Goal: Task Accomplishment & Management: Use online tool/utility

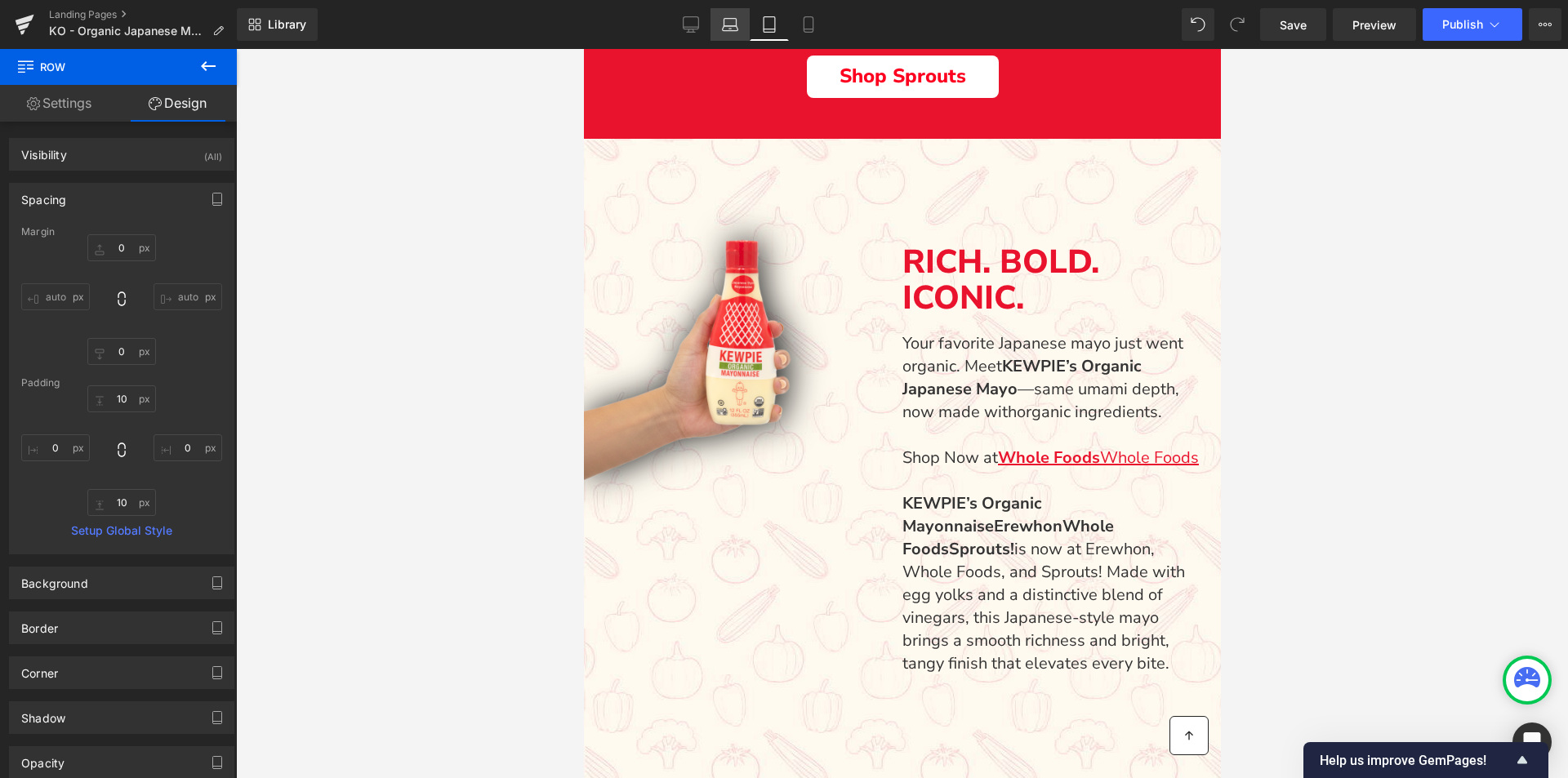
click at [734, 24] on icon at bounding box center [730, 24] width 16 height 16
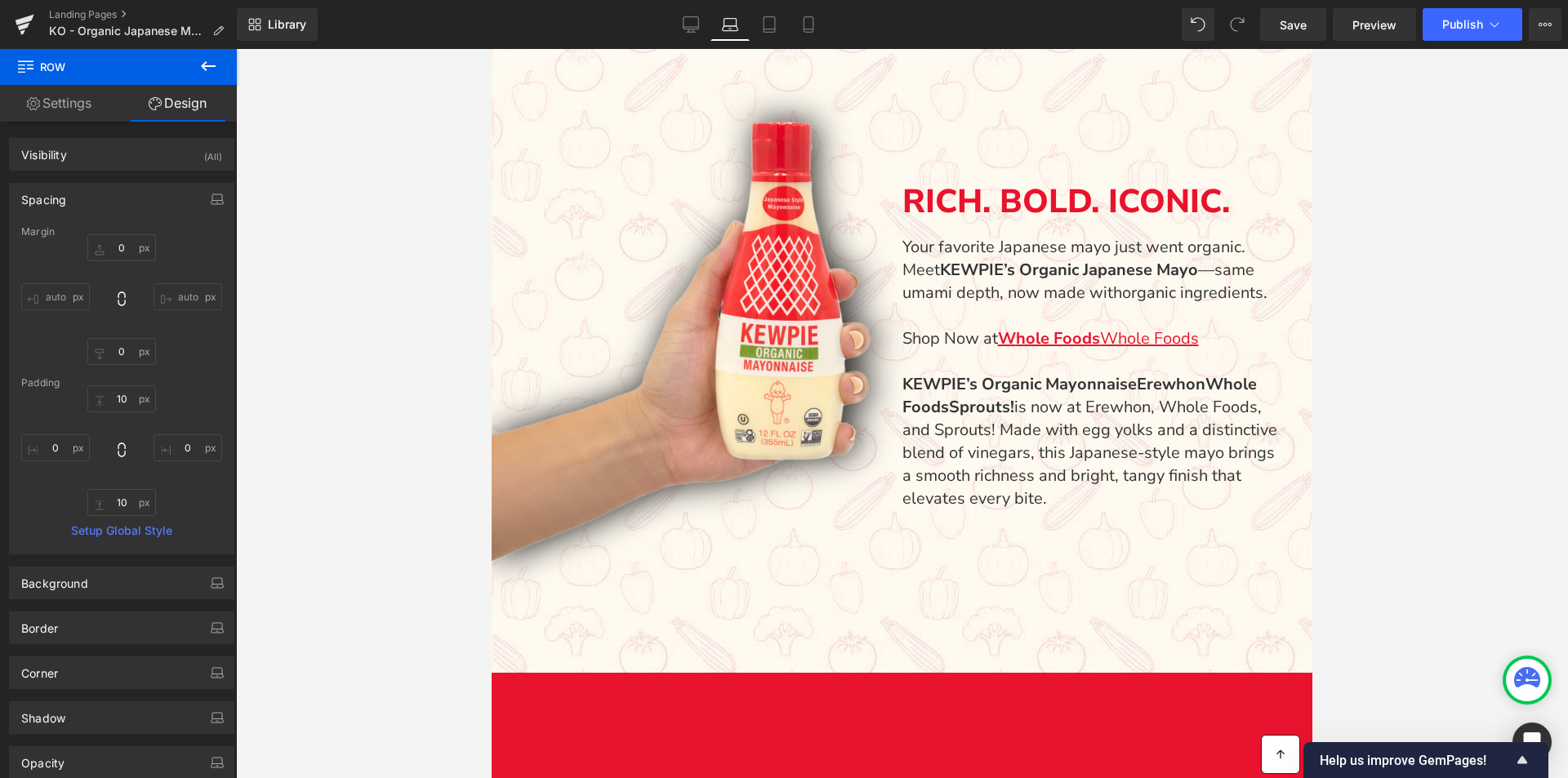
type input "0"
type input "10"
type input "15"
type input "10"
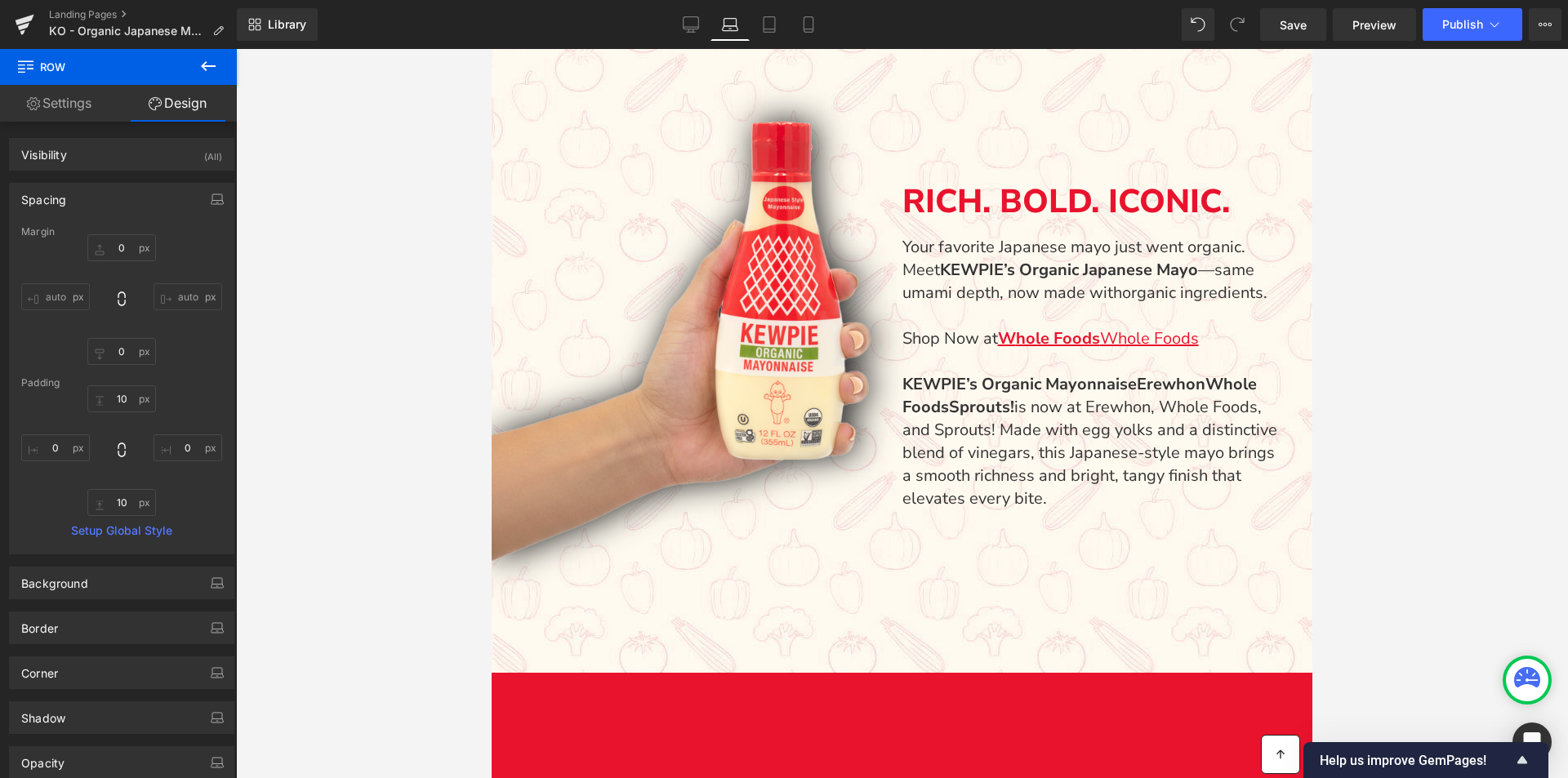
type input "0"
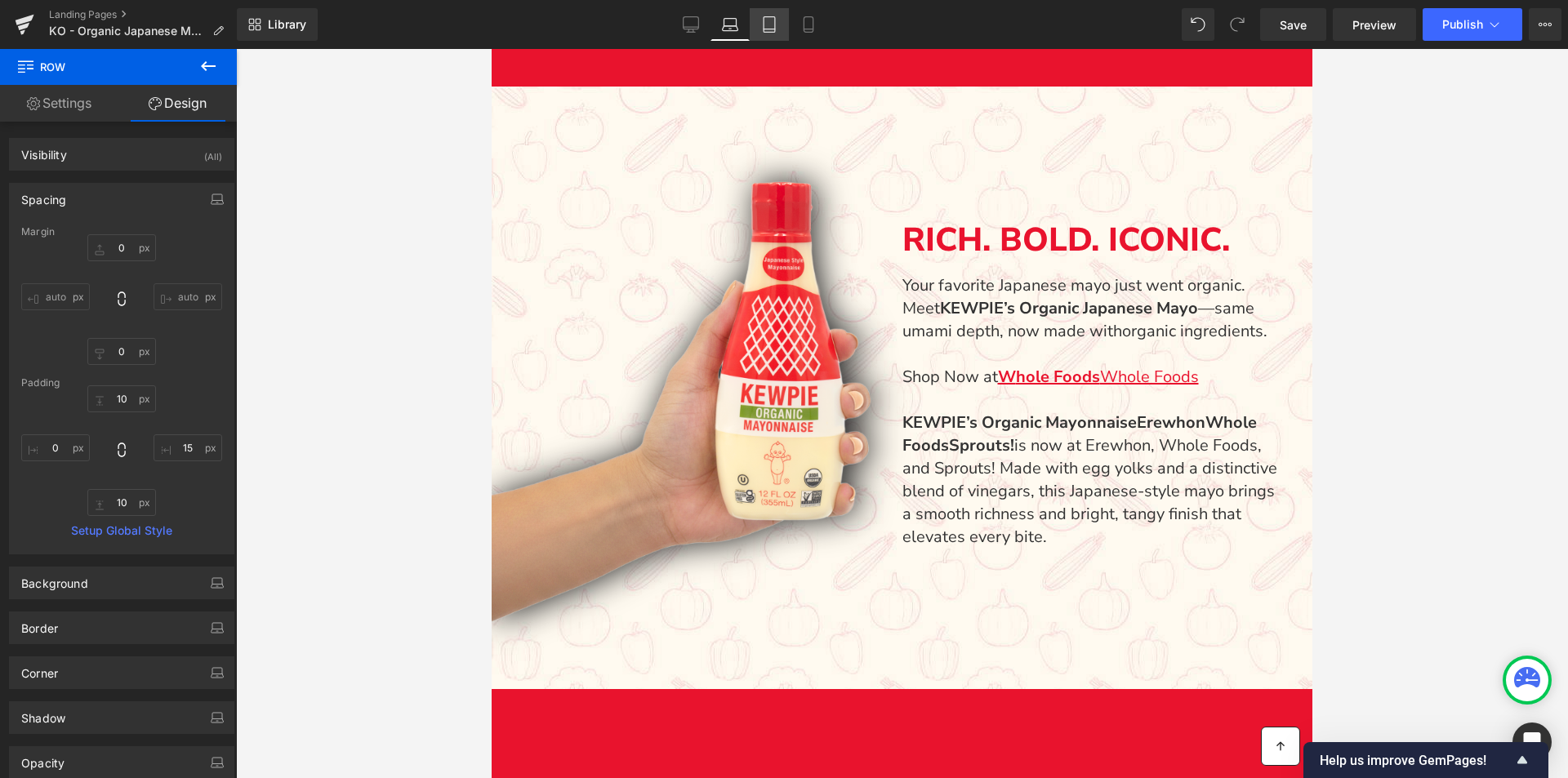
click at [762, 26] on icon at bounding box center [769, 24] width 16 height 16
type input "0"
type input "10"
type input "0"
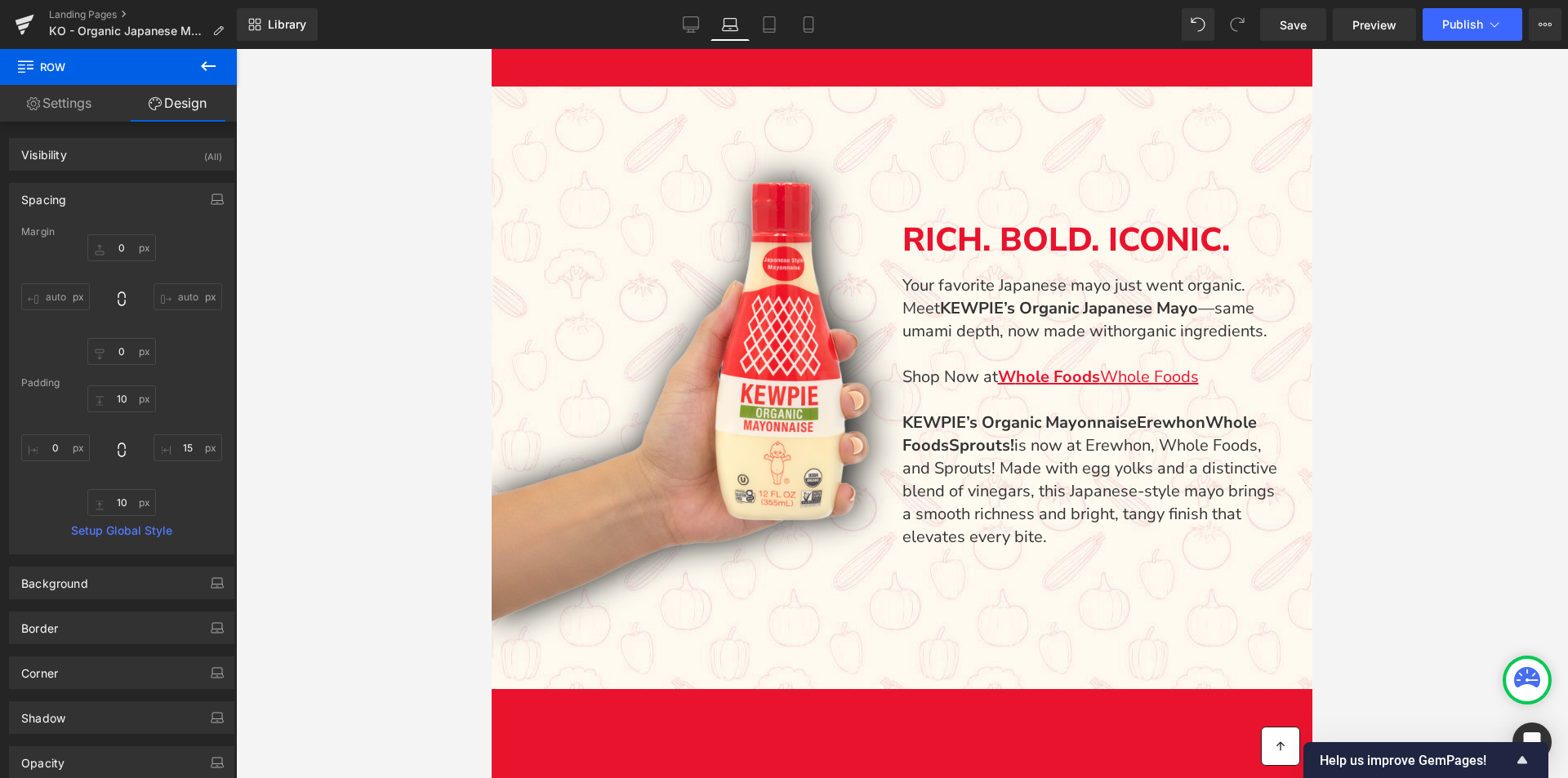
type input "10"
type input "0"
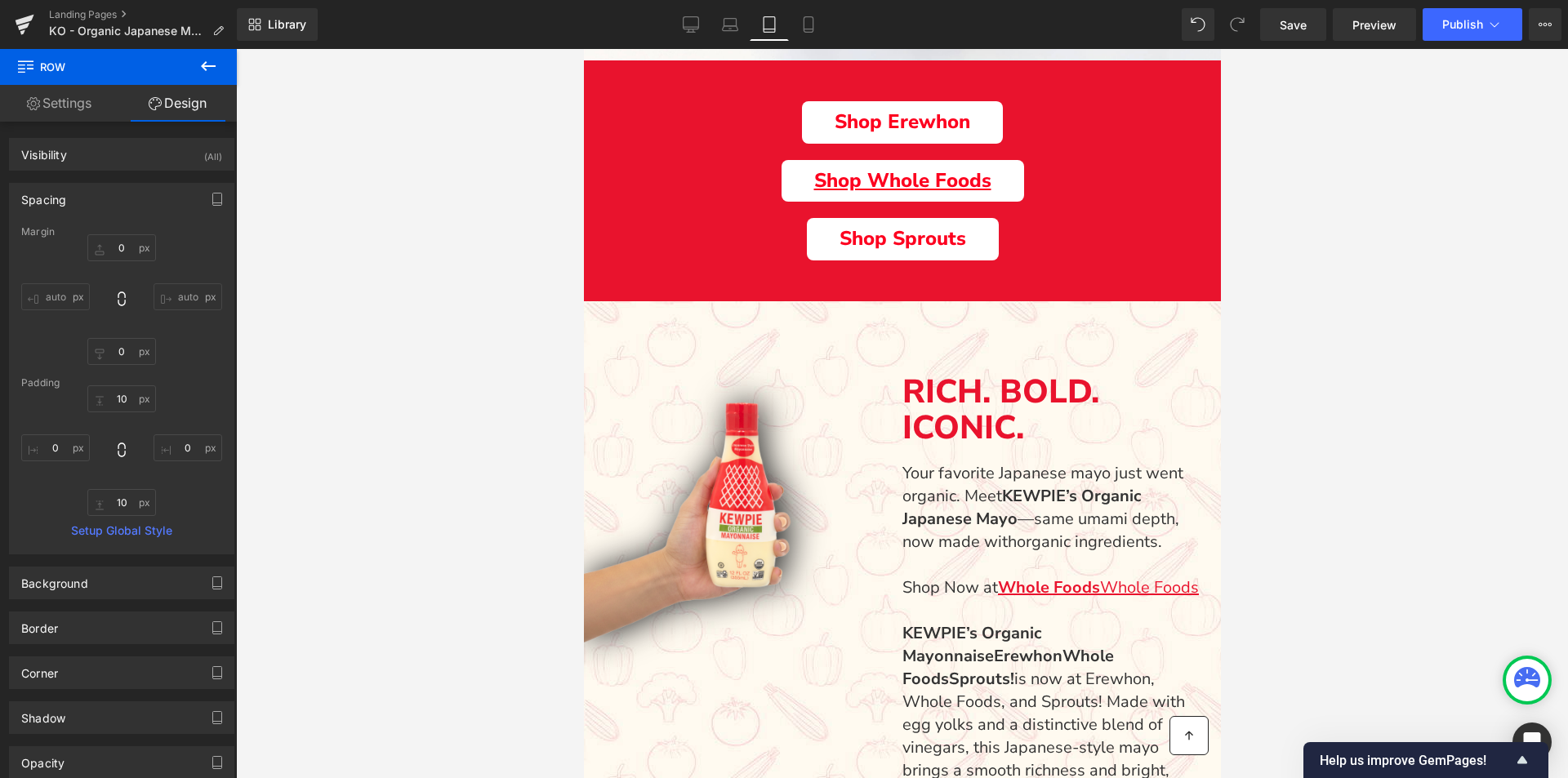
scroll to position [572, 0]
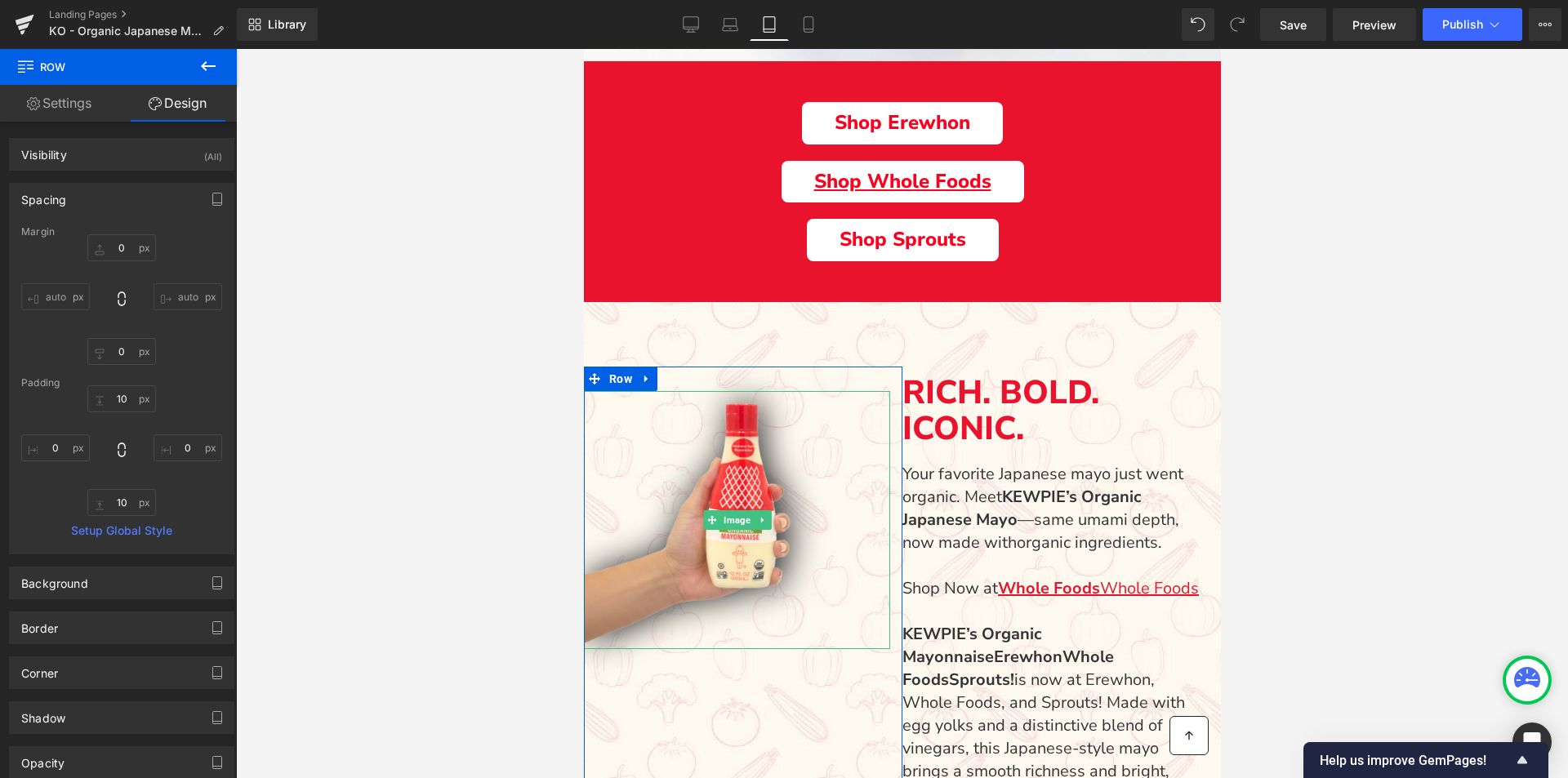
click at [748, 492] on img "Main content" at bounding box center [736, 520] width 306 height 258
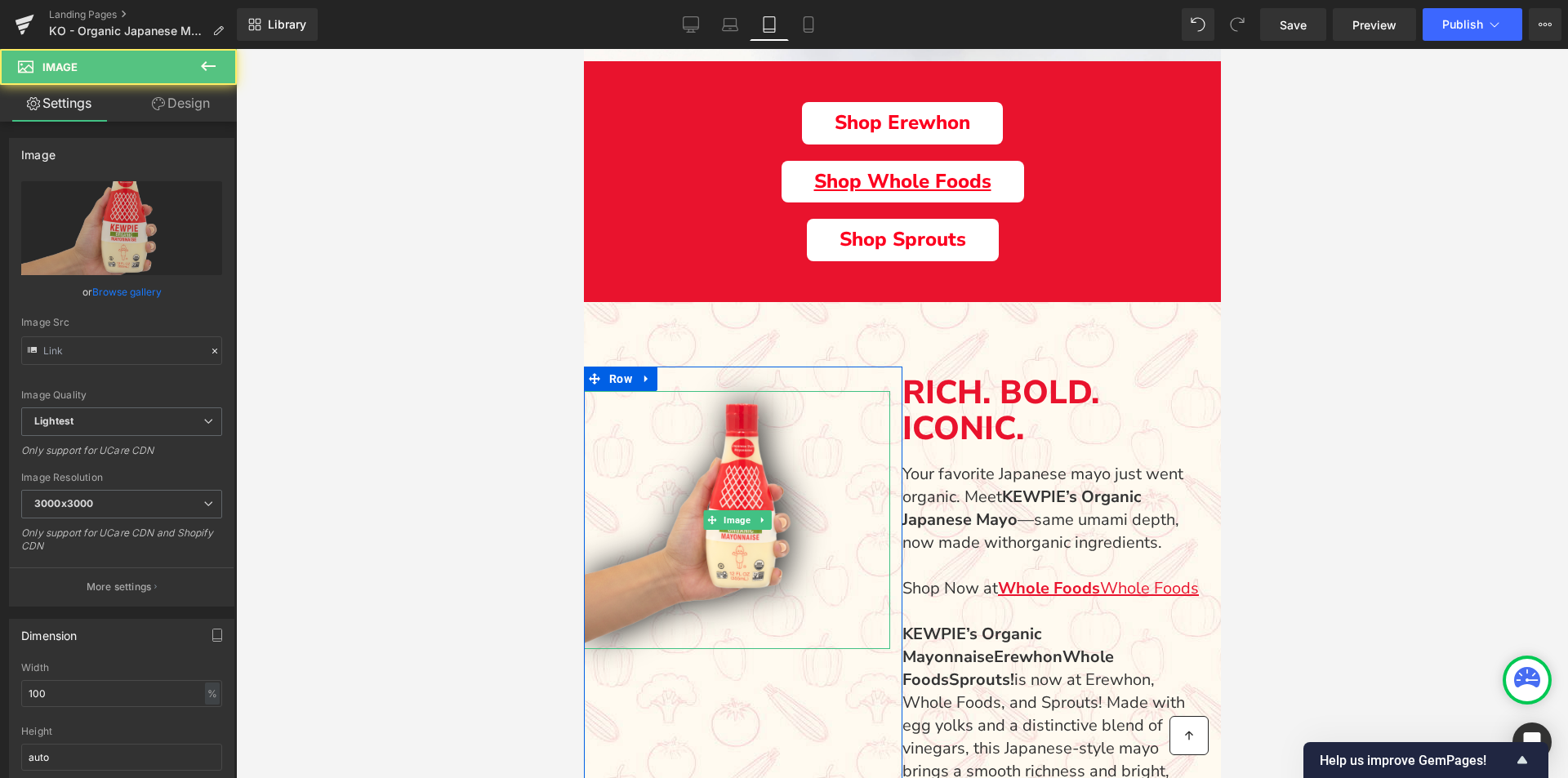
type input "[URL][DOMAIN_NAME]"
click at [779, 620] on img "Main content" at bounding box center [736, 520] width 306 height 258
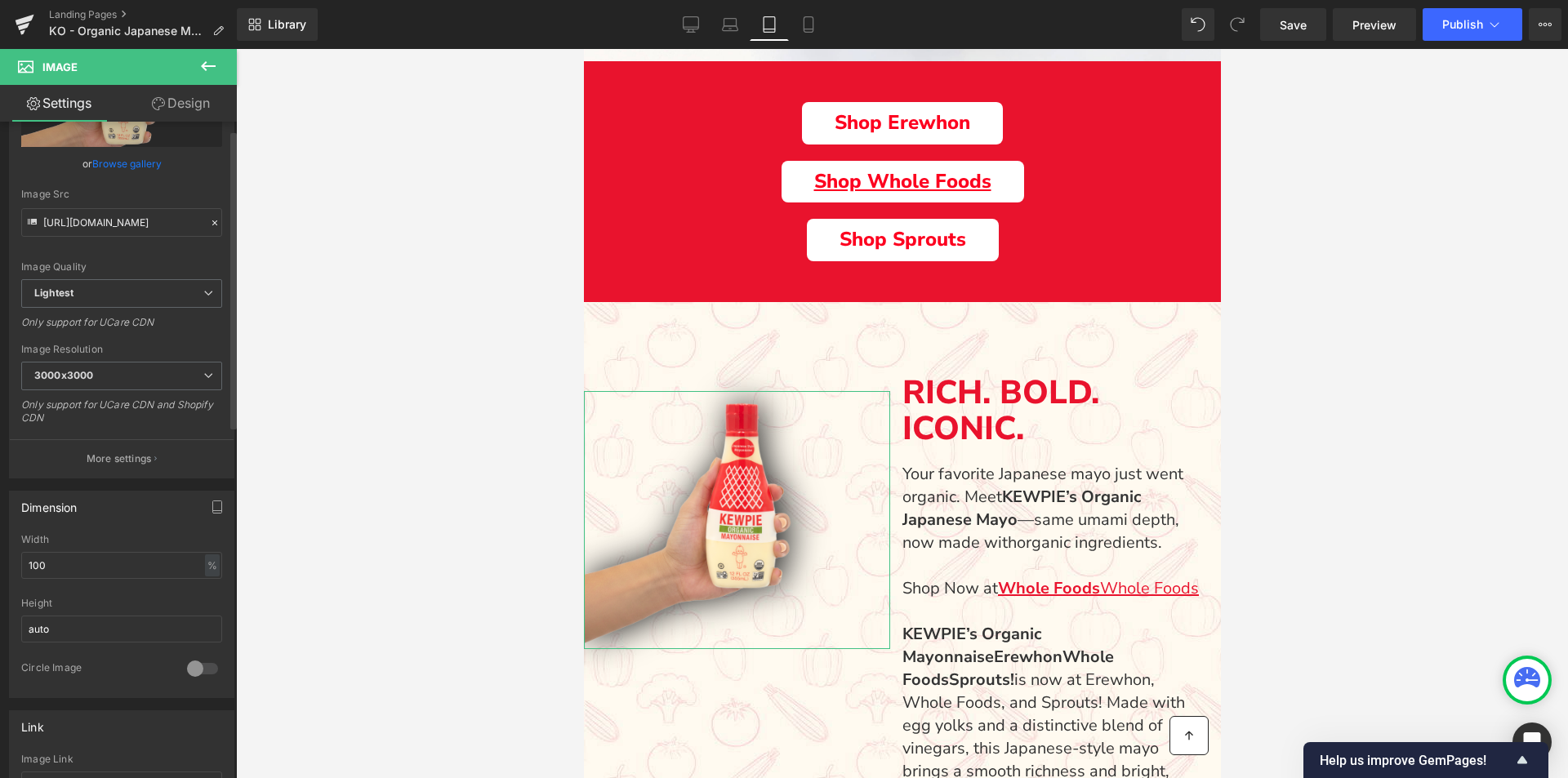
scroll to position [0, 0]
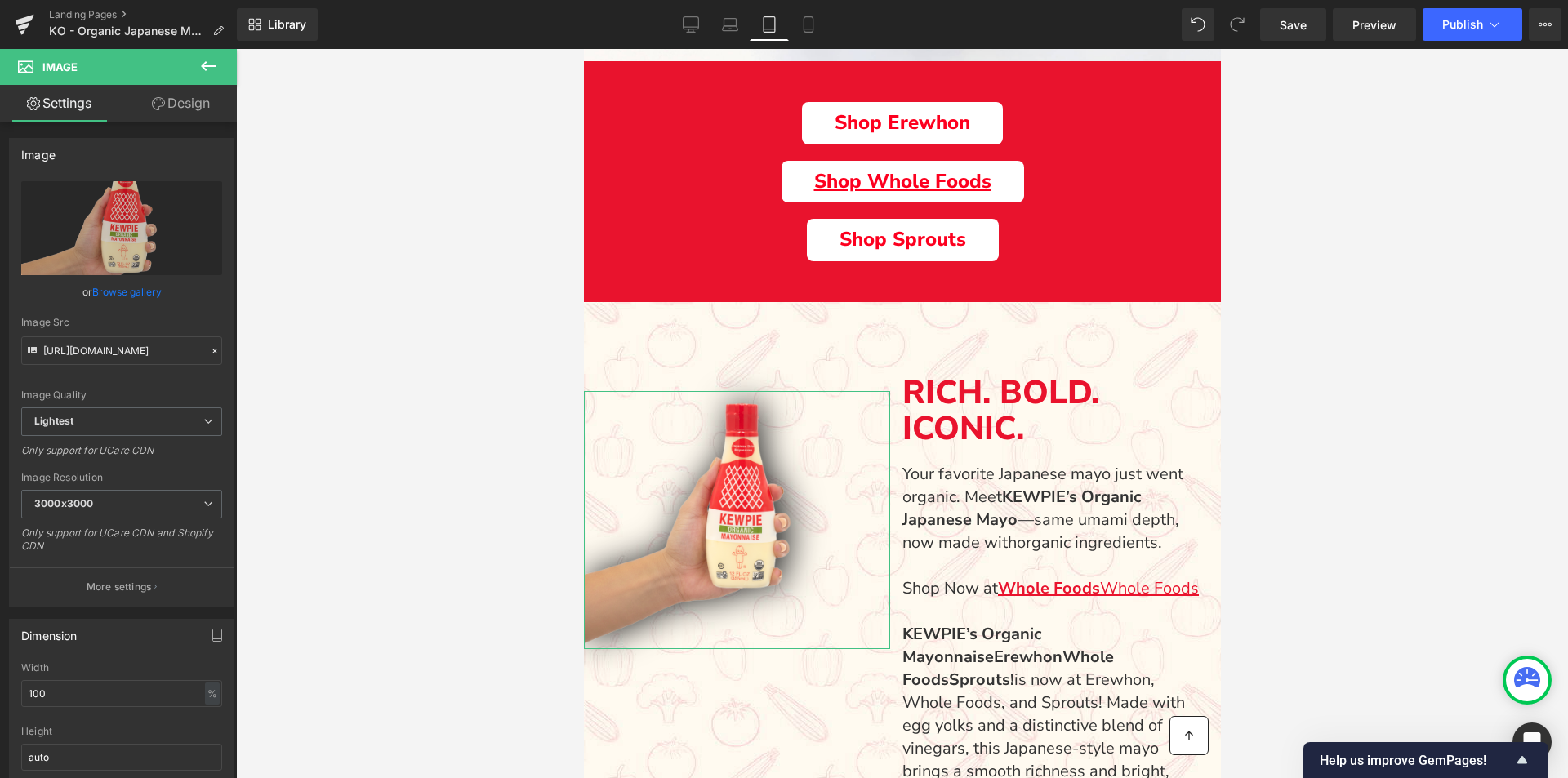
click at [193, 117] on link "Design" at bounding box center [181, 103] width 118 height 37
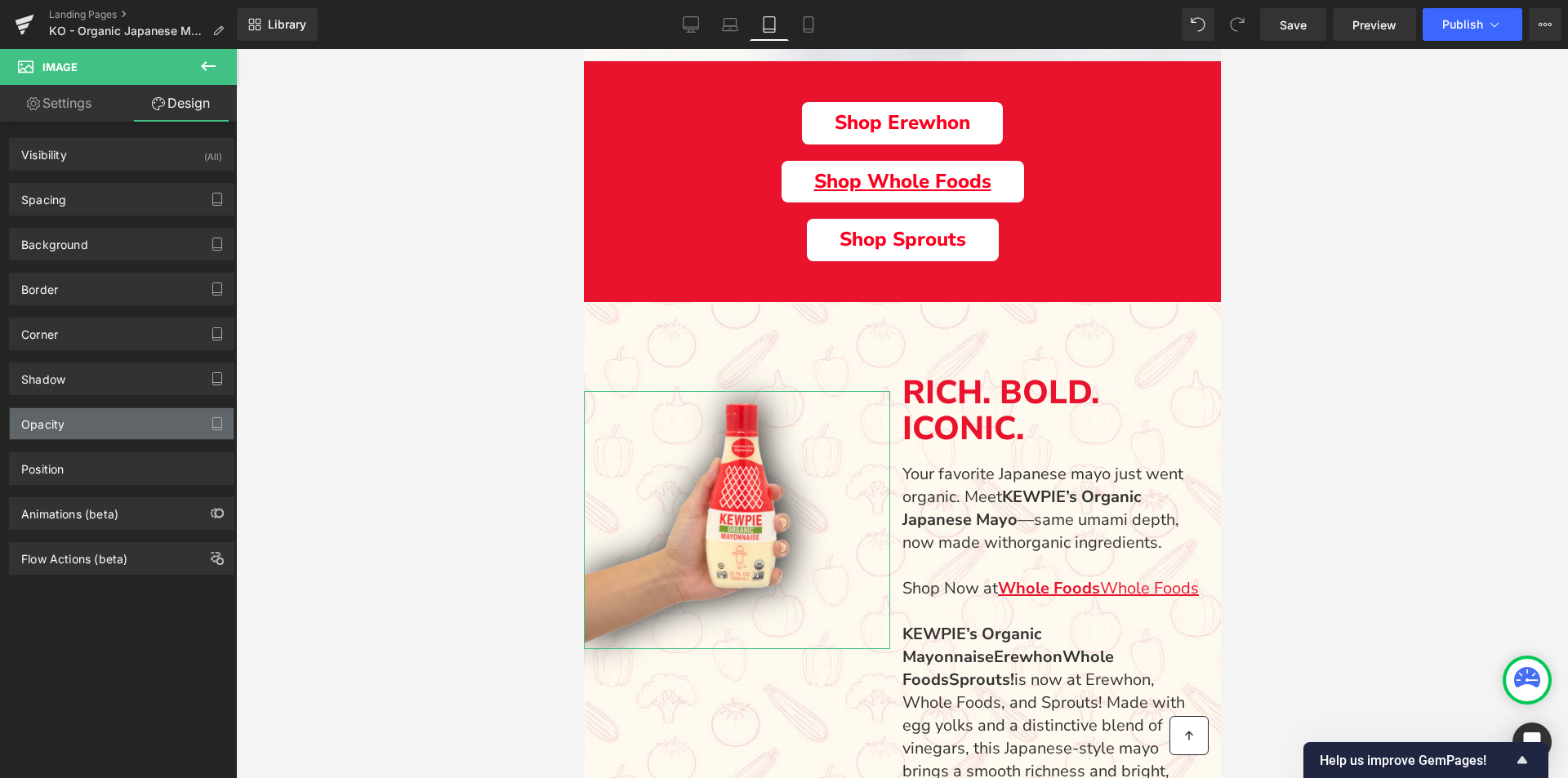
click at [67, 427] on div "Opacity" at bounding box center [121, 424] width 224 height 31
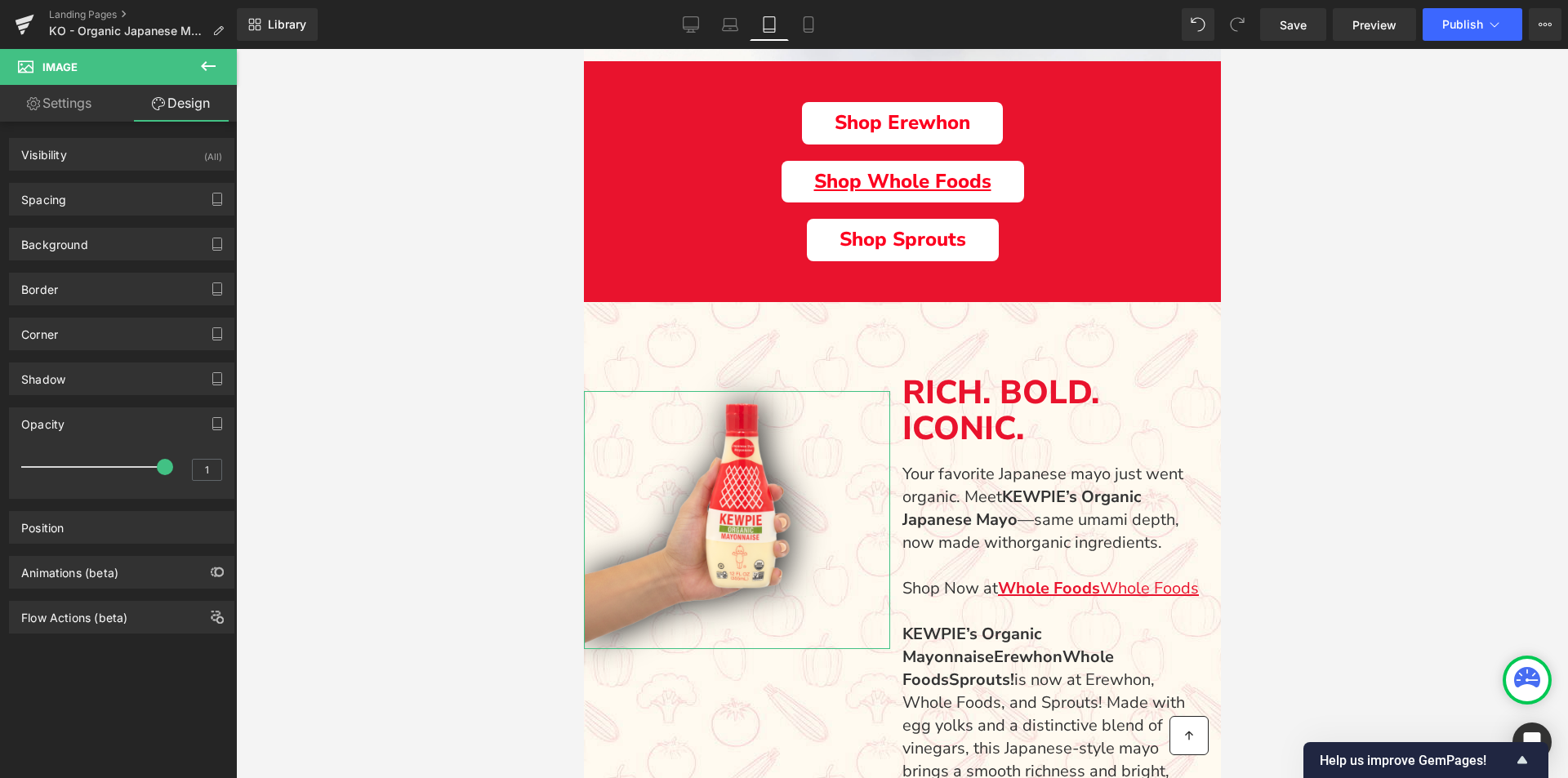
click at [67, 427] on div "Opacity" at bounding box center [121, 424] width 224 height 31
click at [76, 490] on div "Animations (beta)" at bounding box center [122, 507] width 245 height 45
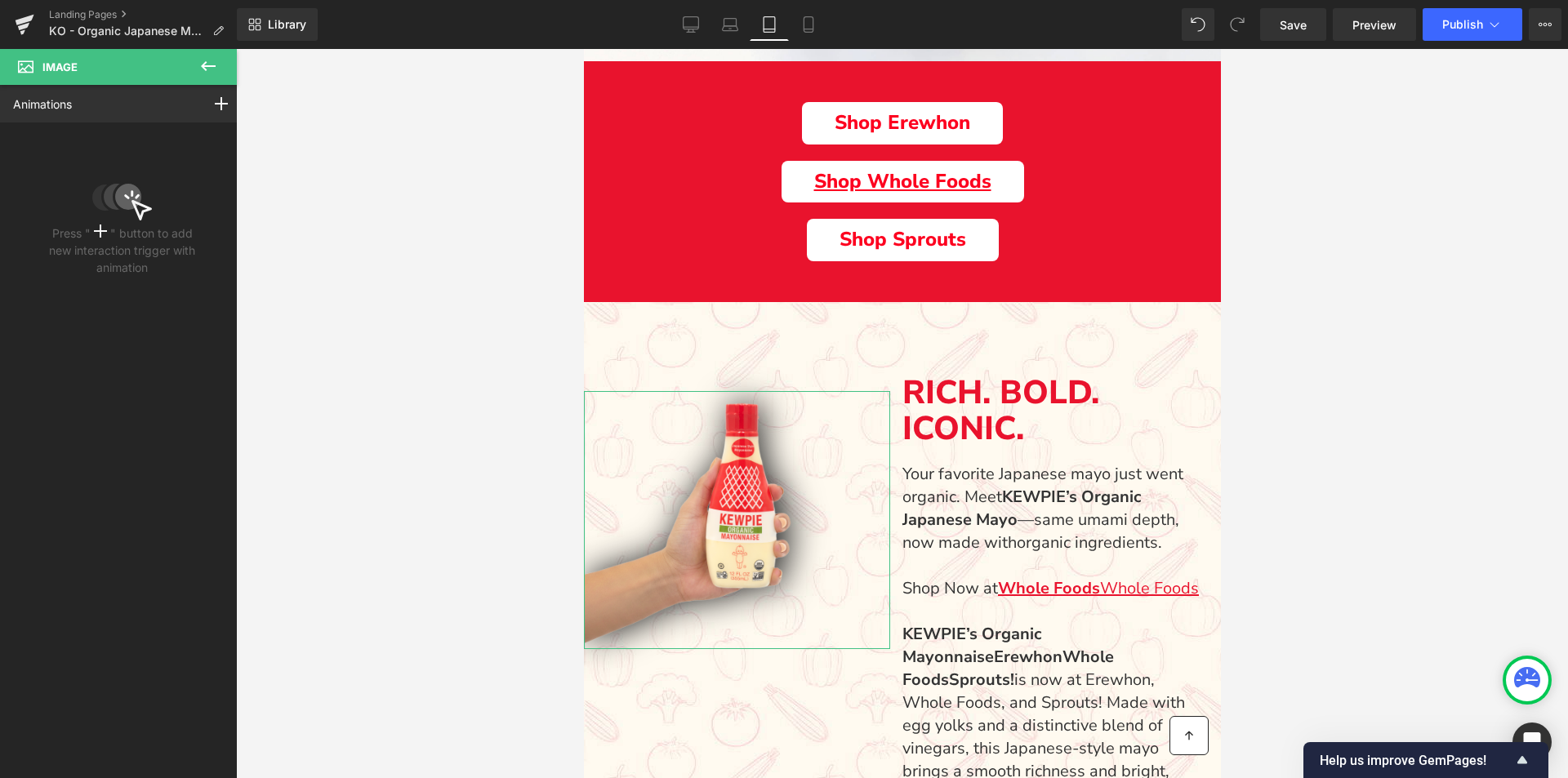
click at [78, 475] on div "Animations Mouse Click Mouse Hover Mouse Leave Scroll Into view While scrolling…" at bounding box center [122, 417] width 245 height 664
click at [169, 104] on div "Animations Mouse Click Mouse Hover Mouse Leave Scroll Into view While scrolling…" at bounding box center [122, 103] width 245 height 37
click at [67, 101] on link "Animations" at bounding box center [42, 105] width 59 height 17
click at [36, 104] on link "Animations" at bounding box center [42, 105] width 59 height 17
click at [201, 65] on icon at bounding box center [208, 66] width 20 height 20
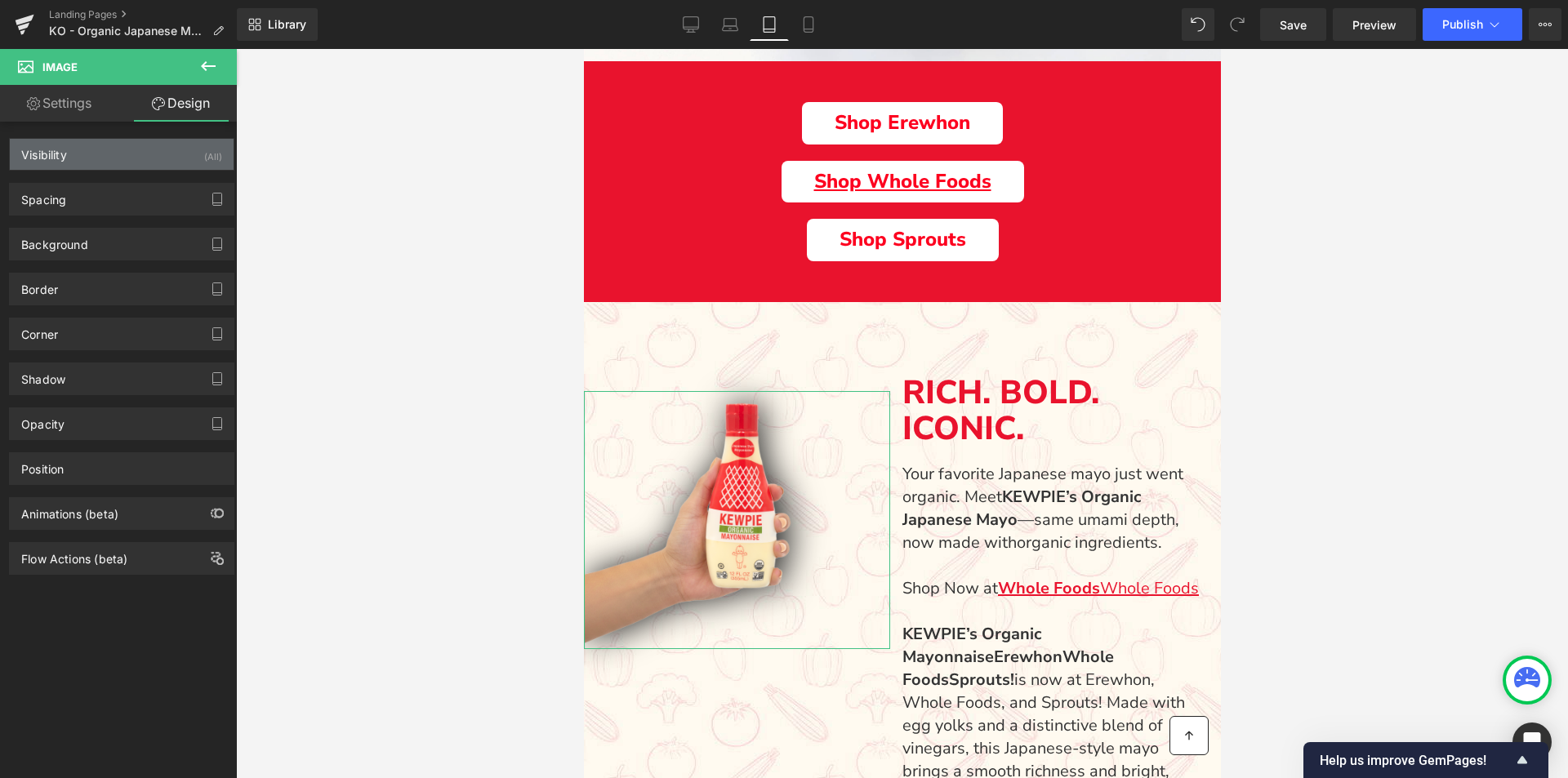
click at [51, 141] on div "Visibility" at bounding box center [44, 150] width 46 height 22
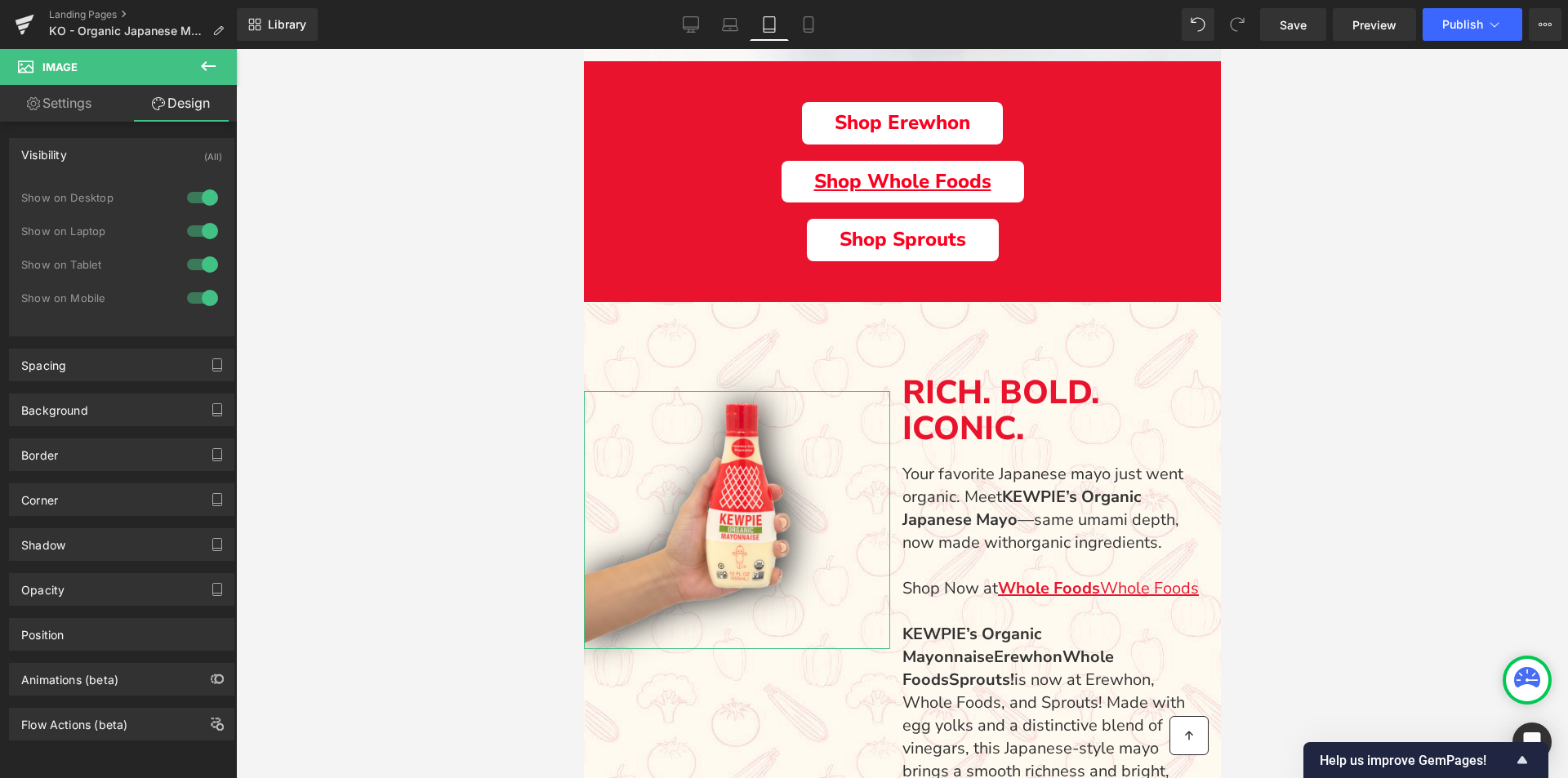
click at [51, 141] on div "Visibility" at bounding box center [44, 150] width 46 height 22
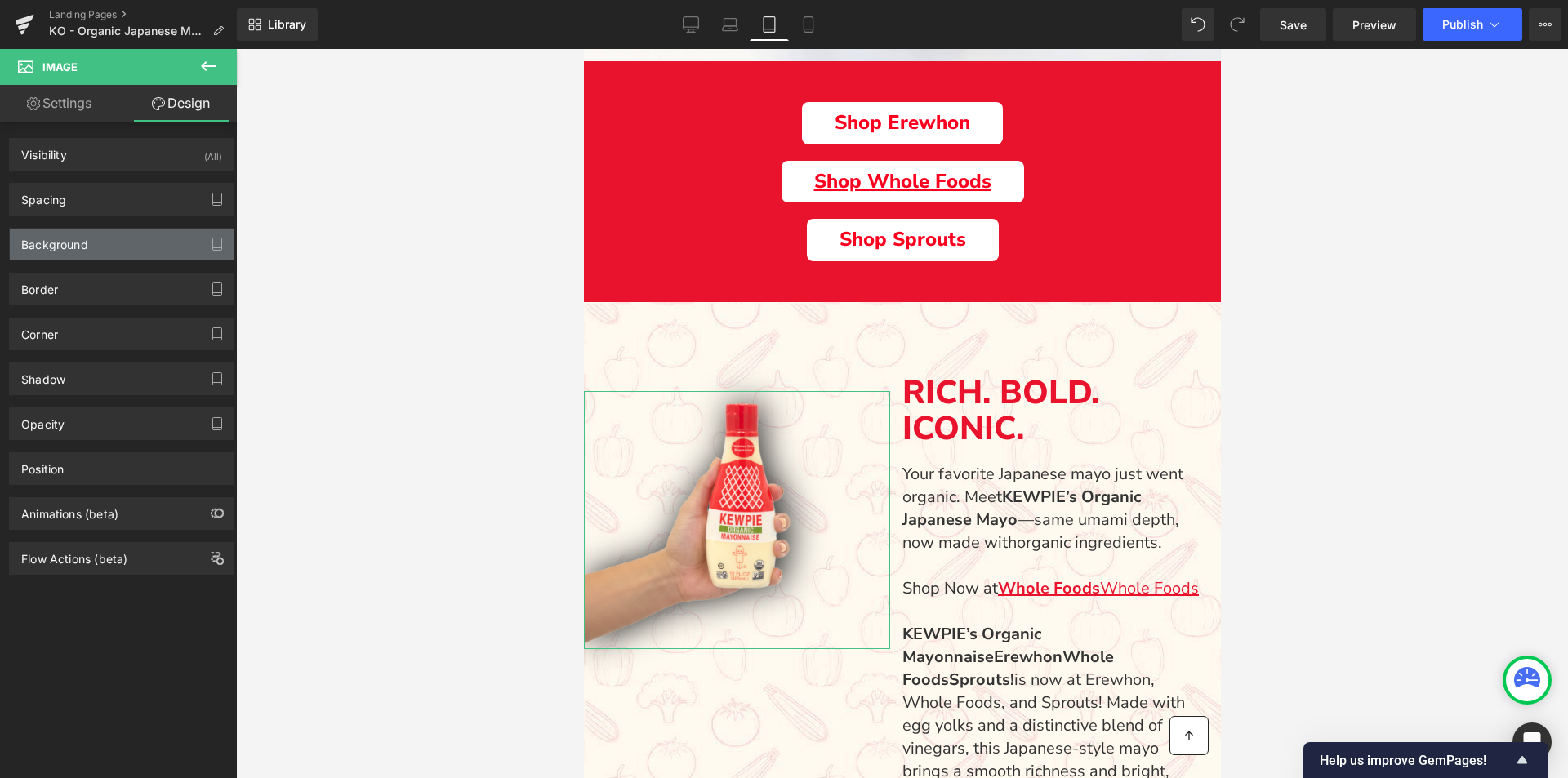
click at [65, 239] on div "Background" at bounding box center [54, 240] width 67 height 22
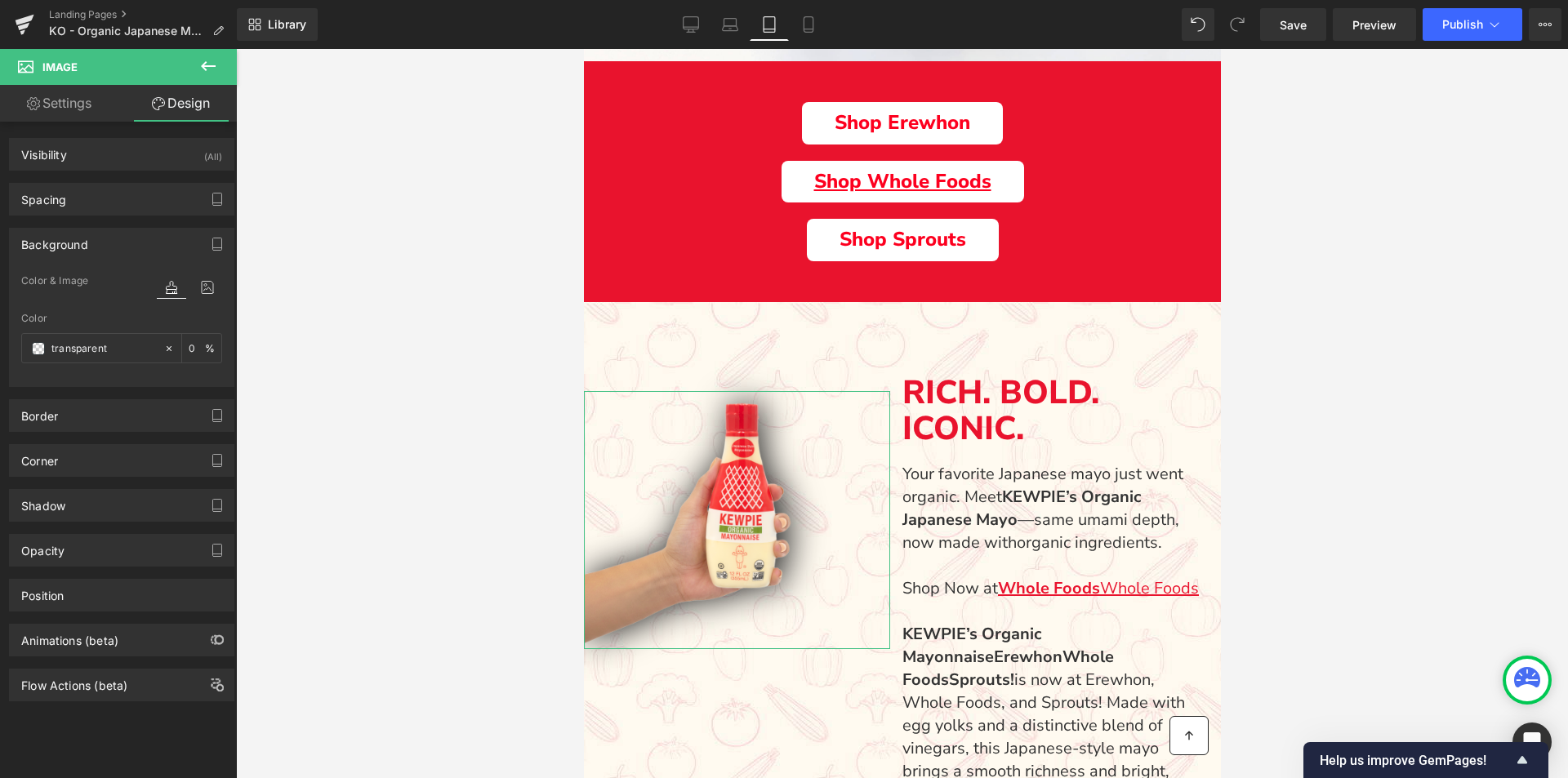
click at [65, 239] on div "Background" at bounding box center [54, 240] width 67 height 22
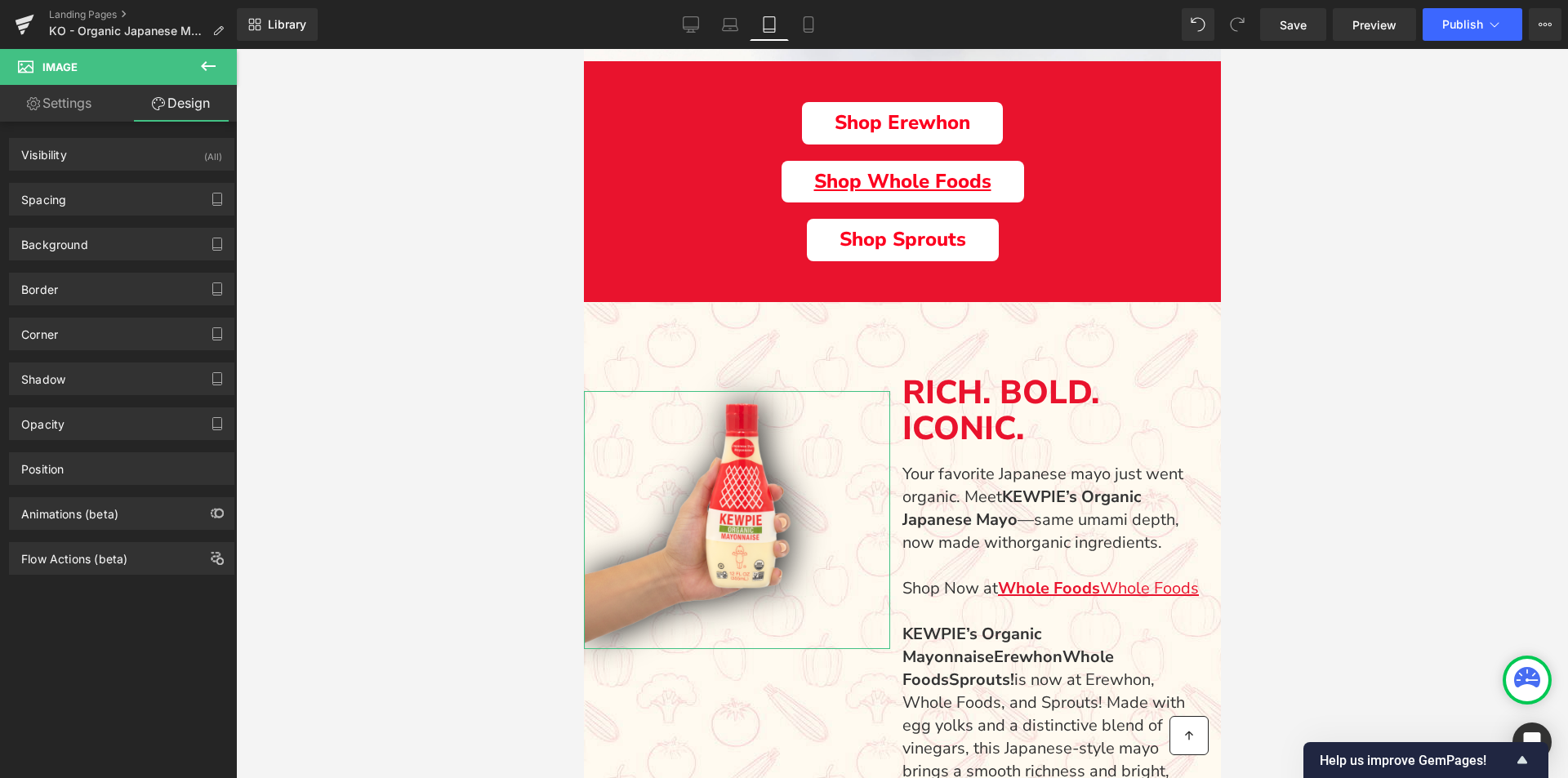
click at [80, 309] on div "Corner Corner Style Custom Custom Setup Global Style Custom Setup Global Style …" at bounding box center [122, 328] width 245 height 45
click at [77, 297] on div "Border" at bounding box center [121, 290] width 224 height 31
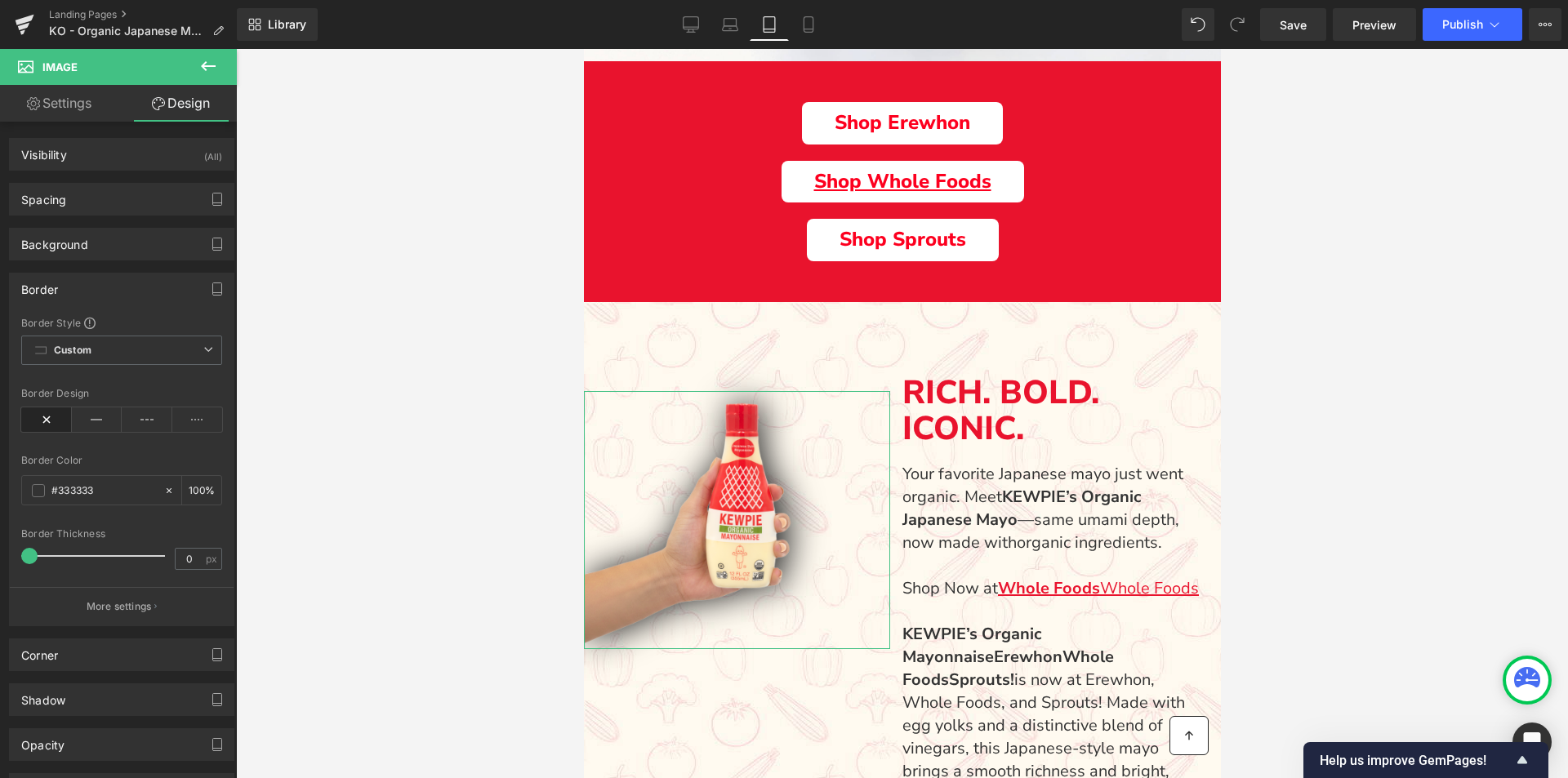
click at [75, 297] on div "Border" at bounding box center [121, 290] width 224 height 31
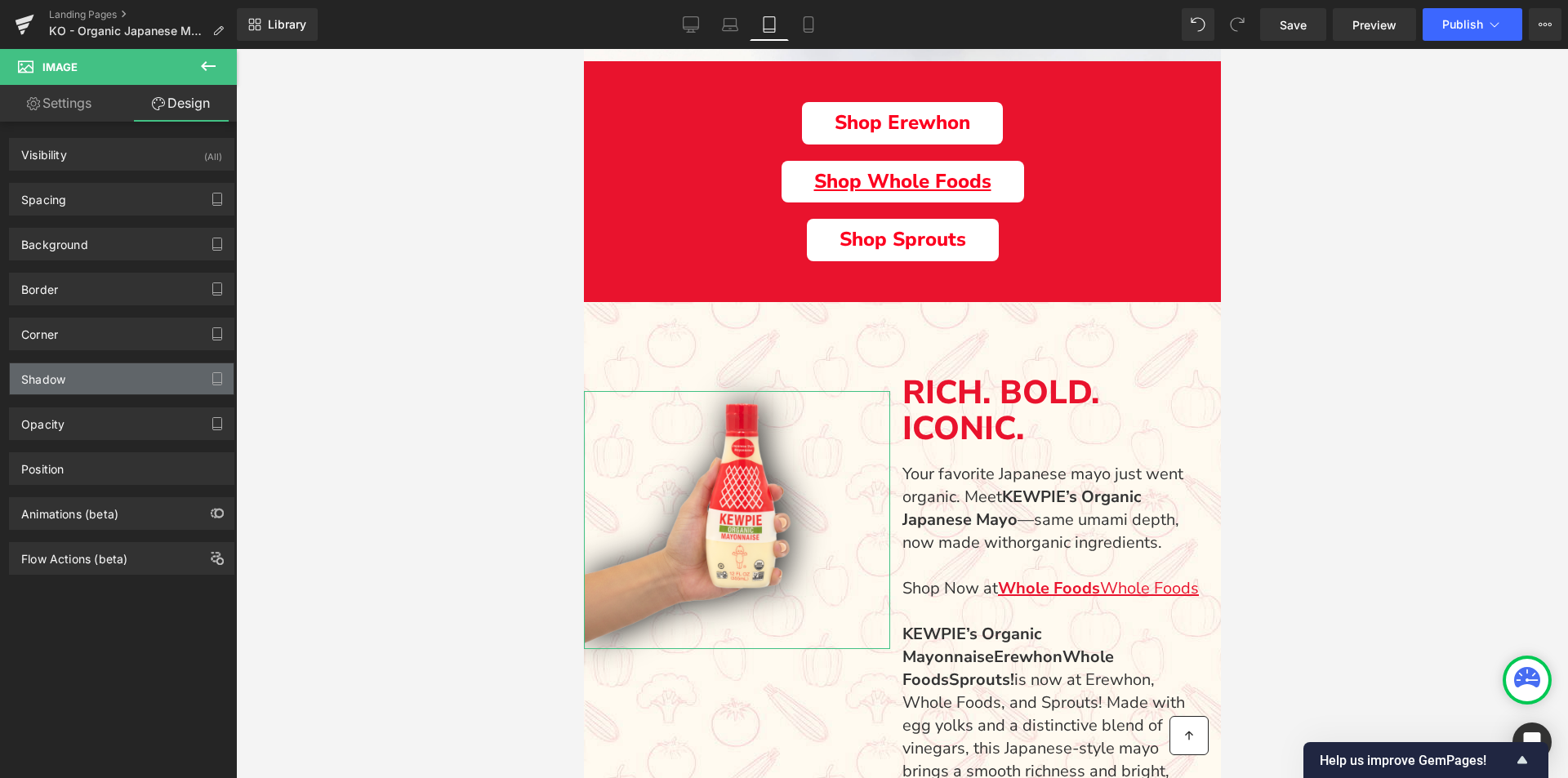
click at [67, 385] on div "Shadow" at bounding box center [121, 379] width 224 height 31
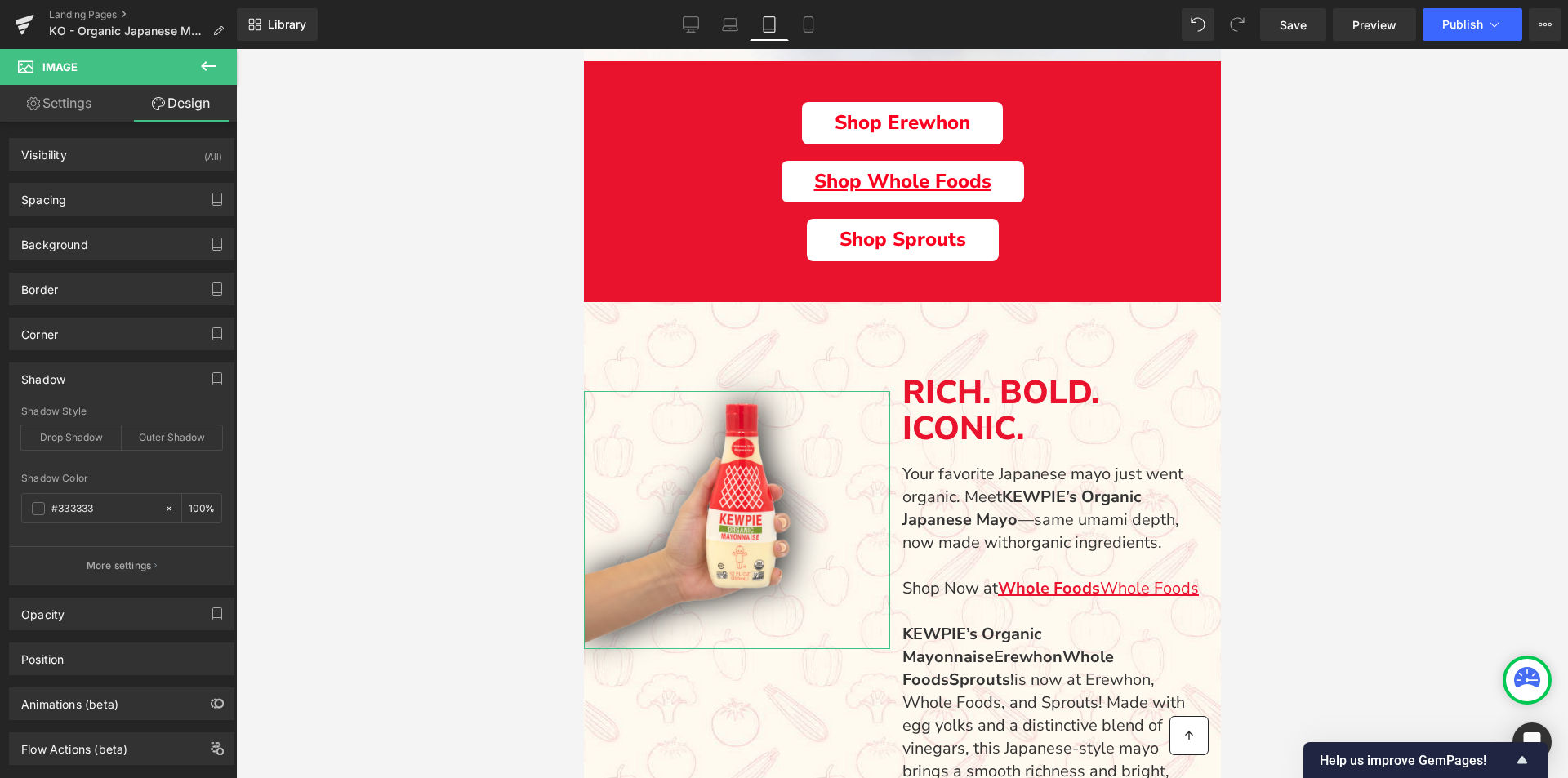
click at [67, 385] on div "Shadow" at bounding box center [121, 379] width 224 height 31
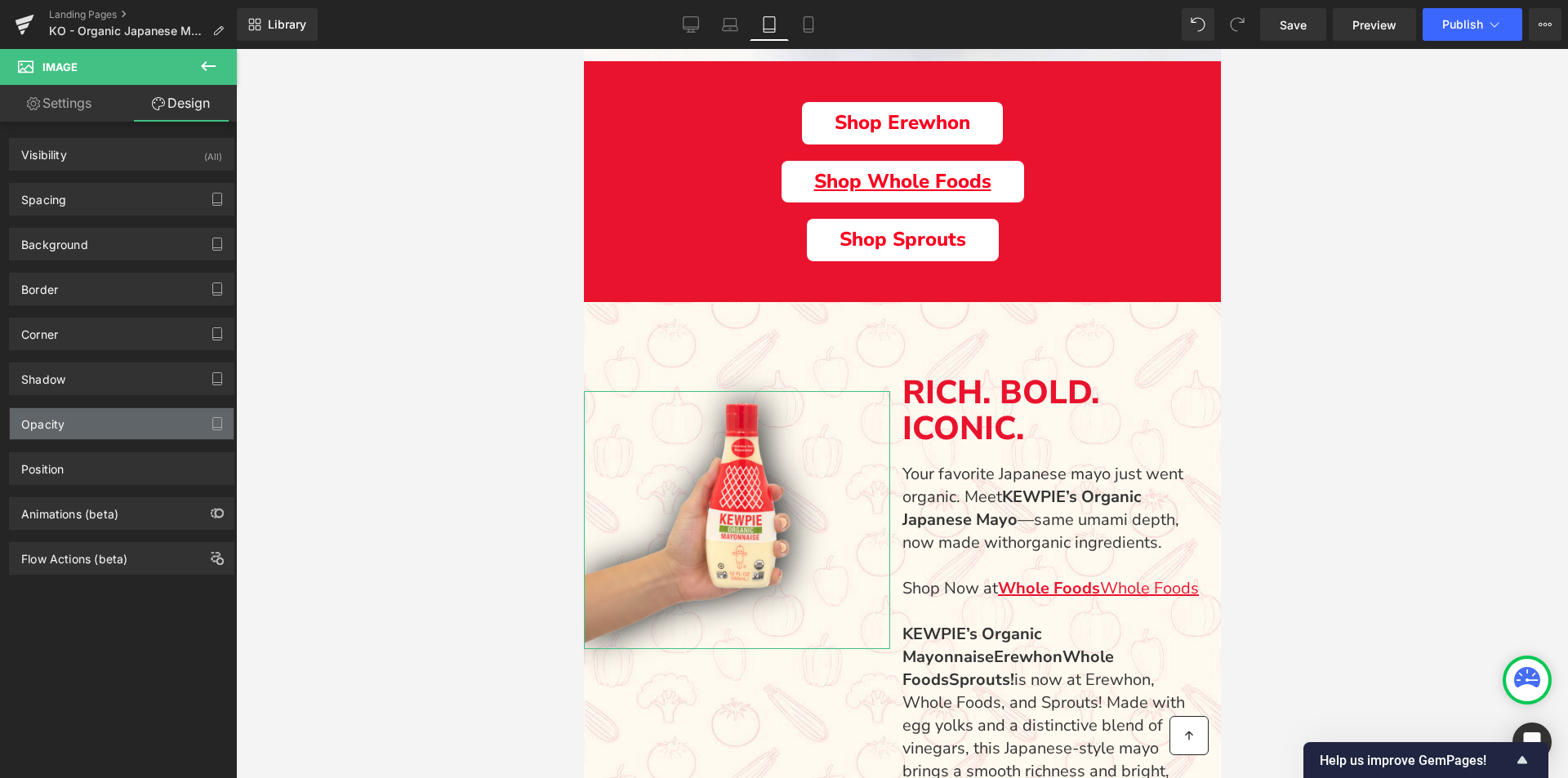
click at [90, 436] on div "Opacity" at bounding box center [121, 424] width 224 height 31
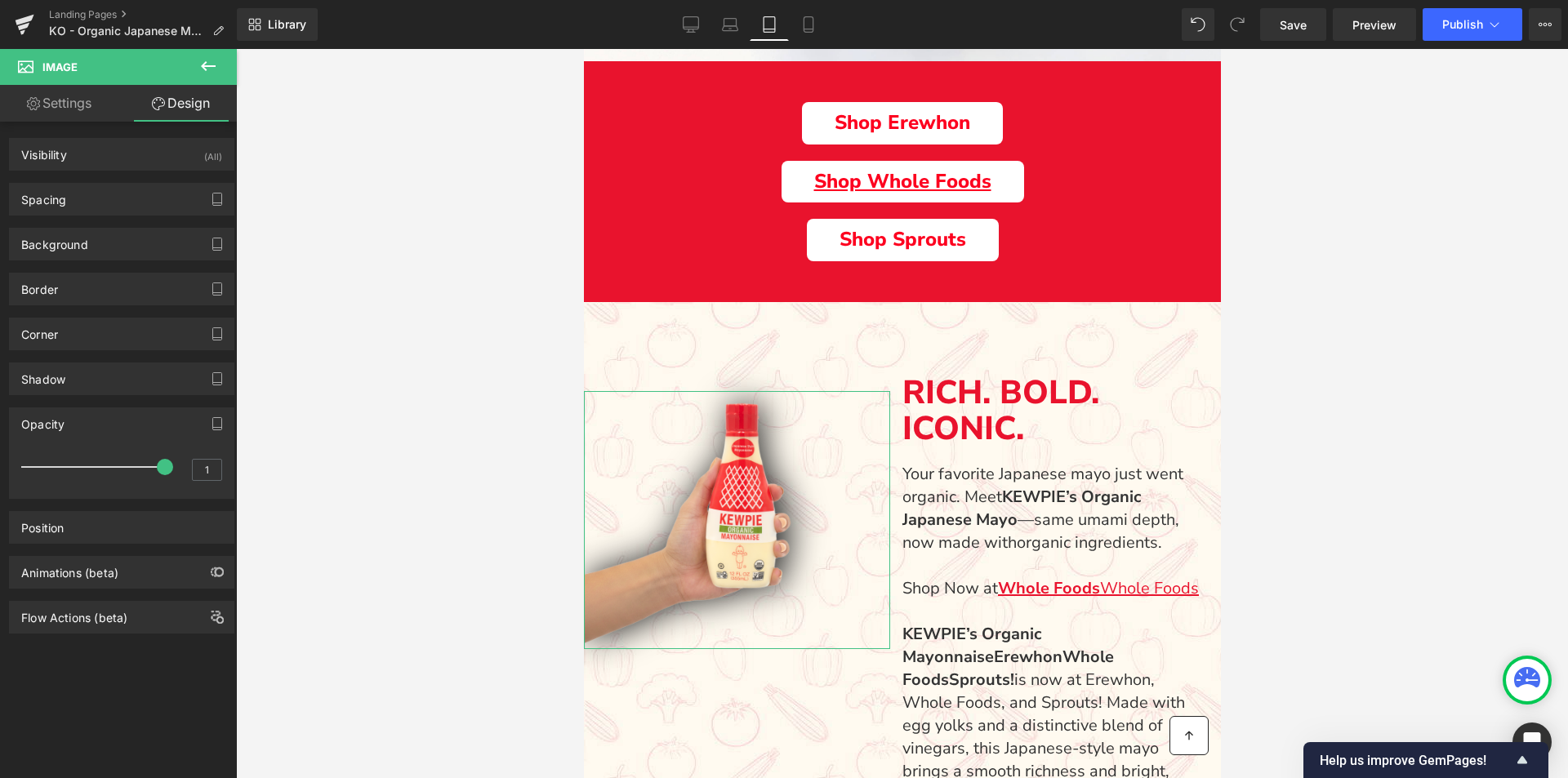
click at [92, 430] on div "Opacity" at bounding box center [121, 424] width 224 height 31
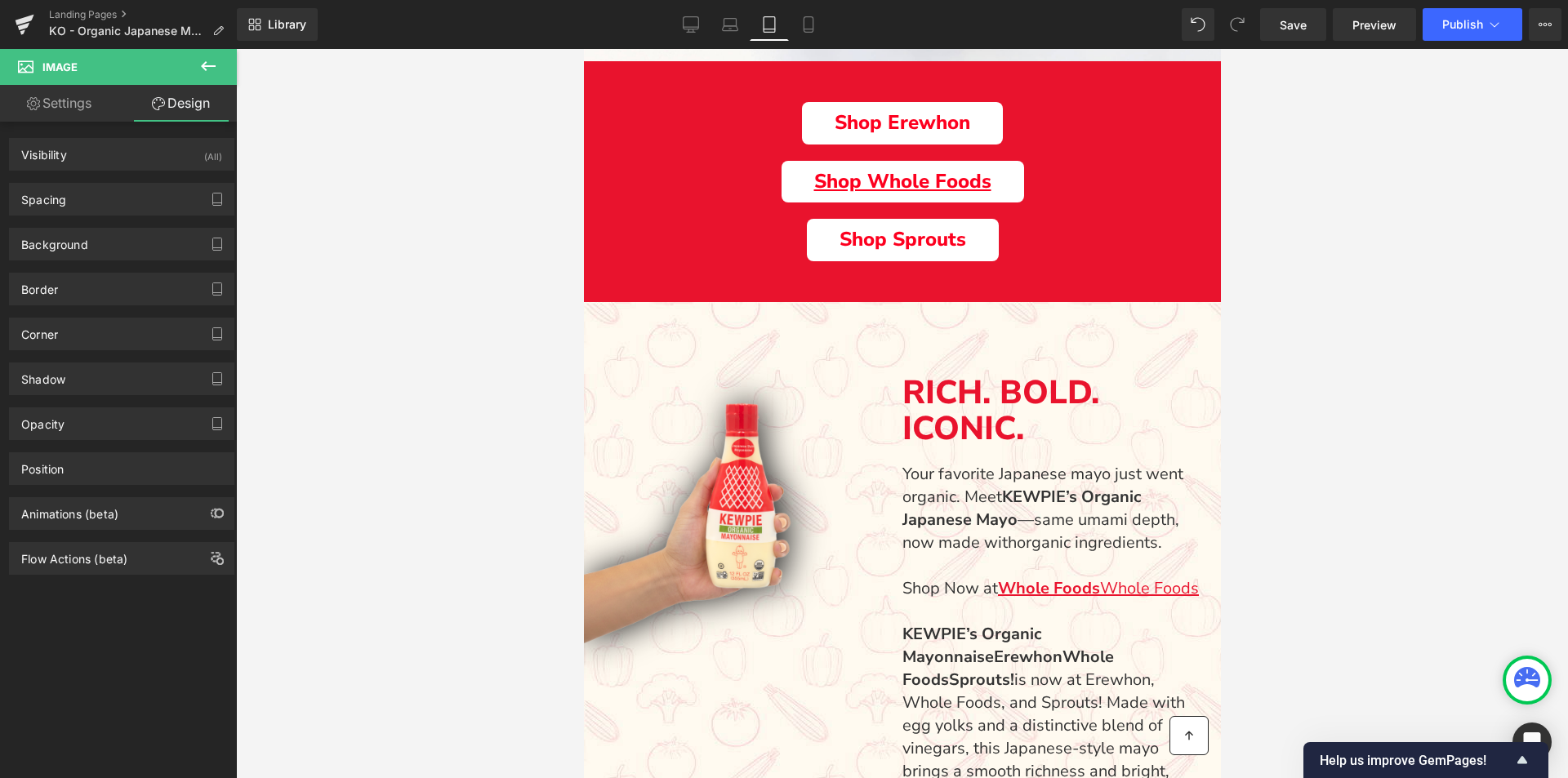
click at [321, 476] on div at bounding box center [902, 414] width 1332 height 730
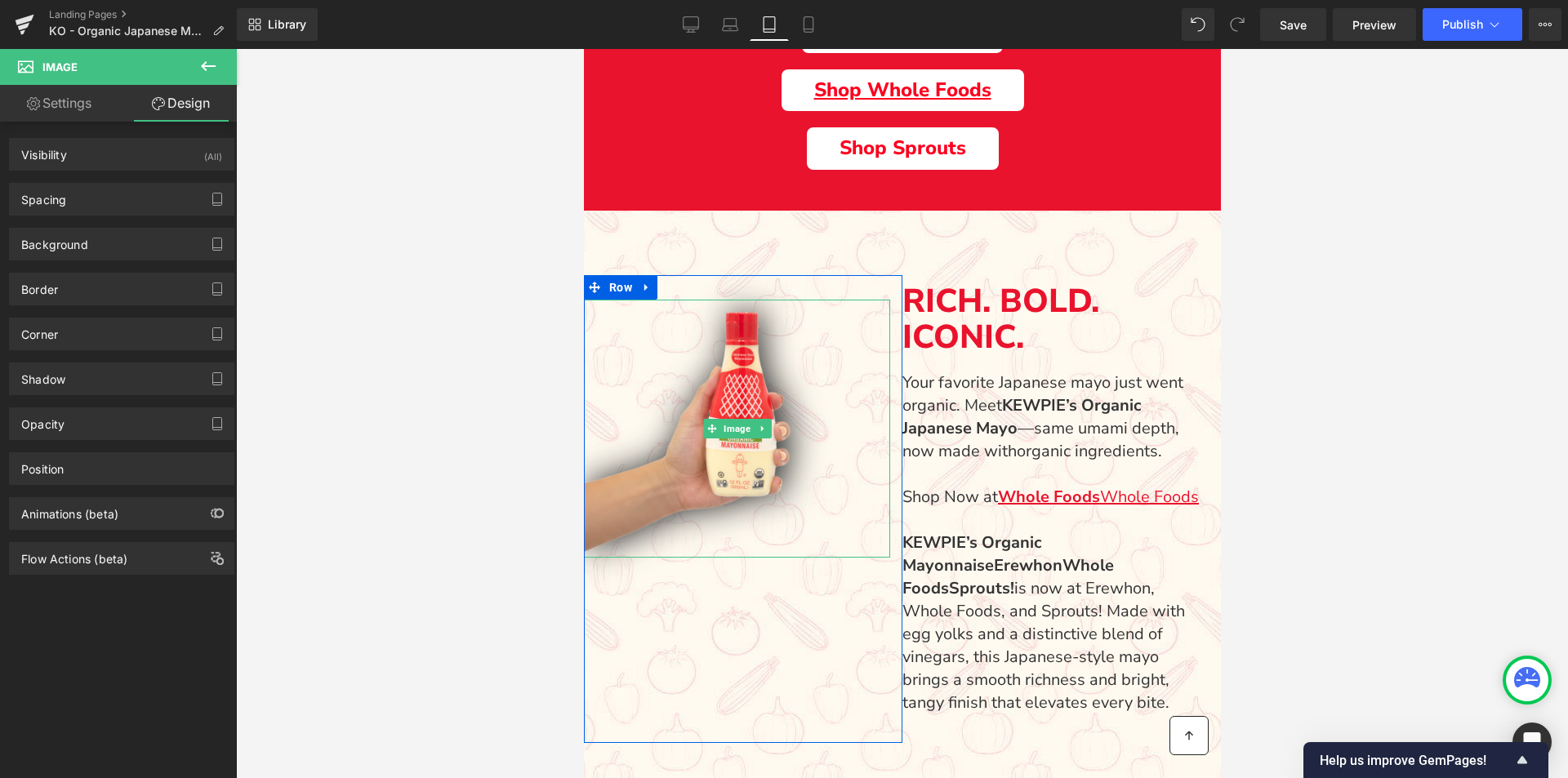
scroll to position [818, 0]
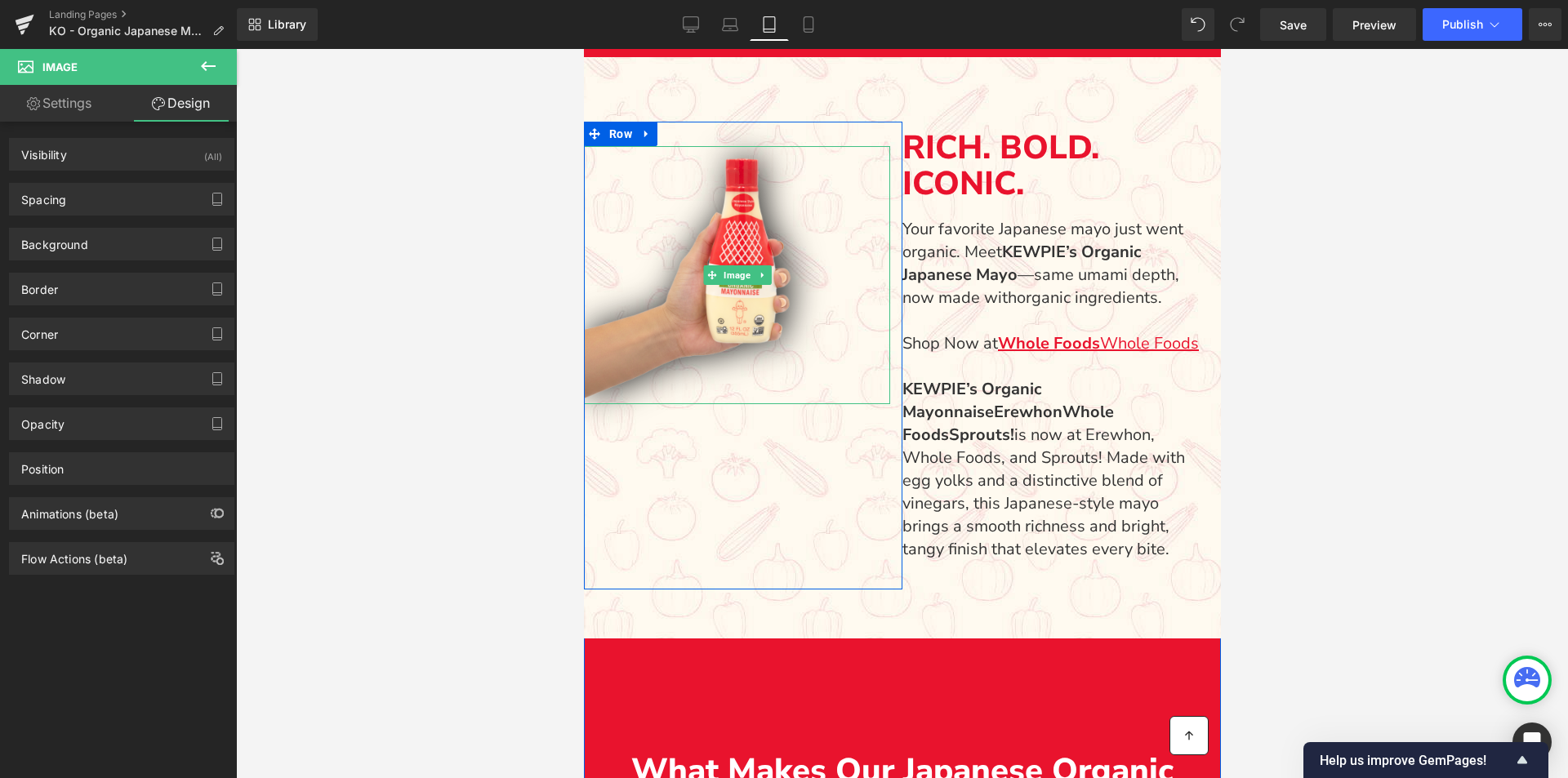
click at [825, 360] on img "Main content" at bounding box center [736, 275] width 306 height 258
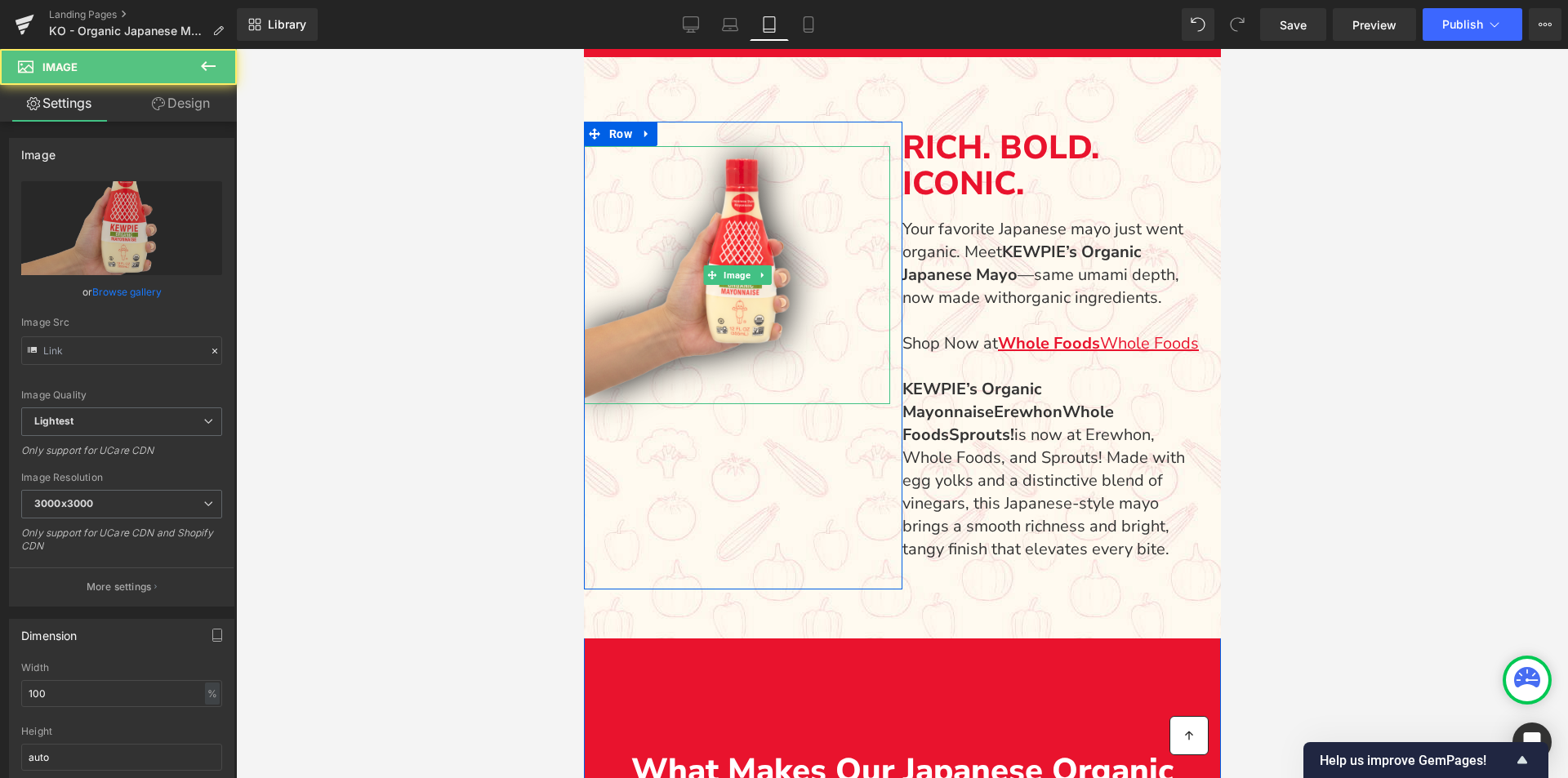
type input "[URL][DOMAIN_NAME]"
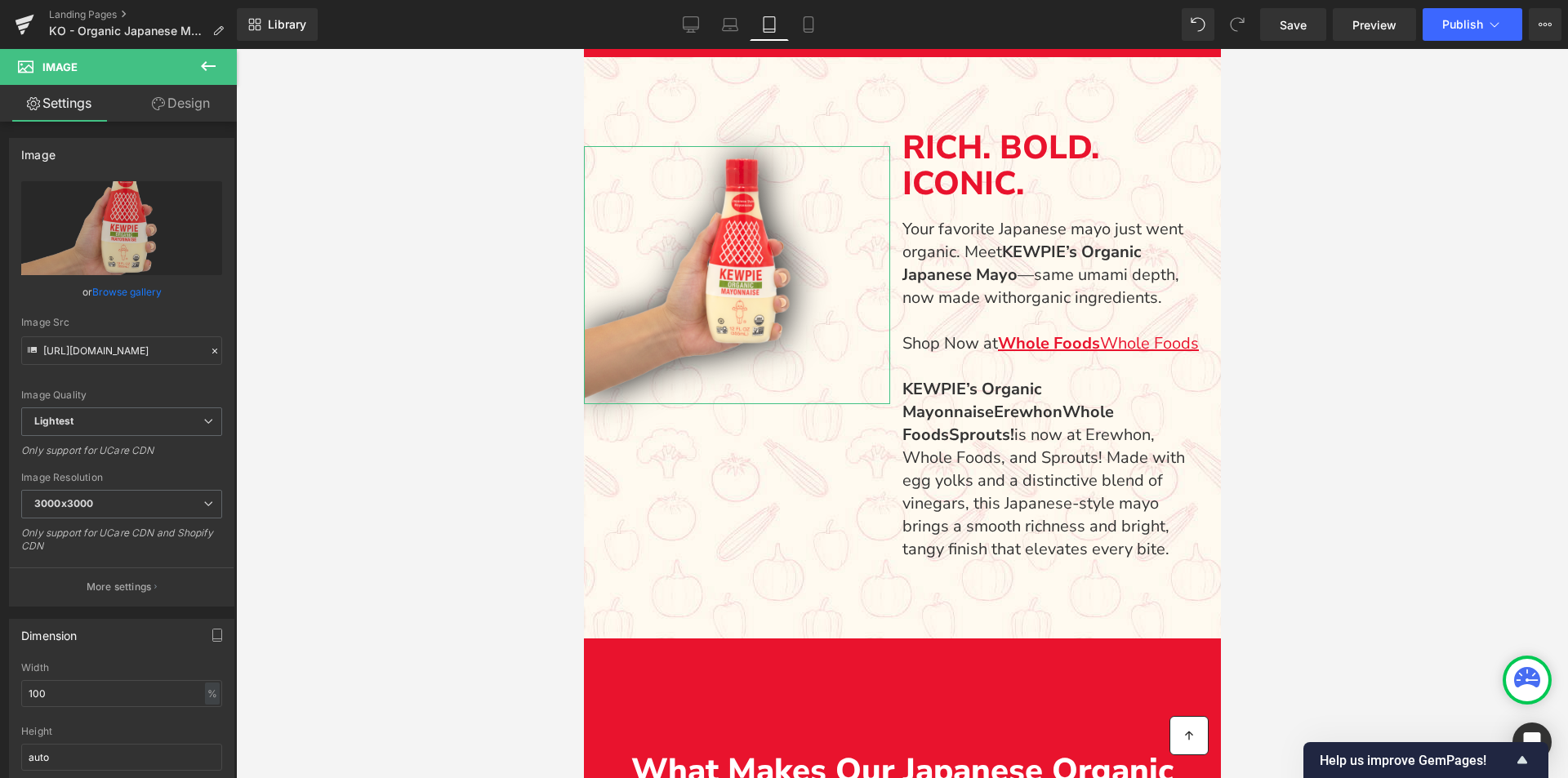
click at [182, 108] on link "Design" at bounding box center [181, 103] width 118 height 37
click at [87, 112] on link "Settings" at bounding box center [59, 103] width 118 height 37
click at [1300, 124] on div at bounding box center [902, 414] width 1332 height 730
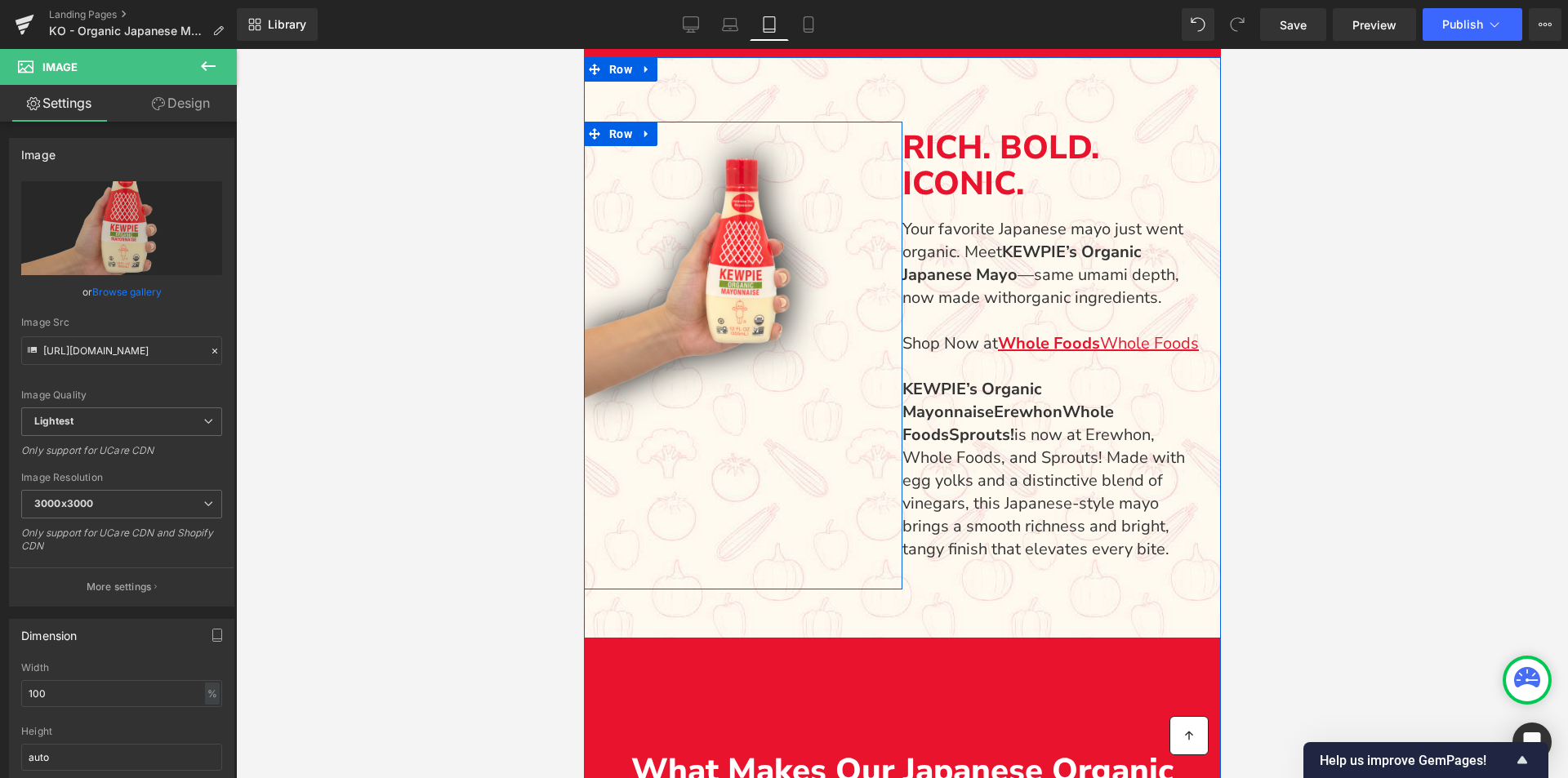
click at [828, 453] on div "Image Row" at bounding box center [743, 355] width 318 height 468
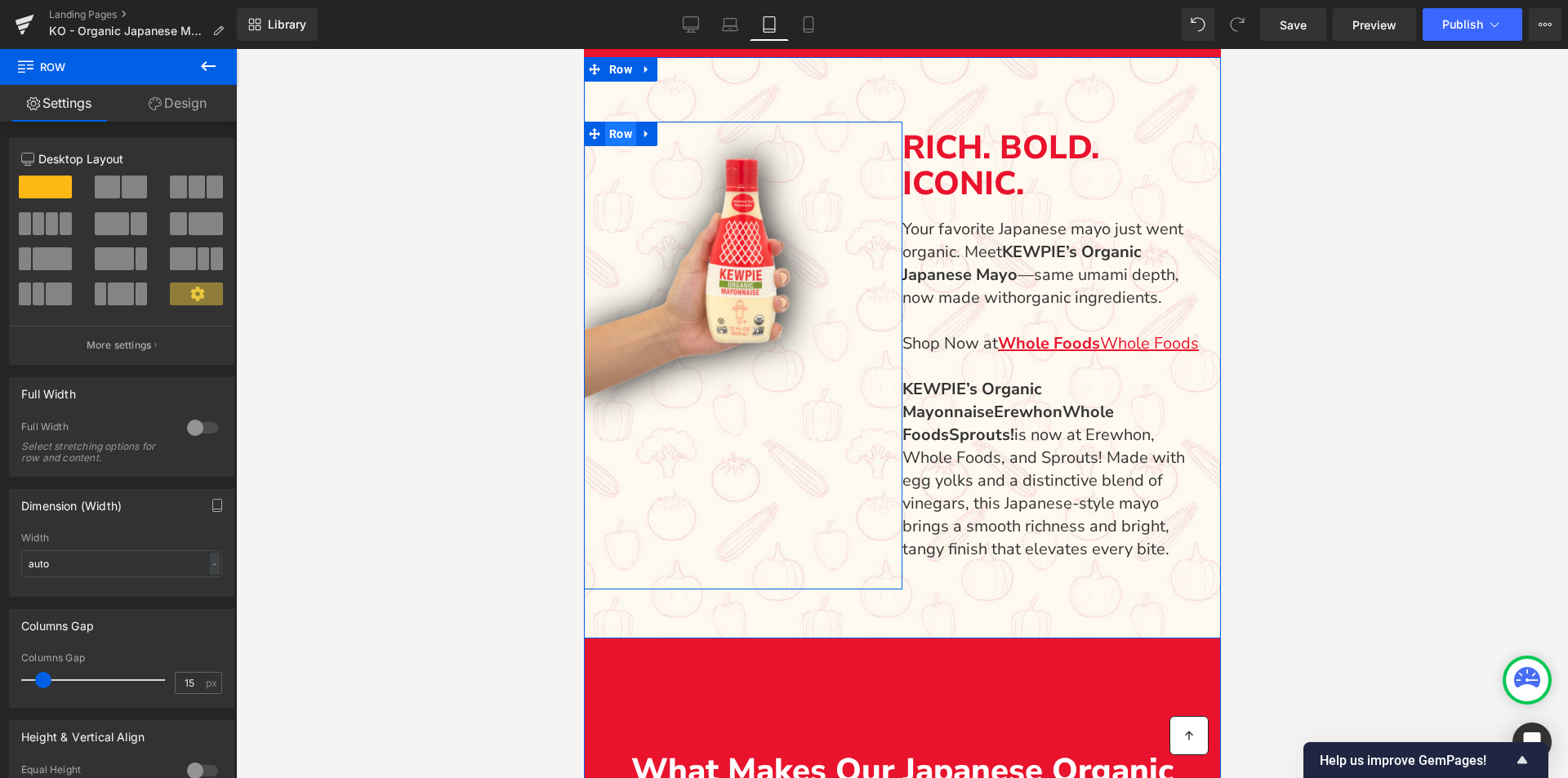
click at [621, 136] on span "Row" at bounding box center [620, 134] width 31 height 24
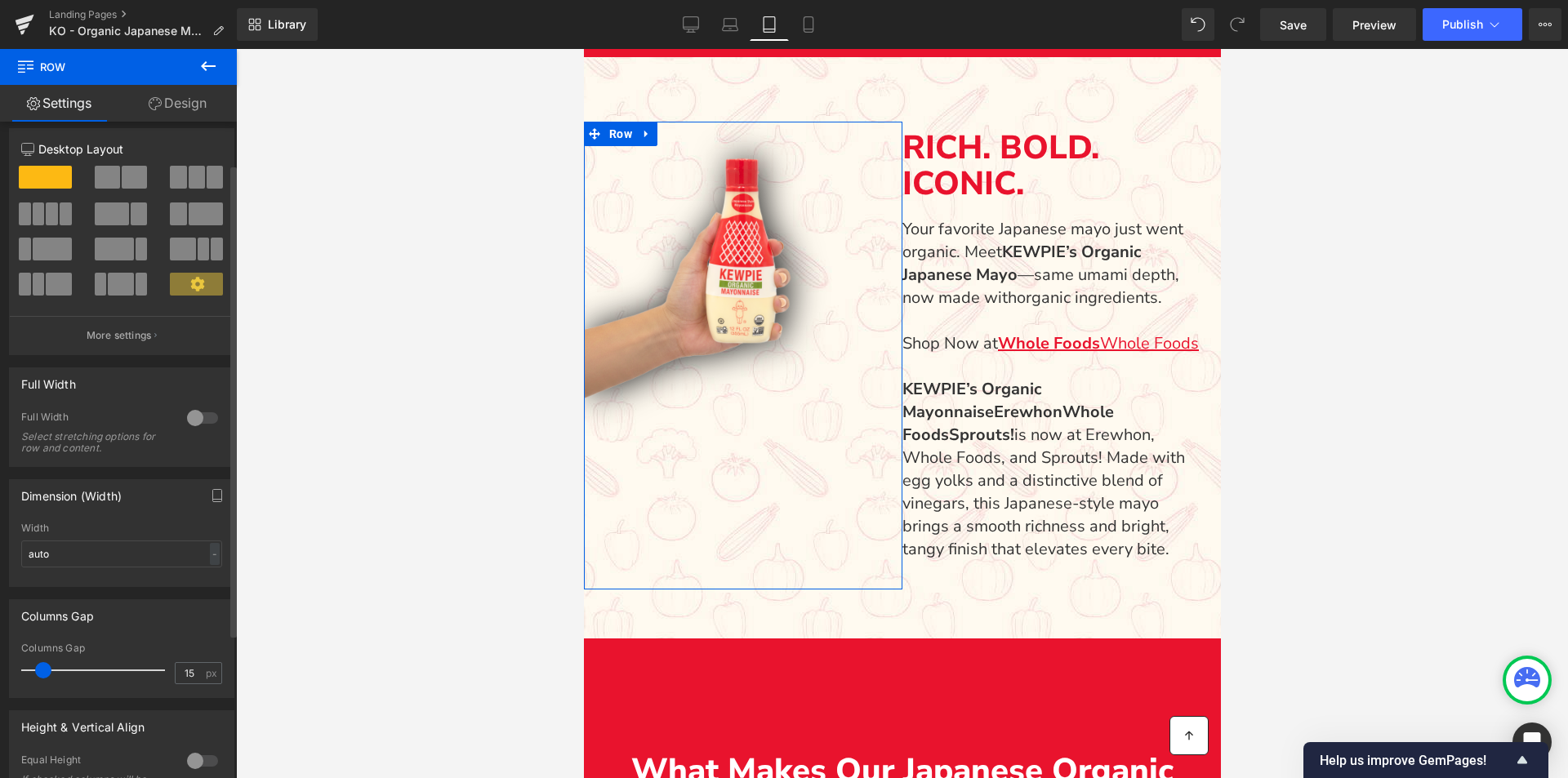
scroll to position [0, 0]
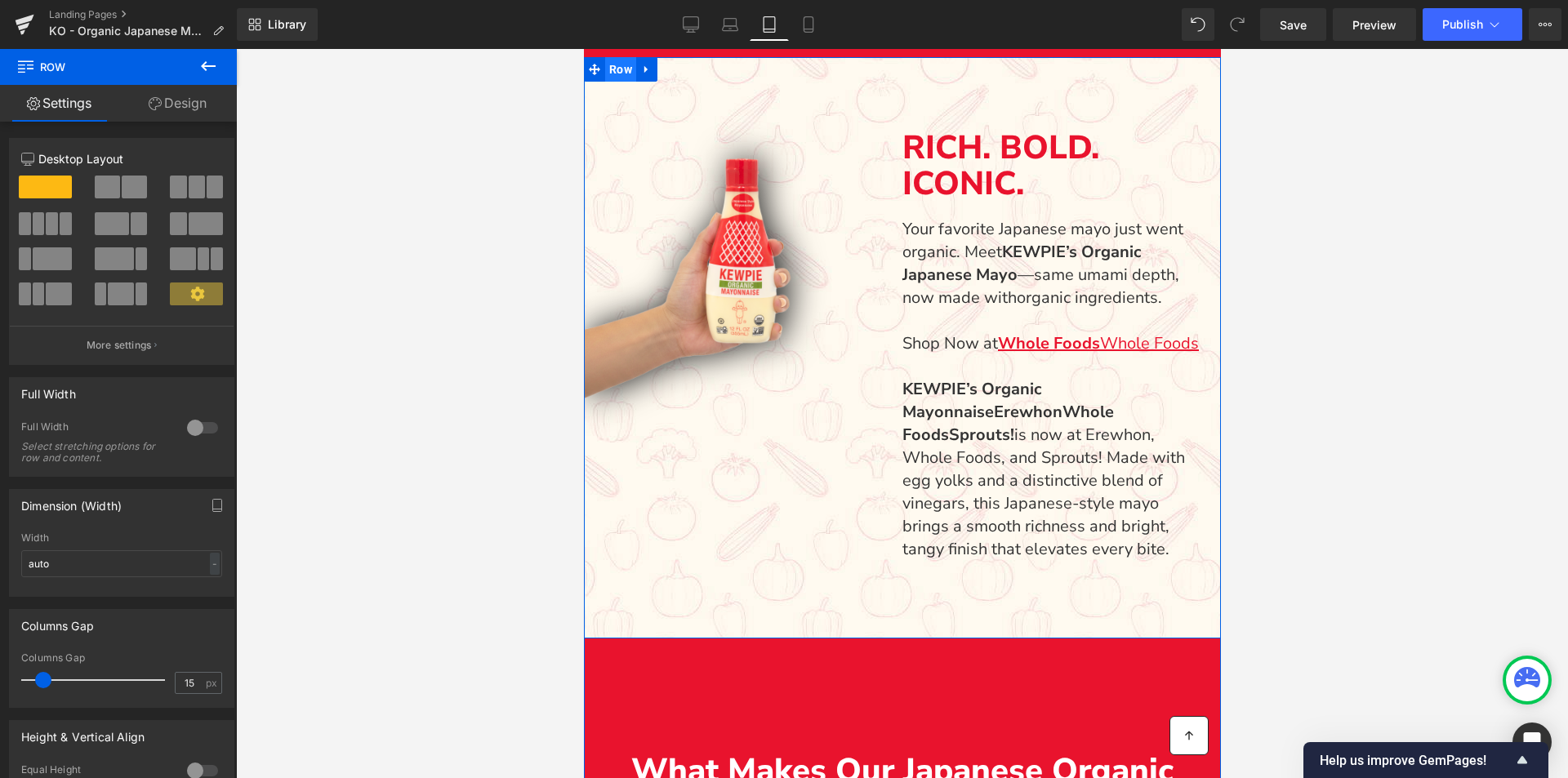
click at [621, 73] on span "Row" at bounding box center [620, 69] width 31 height 24
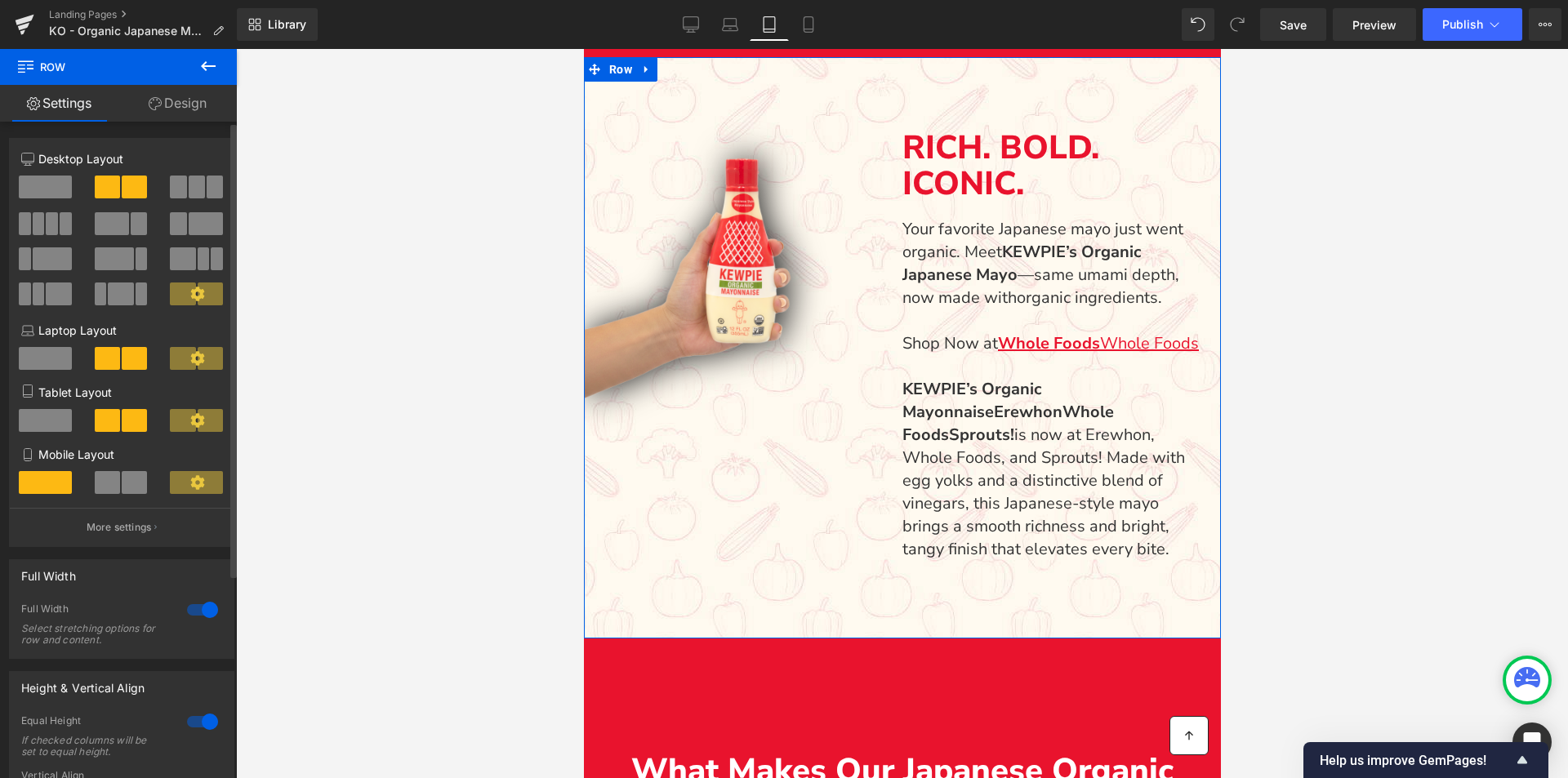
click at [62, 420] on span at bounding box center [45, 420] width 53 height 22
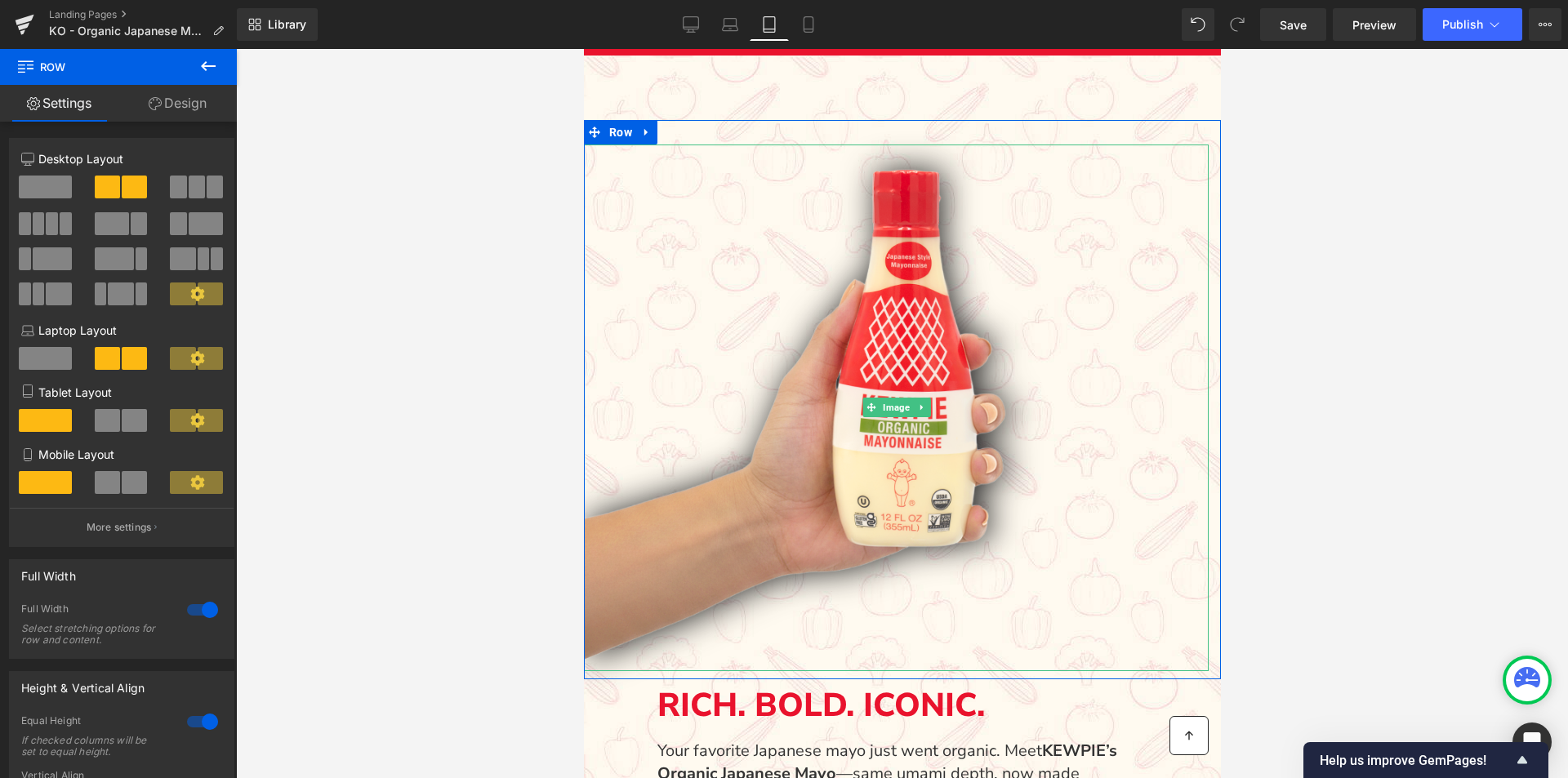
scroll to position [818, 0]
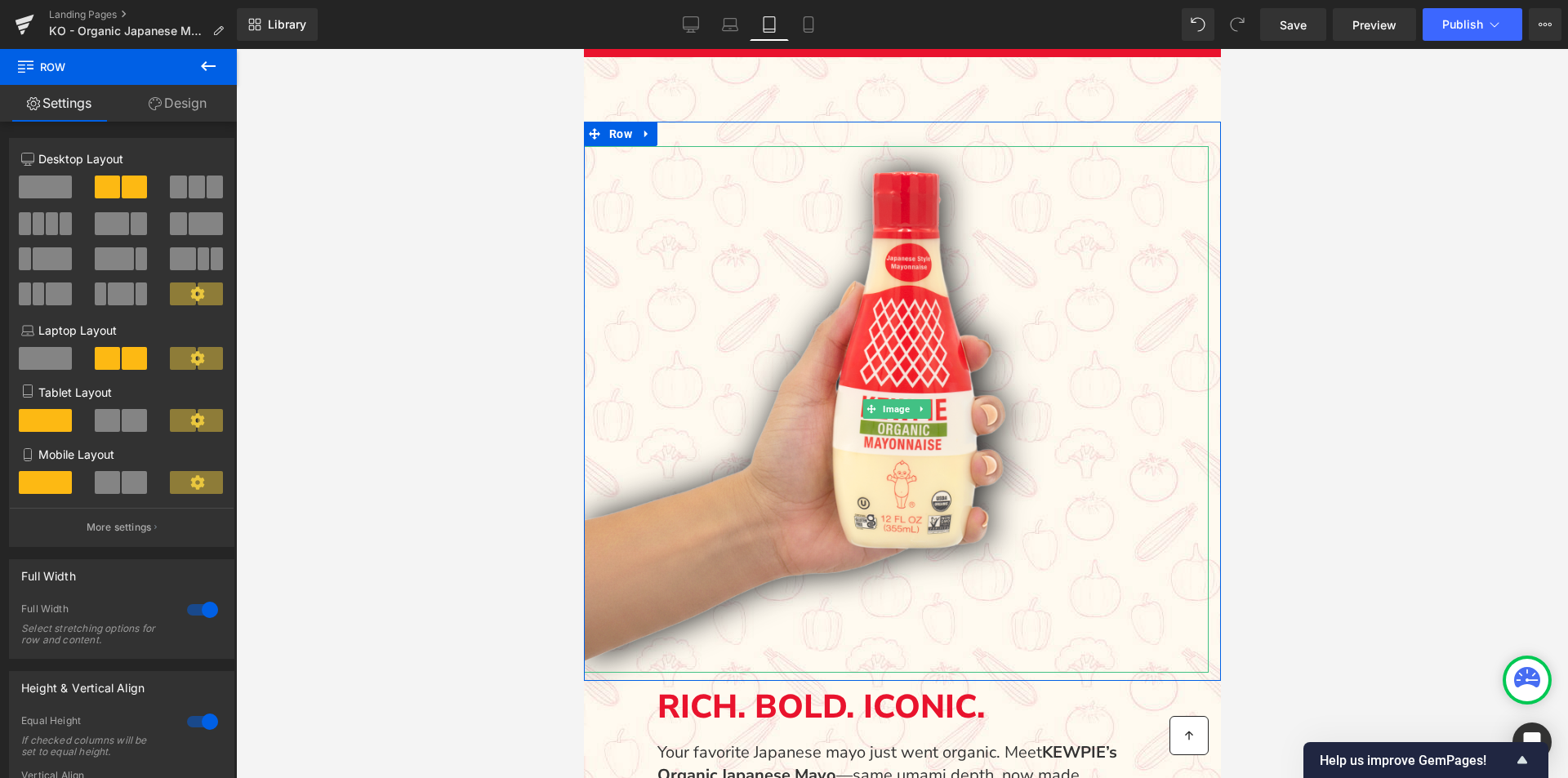
click at [1040, 440] on img "Main content" at bounding box center [896, 409] width 625 height 526
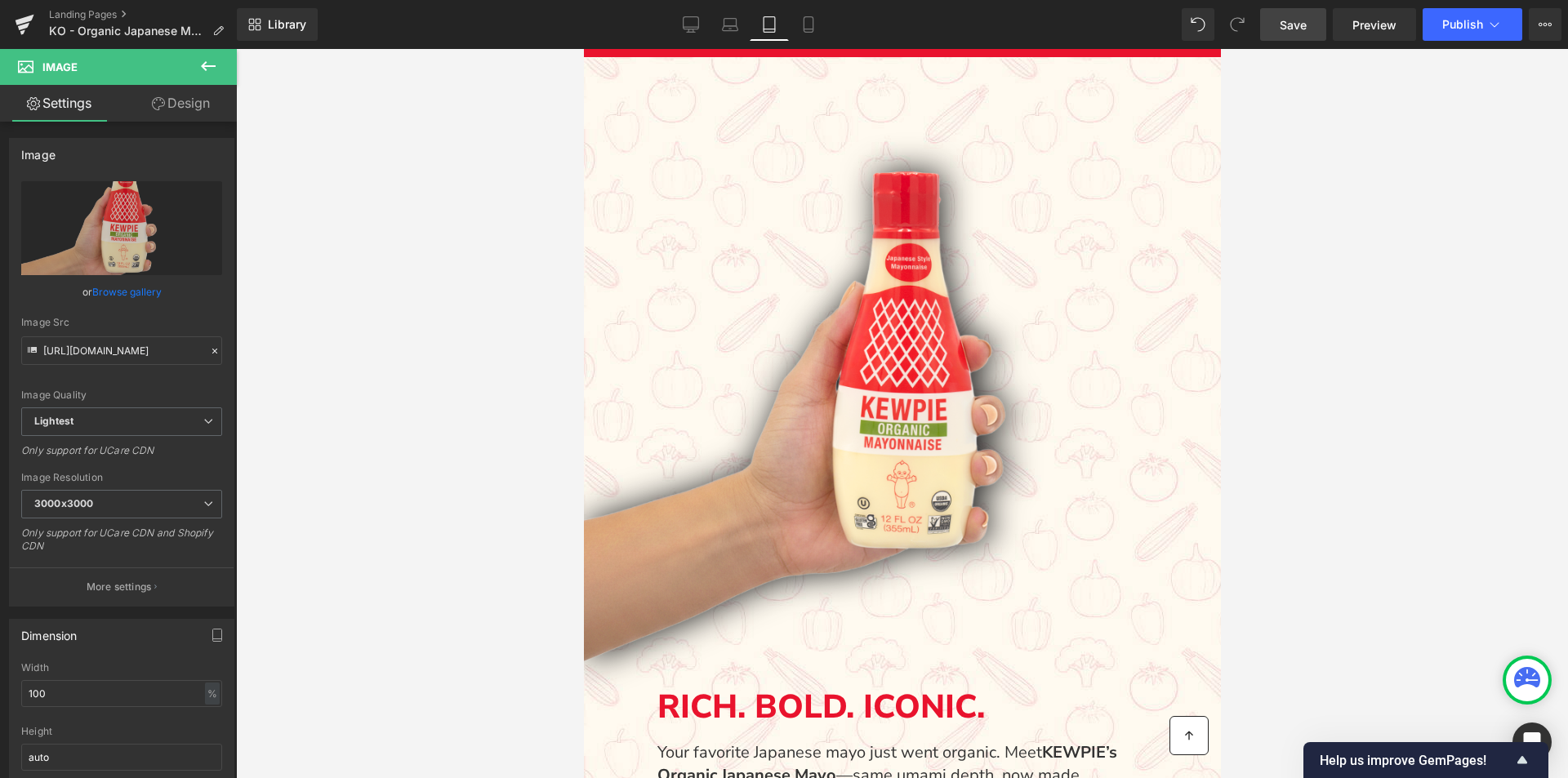
click at [1323, 32] on link "Save" at bounding box center [1293, 24] width 67 height 33
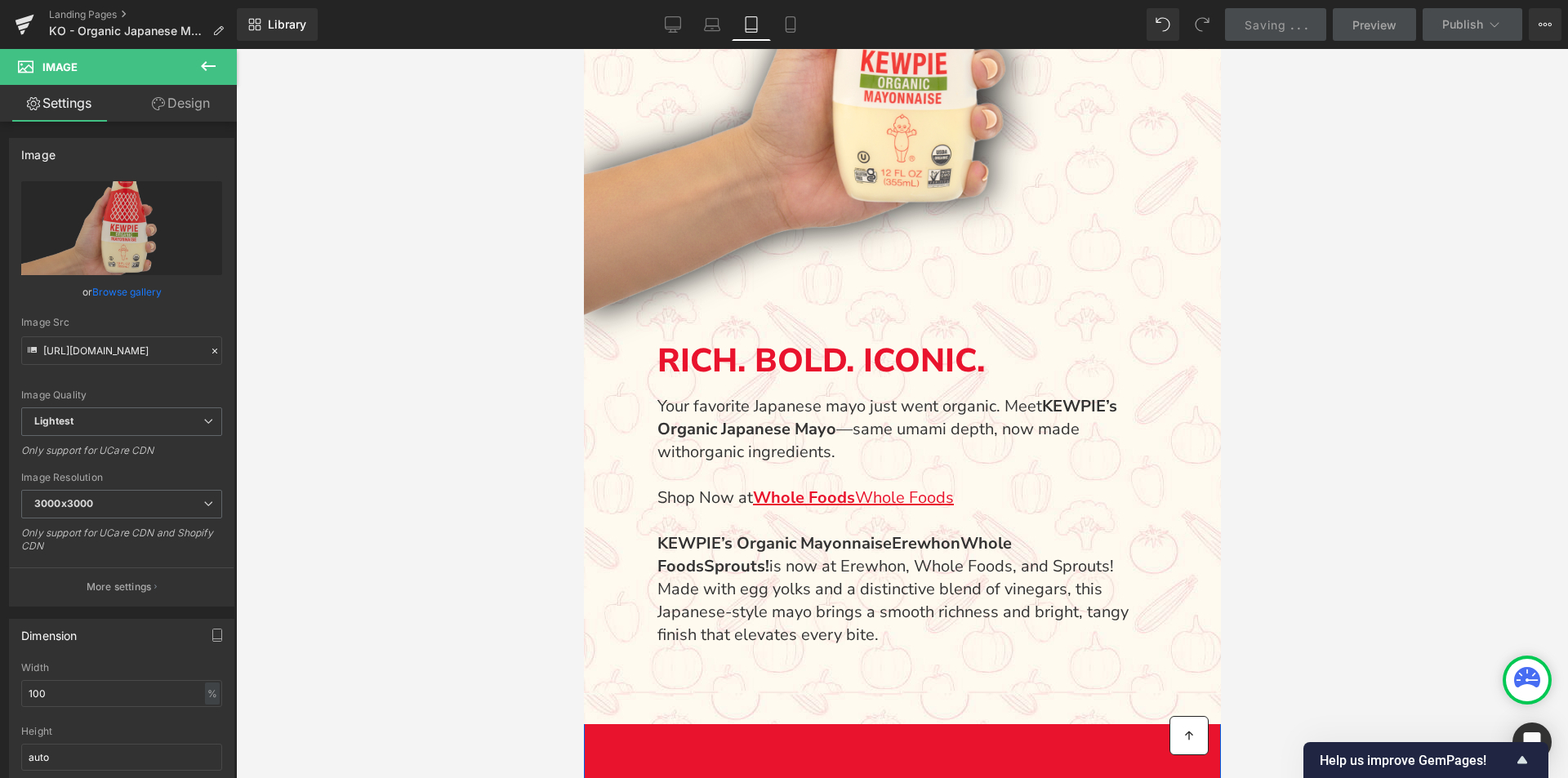
scroll to position [1145, 0]
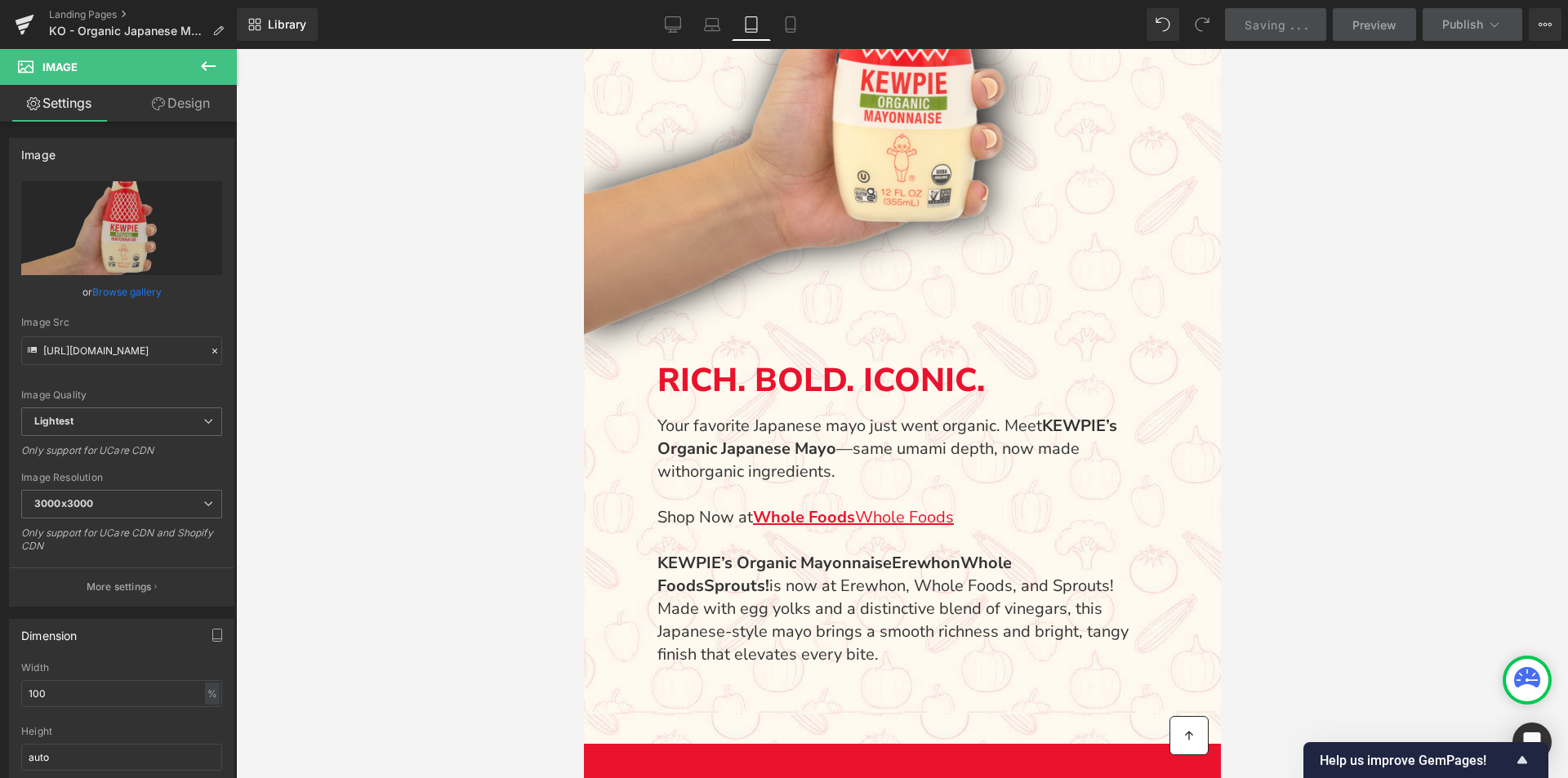
click at [1386, 443] on div at bounding box center [902, 414] width 1332 height 730
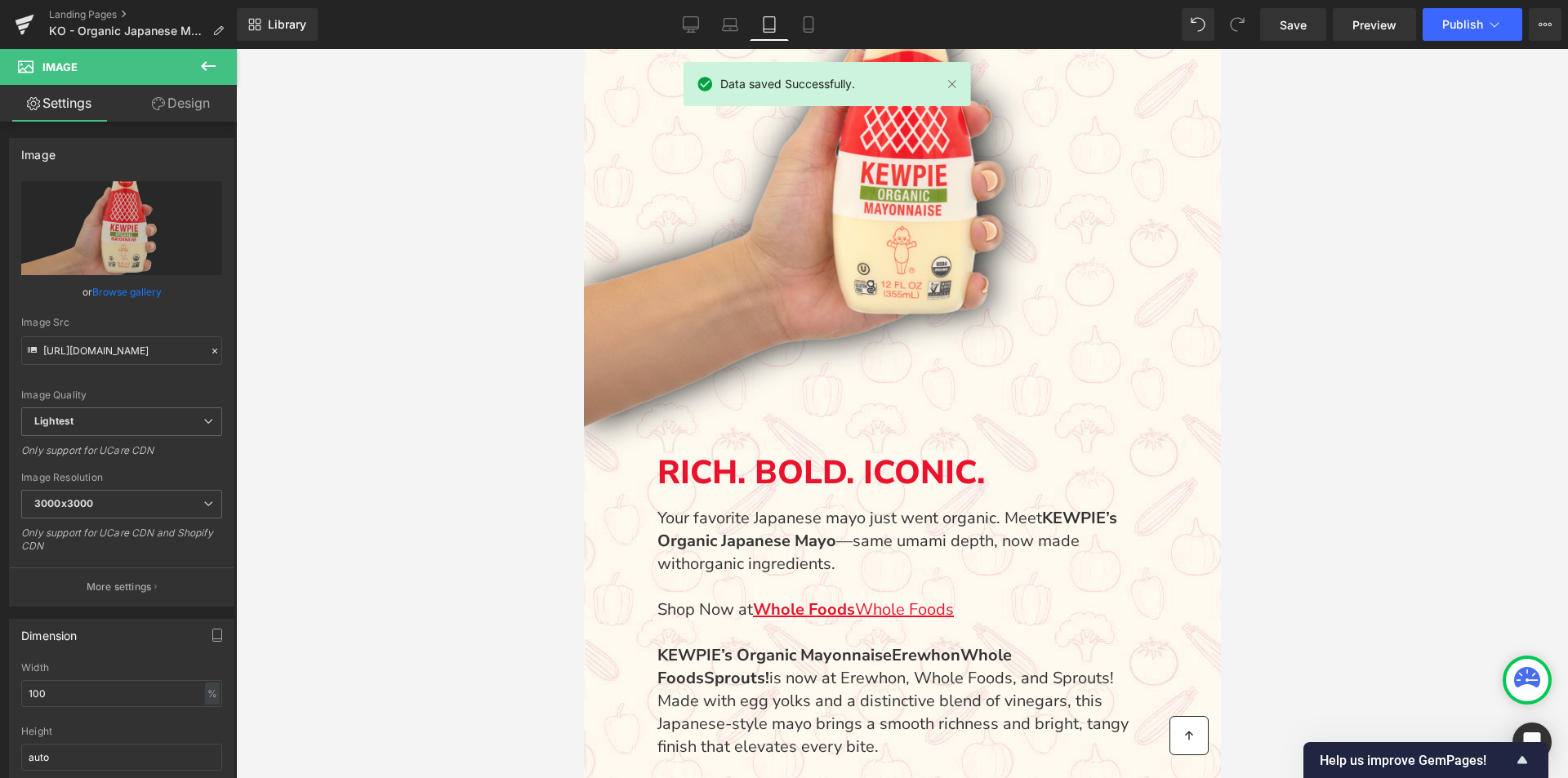
scroll to position [899, 0]
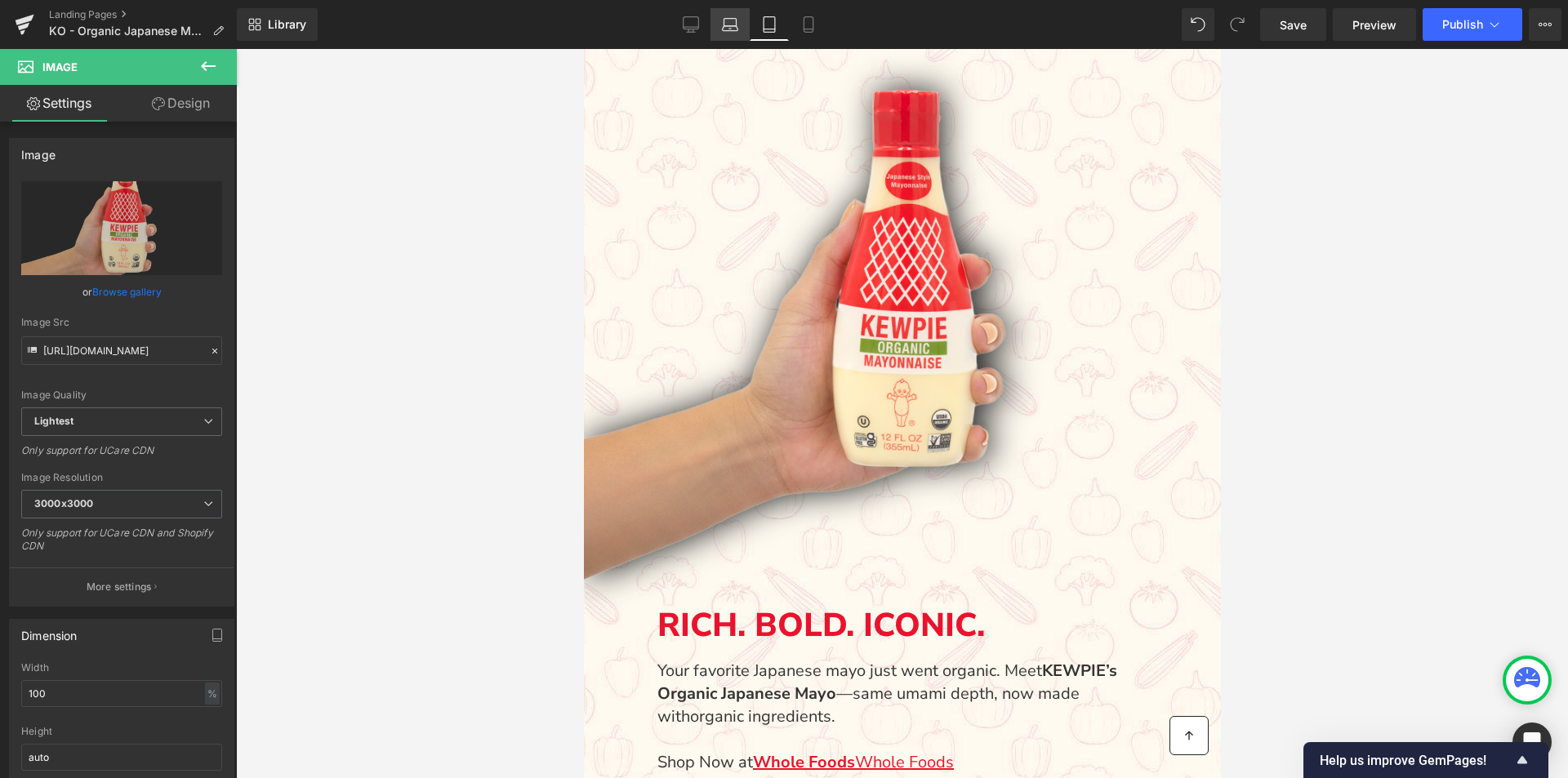
click at [739, 23] on link "Laptop" at bounding box center [730, 24] width 39 height 33
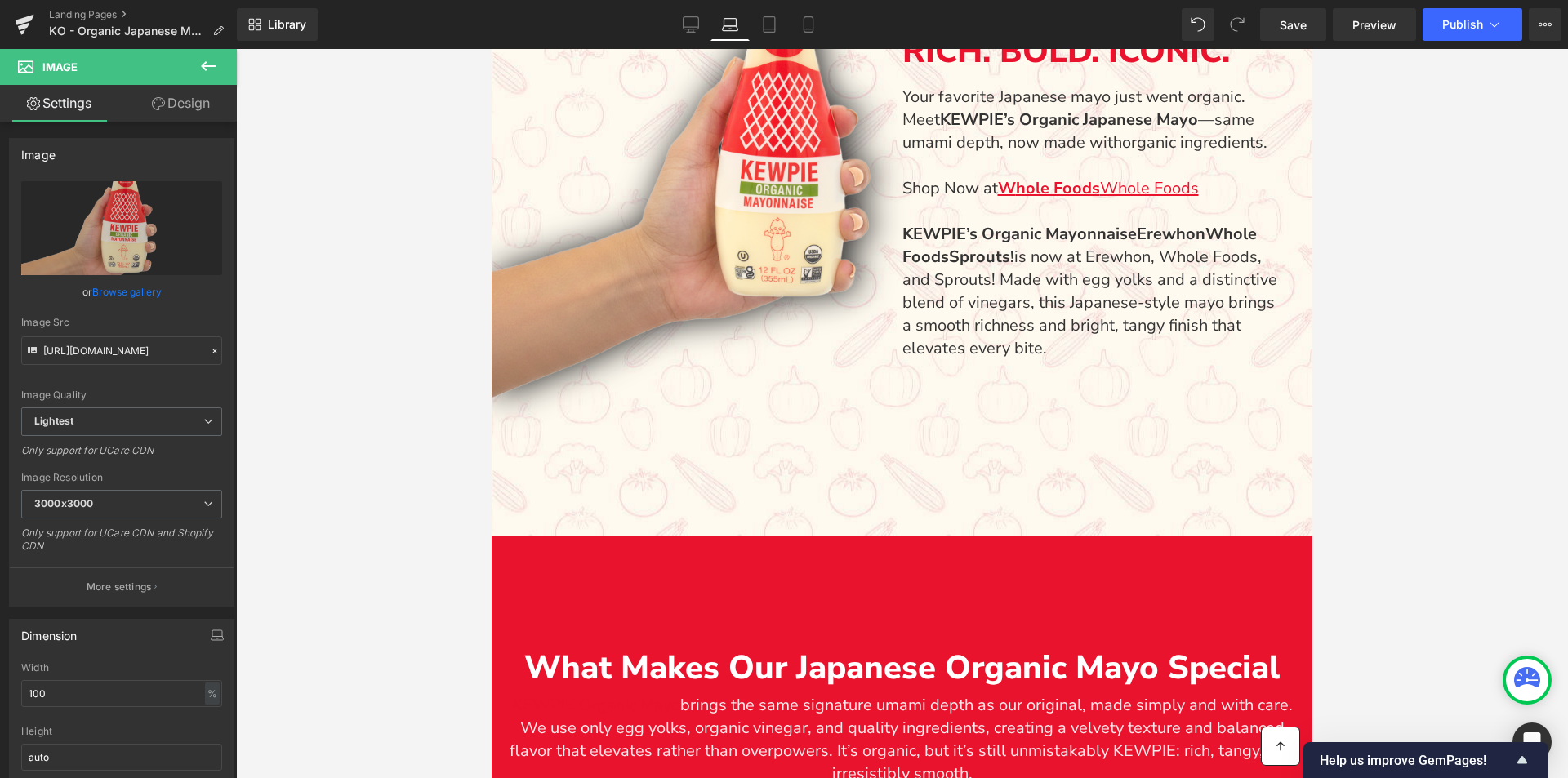
scroll to position [770, 0]
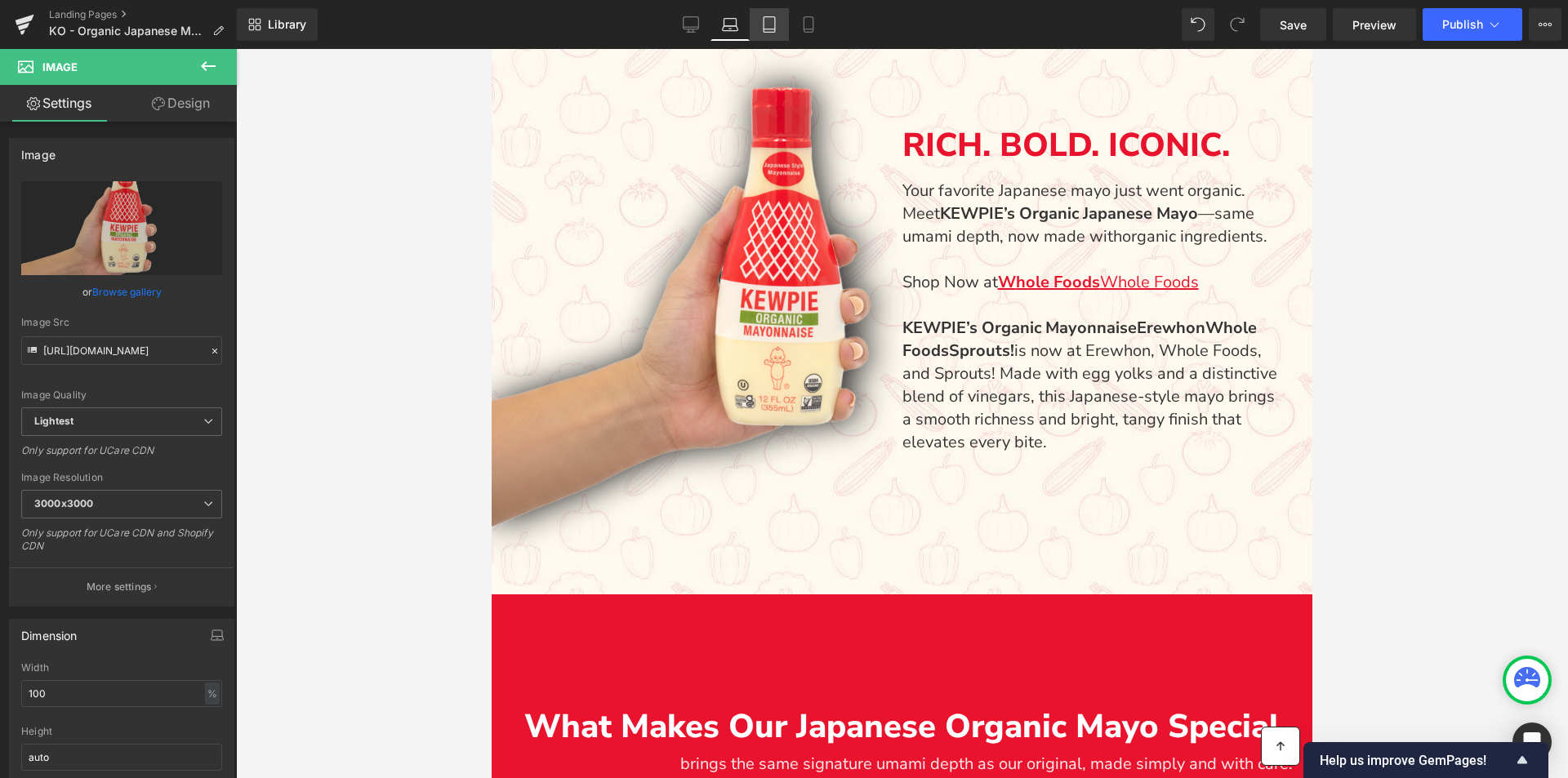
click at [756, 21] on link "Tablet" at bounding box center [768, 24] width 39 height 33
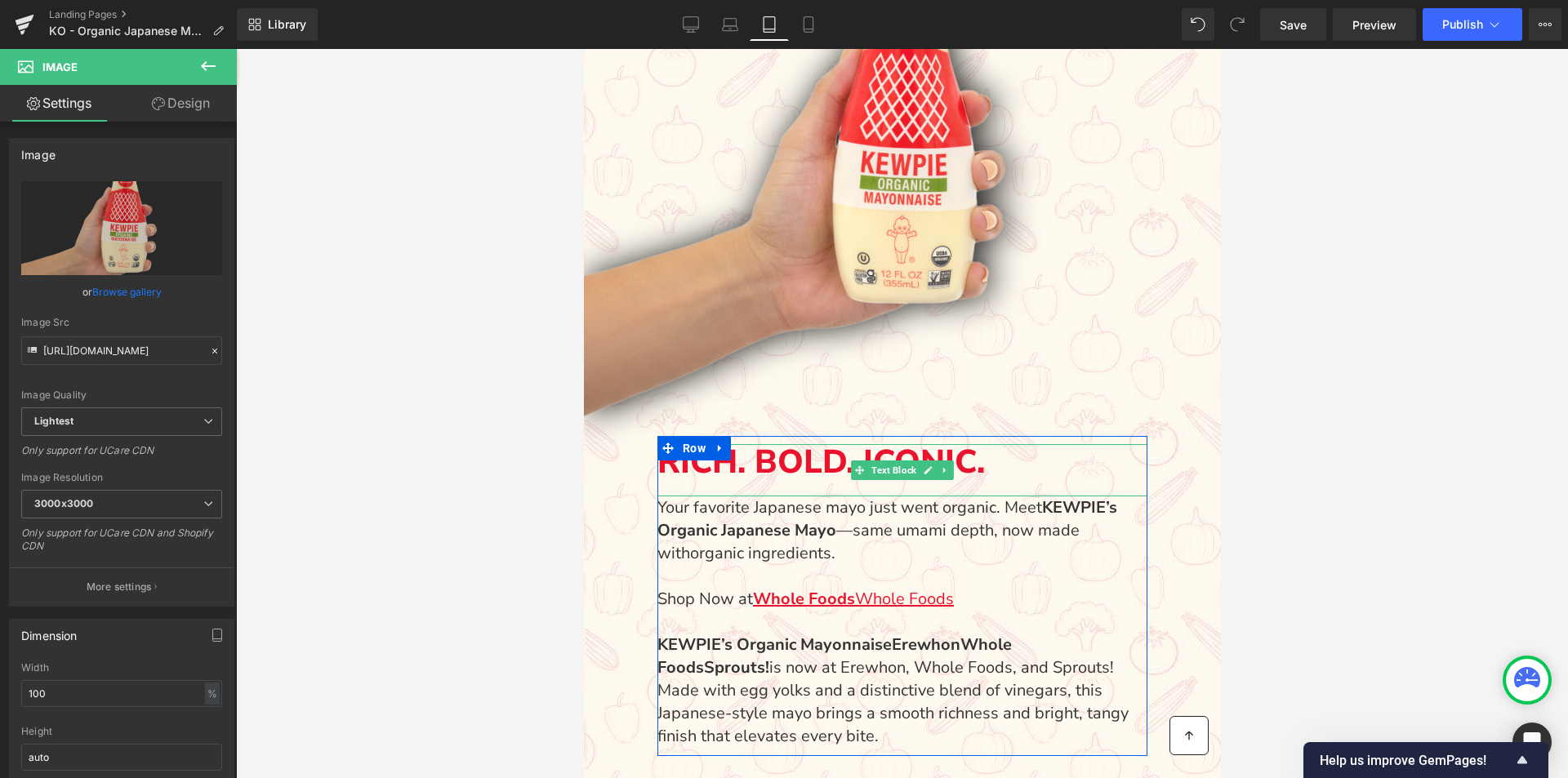
scroll to position [1145, 0]
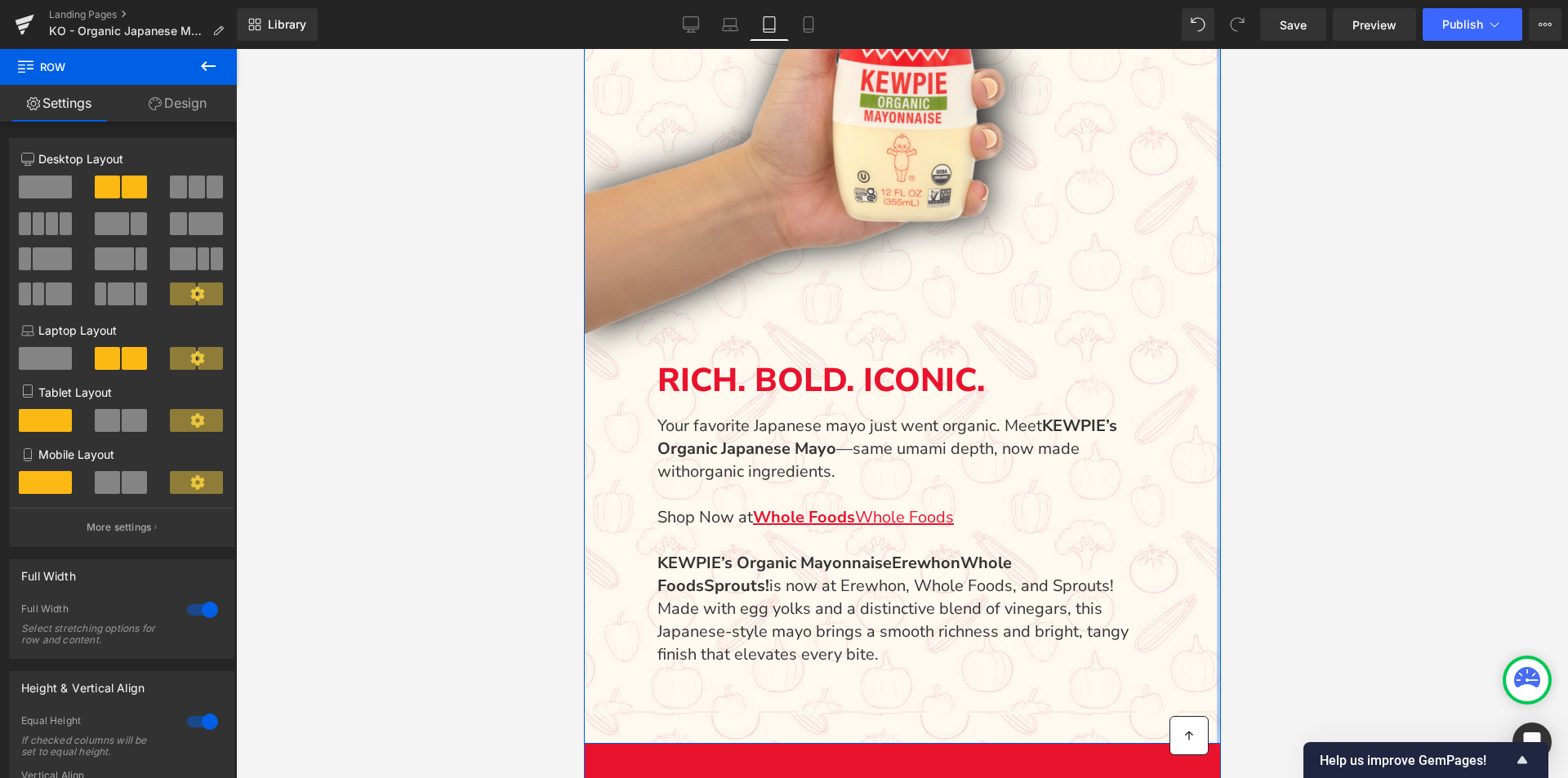
drag, startPoint x: 1214, startPoint y: 391, endPoint x: 1252, endPoint y: 392, distance: 38.0
click at [1272, 348] on div at bounding box center [902, 414] width 1332 height 730
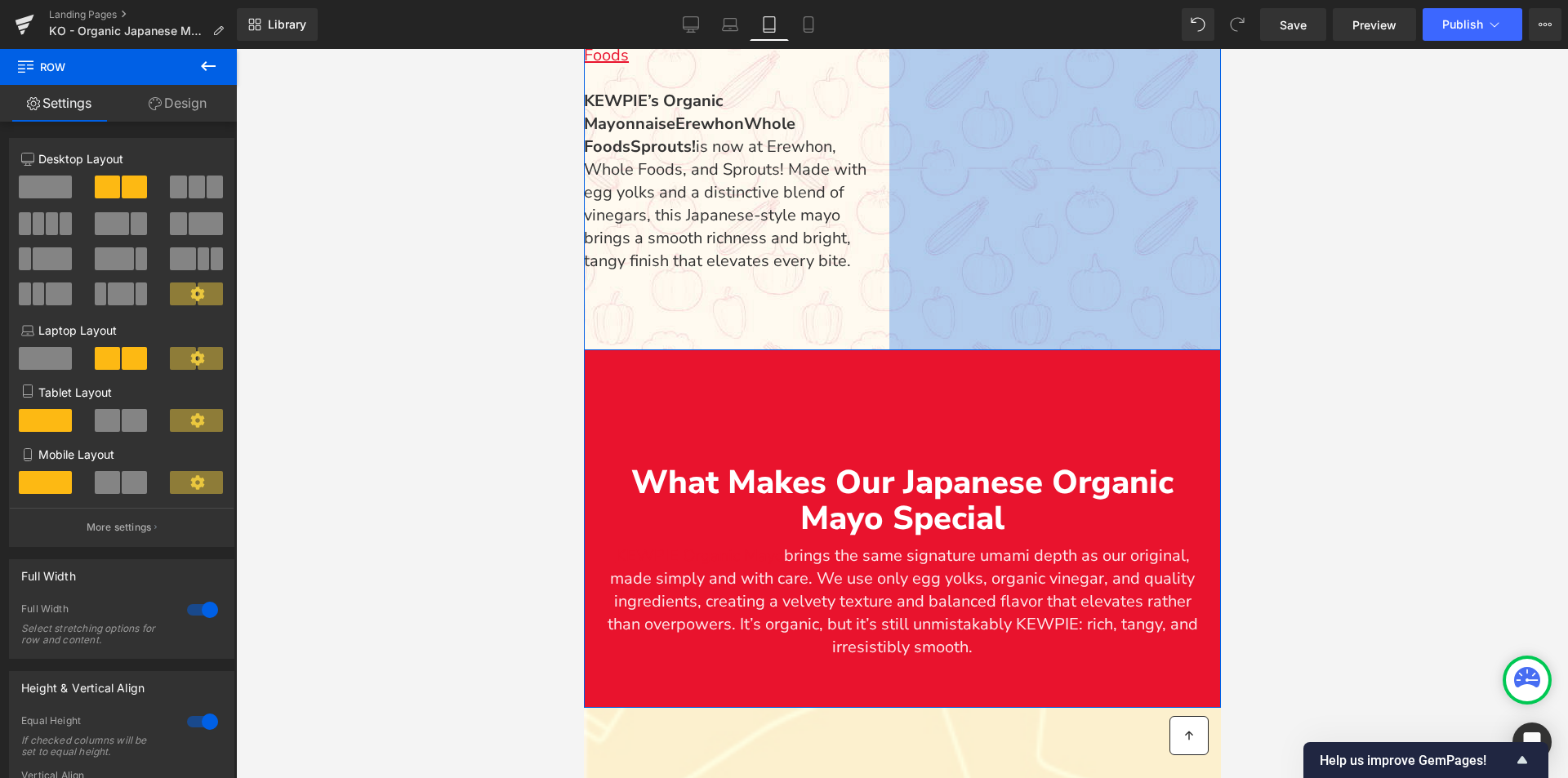
scroll to position [1619, 0]
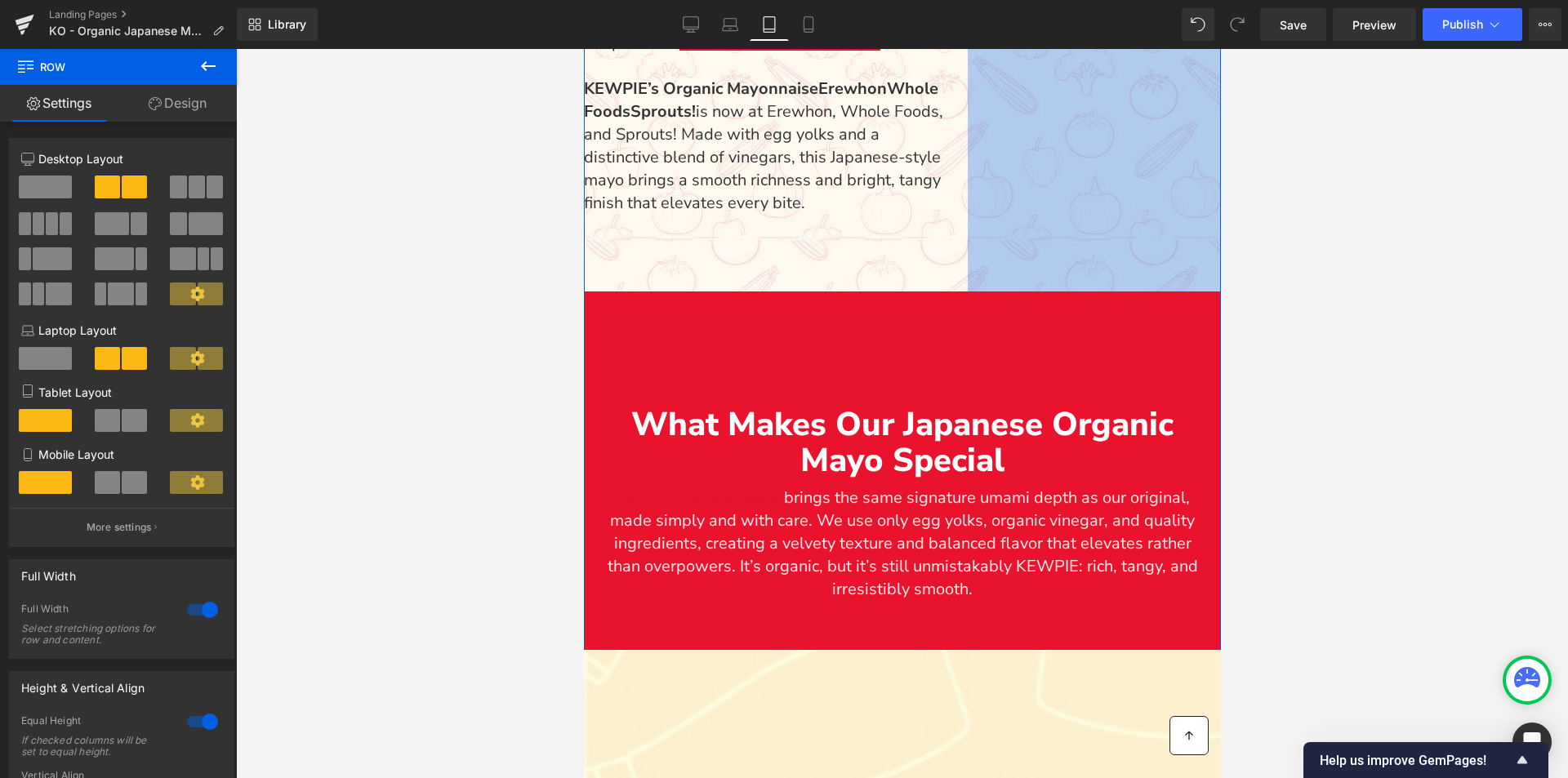
click at [961, 363] on div "What Makes Our Japanese Organic Mayo Special Text Block KEWPIE Organic Mayo bri…" at bounding box center [902, 504] width 637 height 292
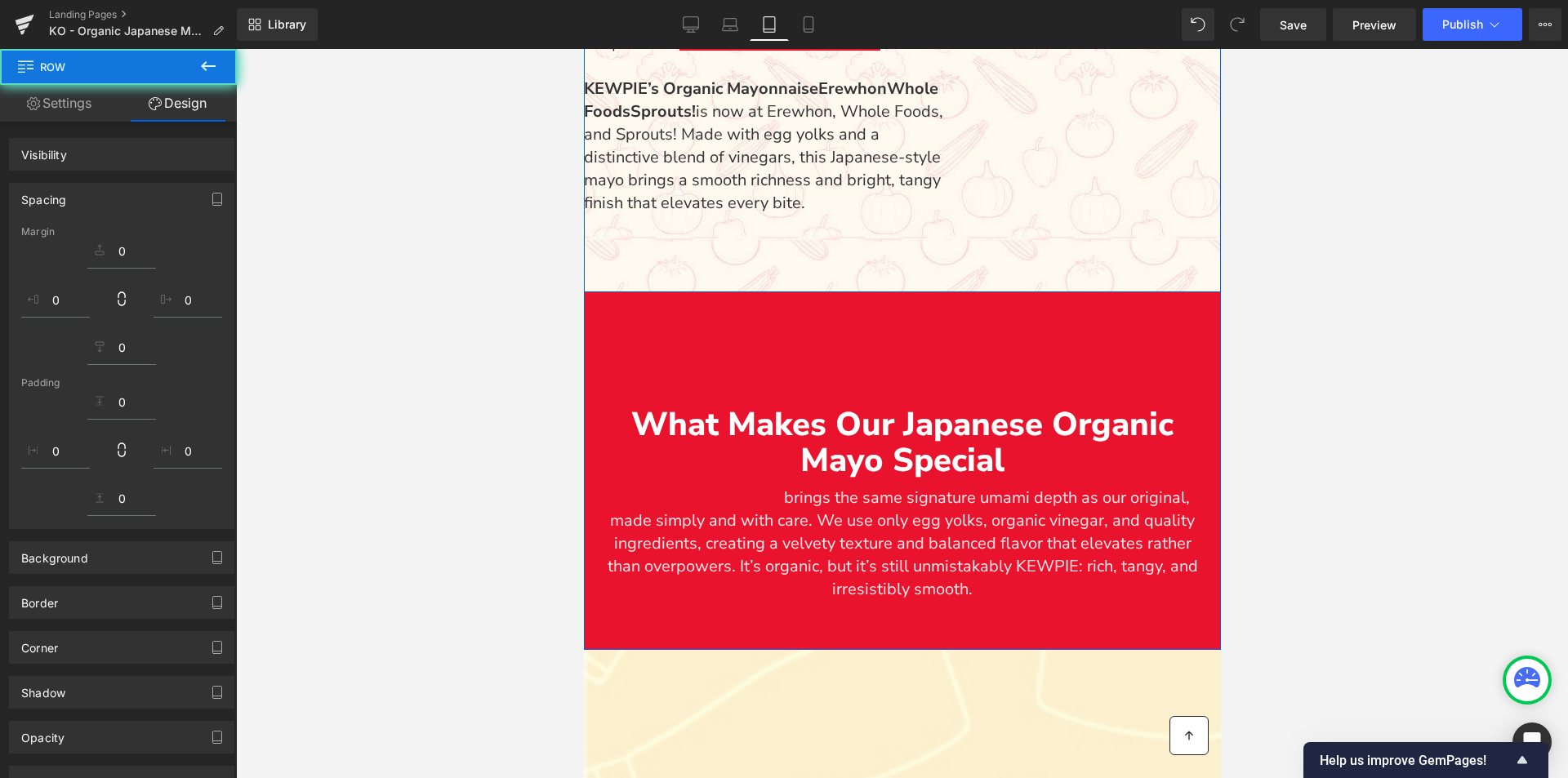
click at [1518, 405] on div at bounding box center [902, 414] width 1332 height 730
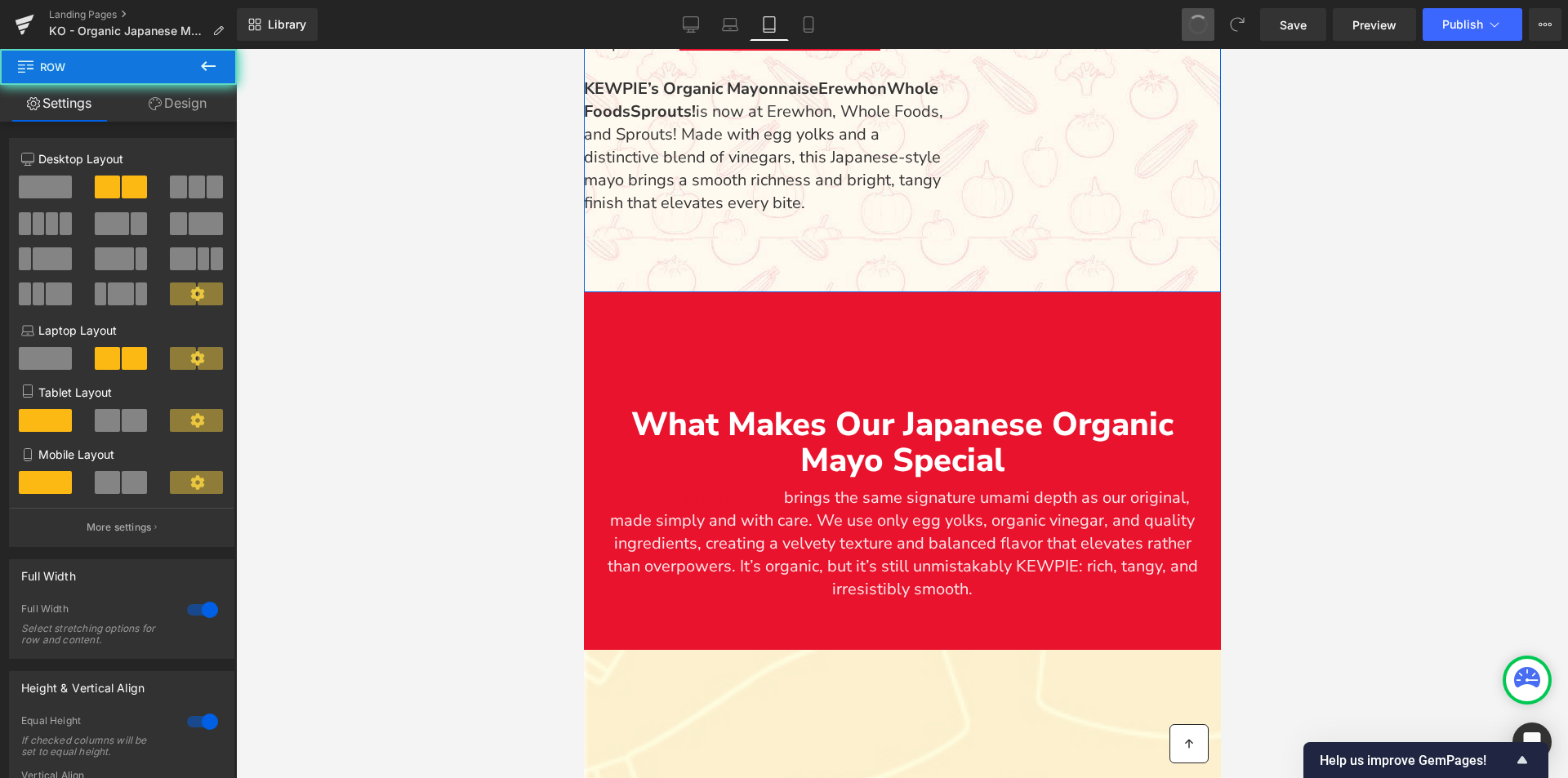
click at [1201, 31] on span at bounding box center [1198, 24] width 24 height 24
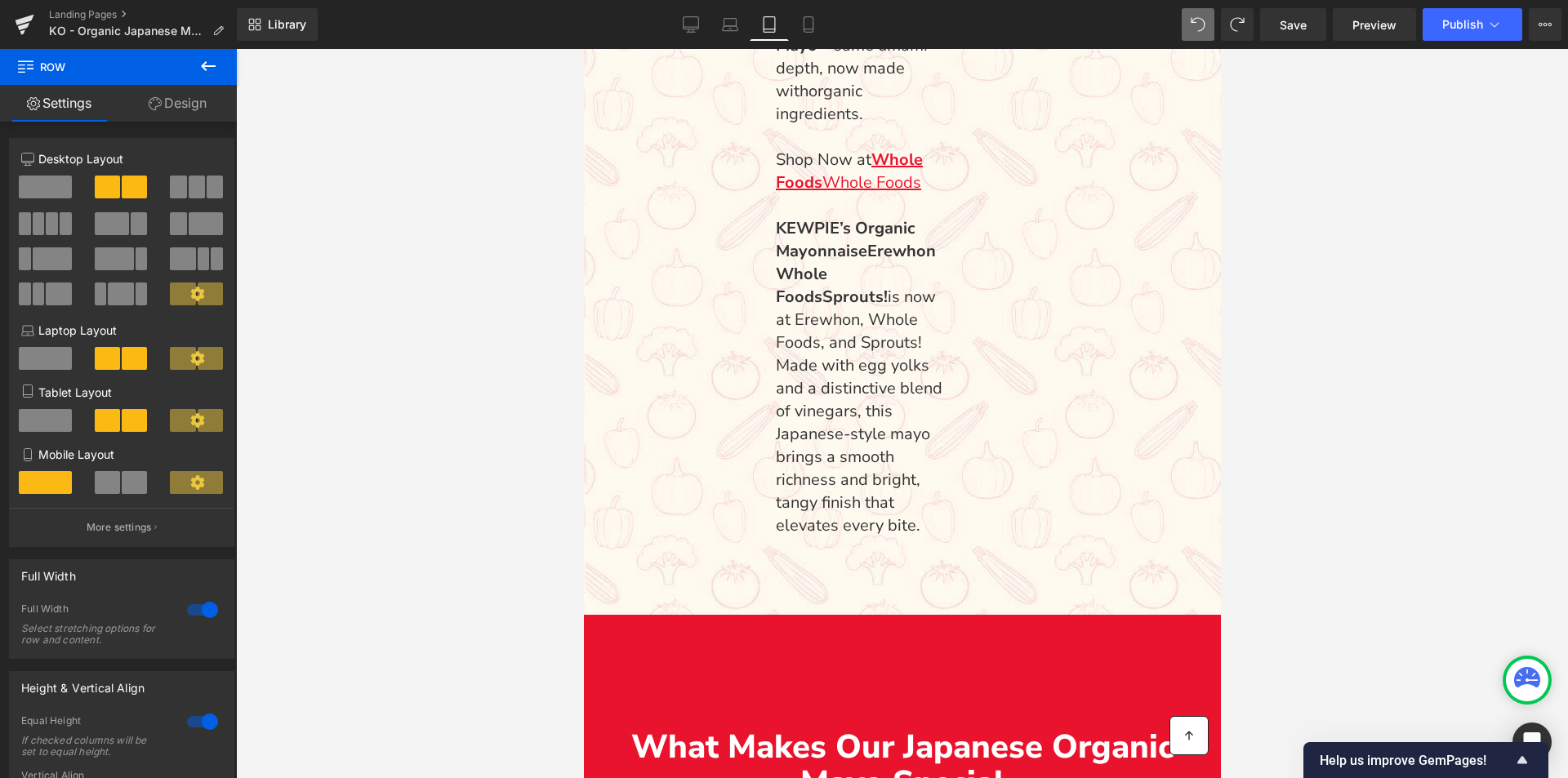
scroll to position [580, 0]
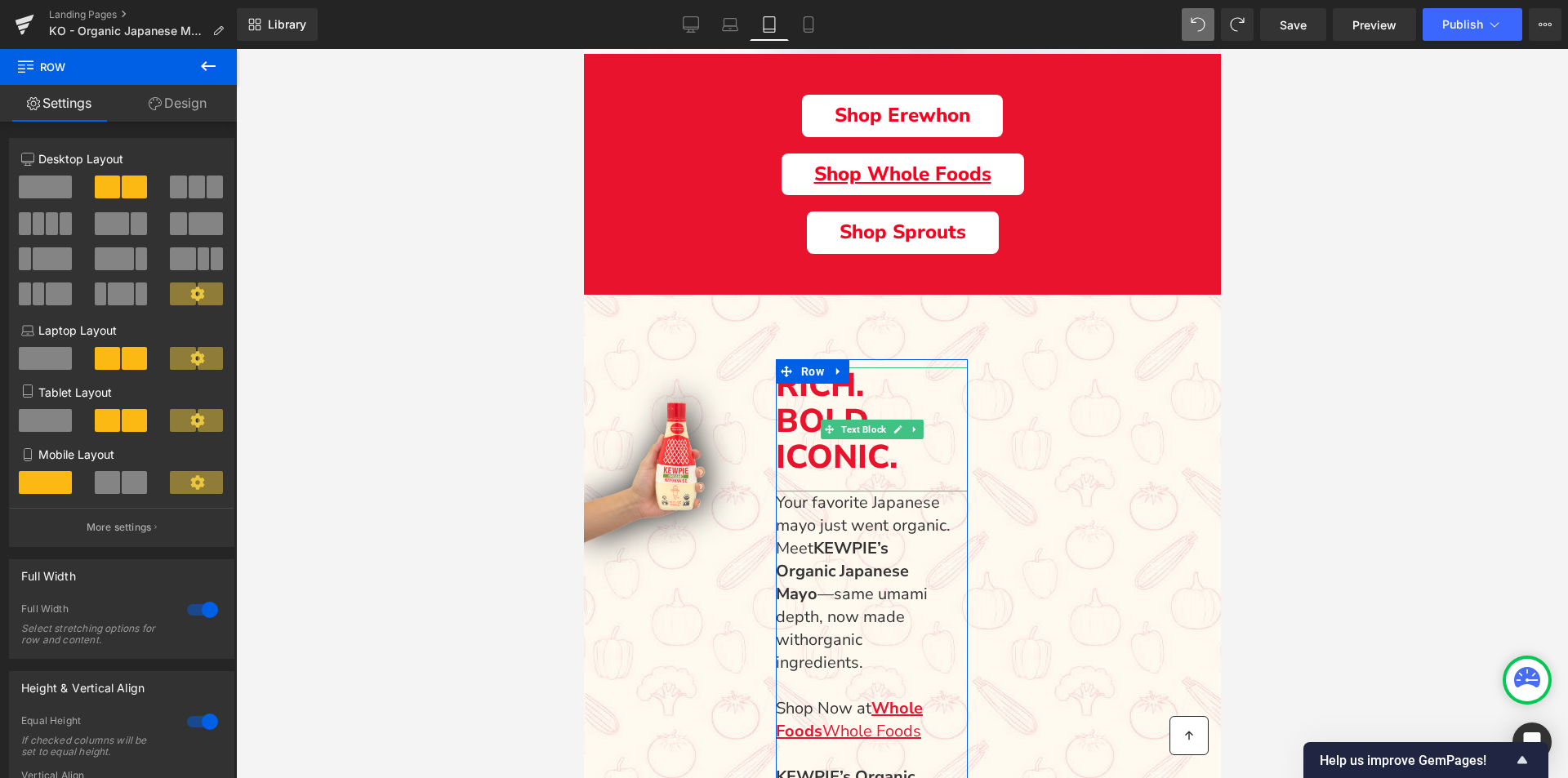
click at [960, 451] on div "Main content" at bounding box center [961, 727] width 12 height 735
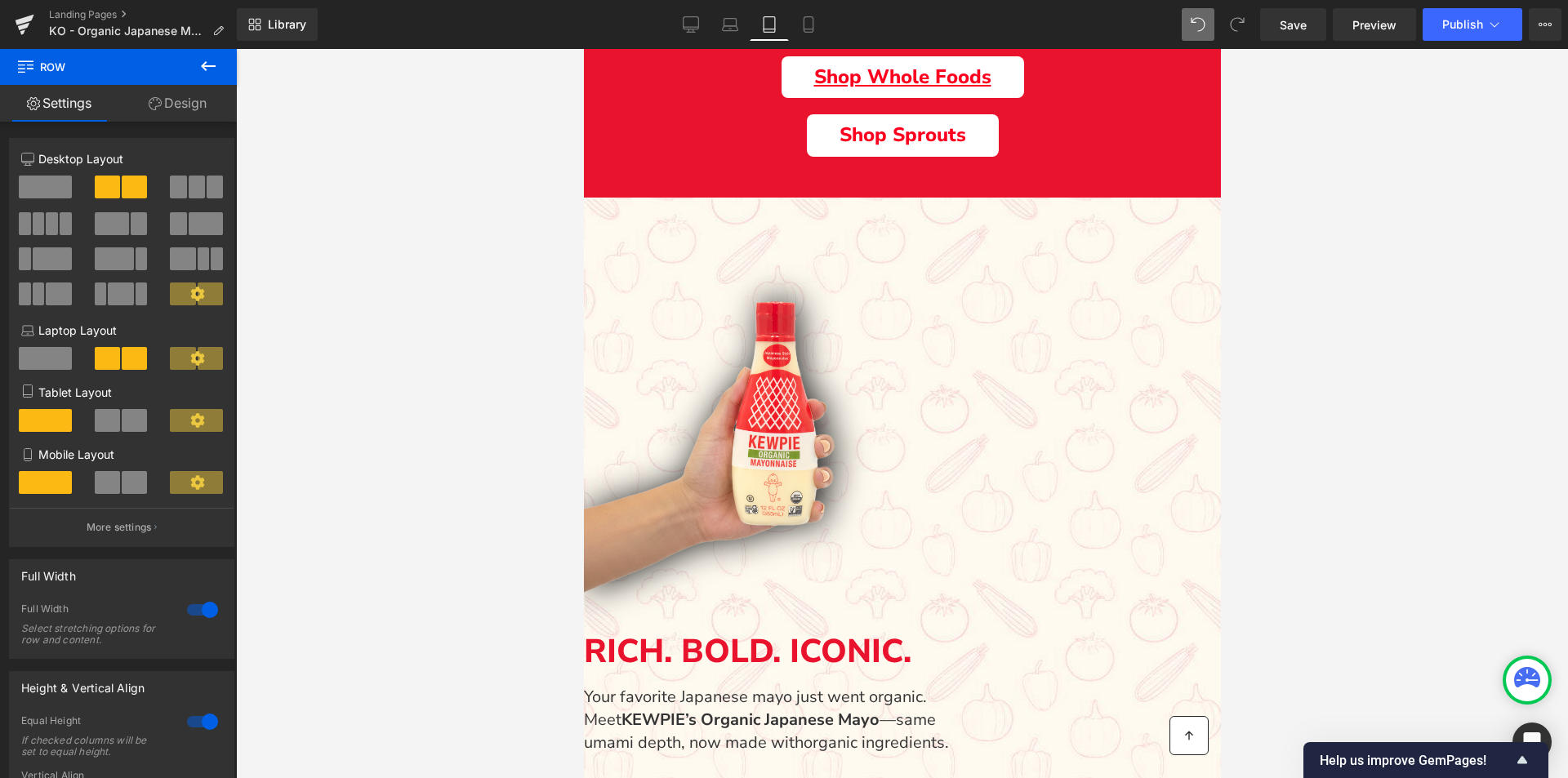
scroll to position [825, 0]
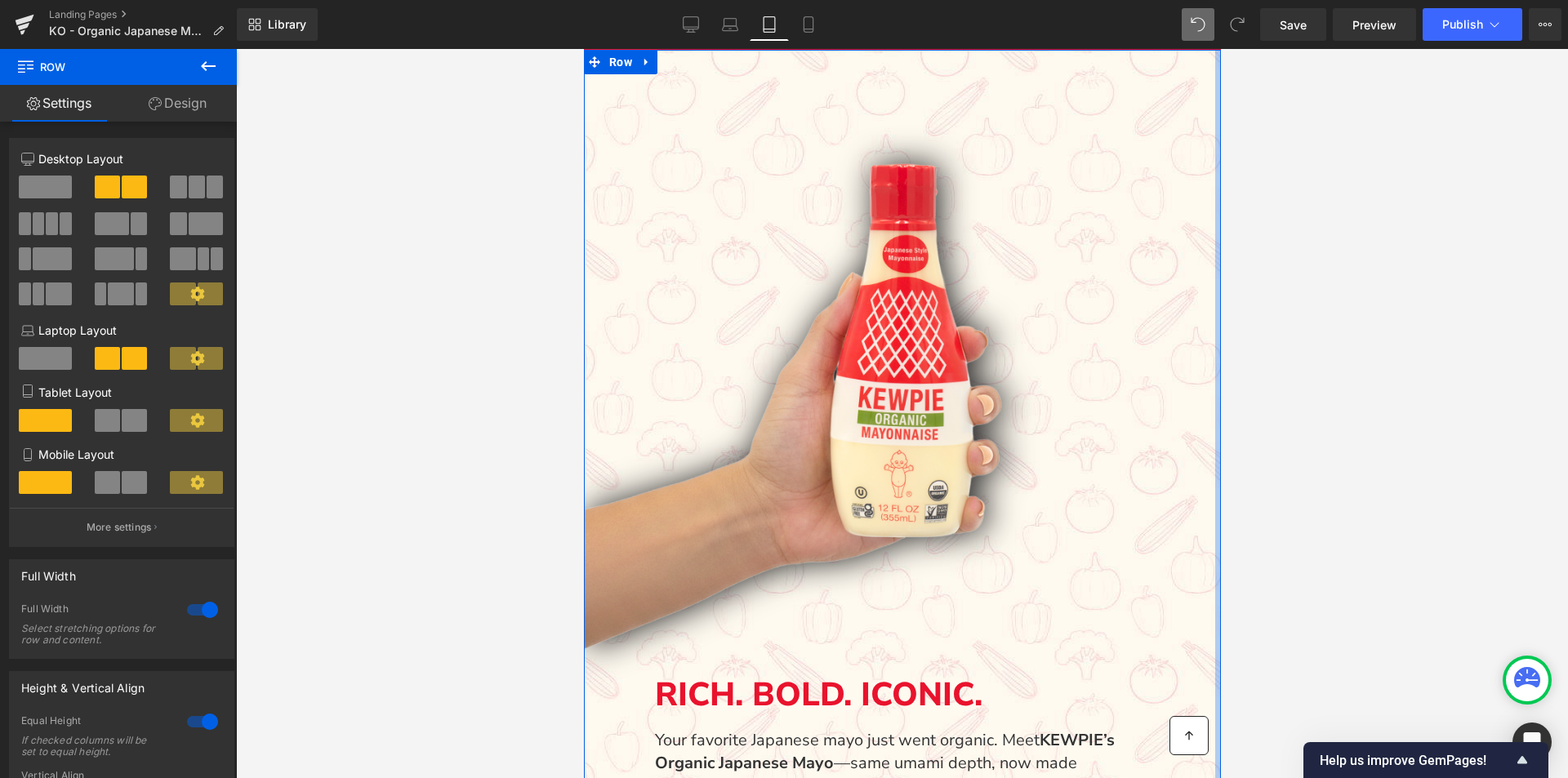
drag, startPoint x: 966, startPoint y: 421, endPoint x: 1214, endPoint y: 444, distance: 249.1
click at [1214, 444] on div "Main content" at bounding box center [1217, 554] width 6 height 1009
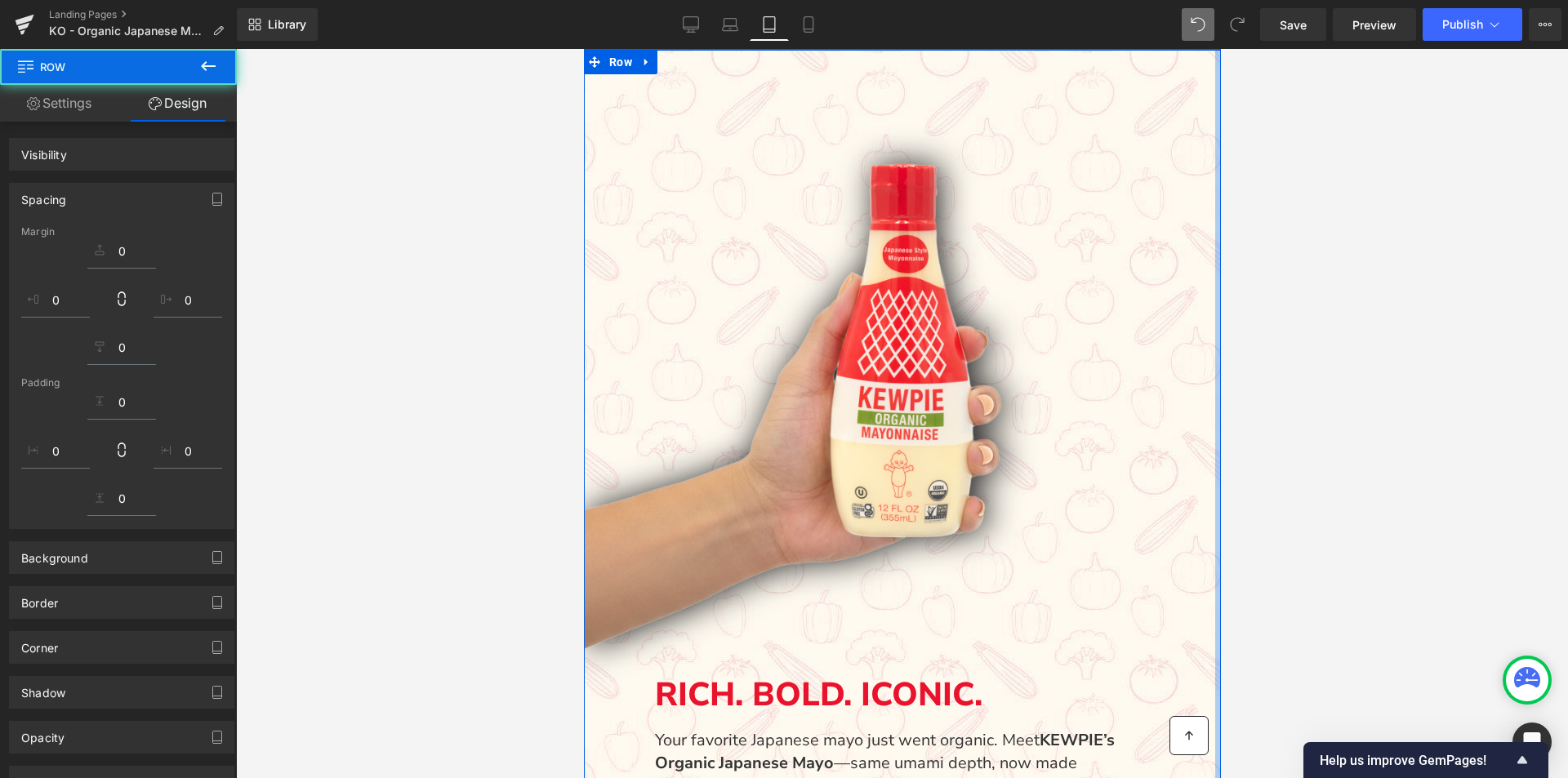
click at [1241, 440] on div at bounding box center [902, 414] width 1332 height 730
click at [435, 389] on div at bounding box center [902, 414] width 1332 height 730
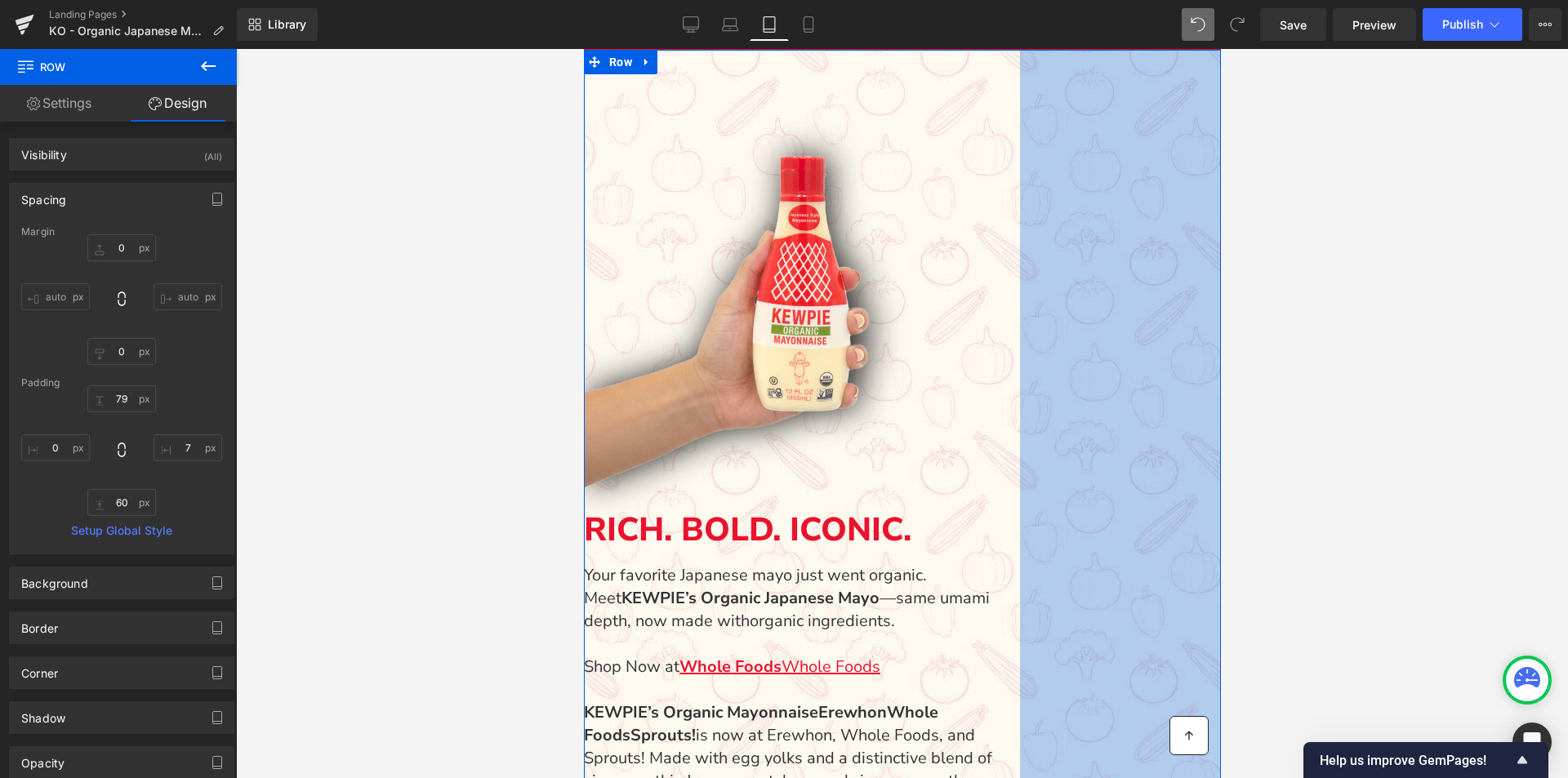
type input "0"
type input "79"
type input "443px"
type input "60"
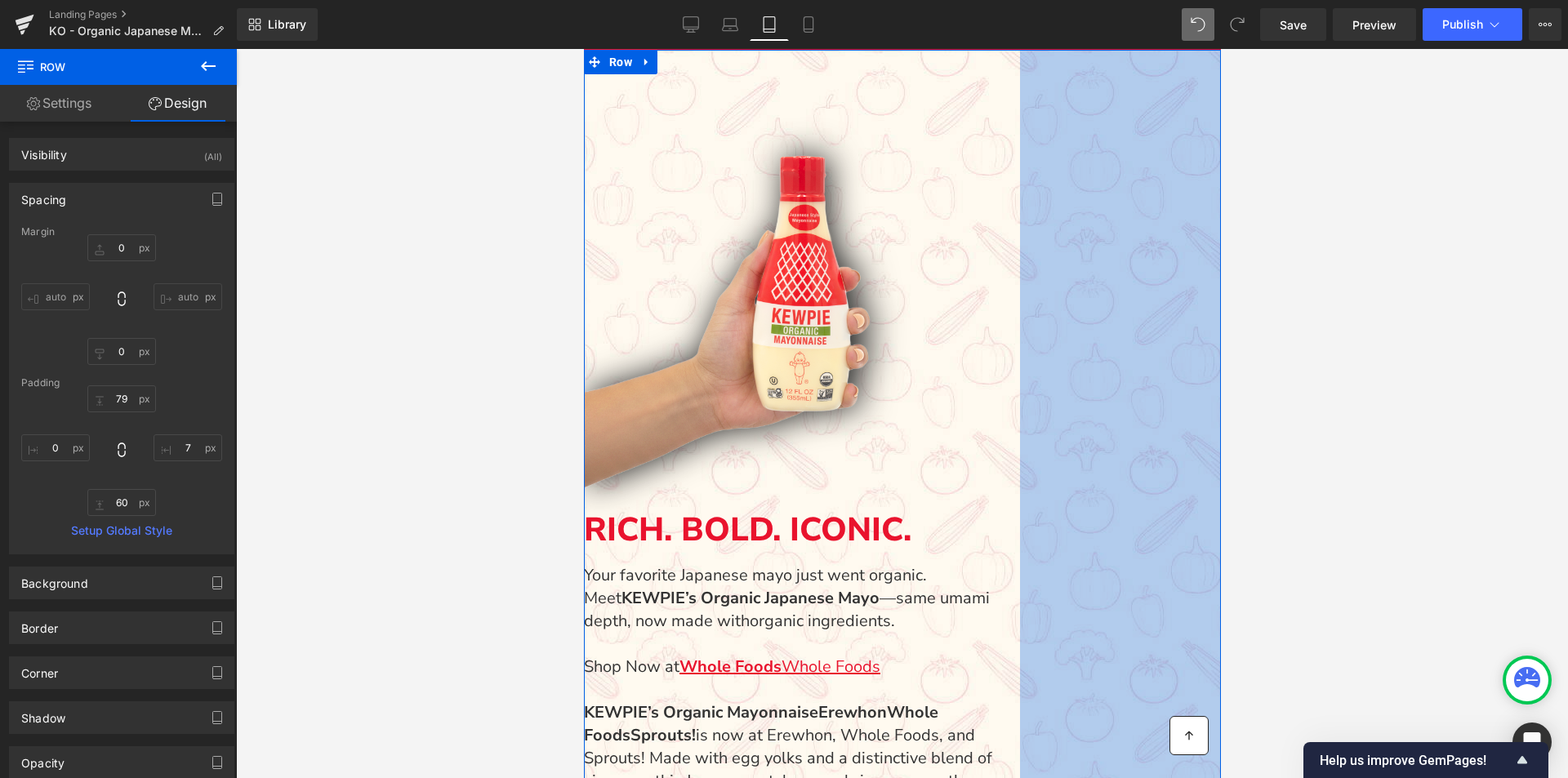
type input "0"
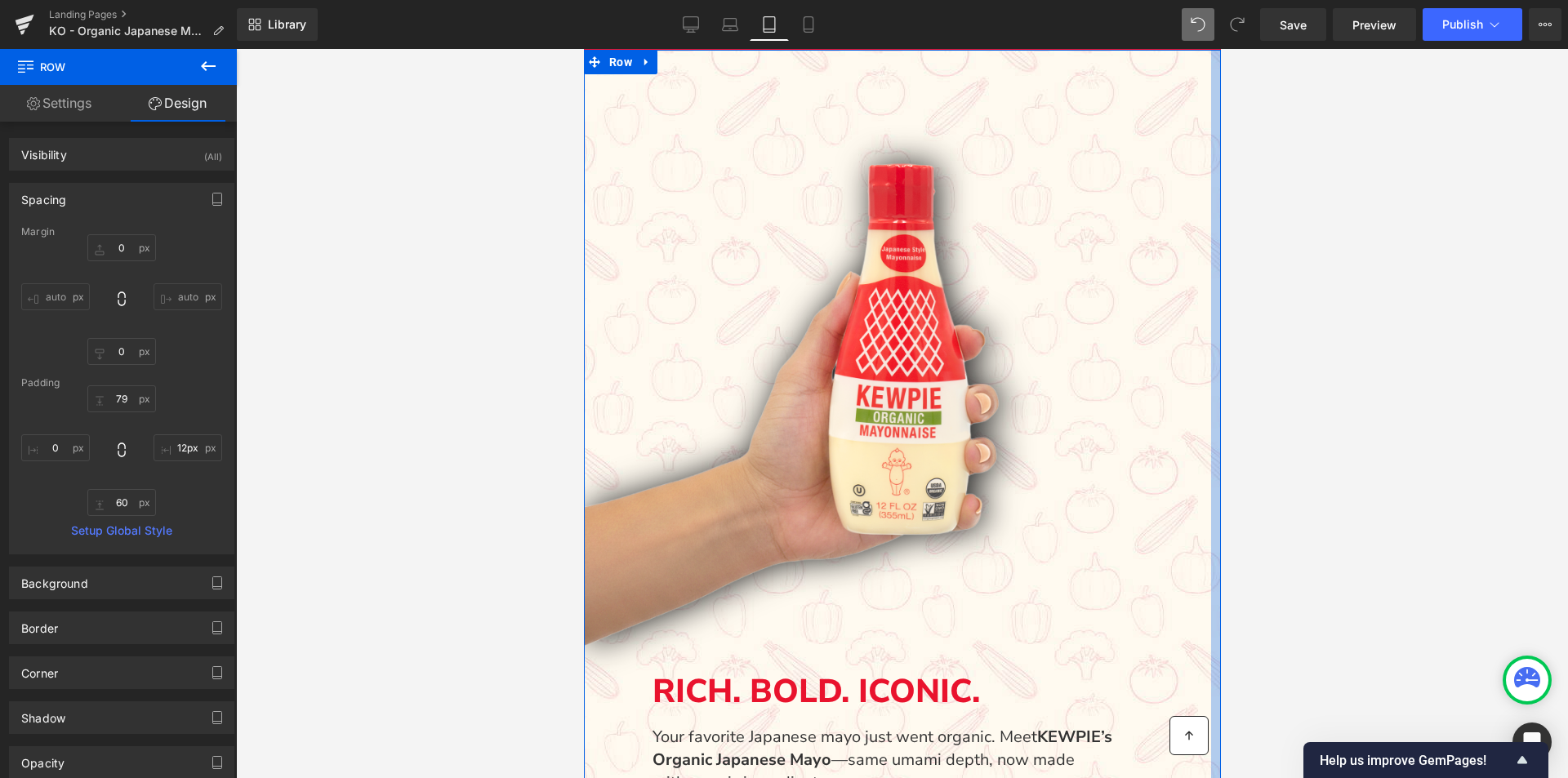
scroll to position [1464, 0]
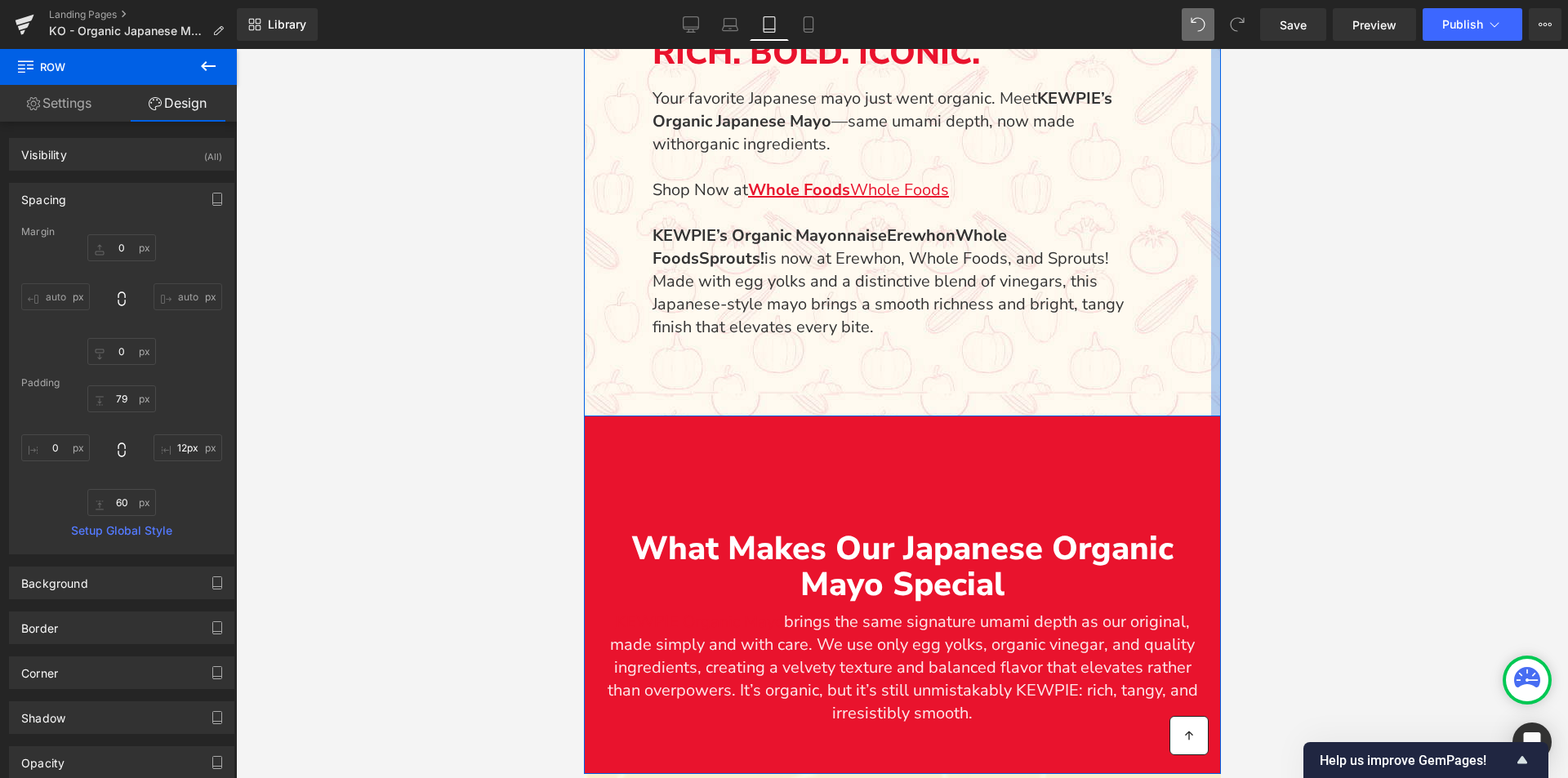
type input "6px"
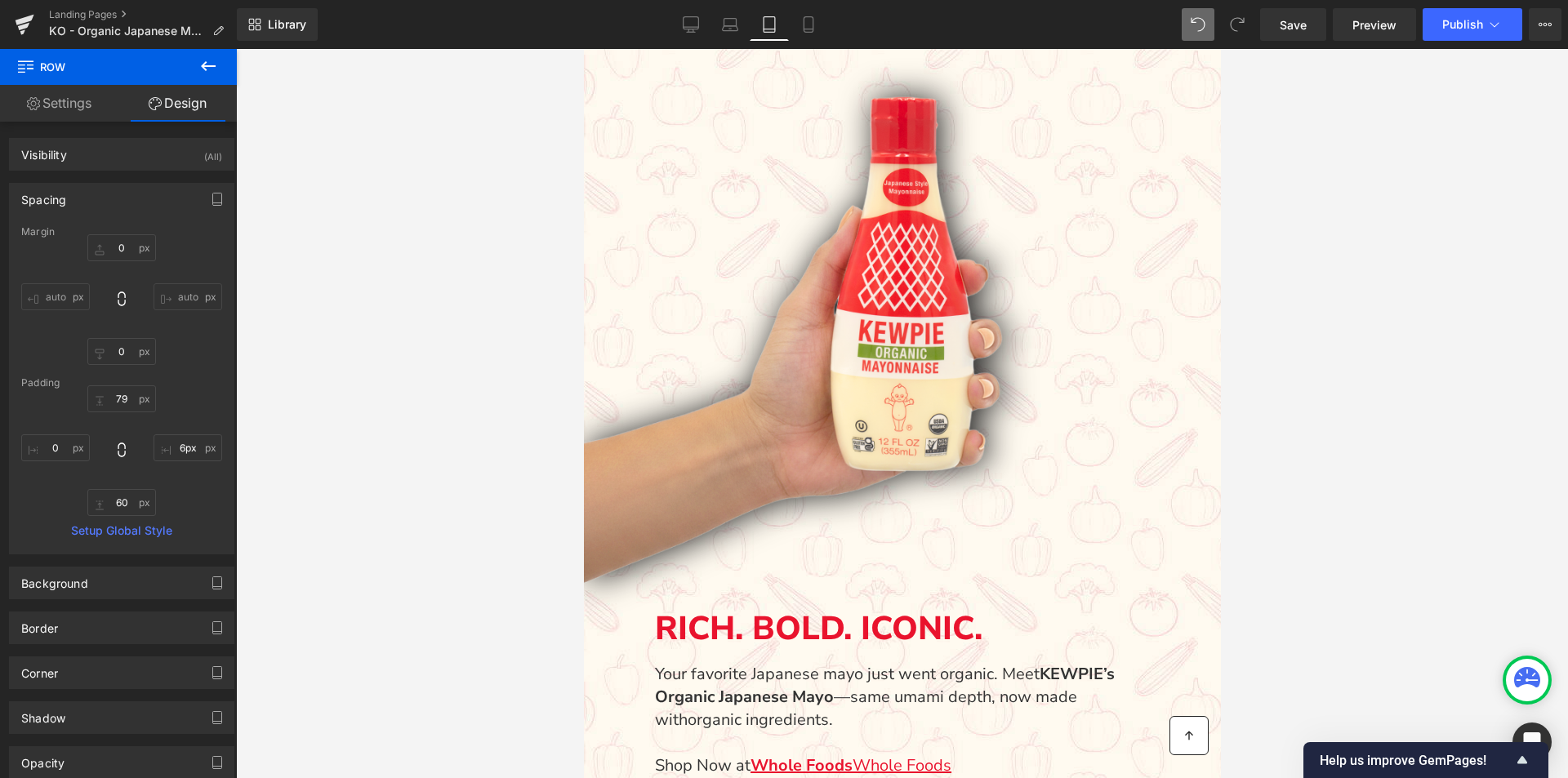
scroll to position [565, 0]
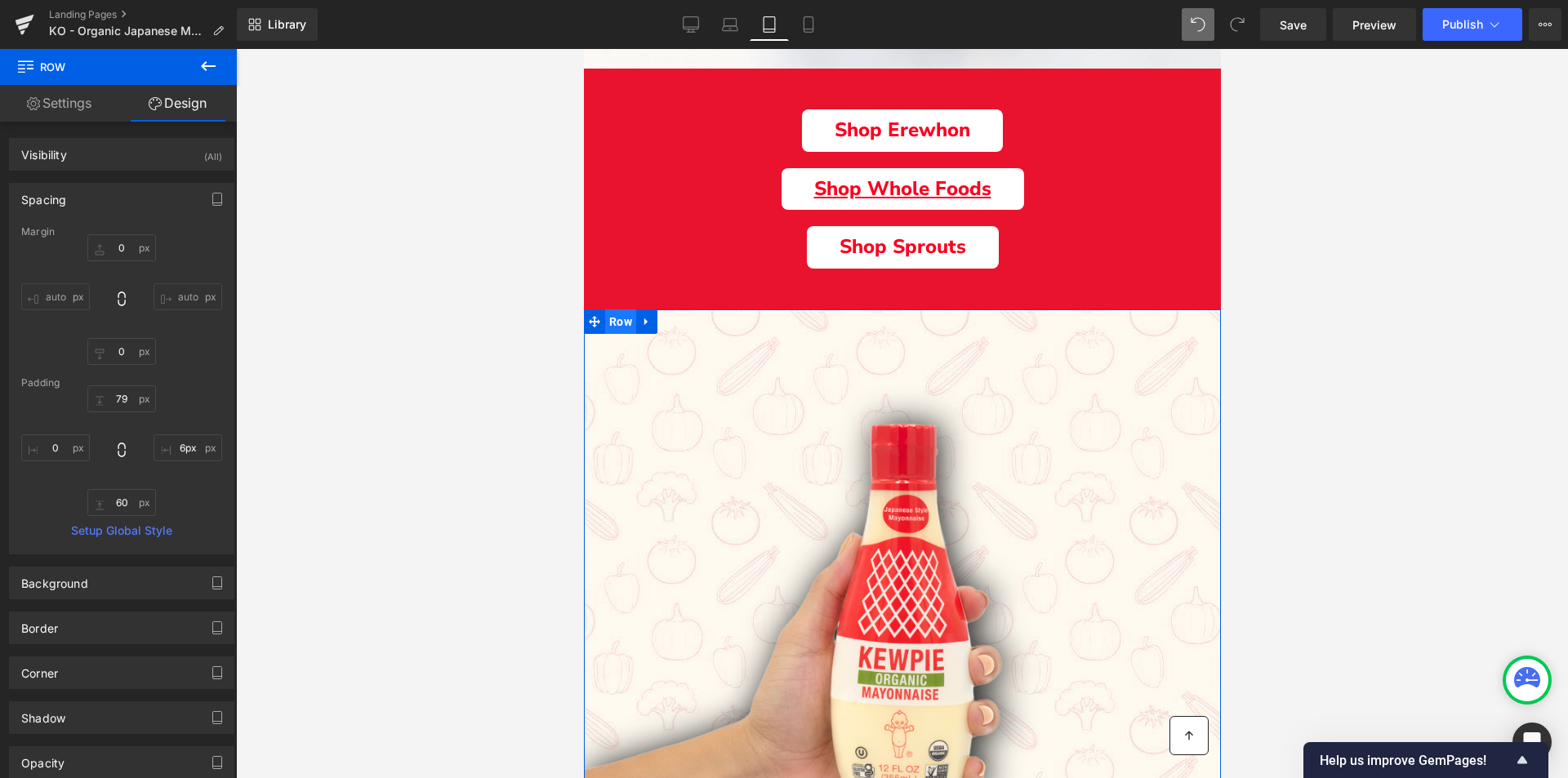
click at [624, 323] on span "Row" at bounding box center [620, 322] width 31 height 24
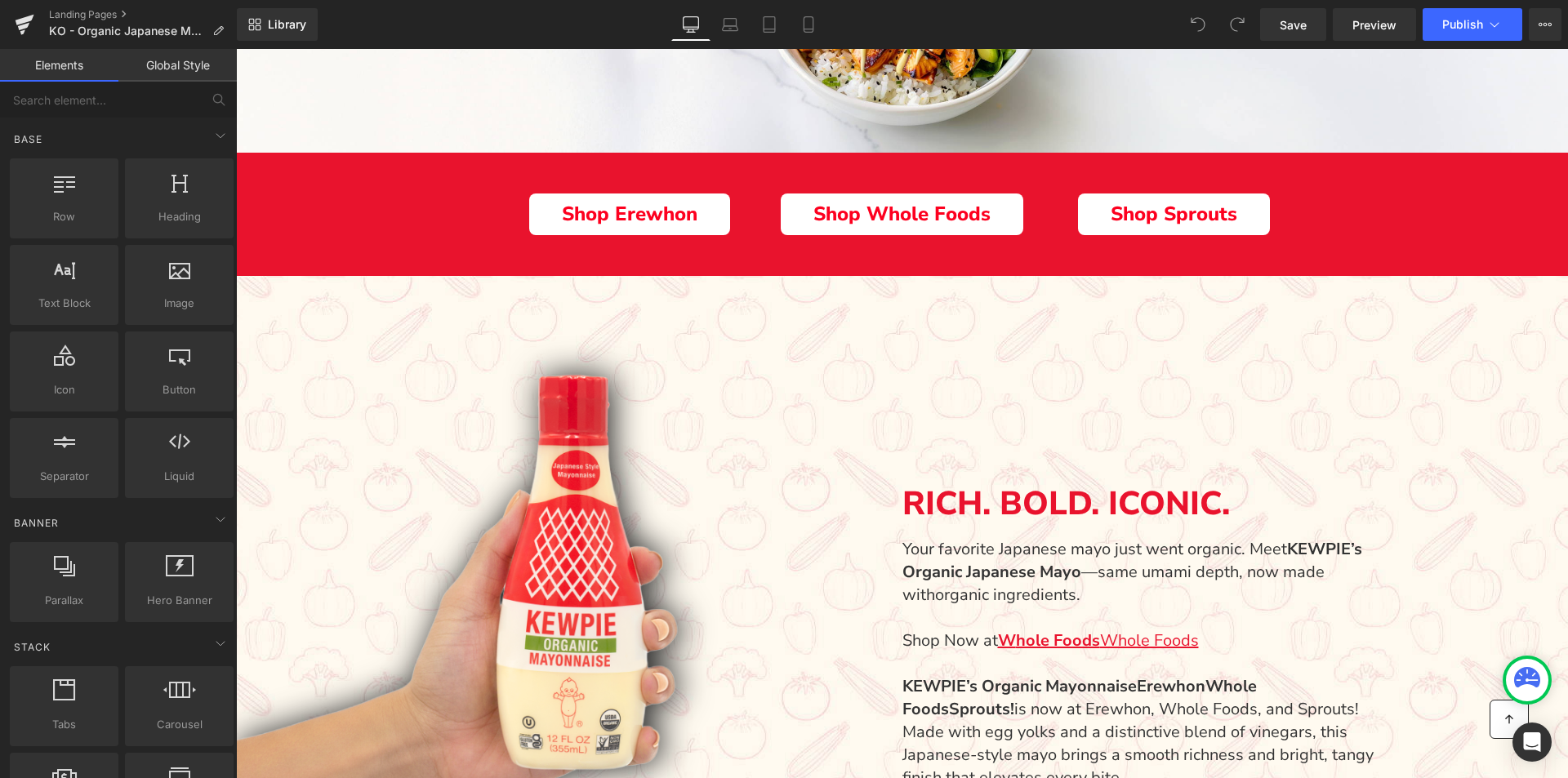
scroll to position [679, 0]
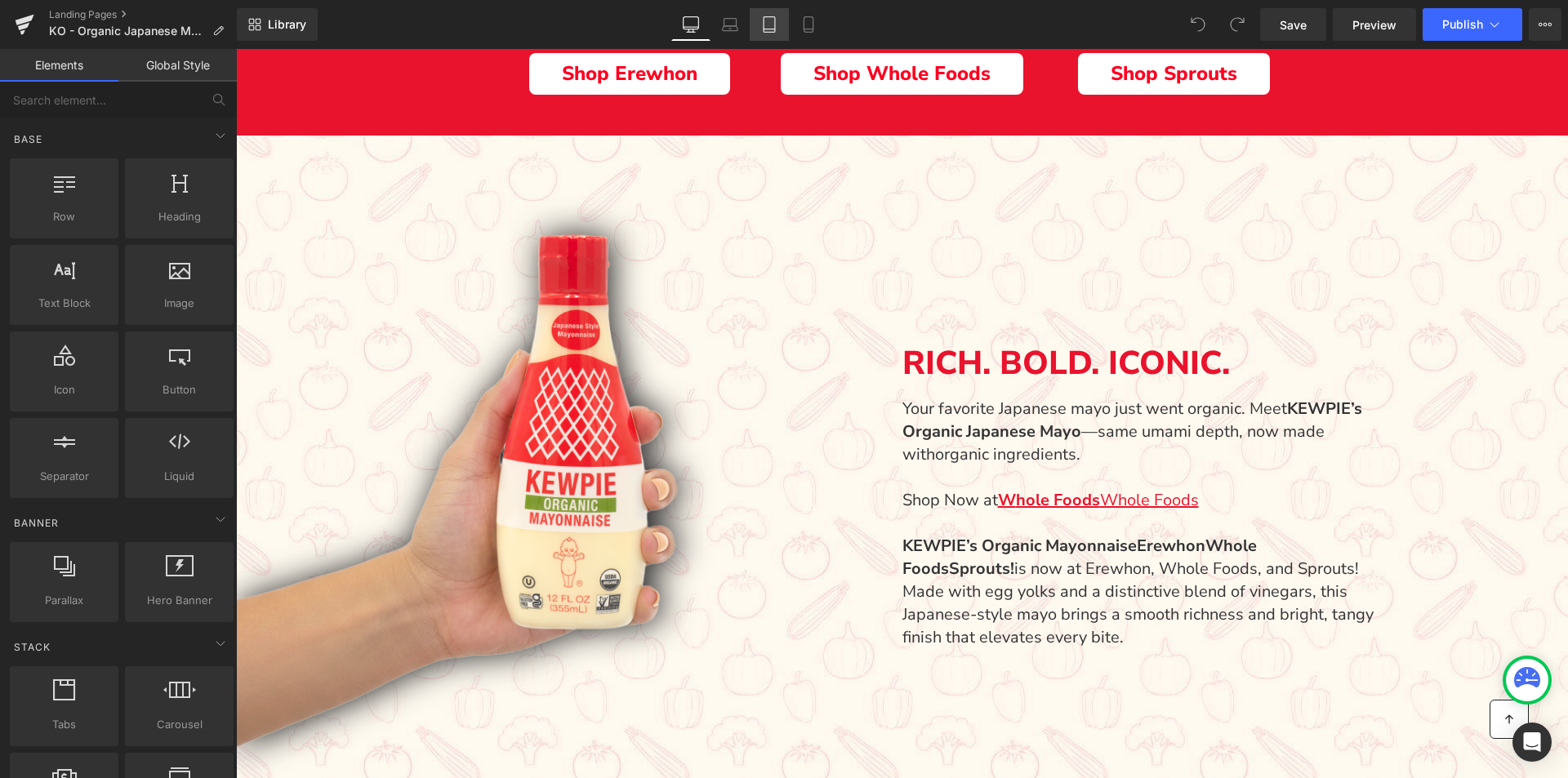
click at [752, 22] on link "Tablet" at bounding box center [768, 24] width 39 height 33
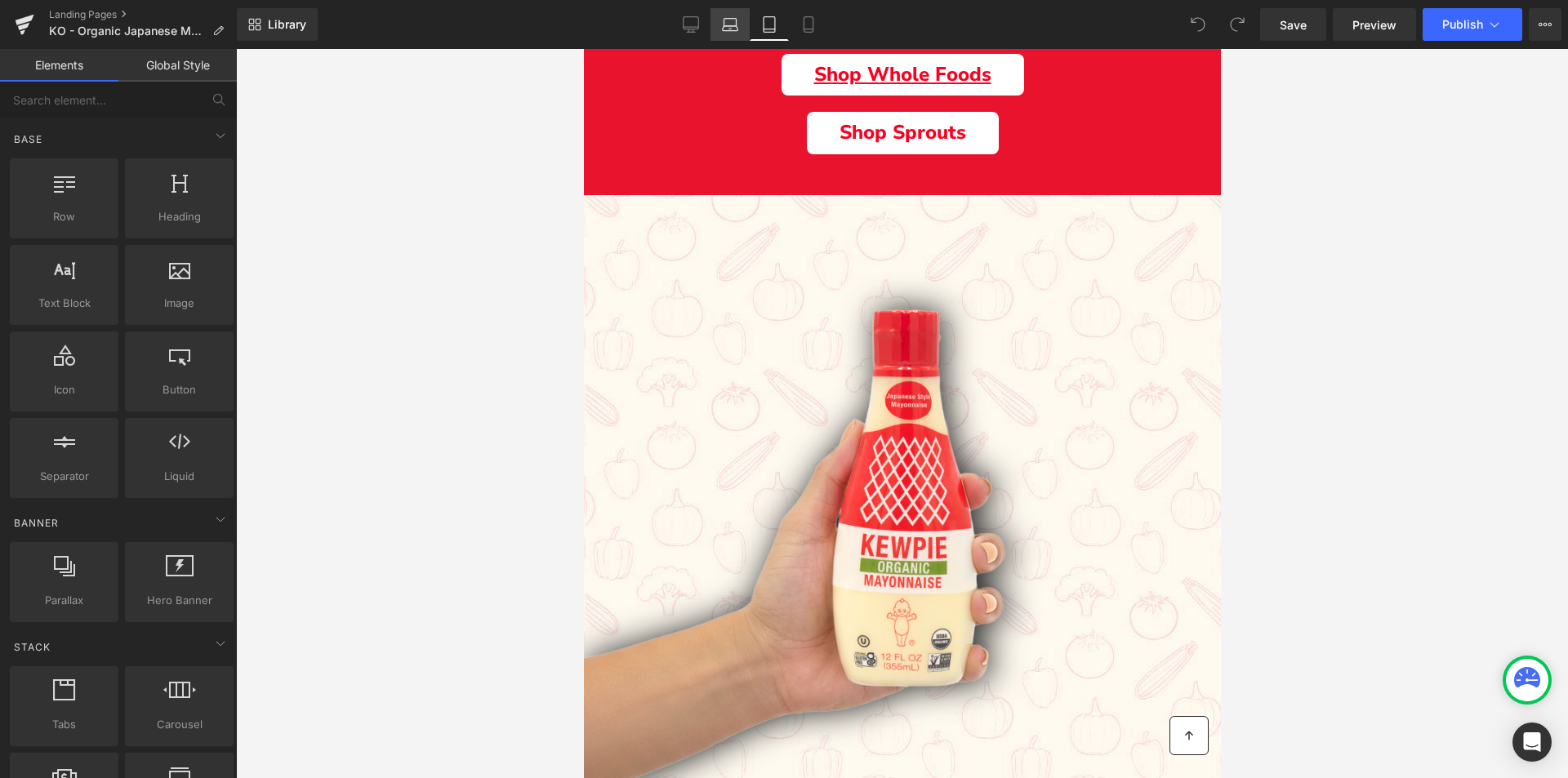
click at [739, 22] on link "Laptop" at bounding box center [730, 24] width 39 height 33
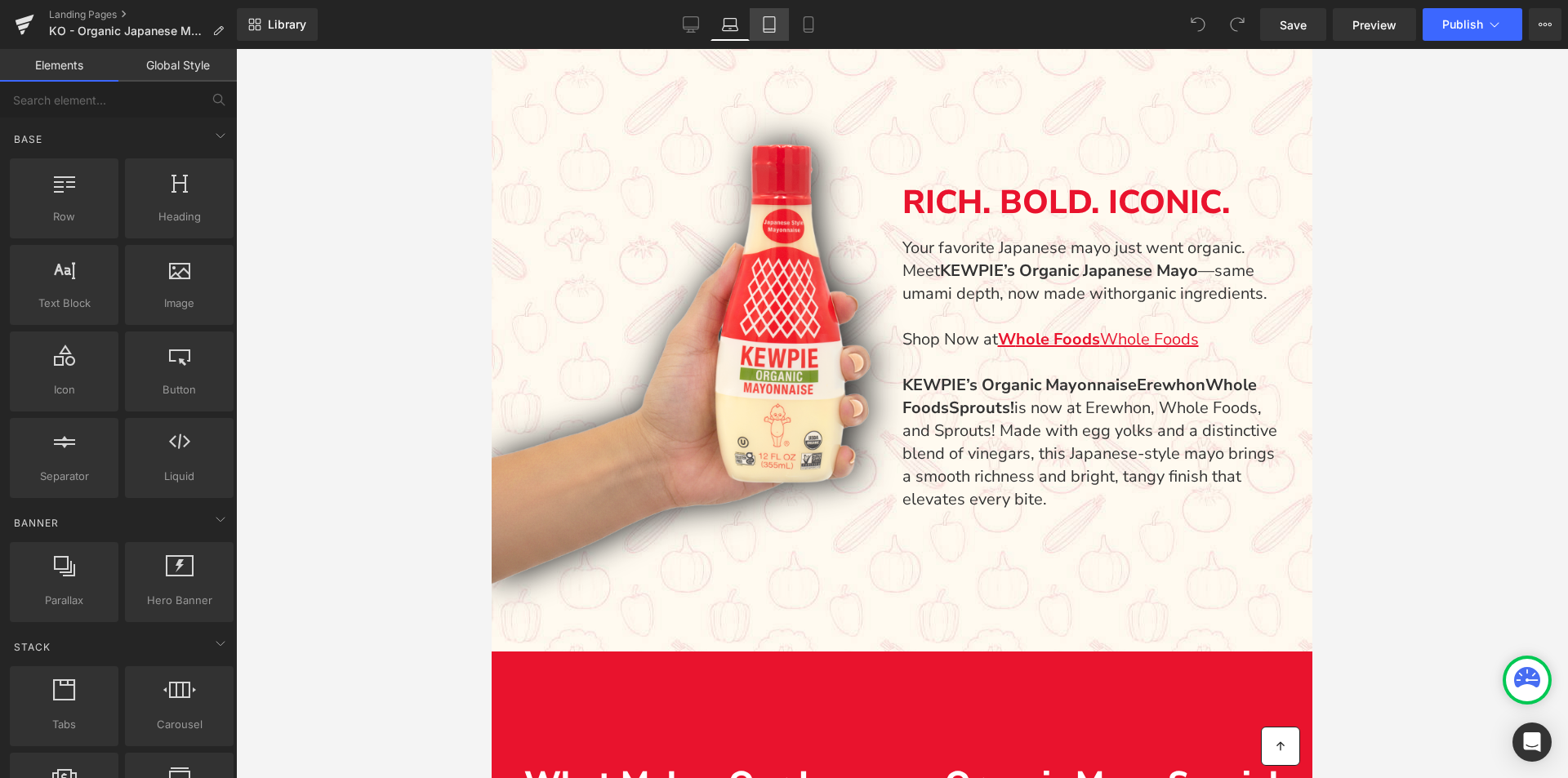
click at [760, 29] on link "Tablet" at bounding box center [768, 24] width 39 height 33
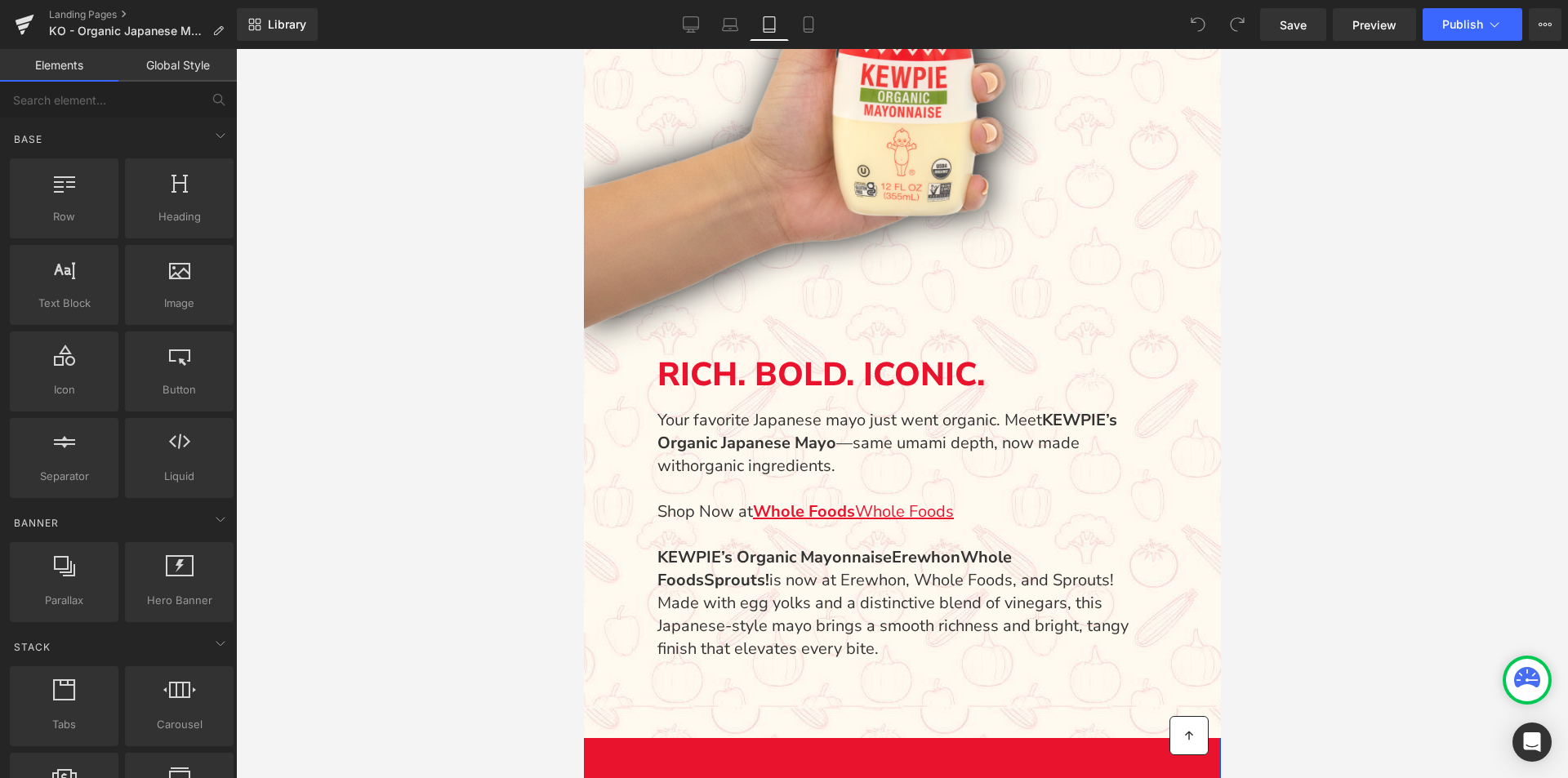
scroll to position [1152, 0]
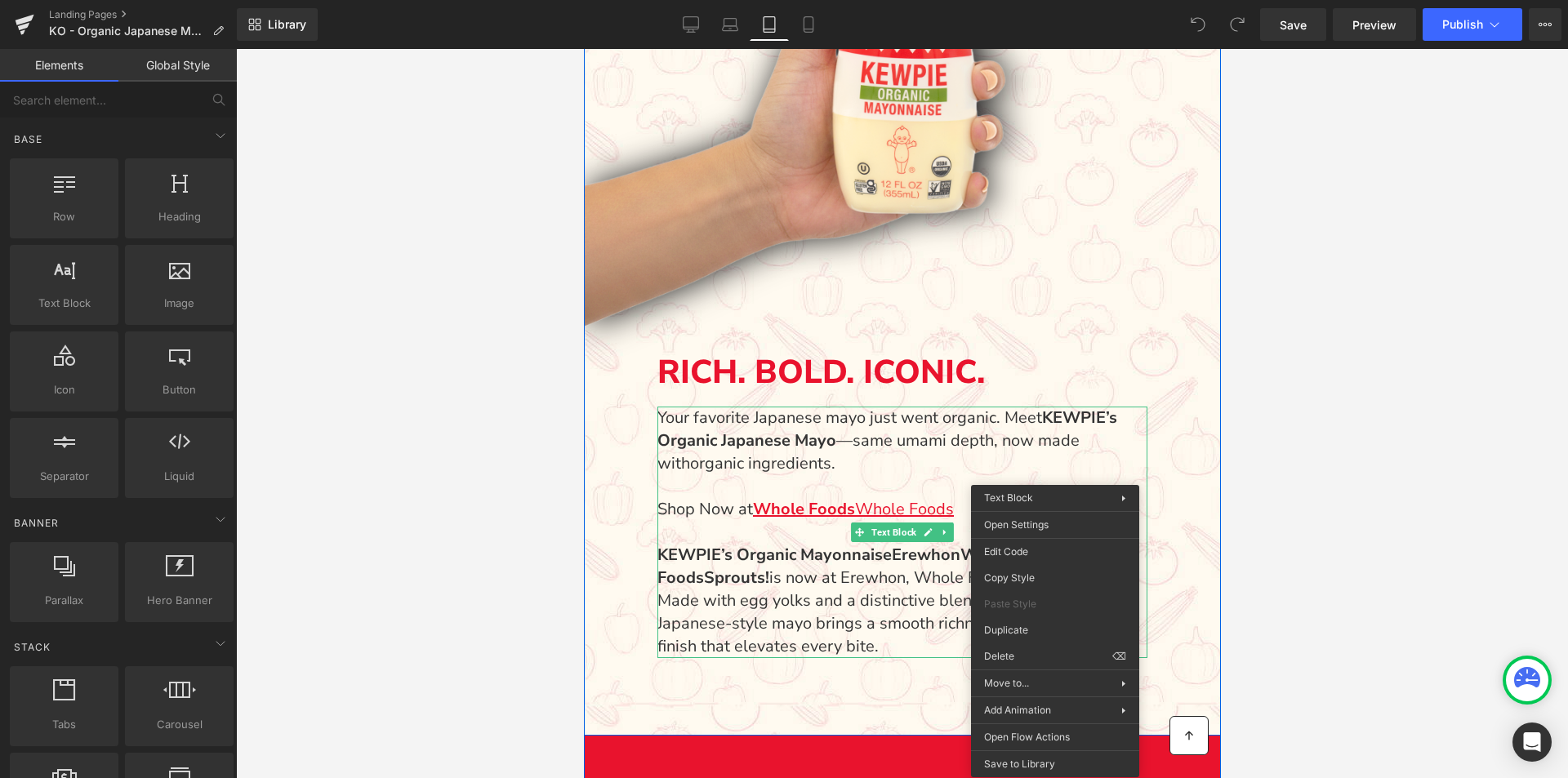
click at [1275, 427] on div at bounding box center [902, 414] width 1332 height 730
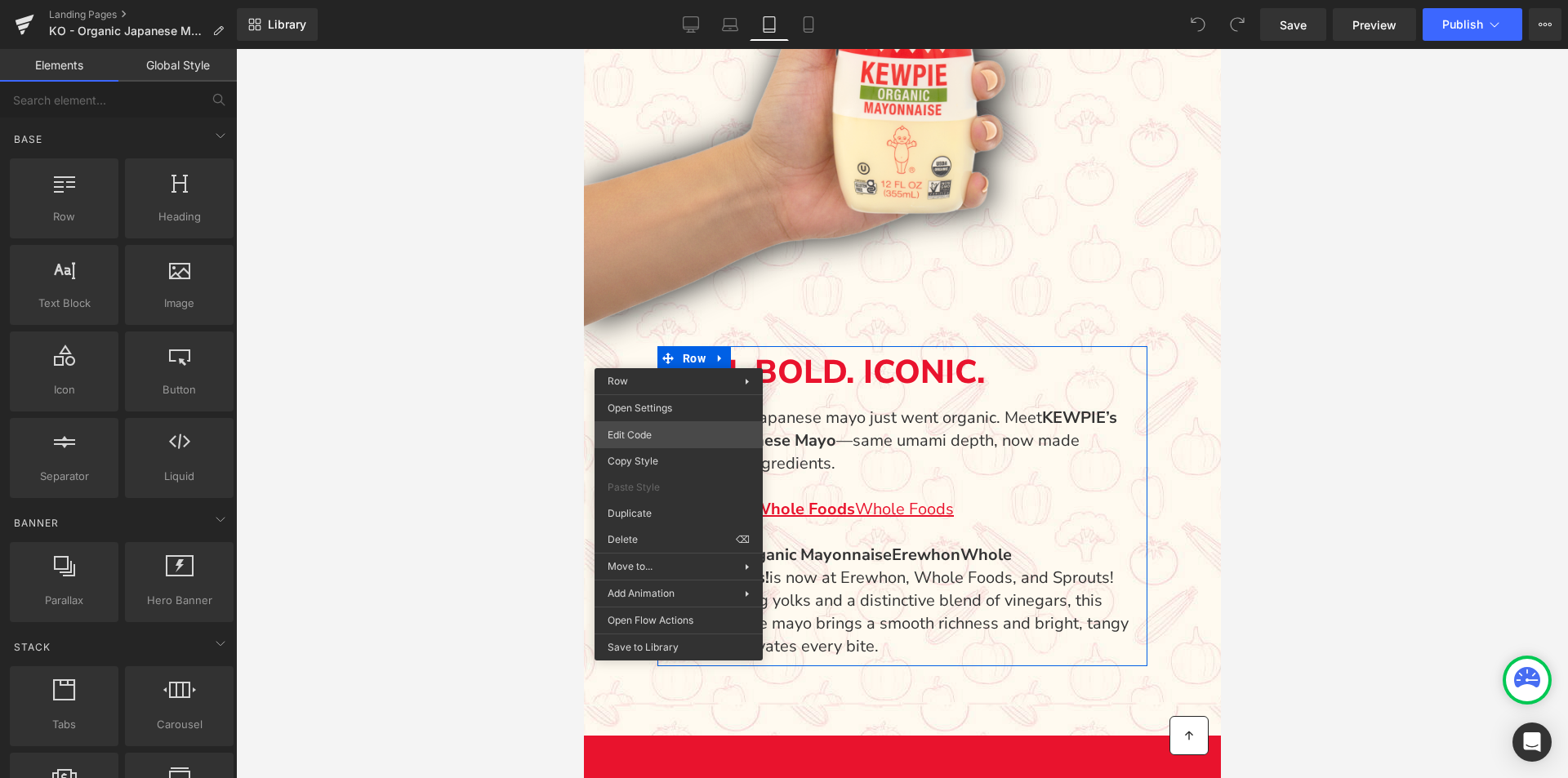
click at [647, 0] on div "You are previewing how the will restyle your page. You can not edit Elements in…" at bounding box center [784, 0] width 1568 height 0
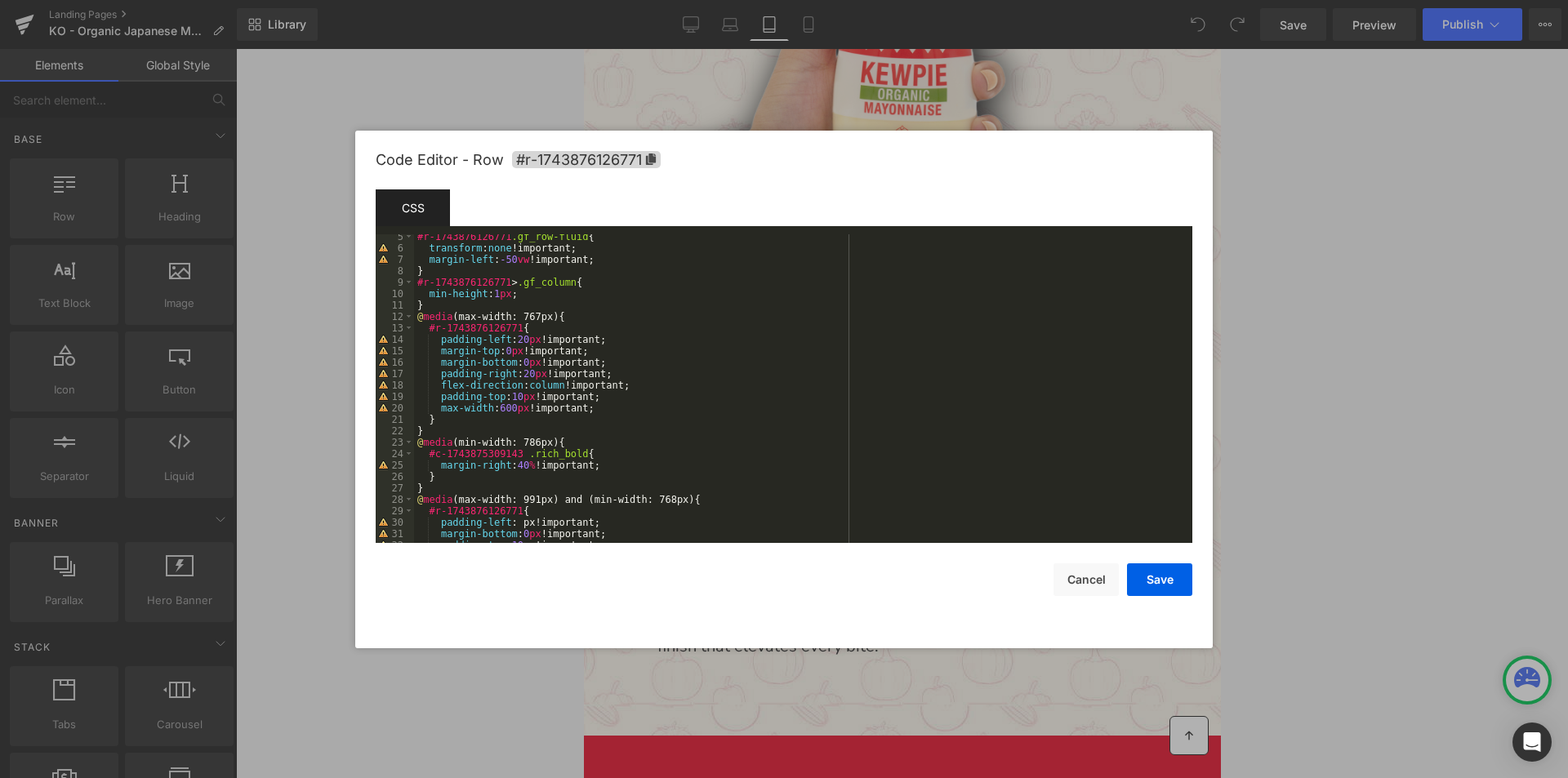
scroll to position [49, 0]
drag, startPoint x: 532, startPoint y: 445, endPoint x: 543, endPoint y: 444, distance: 11.0
click at [532, 445] on div "#r-1743876126771 .gf_row-fluid { transform : none !important; margin-left : -50…" at bounding box center [800, 397] width 772 height 332
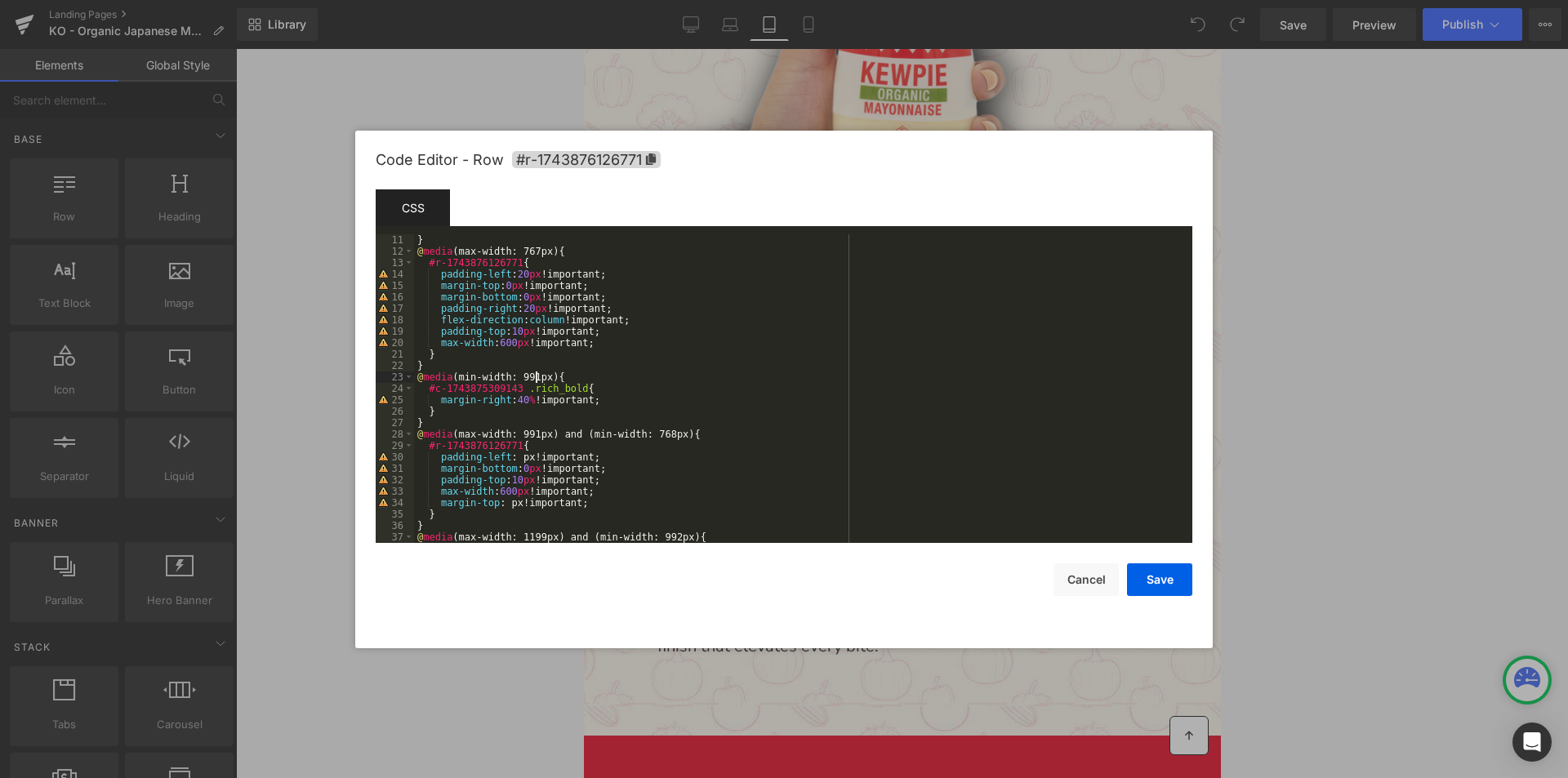
scroll to position [114, 0]
drag, startPoint x: 1154, startPoint y: 581, endPoint x: 592, endPoint y: 553, distance: 562.7
click at [1154, 581] on button "Save" at bounding box center [1160, 580] width 66 height 33
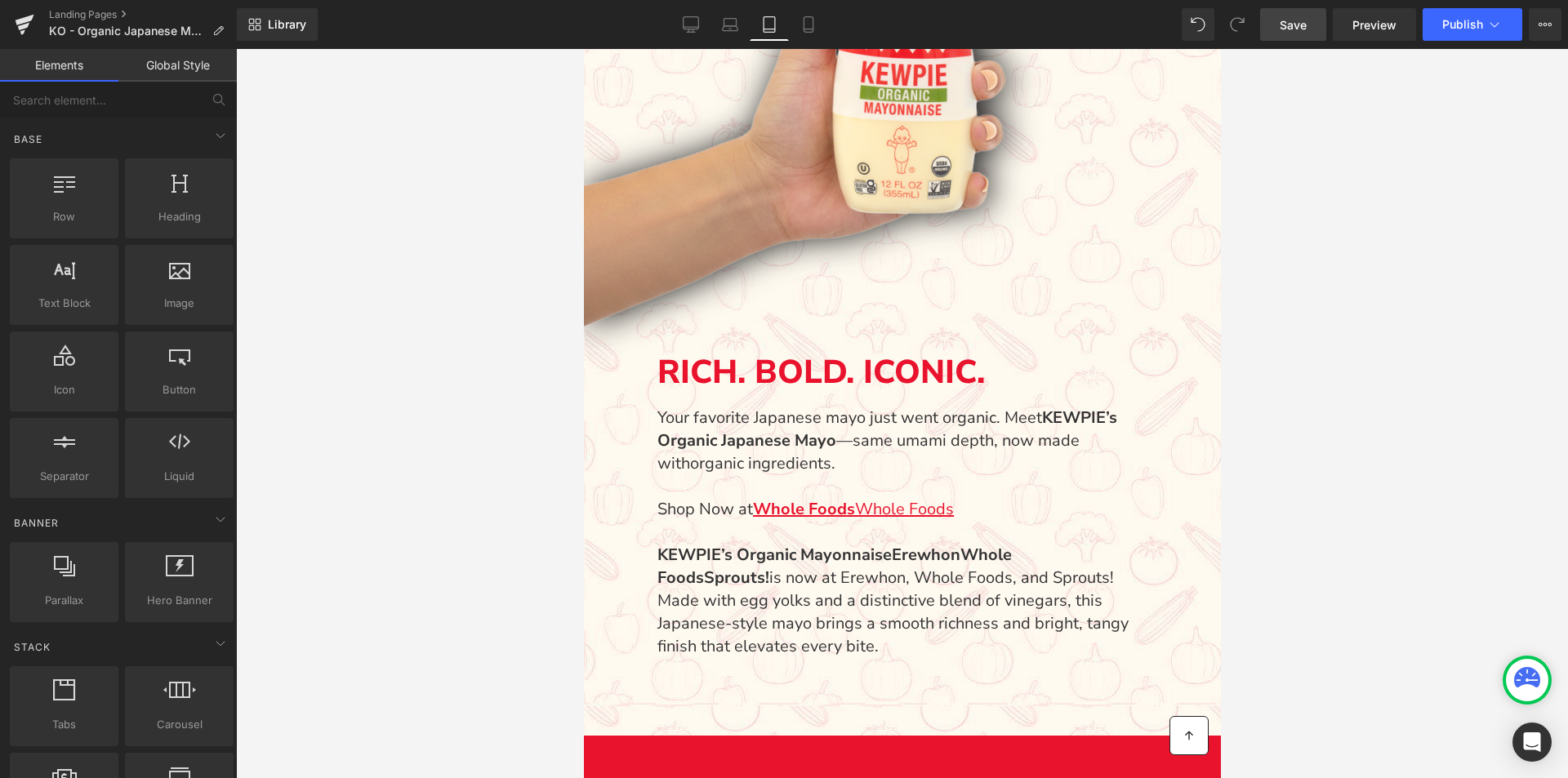
click at [1303, 32] on span "Save" at bounding box center [1293, 25] width 27 height 17
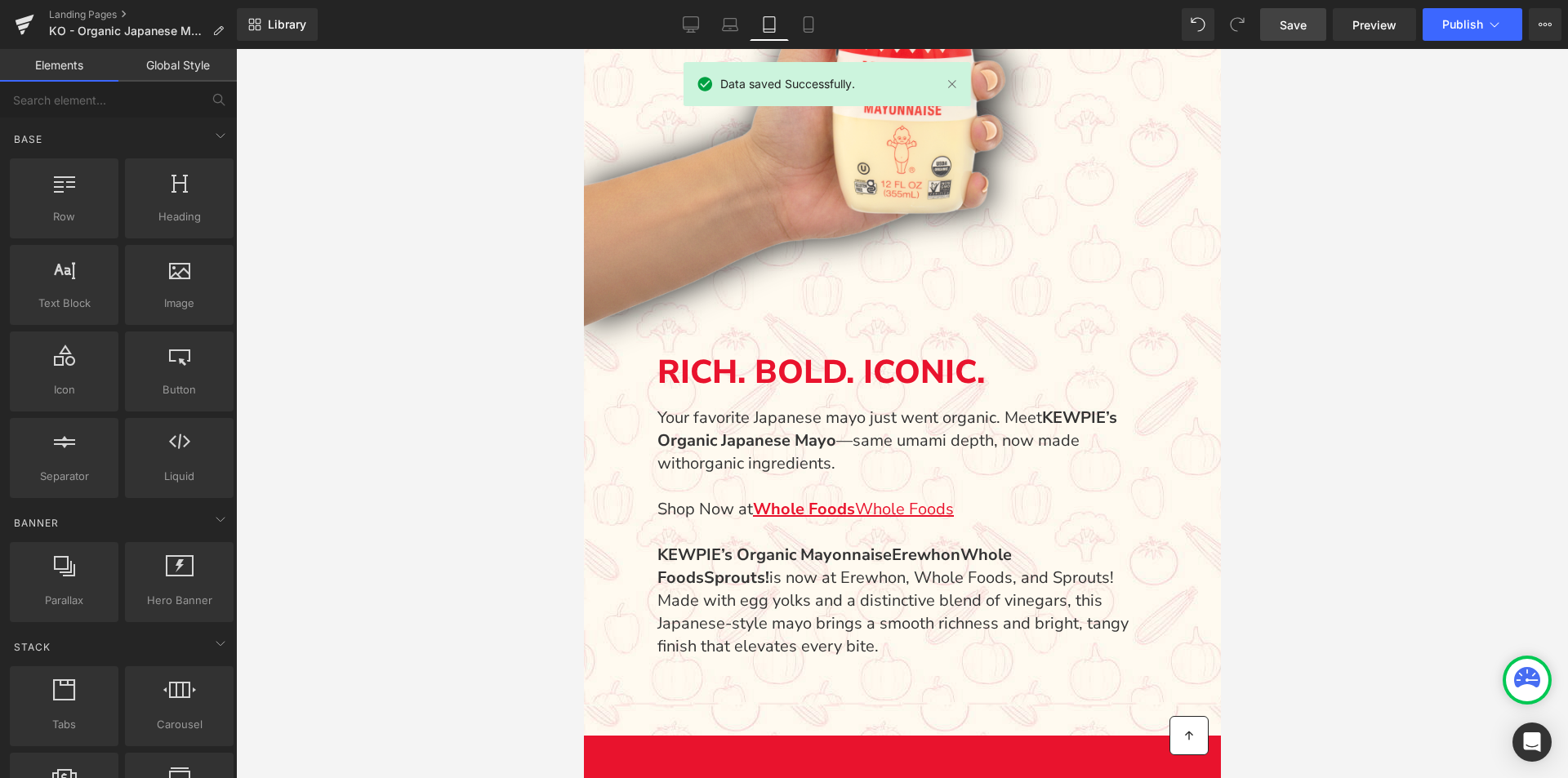
click at [421, 112] on div at bounding box center [902, 414] width 1332 height 730
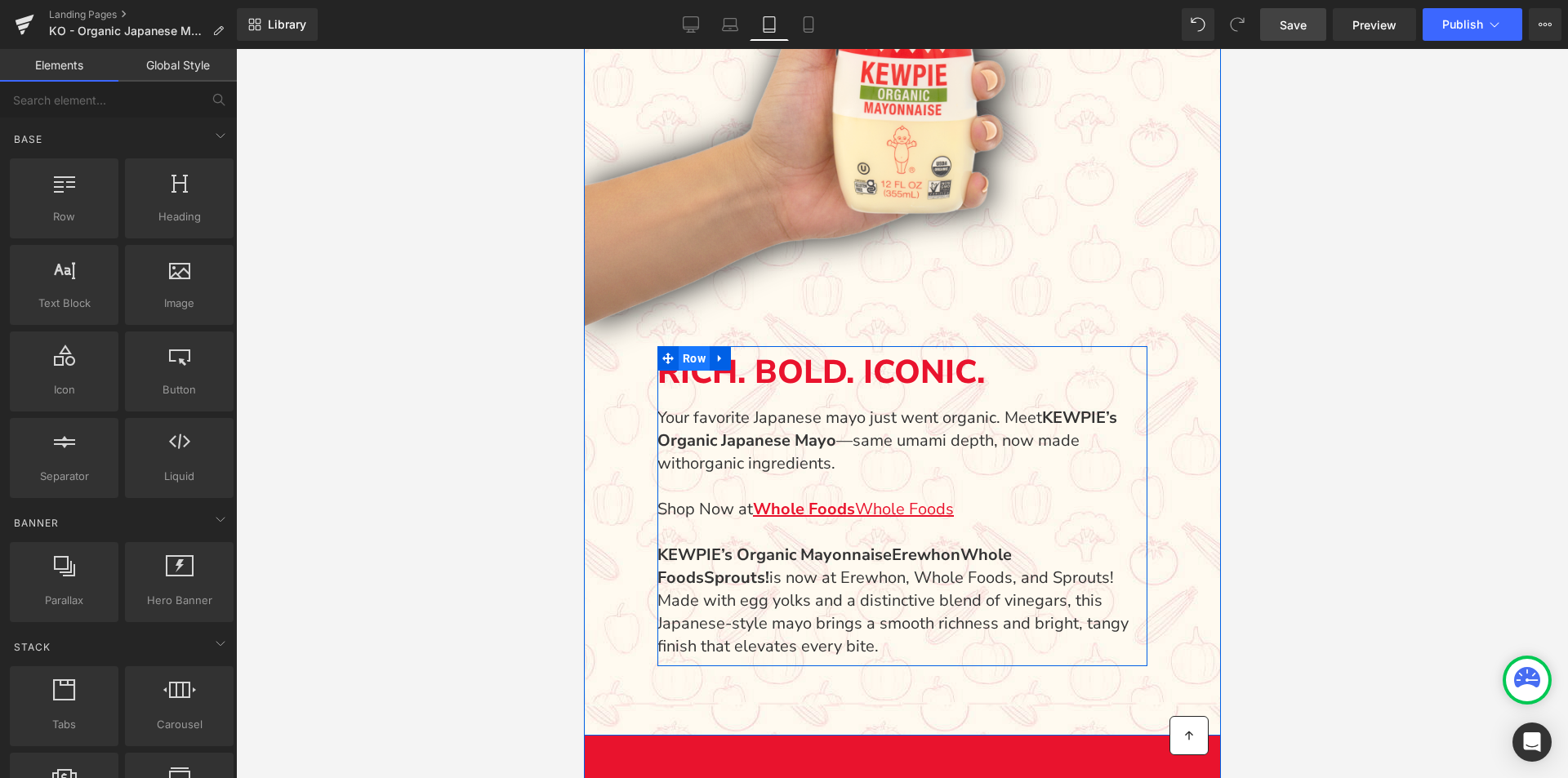
click at [692, 363] on span "Row" at bounding box center [693, 359] width 31 height 24
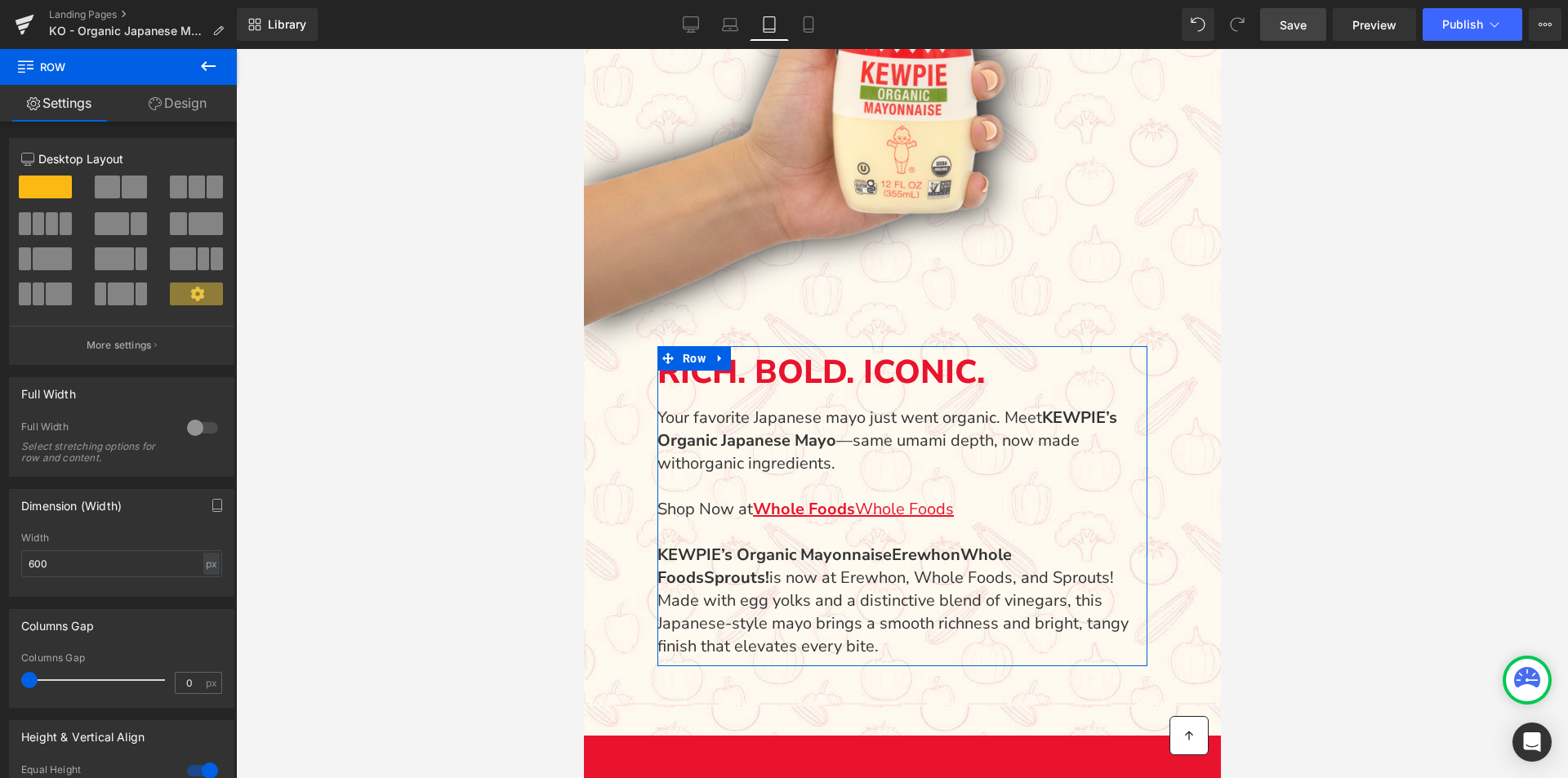
click at [185, 109] on link "Design" at bounding box center [177, 103] width 118 height 37
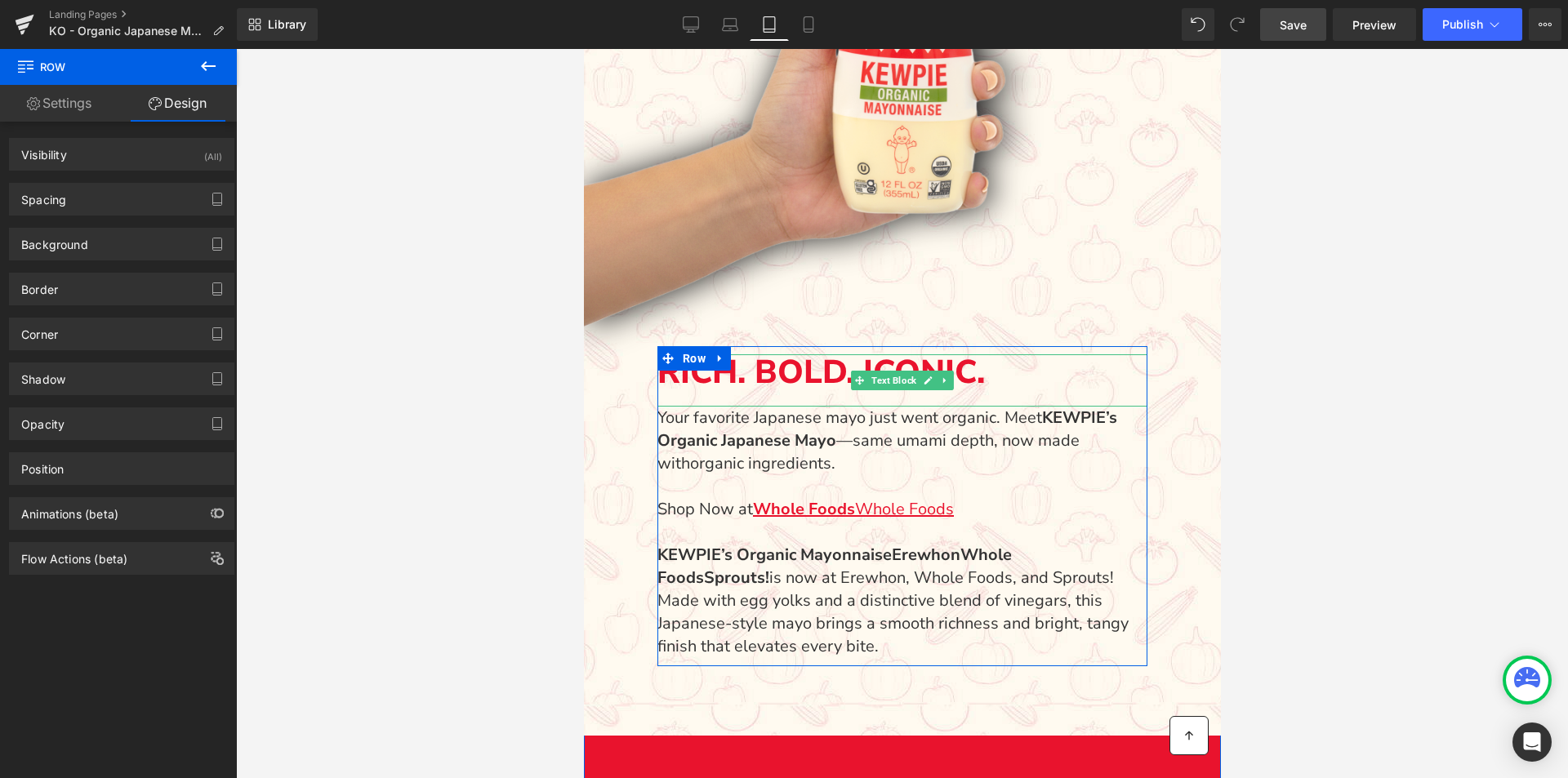
click at [1031, 376] on p "RICH. BOLD. ICONIC." at bounding box center [902, 373] width 490 height 36
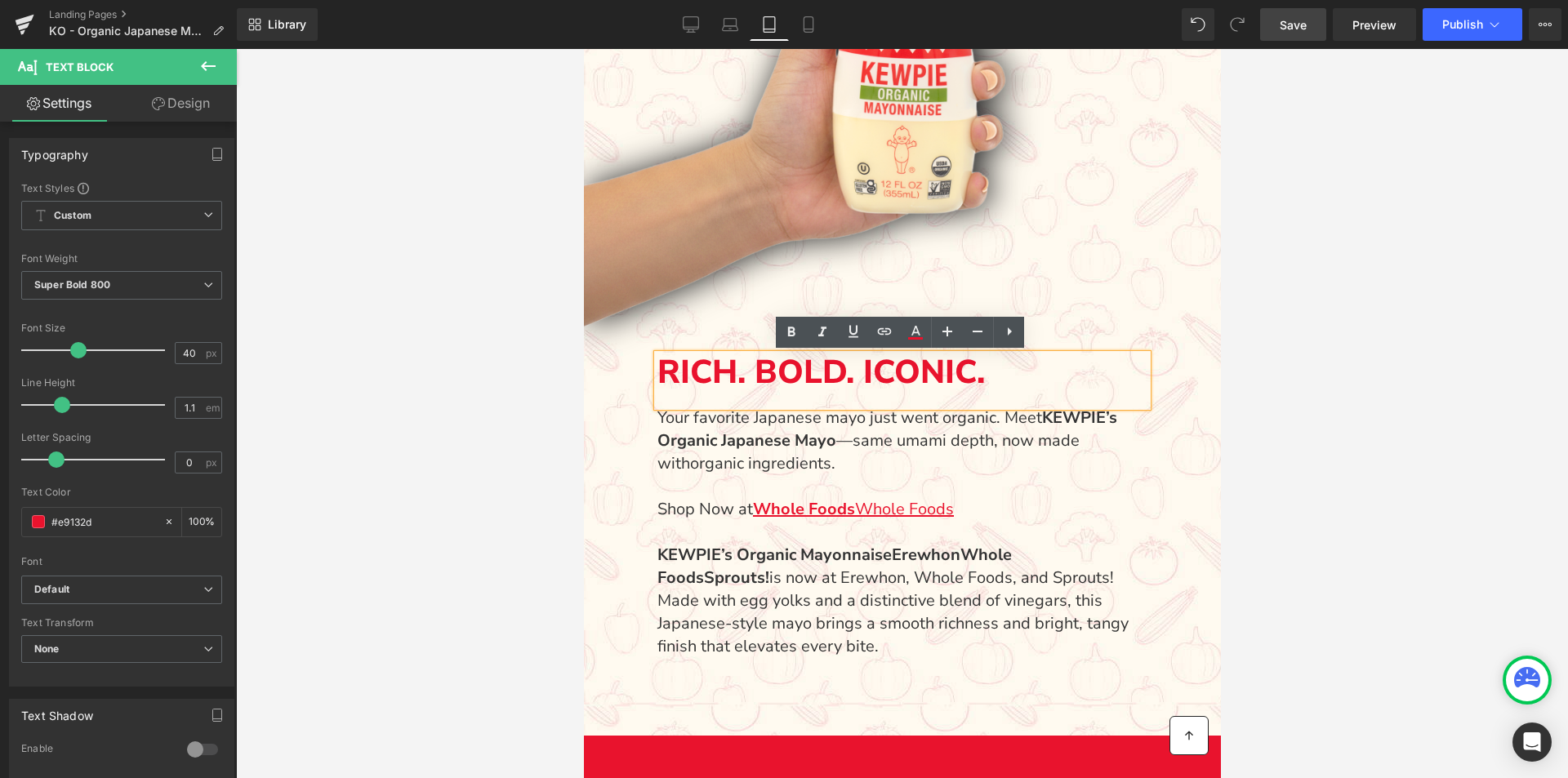
click at [1122, 274] on img "Main content" at bounding box center [896, 74] width 625 height 526
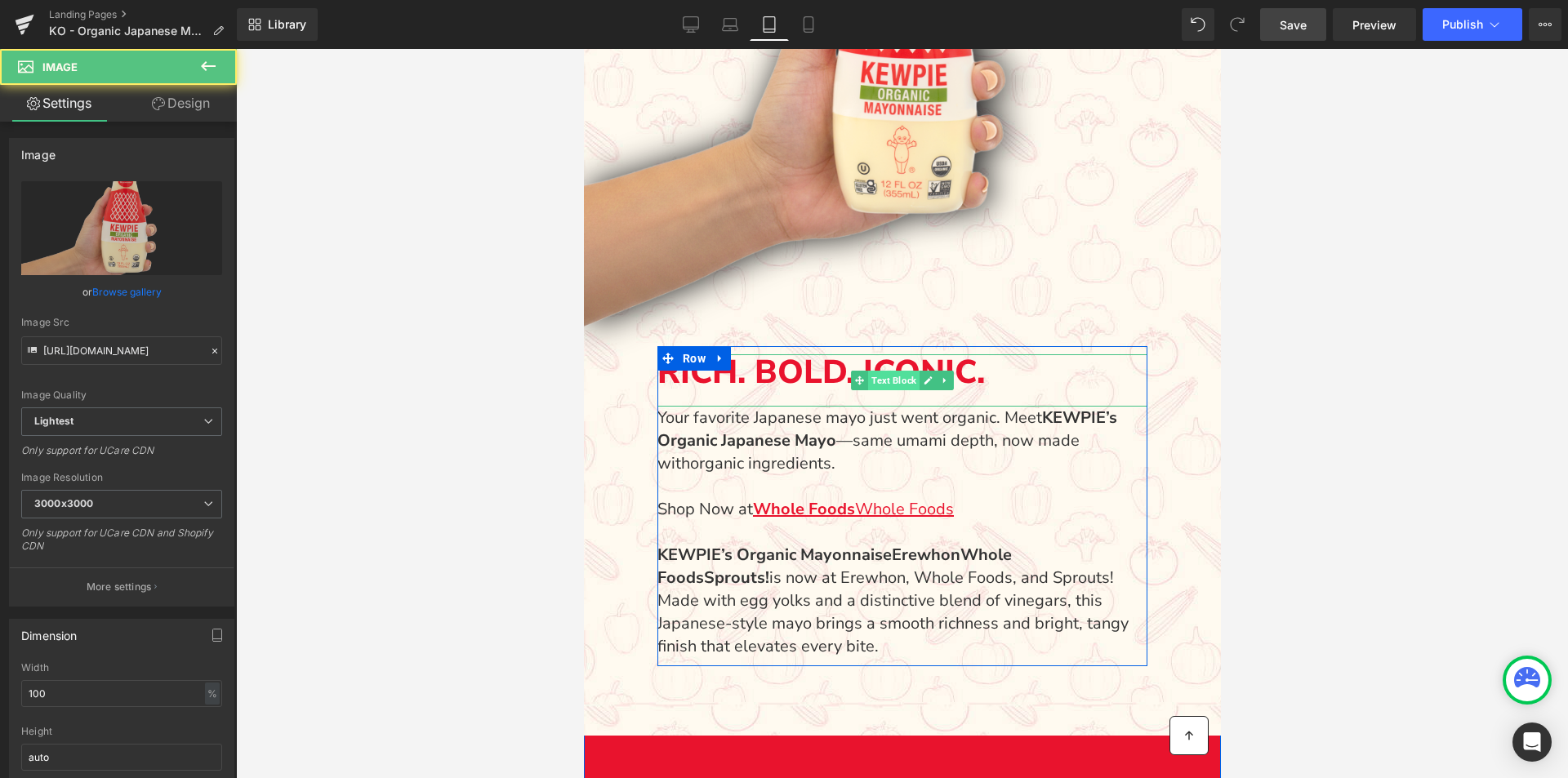
click at [904, 373] on span "Text Block" at bounding box center [893, 380] width 52 height 20
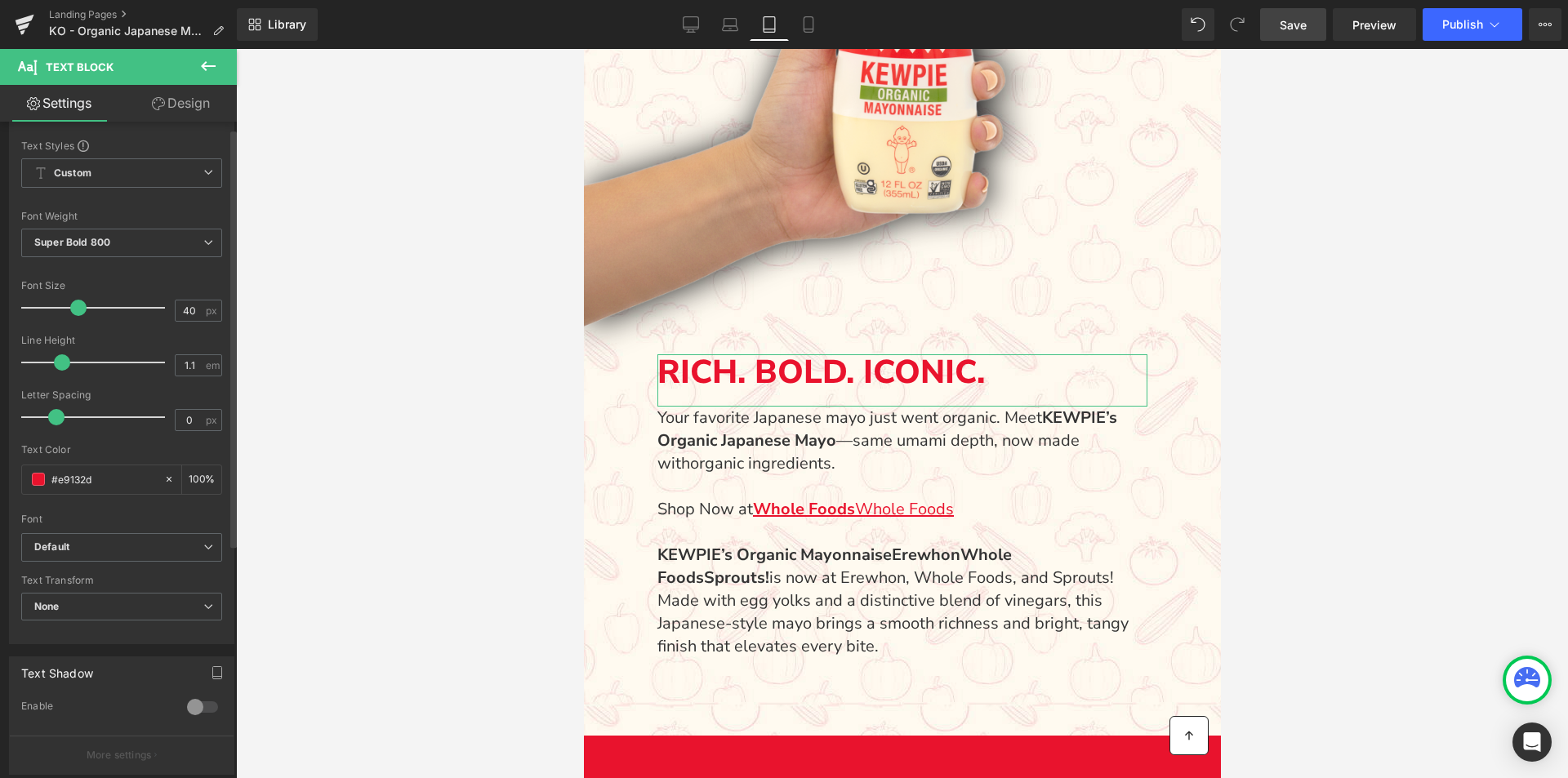
scroll to position [81, 0]
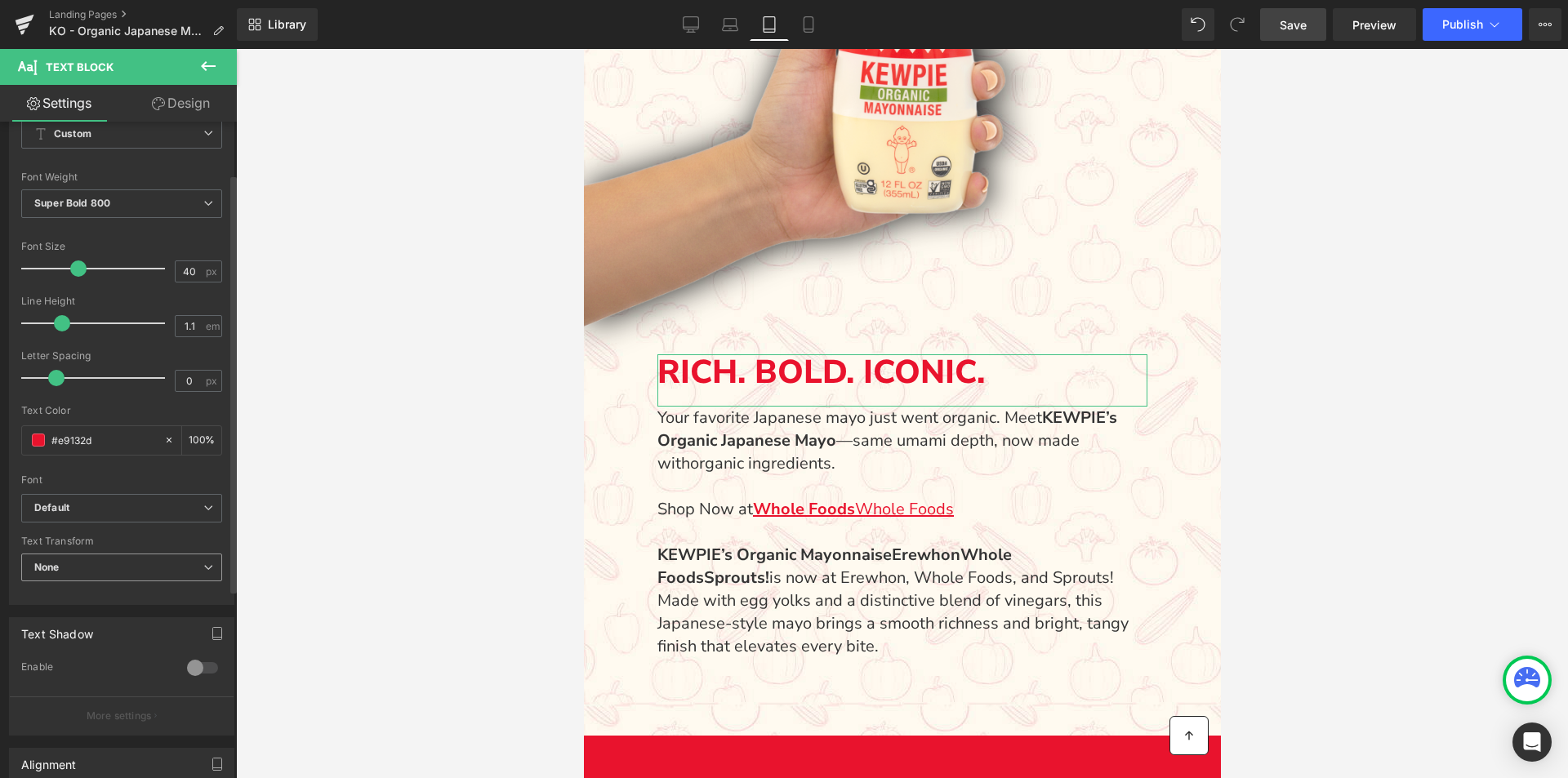
click at [143, 555] on span "None" at bounding box center [122, 568] width 201 height 29
click at [143, 569] on span "None" at bounding box center [118, 568] width 194 height 29
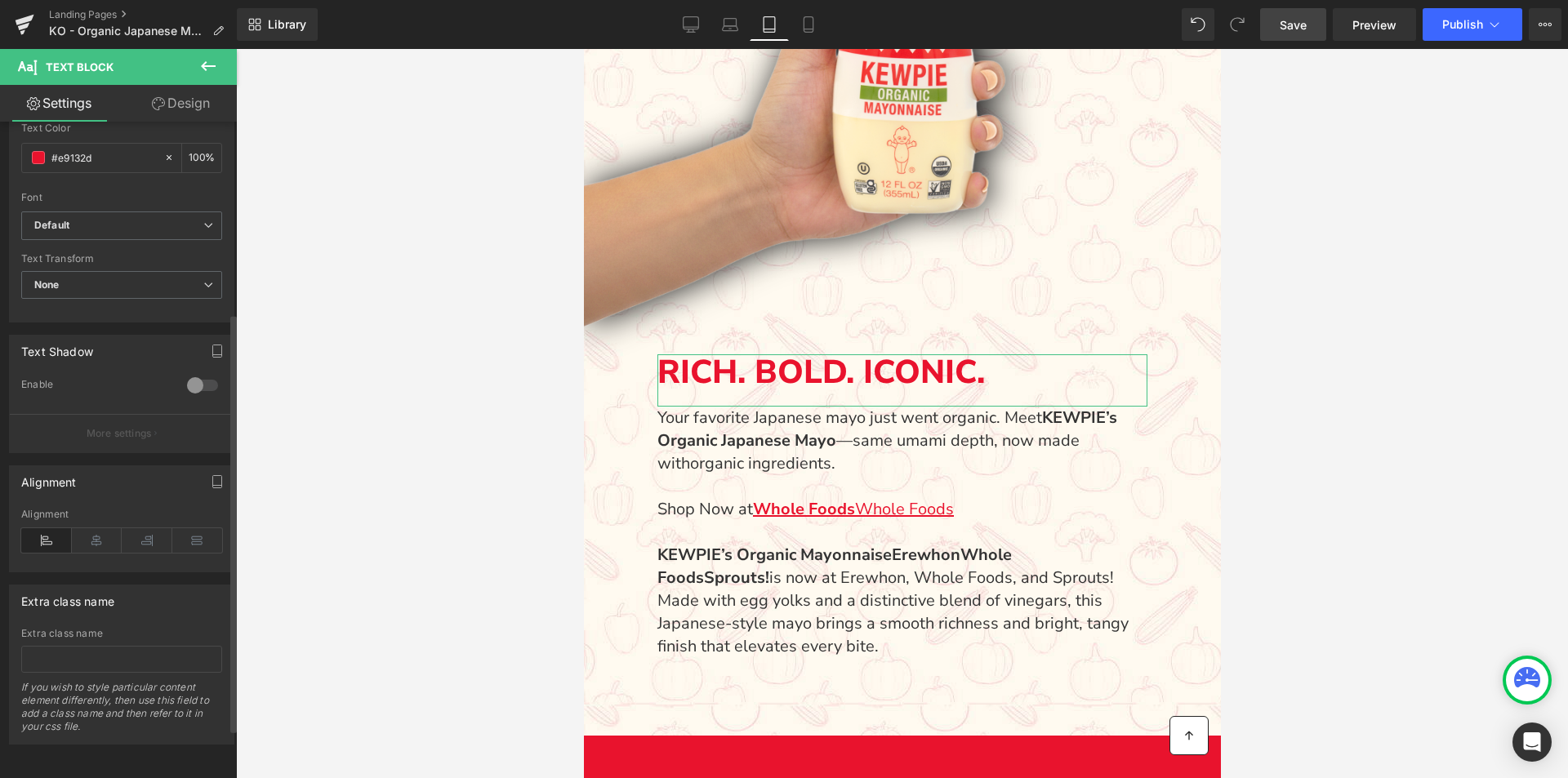
scroll to position [377, 0]
click at [211, 475] on icon "button" at bounding box center [217, 481] width 13 height 13
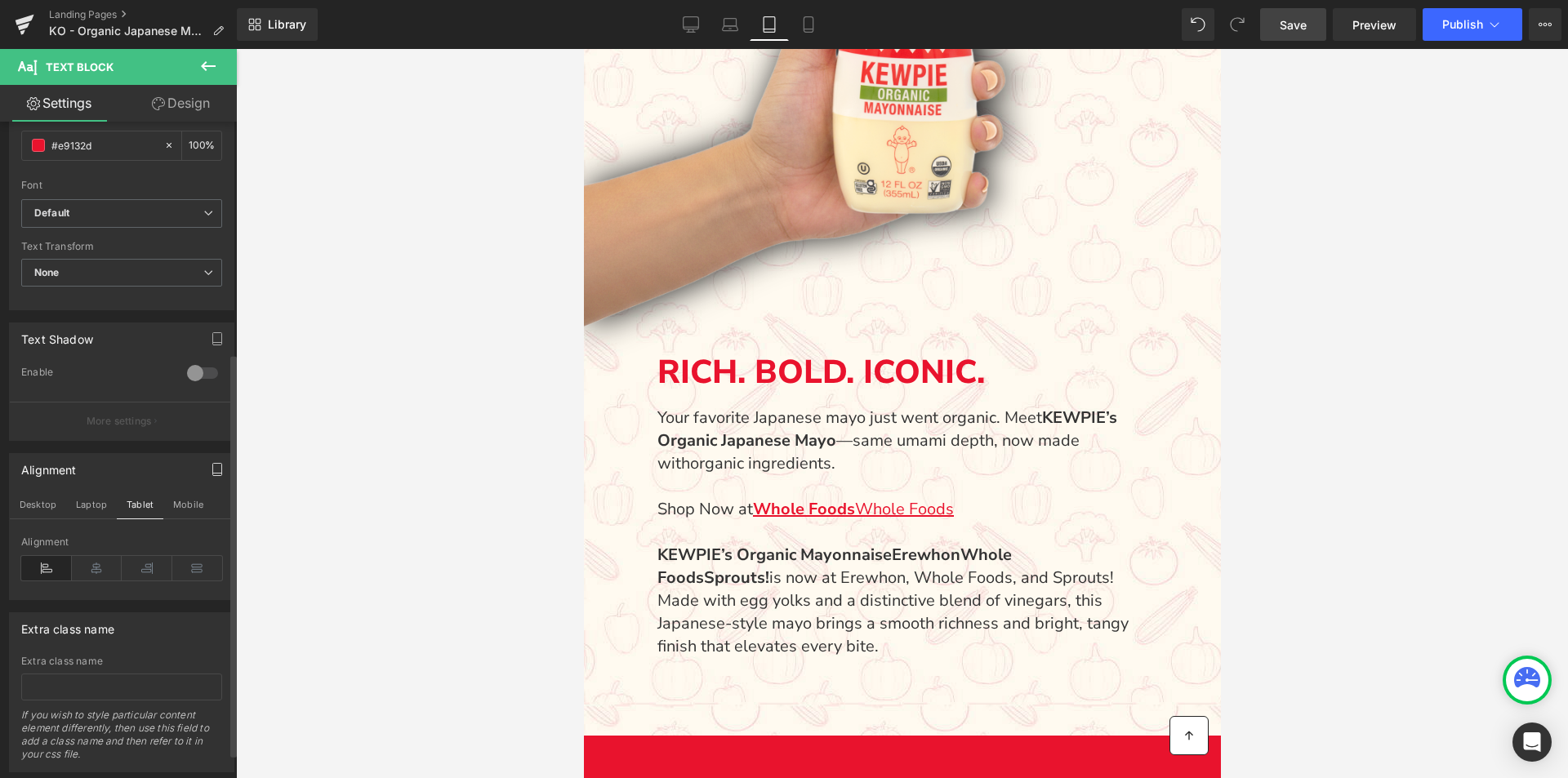
click at [290, 467] on div at bounding box center [902, 414] width 1332 height 730
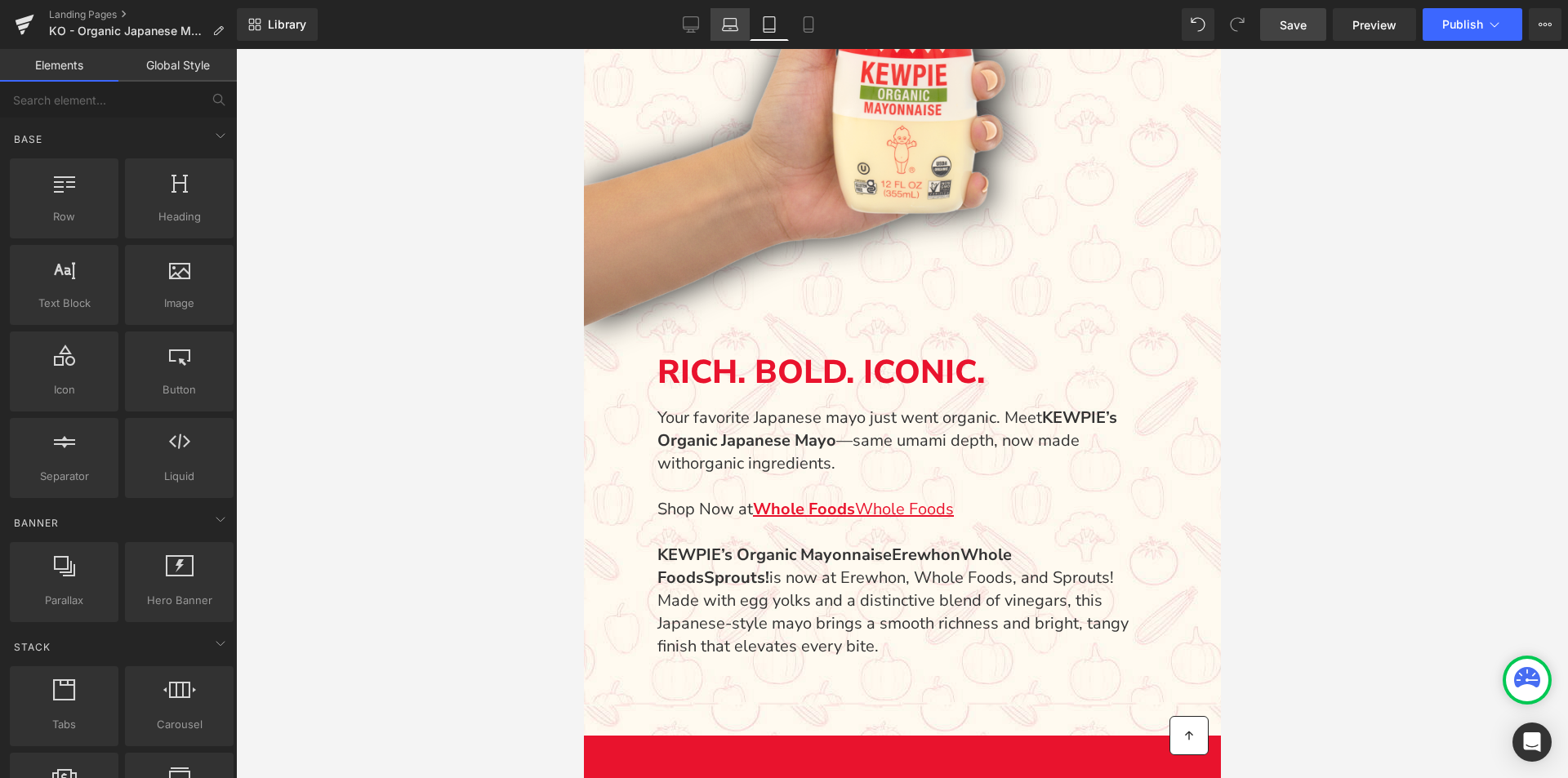
click at [728, 29] on icon at bounding box center [730, 24] width 16 height 16
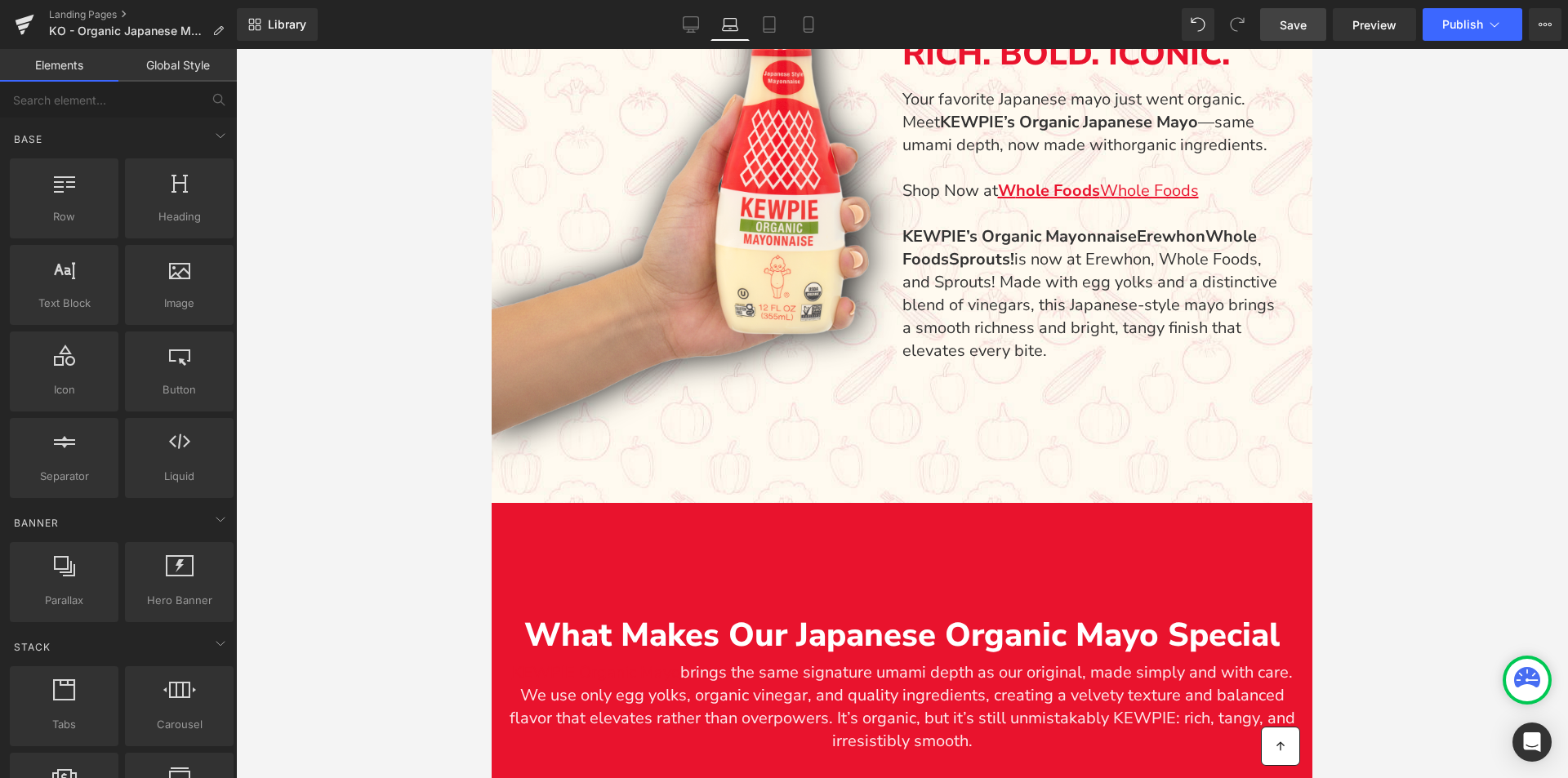
scroll to position [855, 0]
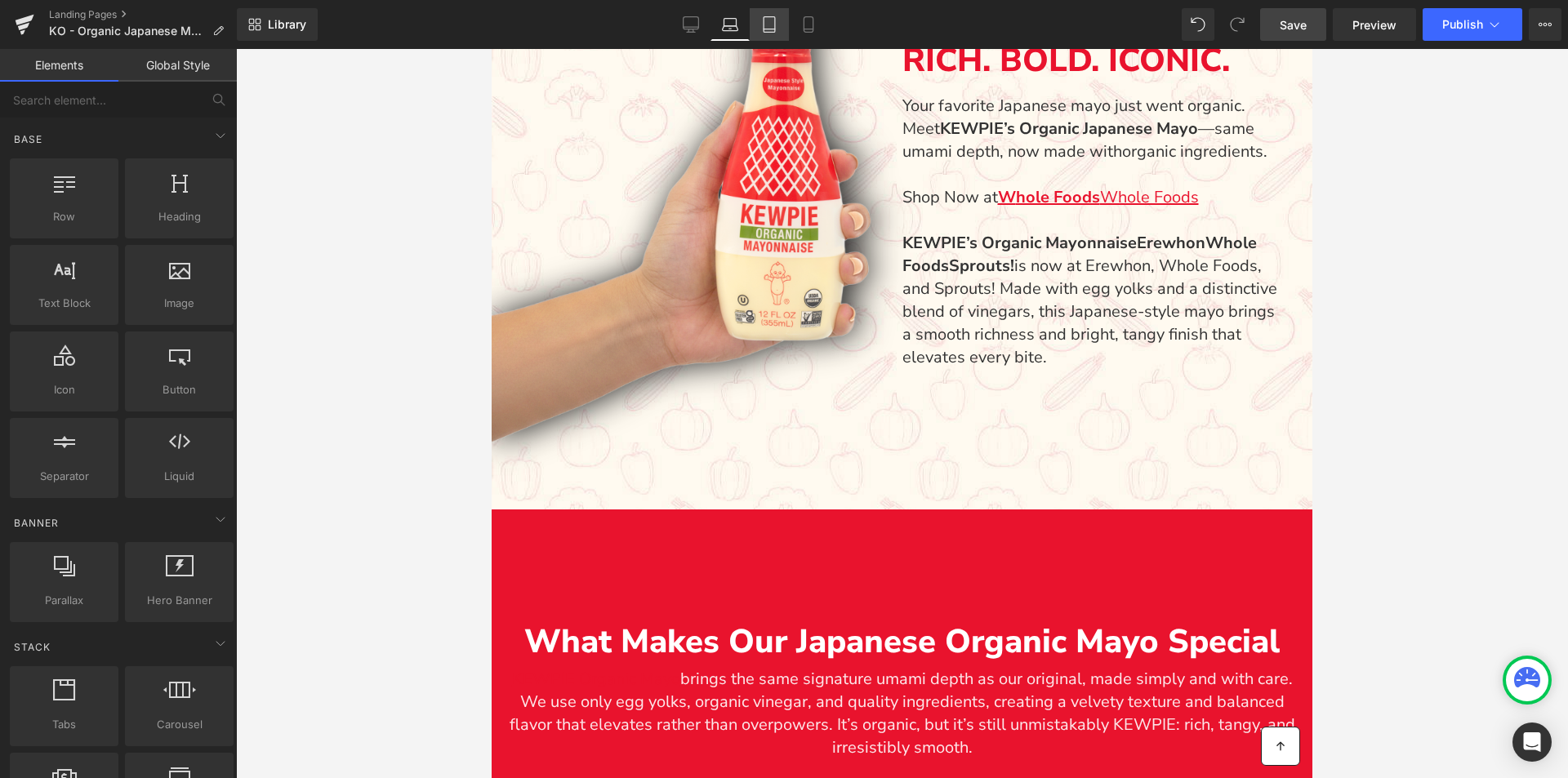
drag, startPoint x: 780, startPoint y: 26, endPoint x: 204, endPoint y: 2, distance: 576.5
click at [780, 26] on link "Tablet" at bounding box center [768, 24] width 39 height 33
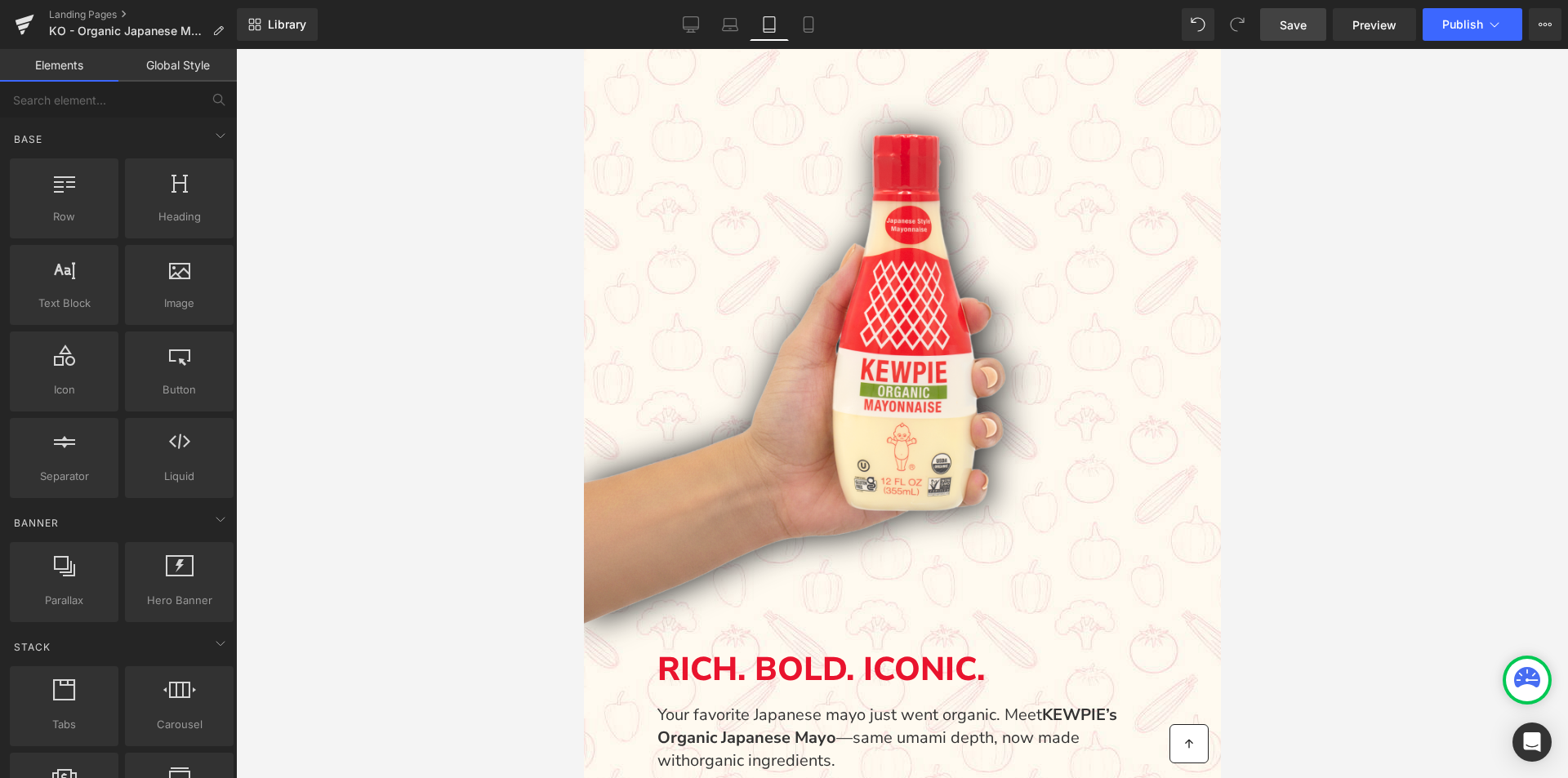
scroll to position [2197, 0]
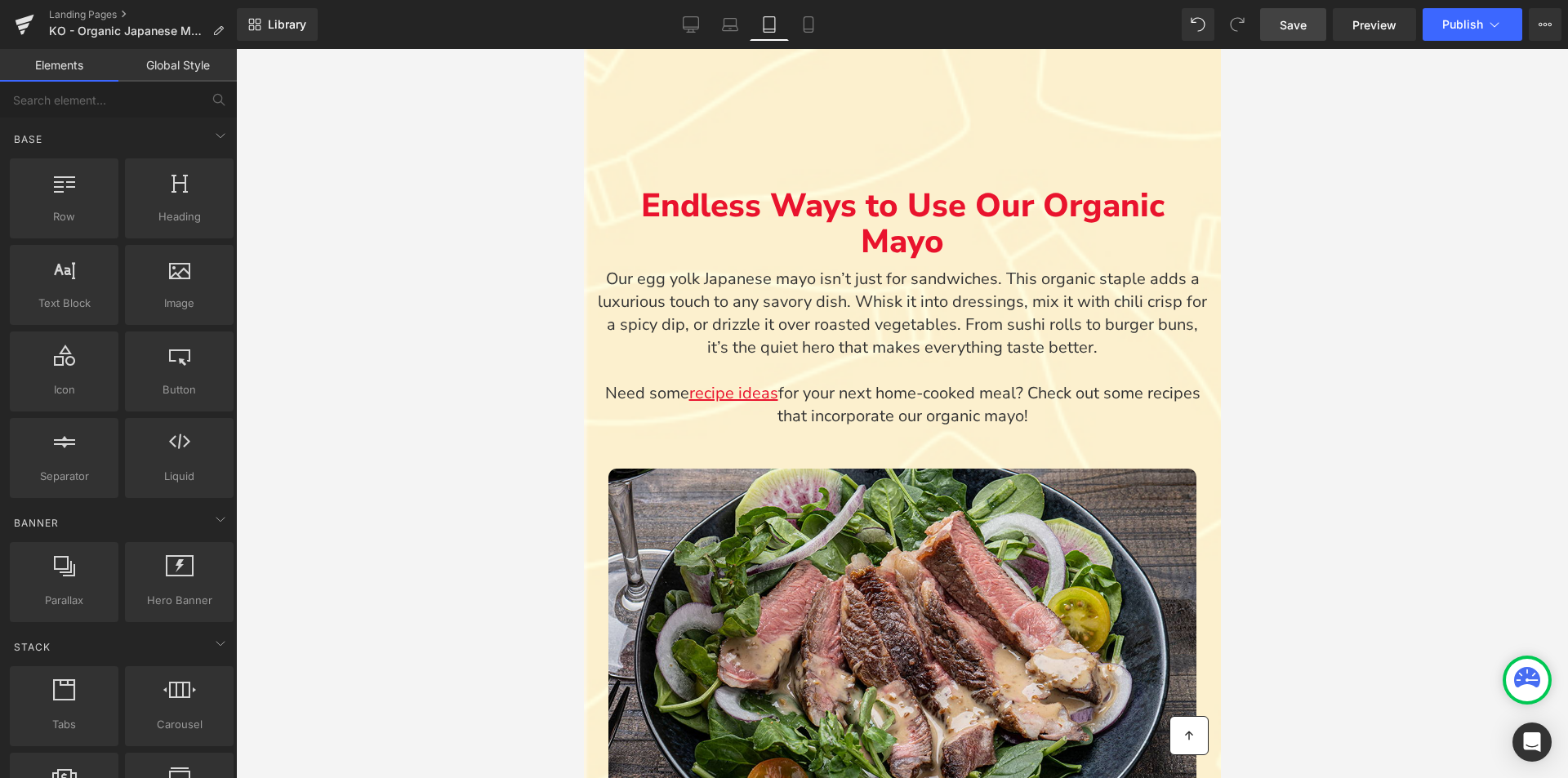
click at [765, 24] on icon at bounding box center [769, 24] width 16 height 16
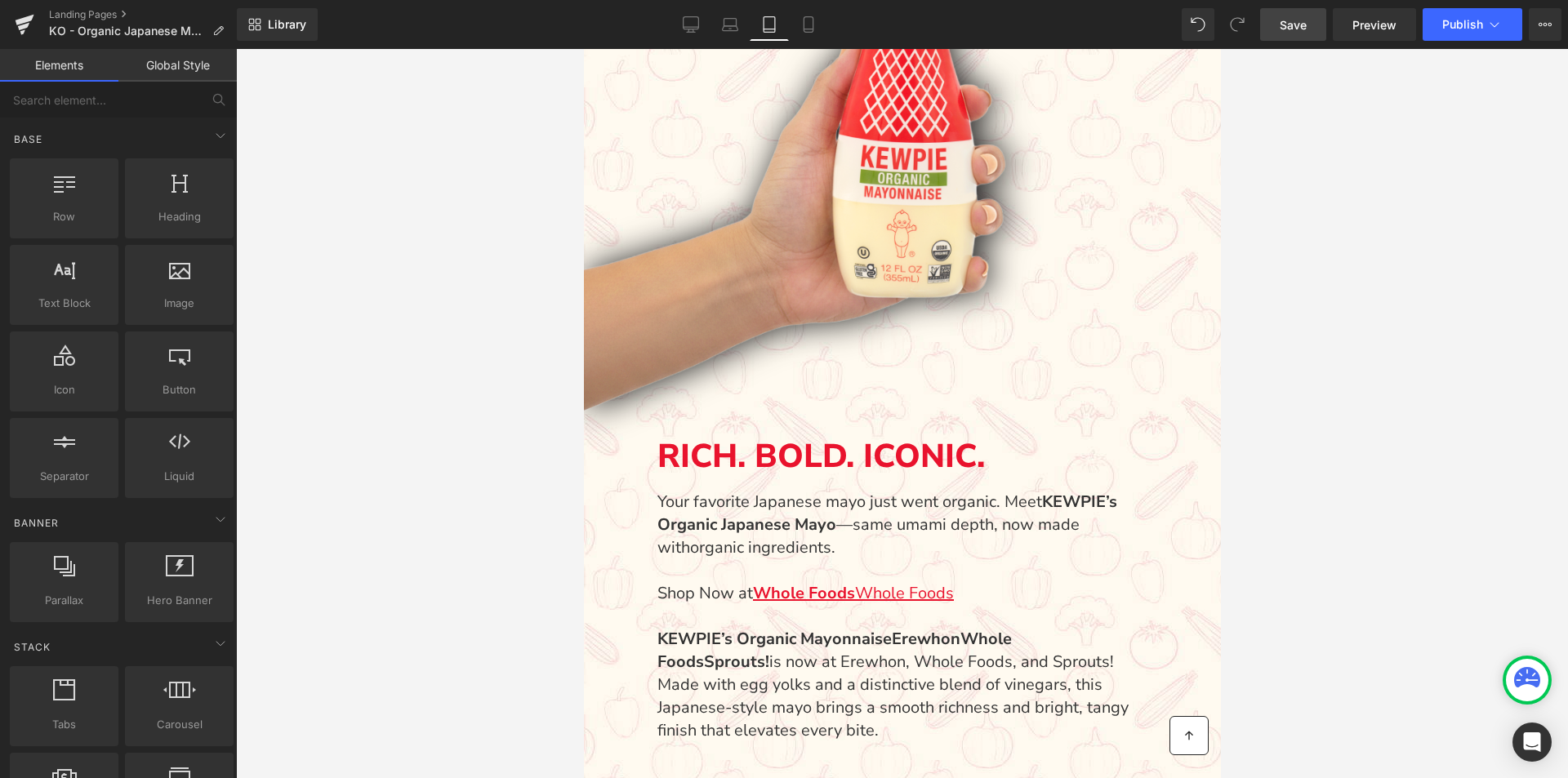
scroll to position [1135, 0]
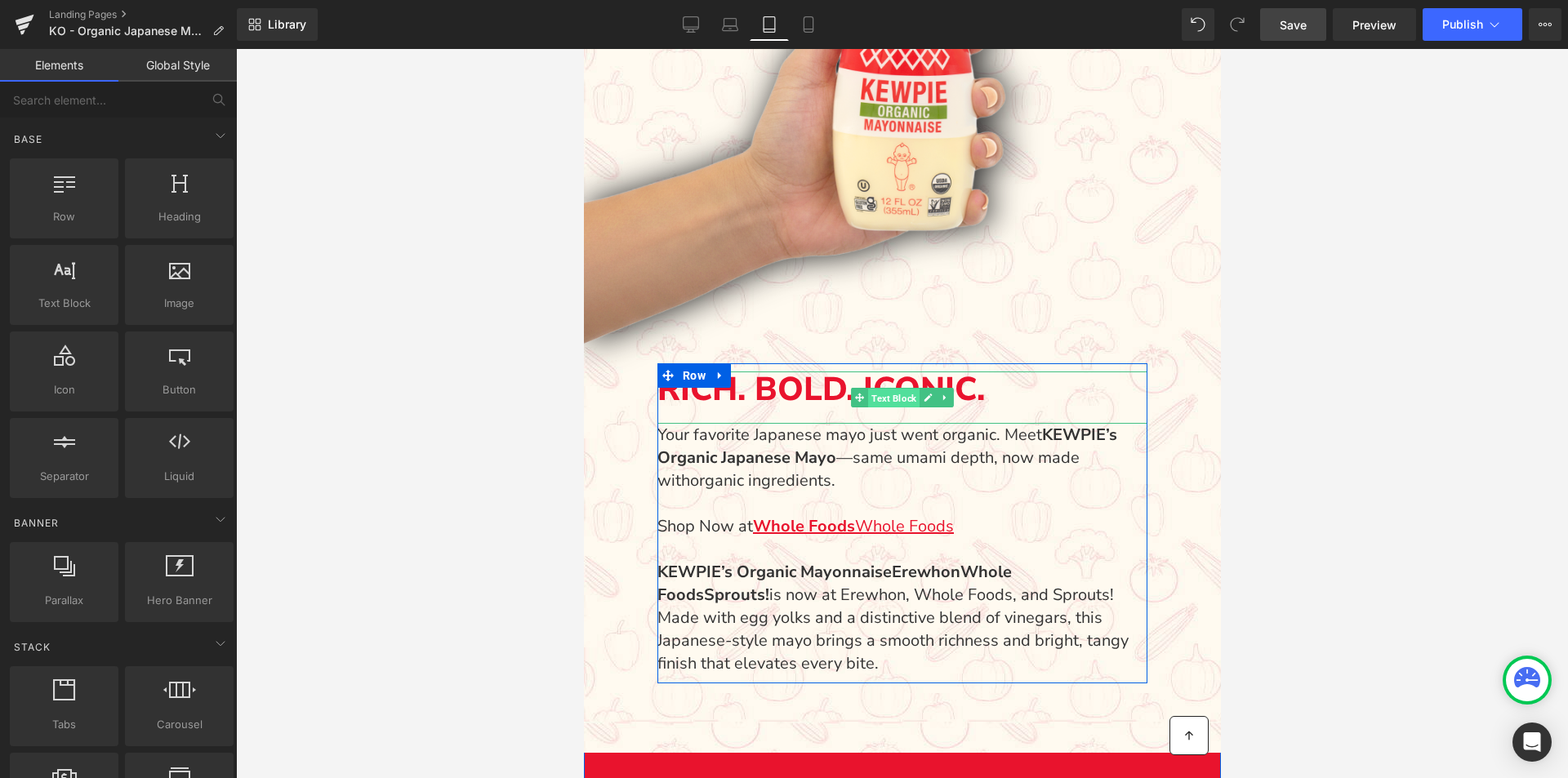
click at [896, 392] on span "Text Block" at bounding box center [893, 398] width 52 height 20
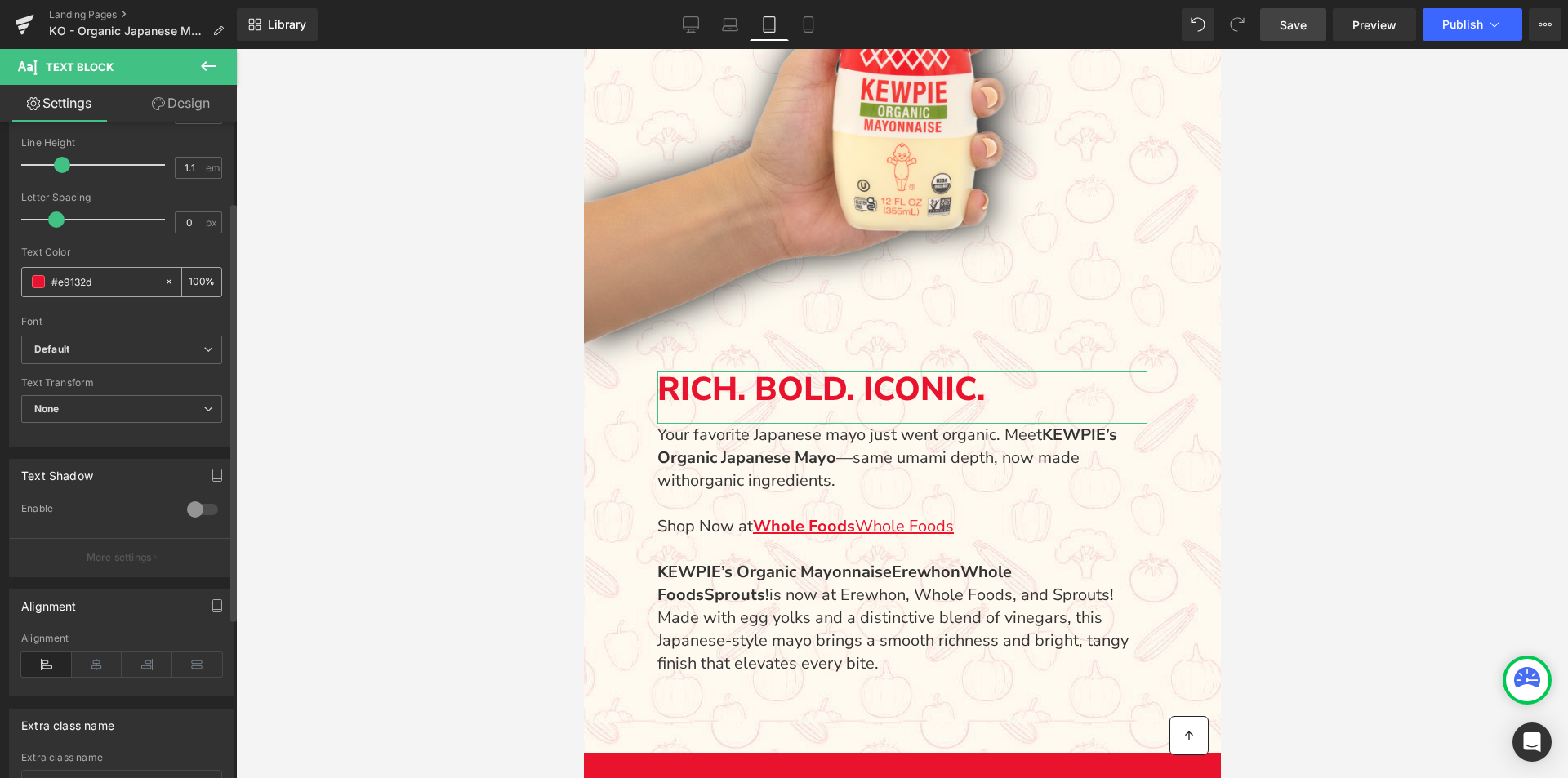
scroll to position [245, 0]
click at [101, 659] on icon at bounding box center [97, 660] width 51 height 24
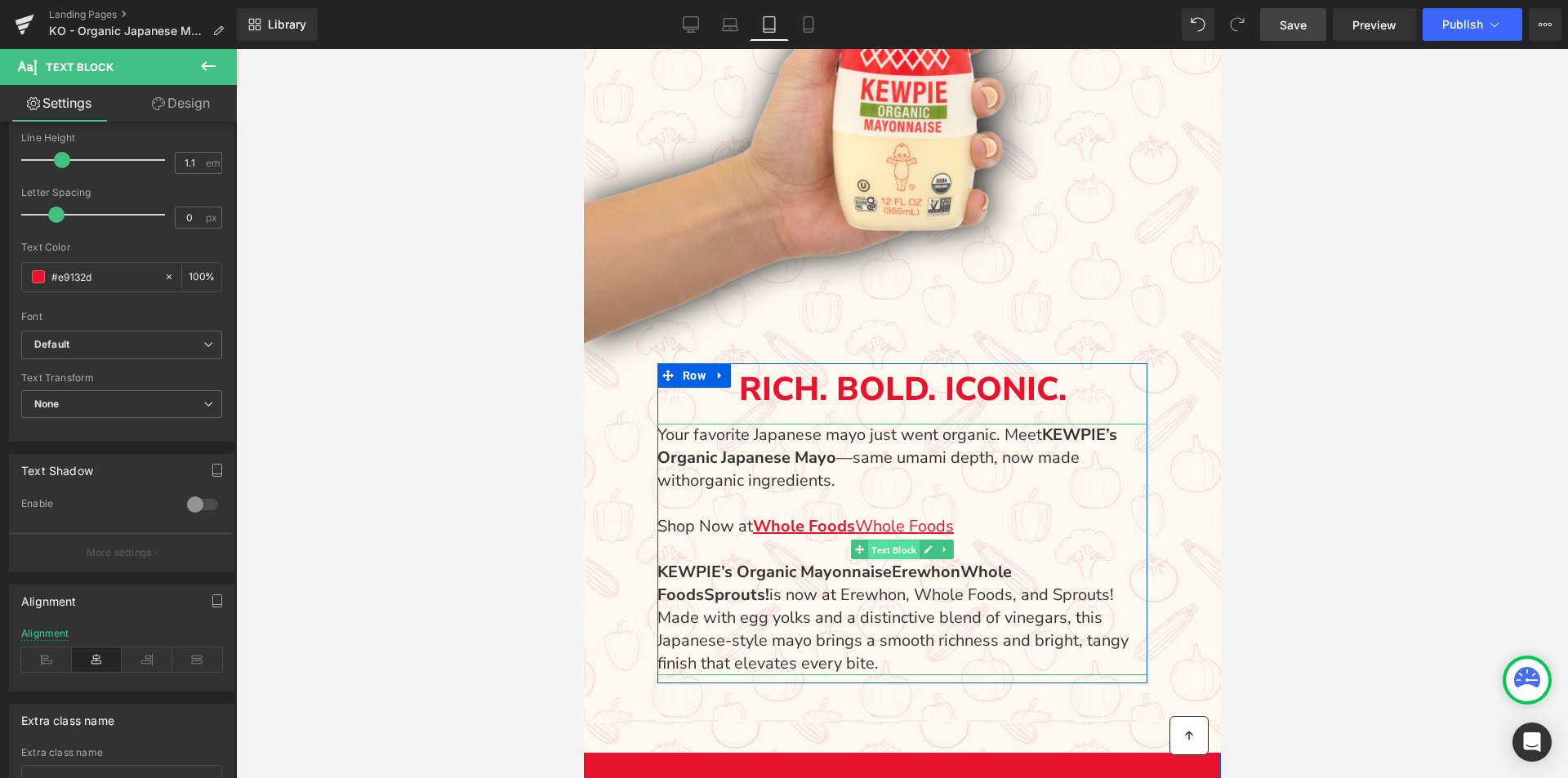
drag, startPoint x: 897, startPoint y: 555, endPoint x: 1163, endPoint y: 613, distance: 272.2
click at [897, 555] on span "Text Block" at bounding box center [893, 550] width 52 height 20
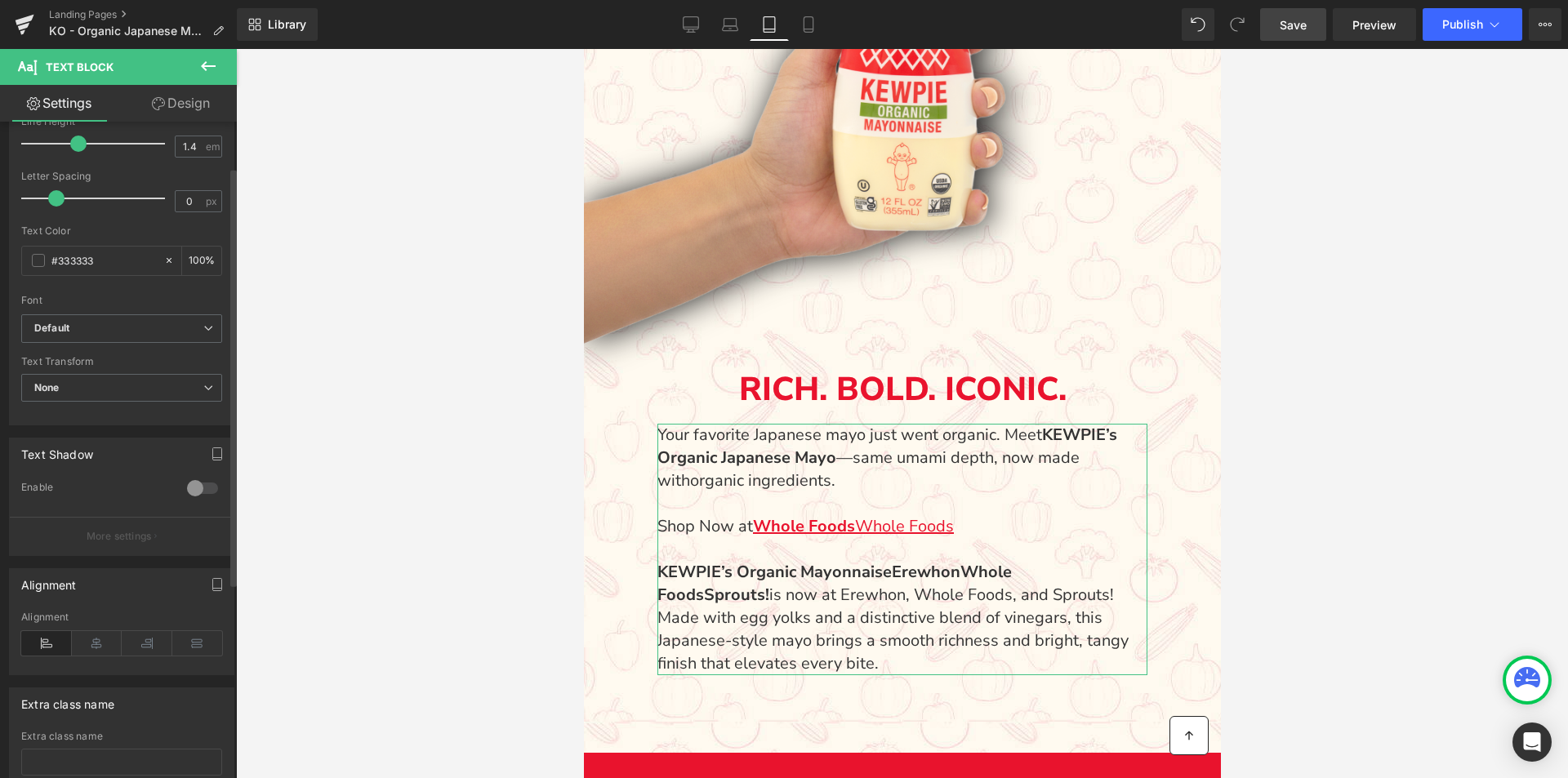
scroll to position [327, 0]
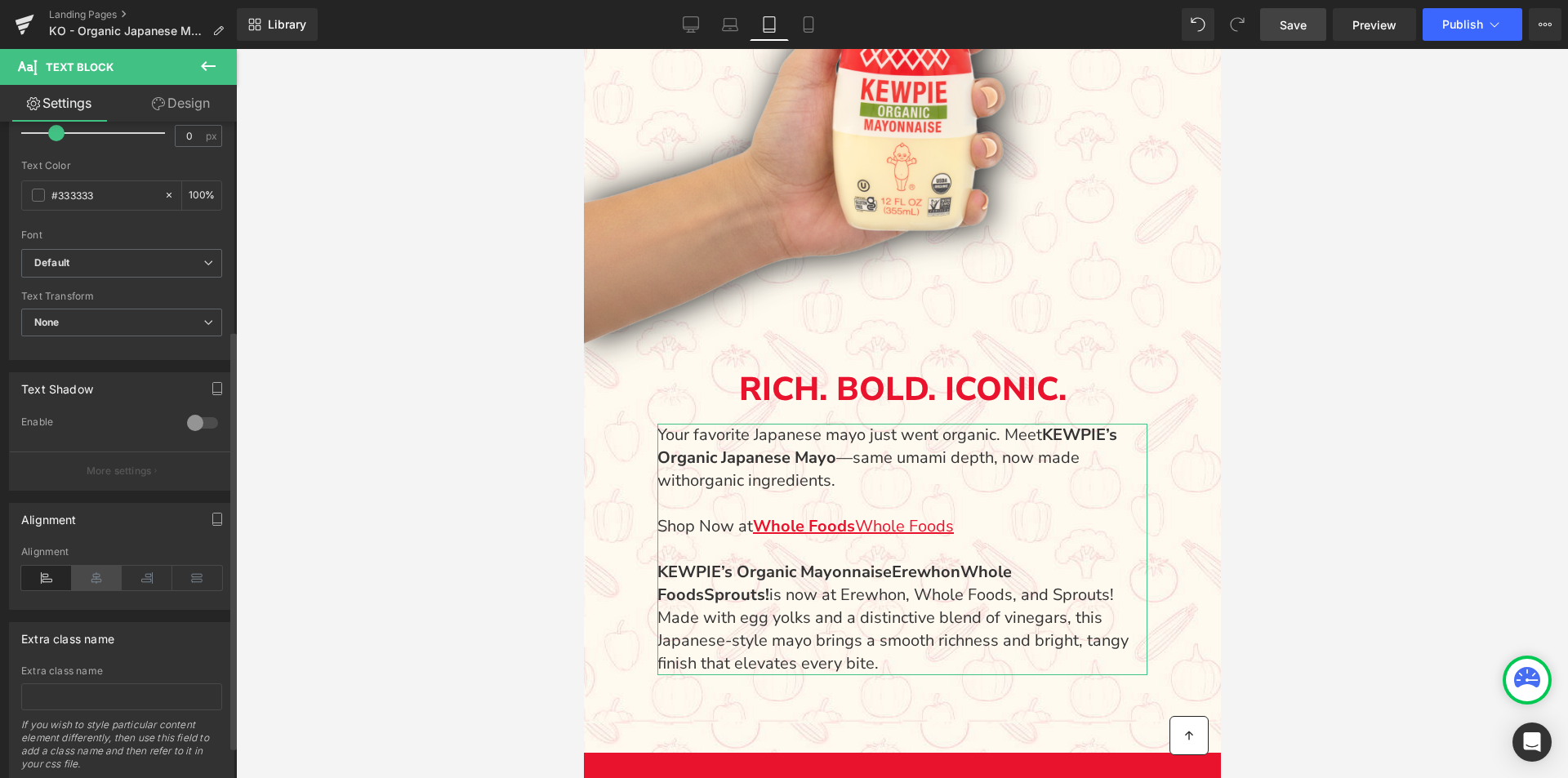
click at [101, 583] on icon at bounding box center [97, 578] width 51 height 24
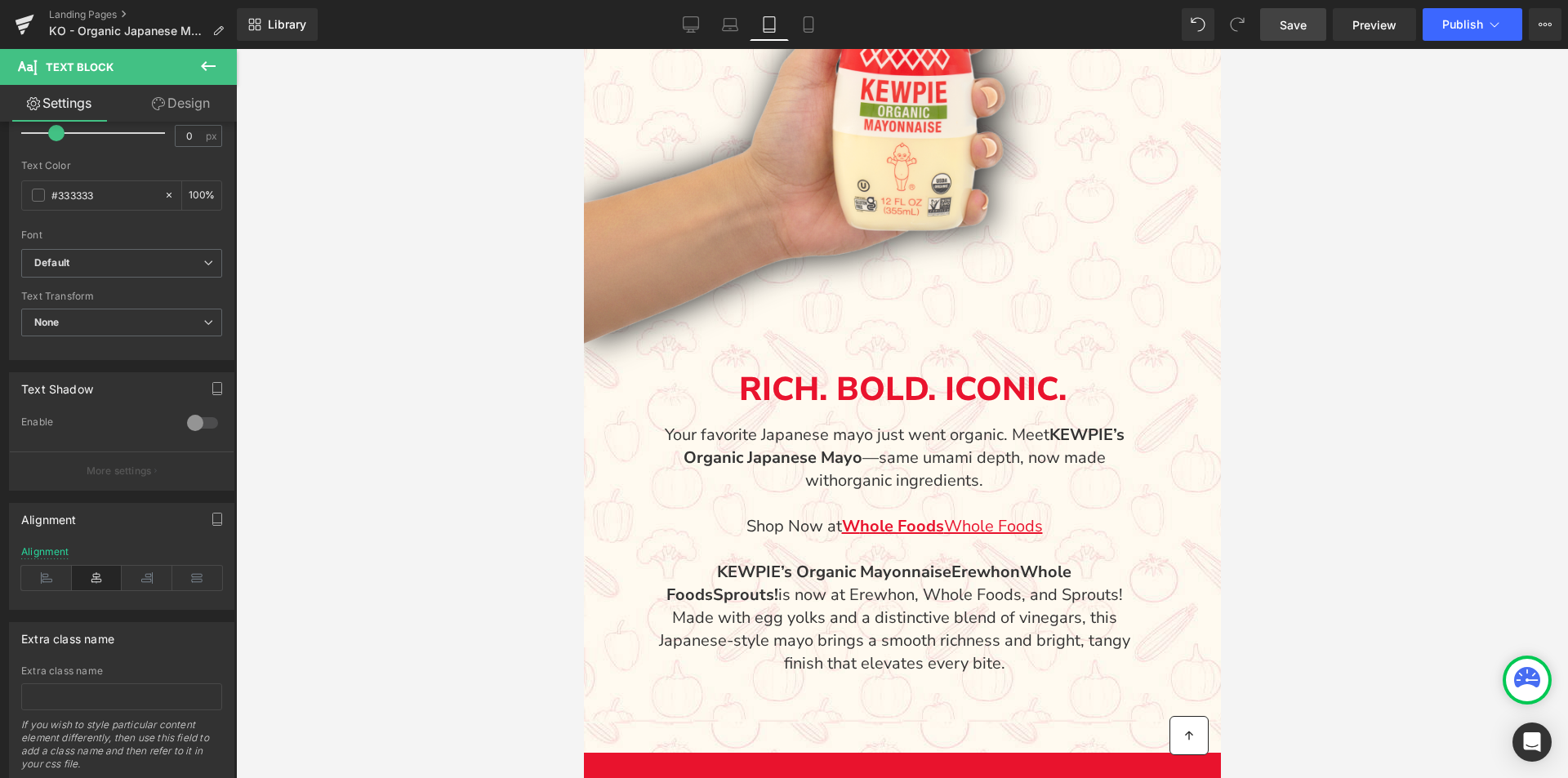
click at [1393, 552] on div at bounding box center [902, 414] width 1332 height 730
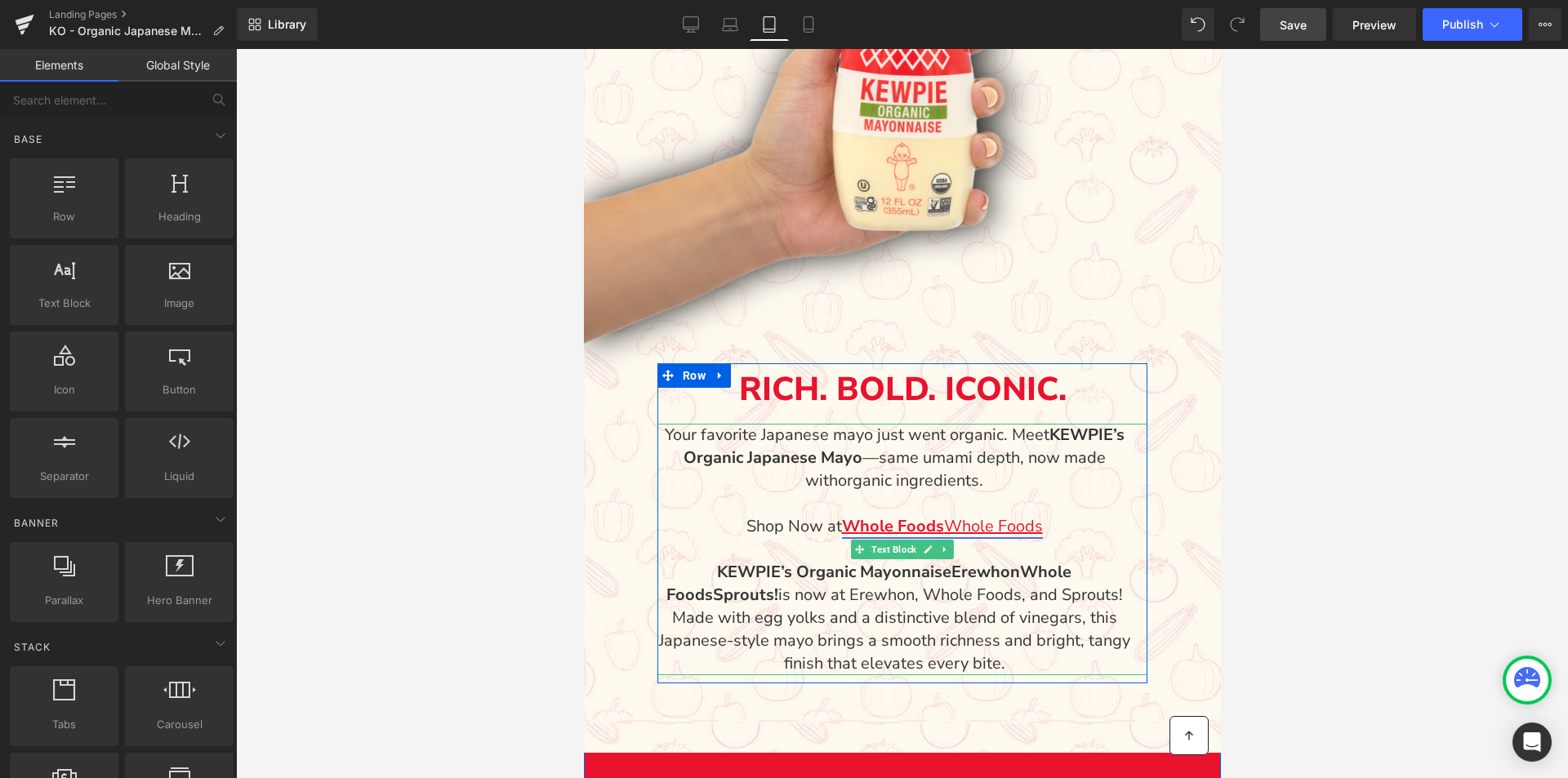
click at [943, 526] on link "W hole Foods Whole Foods" at bounding box center [941, 526] width 201 height 22
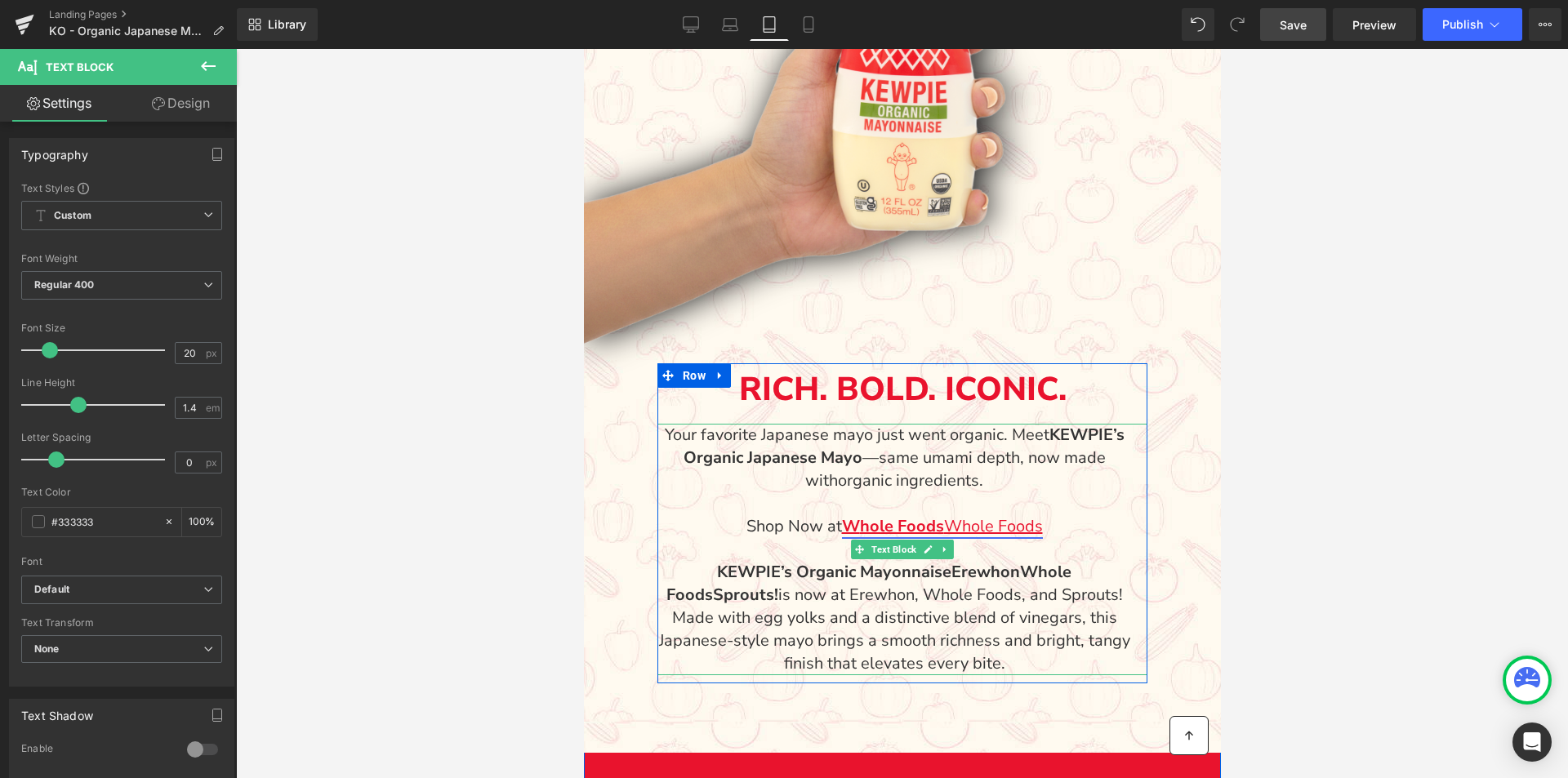
click at [960, 527] on link "W hole Foods Whole Foods" at bounding box center [941, 526] width 201 height 22
click at [1029, 525] on link "W hole Foods Whole Foods" at bounding box center [941, 526] width 201 height 22
click at [899, 547] on span "Text Block" at bounding box center [893, 550] width 52 height 20
click at [1069, 522] on p "Shop Now at W hole Foods Whole Foods" at bounding box center [894, 526] width 474 height 22
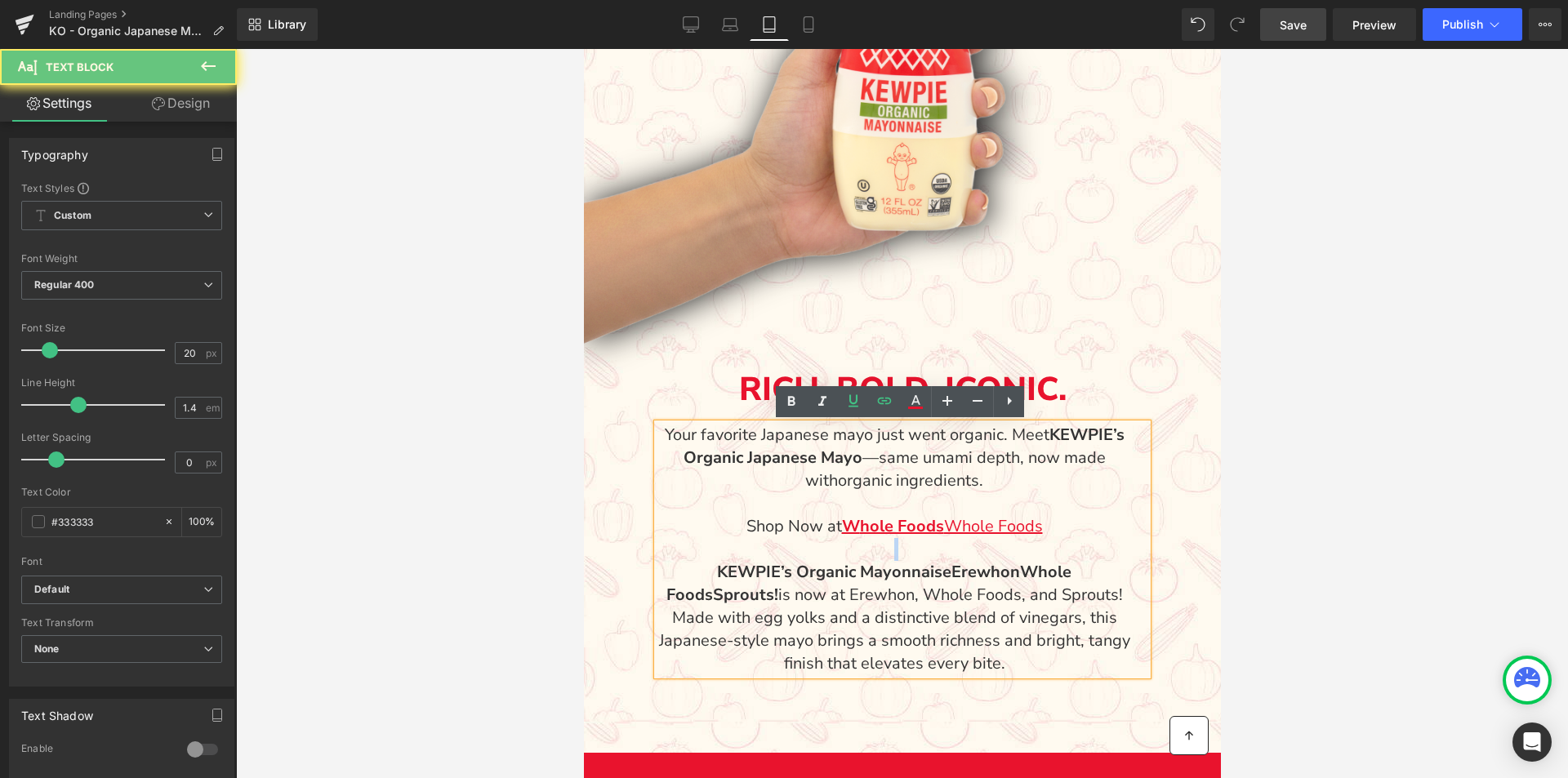
click at [1069, 522] on p "Shop Now at W hole Foods Whole Foods" at bounding box center [894, 526] width 474 height 22
click at [1054, 522] on p "Shop Now at W hole Foods Whole Foods" at bounding box center [894, 526] width 474 height 22
click at [1057, 525] on p "Shop Now at W hole Foods Whole Foods" at bounding box center [894, 526] width 474 height 22
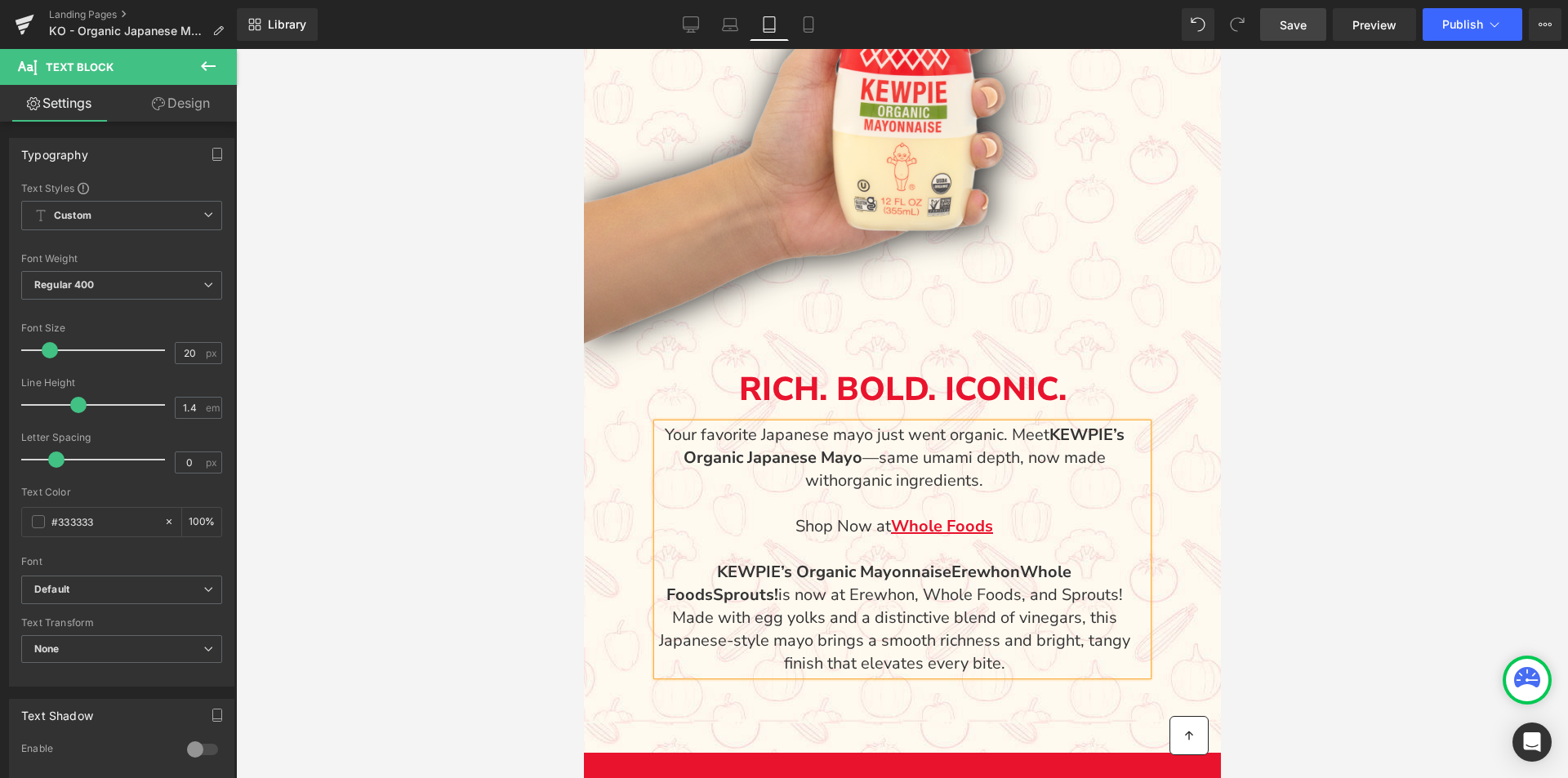
click at [1292, 27] on span "Save" at bounding box center [1293, 25] width 27 height 17
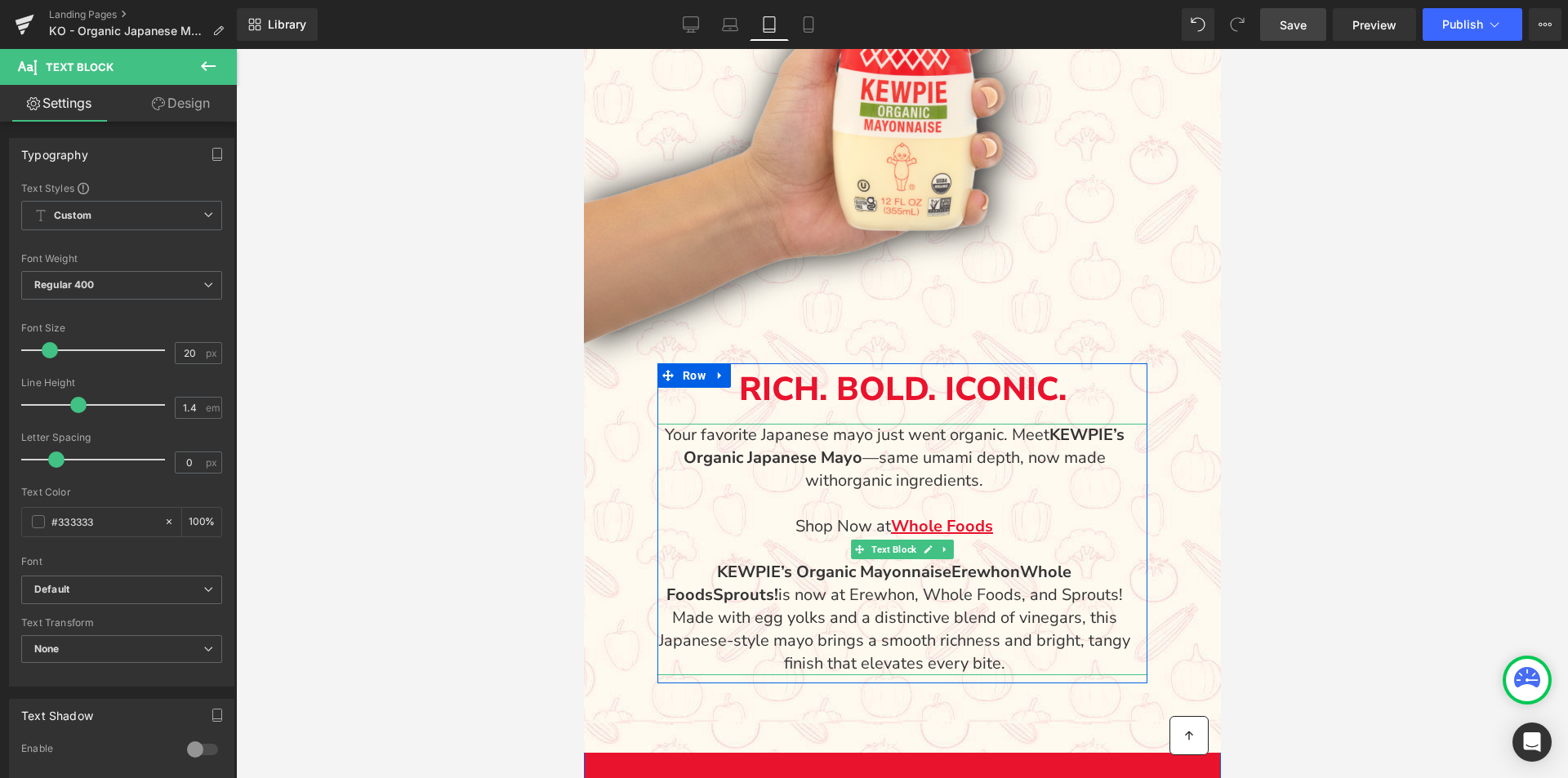
click at [916, 584] on p "KEWPIE’s Organic Mayonnaise Erewhon Whole Foods Sprouts! is now at Erewhon, Who…" at bounding box center [894, 618] width 474 height 114
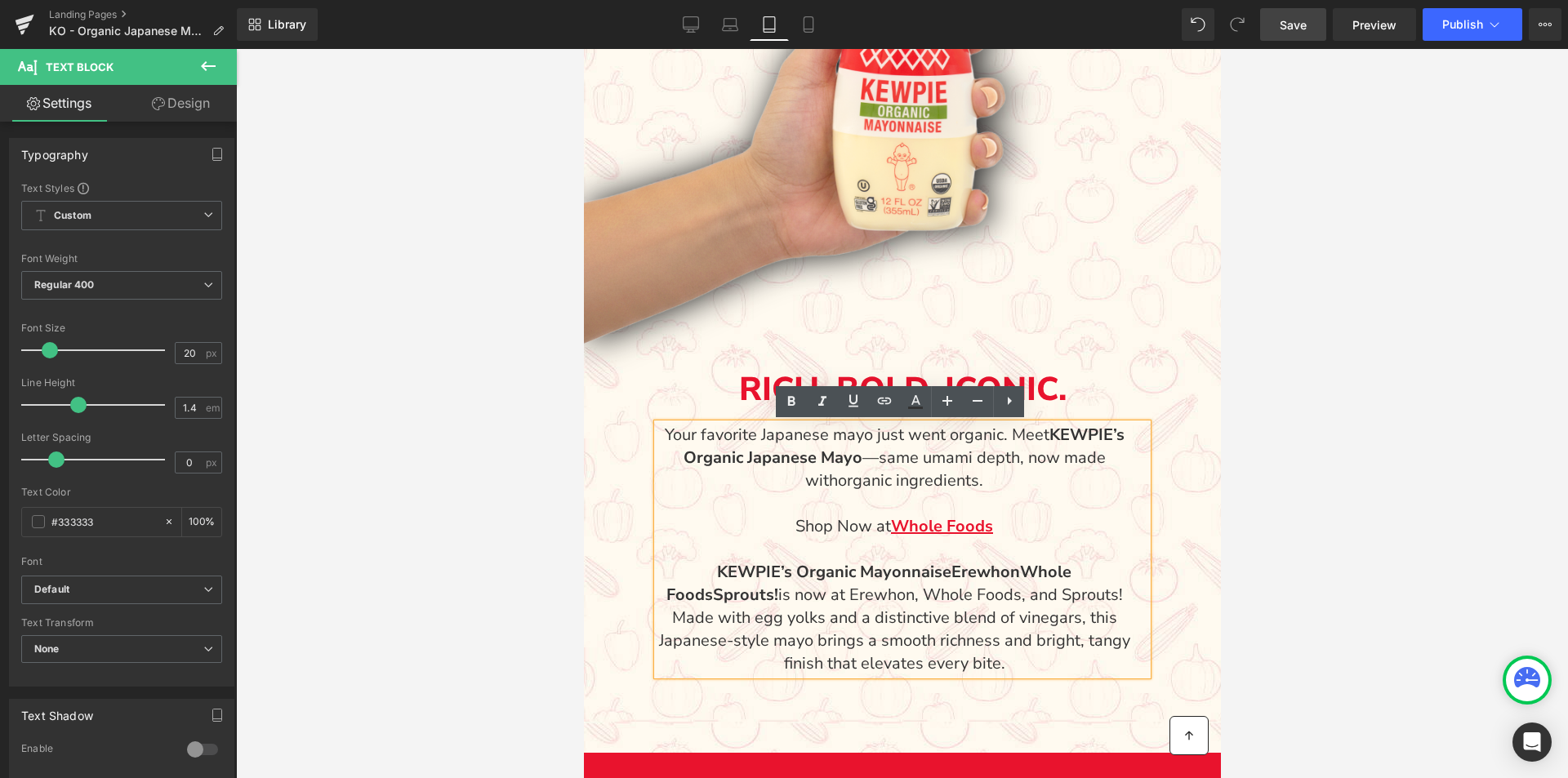
click at [951, 574] on strong "Erewhon" at bounding box center [985, 572] width 68 height 22
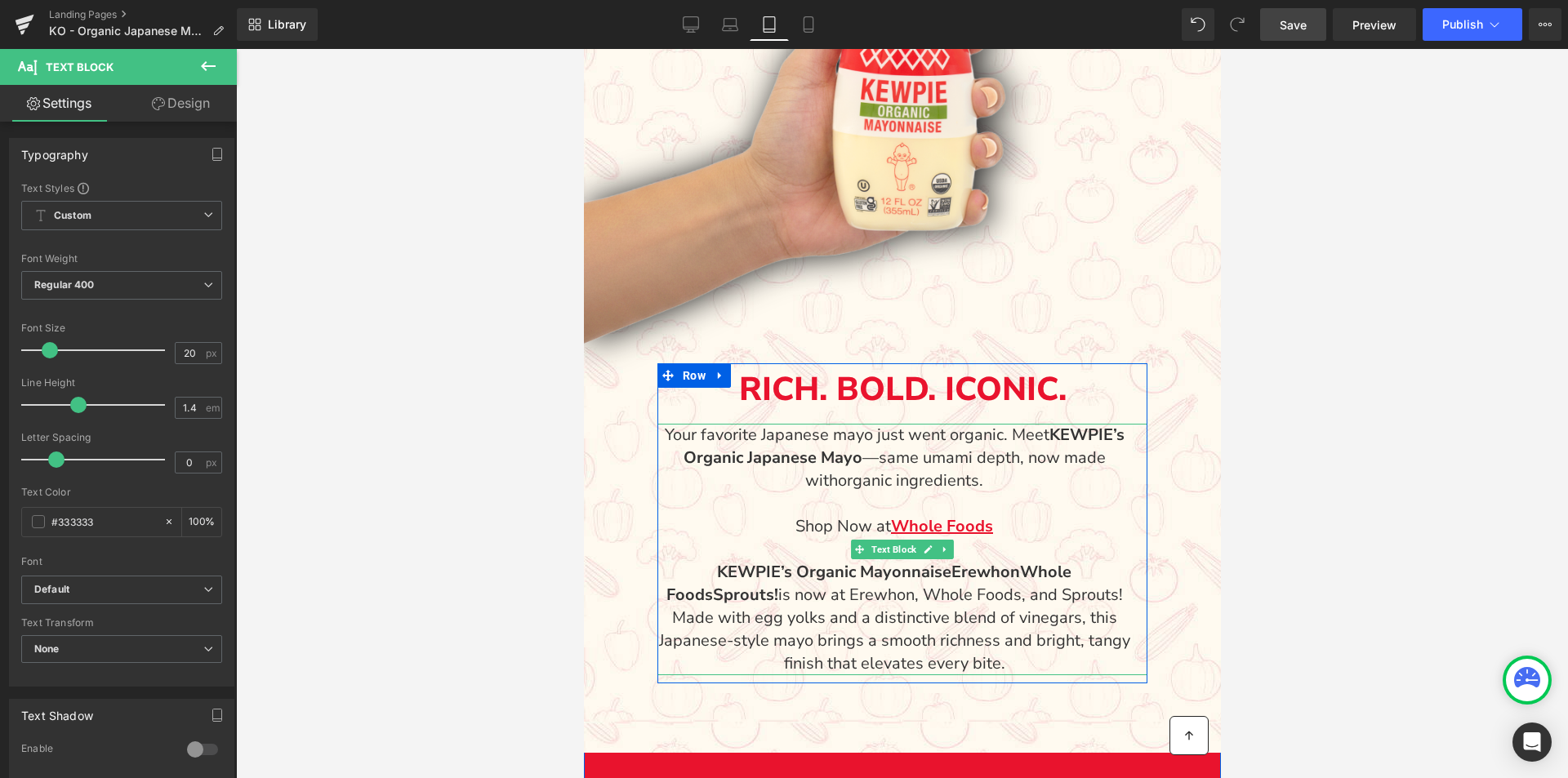
click at [965, 571] on strong "Whole Foods" at bounding box center [869, 584] width 406 height 45
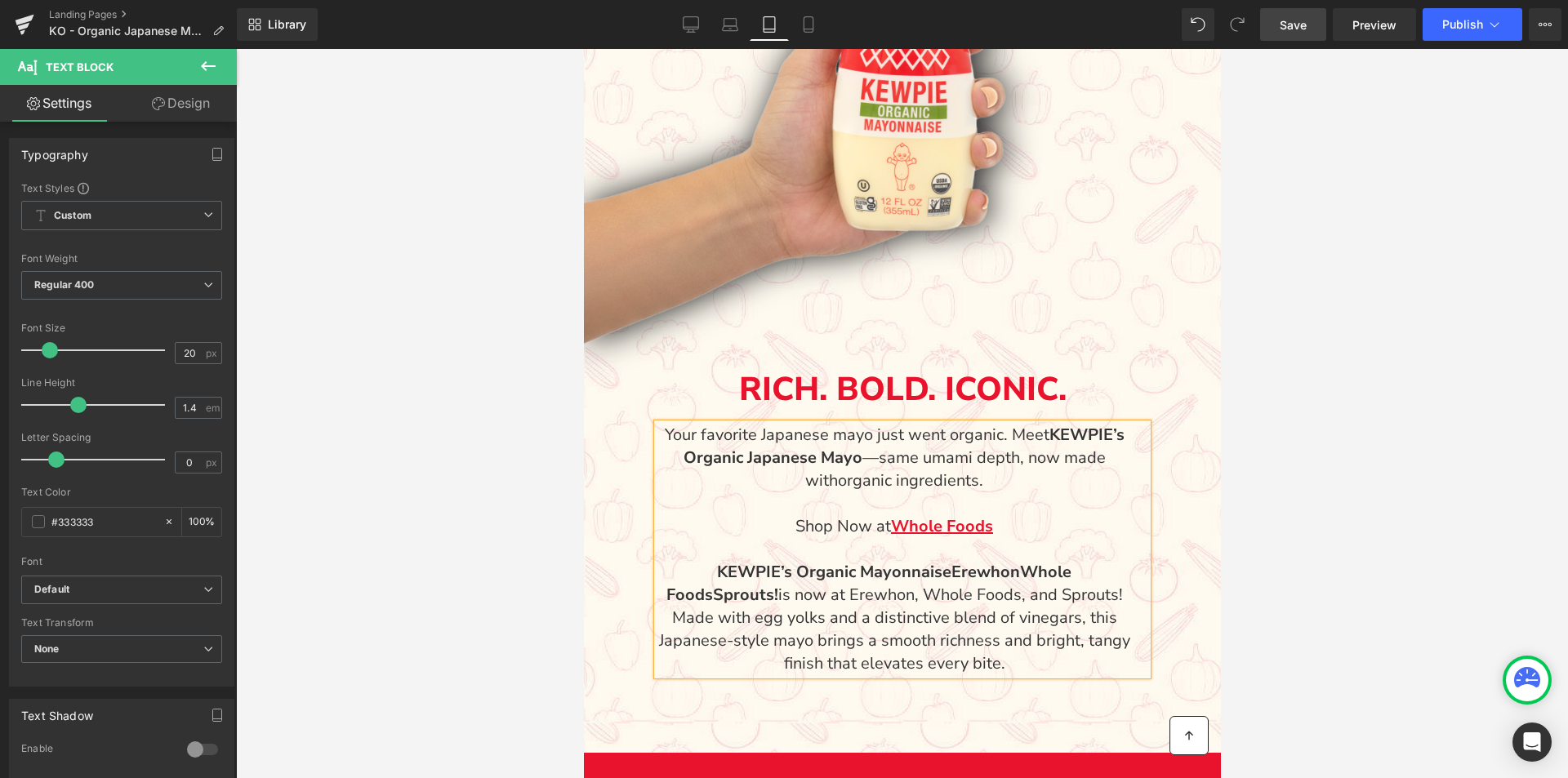
click at [712, 596] on strong "Sprouts!" at bounding box center [745, 596] width 66 height 22
click at [1282, 22] on span "Save" at bounding box center [1293, 25] width 27 height 17
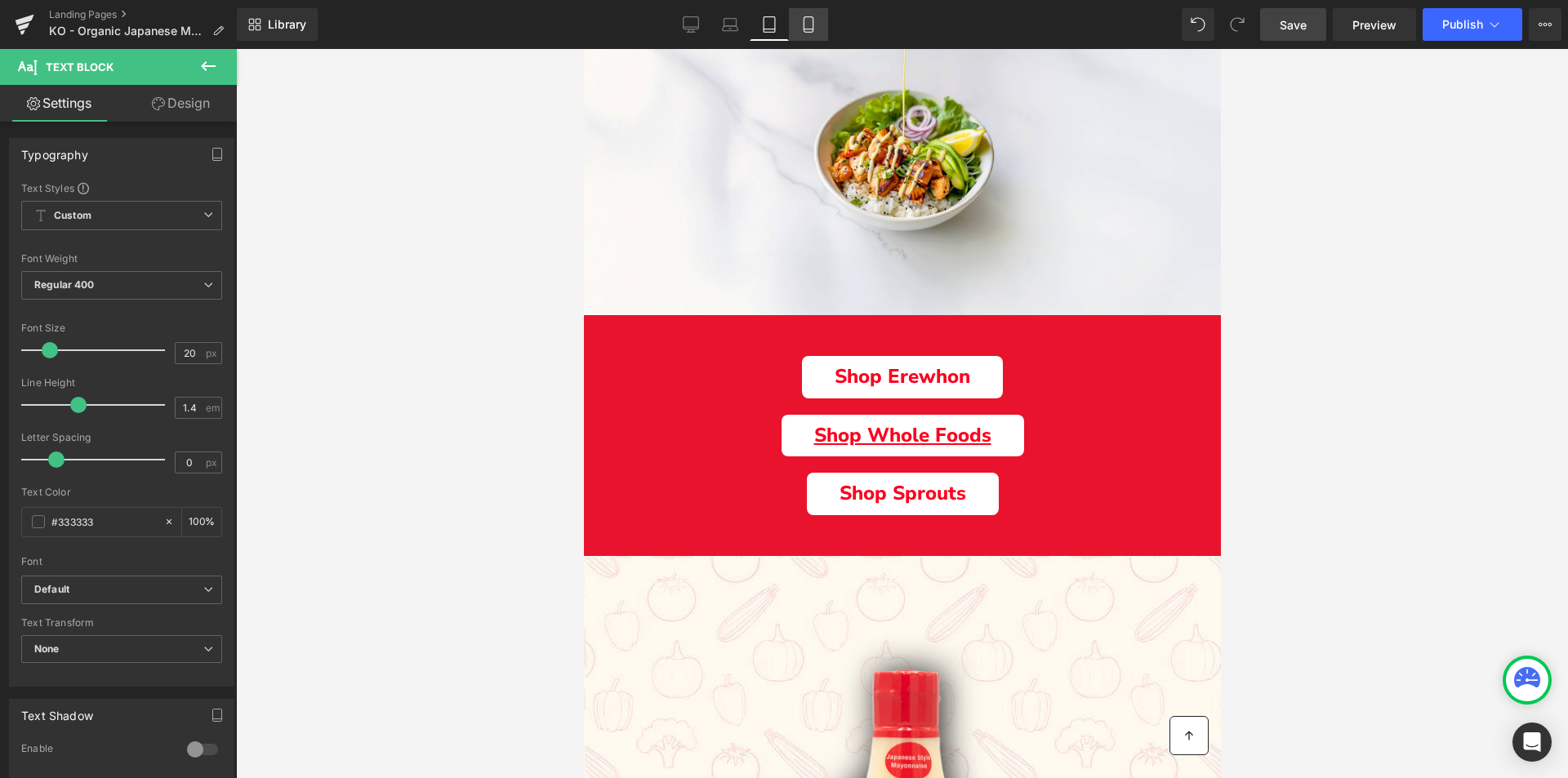
click at [804, 16] on link "Mobile" at bounding box center [808, 24] width 39 height 33
type input "100"
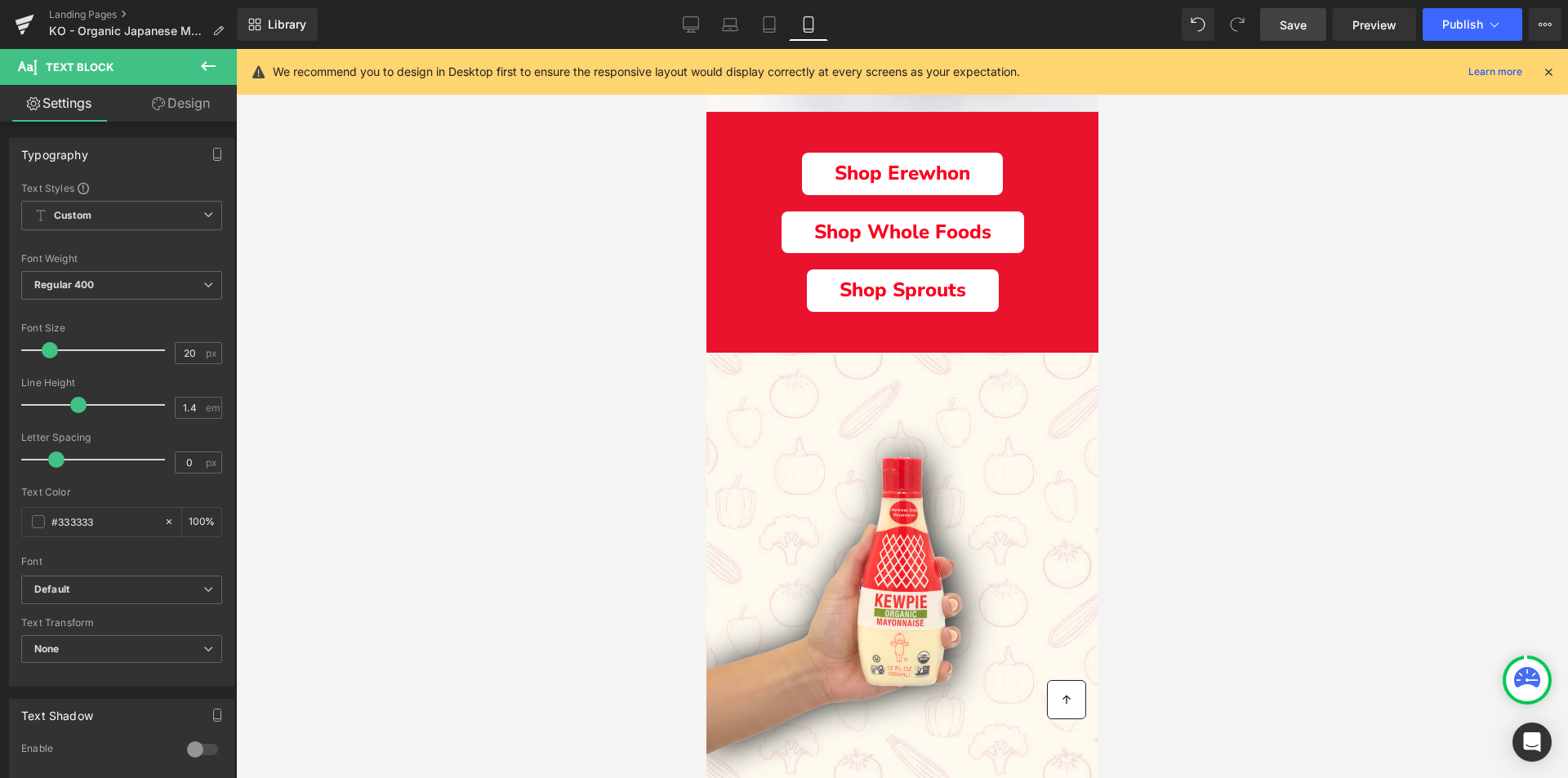
scroll to position [757, 0]
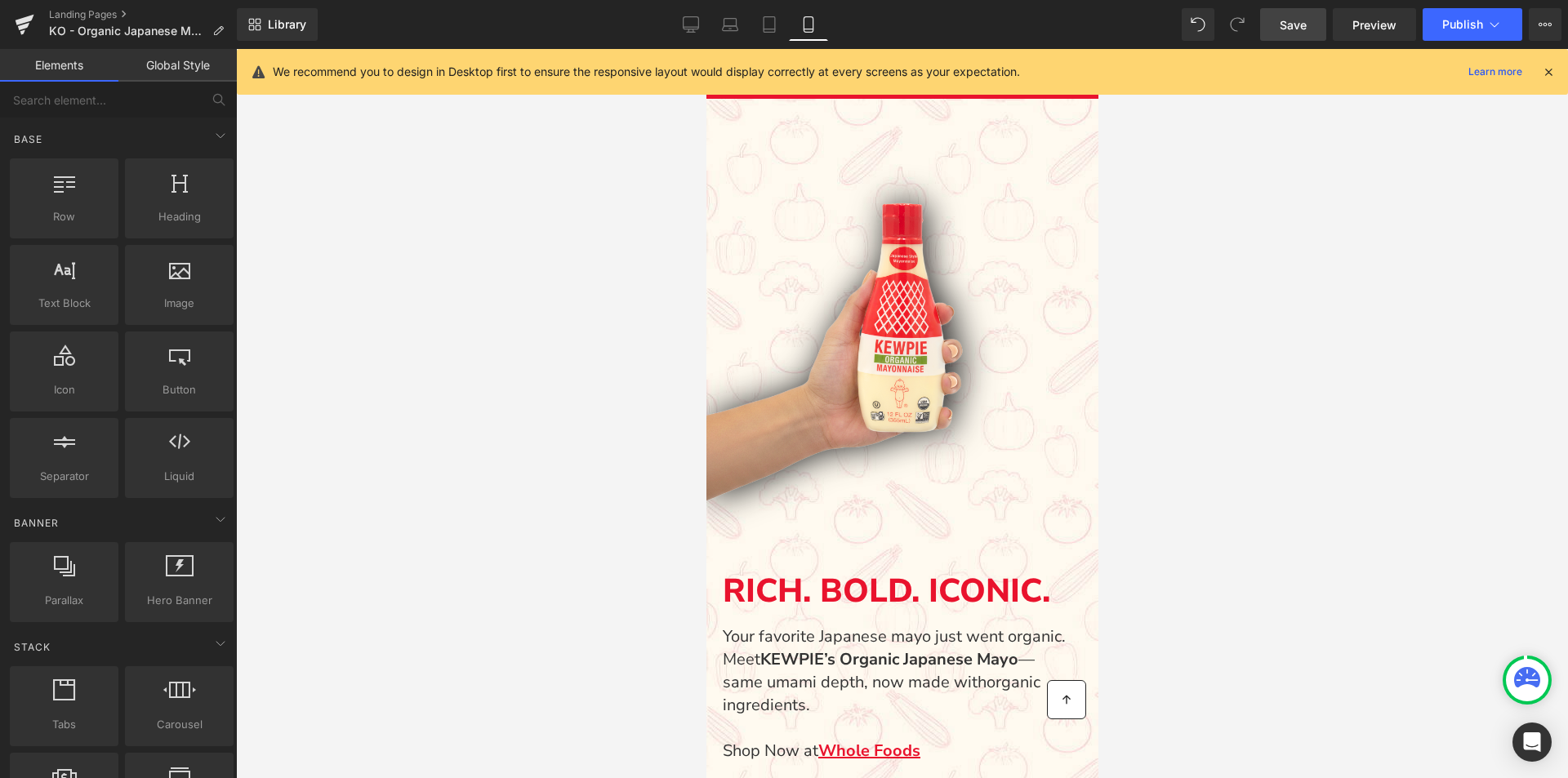
click at [1227, 520] on div at bounding box center [902, 414] width 1332 height 730
click at [1536, 674] on icon at bounding box center [1527, 678] width 26 height 21
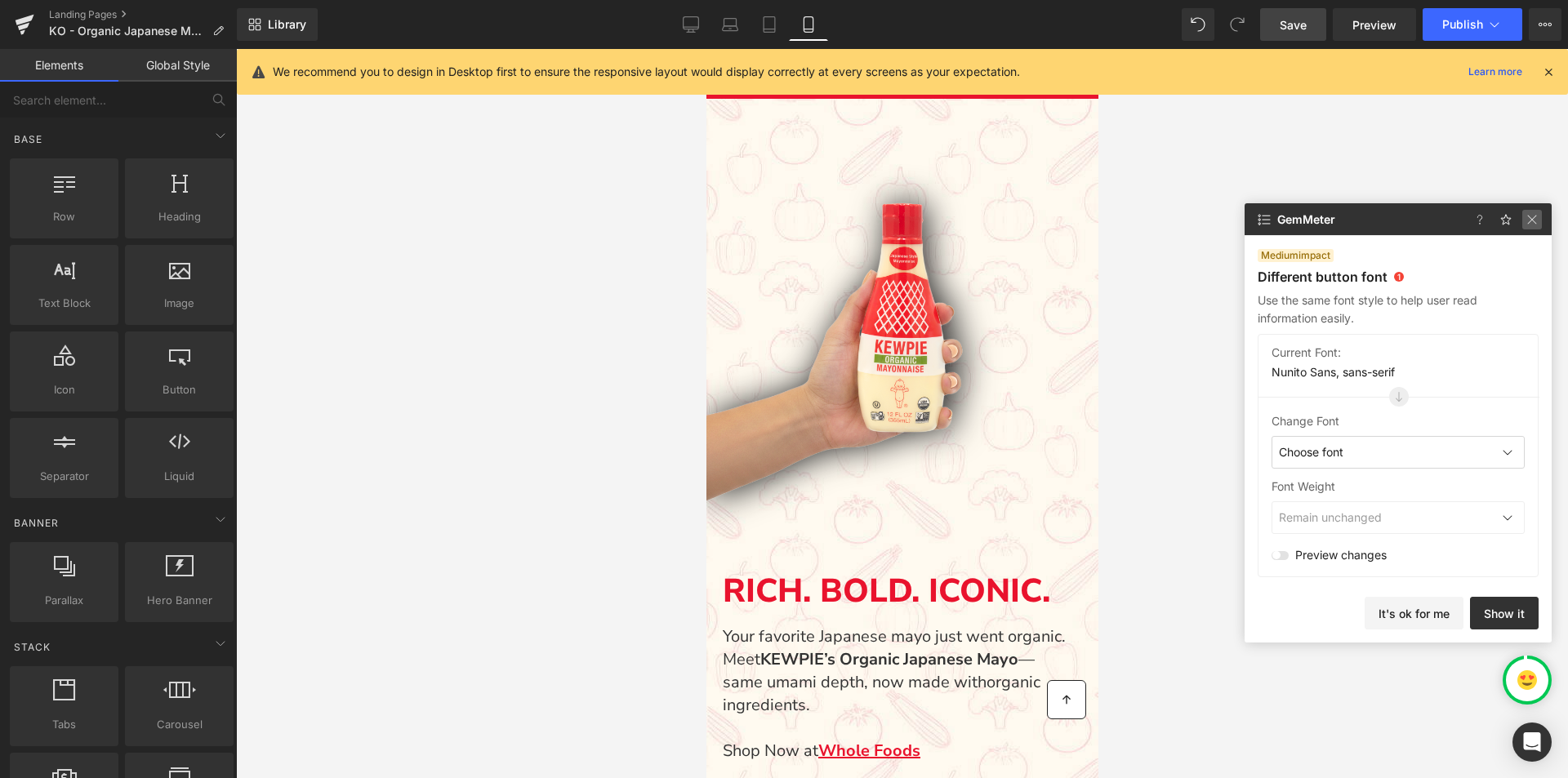
click at [1537, 213] on img at bounding box center [1532, 220] width 20 height 20
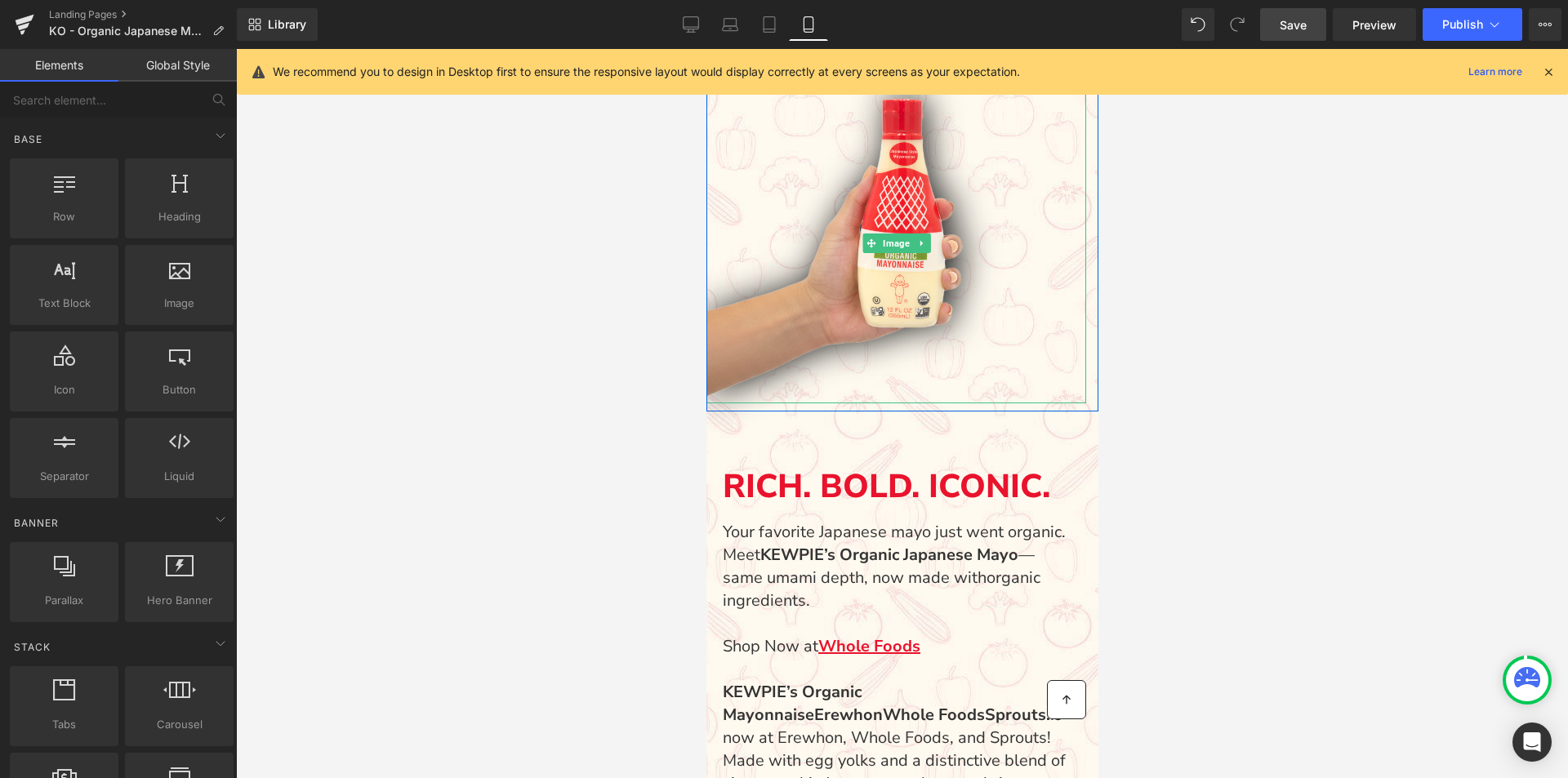
scroll to position [839, 0]
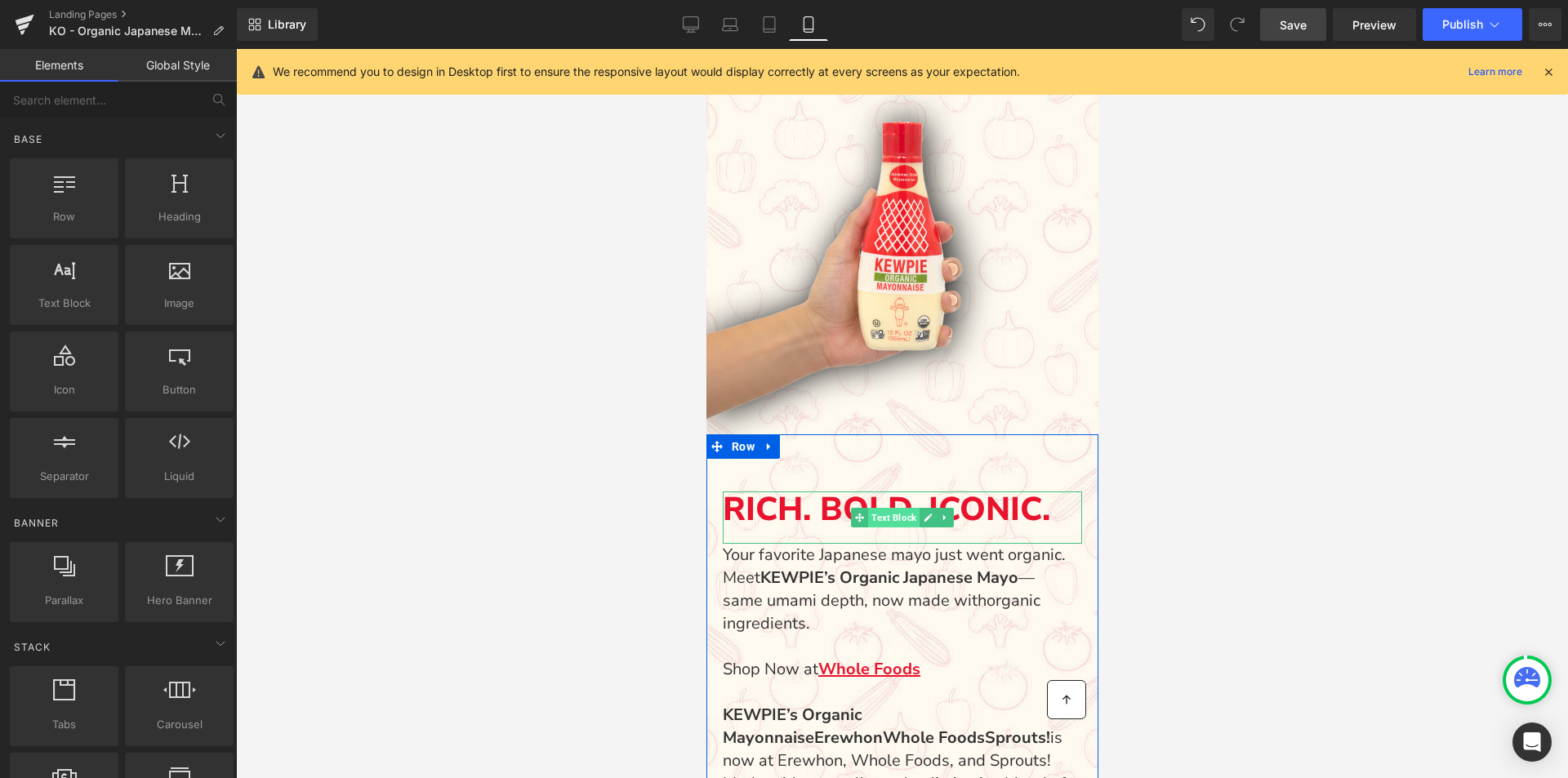
click at [906, 517] on span "Text Block" at bounding box center [893, 518] width 52 height 20
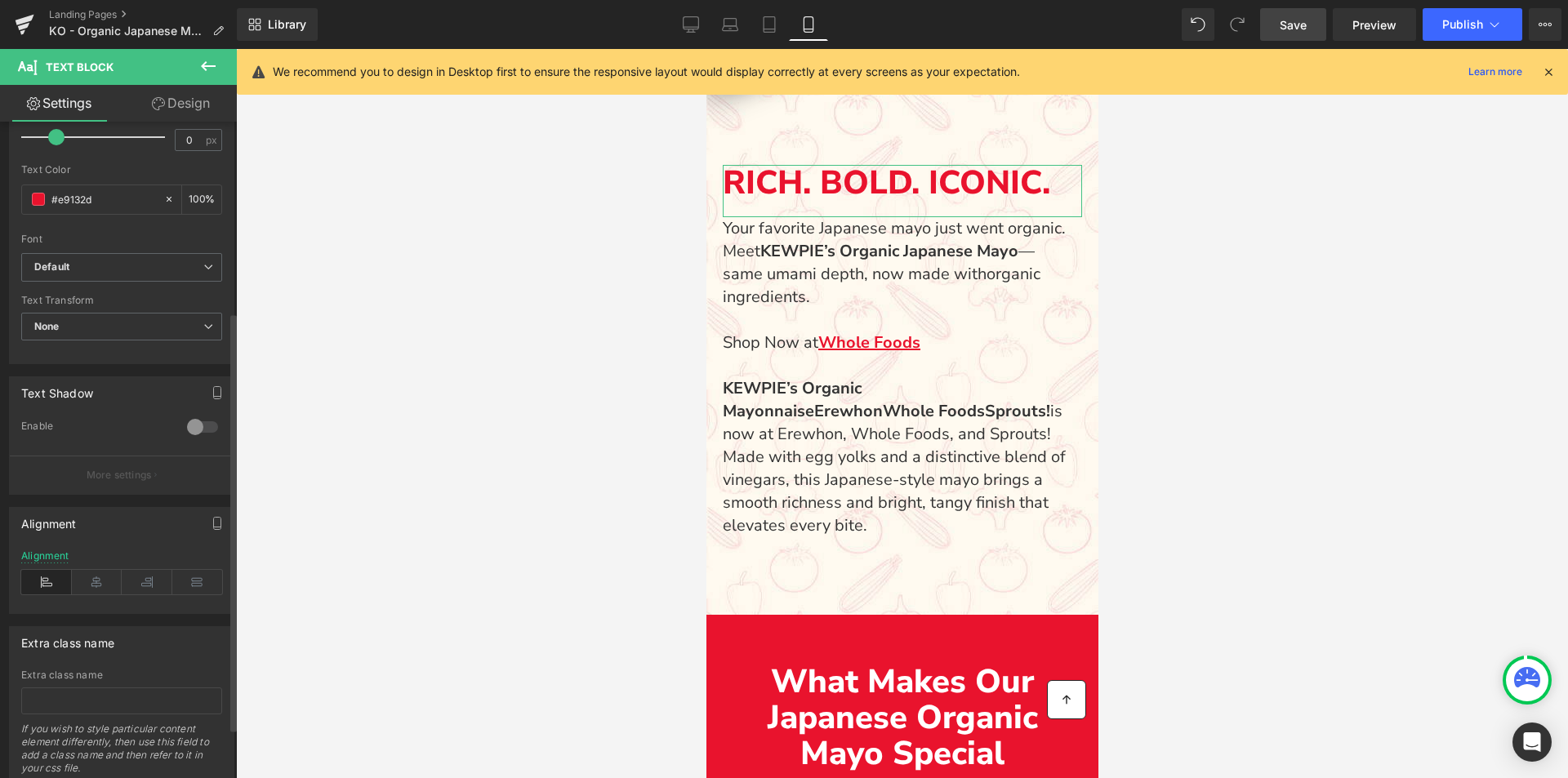
scroll to position [327, 0]
click at [103, 582] on icon at bounding box center [97, 578] width 51 height 24
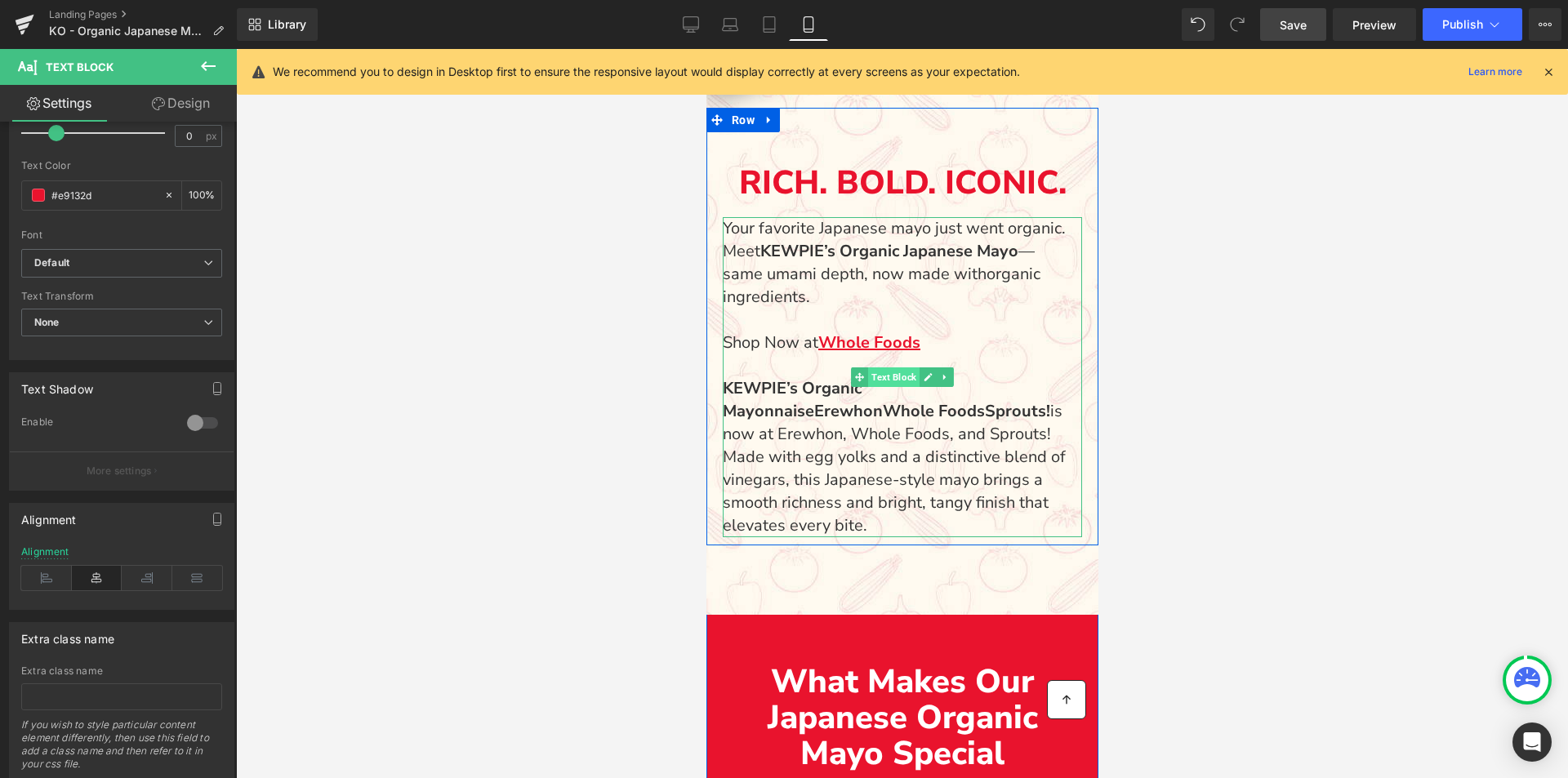
click at [902, 378] on span "Text Block" at bounding box center [893, 377] width 52 height 20
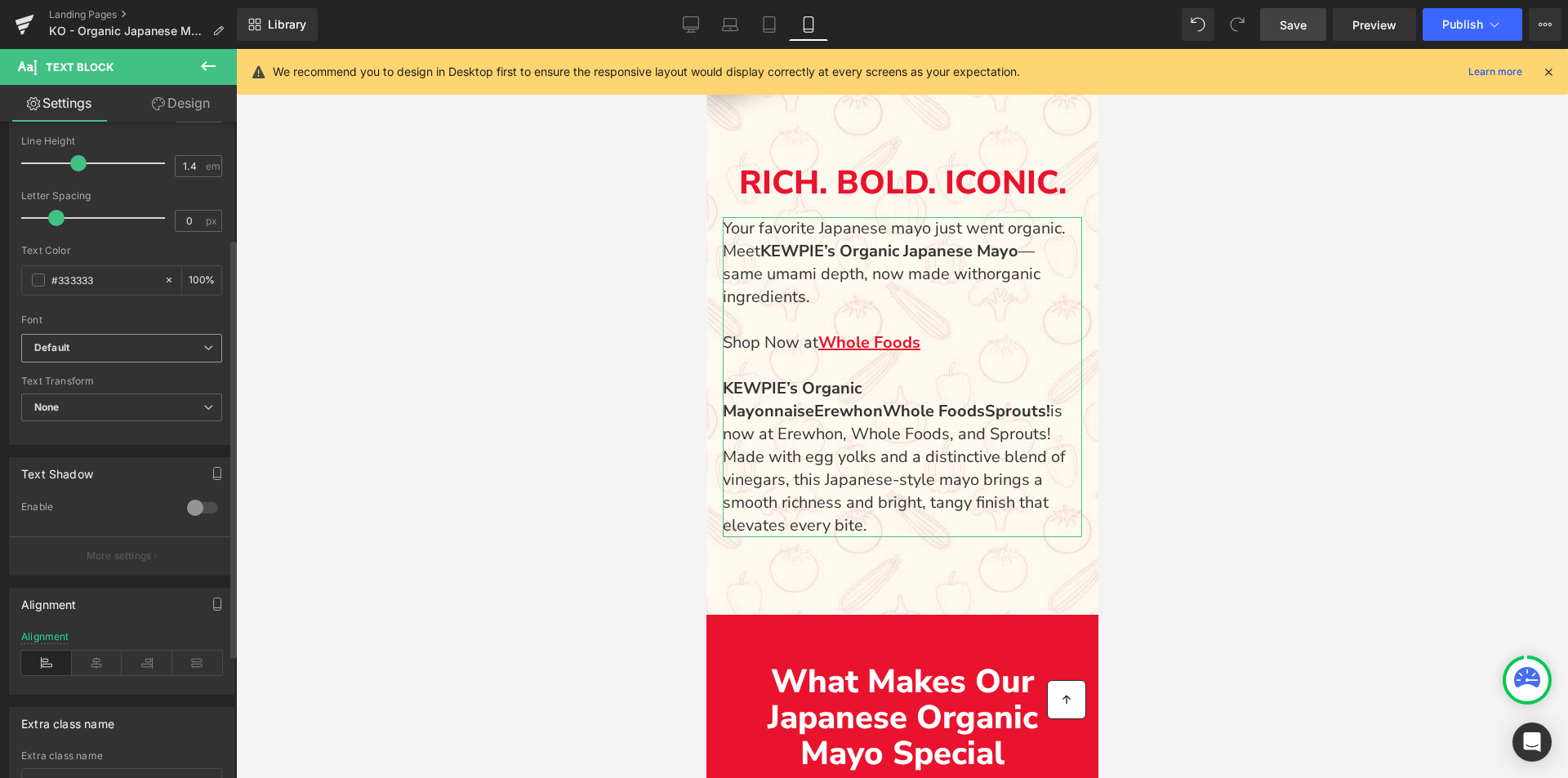
scroll to position [245, 0]
click at [74, 654] on icon at bounding box center [97, 660] width 51 height 24
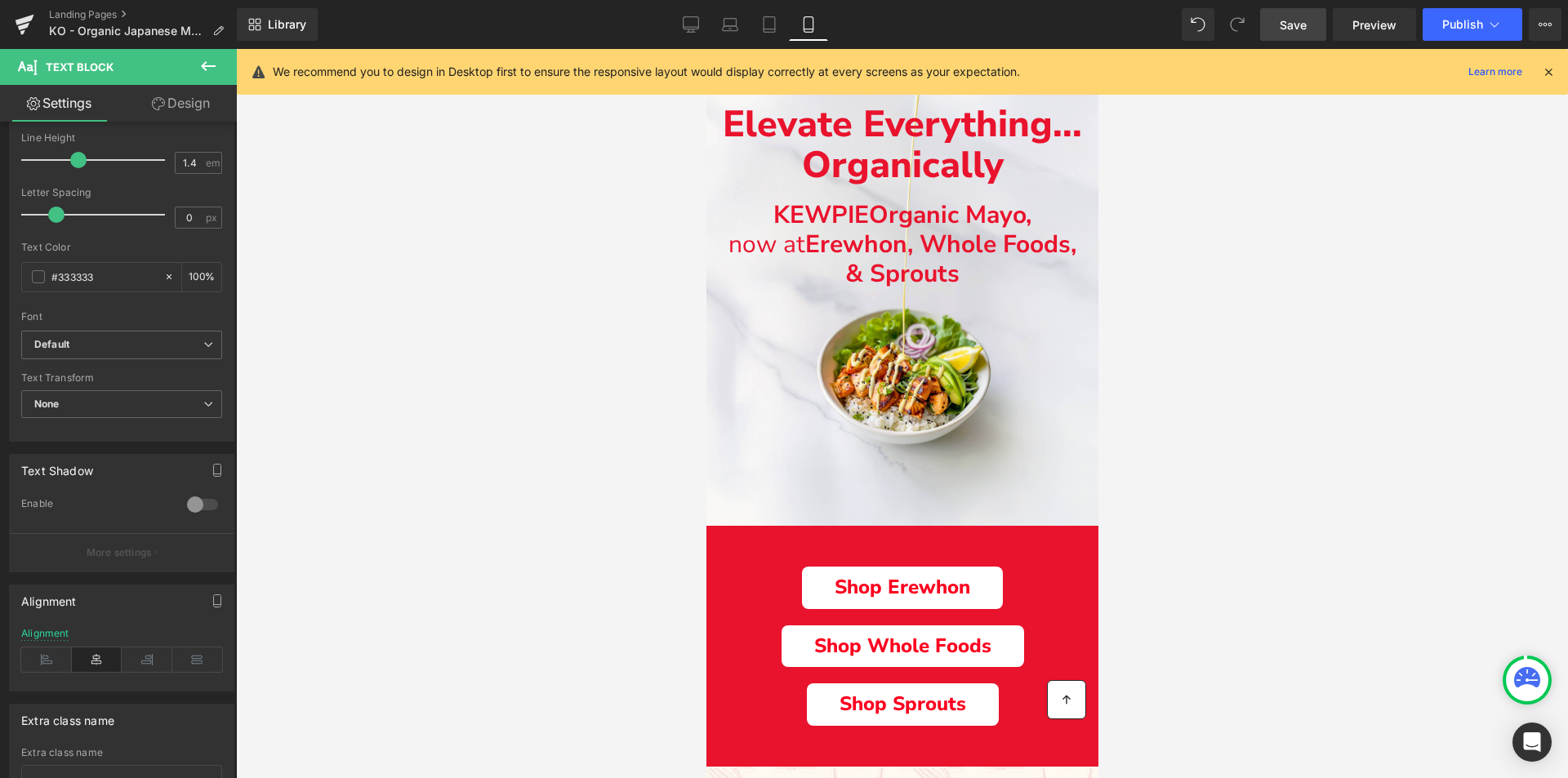
scroll to position [0, 0]
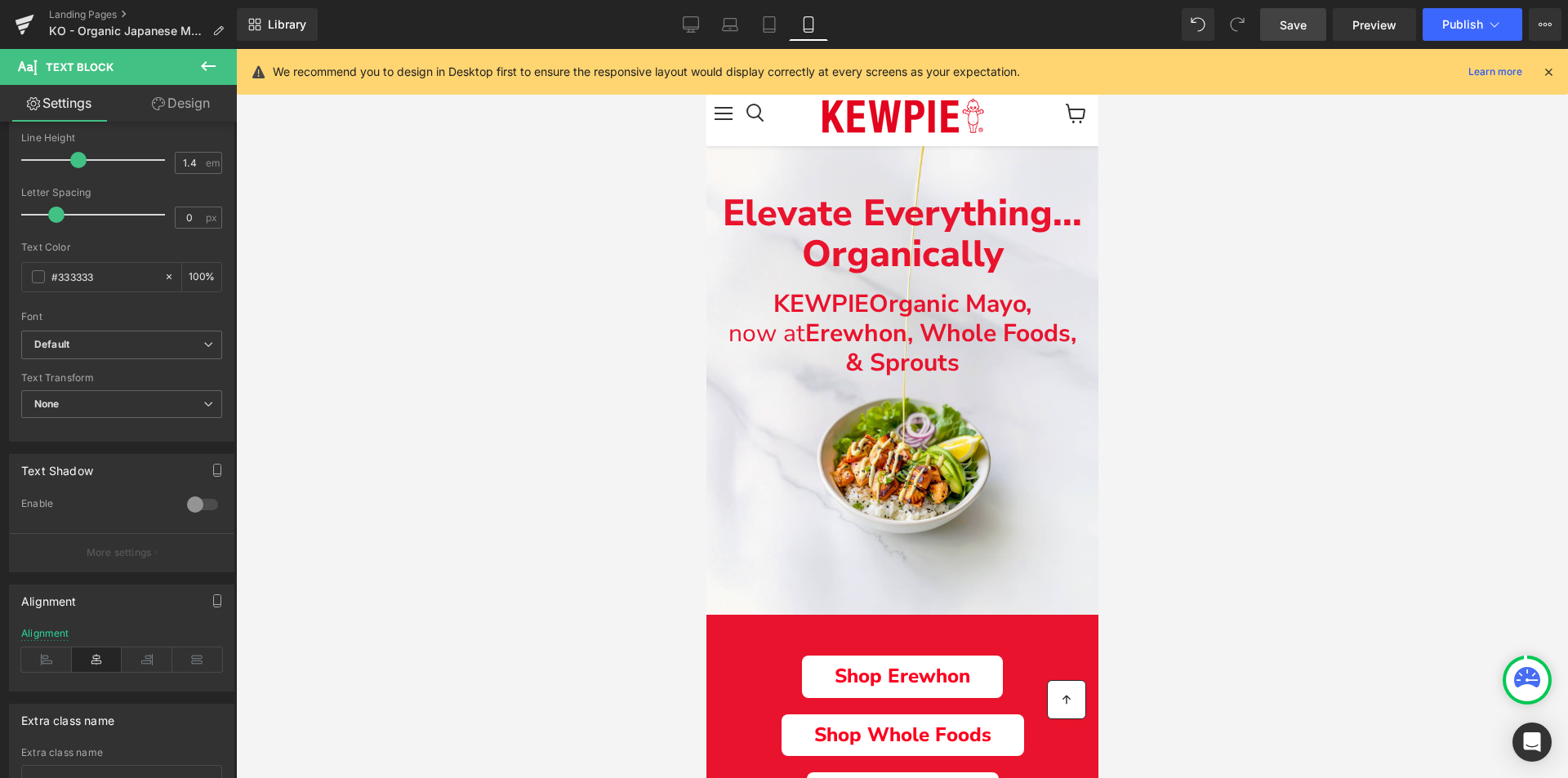
click at [1306, 26] on span "Save" at bounding box center [1293, 25] width 27 height 17
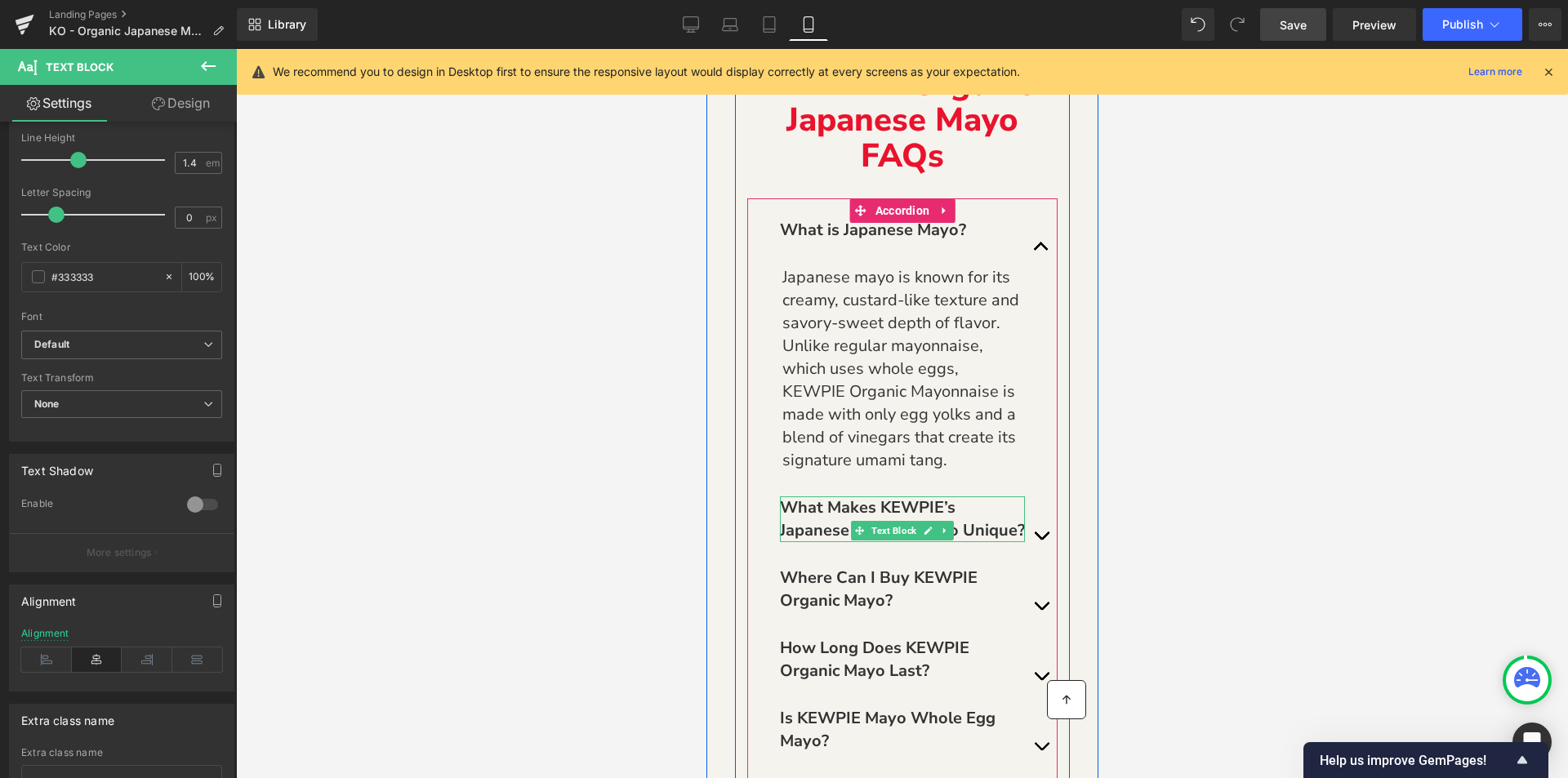
scroll to position [4166, 0]
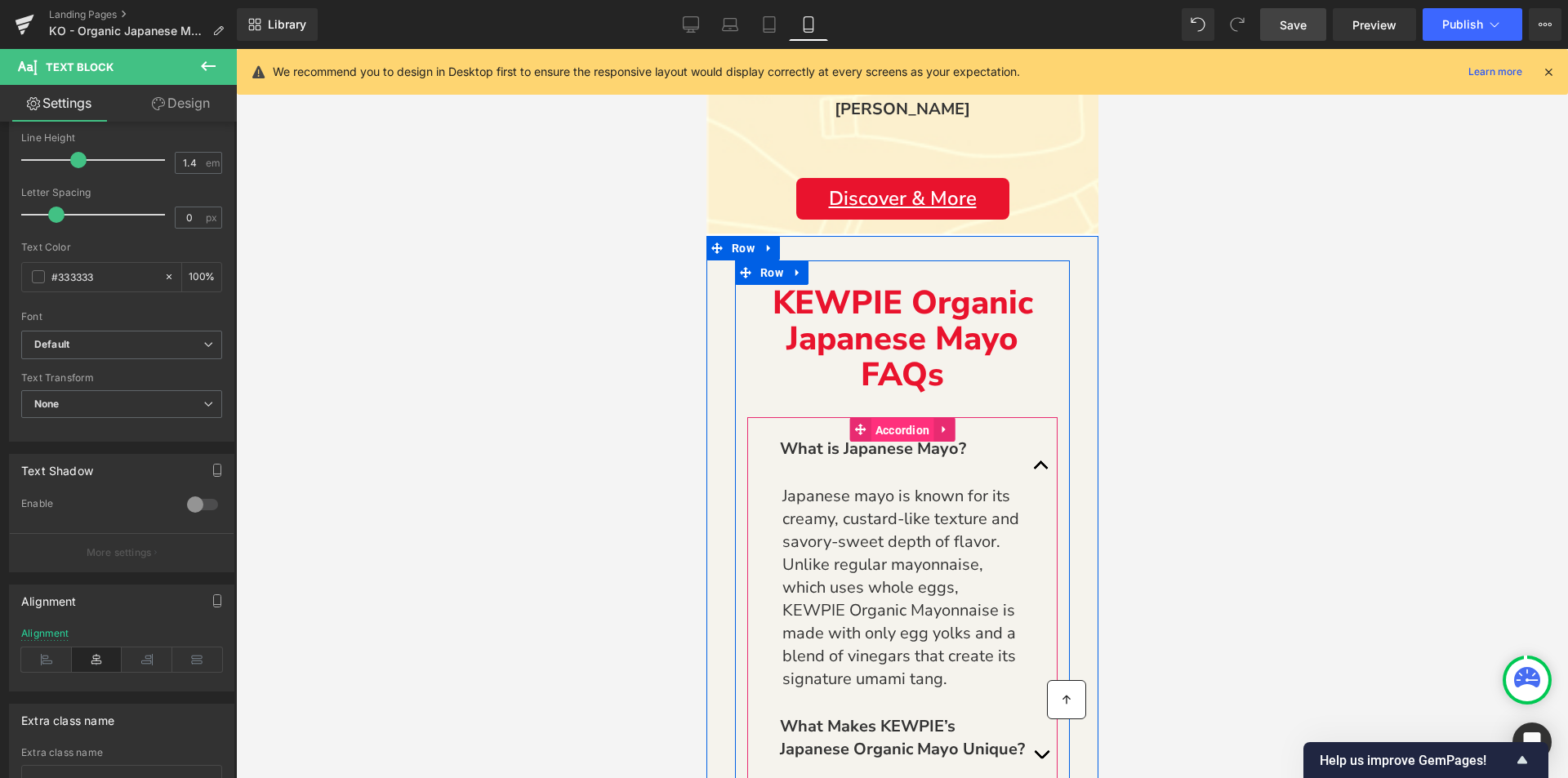
click at [883, 419] on span "Accordion" at bounding box center [902, 430] width 63 height 24
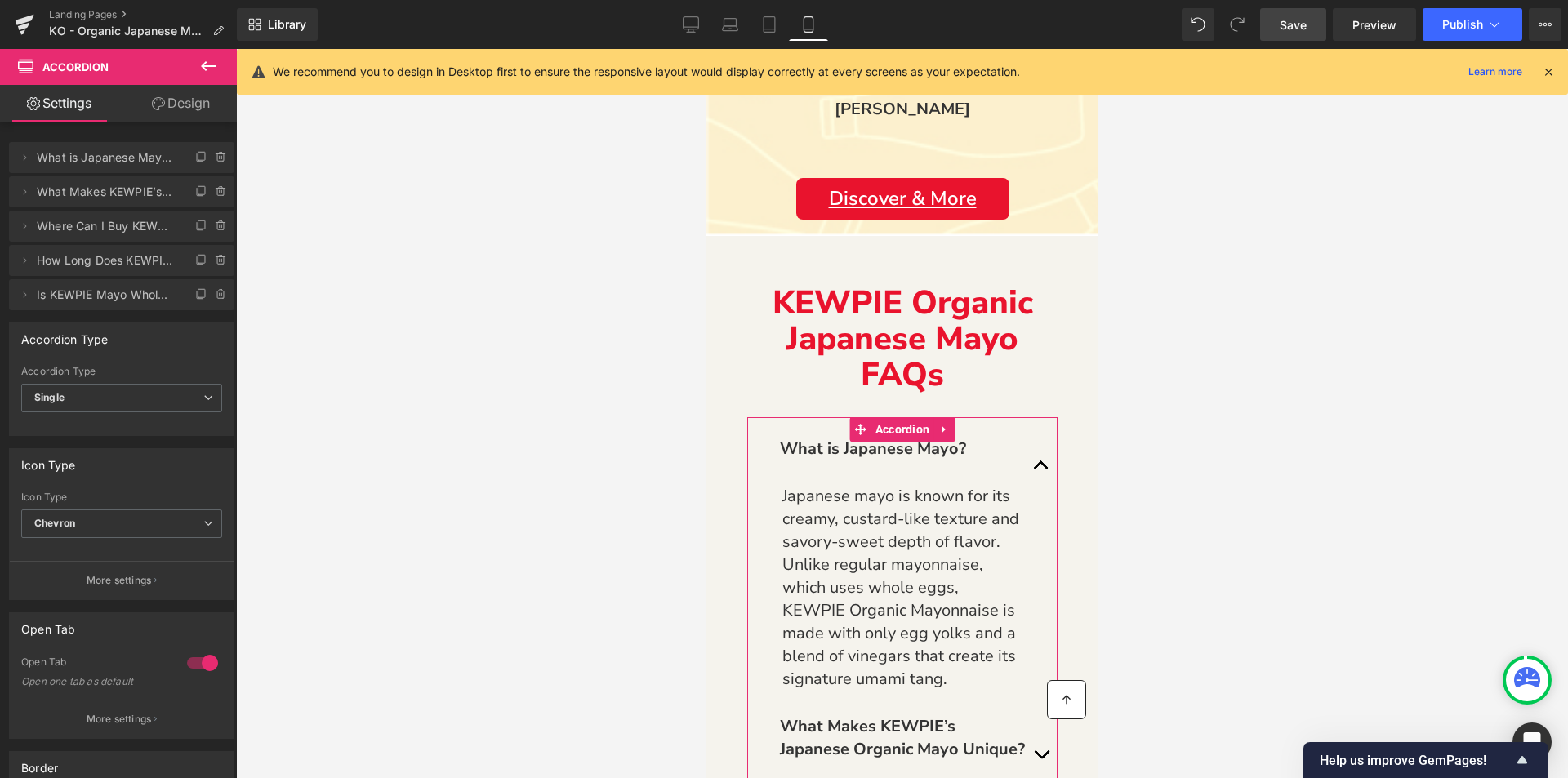
click at [169, 103] on link "Design" at bounding box center [181, 103] width 118 height 37
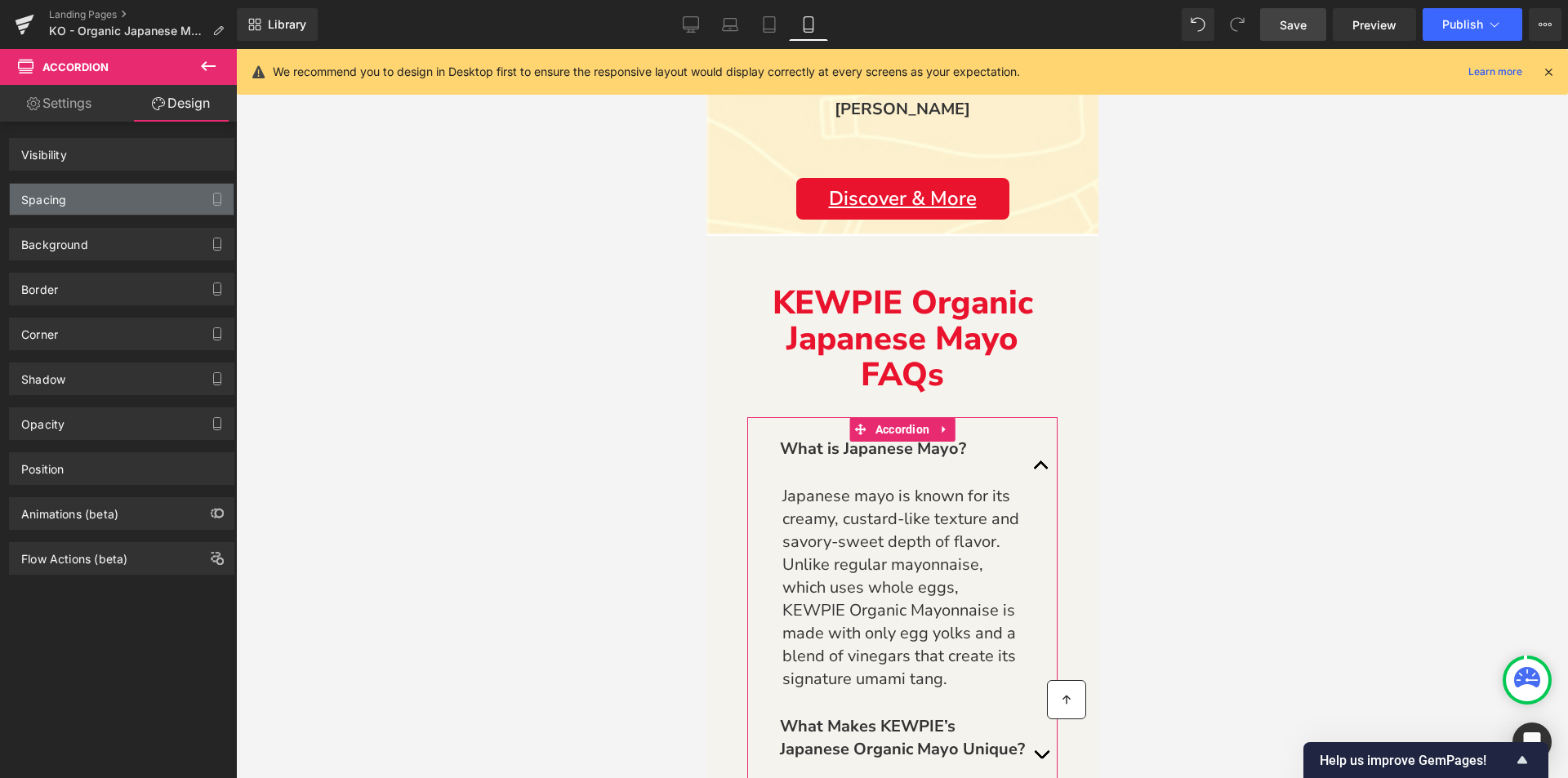
click at [67, 195] on div "Spacing" at bounding box center [44, 195] width 45 height 22
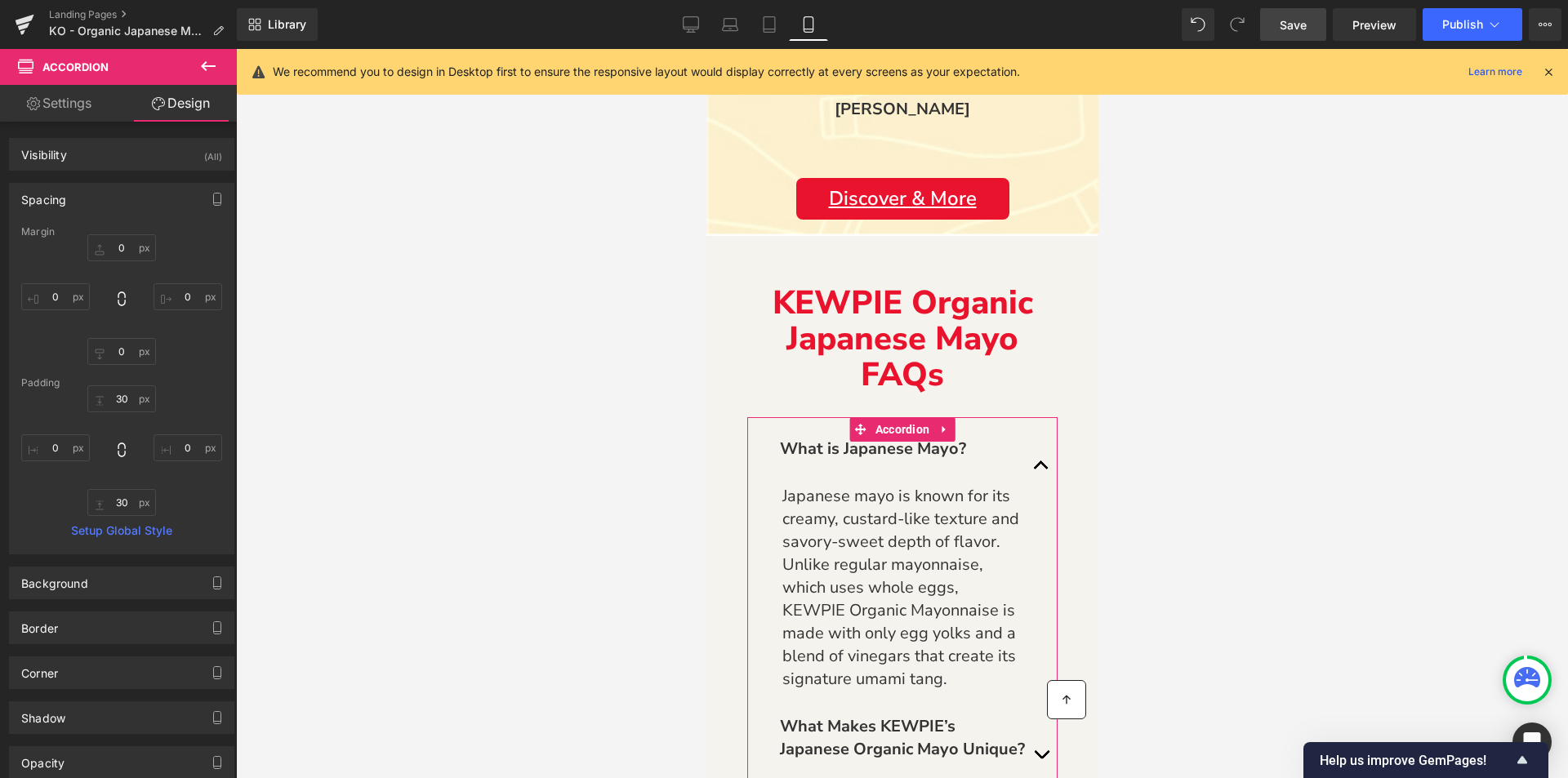
type input "0"
type input "30"
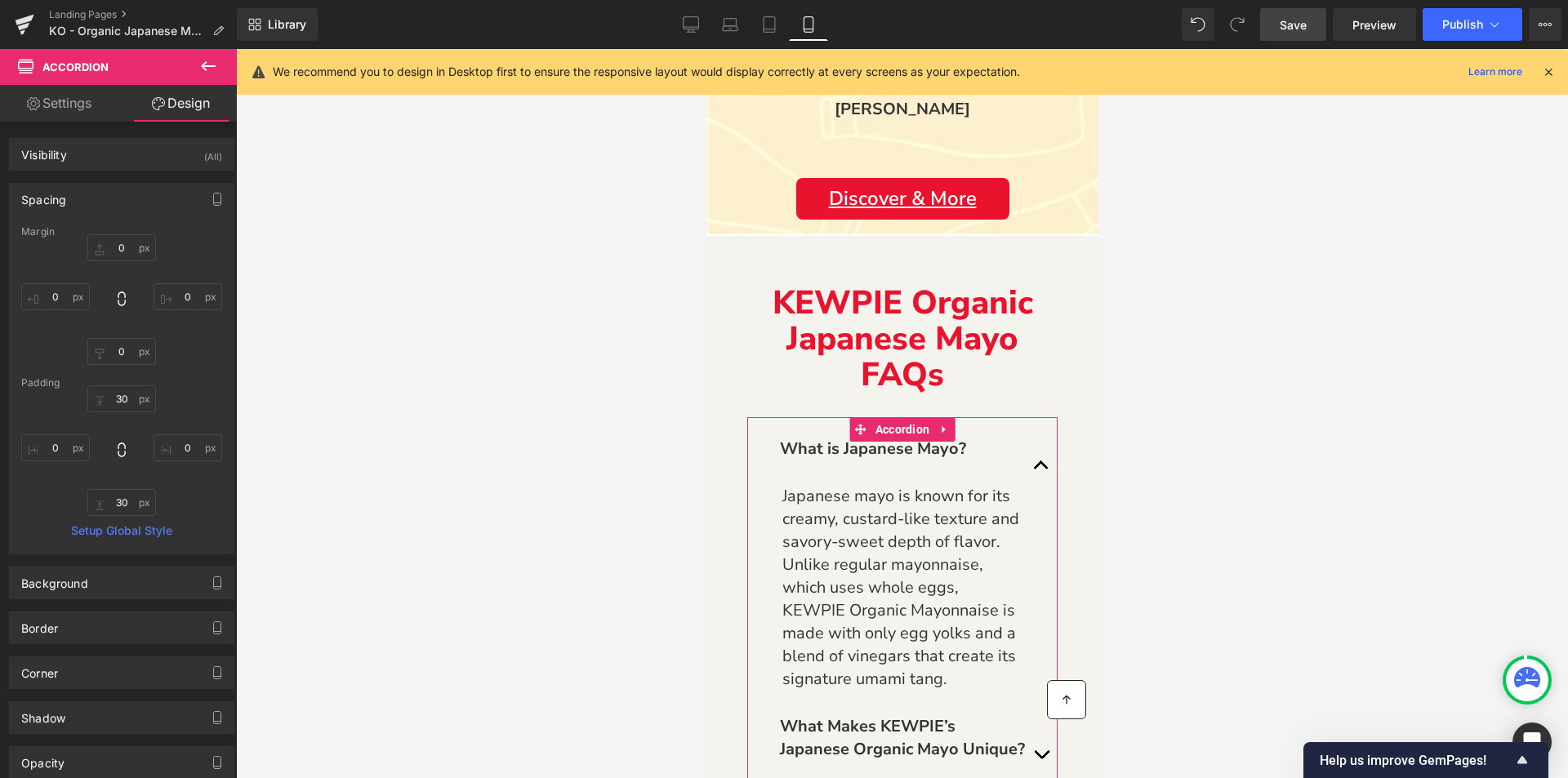
type input "0"
type input "30"
type input "0"
click at [54, 116] on link "Settings" at bounding box center [59, 103] width 118 height 37
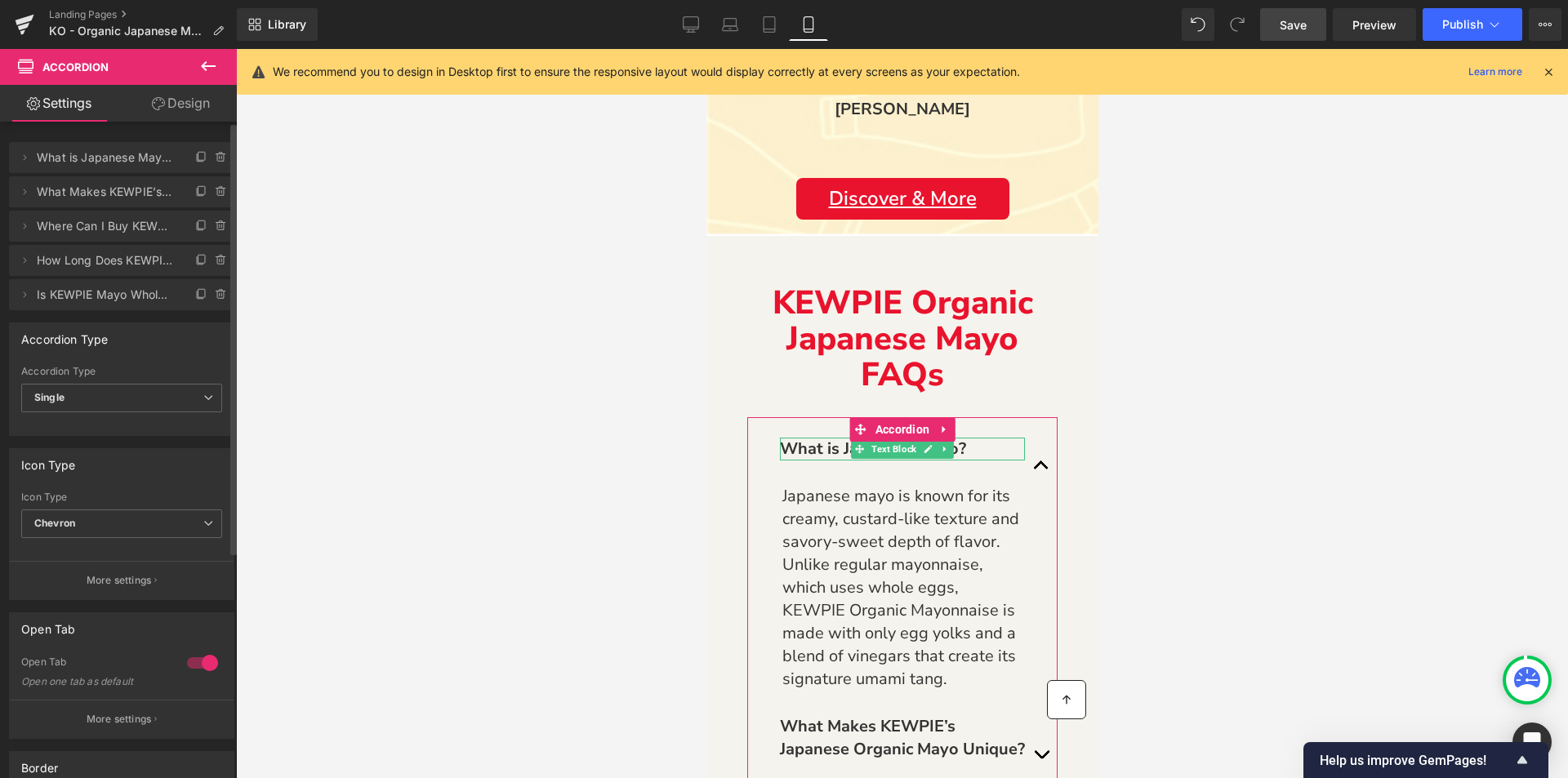
click at [81, 166] on span "What is Japanese Mayo?" at bounding box center [105, 157] width 137 height 31
click at [135, 150] on span "What is Japanese Mayo?" at bounding box center [105, 157] width 137 height 31
click at [19, 157] on icon at bounding box center [24, 157] width 13 height 13
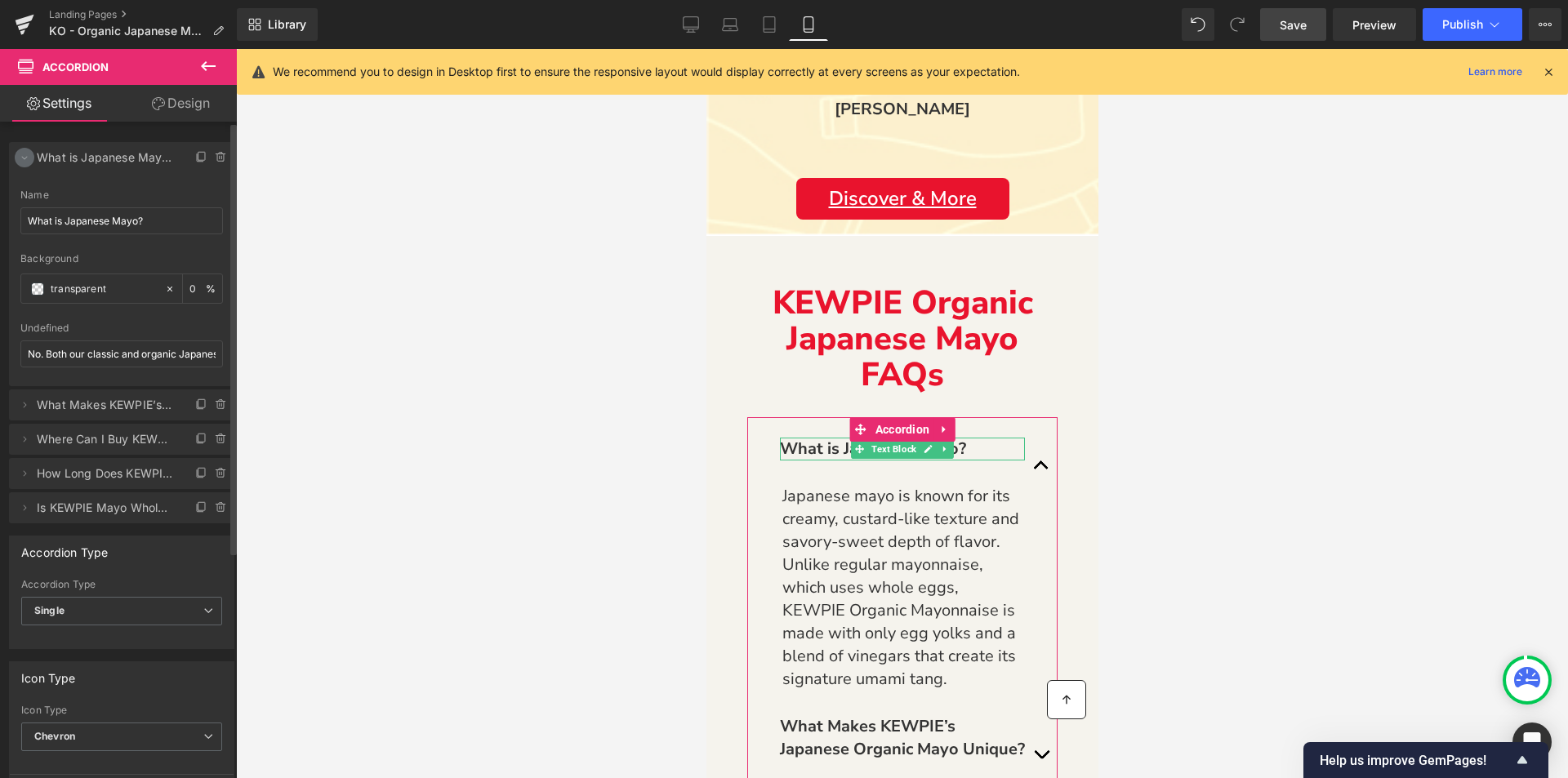
click at [23, 159] on icon at bounding box center [24, 157] width 13 height 13
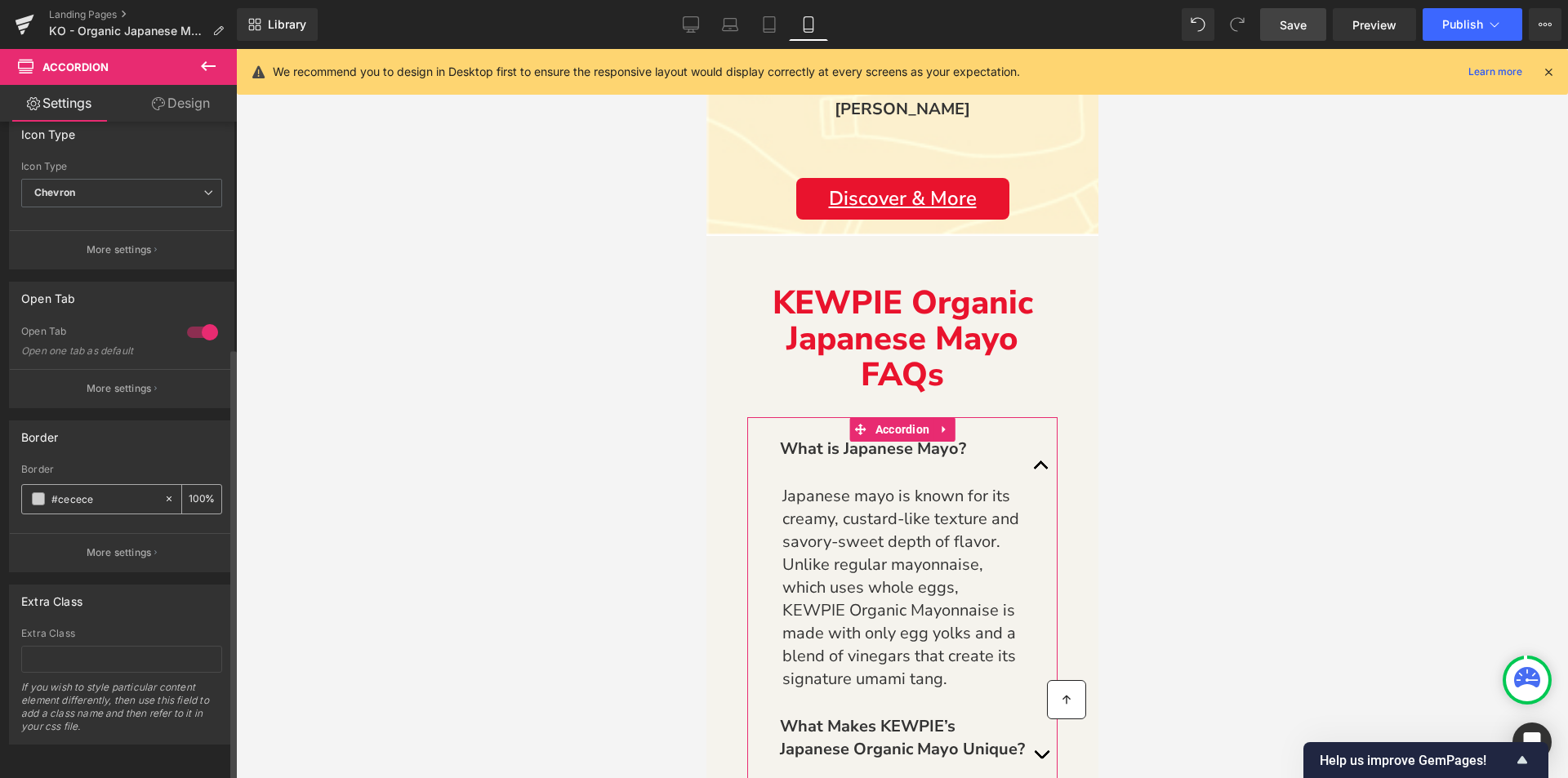
scroll to position [343, 0]
click at [182, 102] on link "Design" at bounding box center [181, 103] width 118 height 37
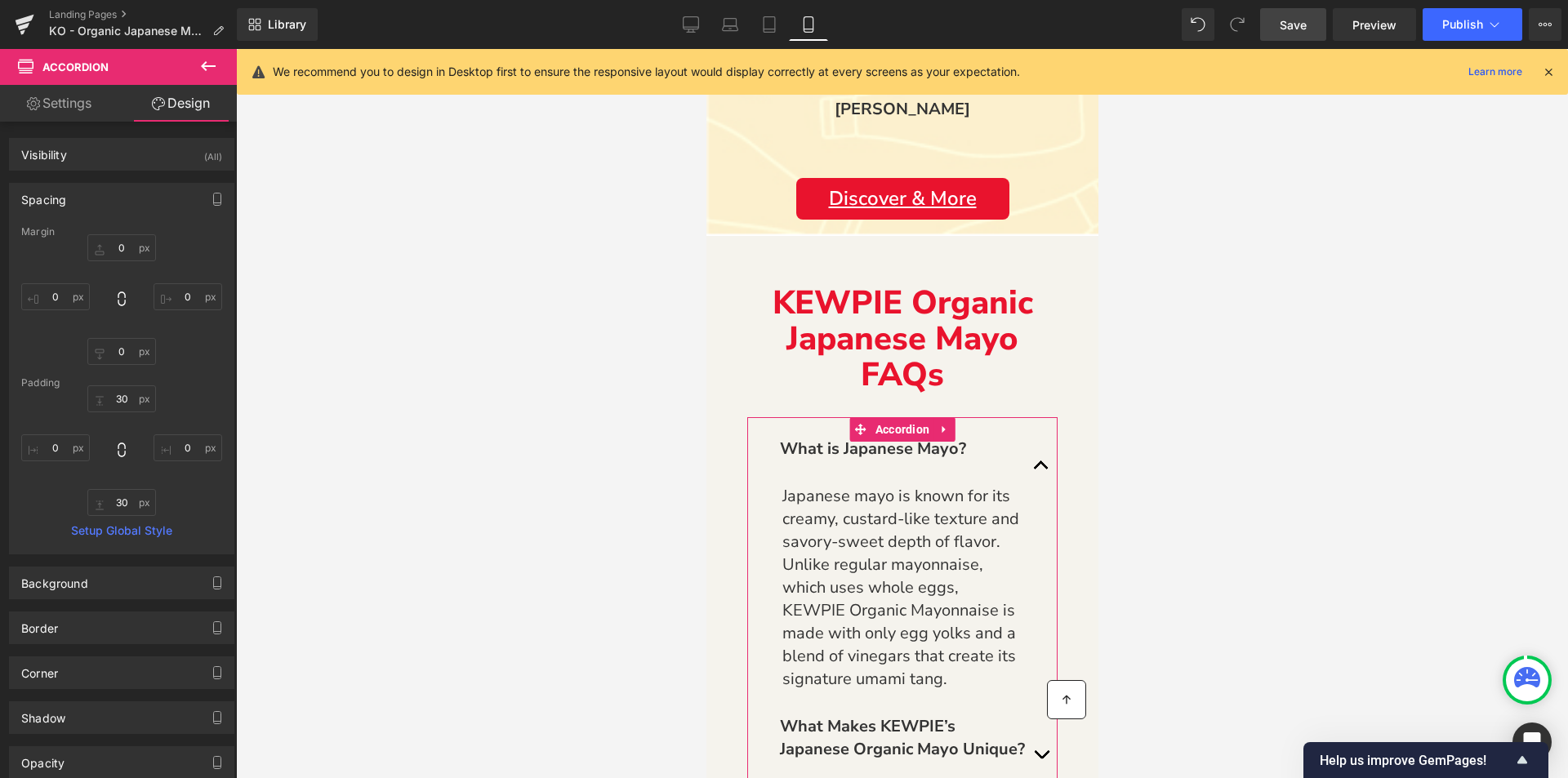
type input "0"
type input "30"
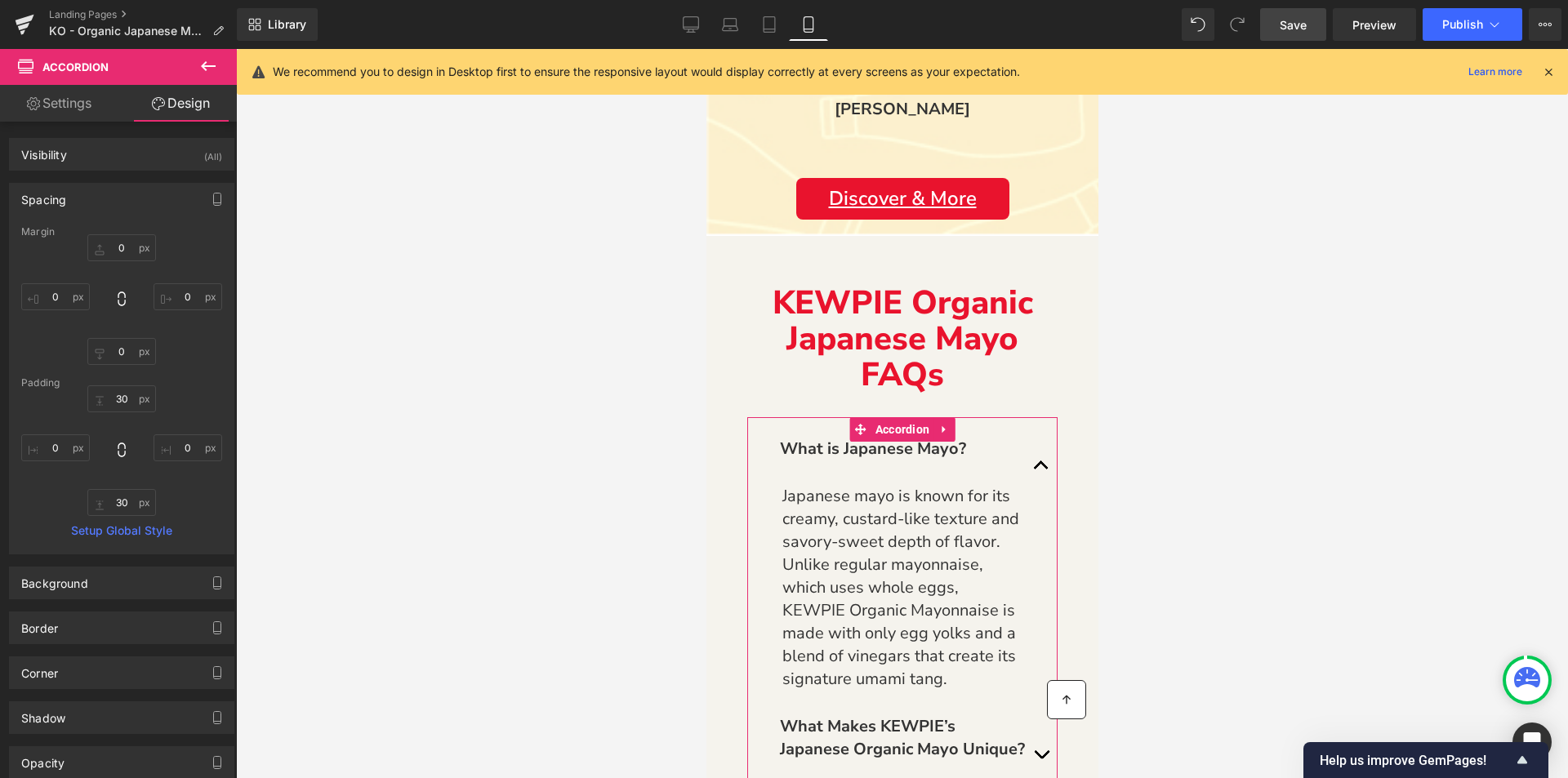
type input "0"
type input "30"
type input "0"
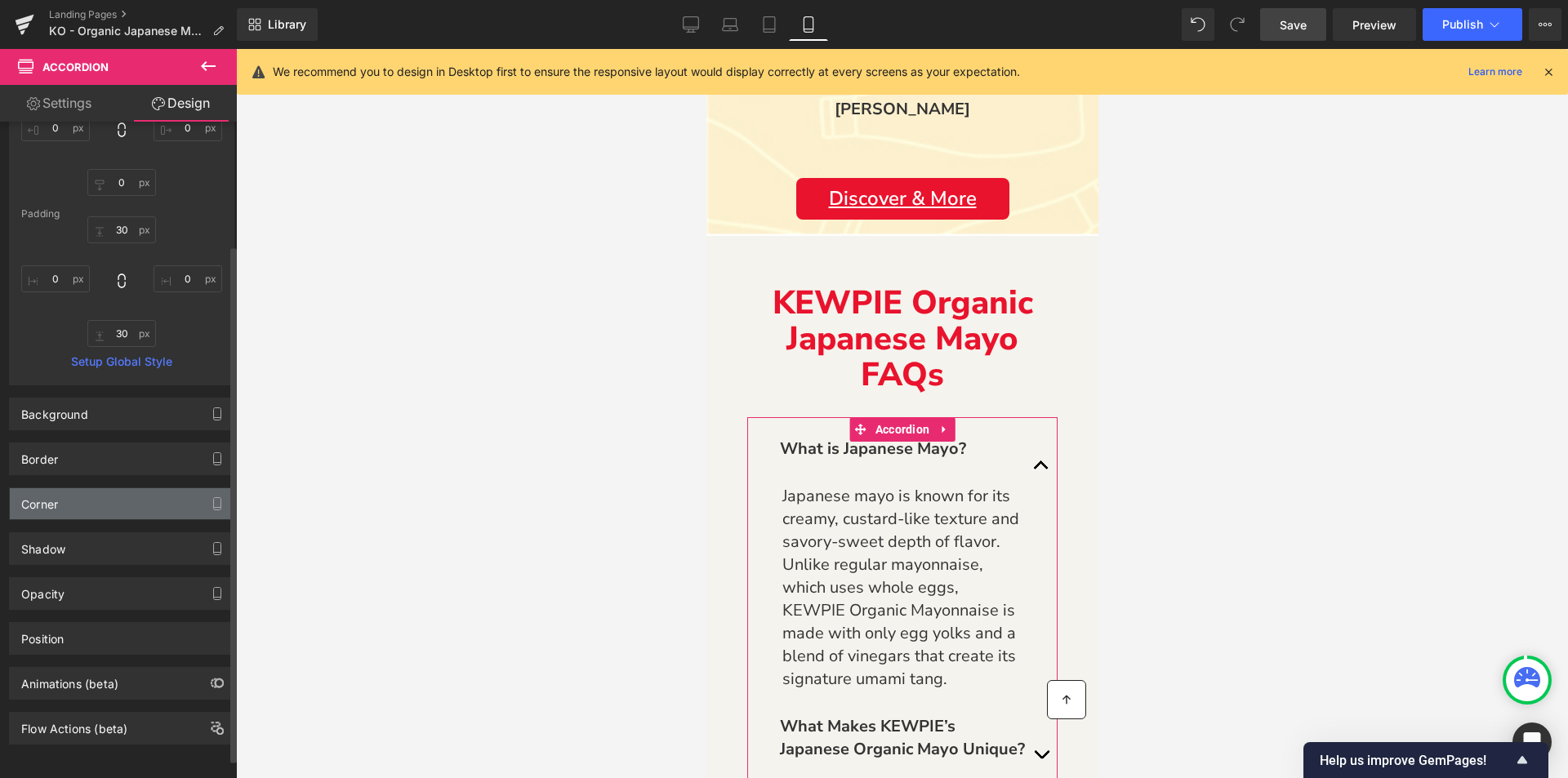
scroll to position [0, 0]
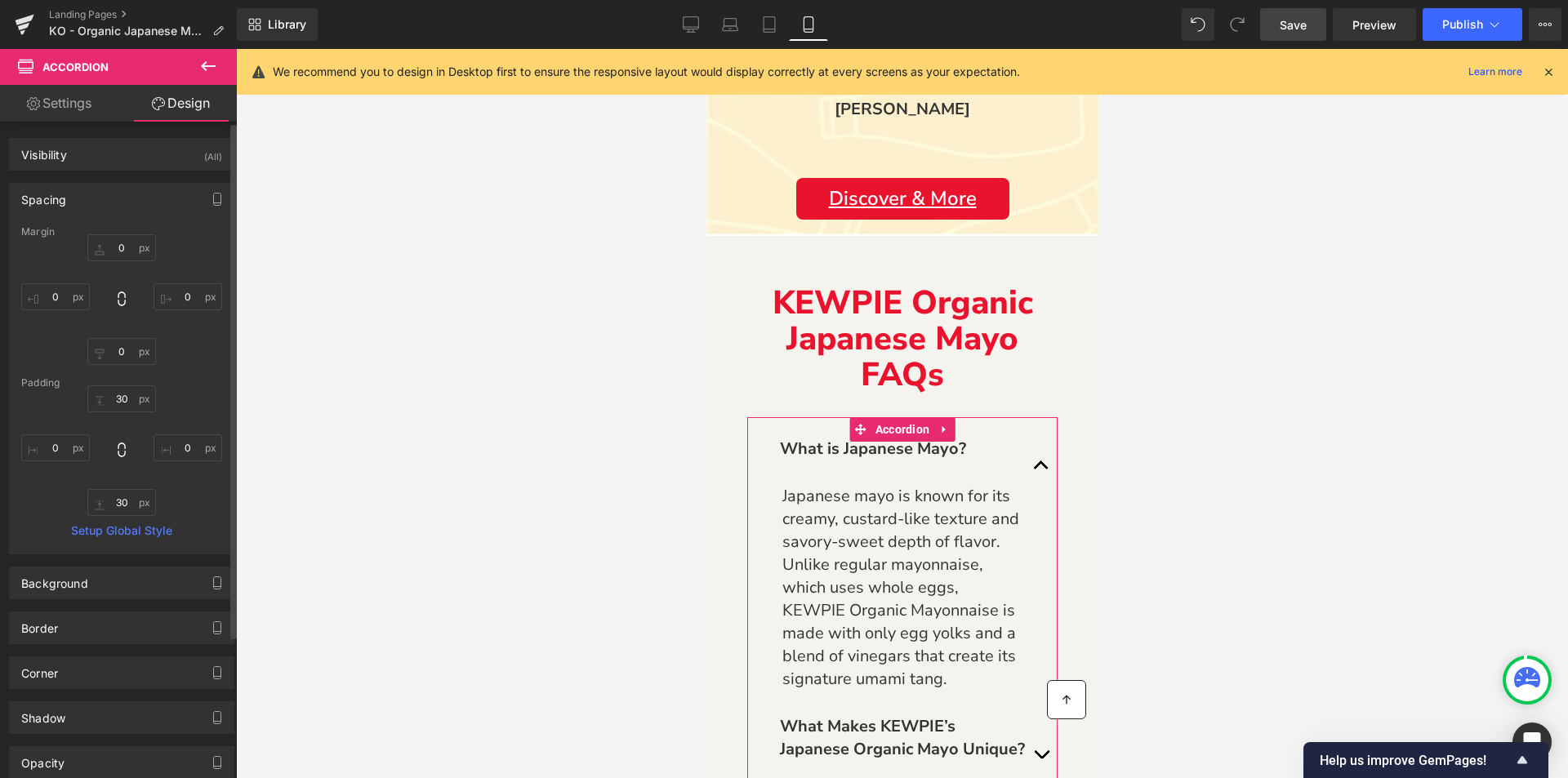
click at [85, 197] on div "Spacing" at bounding box center [121, 200] width 224 height 31
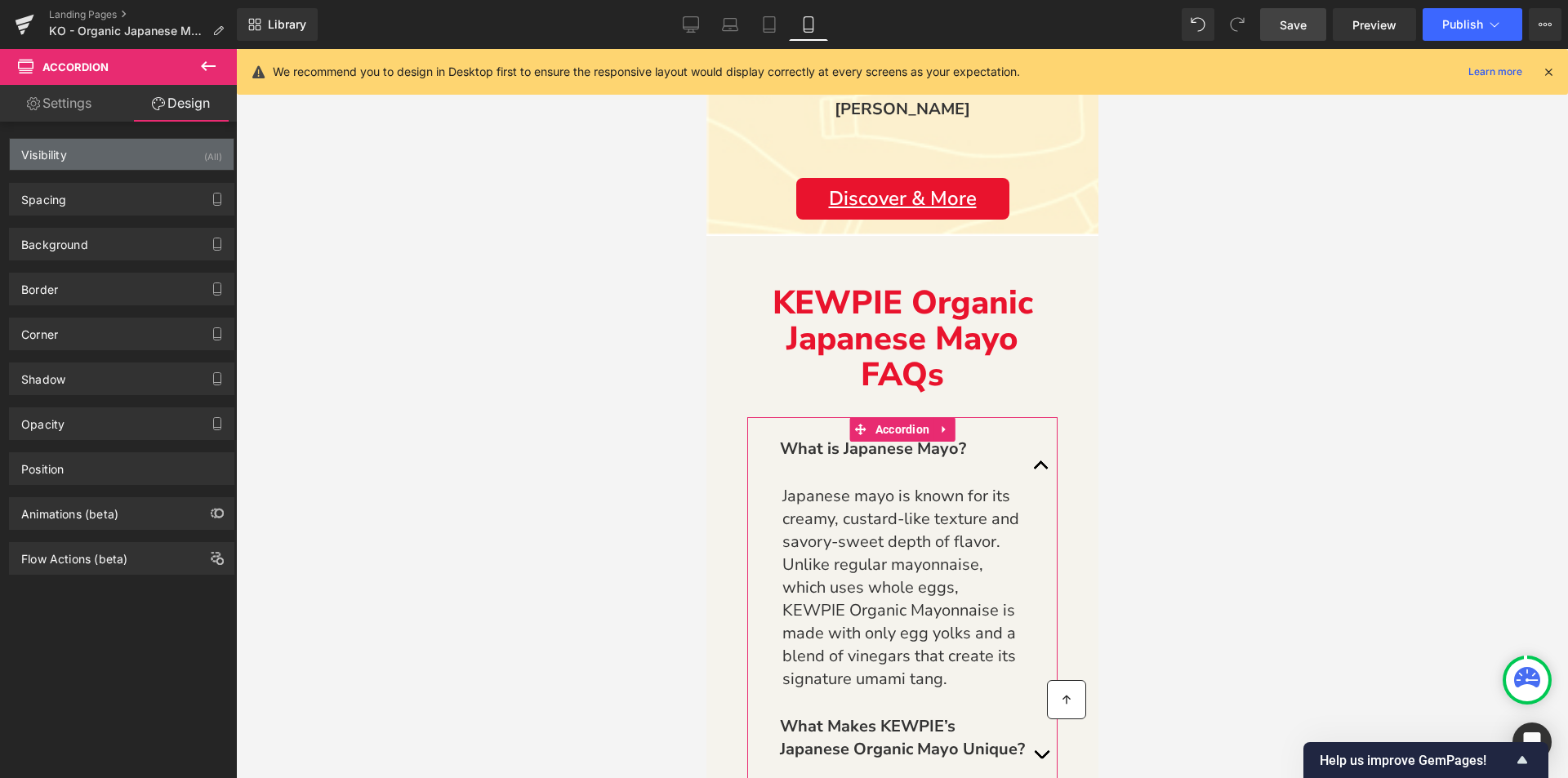
click at [111, 144] on div "Visibility (All)" at bounding box center [121, 155] width 224 height 31
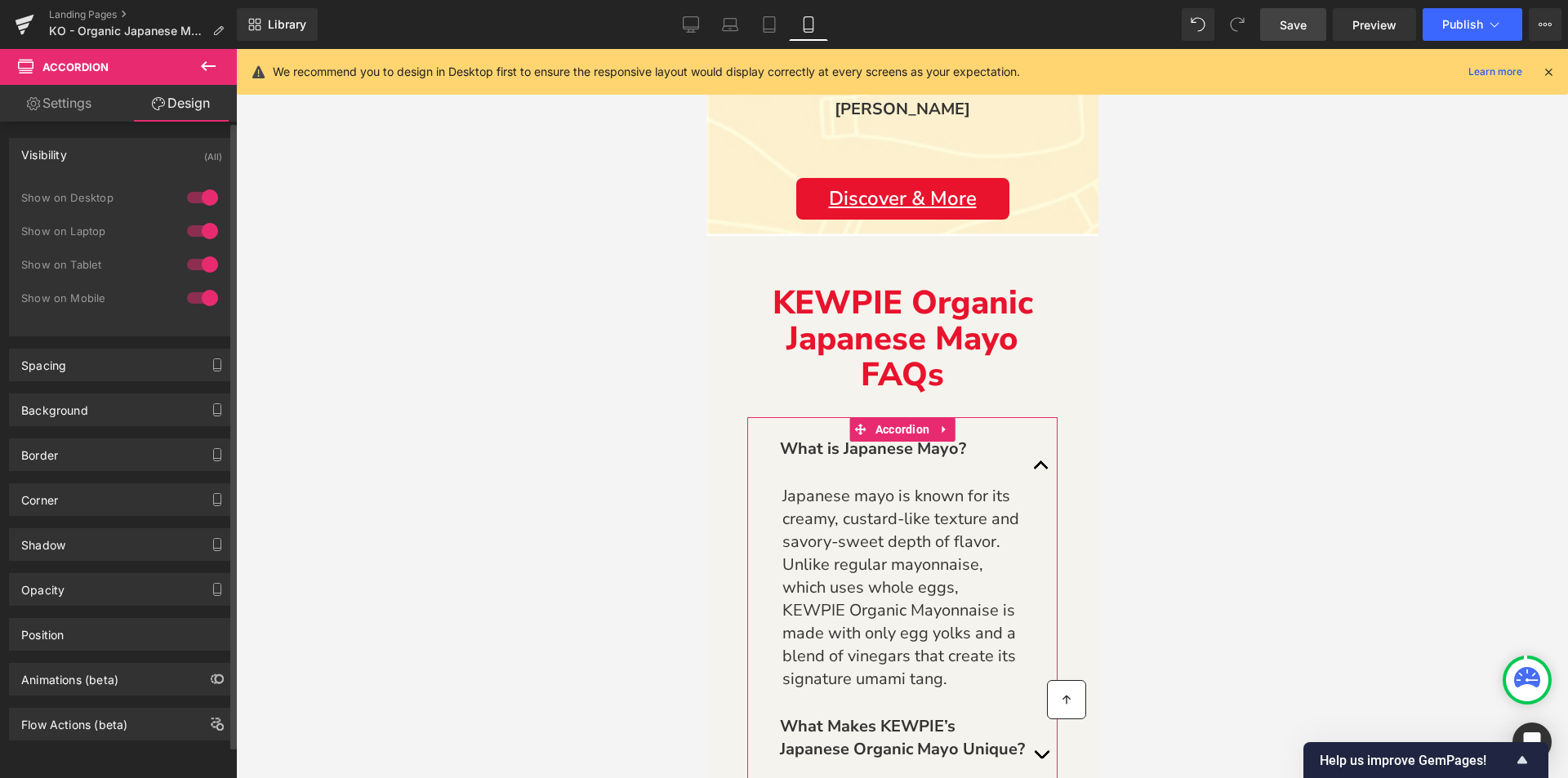
click at [111, 144] on div "Visibility (All)" at bounding box center [121, 155] width 224 height 31
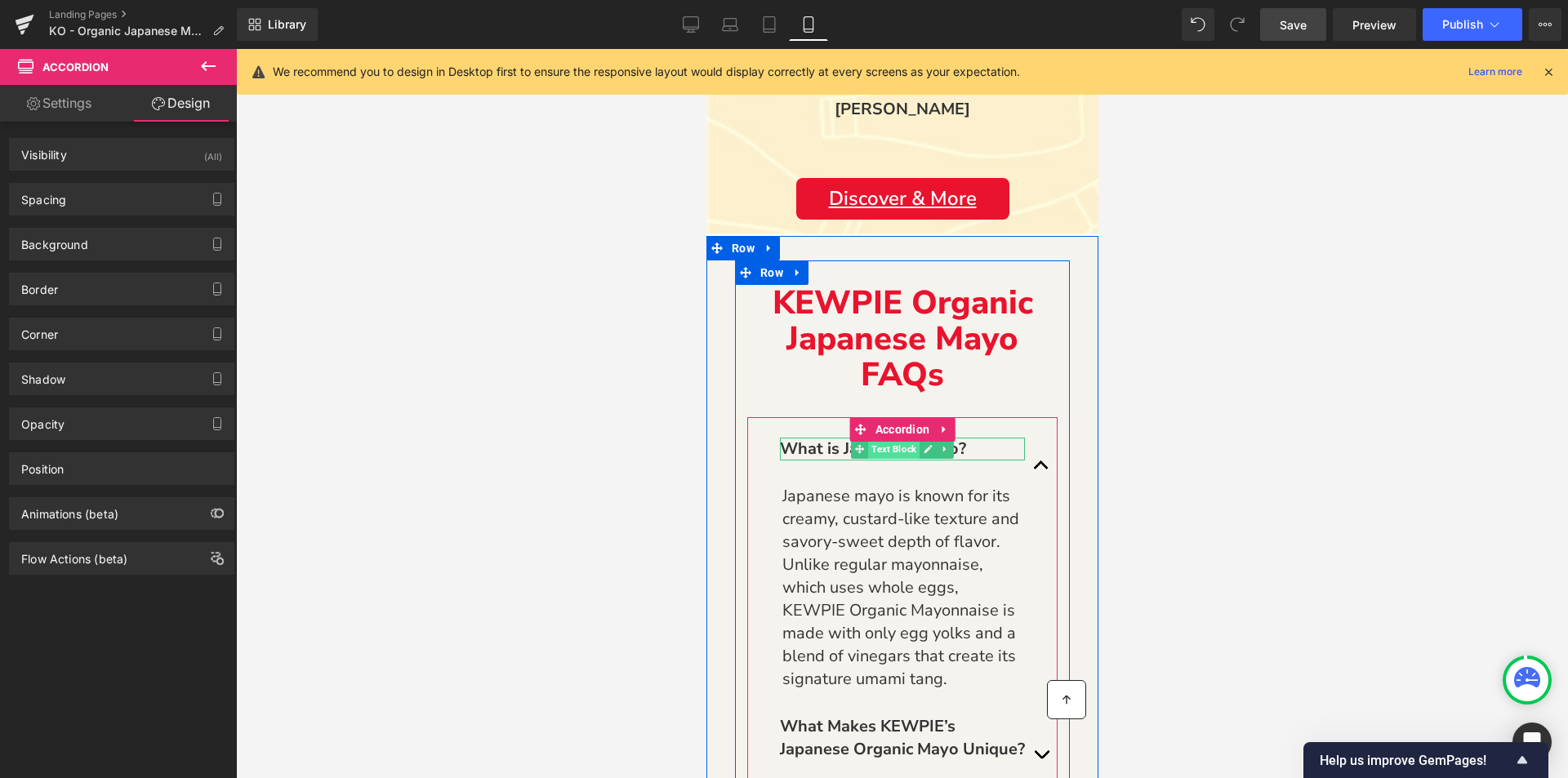
click at [887, 450] on span "Text Block" at bounding box center [893, 449] width 52 height 20
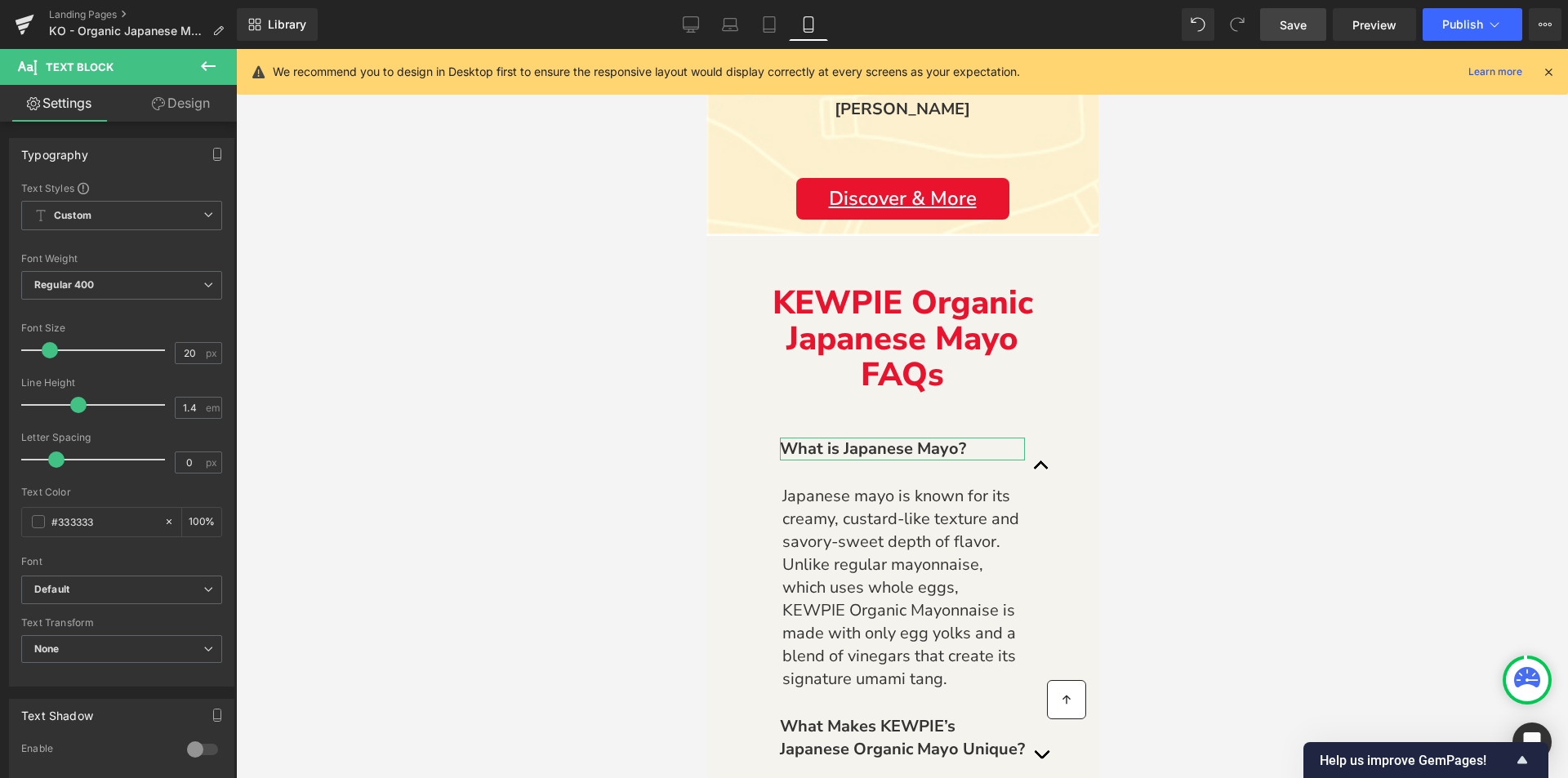
click at [197, 94] on link "Design" at bounding box center [181, 103] width 118 height 37
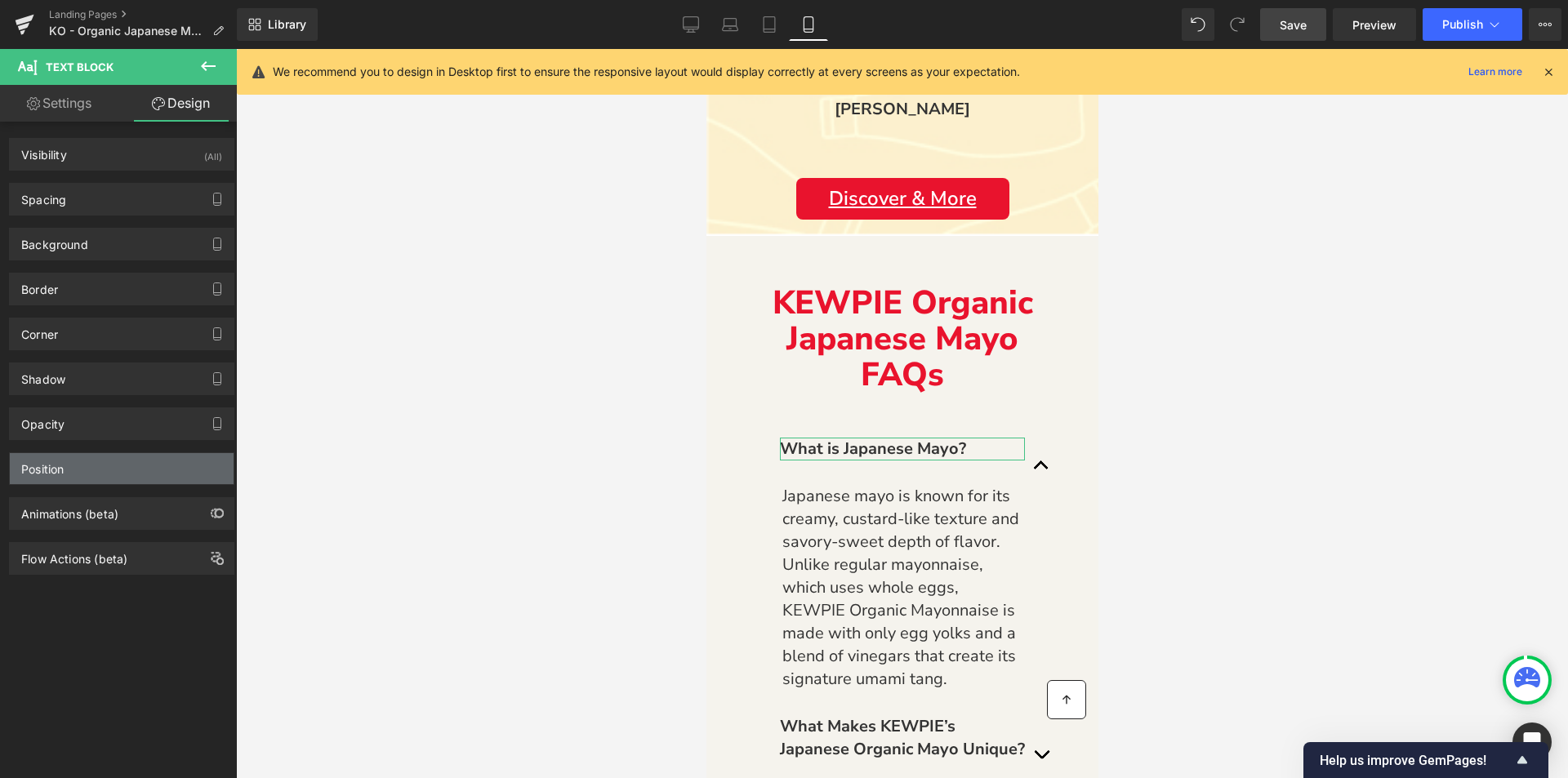
type input "-20"
type input "0"
type input "20"
type input "0"
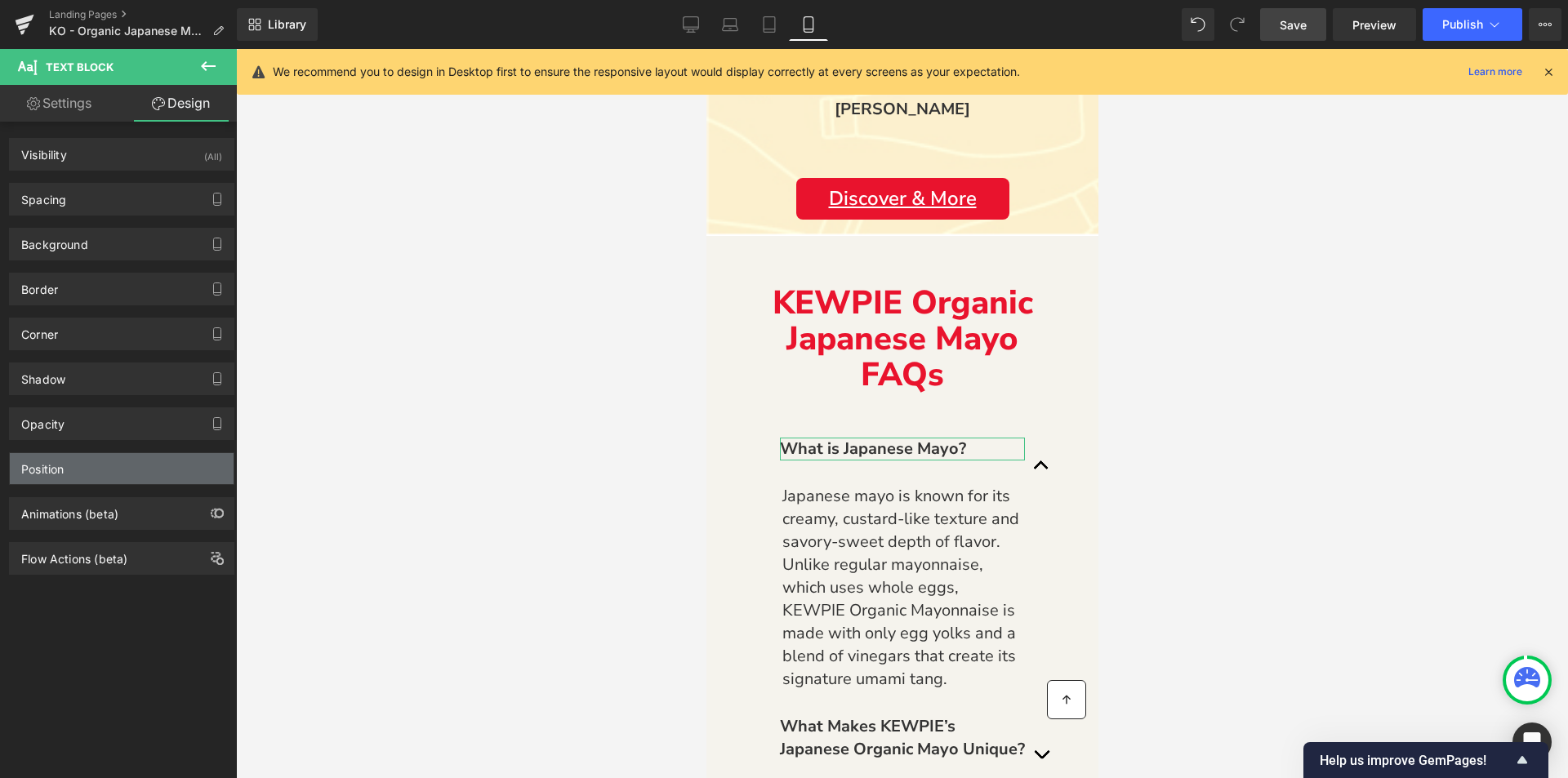
type input "0"
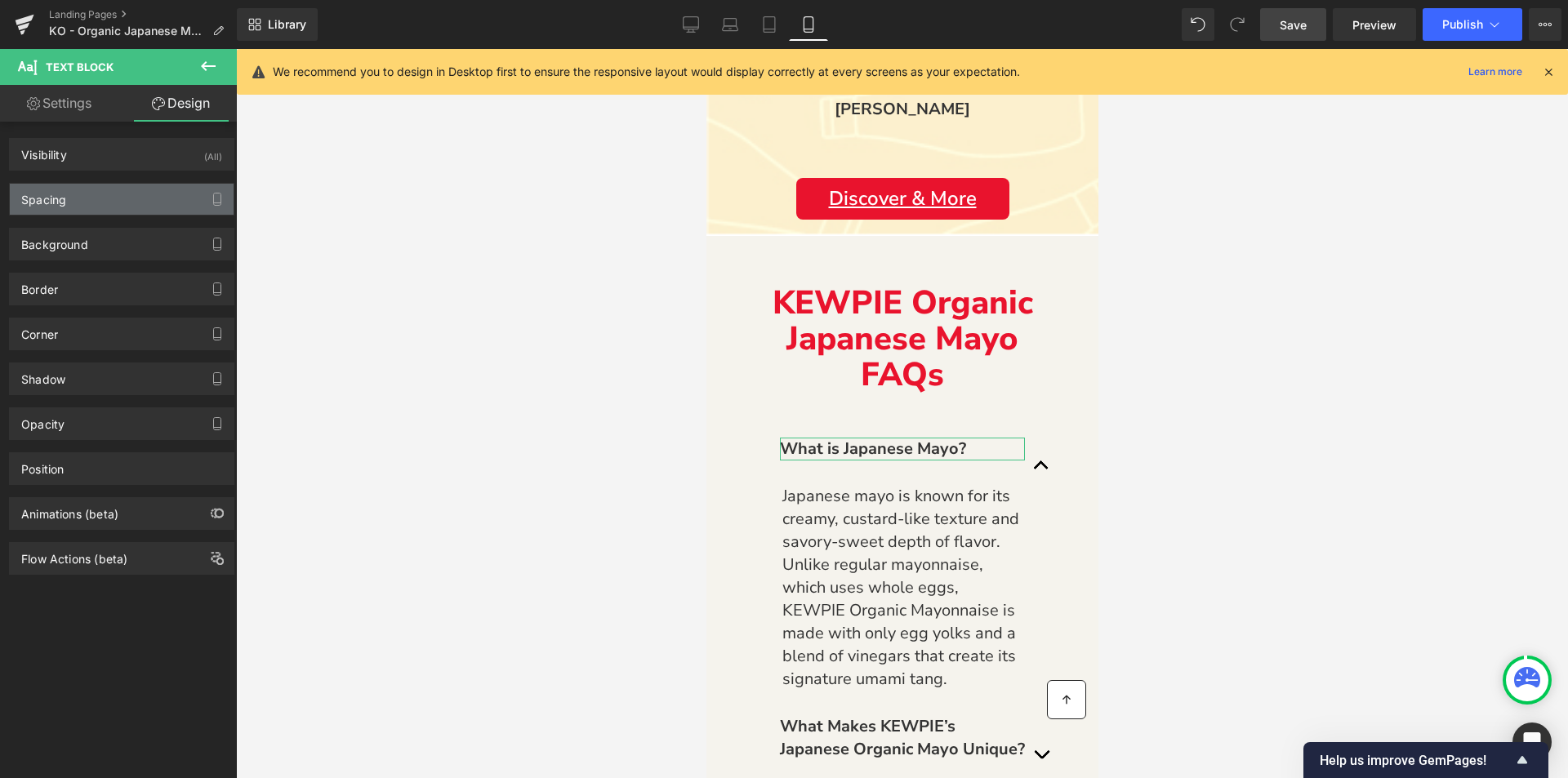
click at [56, 207] on div "Spacing" at bounding box center [121, 200] width 224 height 31
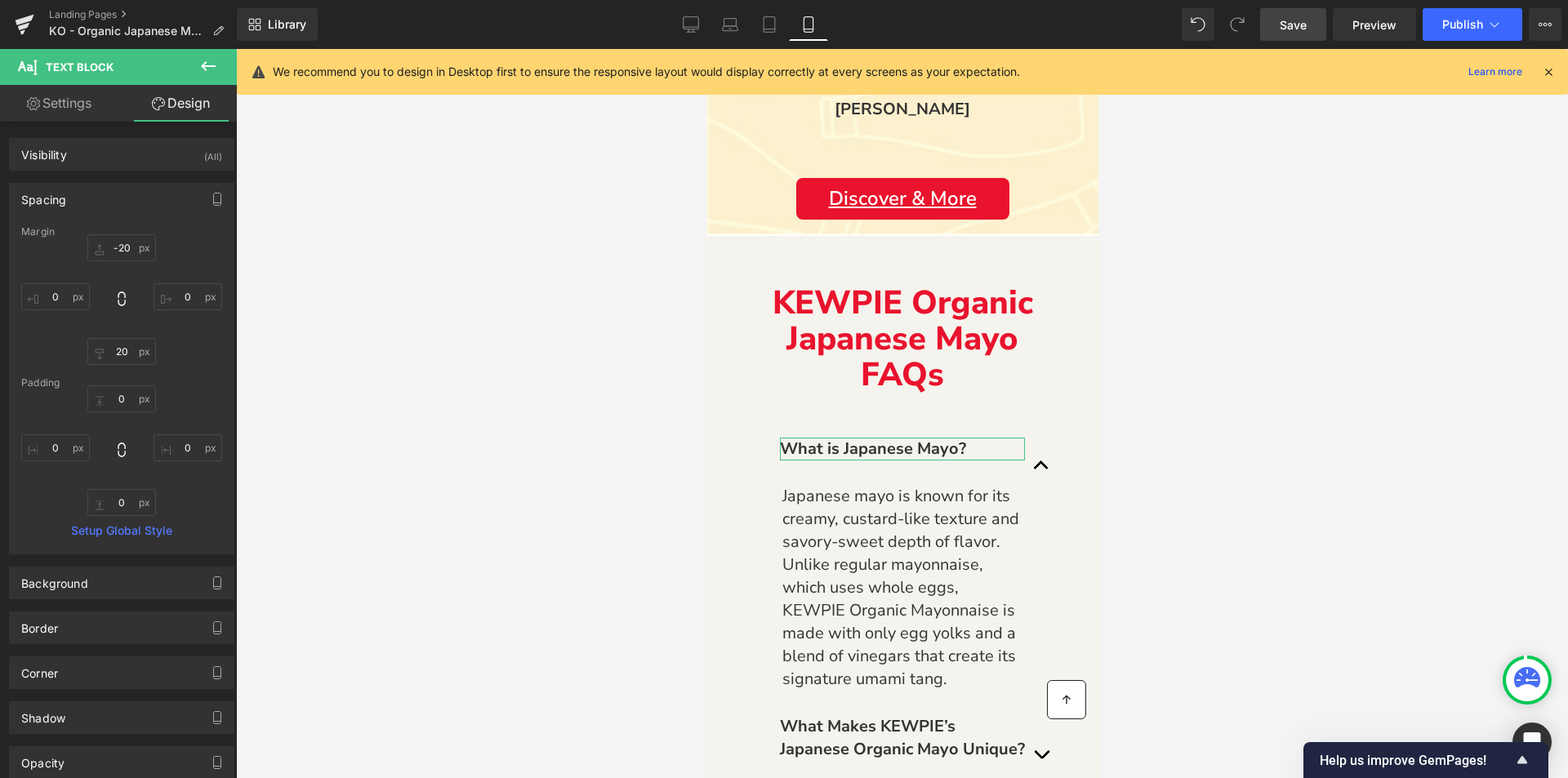
click at [67, 110] on link "Settings" at bounding box center [59, 103] width 118 height 37
type input "100"
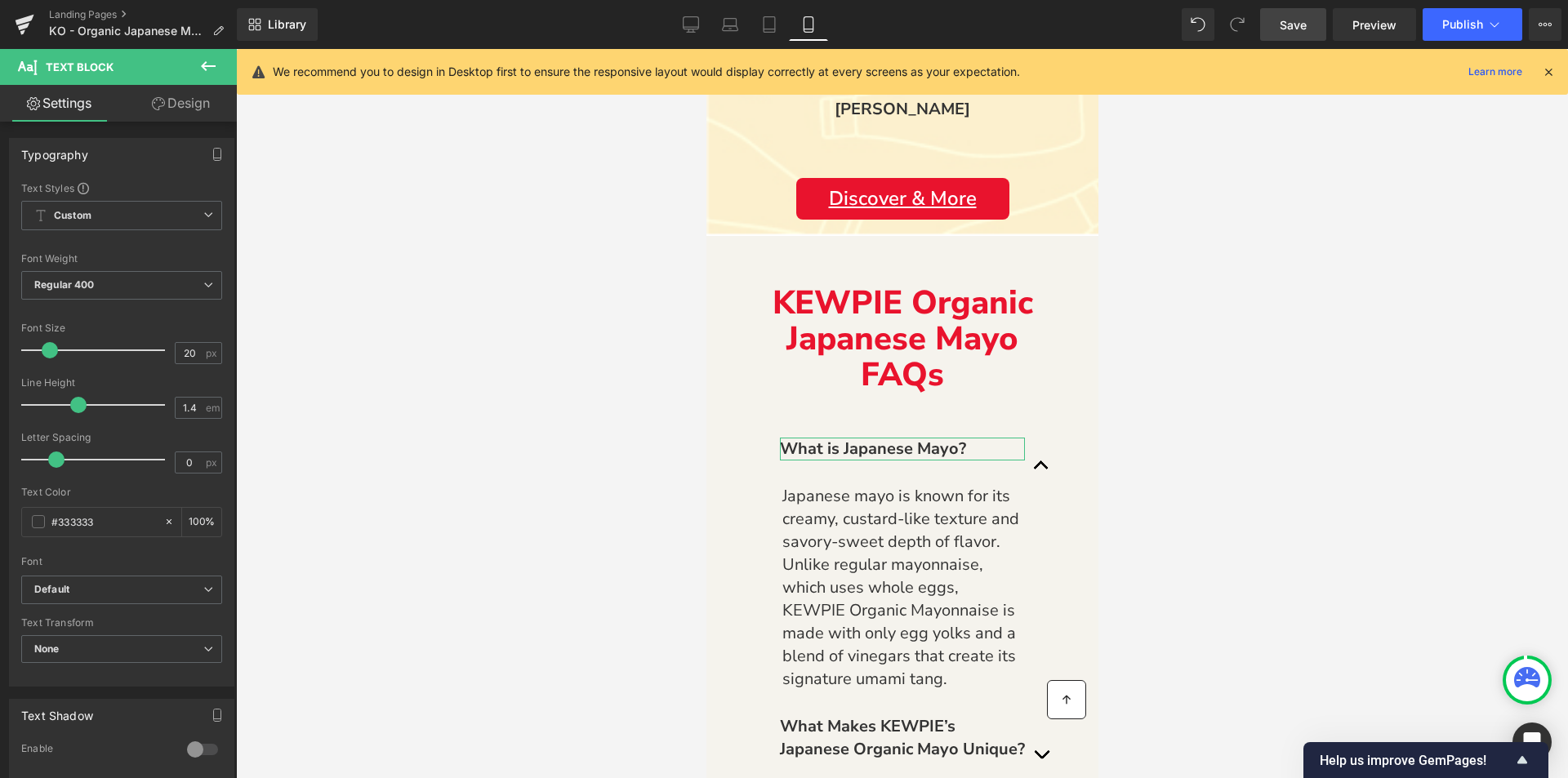
click at [163, 95] on link "Design" at bounding box center [181, 103] width 118 height 37
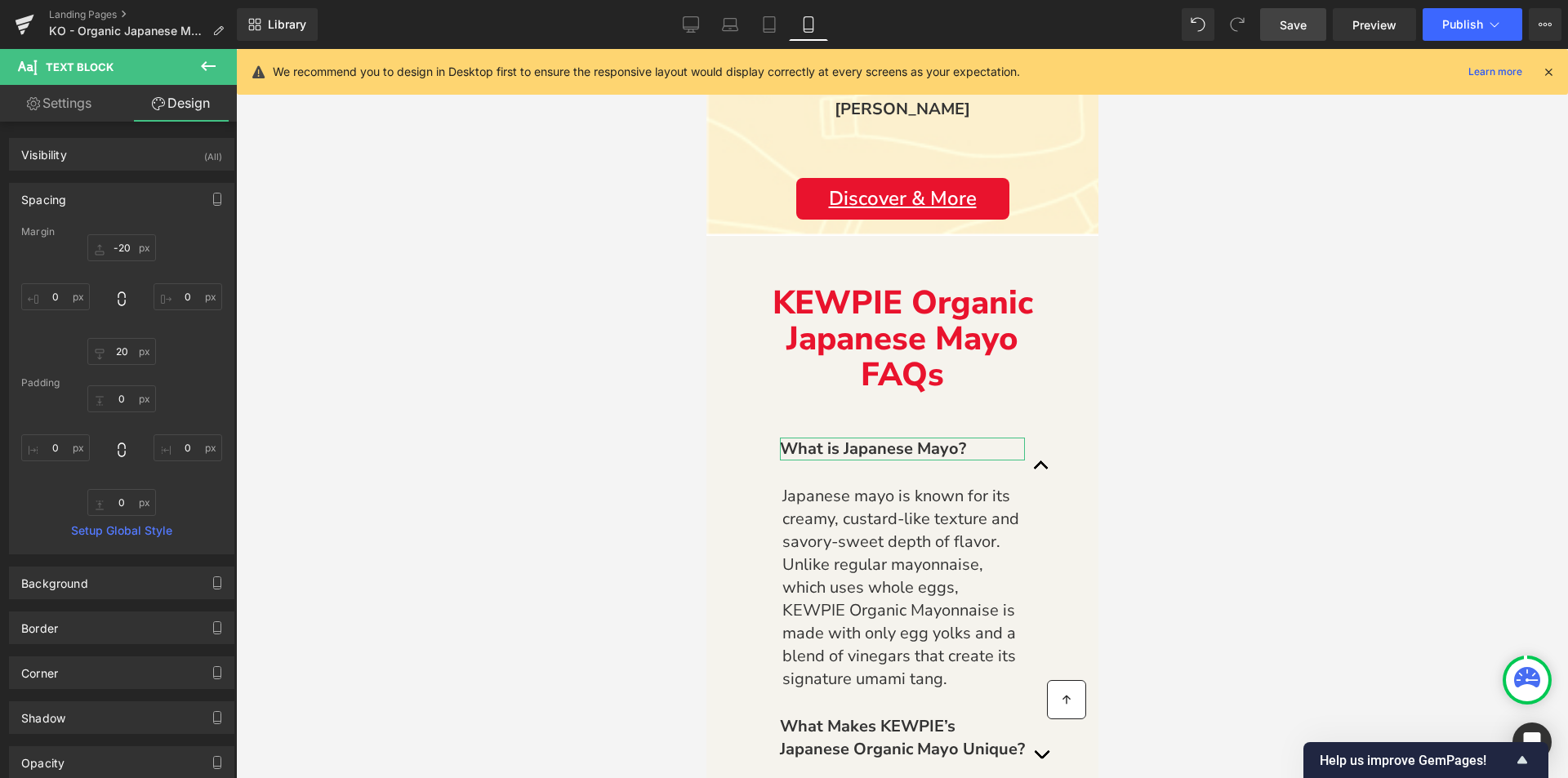
type input "-20"
type input "0"
type input "20"
type input "0"
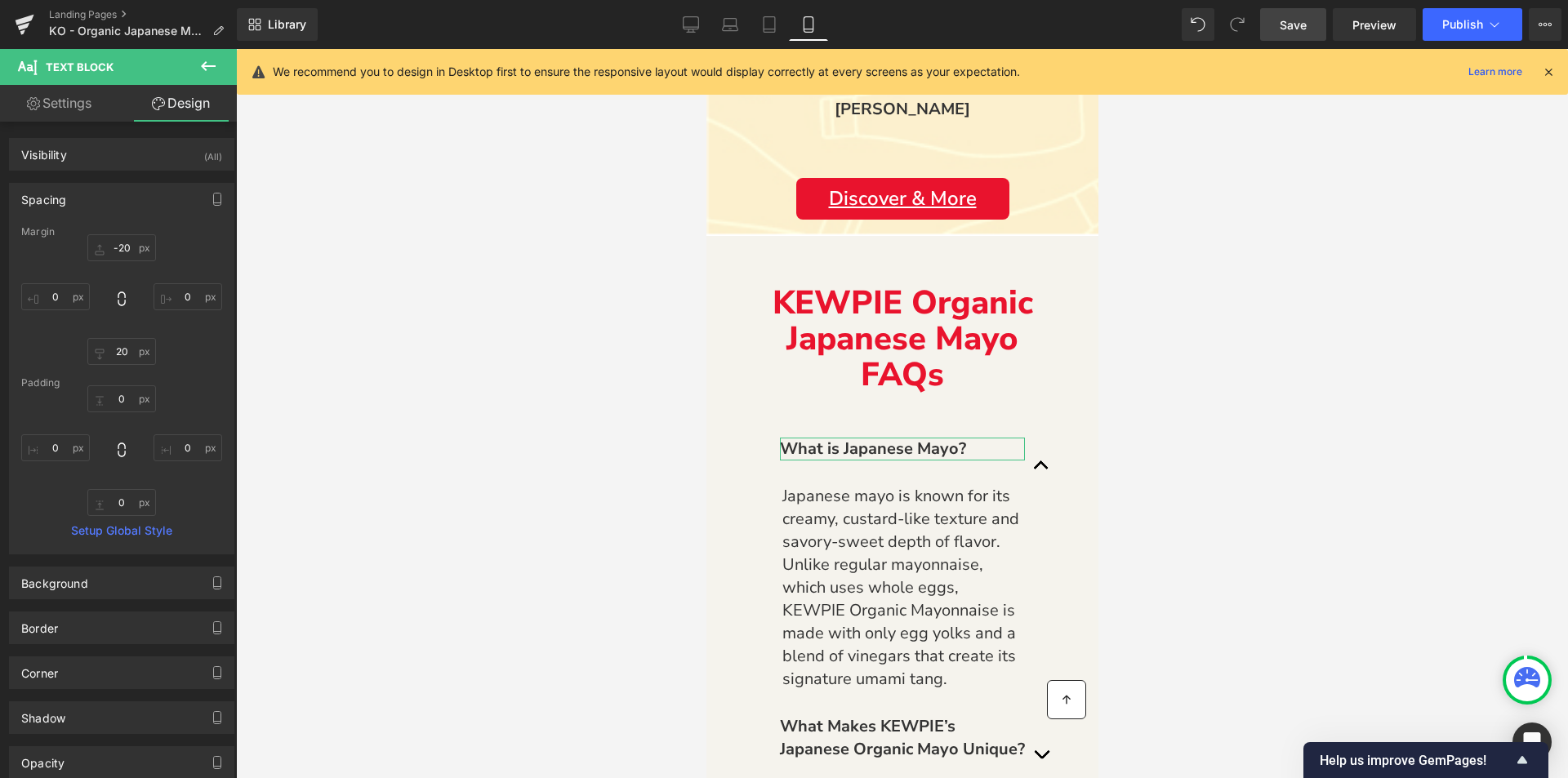
type input "0"
click at [98, 202] on div "Spacing" at bounding box center [121, 200] width 224 height 31
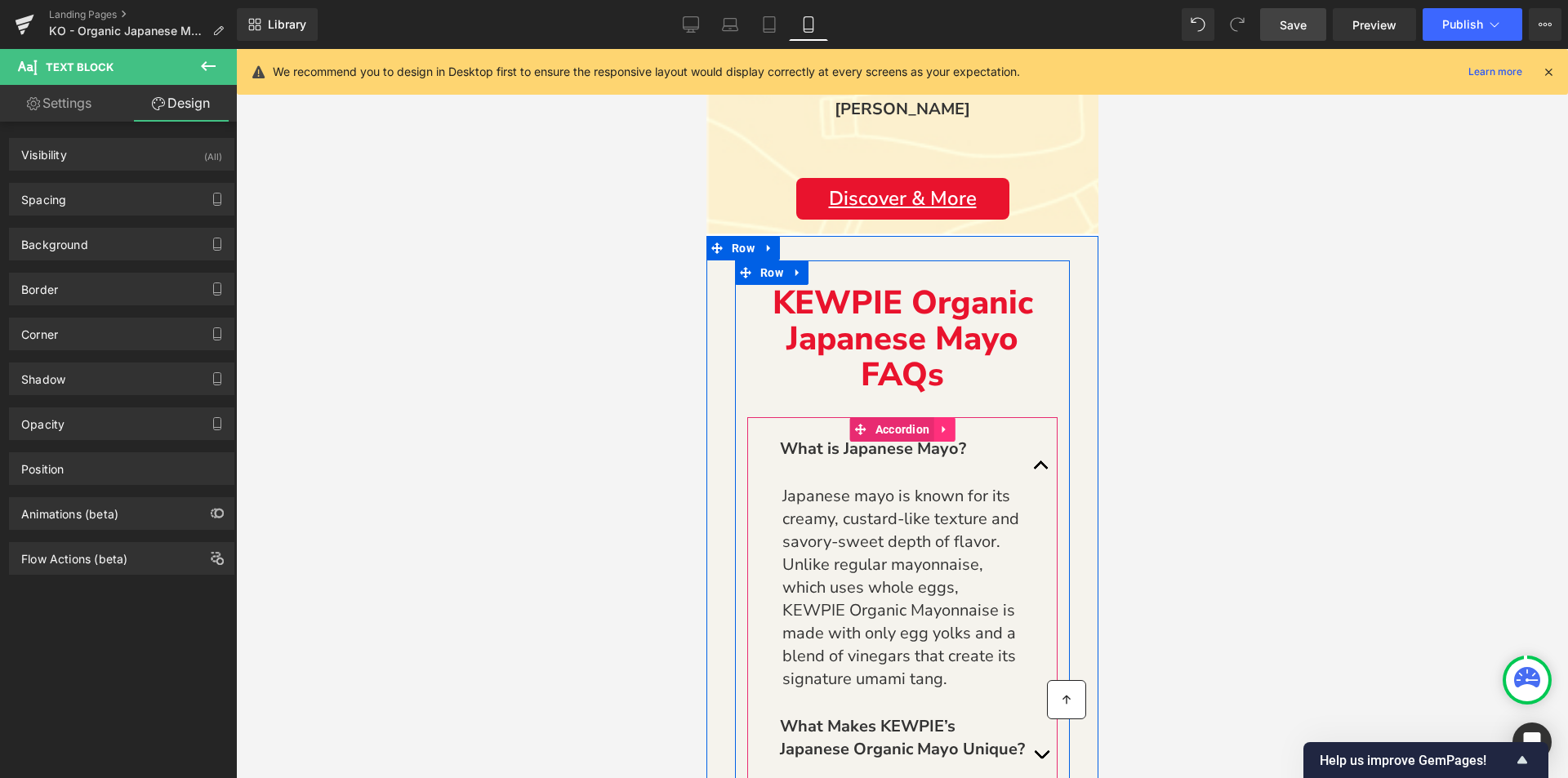
click at [940, 430] on icon "Main content" at bounding box center [942, 430] width 3 height 8
click at [858, 432] on link "Accordion" at bounding box center [859, 430] width 84 height 24
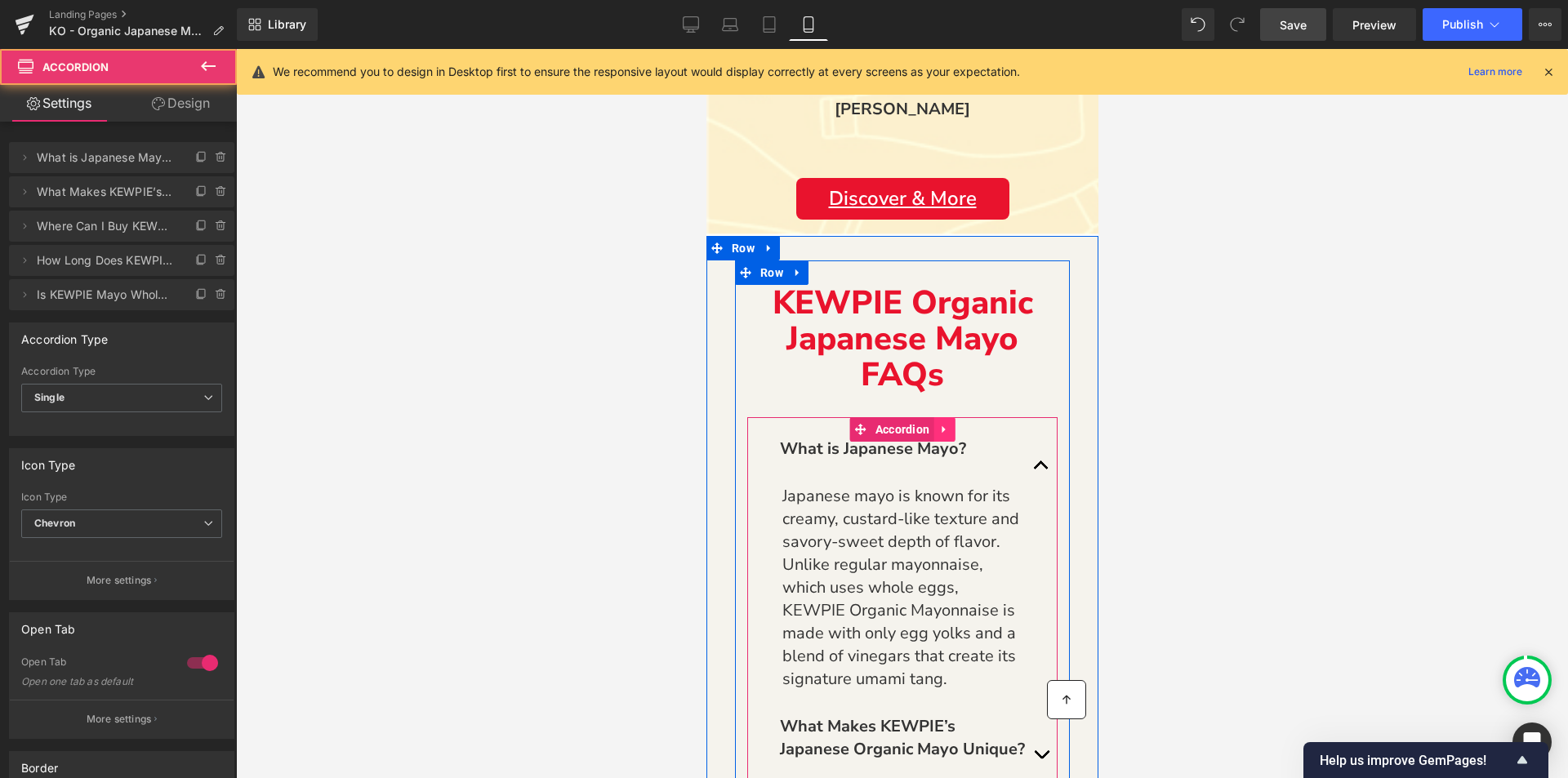
click at [934, 434] on link "Main content" at bounding box center [943, 430] width 22 height 24
click at [857, 433] on link "Accordion" at bounding box center [859, 430] width 84 height 24
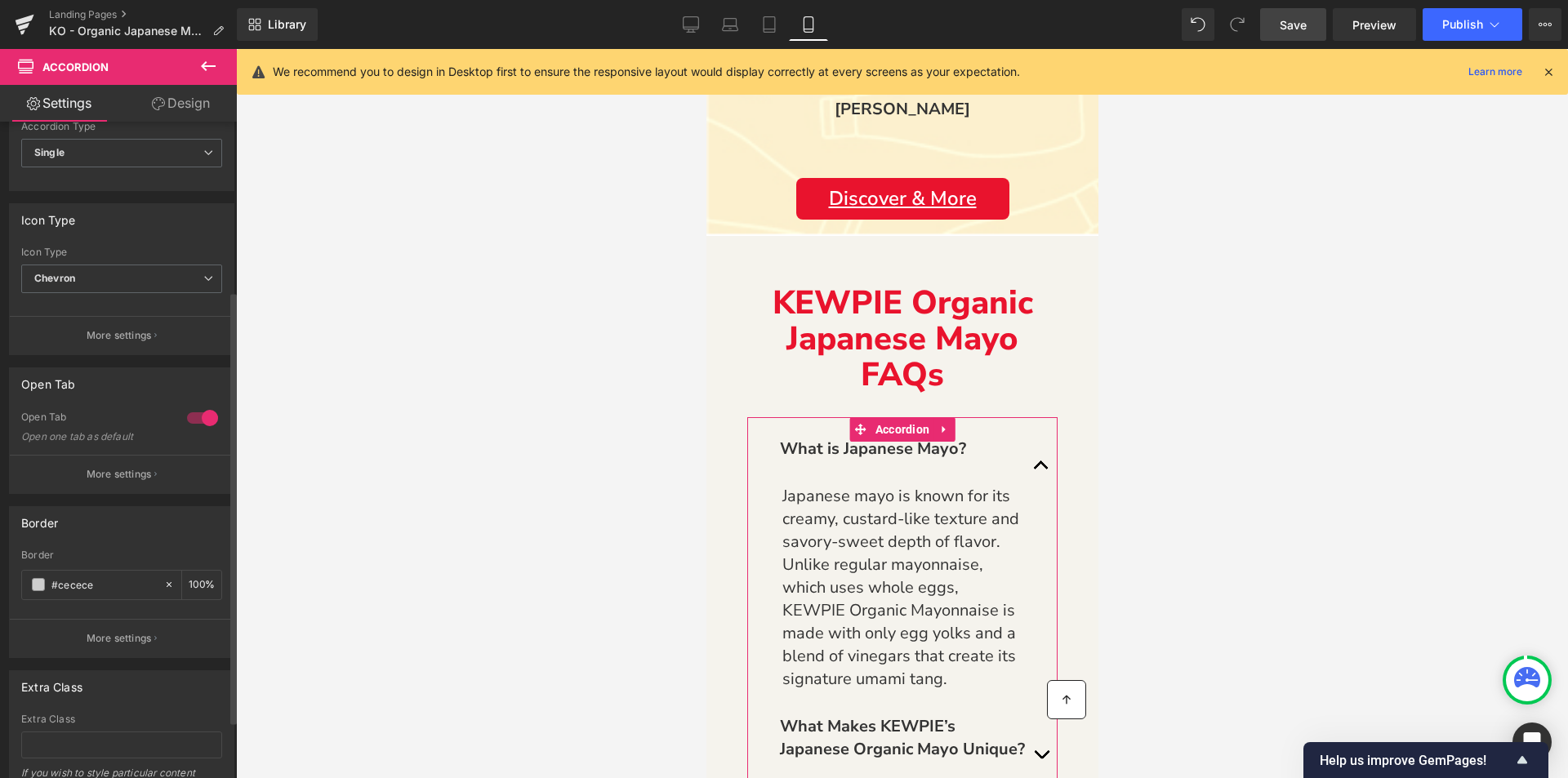
scroll to position [327, 0]
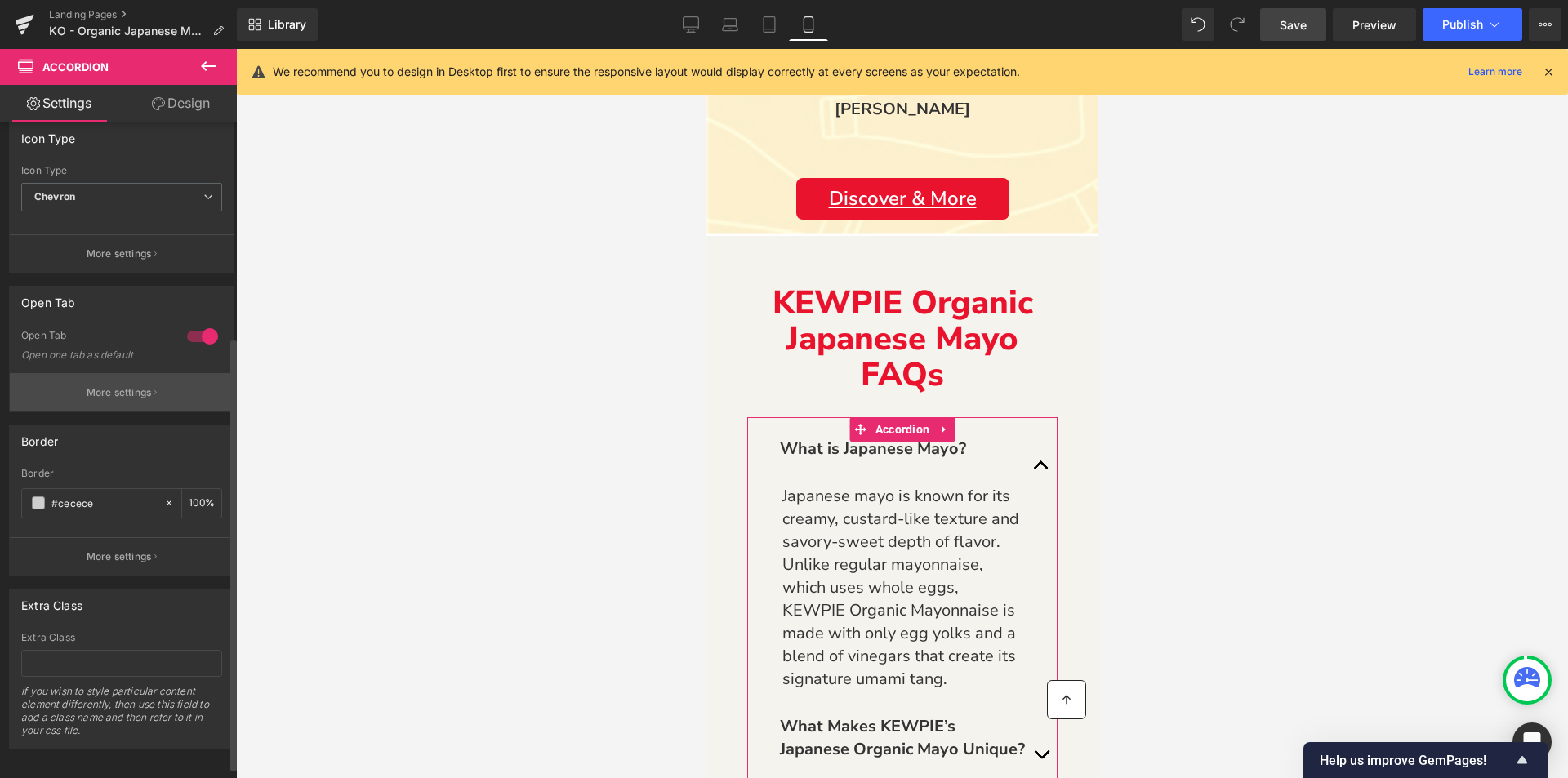
click at [115, 393] on p "More settings" at bounding box center [119, 392] width 66 height 15
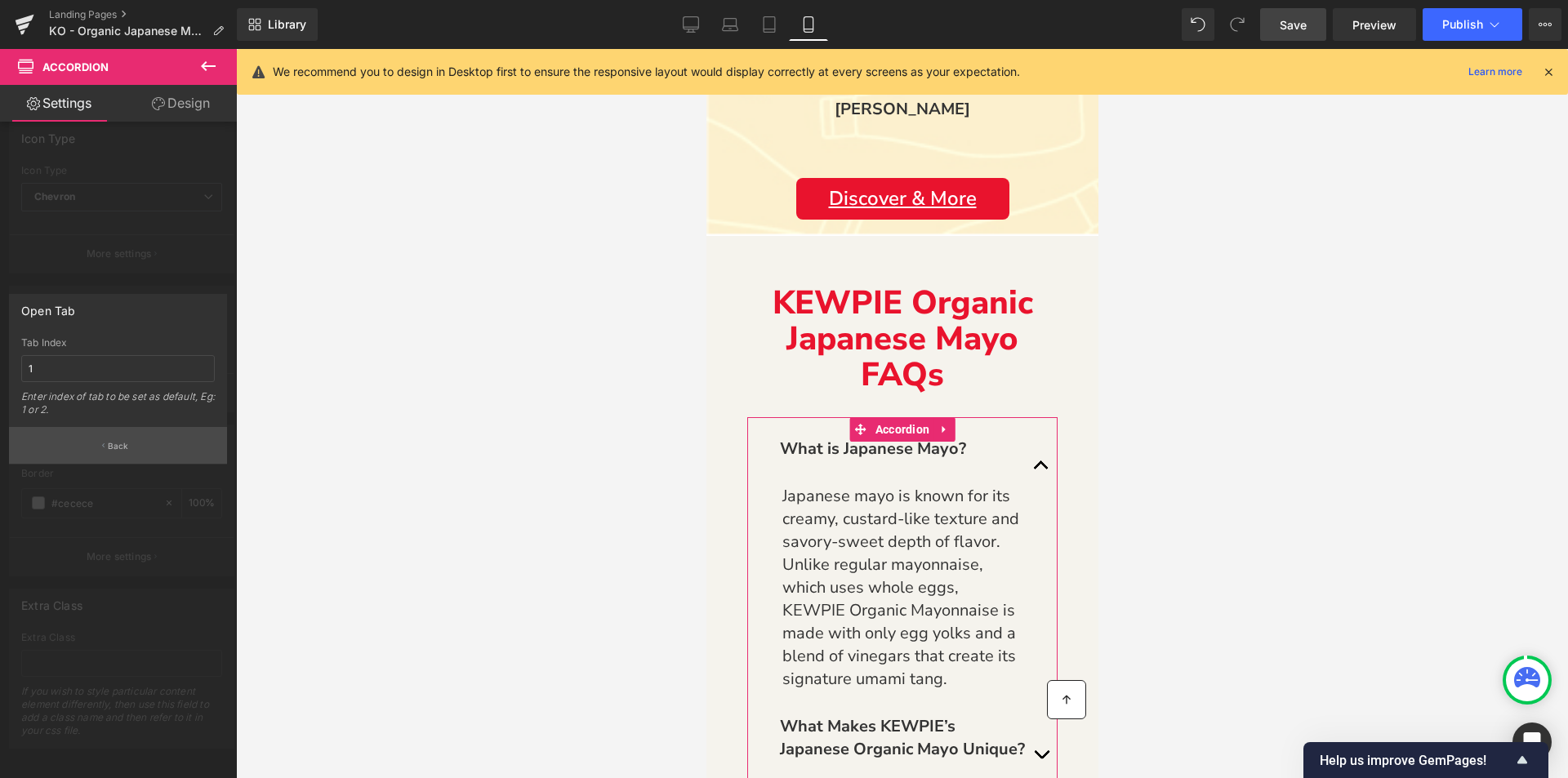
click at [114, 451] on p "Back" at bounding box center [118, 446] width 22 height 12
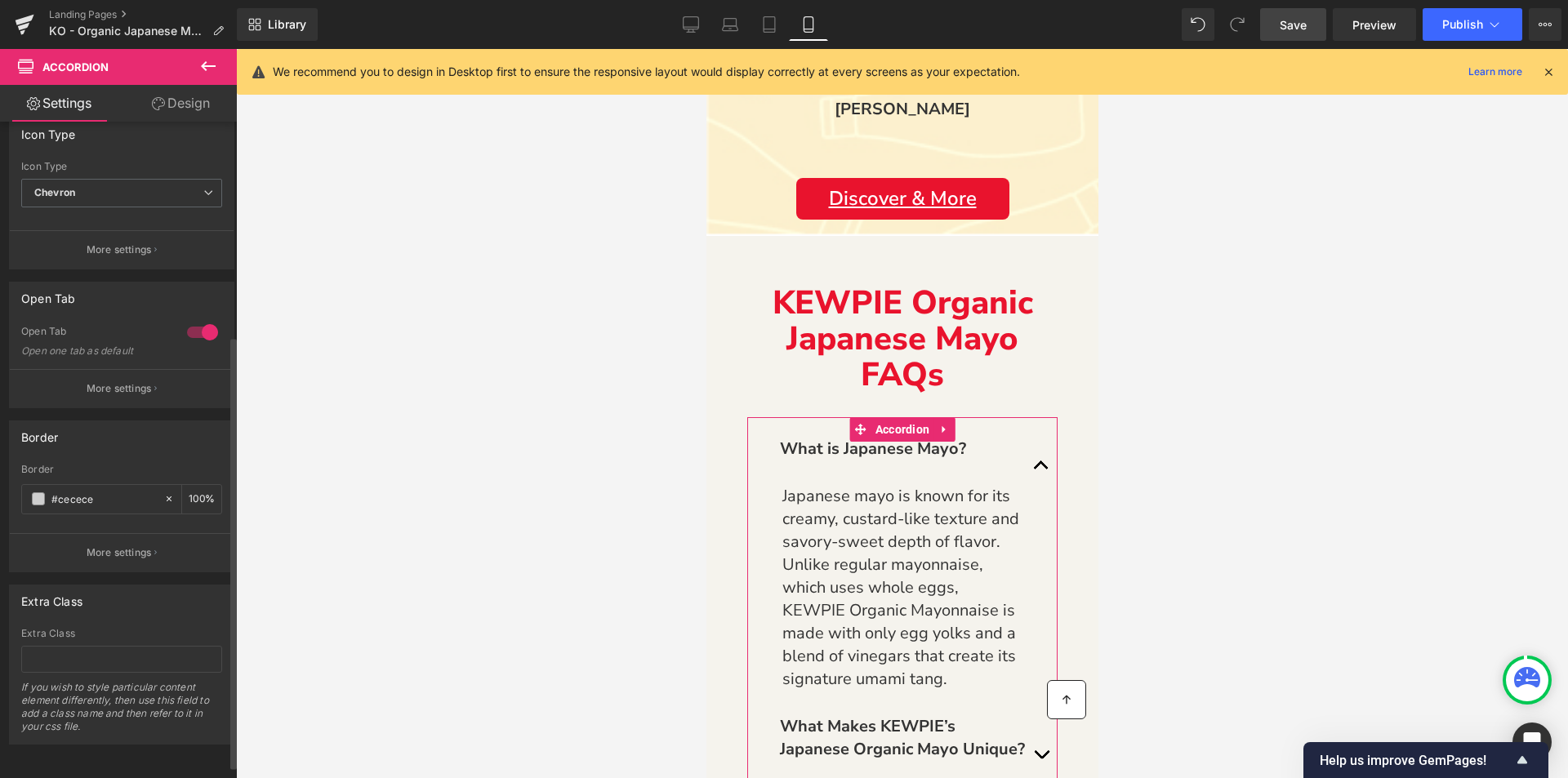
scroll to position [0, 0]
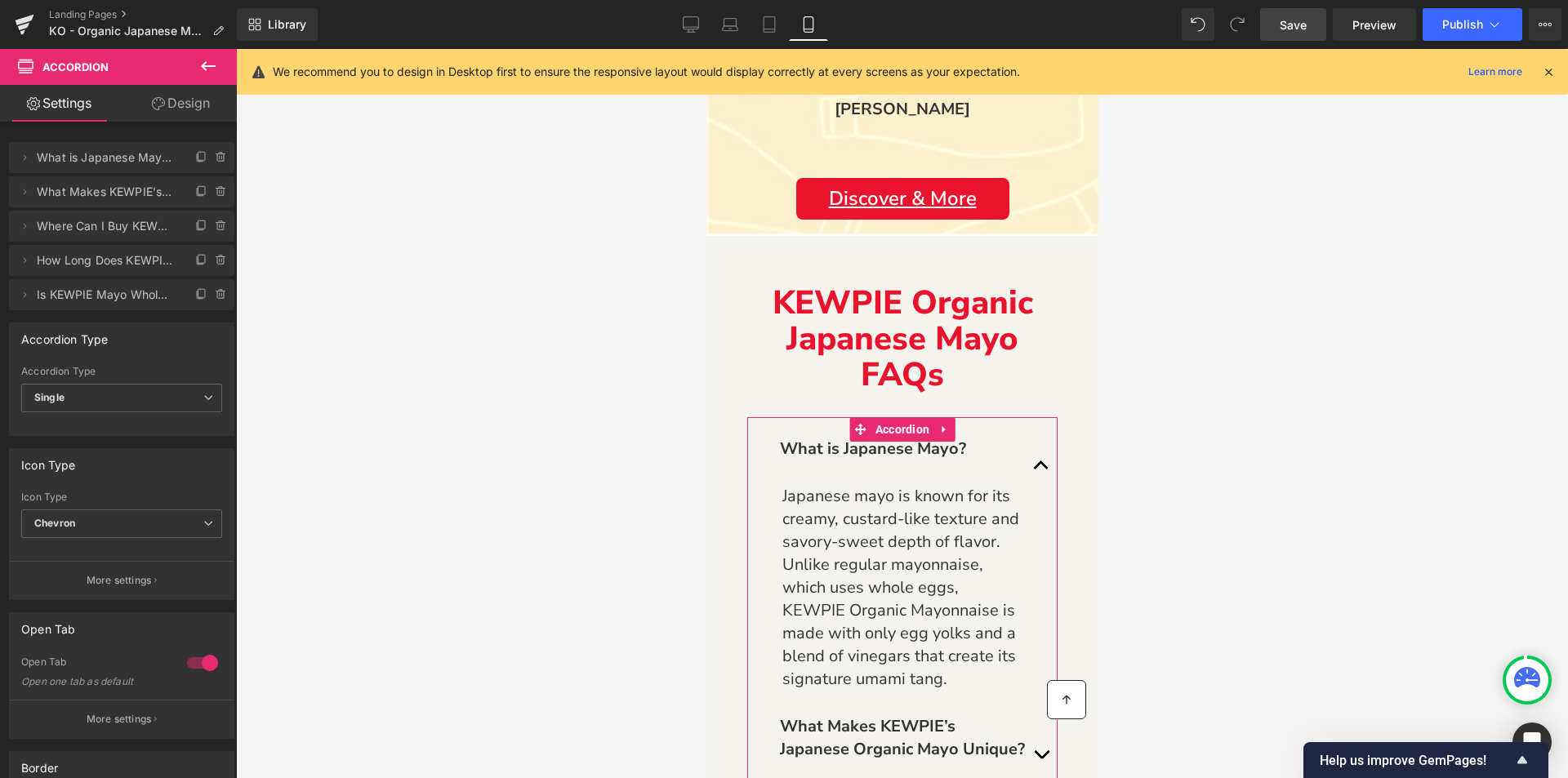
click at [165, 100] on link "Design" at bounding box center [181, 103] width 118 height 37
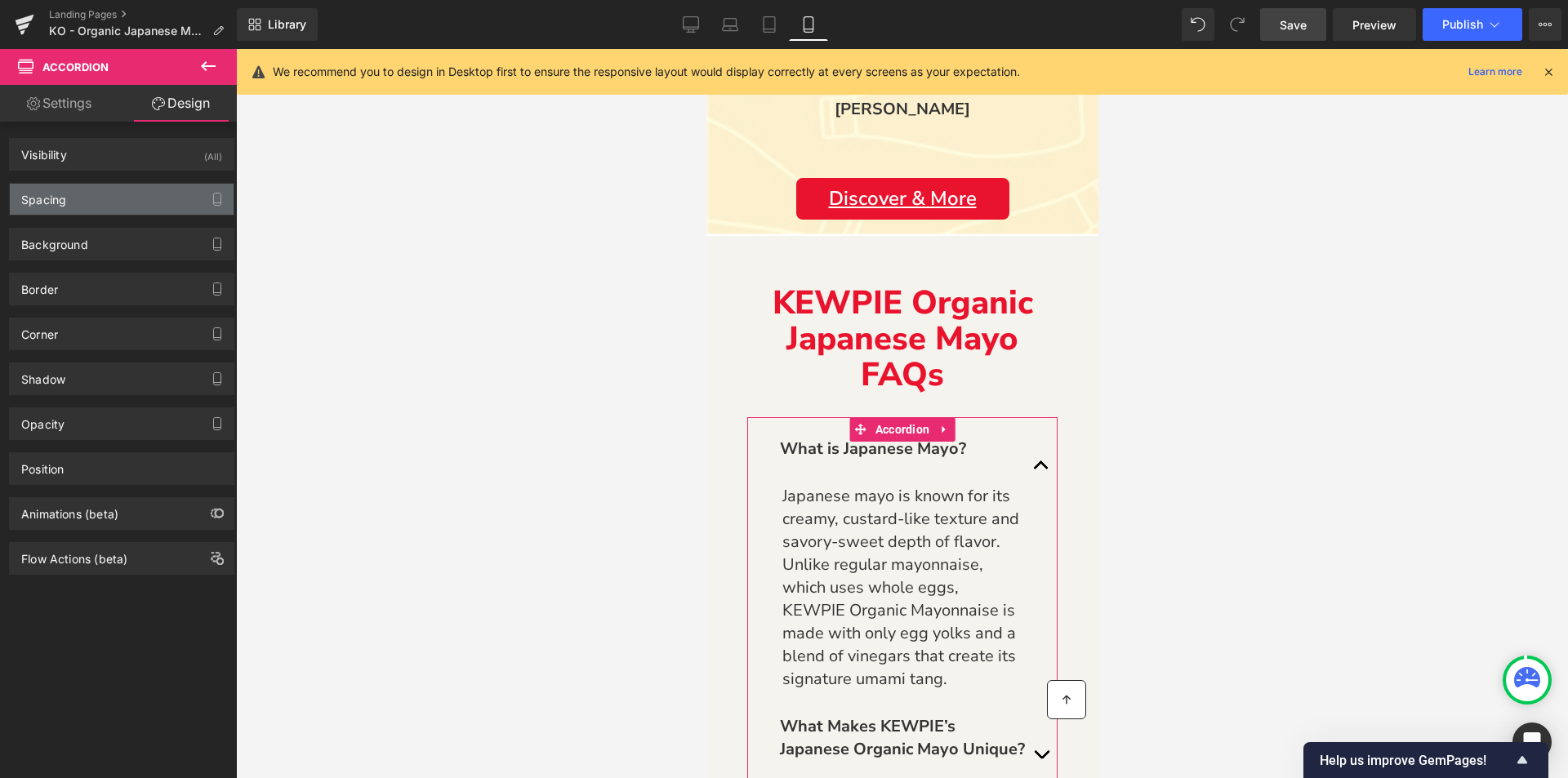
type input "0"
type input "30"
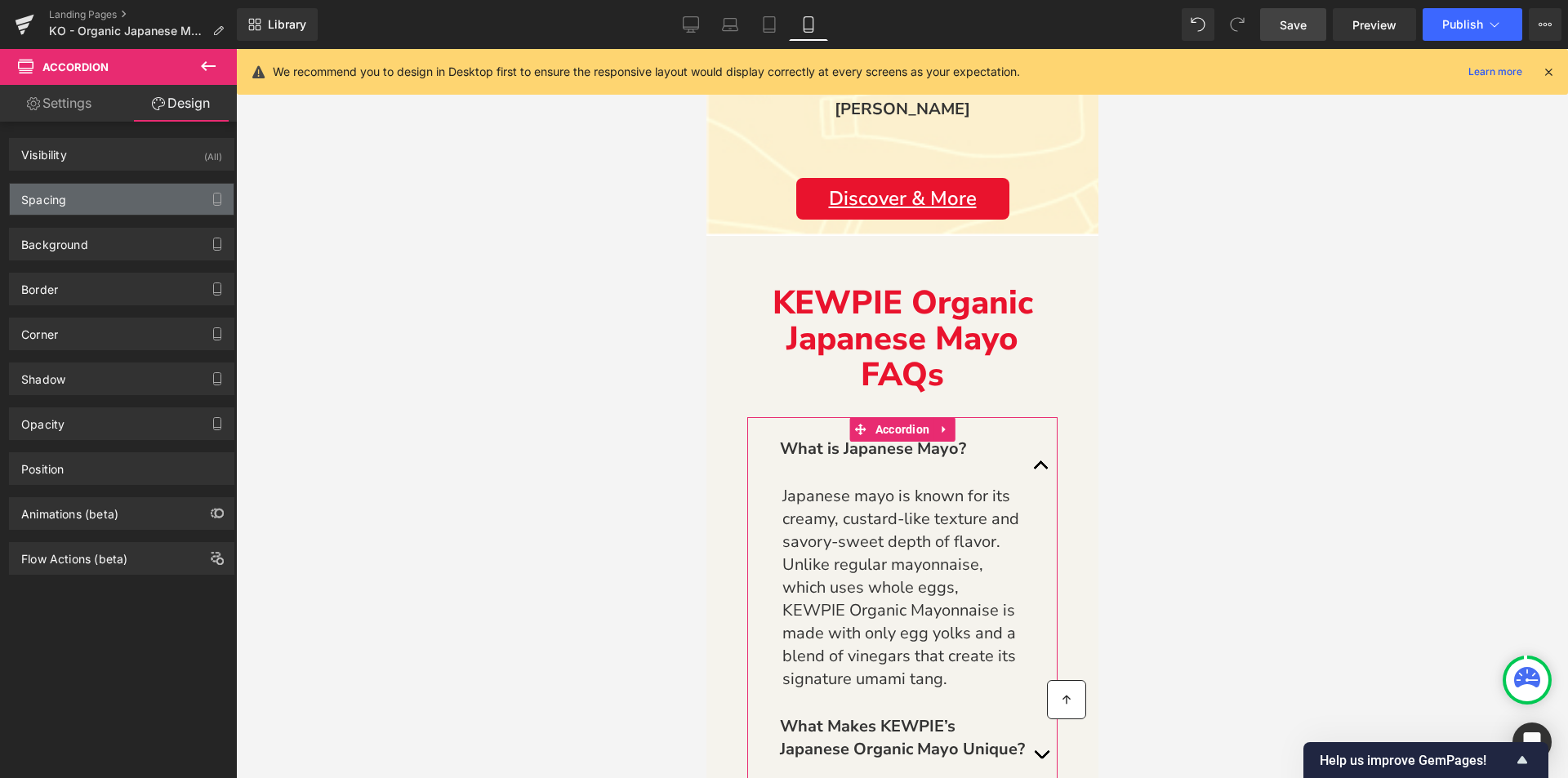
type input "0"
type input "30"
type input "0"
click at [53, 194] on div "Spacing" at bounding box center [44, 195] width 45 height 22
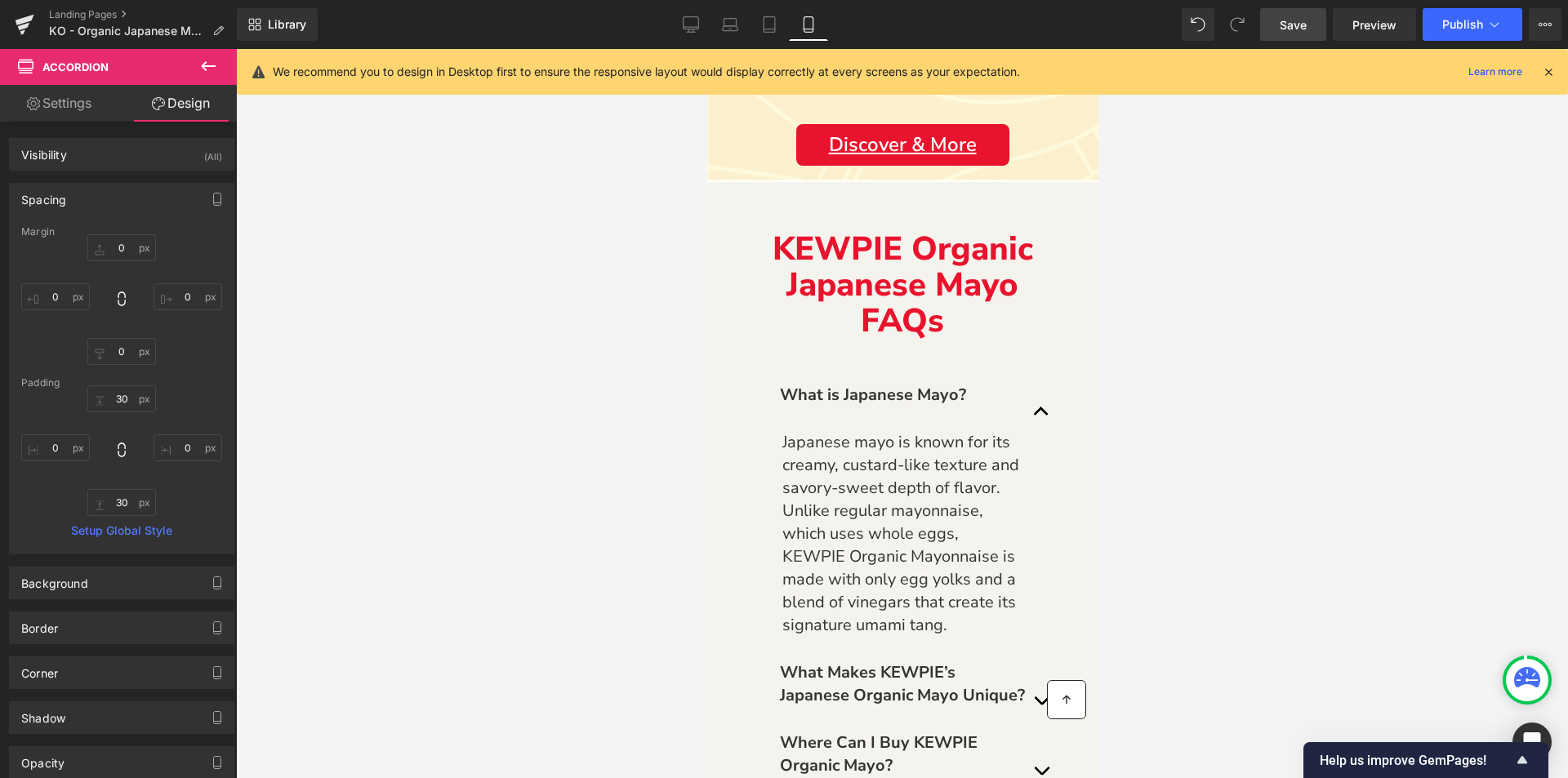
scroll to position [4220, 0]
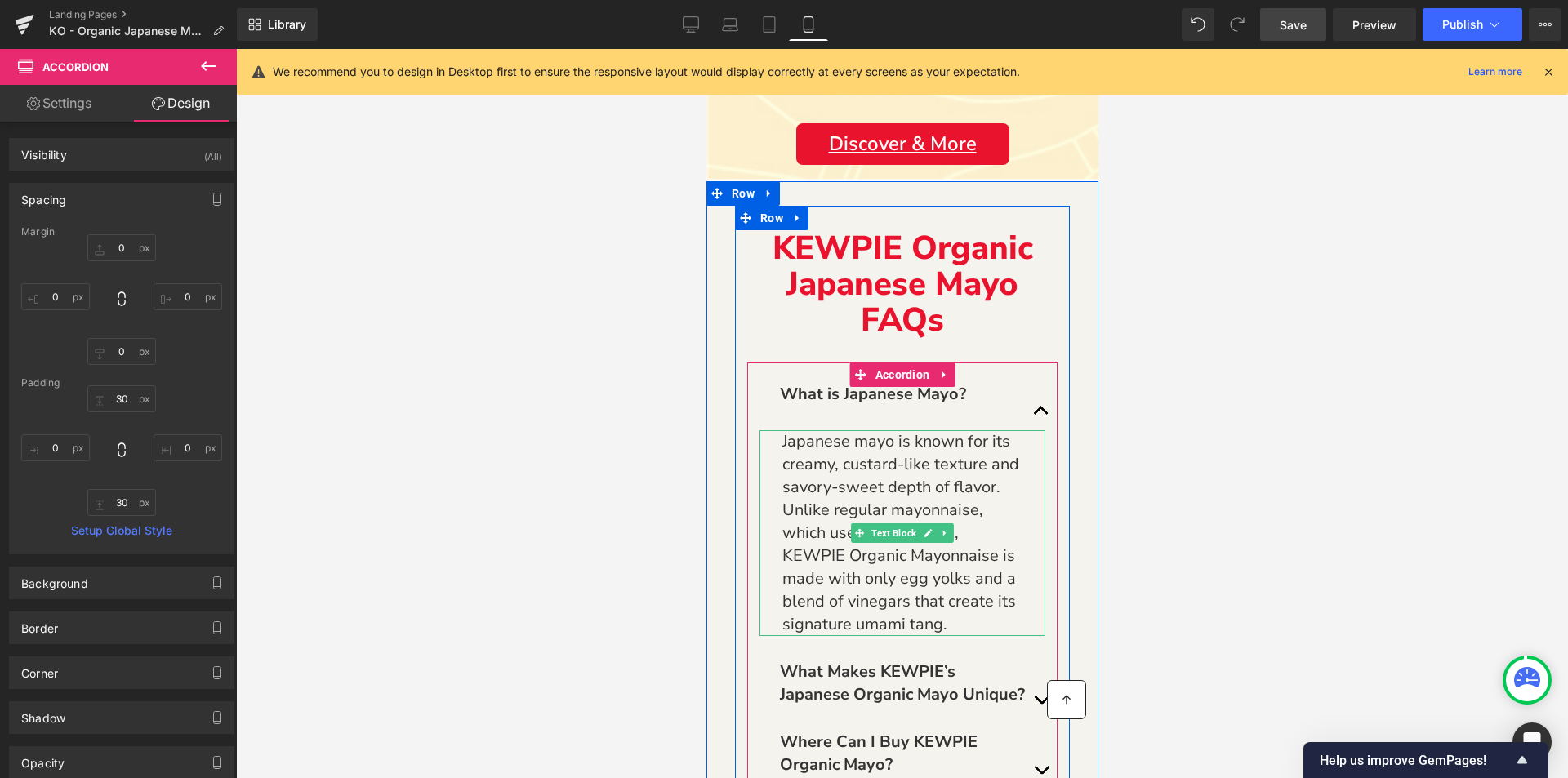
click at [828, 534] on p "Japanese mayo is known for its creamy, custard-like texture and savory-sweet de…" at bounding box center [902, 533] width 240 height 206
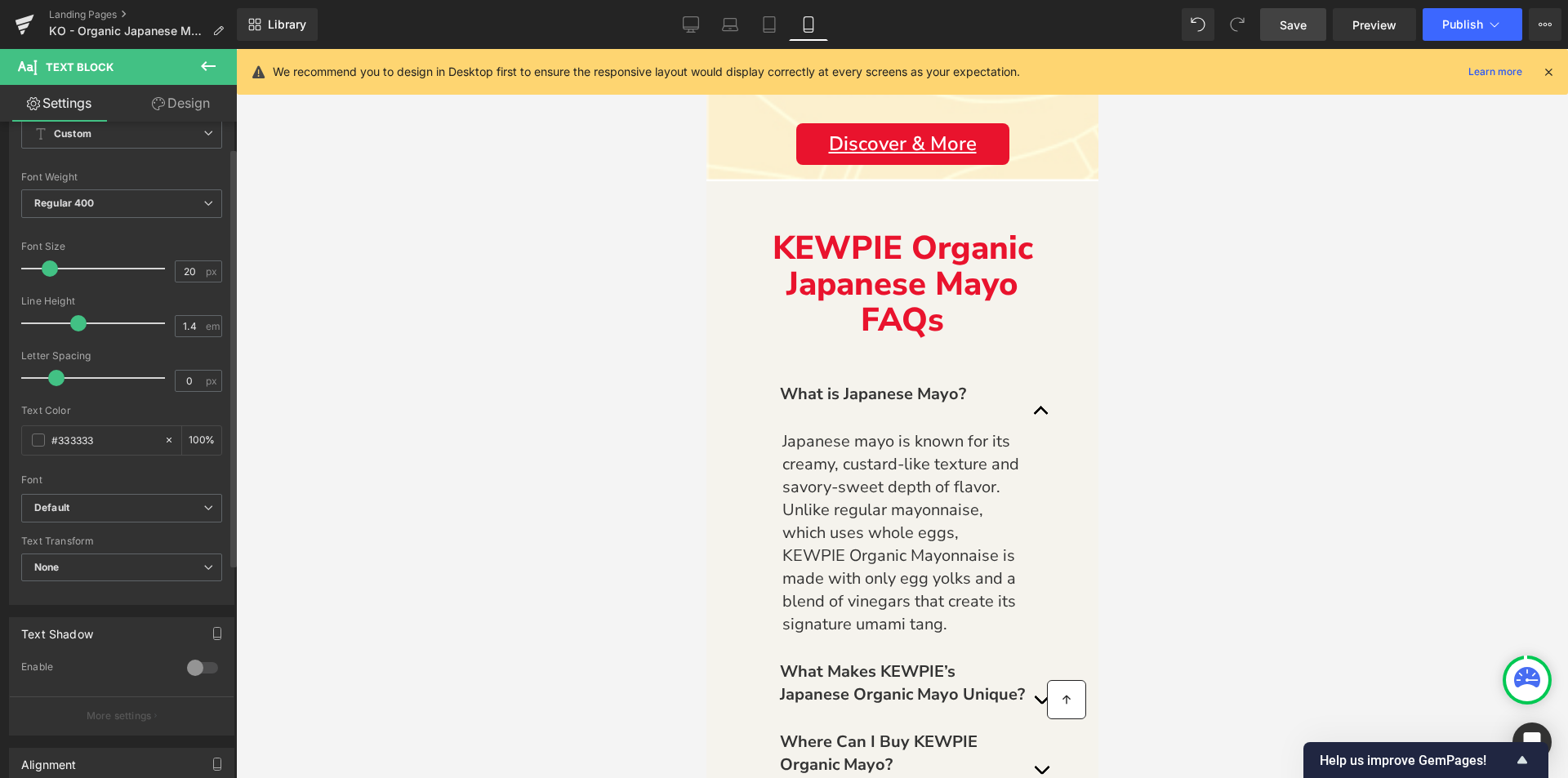
scroll to position [0, 0]
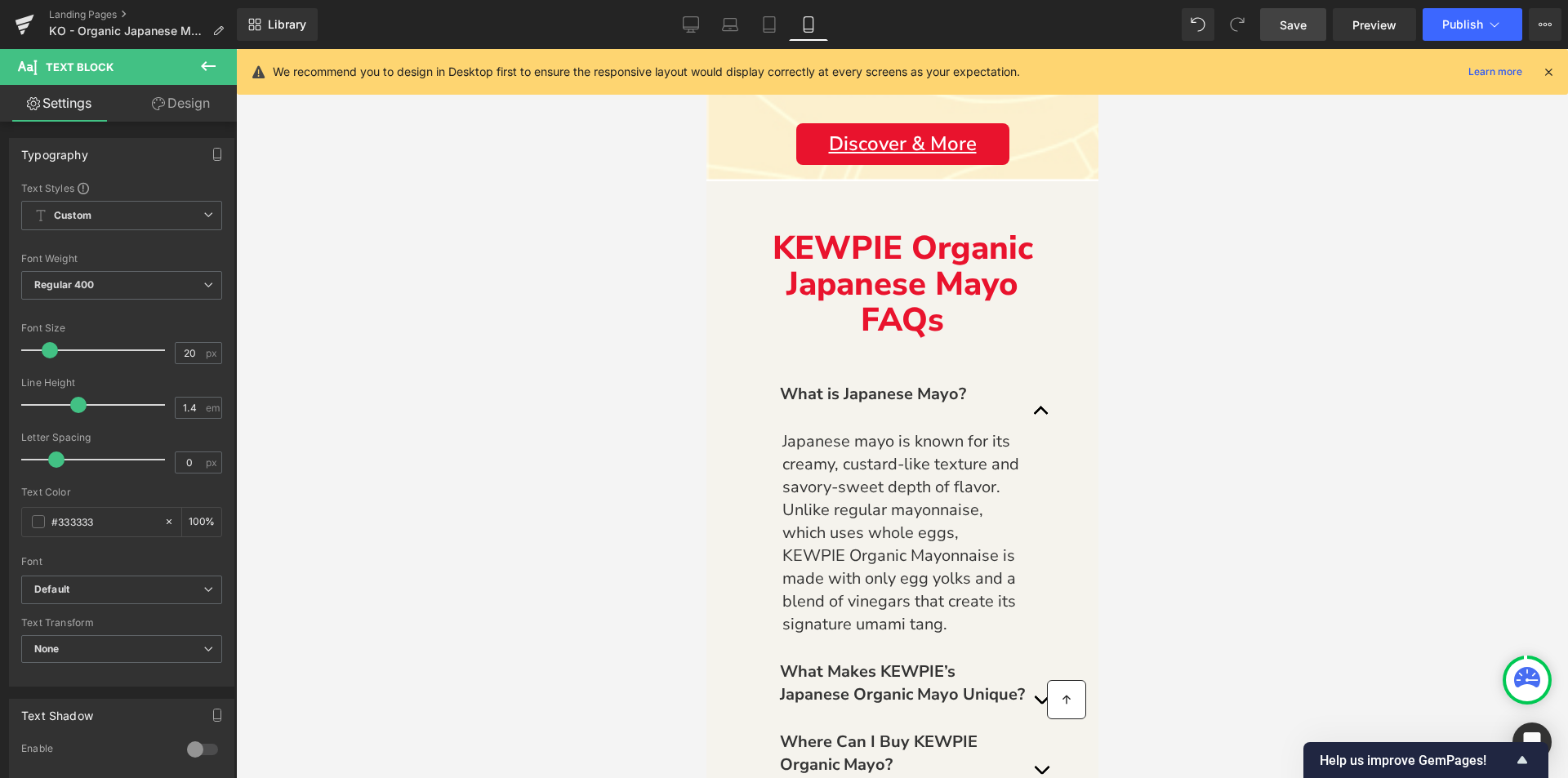
click at [163, 111] on link "Design" at bounding box center [181, 103] width 118 height 37
click at [0, 0] on div "Spacing" at bounding box center [0, 0] width 0 height 0
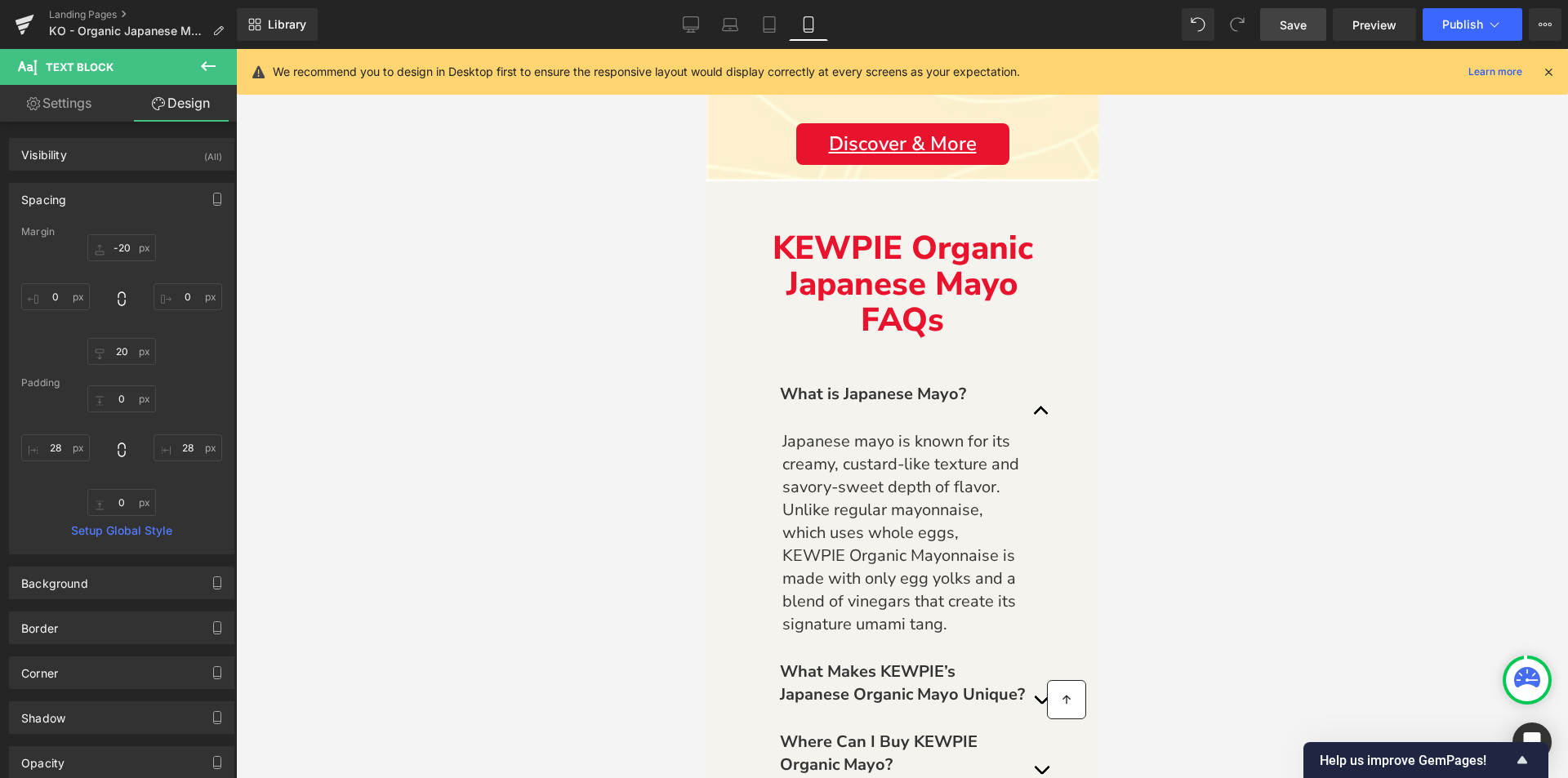
type input "-20"
type input "0"
type input "20"
type input "0"
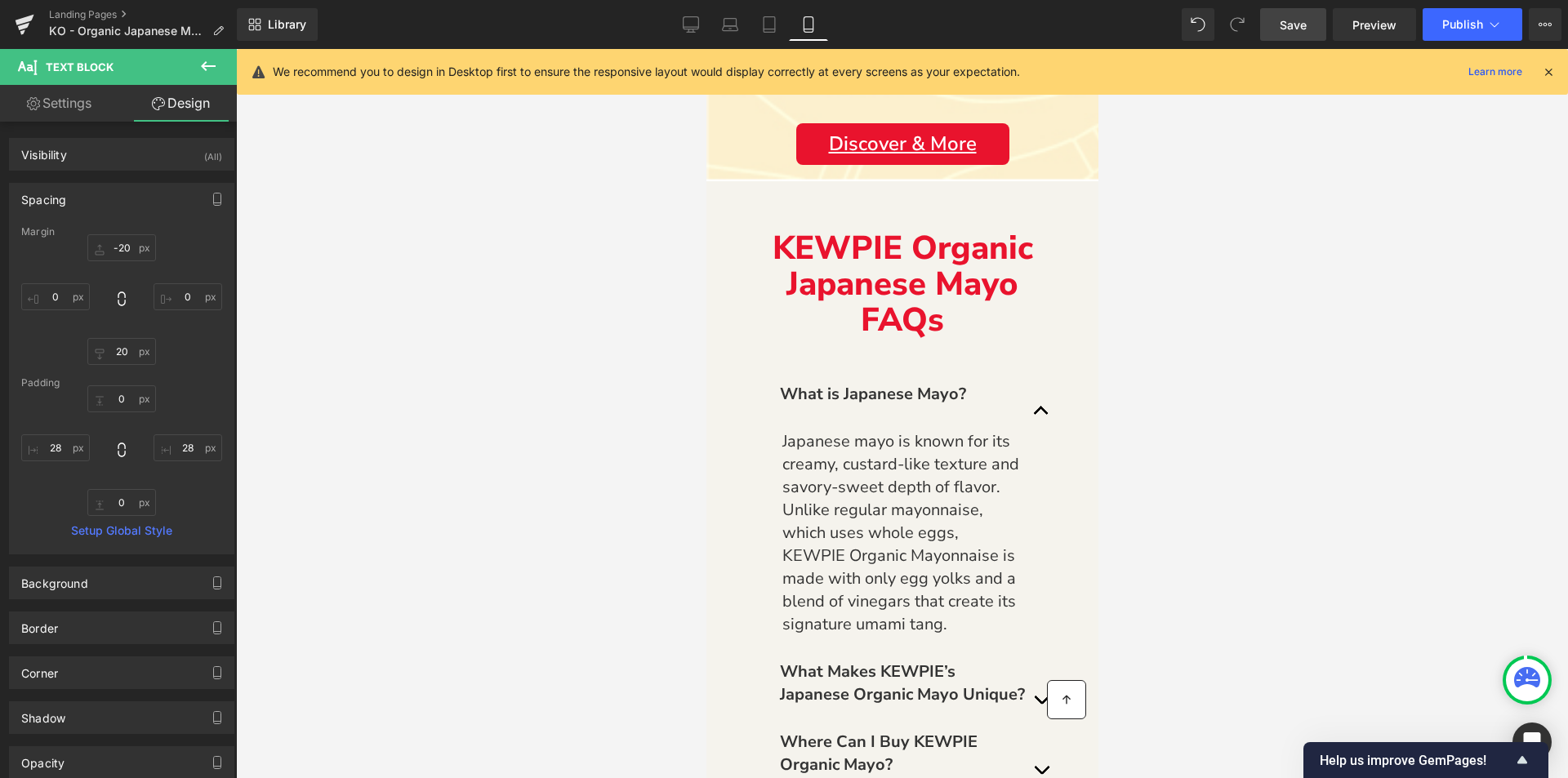
type input "28"
type input "0"
click at [50, 448] on input "28" at bounding box center [55, 448] width 68 height 27
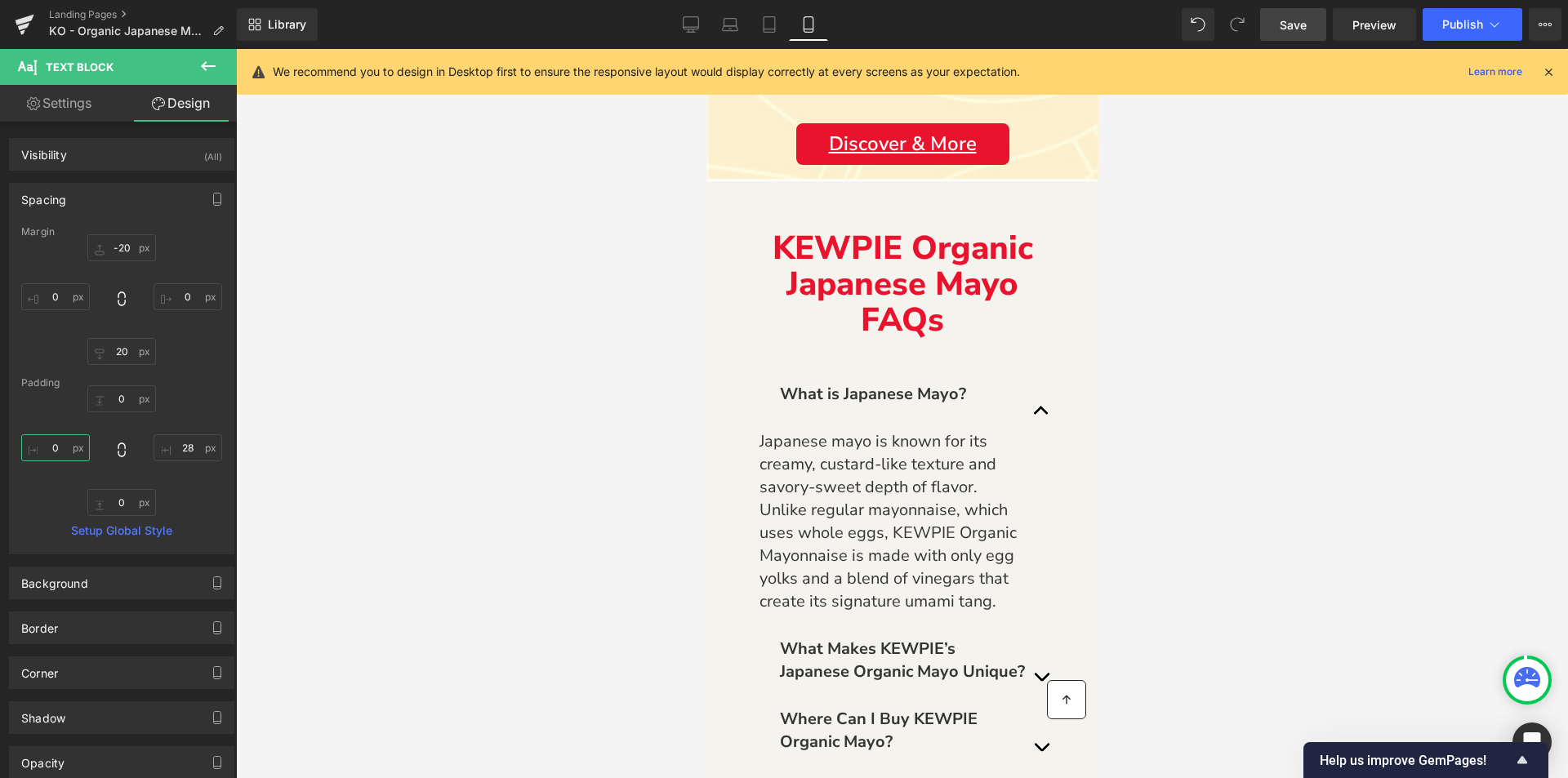
type input "28"
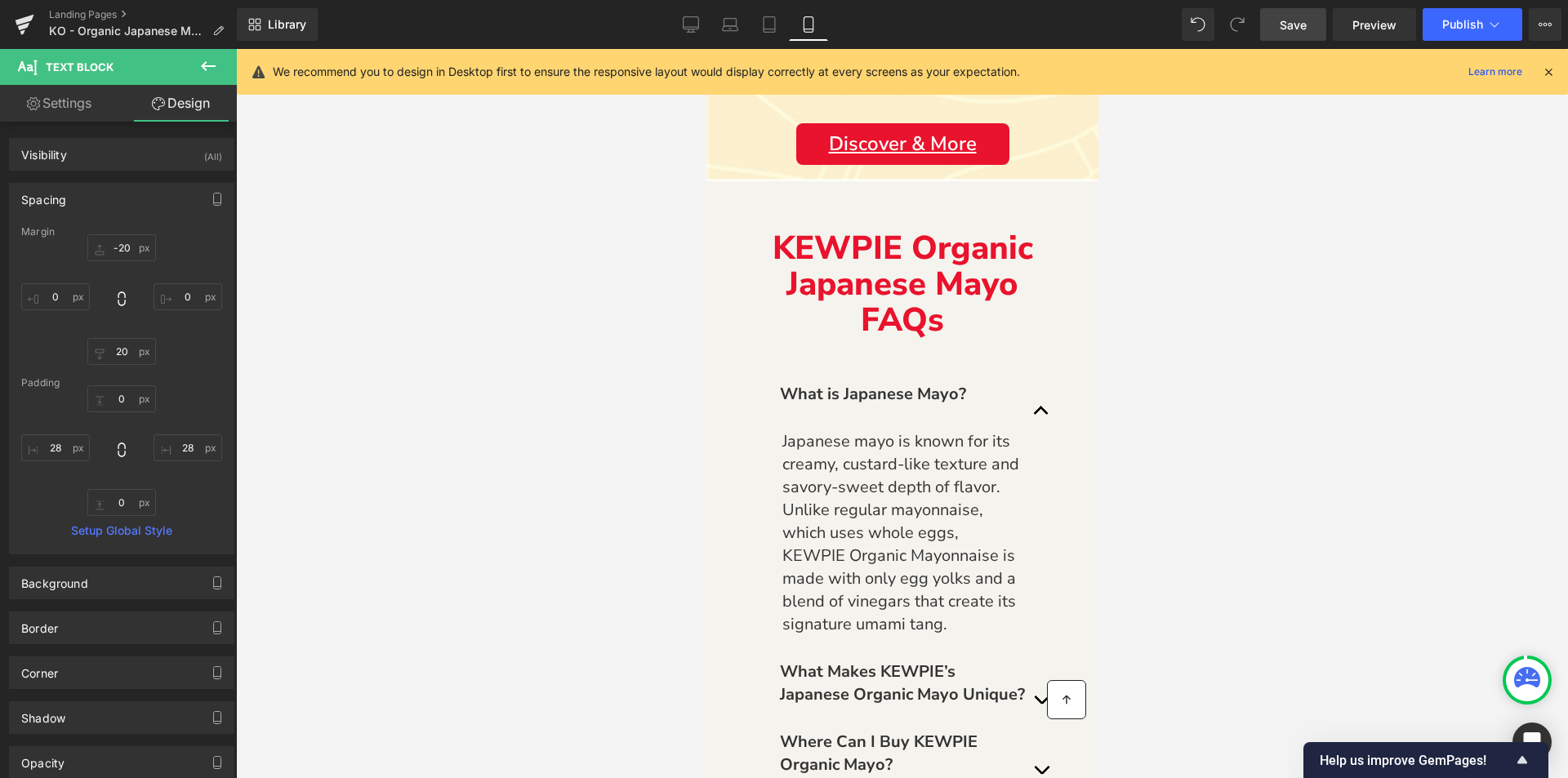
click at [292, 459] on div at bounding box center [902, 414] width 1332 height 730
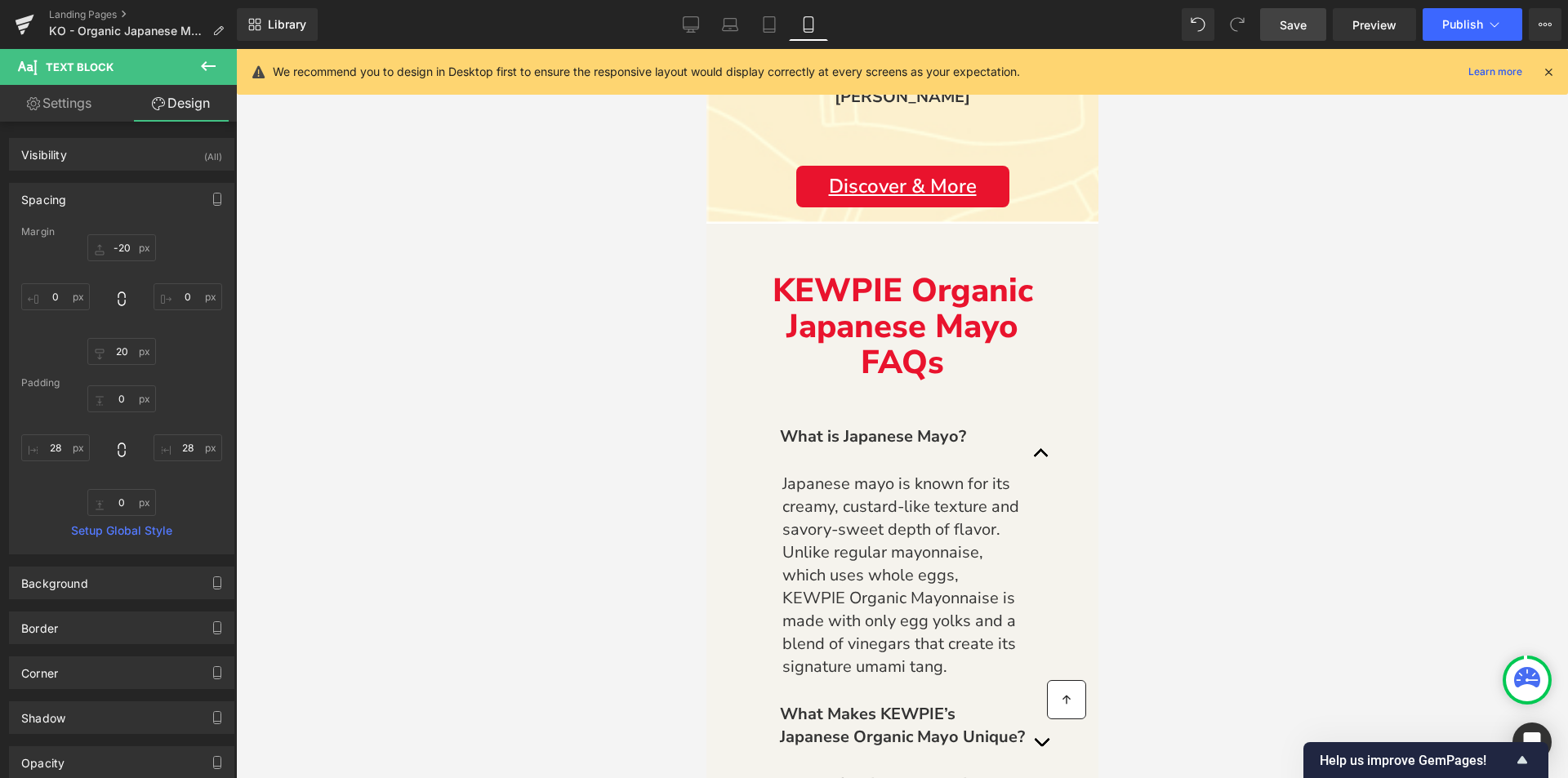
scroll to position [3976, 0]
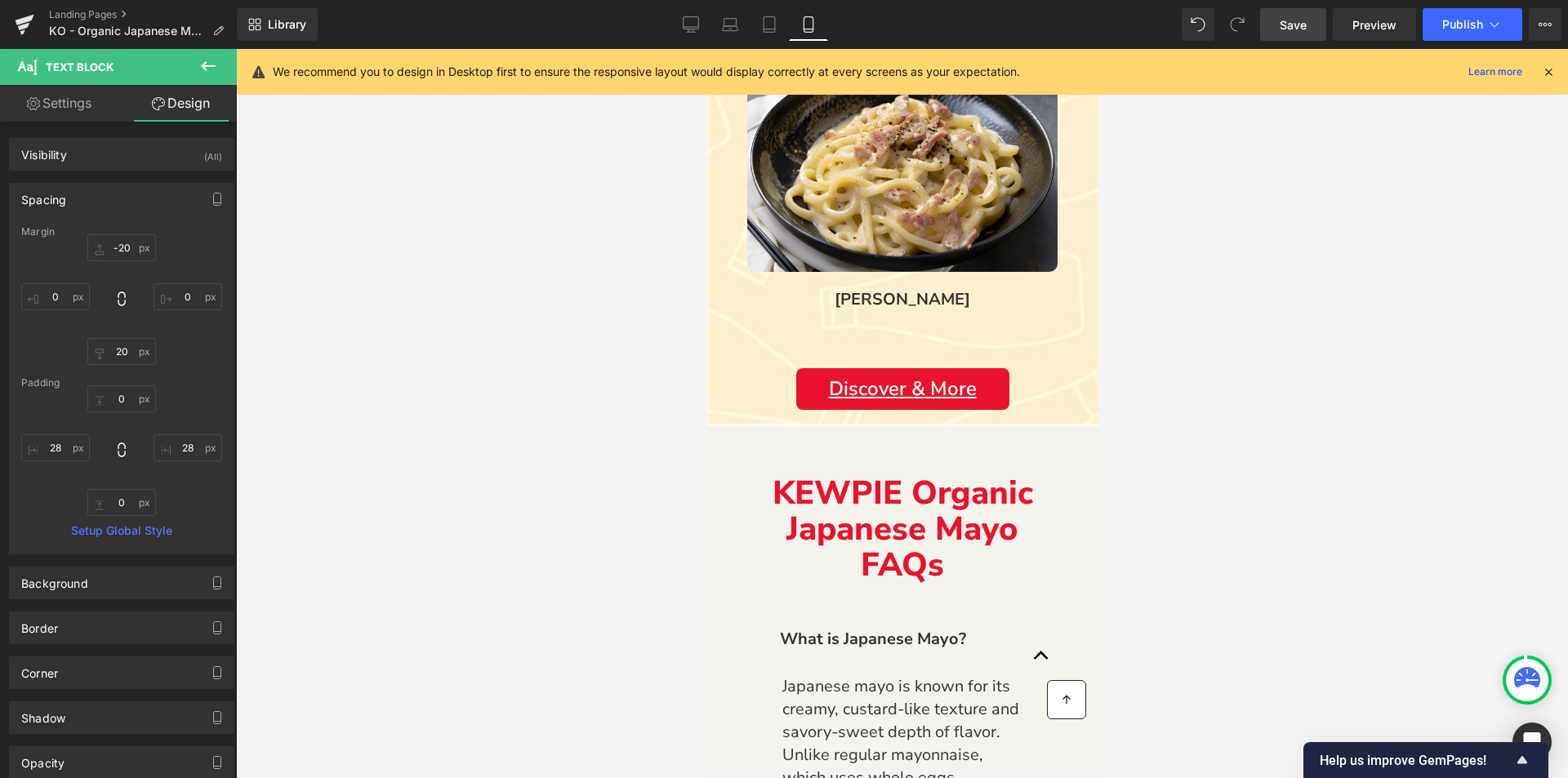
click at [758, 513] on p "KEWPIE Organic Japanese Mayo FAQs" at bounding box center [902, 529] width 310 height 108
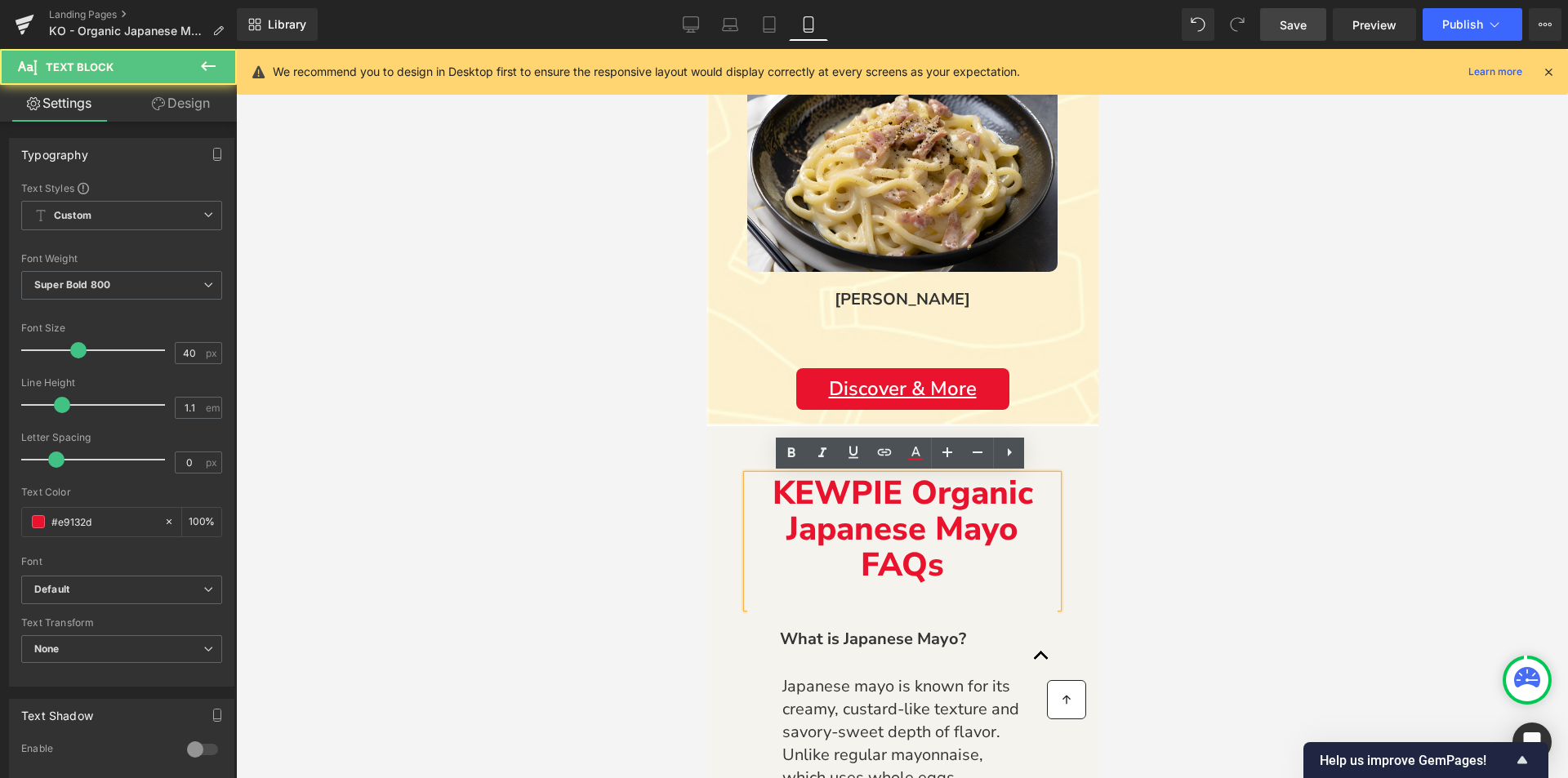
click at [814, 497] on p "KEWPIE Organic Japanese Mayo FAQs" at bounding box center [902, 529] width 310 height 108
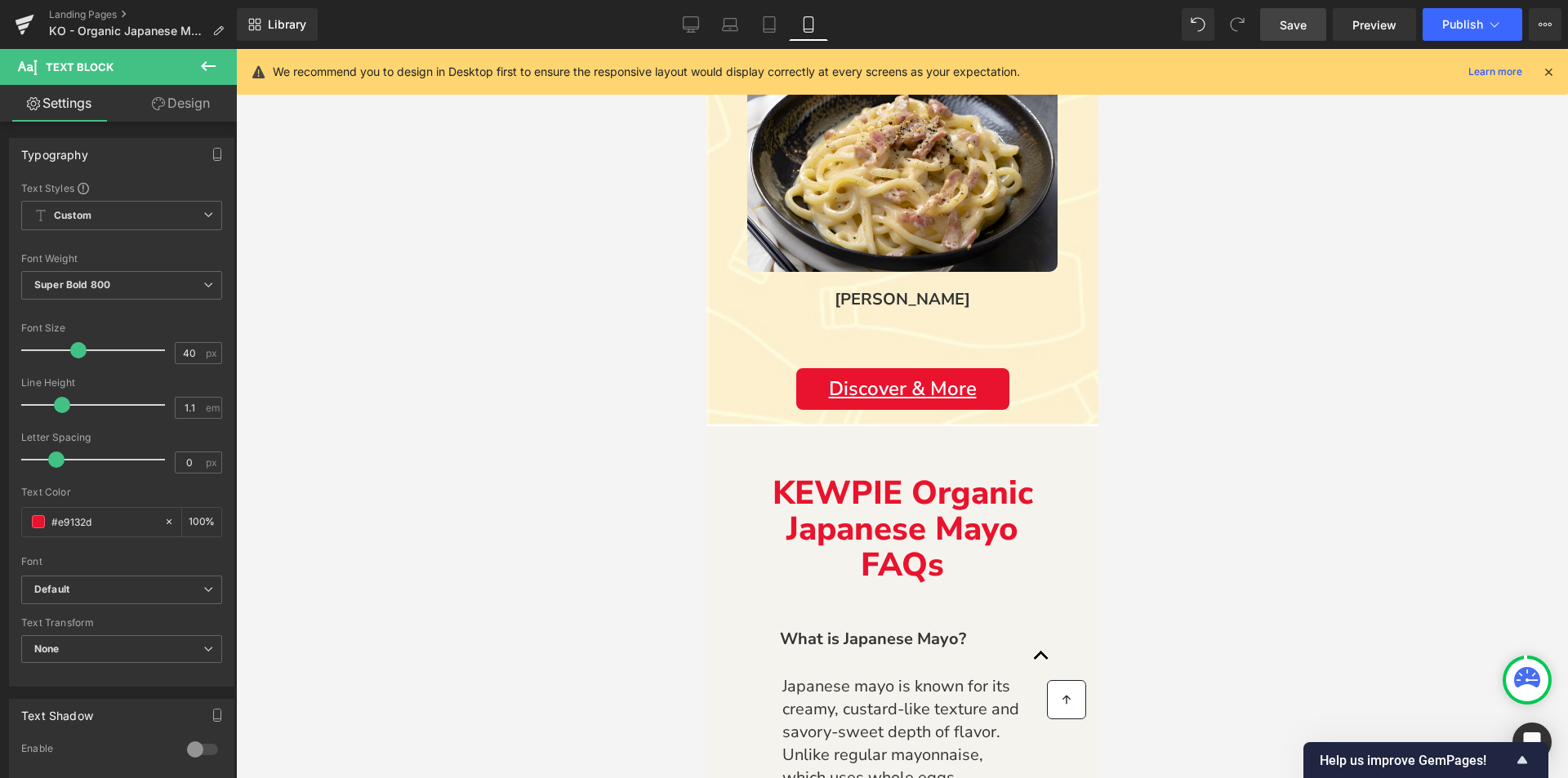
click at [193, 108] on link "Design" at bounding box center [181, 103] width 118 height 37
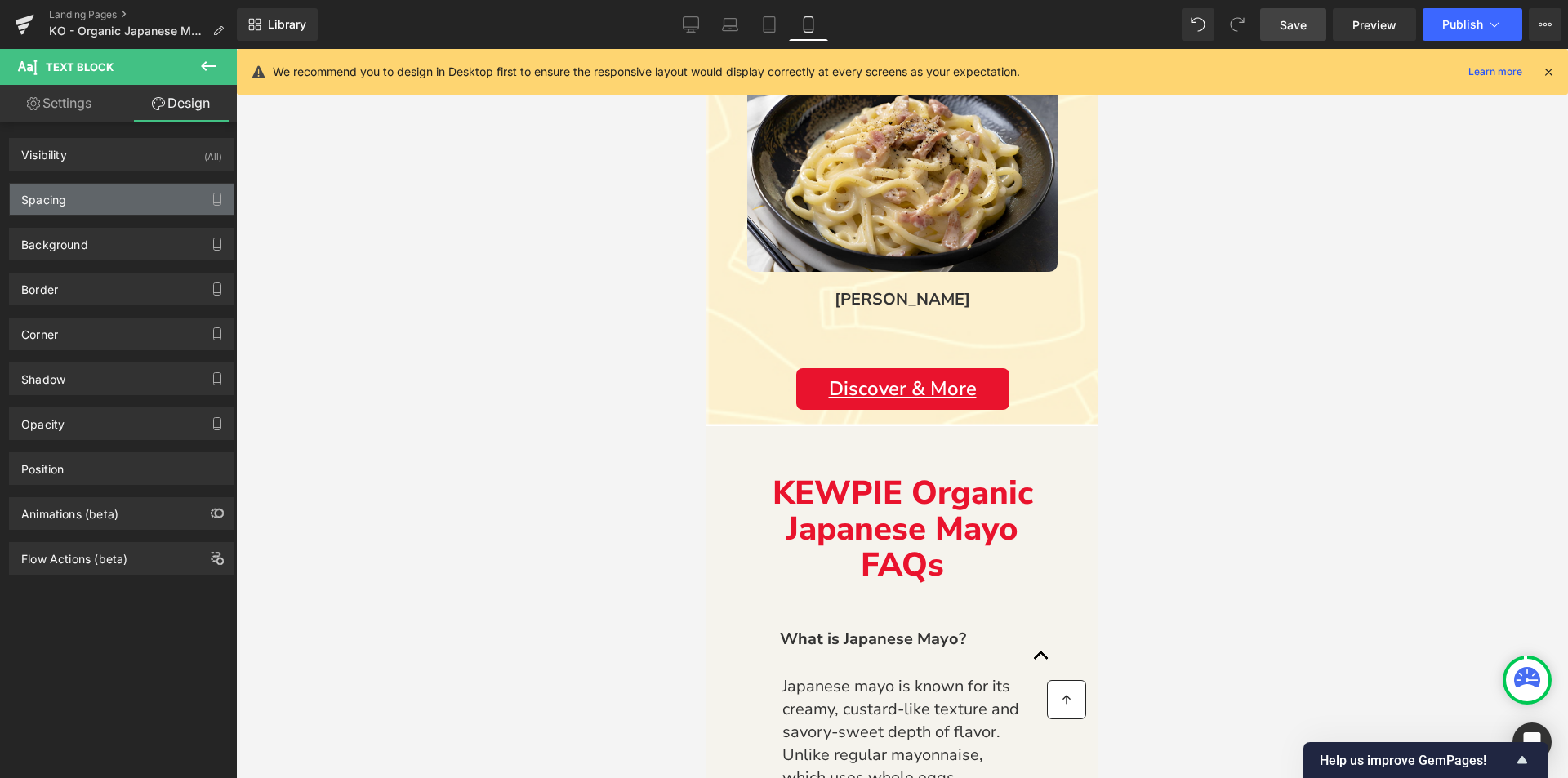
click at [77, 198] on div "Spacing" at bounding box center [121, 200] width 224 height 31
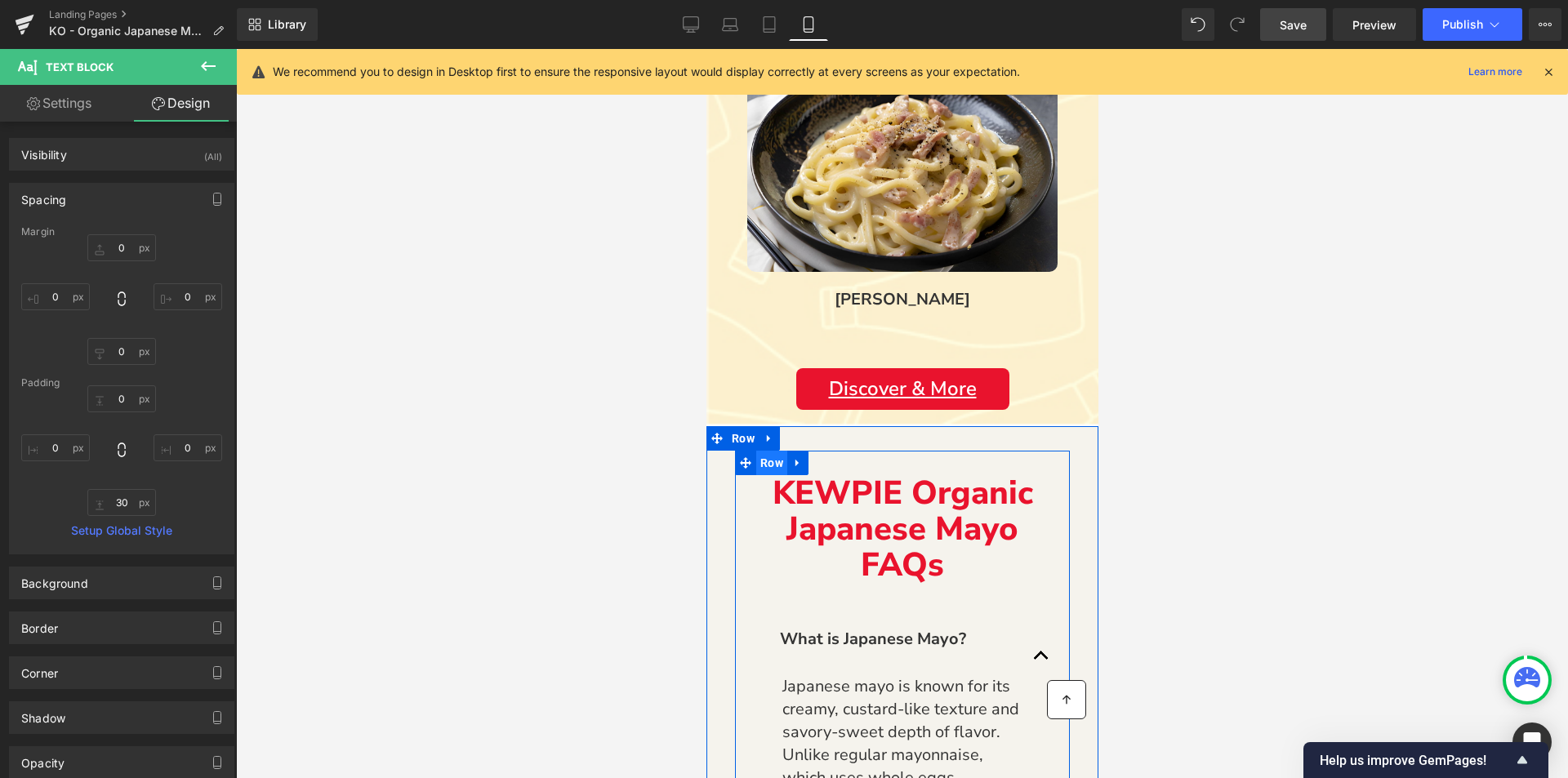
click at [772, 459] on span "Row" at bounding box center [771, 463] width 31 height 24
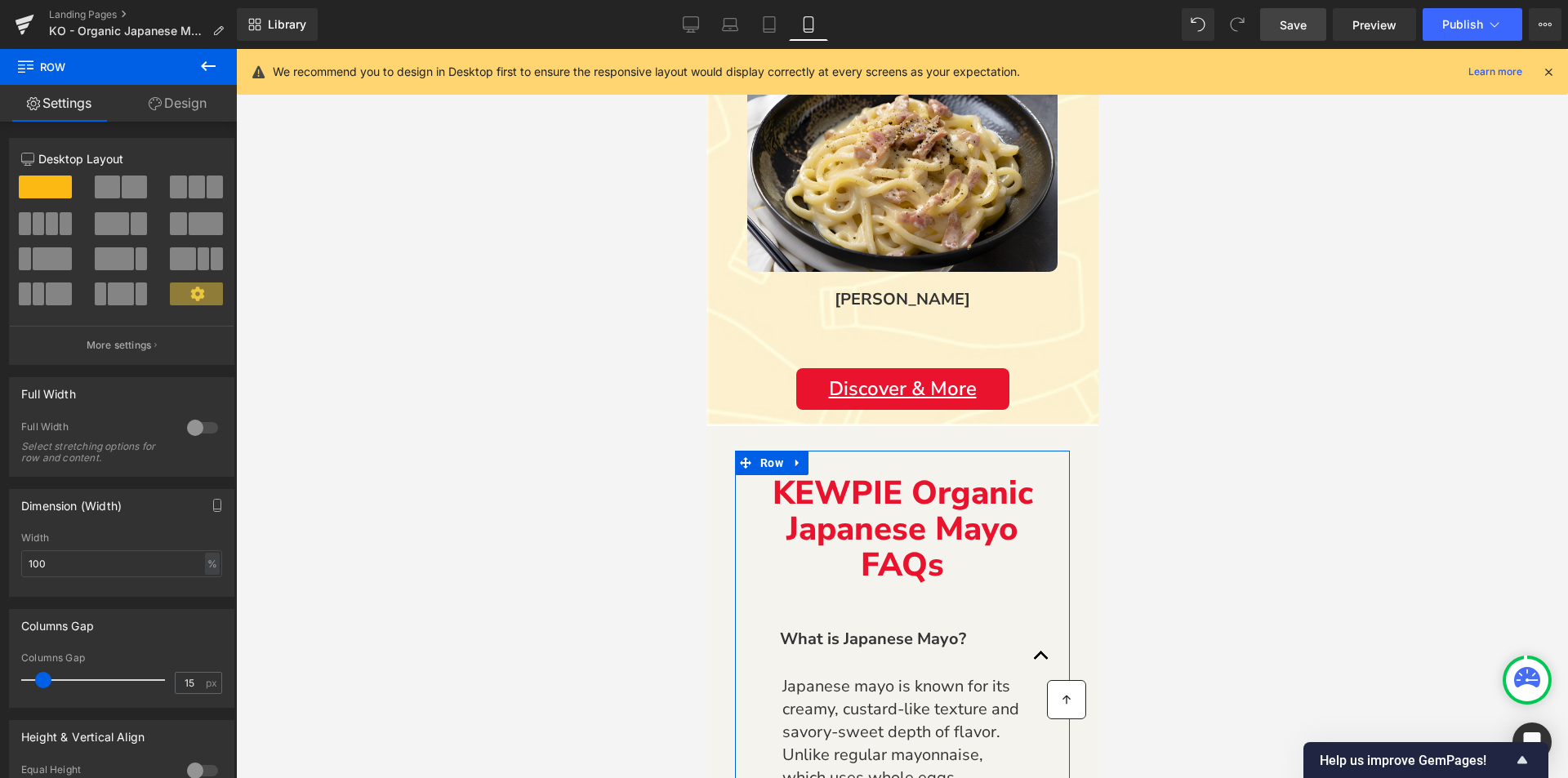
click at [172, 115] on link "Design" at bounding box center [177, 103] width 118 height 37
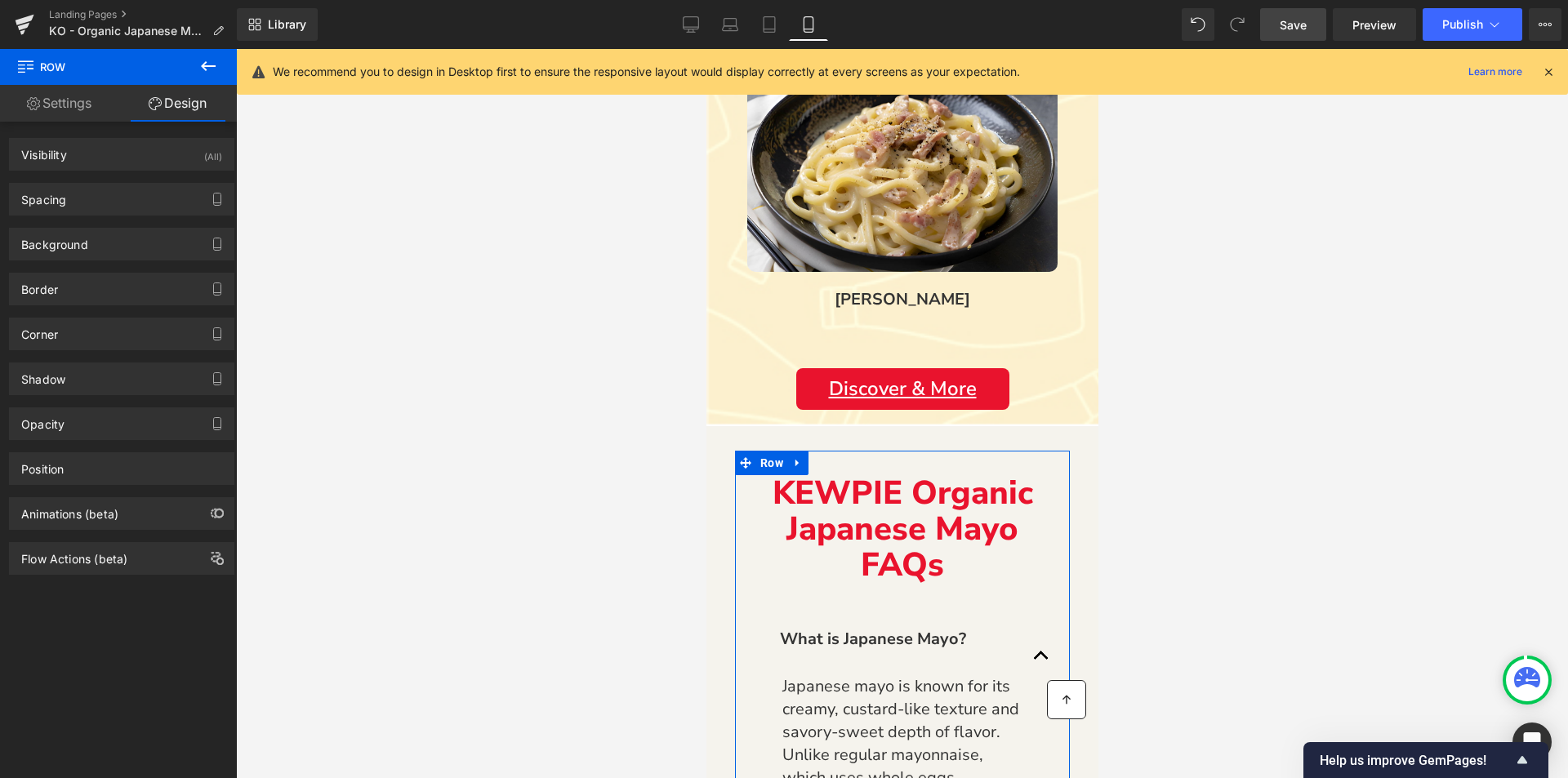
type input "0"
type input "30"
type input "0"
type input "10"
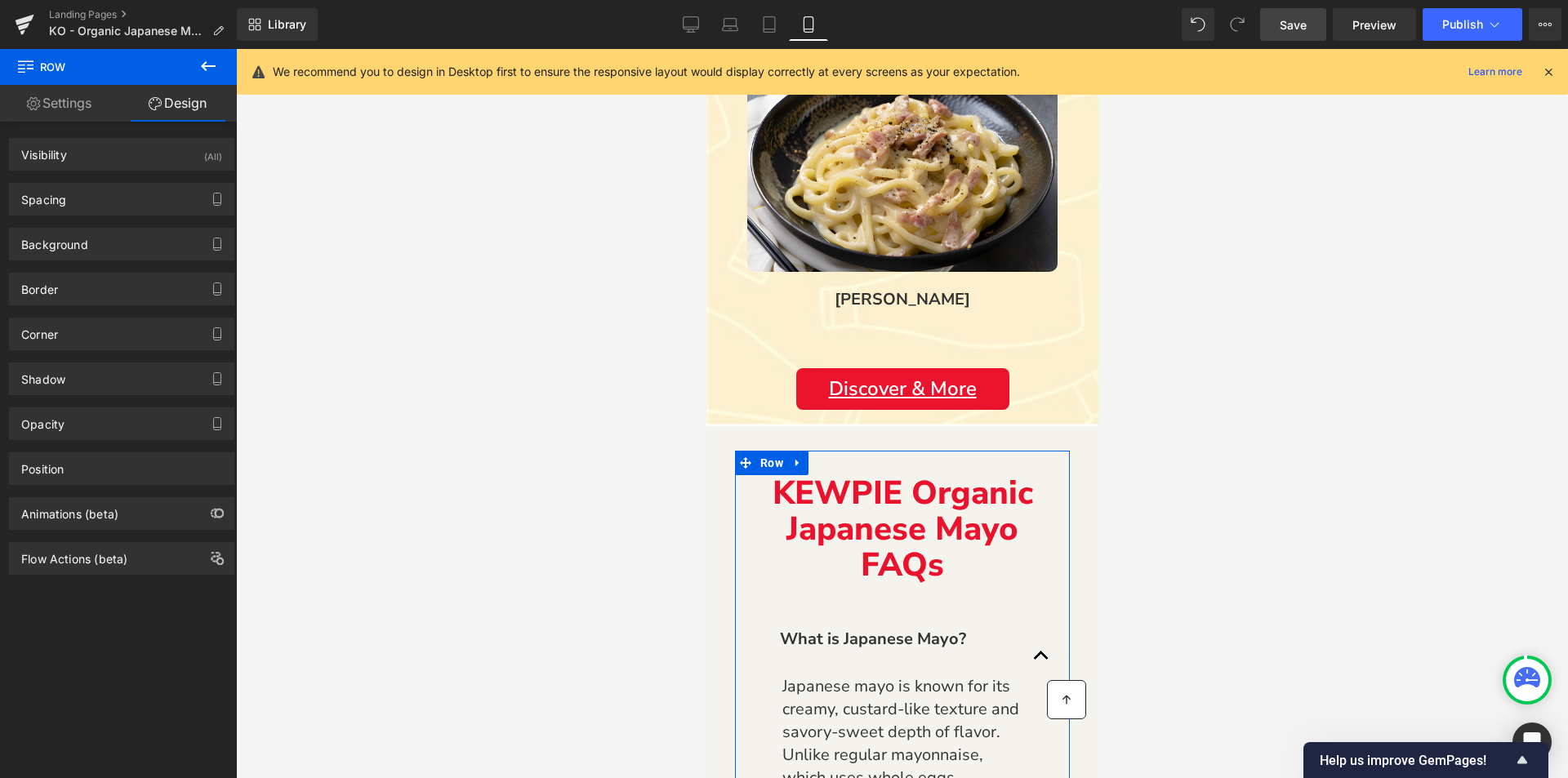
type input "0"
click at [76, 201] on div "Spacing" at bounding box center [121, 200] width 224 height 31
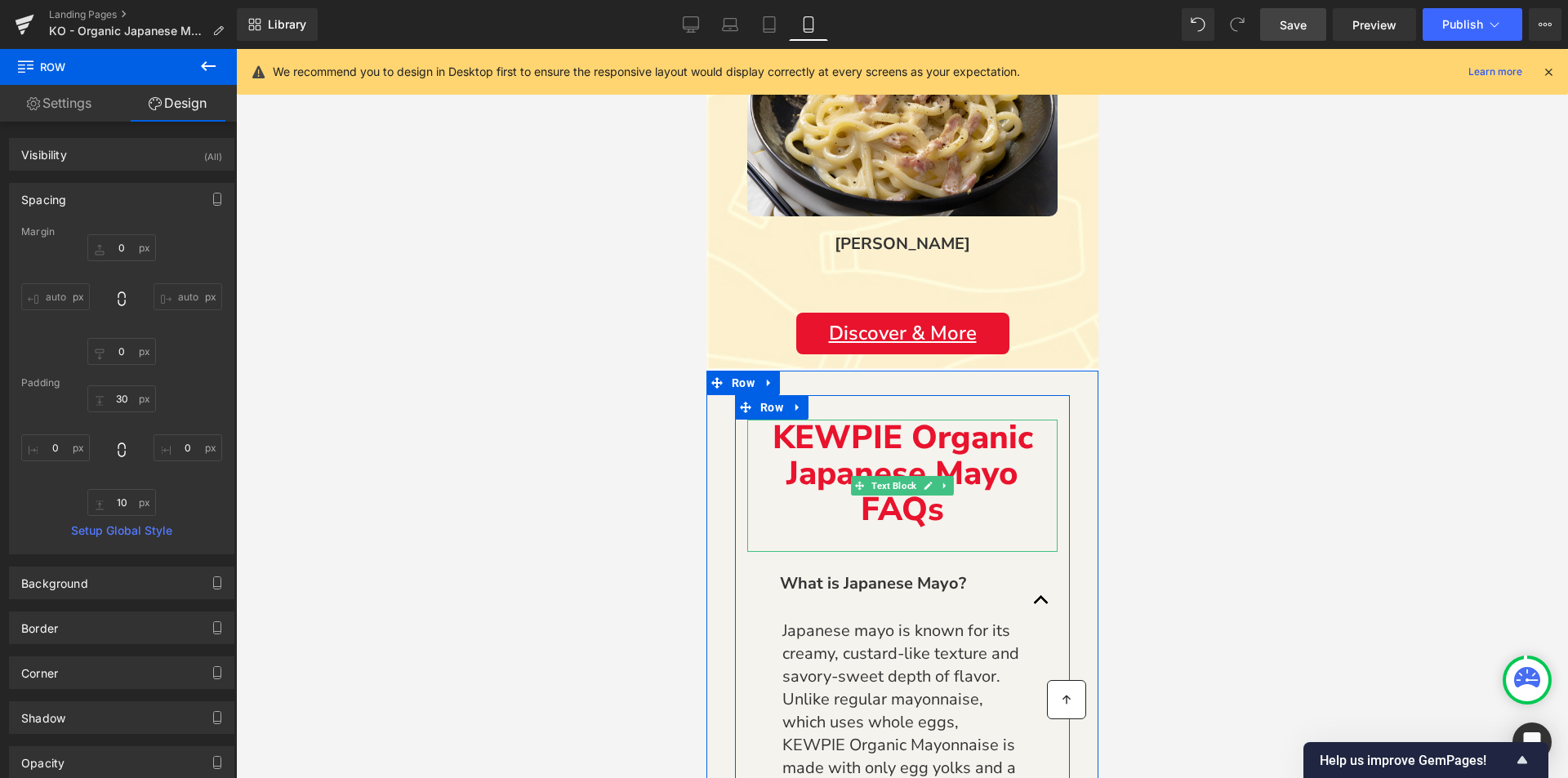
scroll to position [4057, 0]
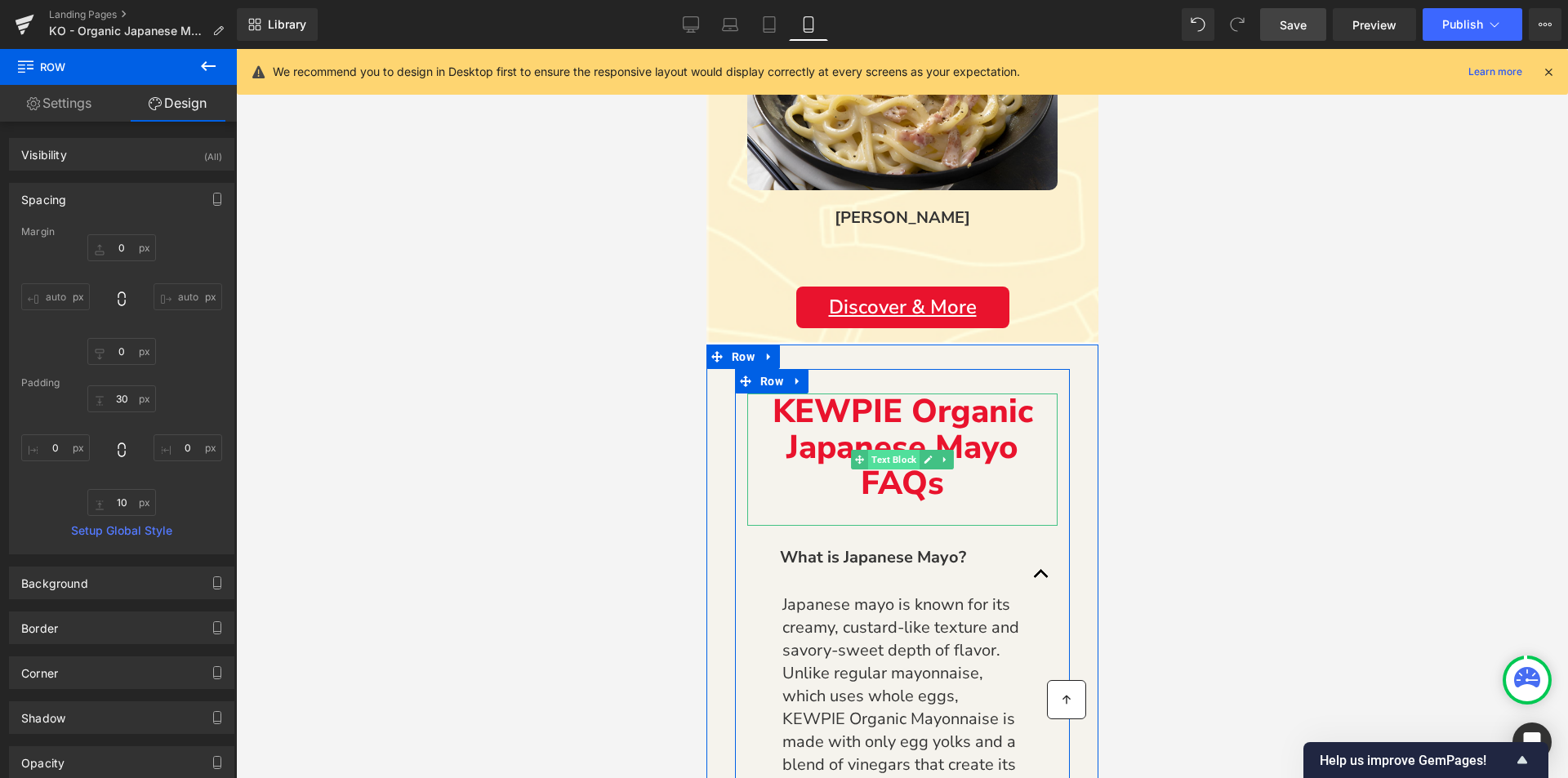
click at [896, 453] on span "Text Block" at bounding box center [893, 460] width 52 height 20
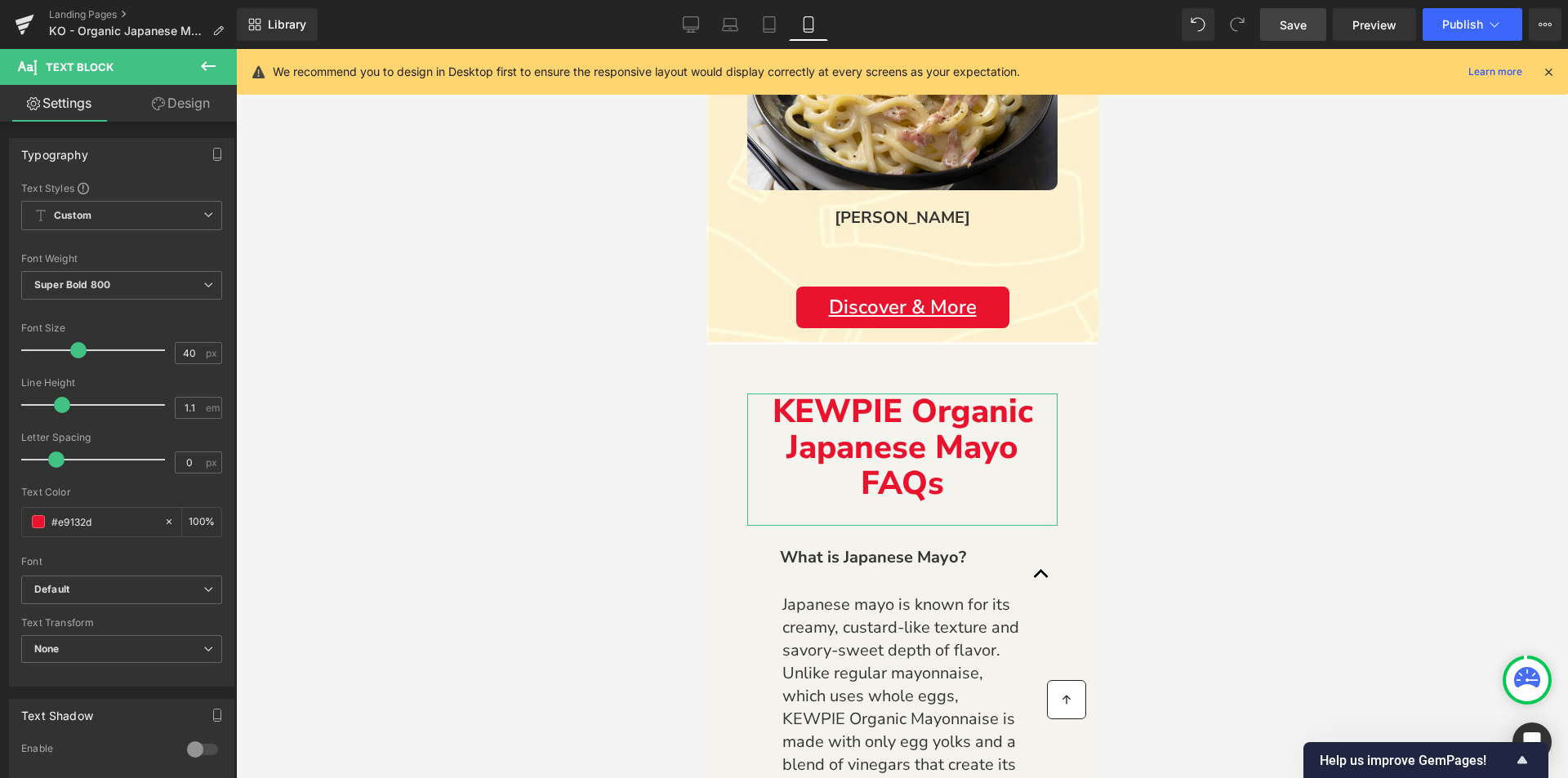
click at [192, 111] on link "Design" at bounding box center [181, 103] width 118 height 37
click at [0, 0] on div "Background" at bounding box center [0, 0] width 0 height 0
click at [0, 0] on div "Spacing" at bounding box center [0, 0] width 0 height 0
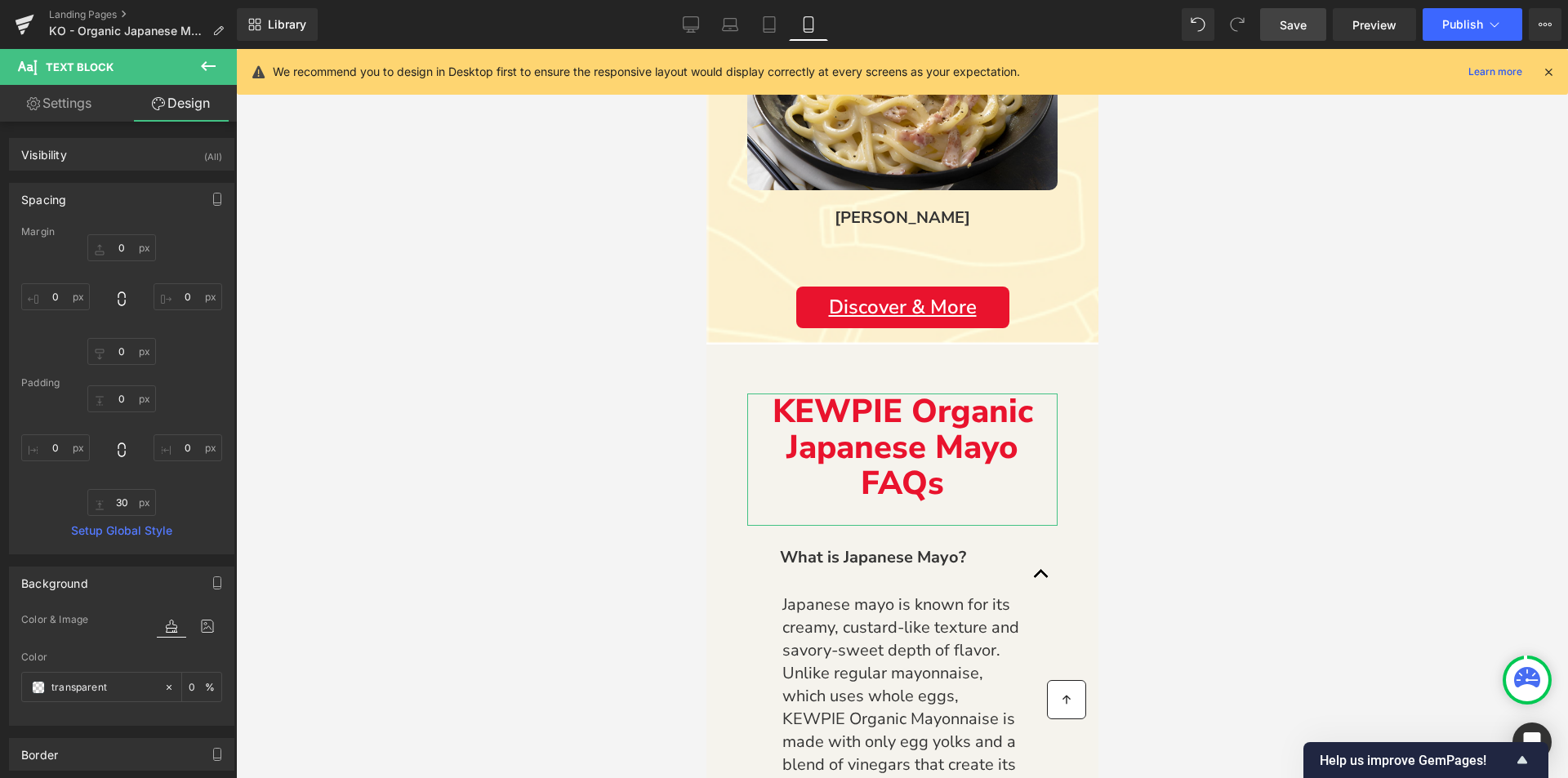
type input "0"
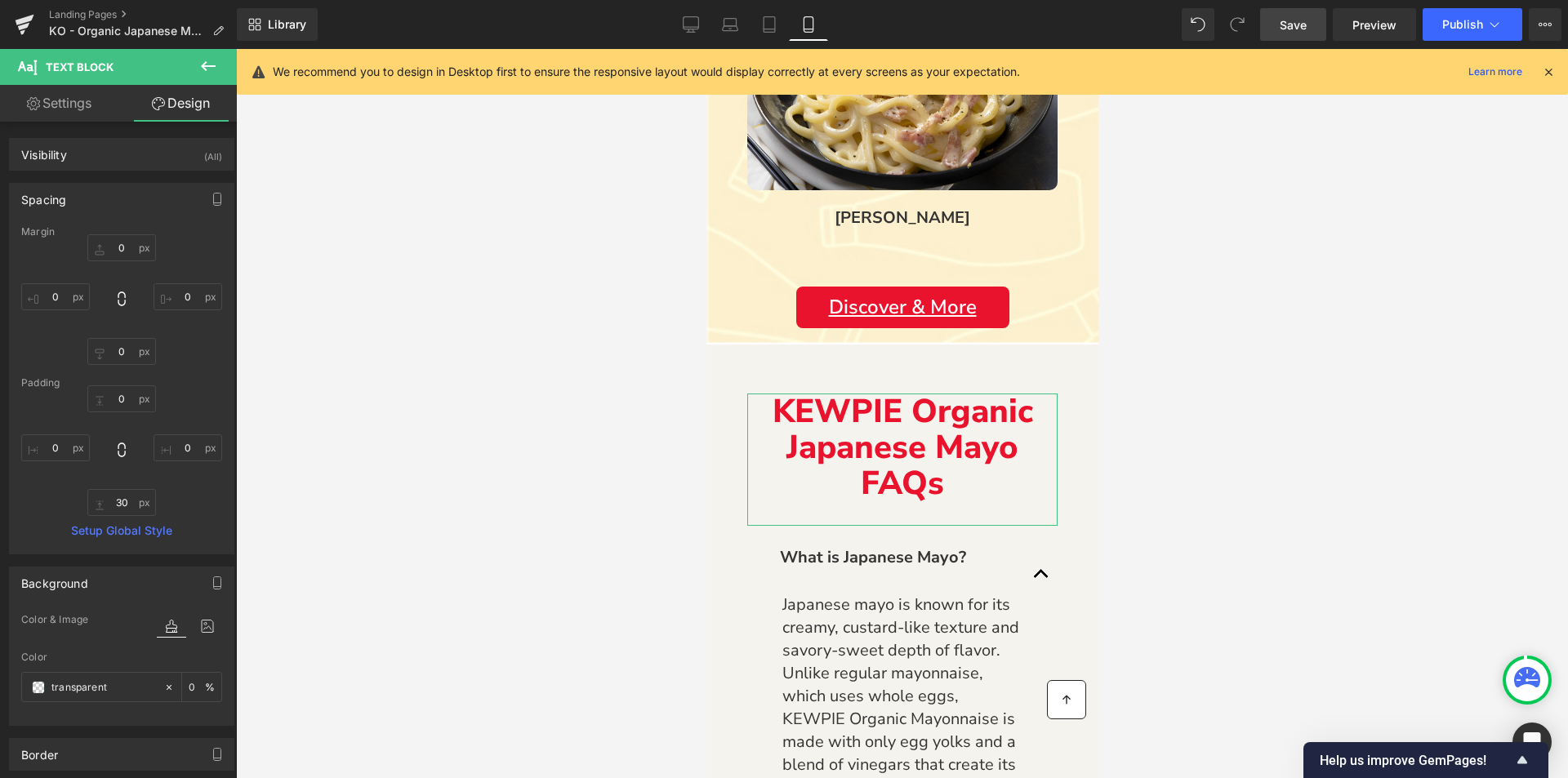
type input "0"
type input "30"
type input "0"
type input "transparent"
type input "0"
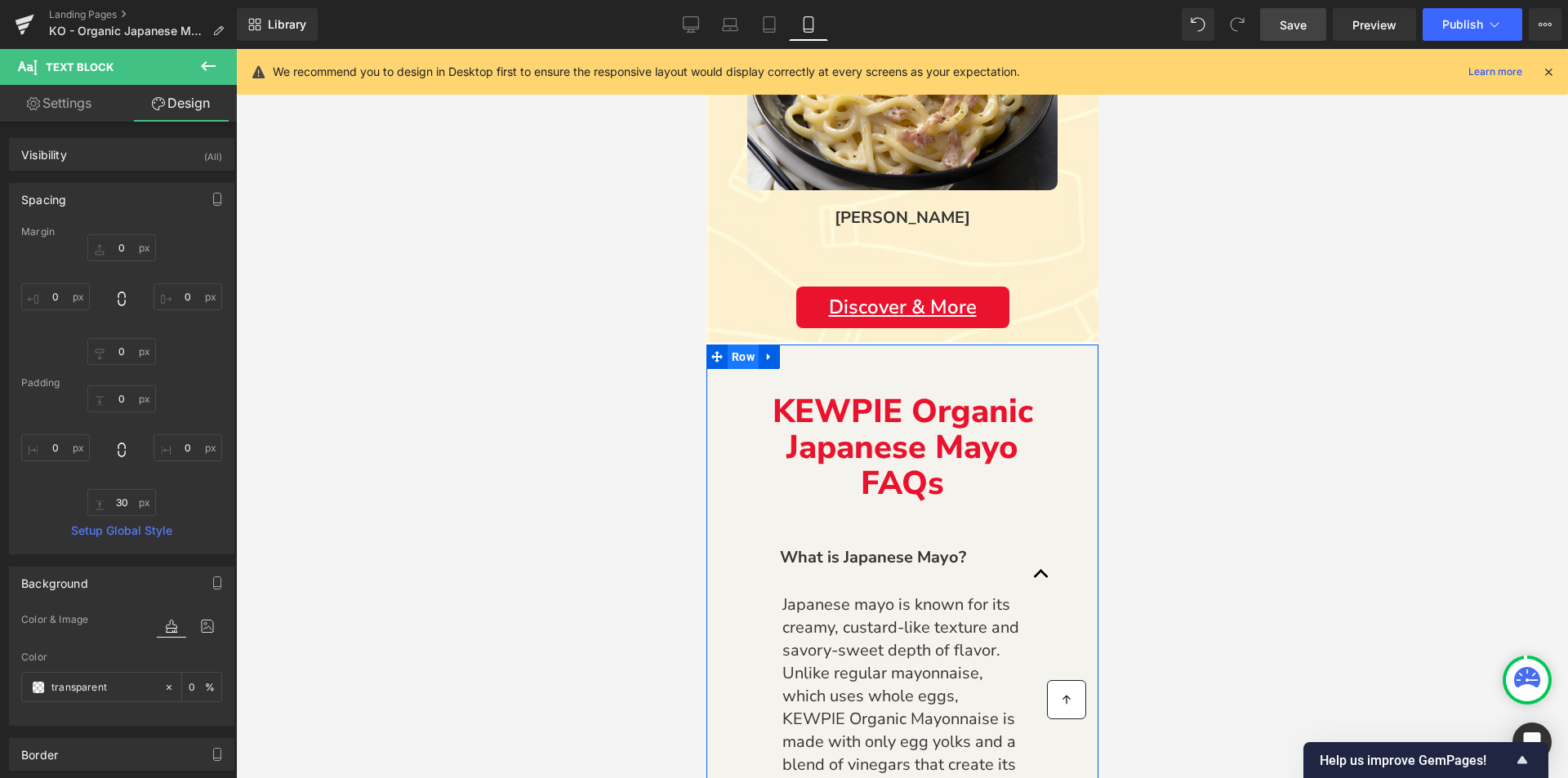
click at [744, 350] on span "Row" at bounding box center [743, 357] width 31 height 24
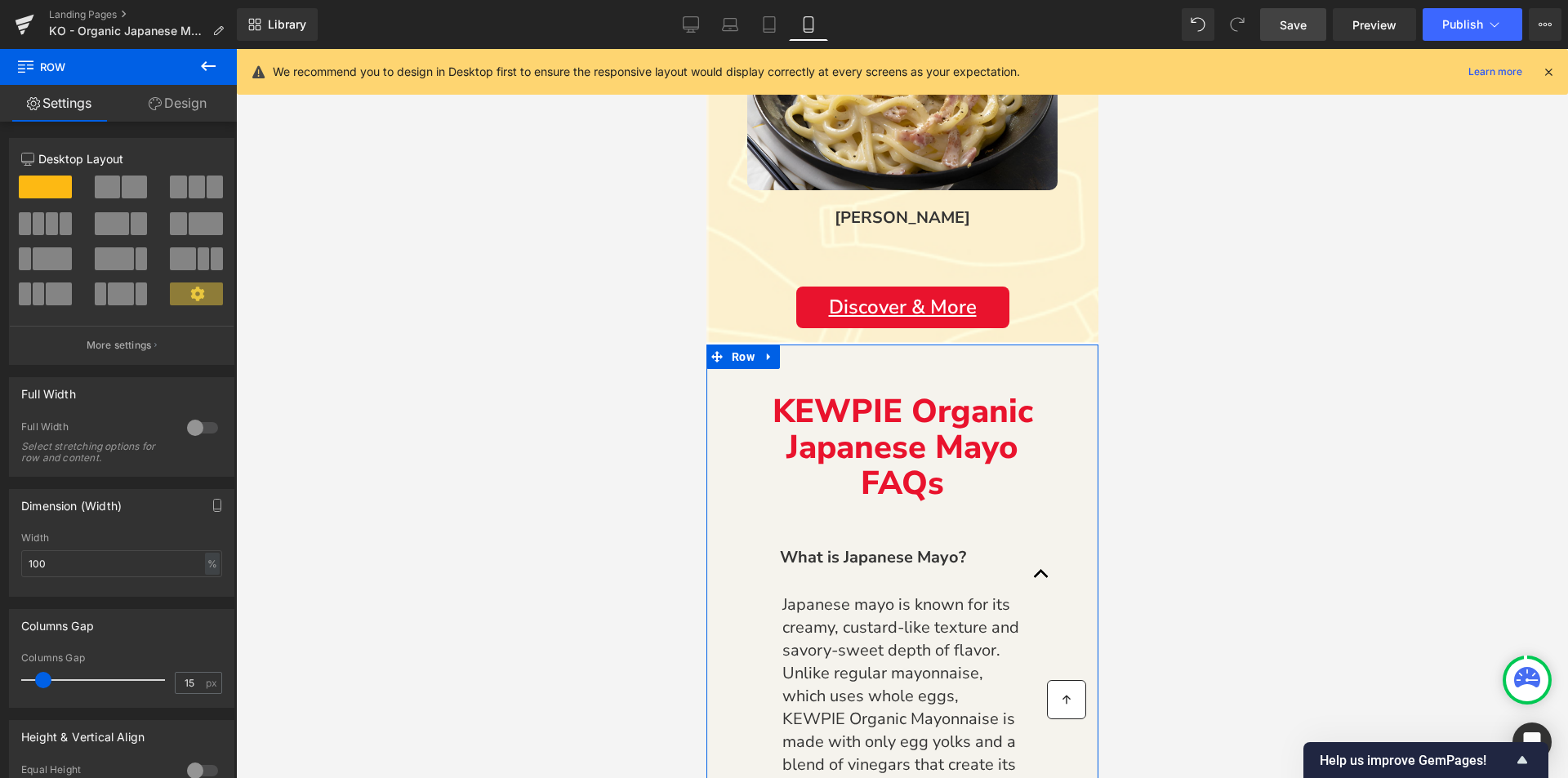
click at [194, 86] on link "Design" at bounding box center [177, 103] width 118 height 37
click at [188, 105] on link "Design" at bounding box center [177, 103] width 118 height 37
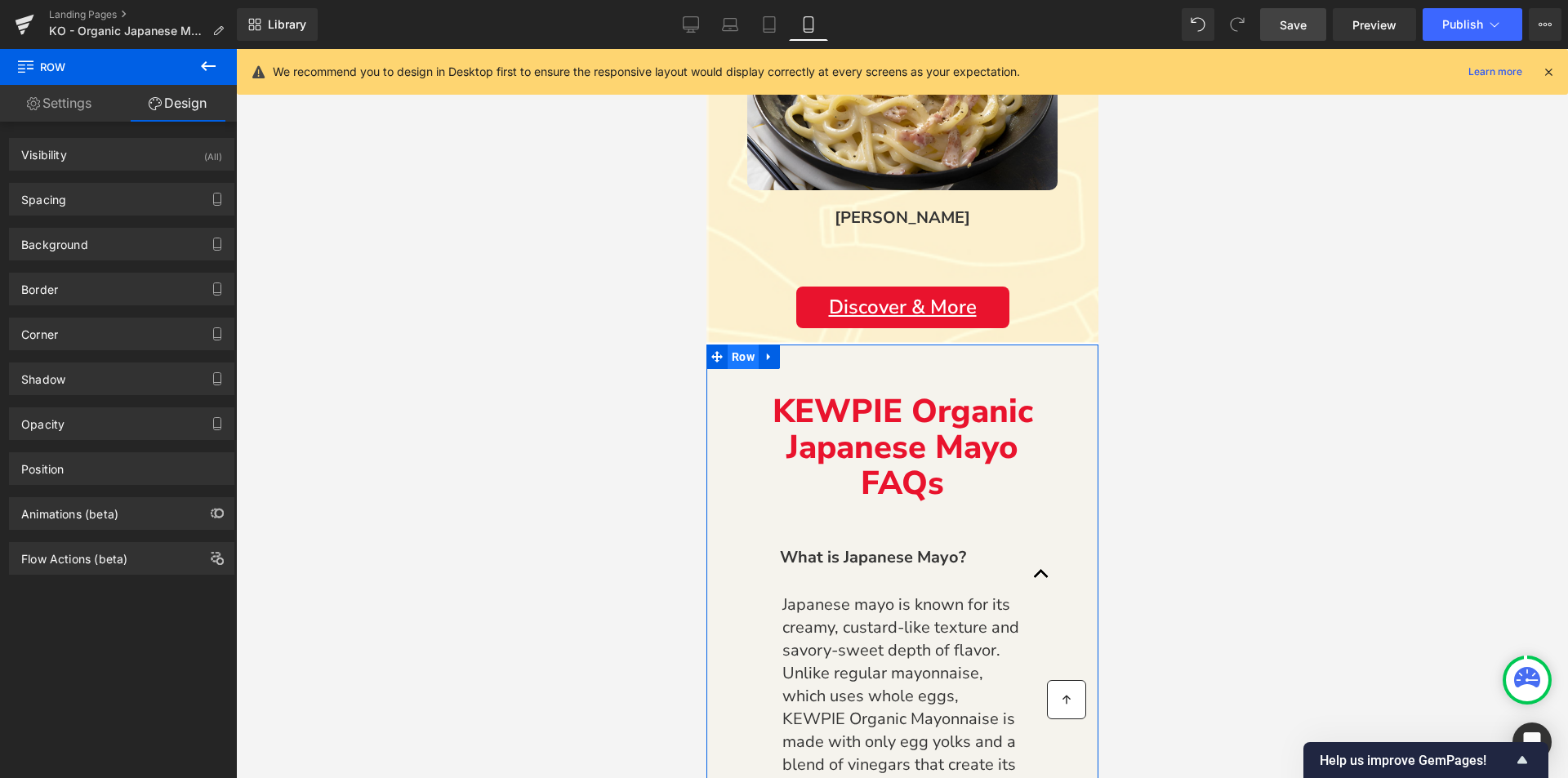
click at [747, 354] on span "Row" at bounding box center [743, 357] width 31 height 24
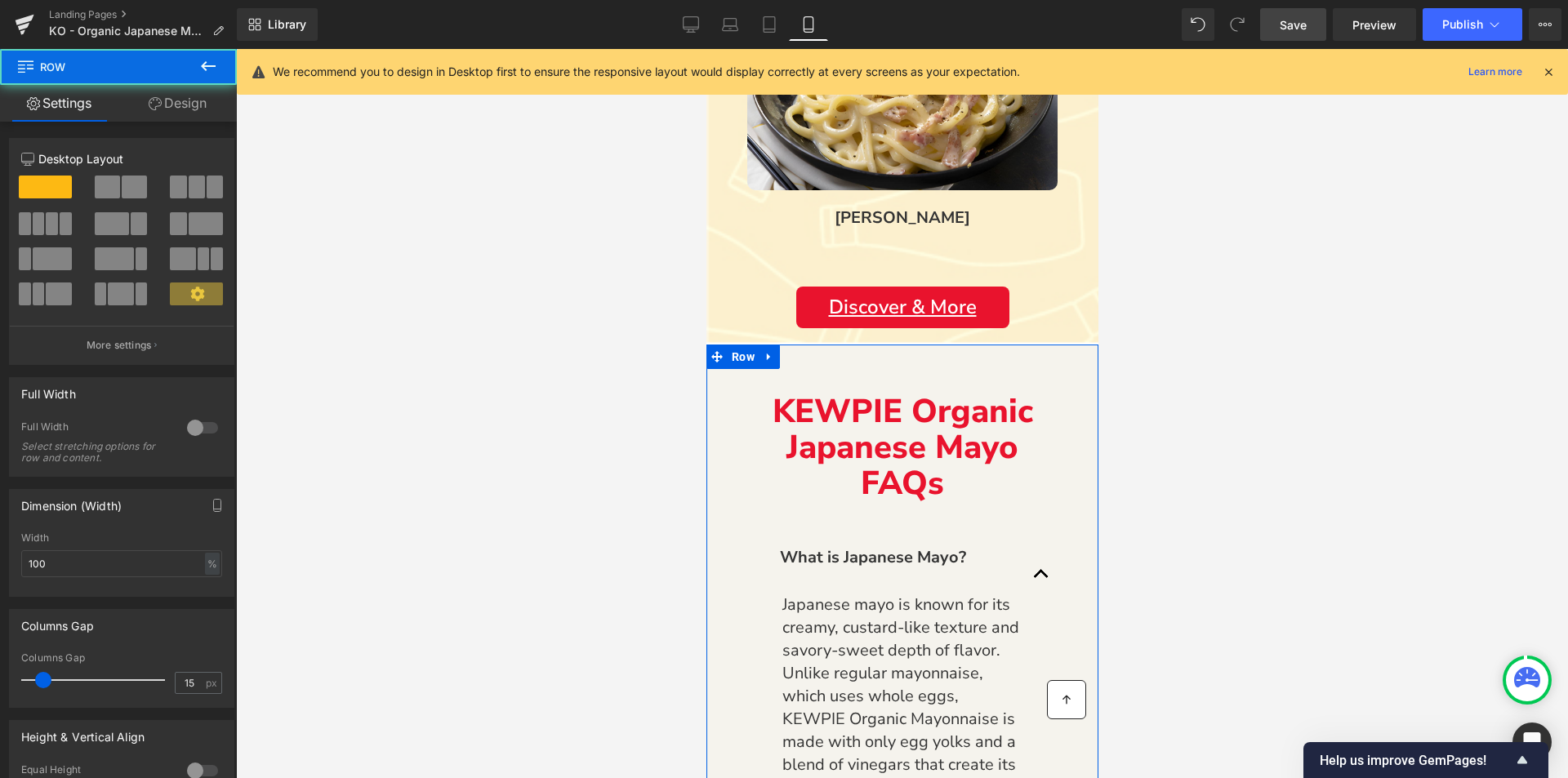
click at [188, 108] on link "Design" at bounding box center [177, 103] width 118 height 37
click at [0, 0] on div "Spacing" at bounding box center [0, 0] width 0 height 0
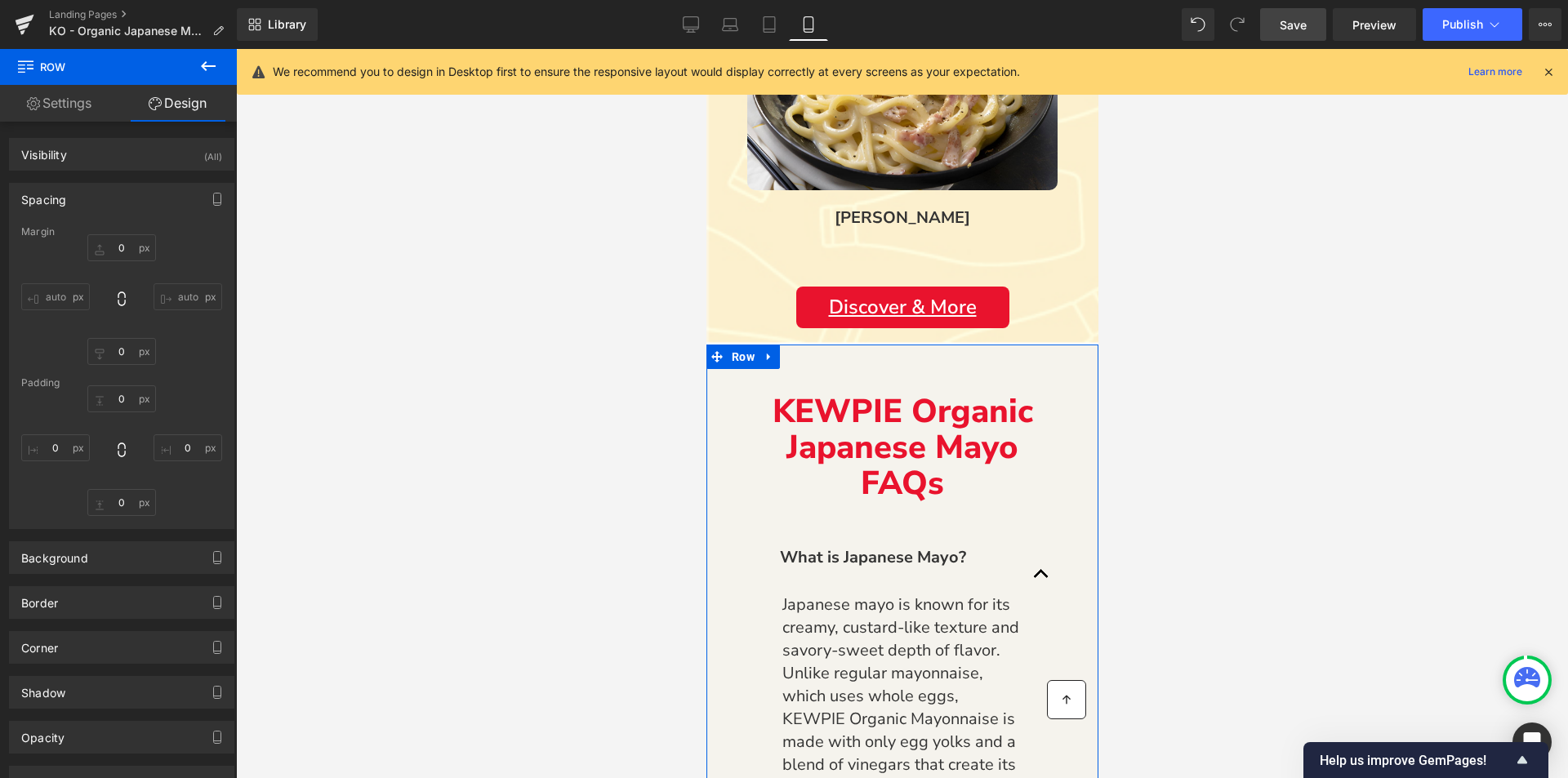
type input "0"
type input "30"
type input "20"
type input "10"
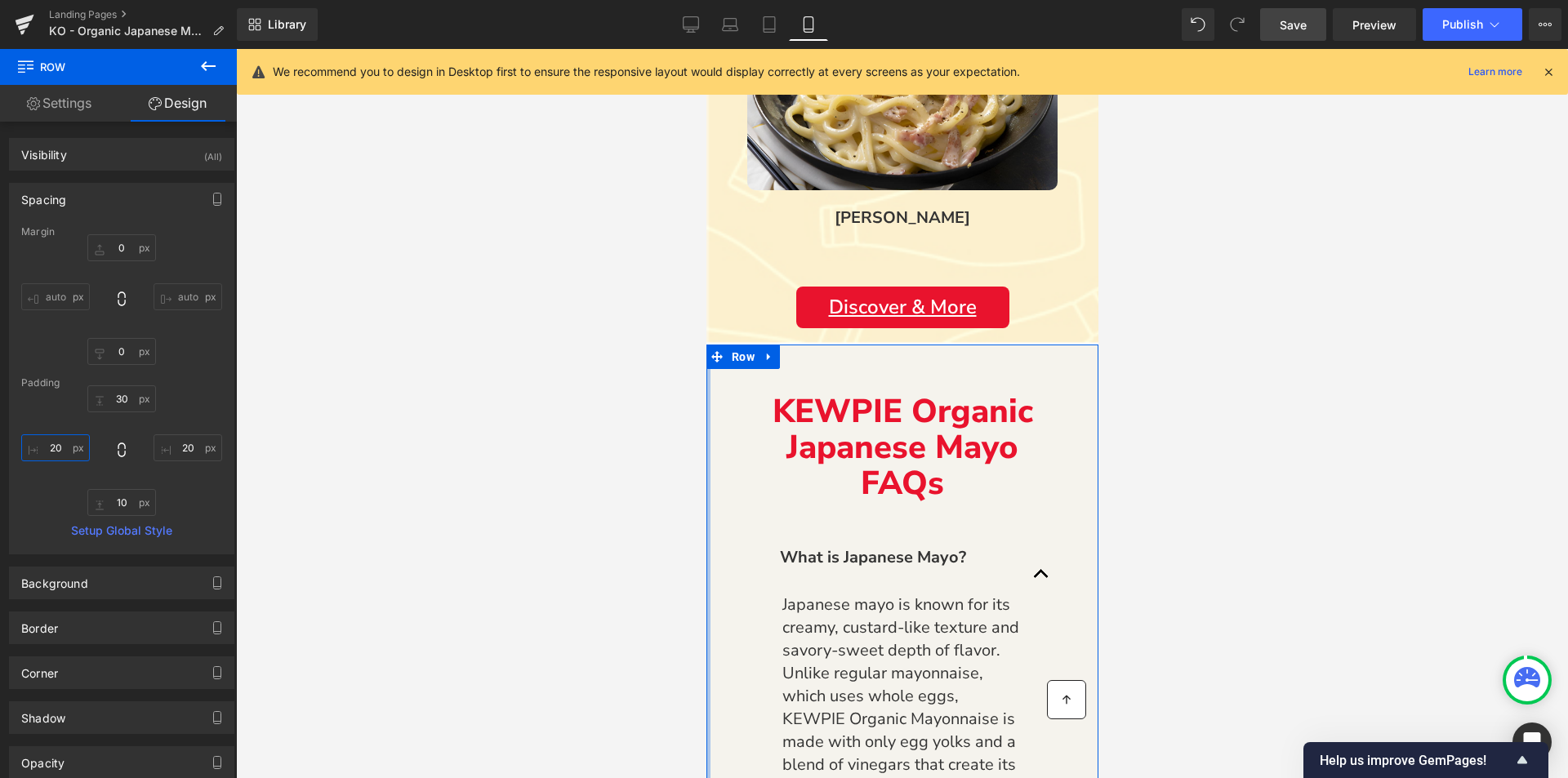
click at [58, 448] on input "20" at bounding box center [55, 448] width 68 height 27
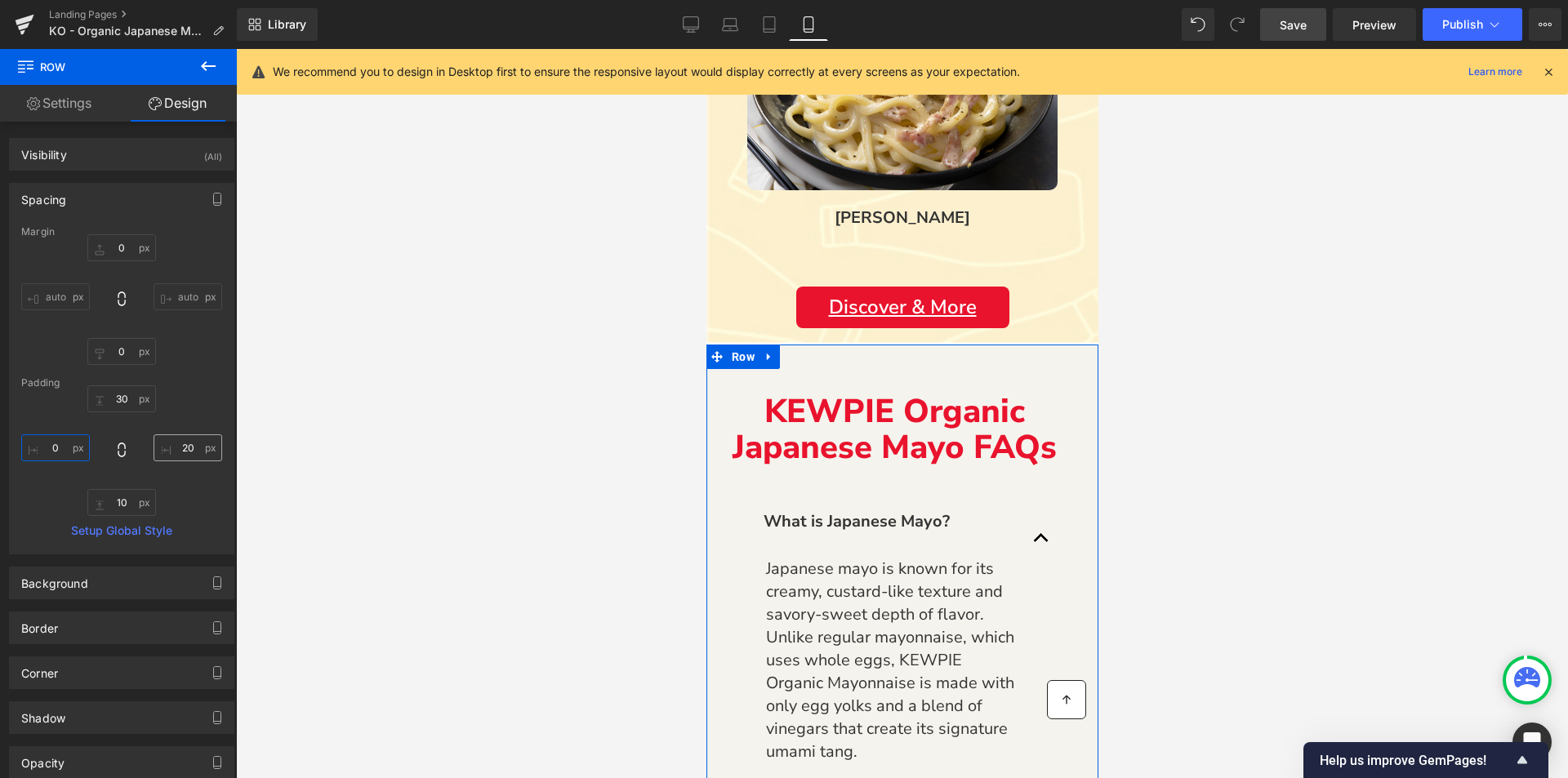
type input "0"
click at [175, 444] on input "20" at bounding box center [188, 448] width 68 height 27
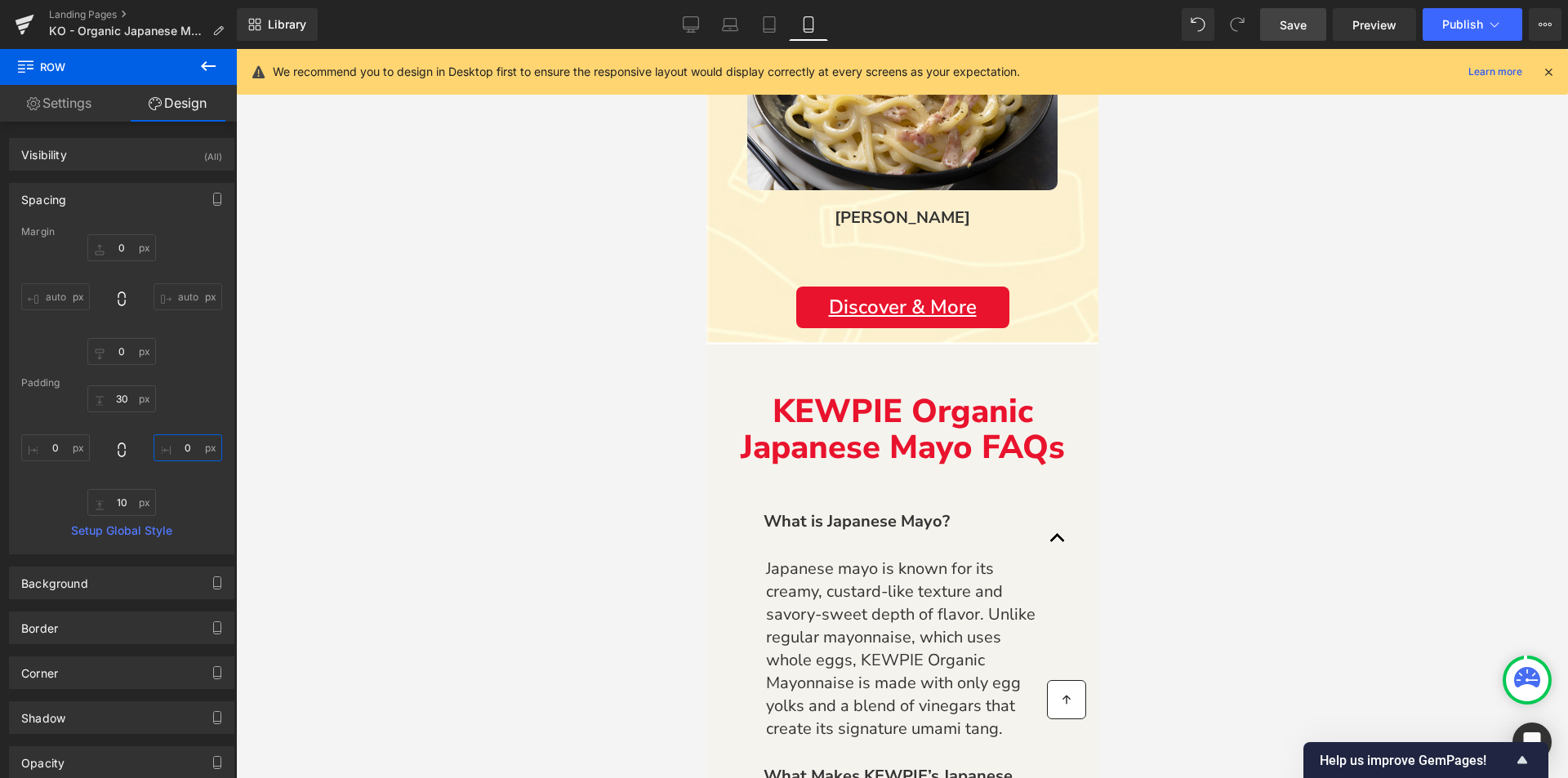
type input "0"
click at [353, 496] on div at bounding box center [902, 414] width 1332 height 730
click at [1297, 25] on span "Save" at bounding box center [1293, 25] width 27 height 17
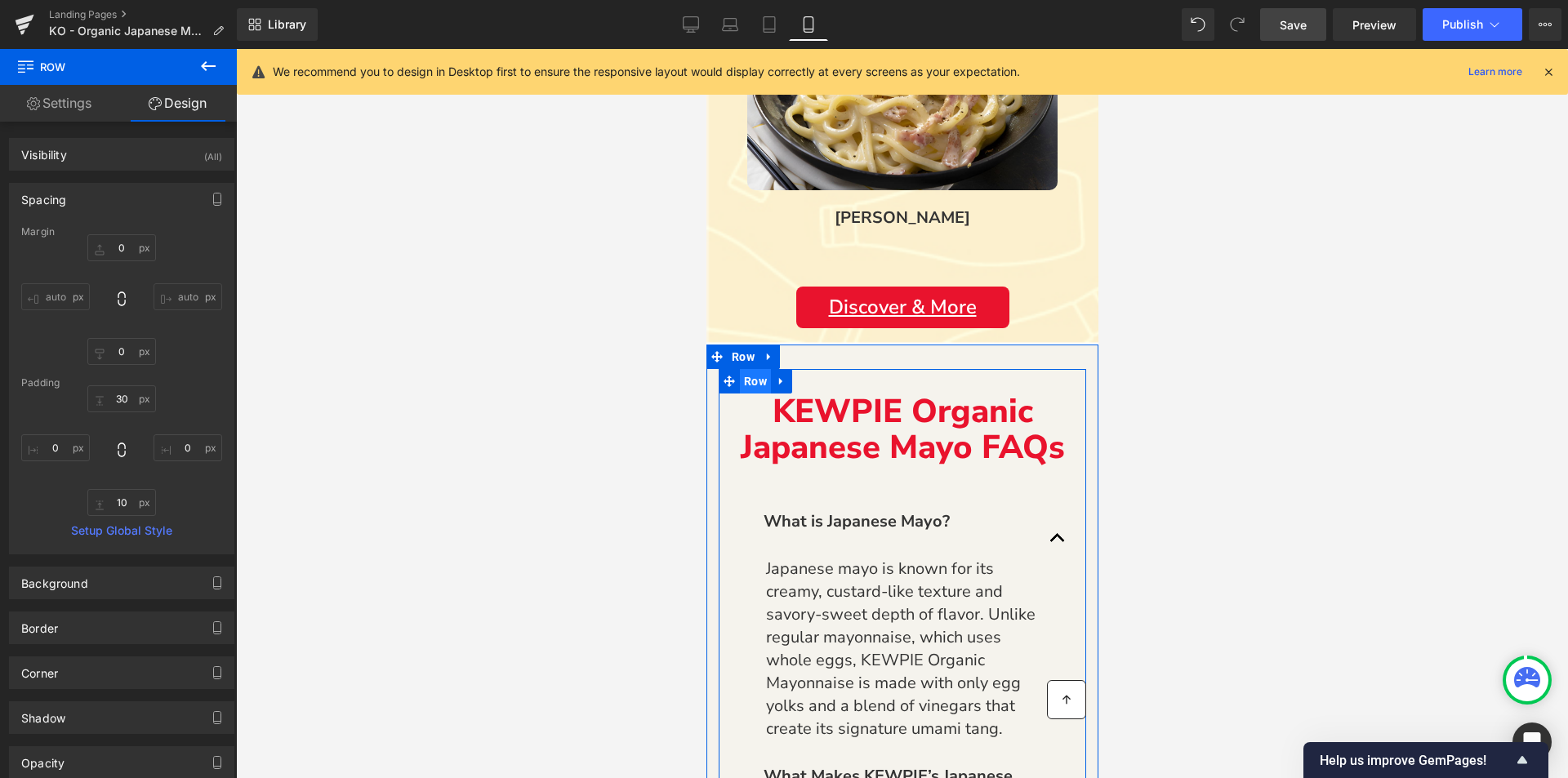
click at [760, 379] on span "Row" at bounding box center [755, 381] width 31 height 24
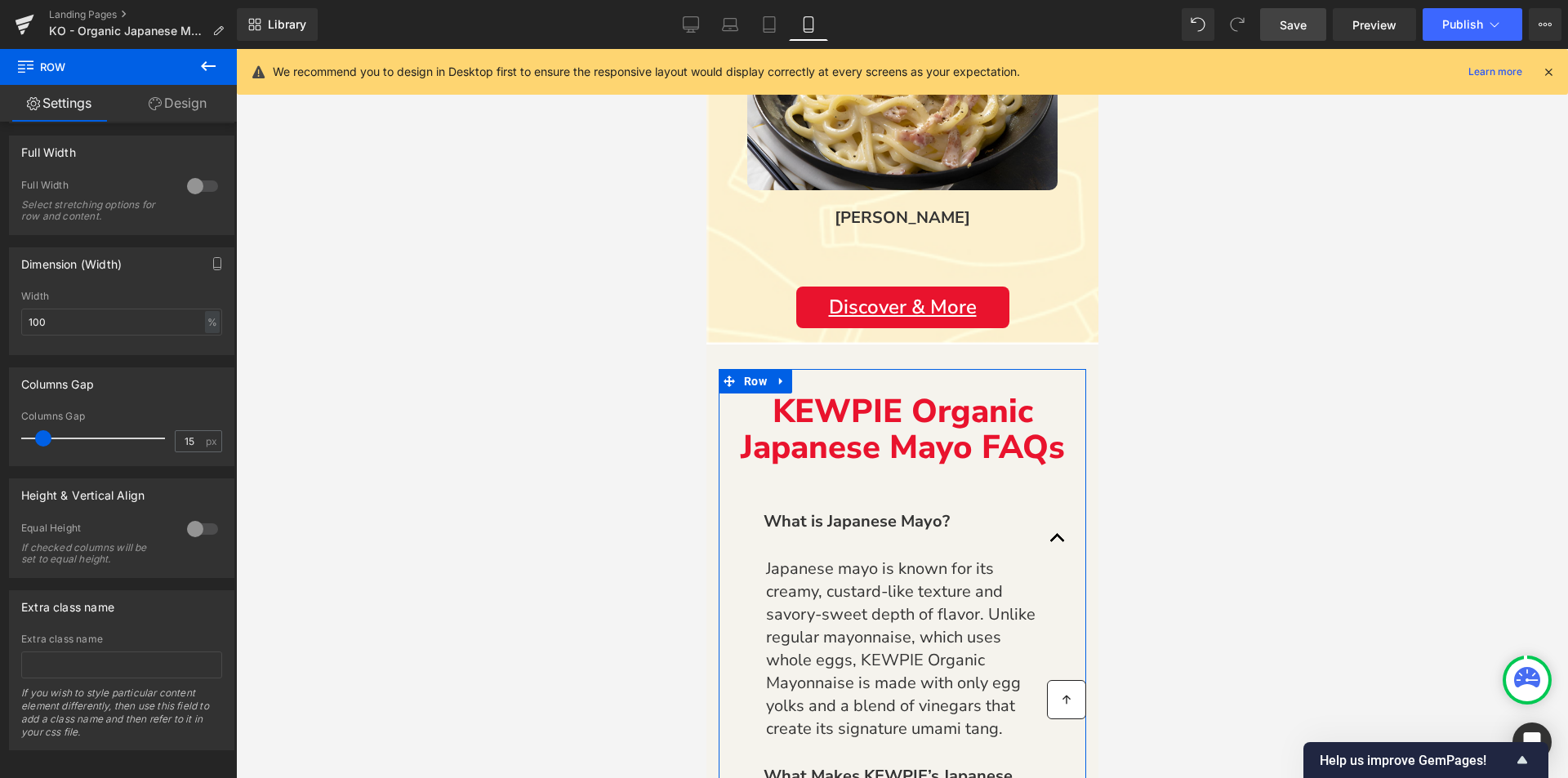
scroll to position [259, 0]
click at [177, 427] on input "15" at bounding box center [189, 436] width 29 height 21
click at [185, 430] on input "15" at bounding box center [189, 436] width 29 height 21
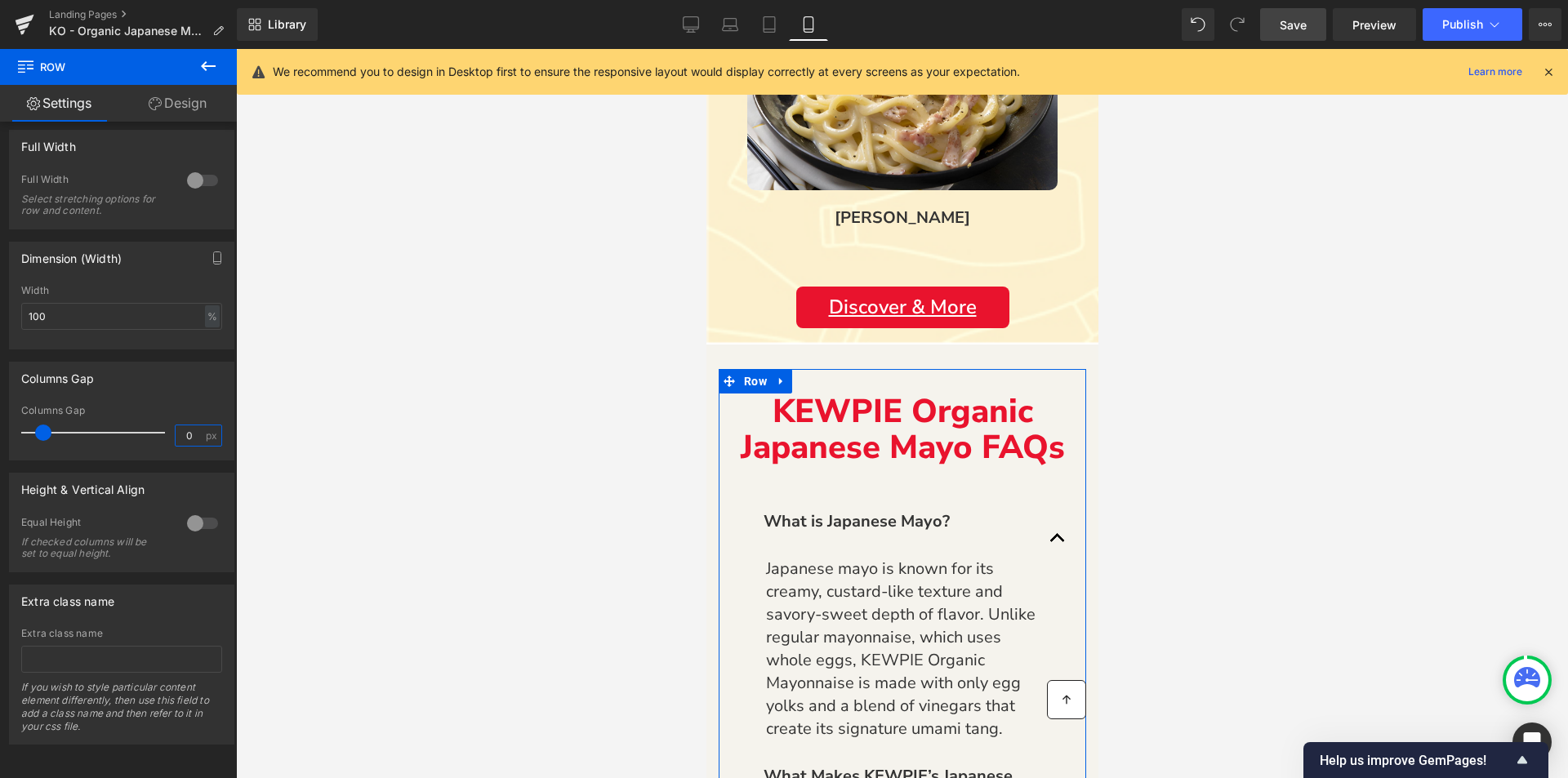
type input "0"
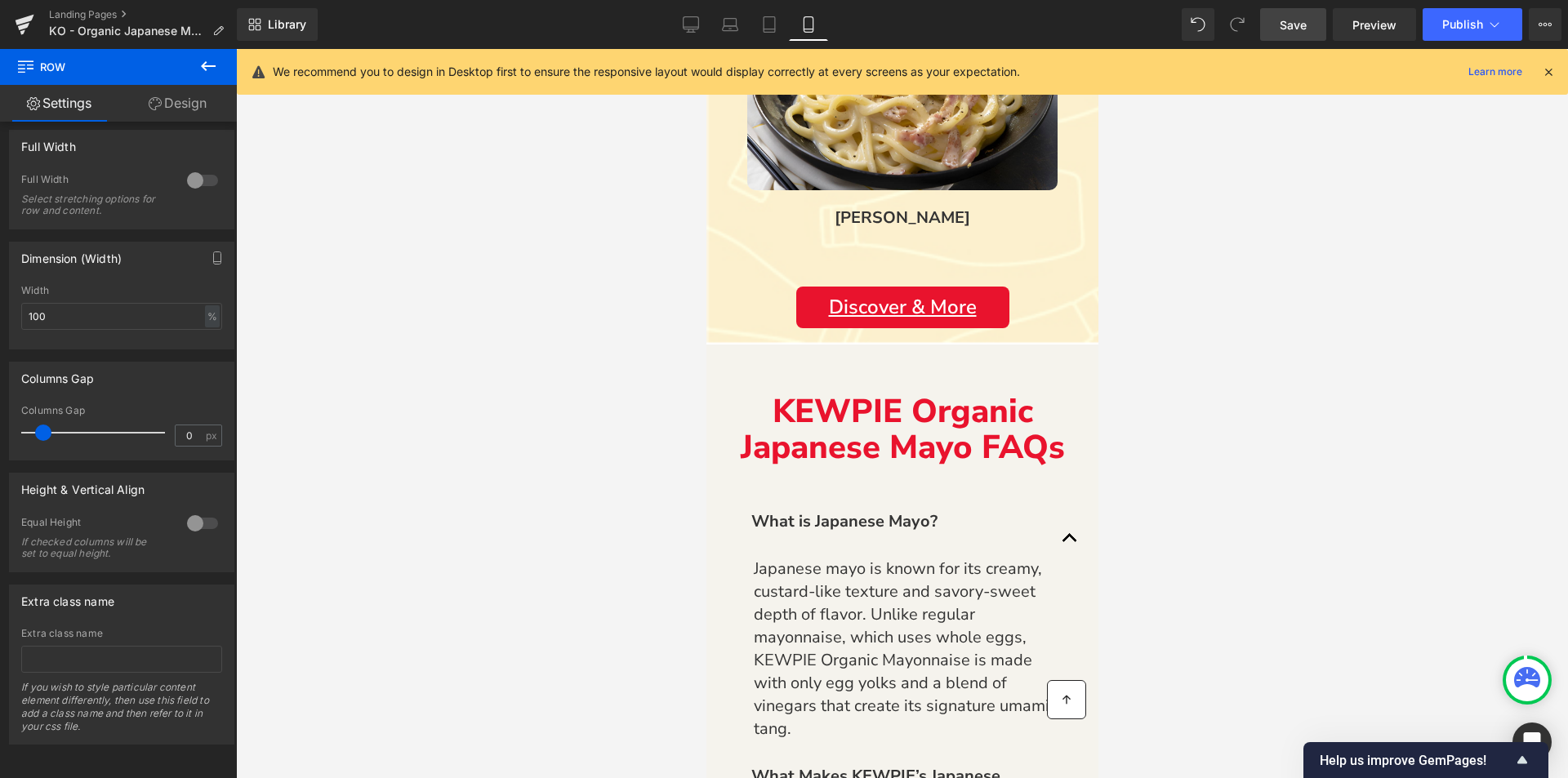
click at [318, 482] on div at bounding box center [902, 414] width 1332 height 730
click at [521, 390] on div at bounding box center [902, 414] width 1332 height 730
click at [1310, 23] on link "Save" at bounding box center [1293, 24] width 67 height 33
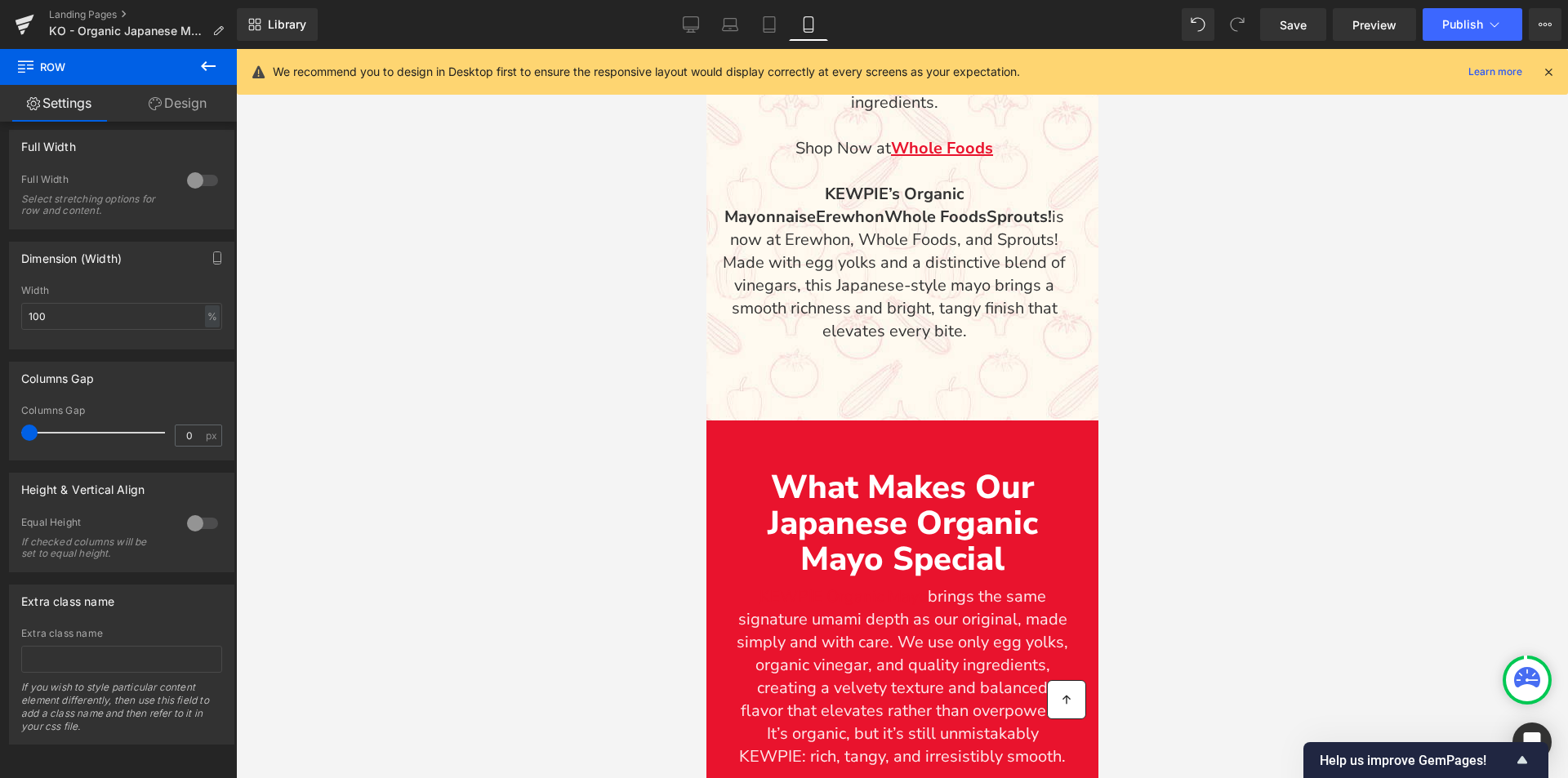
scroll to position [1634, 0]
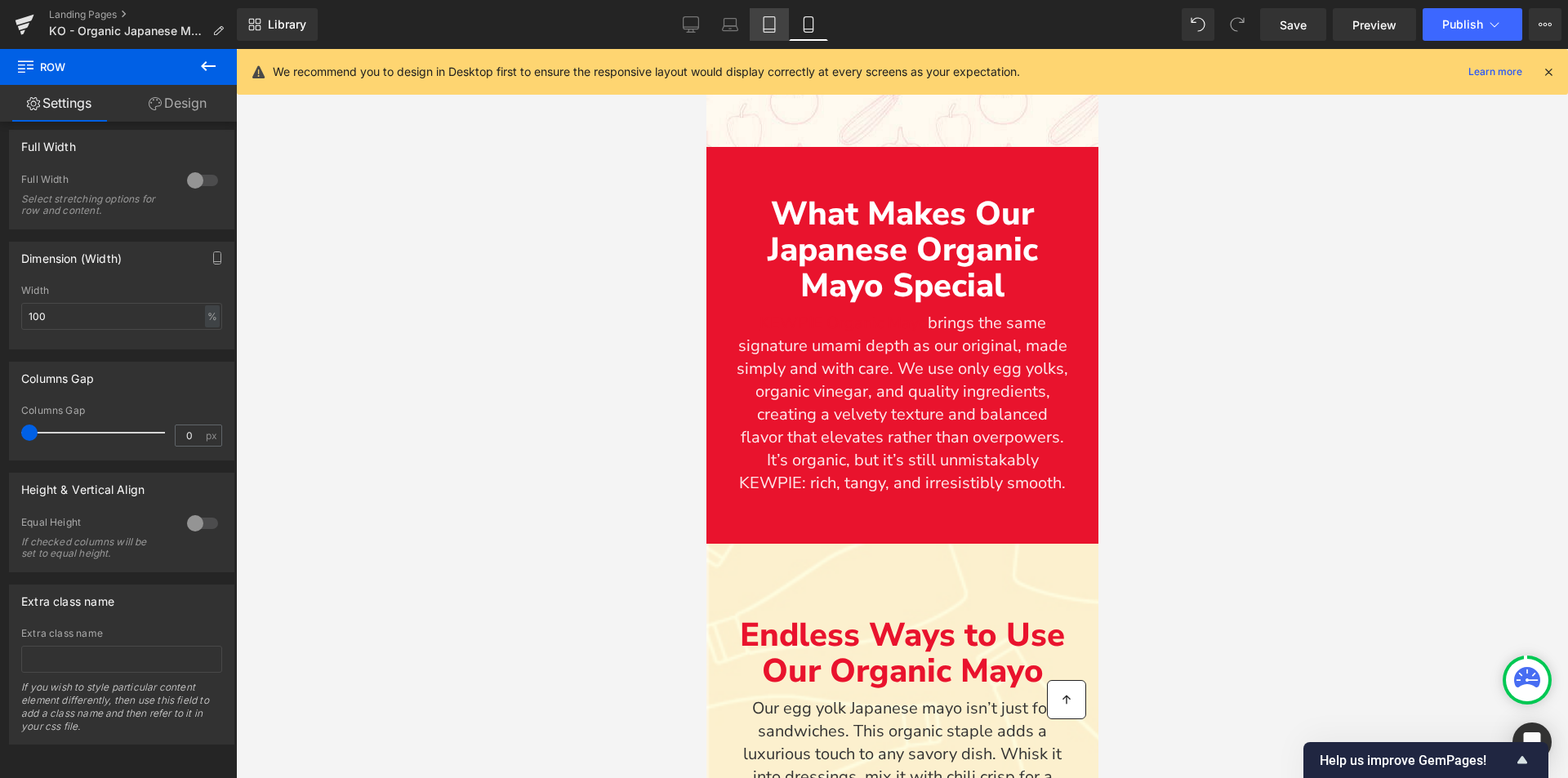
click at [770, 26] on icon at bounding box center [769, 24] width 16 height 16
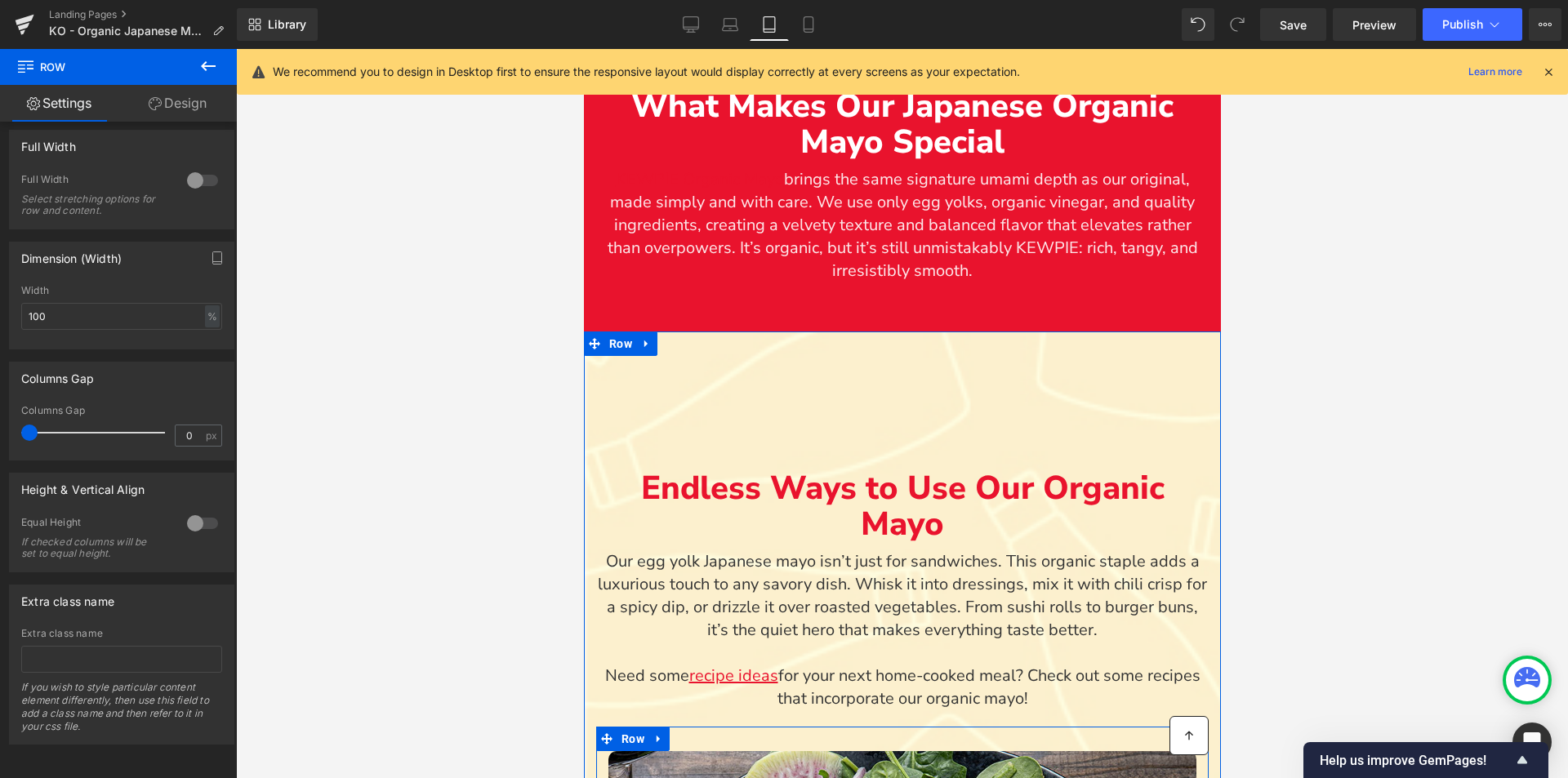
scroll to position [1686, 0]
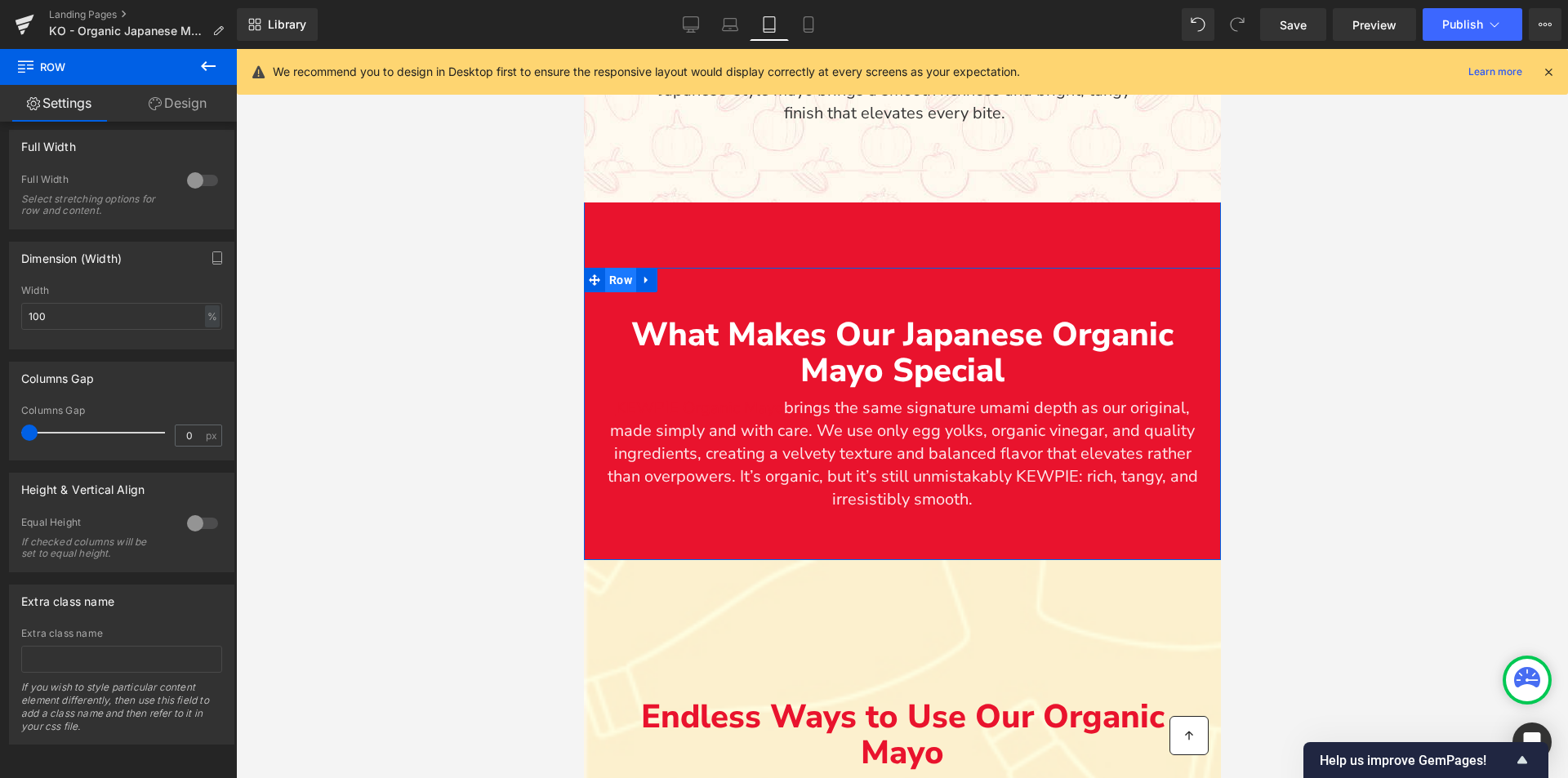
click at [623, 277] on span "Row" at bounding box center [620, 280] width 31 height 24
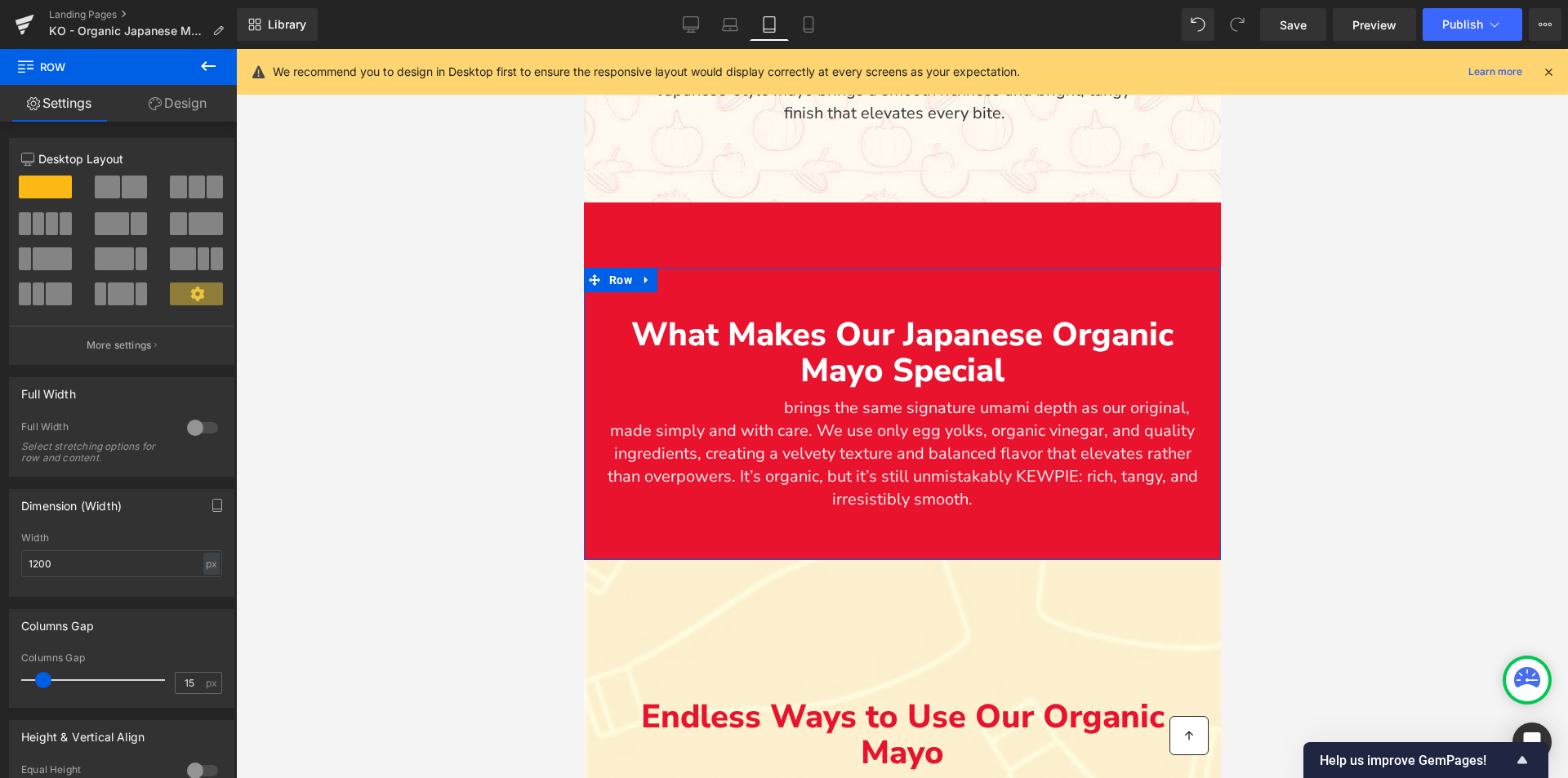
click at [201, 112] on link "Design" at bounding box center [177, 103] width 118 height 37
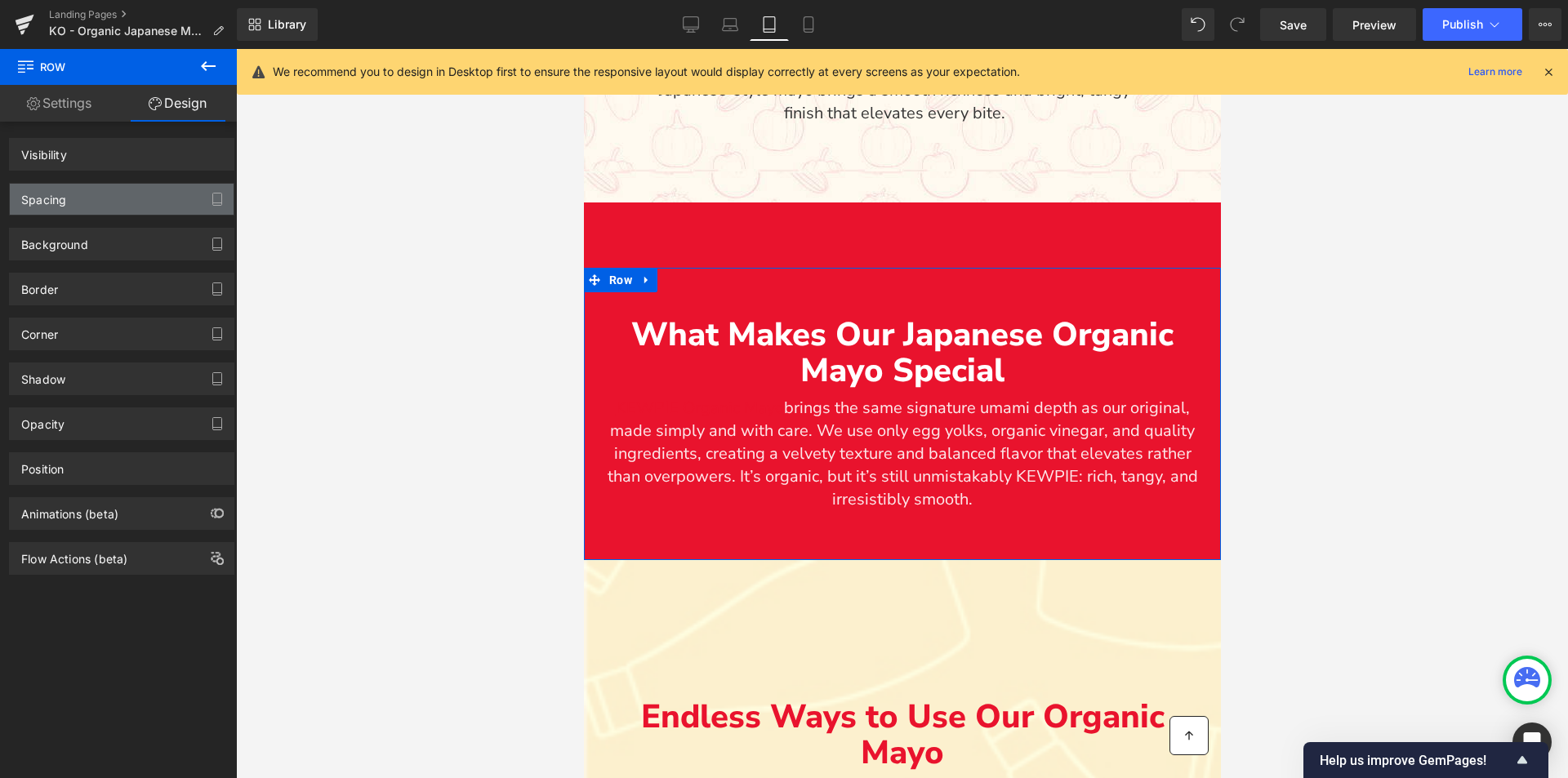
click at [81, 209] on div "Spacing" at bounding box center [121, 200] width 224 height 31
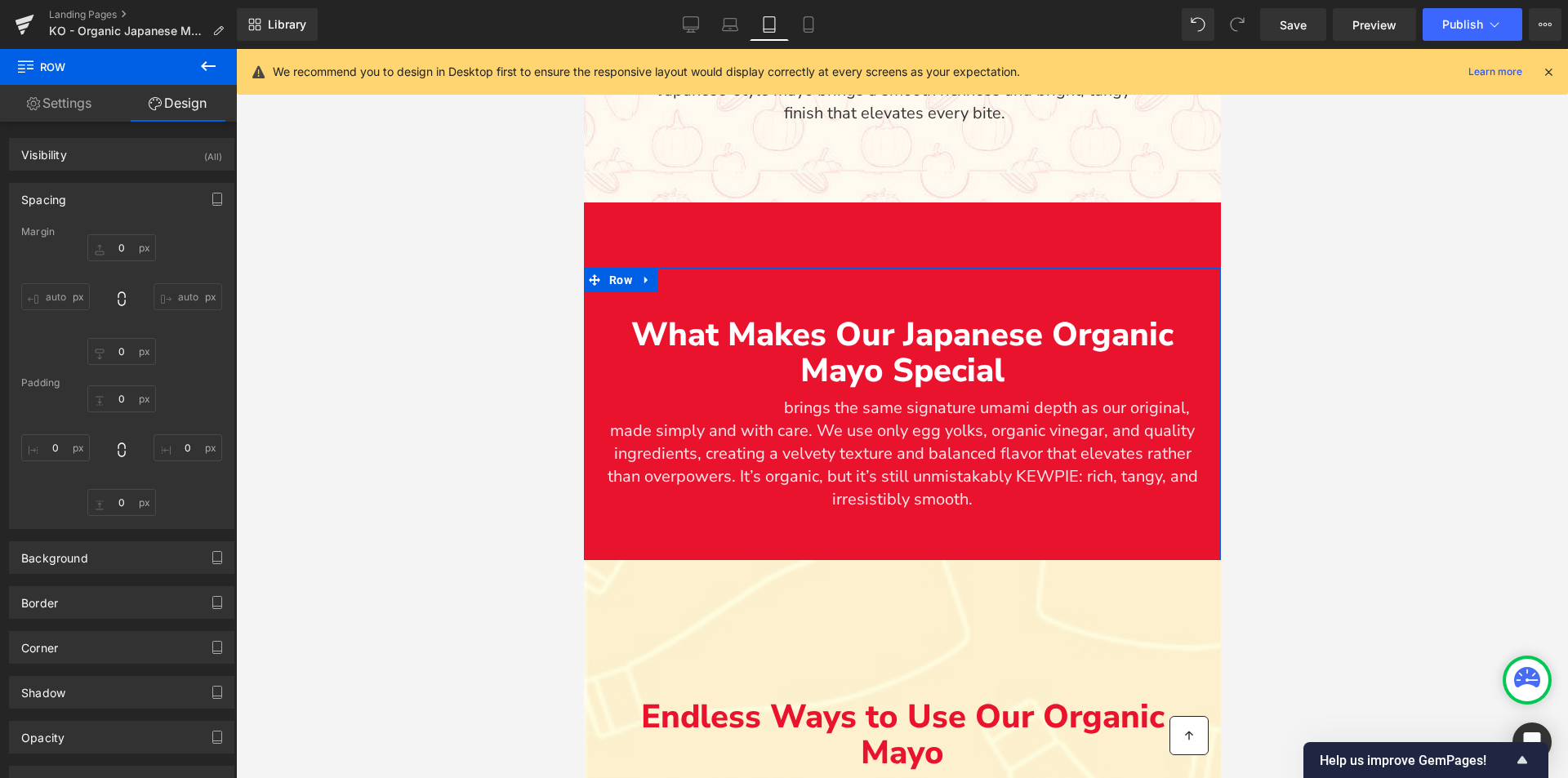
type input "80"
type input "0"
type input "60"
type input "0"
type input "60"
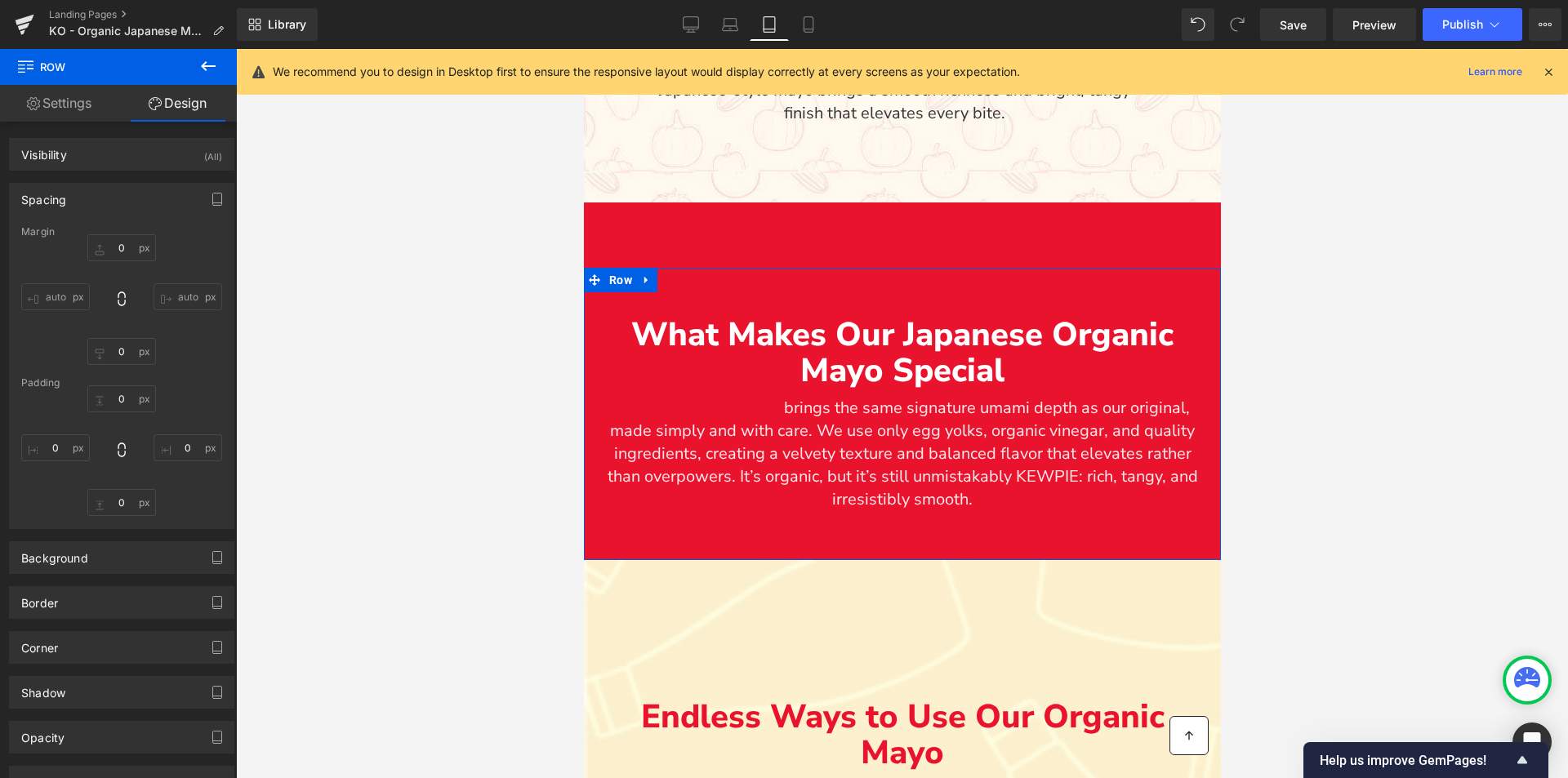
type input "0"
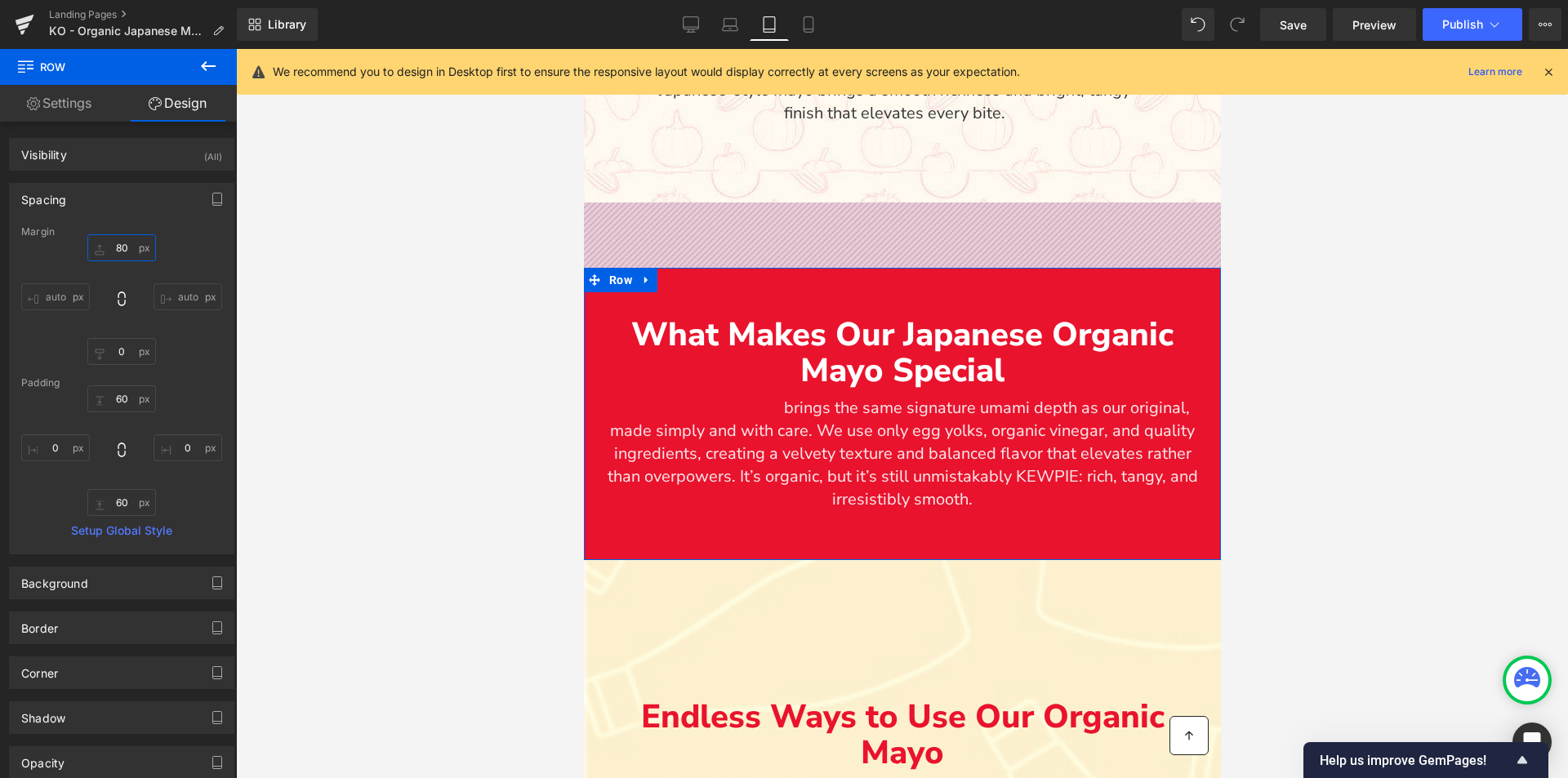
click at [110, 246] on input "80" at bounding box center [121, 247] width 68 height 27
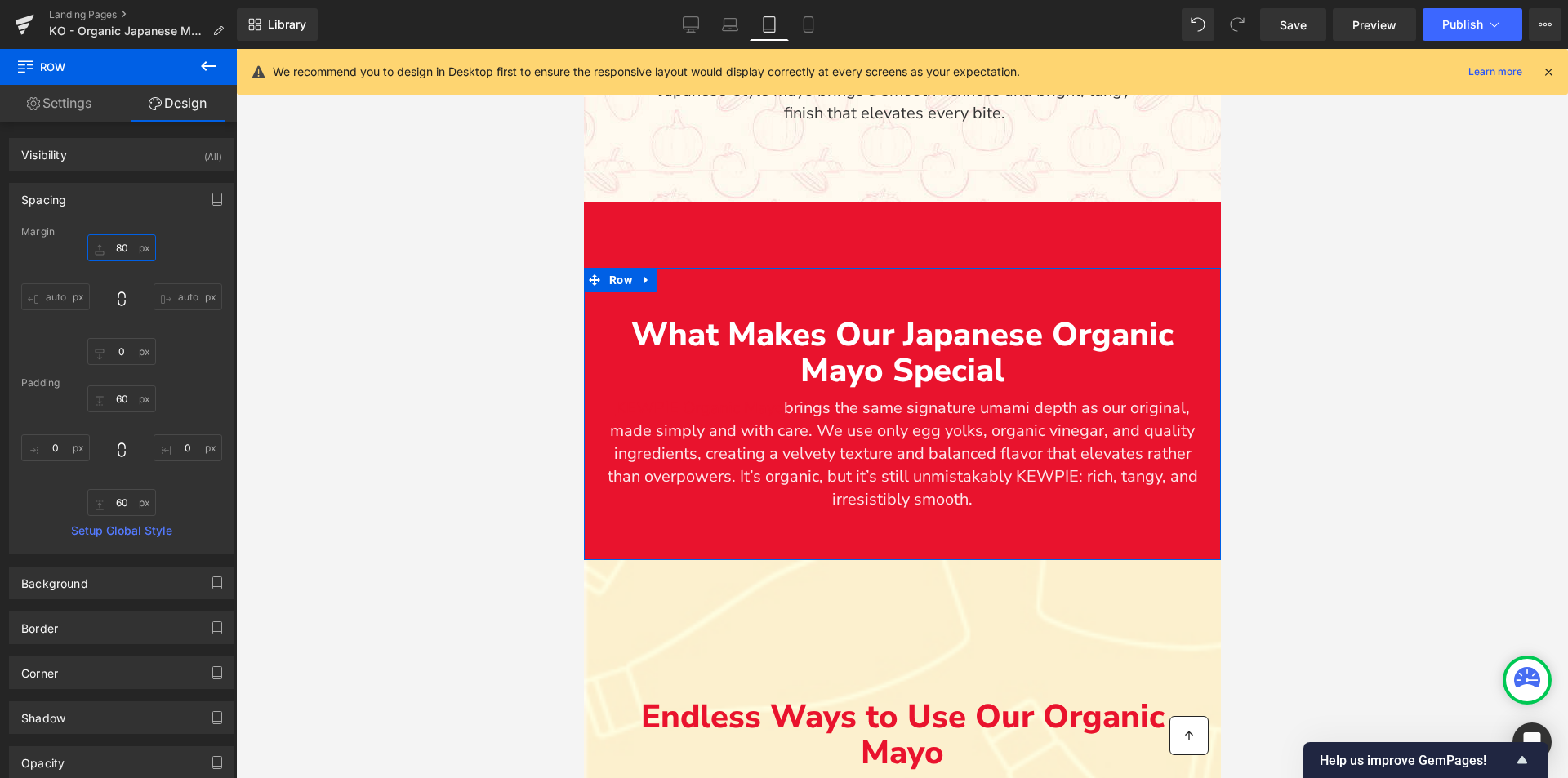
click at [110, 246] on input "80" at bounding box center [121, 247] width 68 height 27
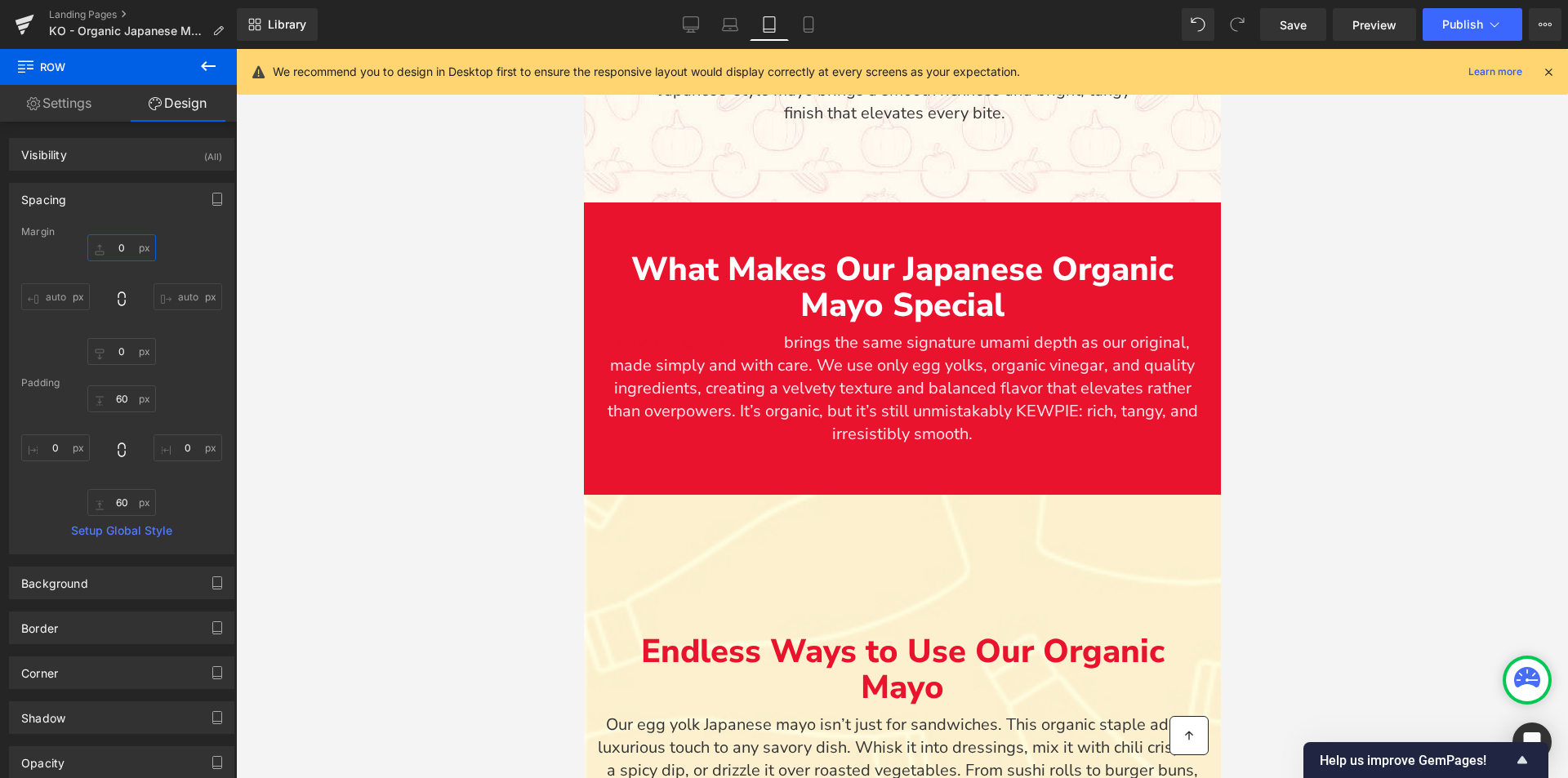
type input "0"
click at [354, 553] on div at bounding box center [902, 414] width 1332 height 730
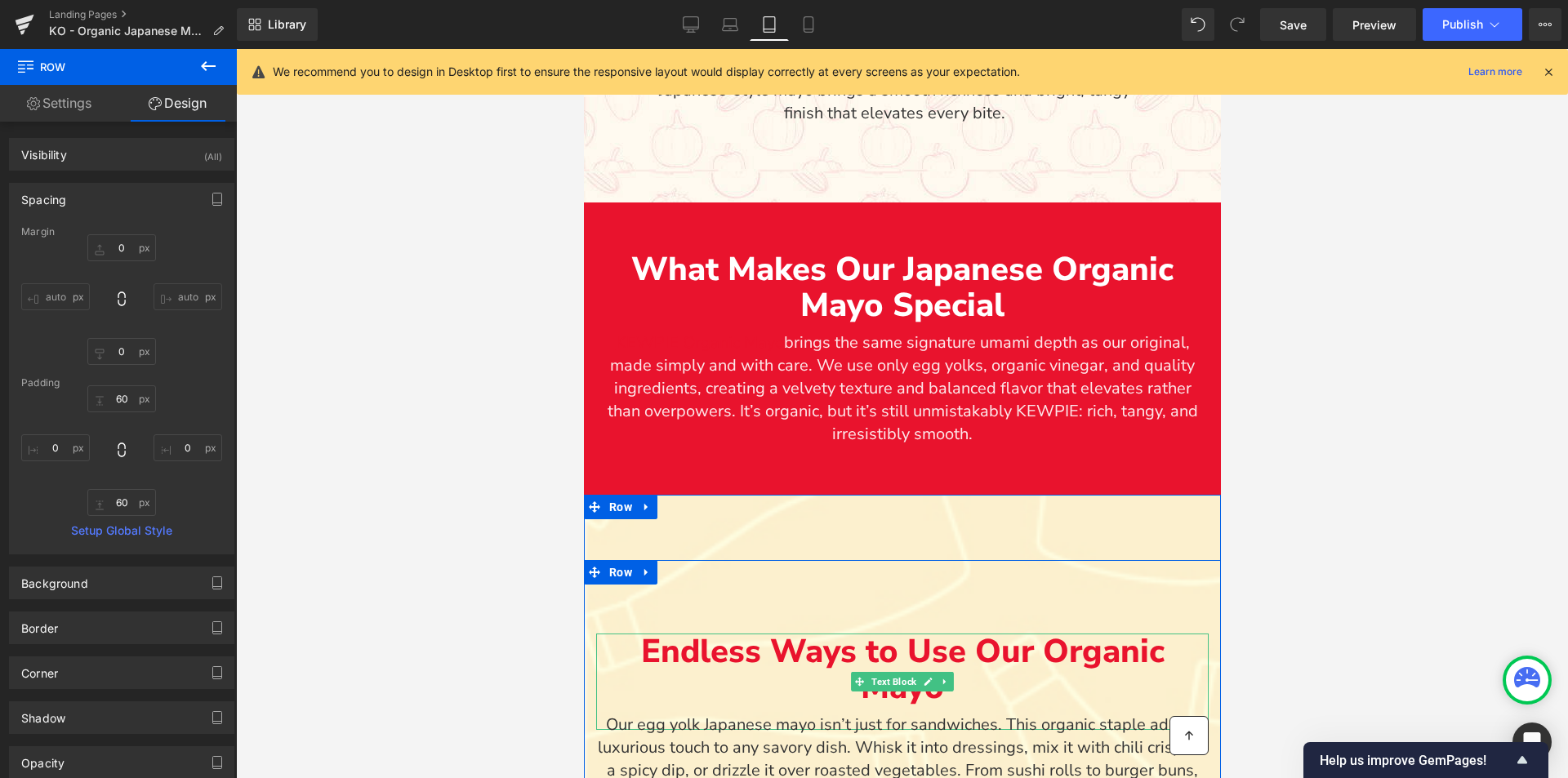
click at [840, 650] on p "Endless Ways to Use Our Organic Mayo" at bounding box center [902, 669] width 613 height 72
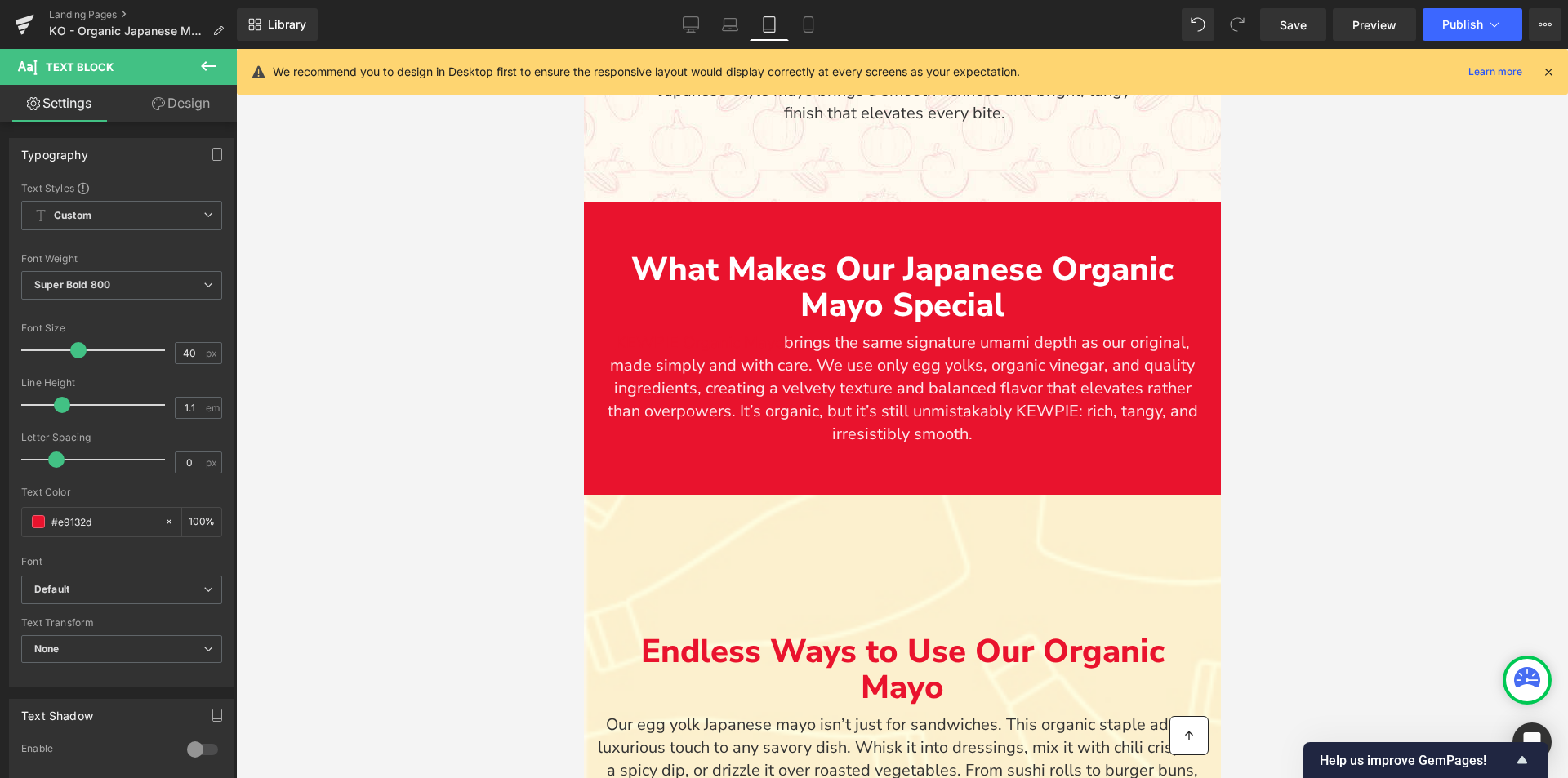
click at [185, 99] on link "Design" at bounding box center [181, 103] width 118 height 37
click at [0, 0] on div "Spacing Margin Padding" at bounding box center [0, 0] width 0 height 0
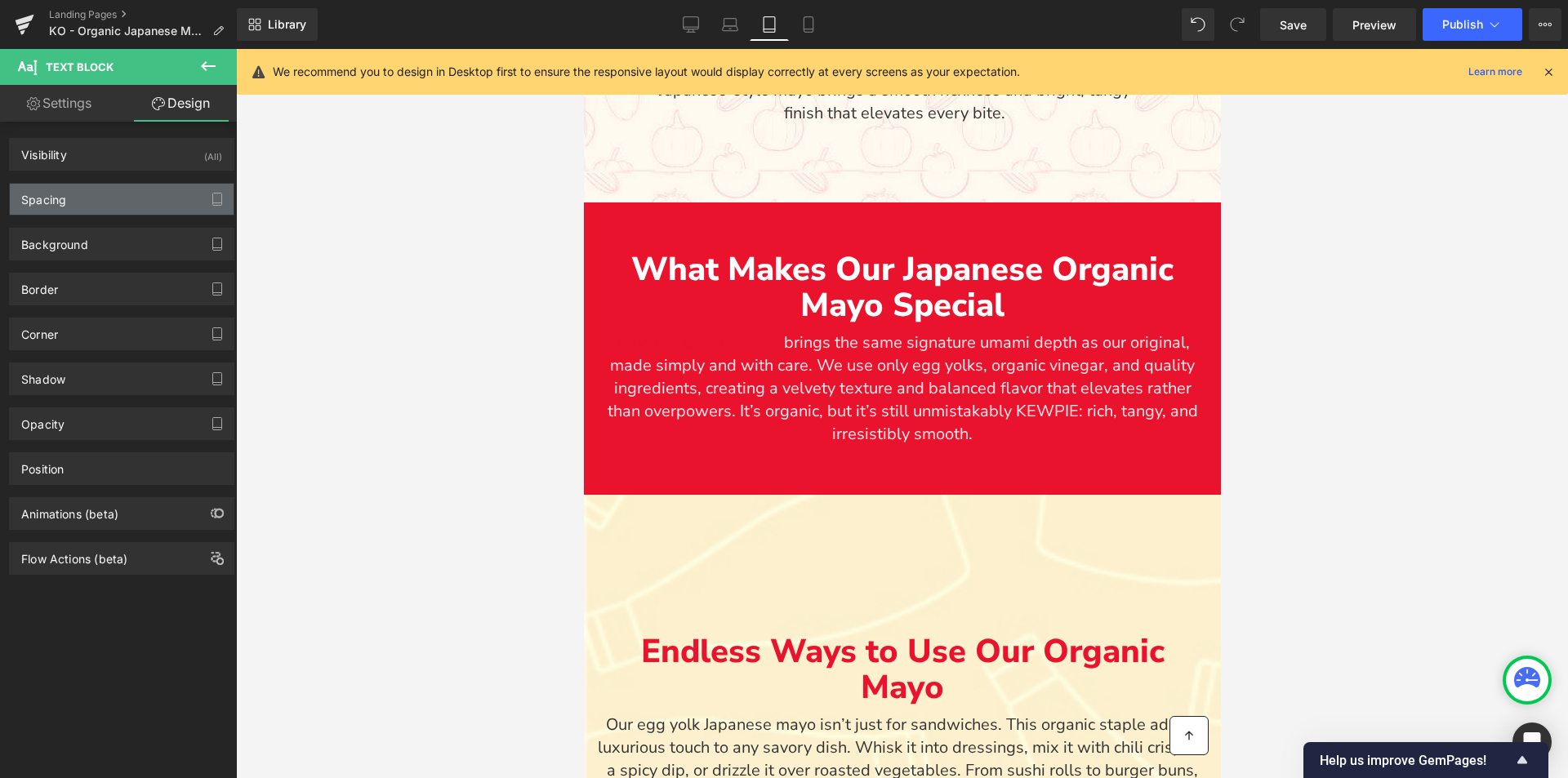
type input "60"
type input "0"
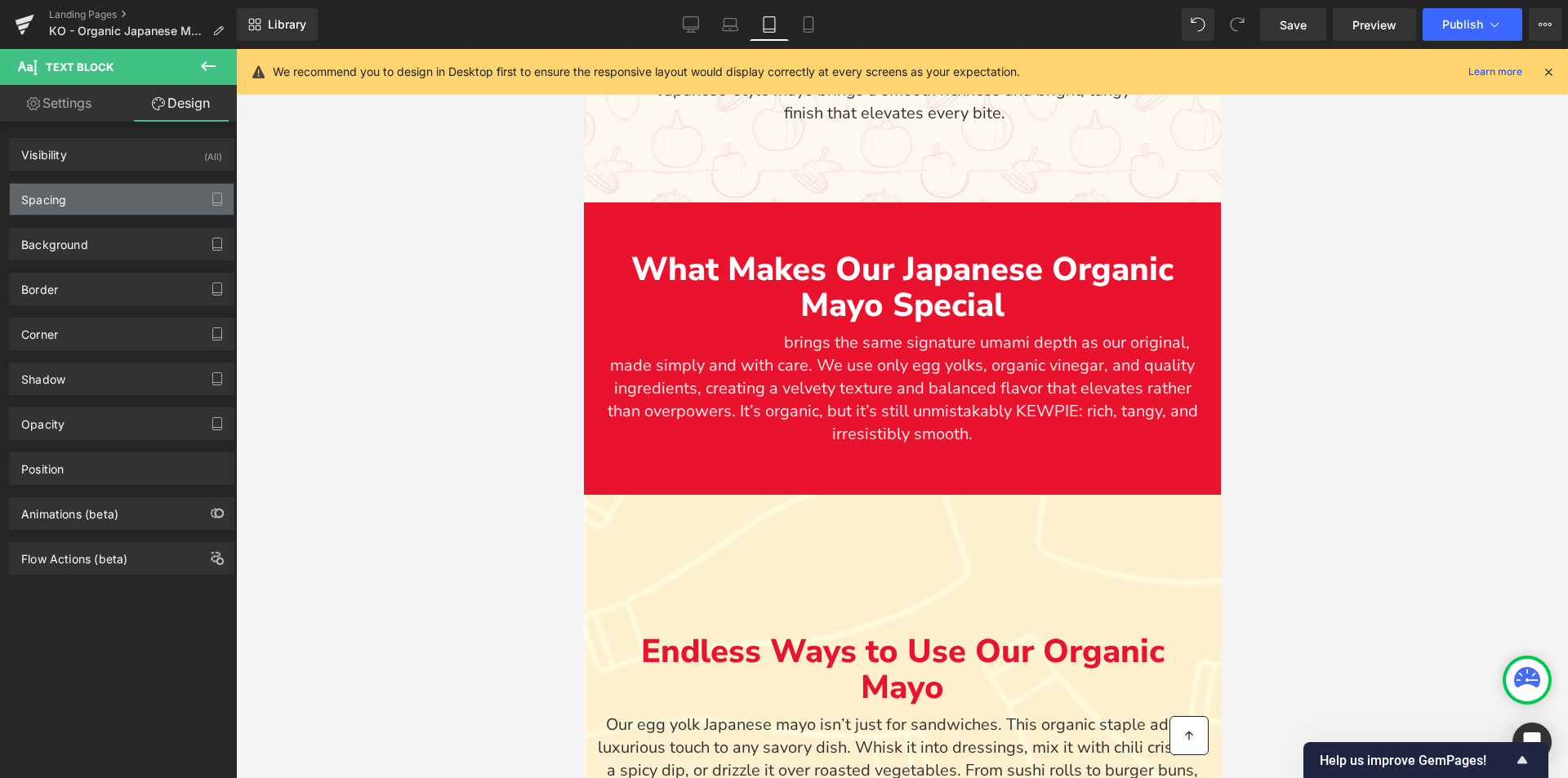
type input "0"
type input "30"
type input "0"
click at [111, 196] on div "Spacing" at bounding box center [121, 200] width 224 height 31
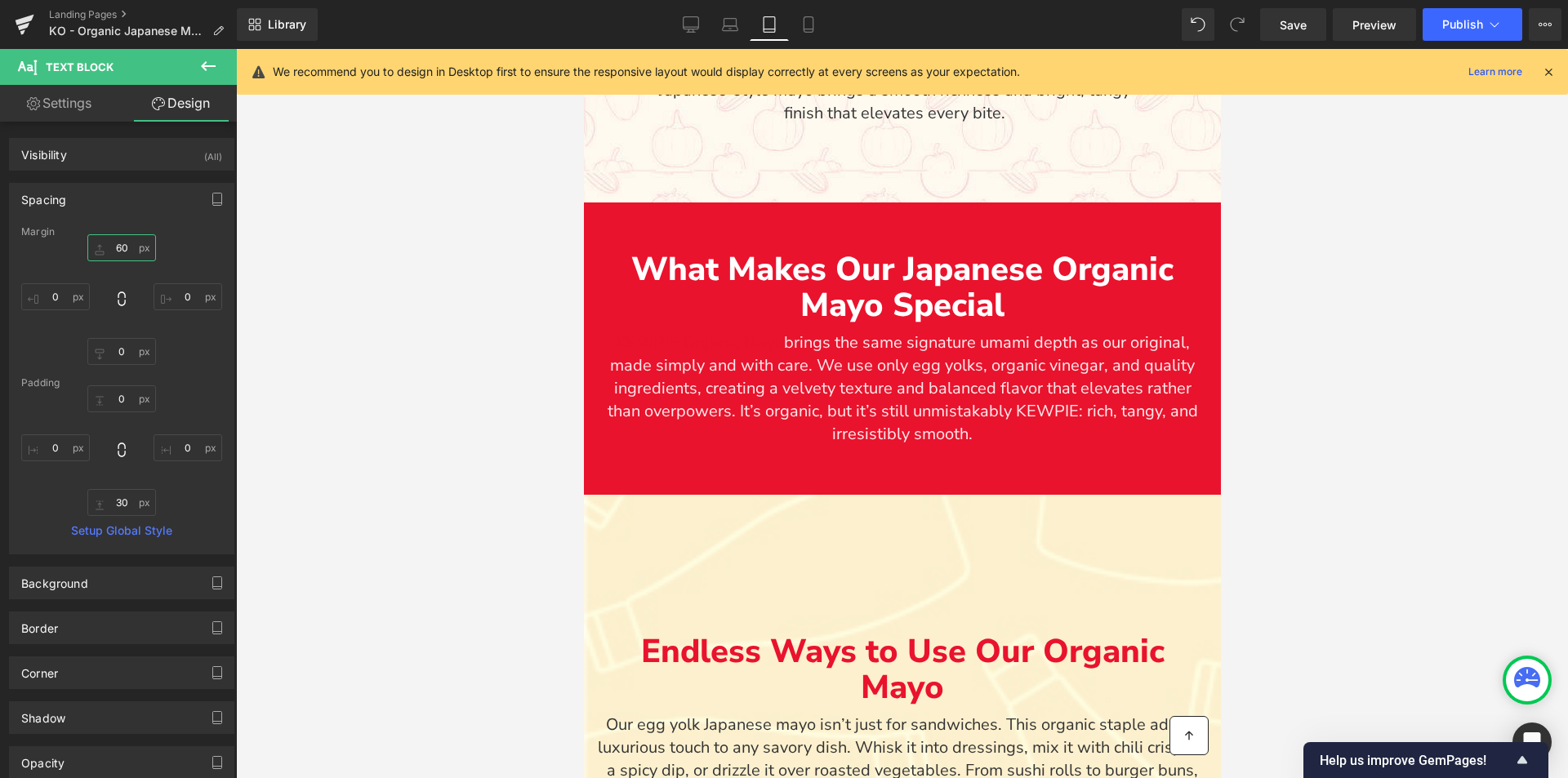
click at [111, 244] on input "60" at bounding box center [121, 247] width 68 height 27
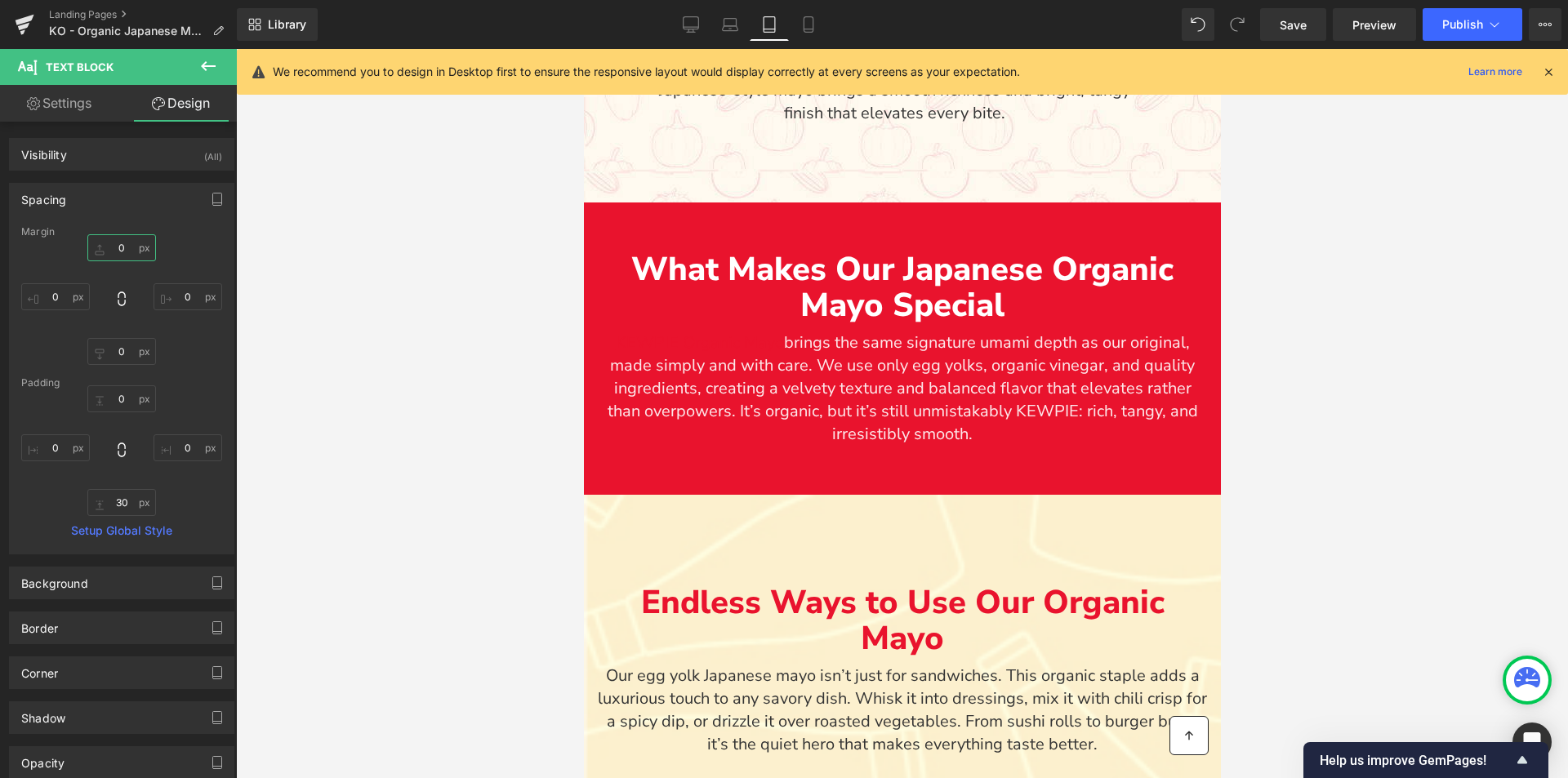
type input "0"
click at [370, 400] on div at bounding box center [902, 414] width 1332 height 730
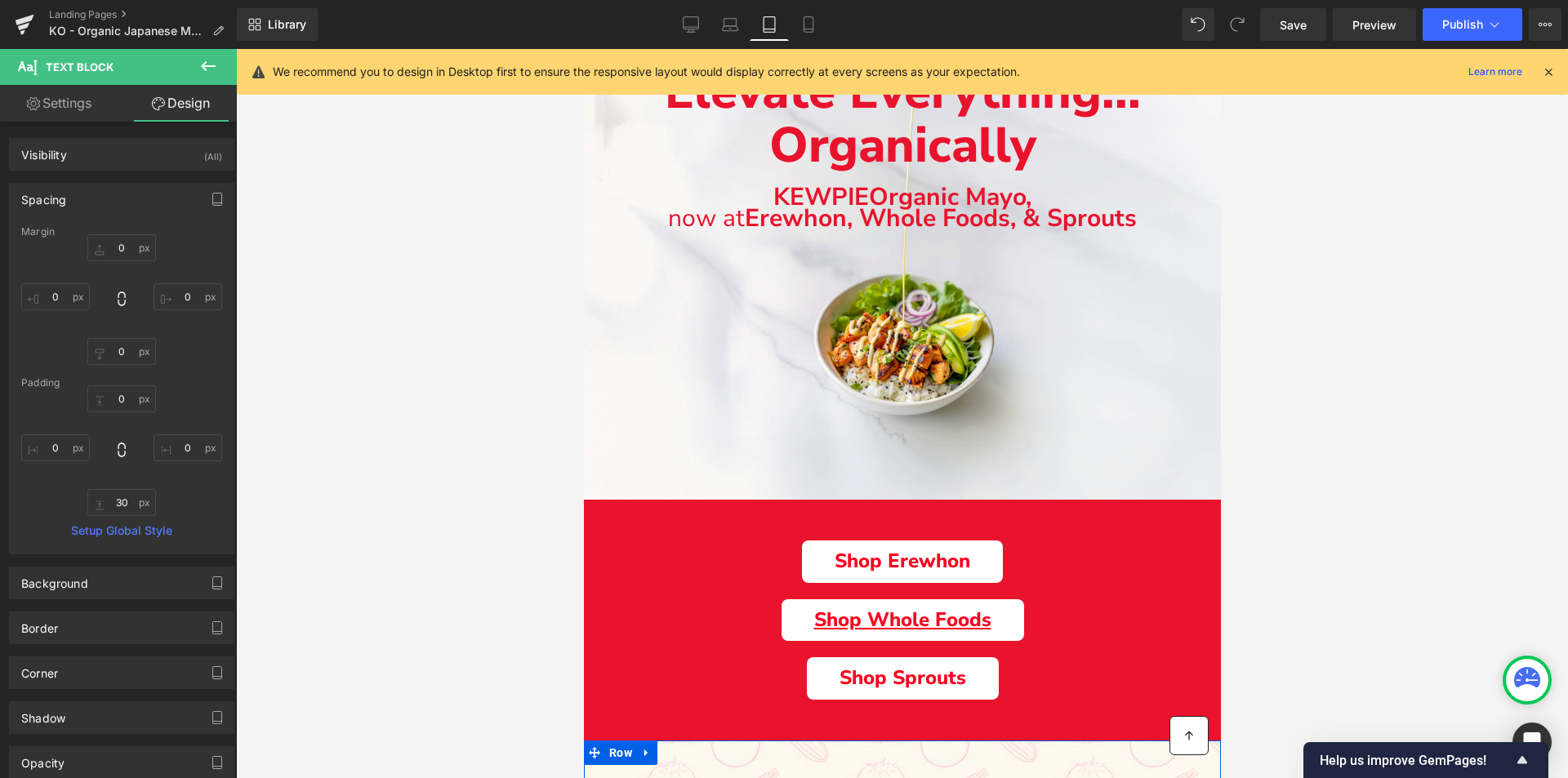
scroll to position [0, 0]
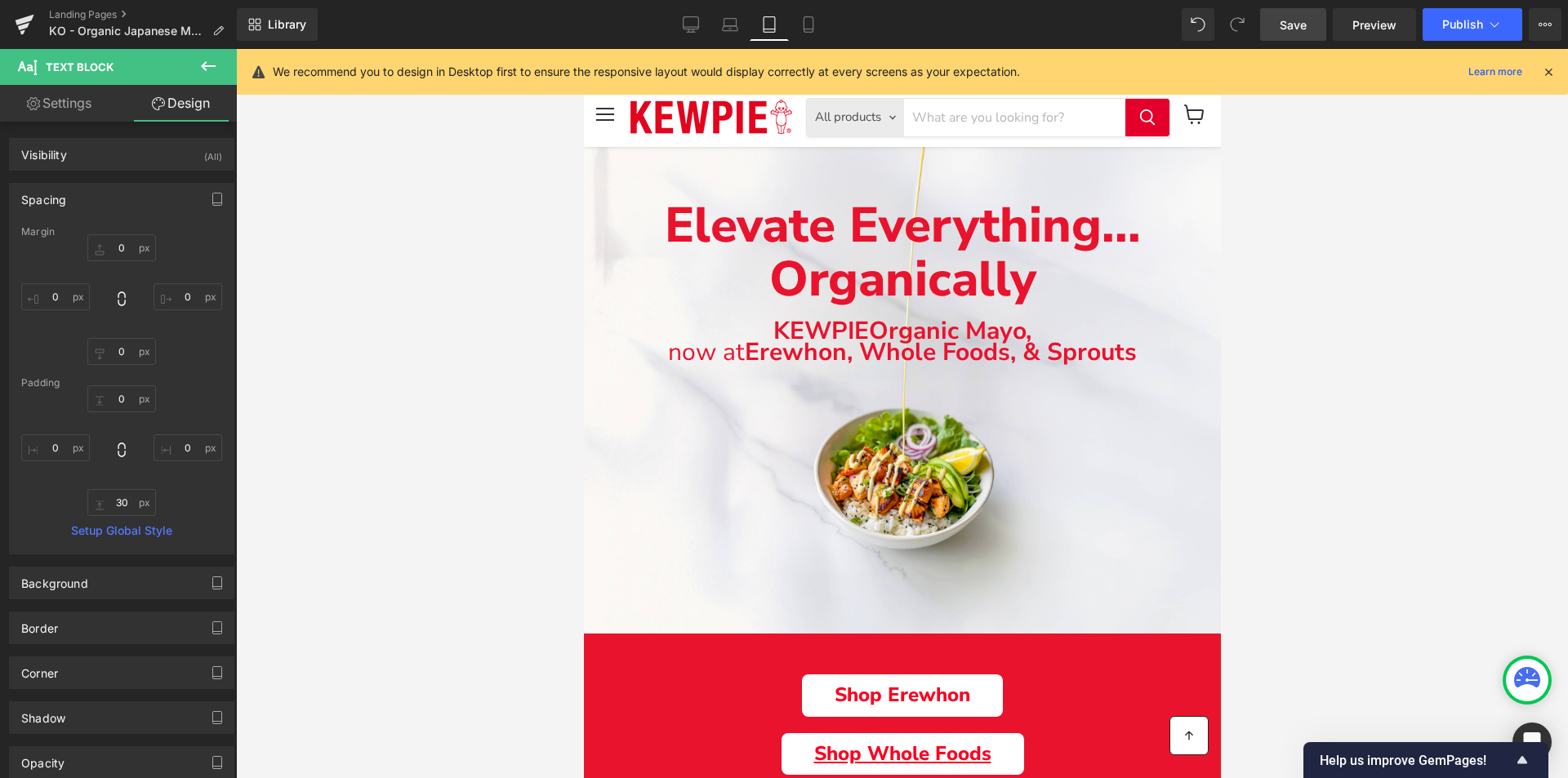
click at [1305, 29] on span "Save" at bounding box center [1293, 25] width 27 height 17
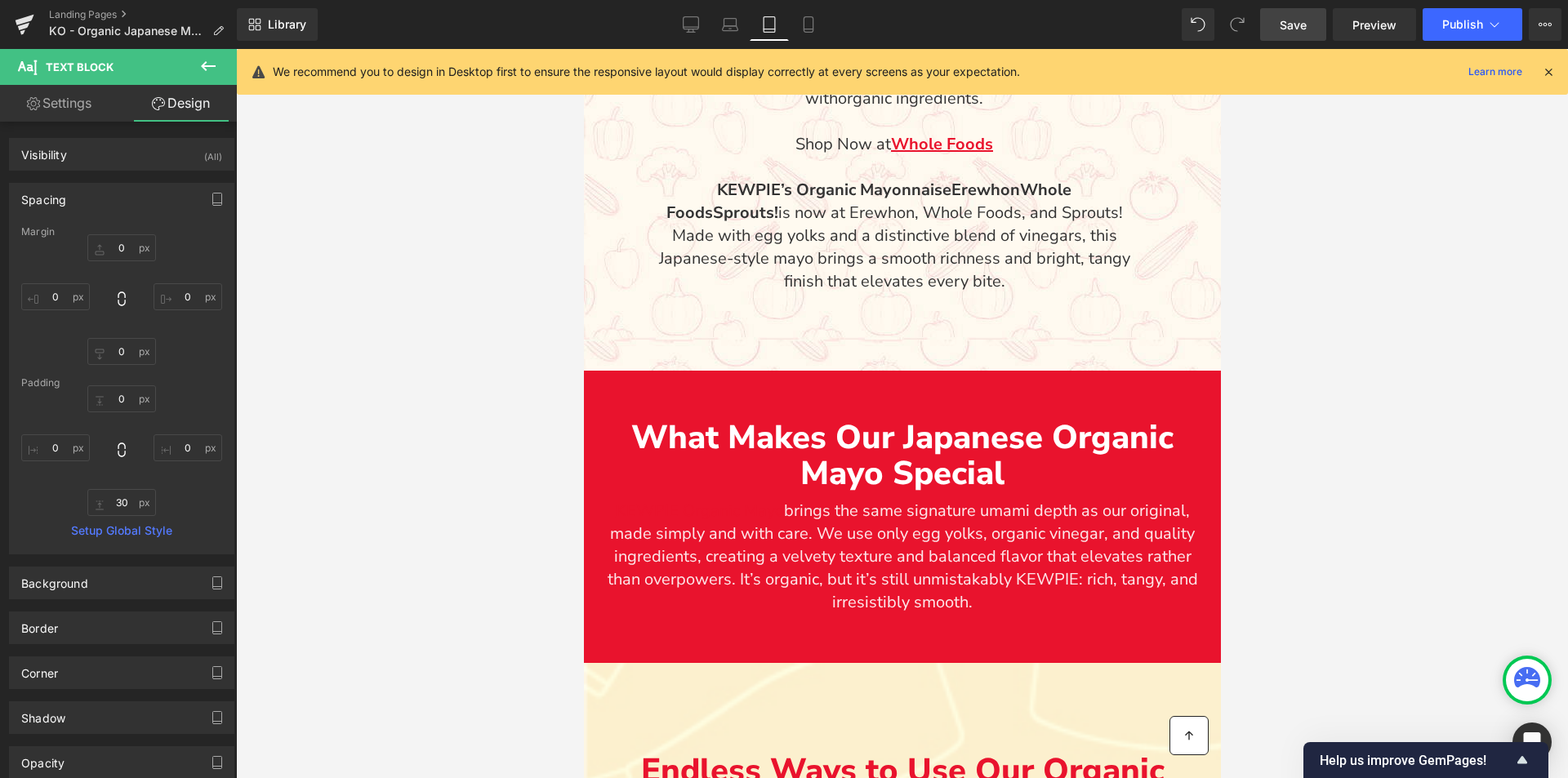
scroll to position [1634, 0]
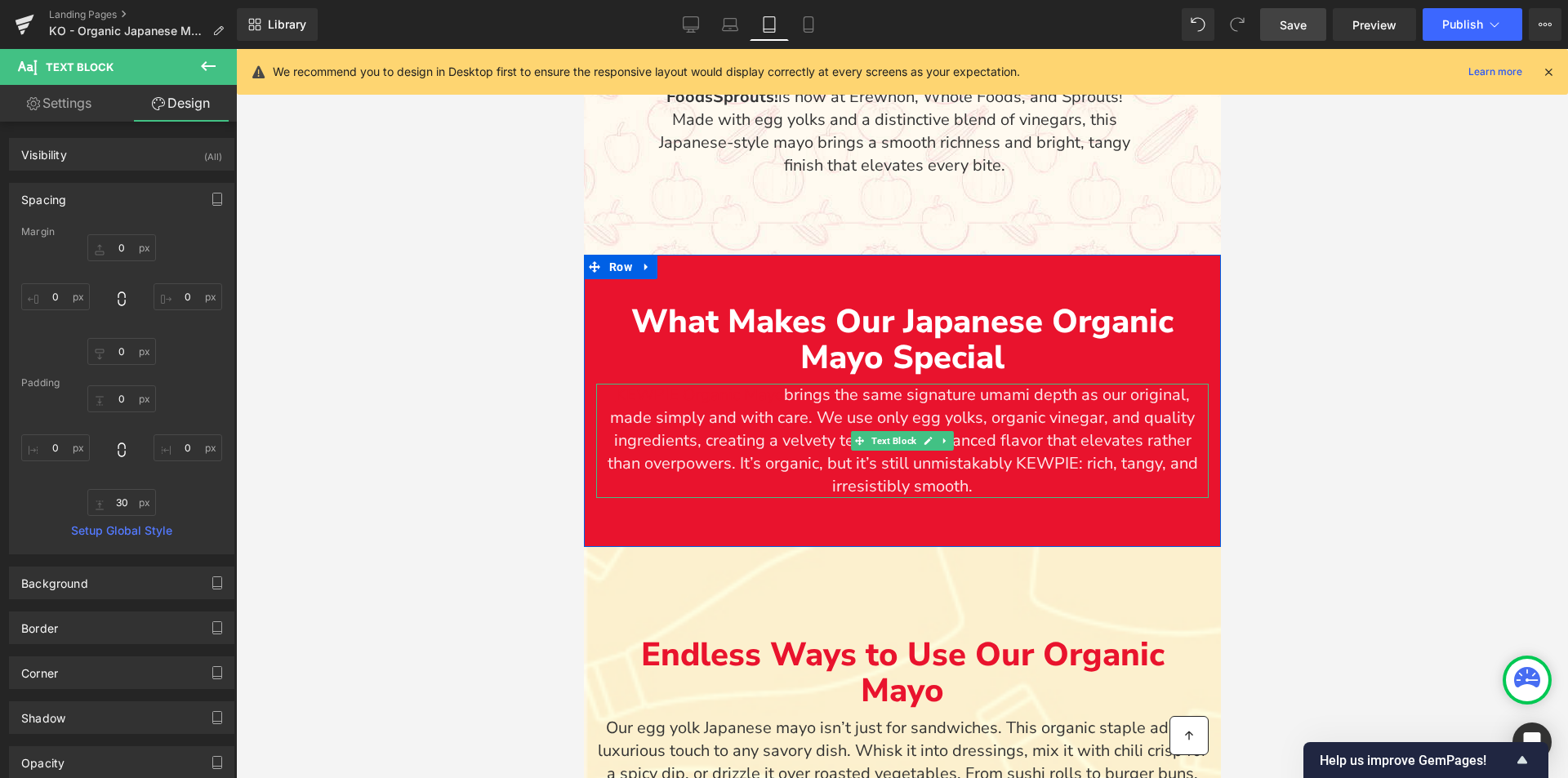
drag, startPoint x: 790, startPoint y: 395, endPoint x: 830, endPoint y: 398, distance: 40.1
click at [789, 395] on p "KEWPIE Organic Mayo brings the same signature umami depth as our original, made…" at bounding box center [902, 441] width 613 height 114
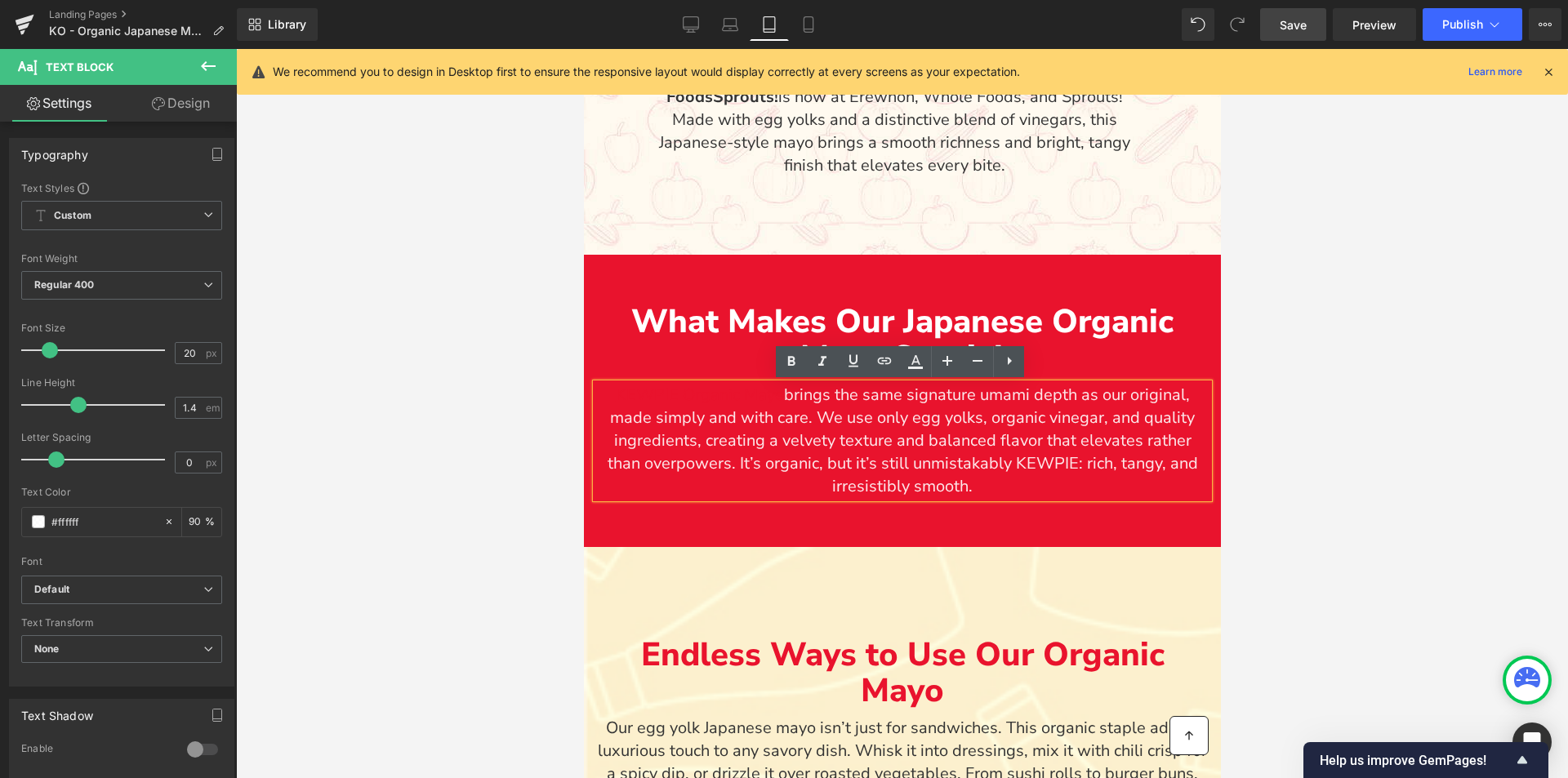
click at [780, 395] on p "KEWPIE Organic Mayo brings the same signature umami depth as our original, made…" at bounding box center [902, 441] width 613 height 114
click at [783, 393] on p "KEWPIE Organic Mayo brings the same signature umami depth as our original, made…" at bounding box center [902, 441] width 613 height 114
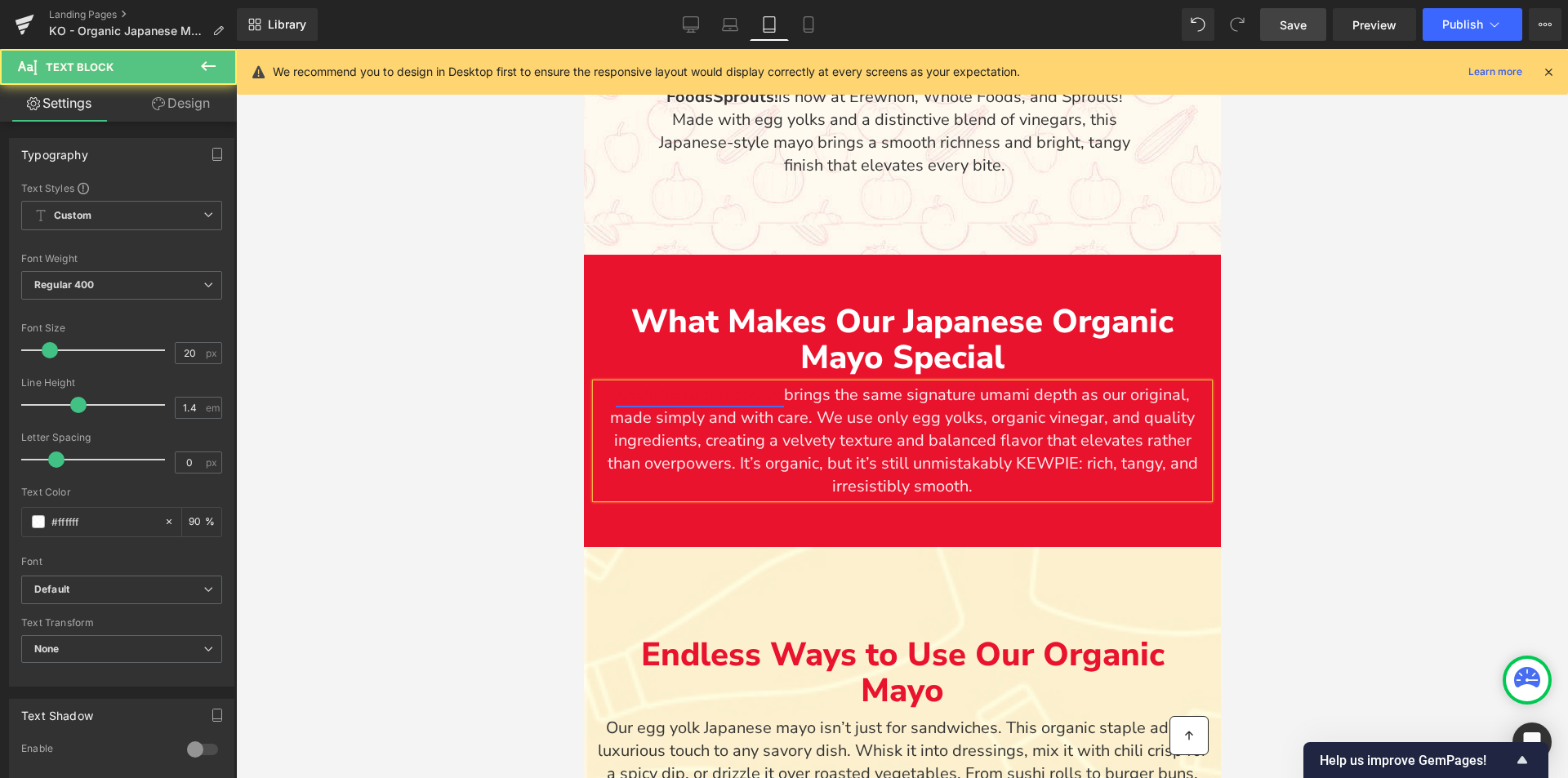
click at [721, 395] on link "KEWPIE Organic Mayo" at bounding box center [698, 395] width 169 height 22
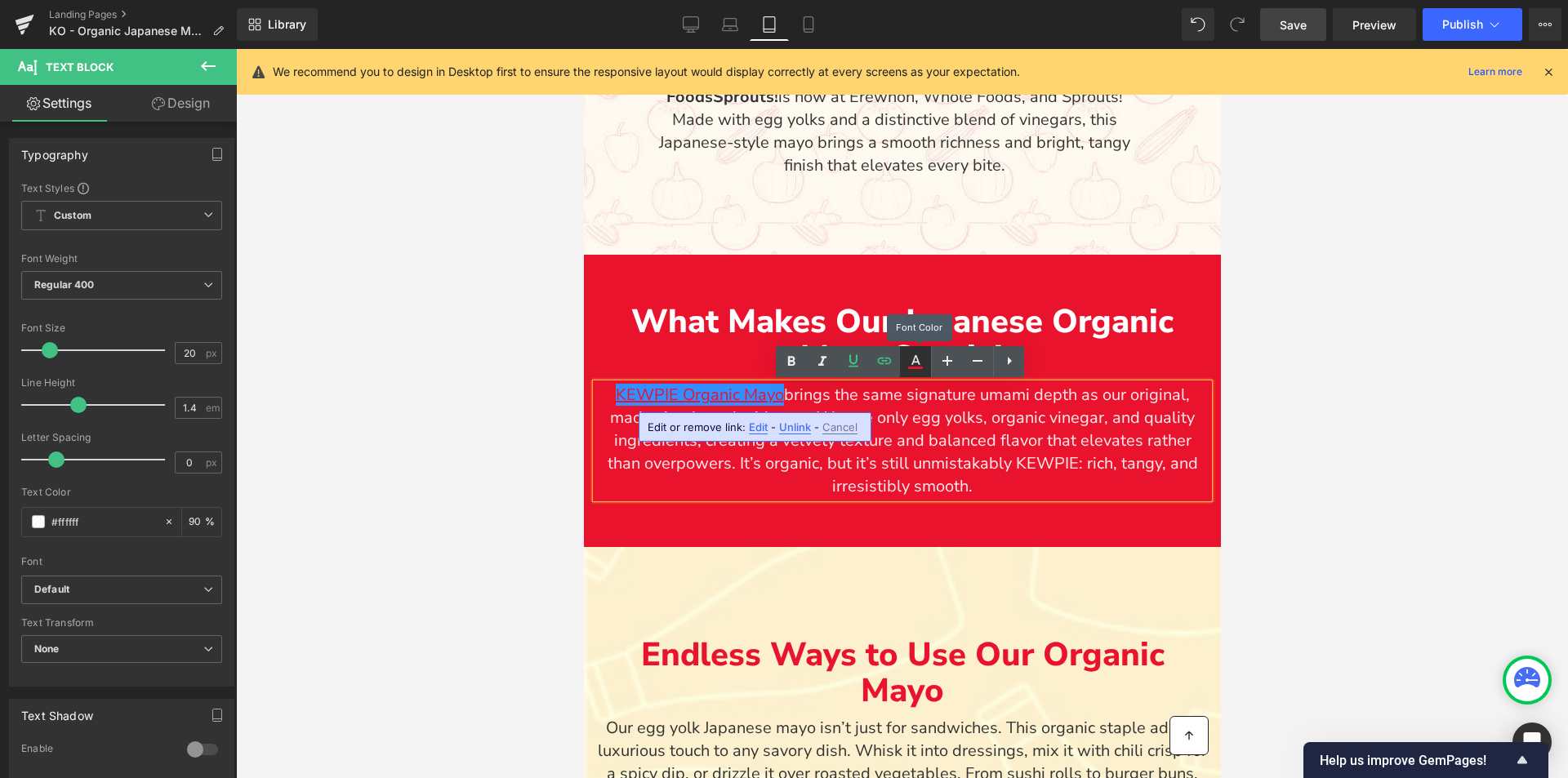
click at [913, 367] on icon at bounding box center [915, 367] width 15 height 3
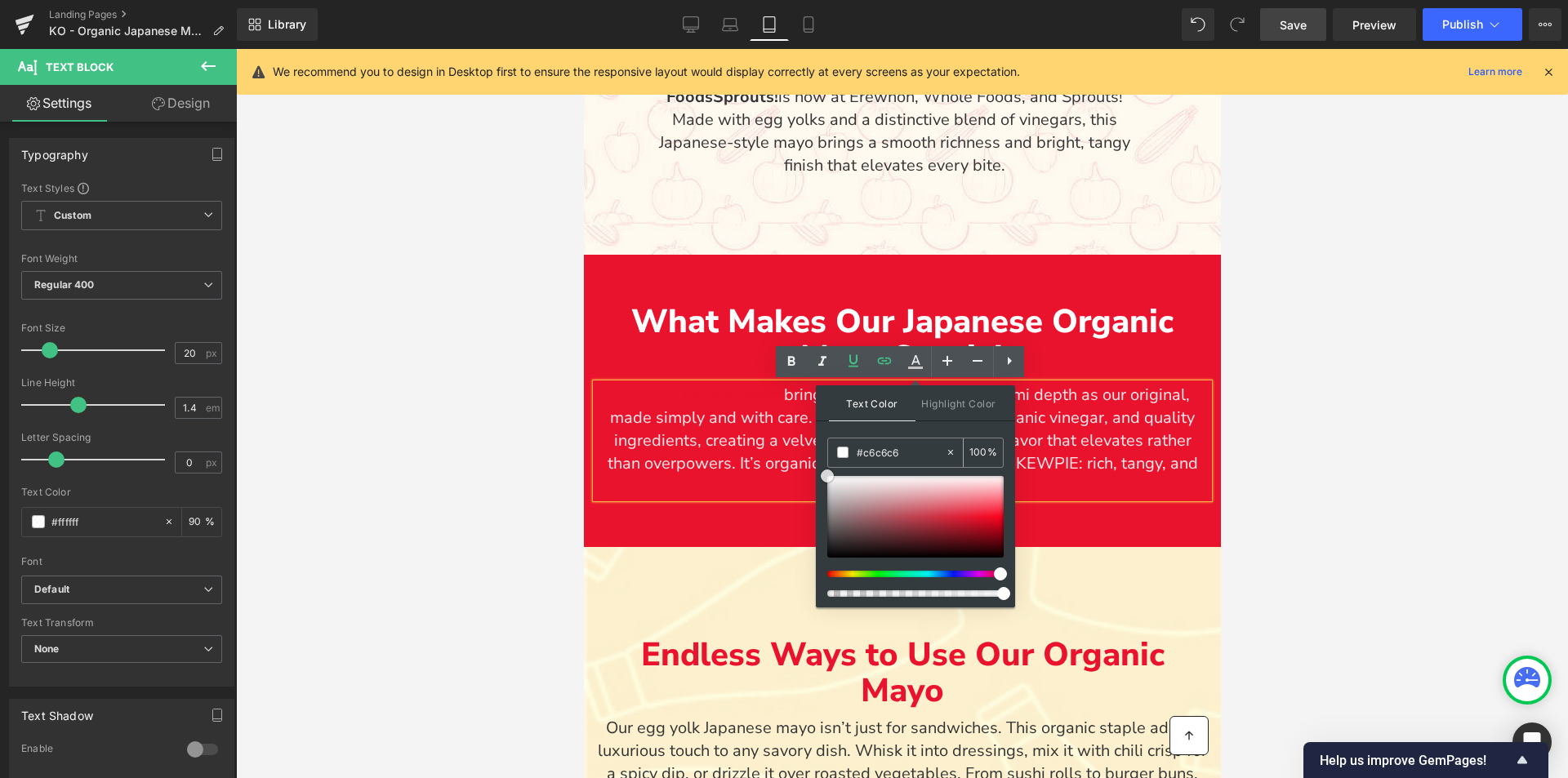
type input "#ffffff"
drag, startPoint x: 1562, startPoint y: 563, endPoint x: 794, endPoint y: 418, distance: 781.6
click at [1099, 520] on div "What Makes Our Japanese Organic Mayo Special Text Block KEWPIE Organic Mayo bri…" at bounding box center [902, 401] width 637 height 292
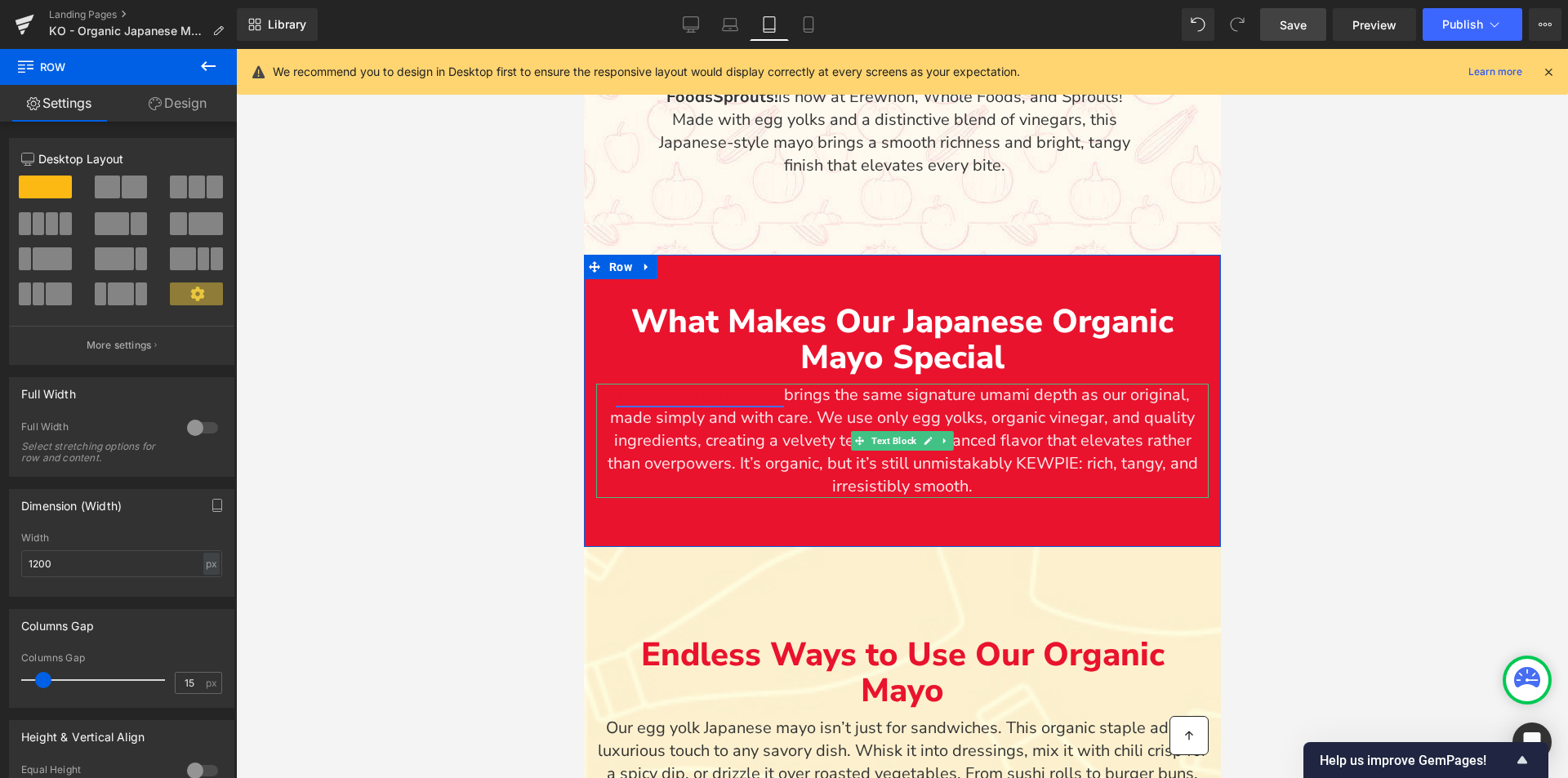
click at [728, 399] on link "KEWPIE Organic Mayo" at bounding box center [698, 395] width 169 height 22
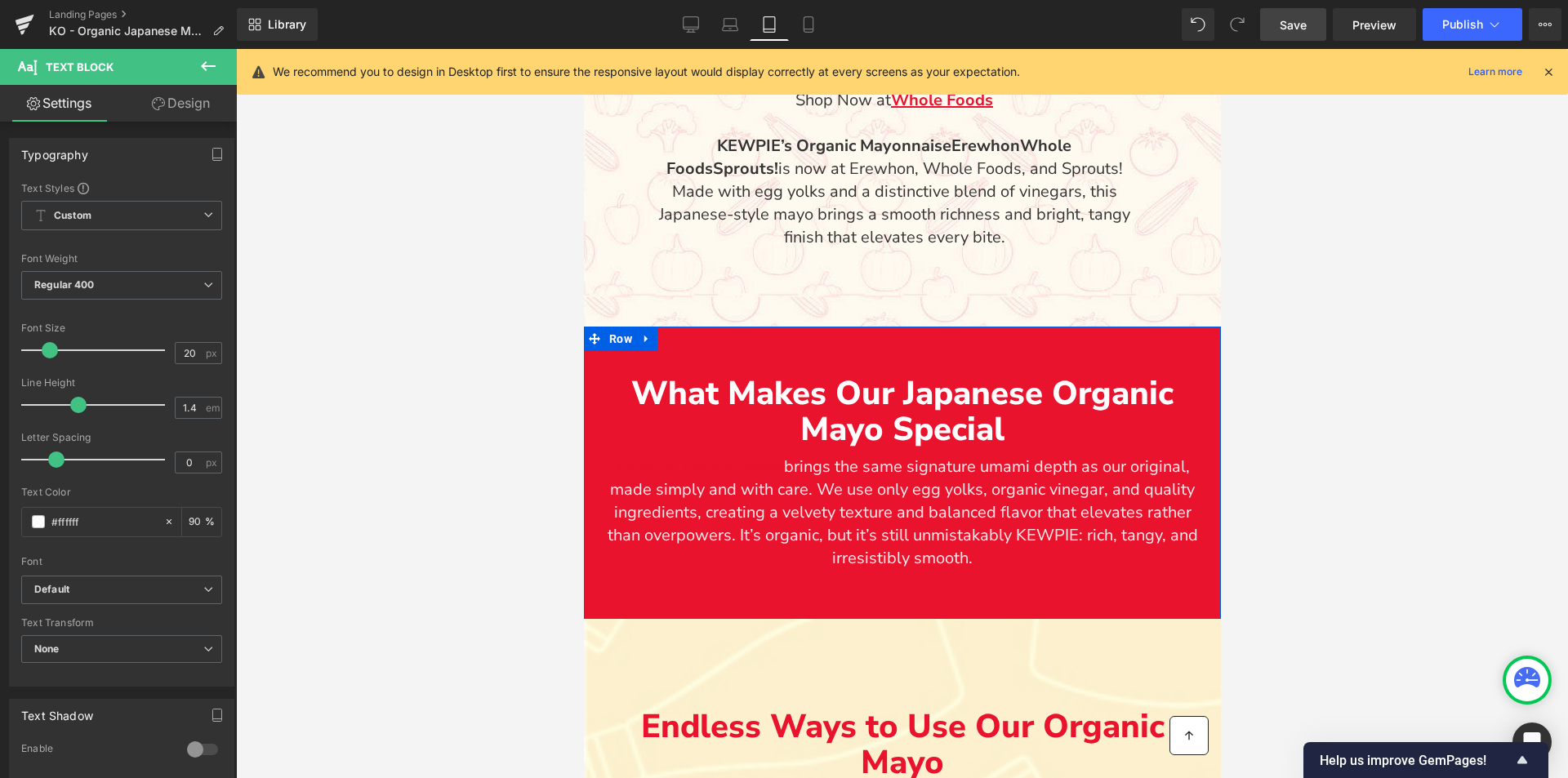
scroll to position [1470, 0]
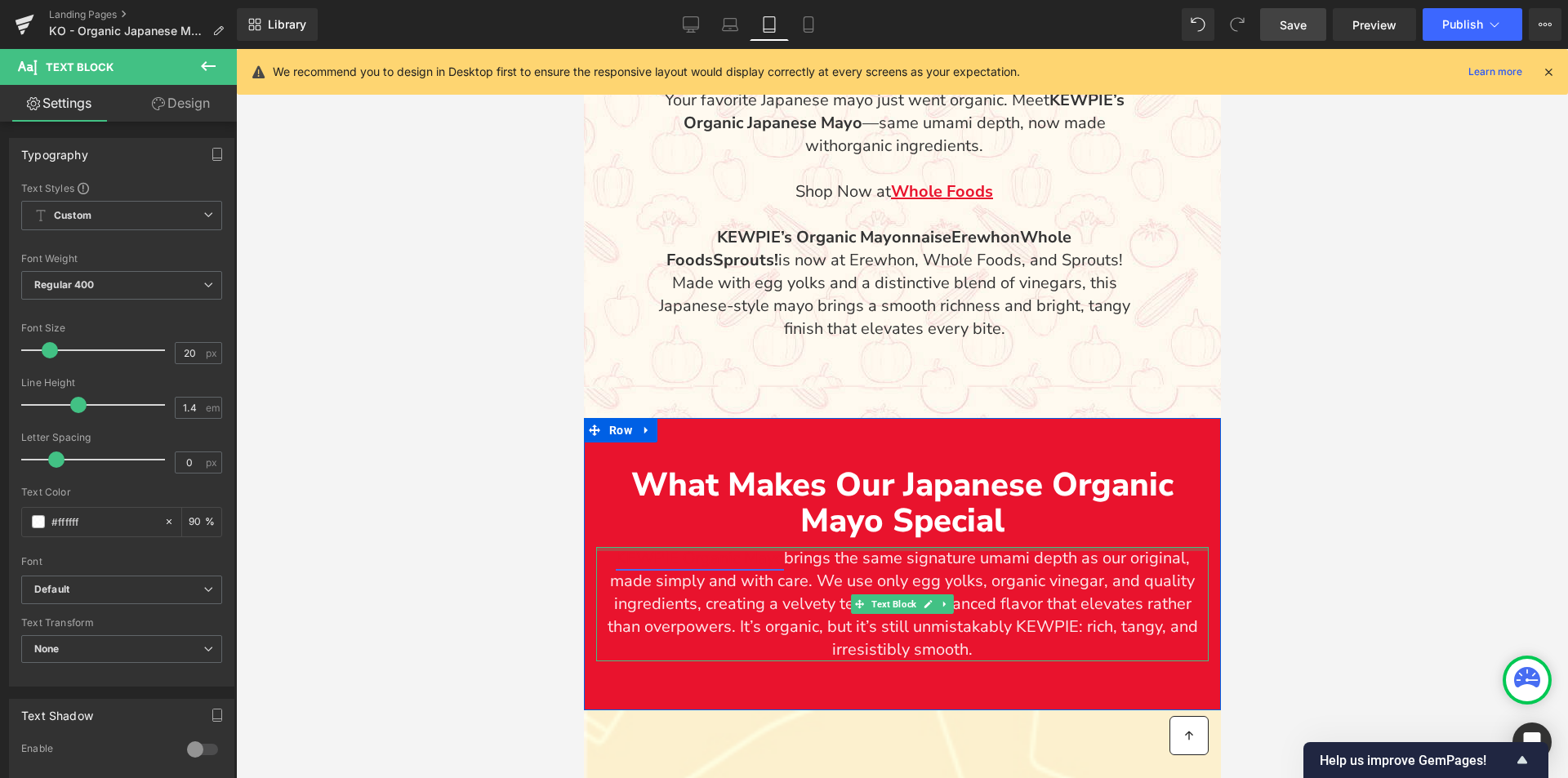
click at [747, 550] on div "KEWPIE Organic Mayo brings the same signature umami depth as our original, made…" at bounding box center [902, 604] width 613 height 114
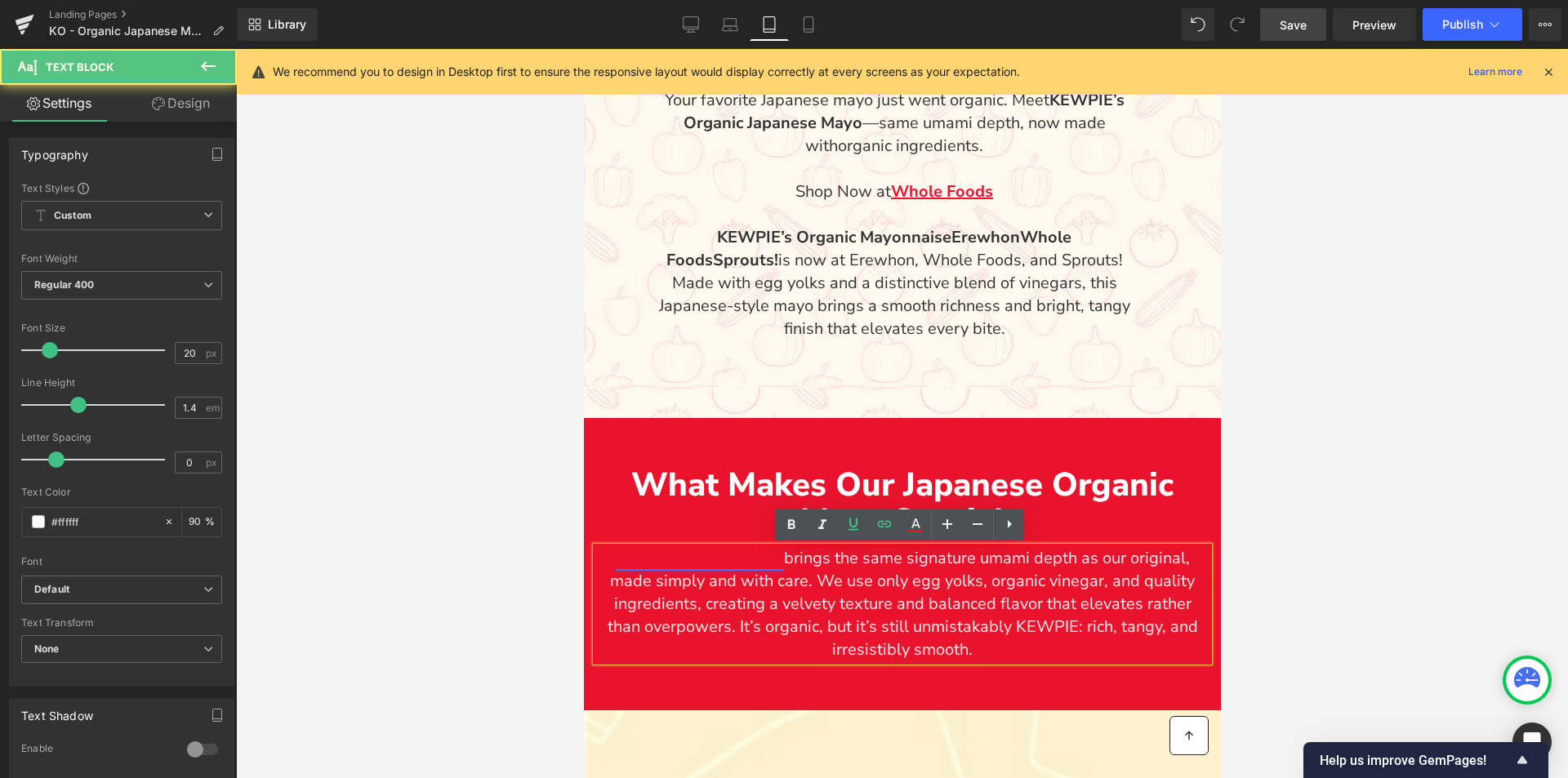
click at [749, 559] on link "KEWPIE Organic Mayo" at bounding box center [698, 558] width 169 height 22
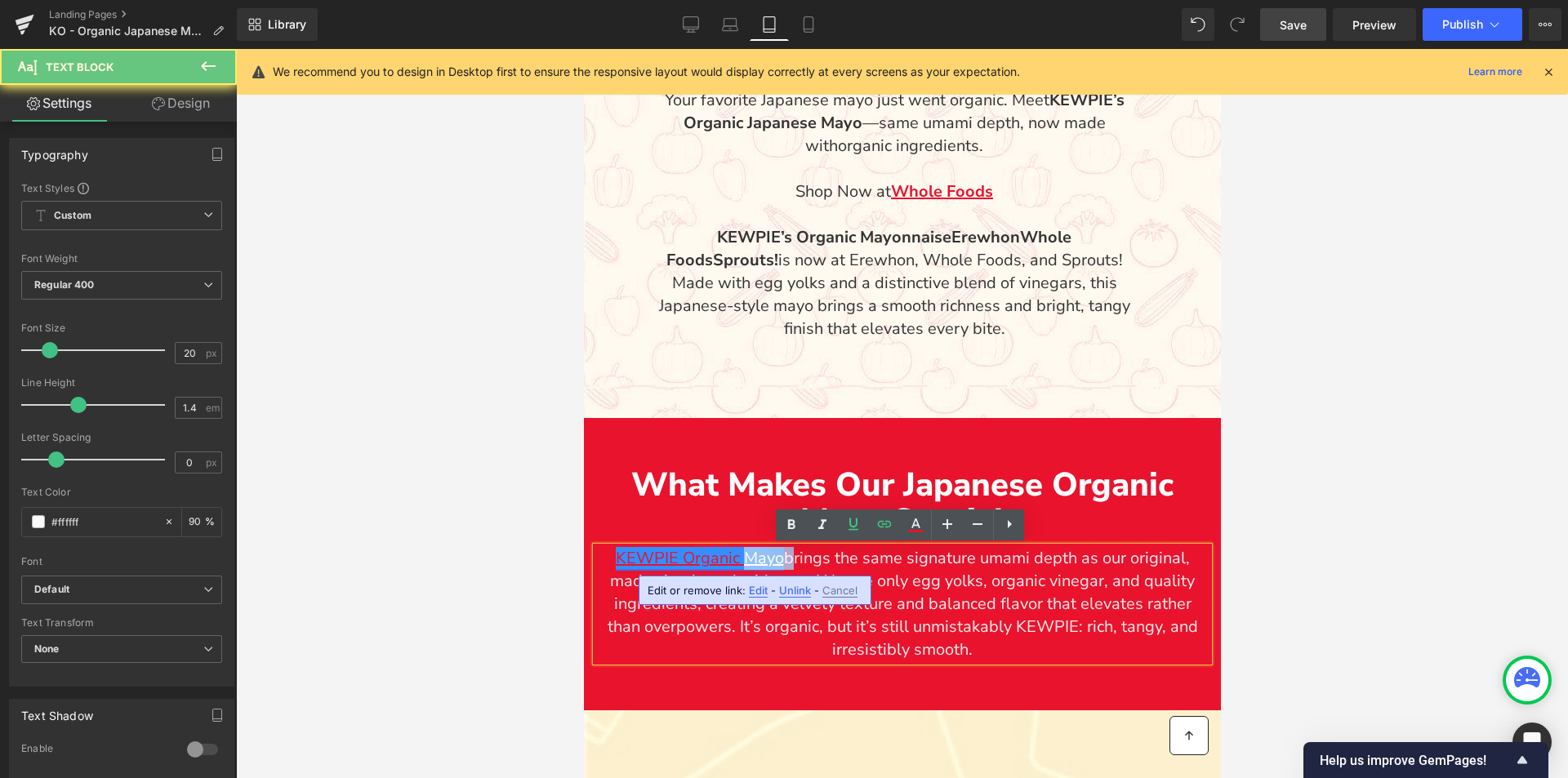
click at [749, 559] on link "KEWPIE Organic Mayo" at bounding box center [698, 558] width 169 height 22
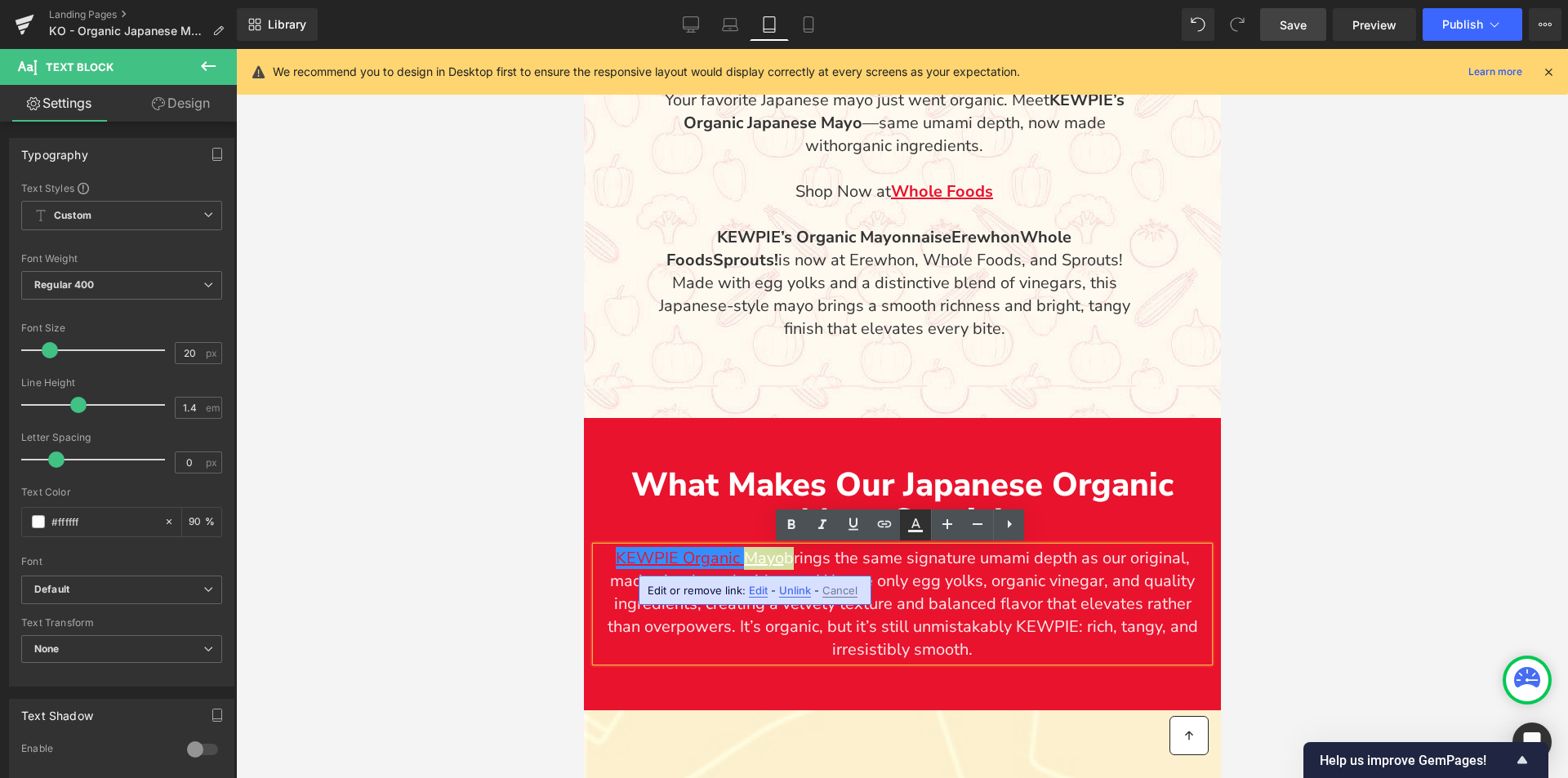
click at [920, 525] on icon at bounding box center [915, 525] width 20 height 20
type input "90"
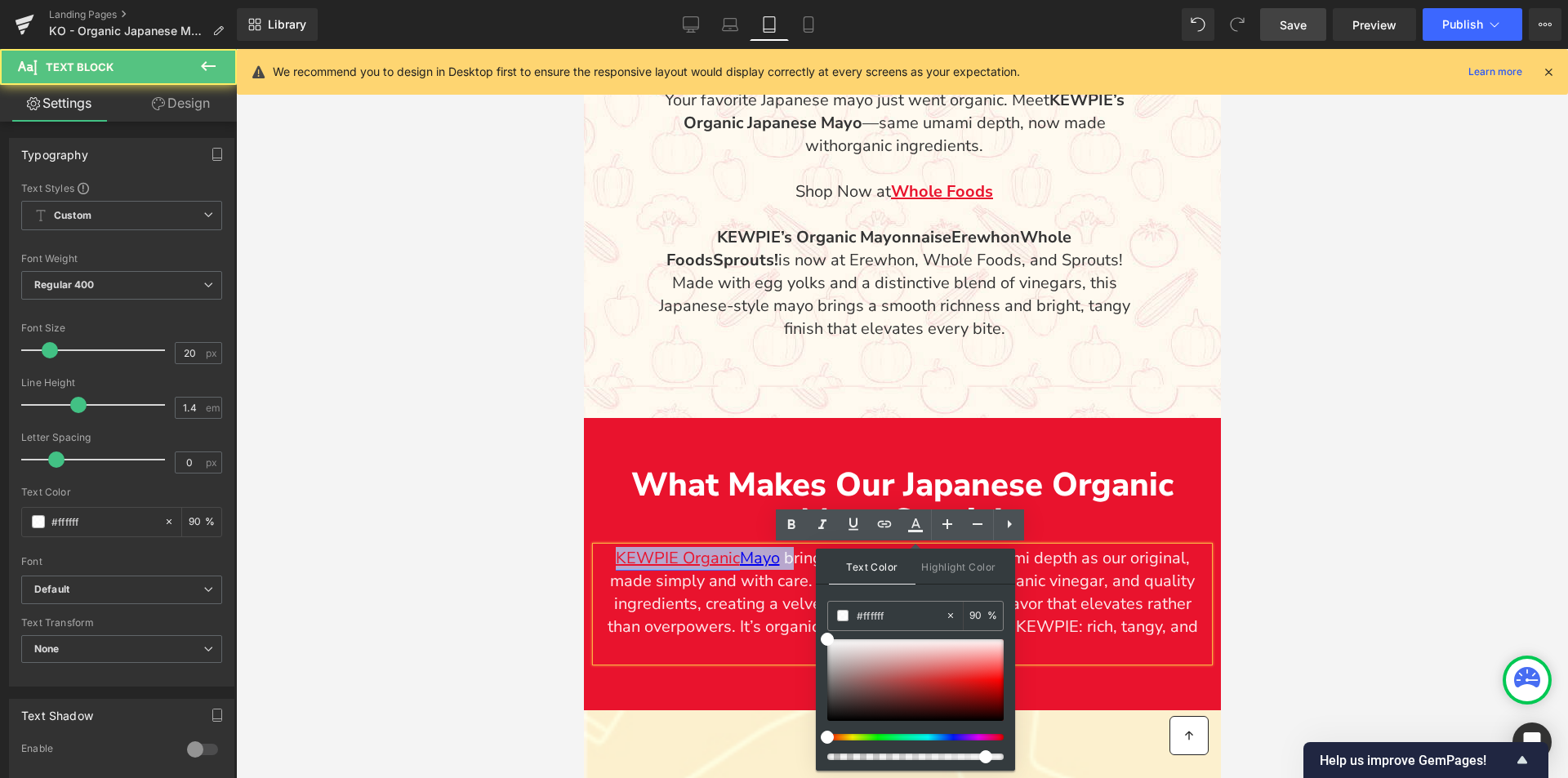
click at [714, 559] on link "KEWPIE Organic" at bounding box center [677, 558] width 124 height 22
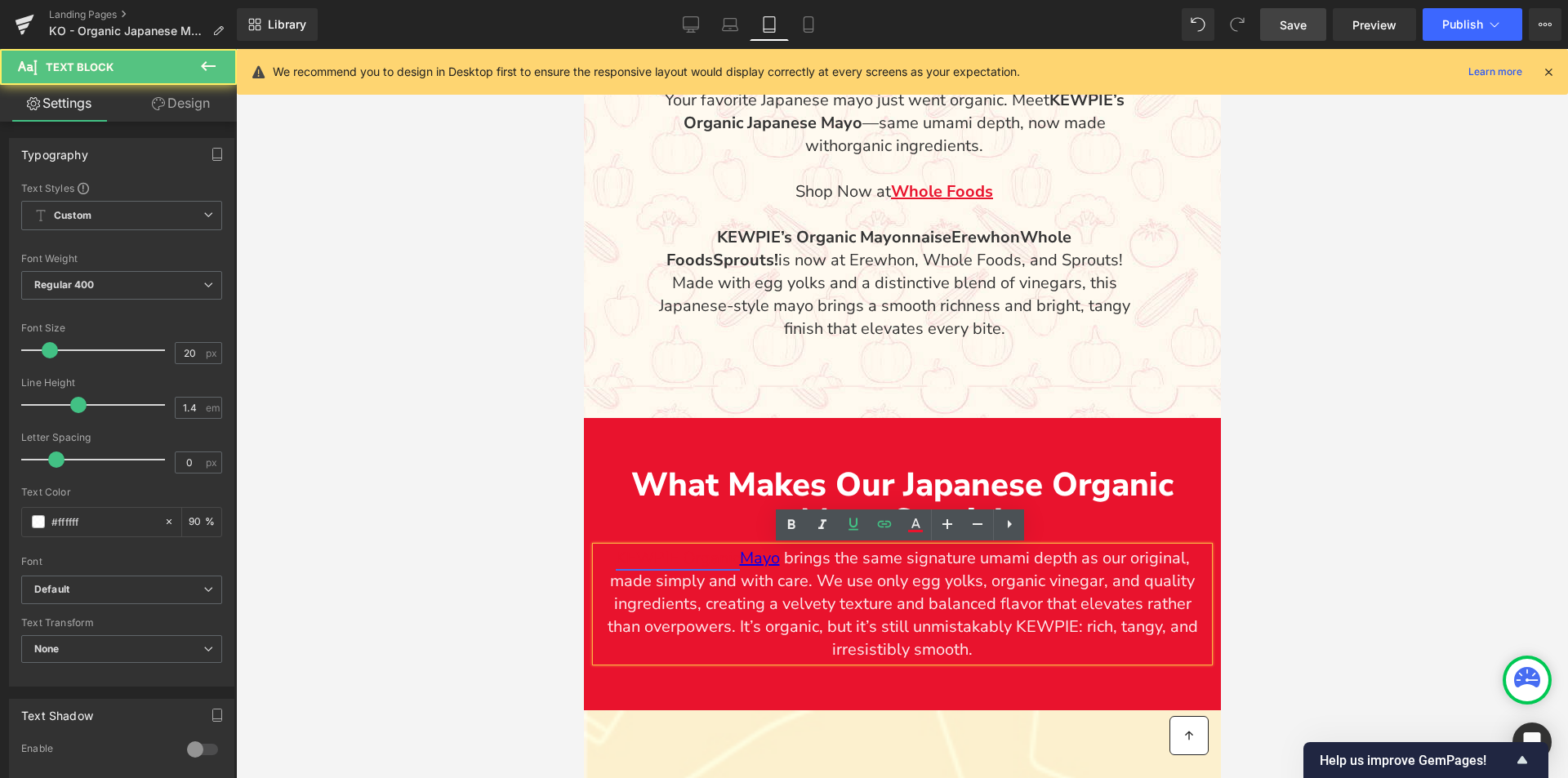
click at [714, 559] on link "KEWPIE Organic" at bounding box center [677, 558] width 124 height 22
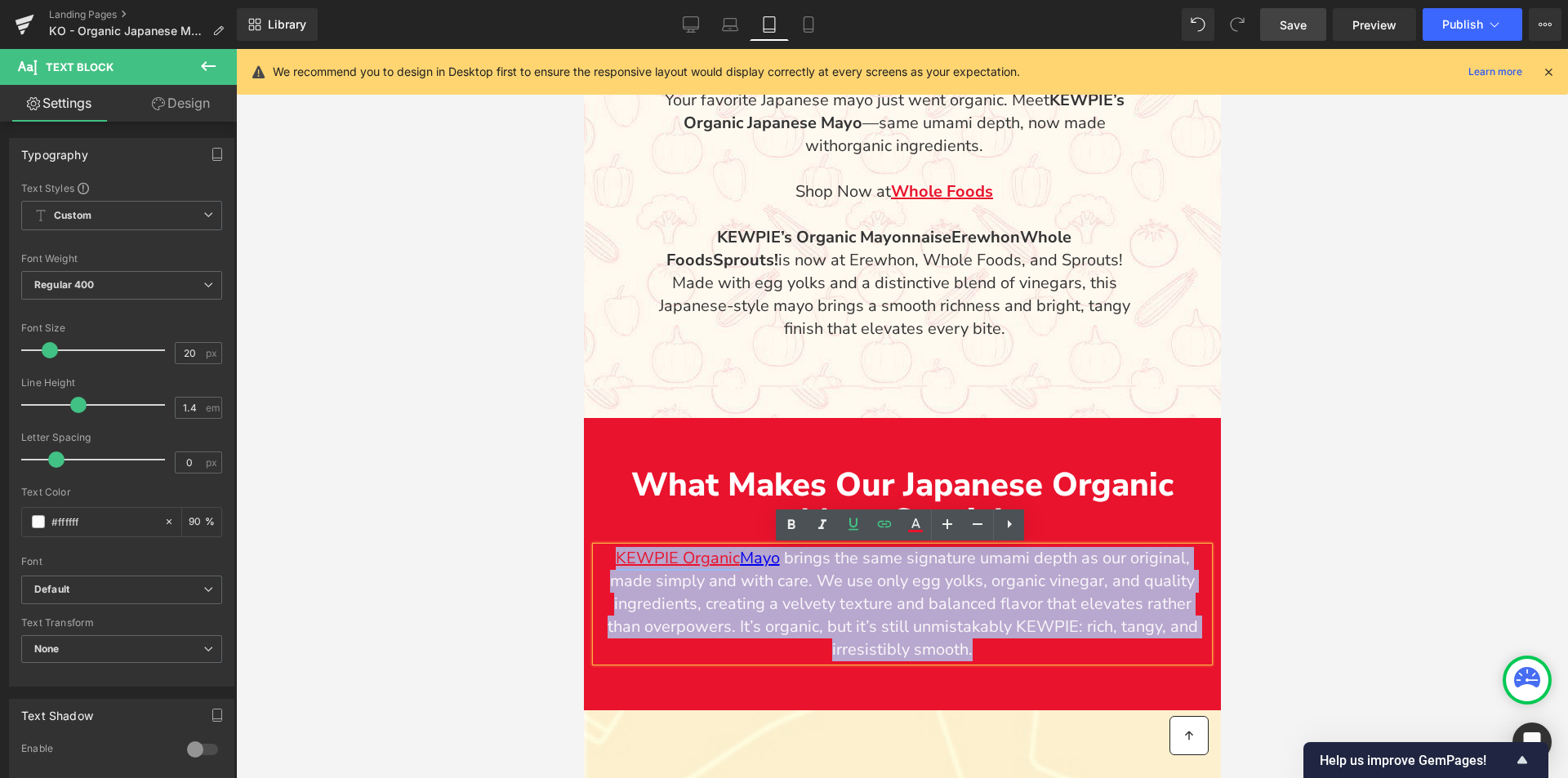
click at [714, 559] on link "KEWPIE Organic" at bounding box center [677, 558] width 124 height 22
click at [679, 520] on p "What Makes Our Japanese Organic Mayo Special" at bounding box center [902, 502] width 613 height 72
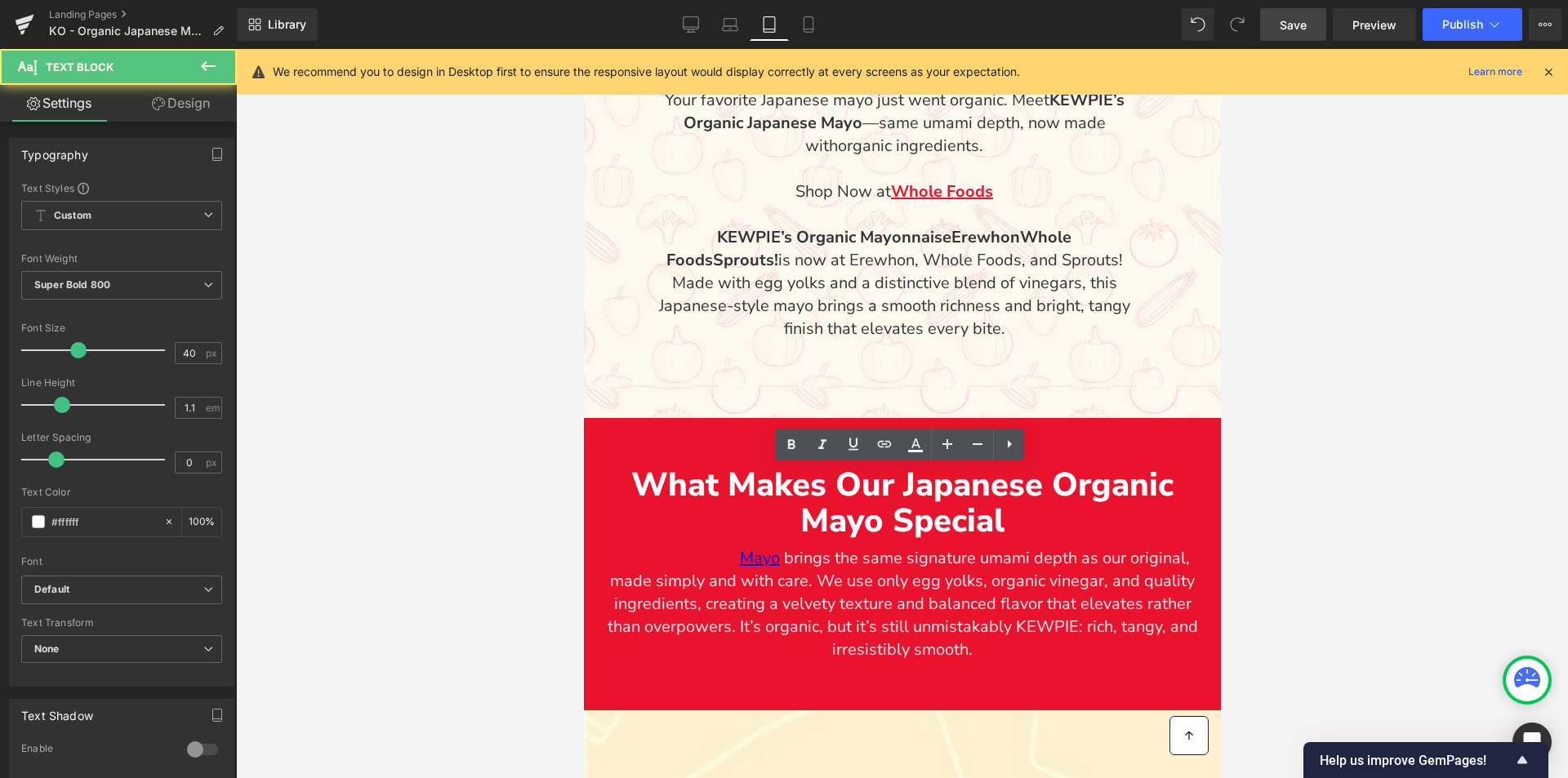
click at [1567, 519] on div at bounding box center [902, 414] width 1332 height 730
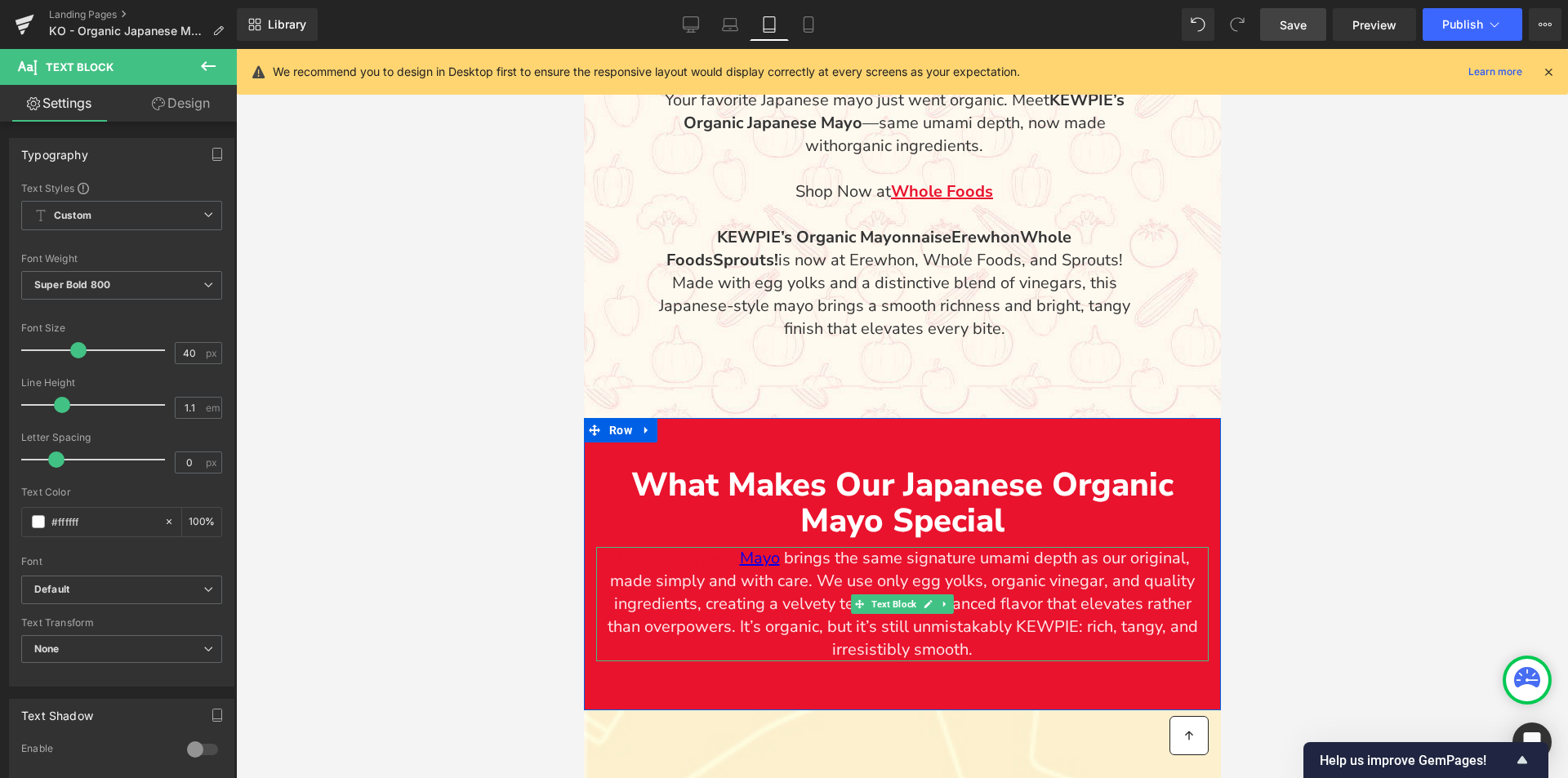
click at [1029, 626] on p "KEWPIE Organic Mayo brings the same signature umami depth as our original, made…" at bounding box center [902, 604] width 613 height 114
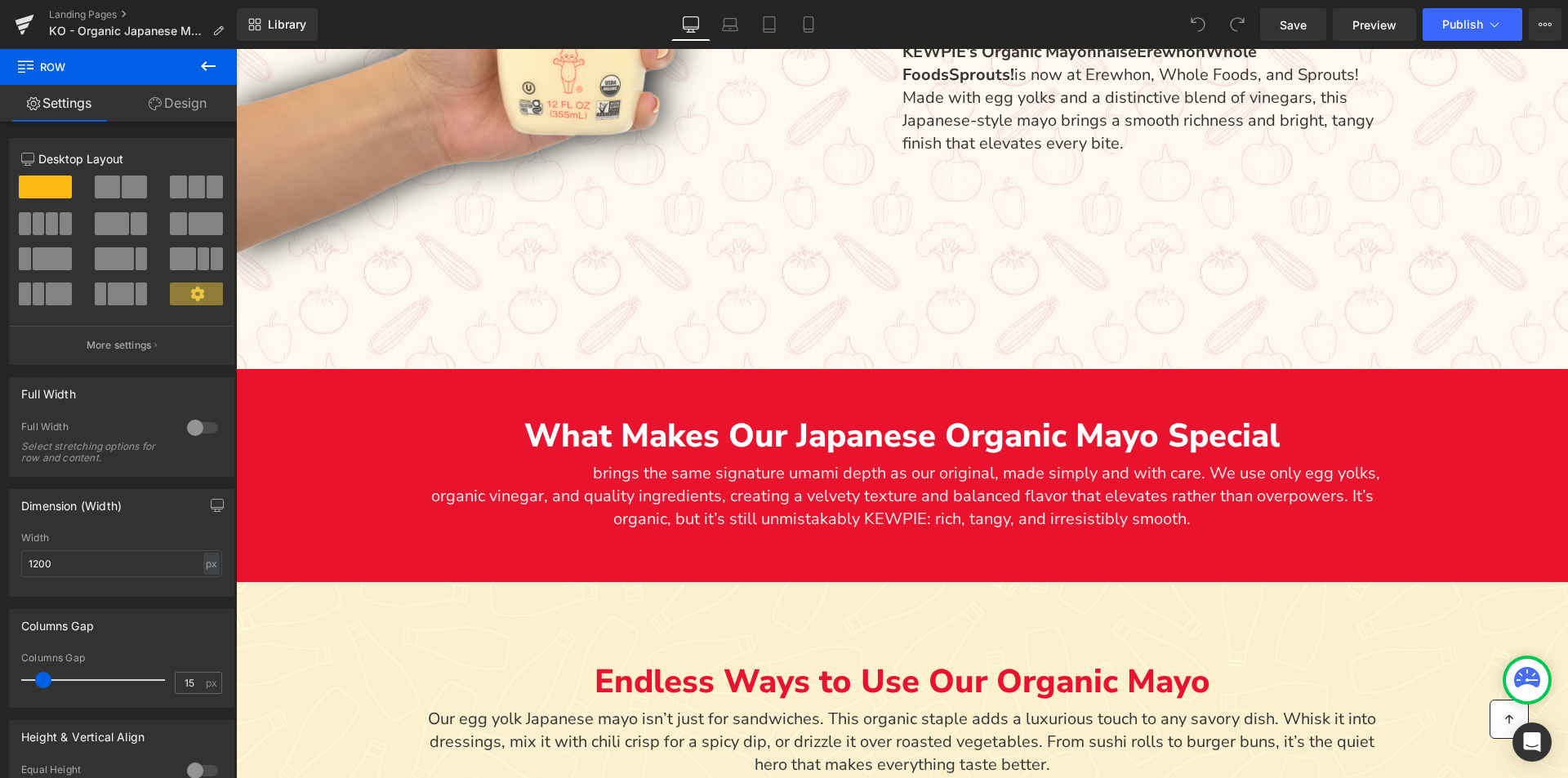
scroll to position [1139, 0]
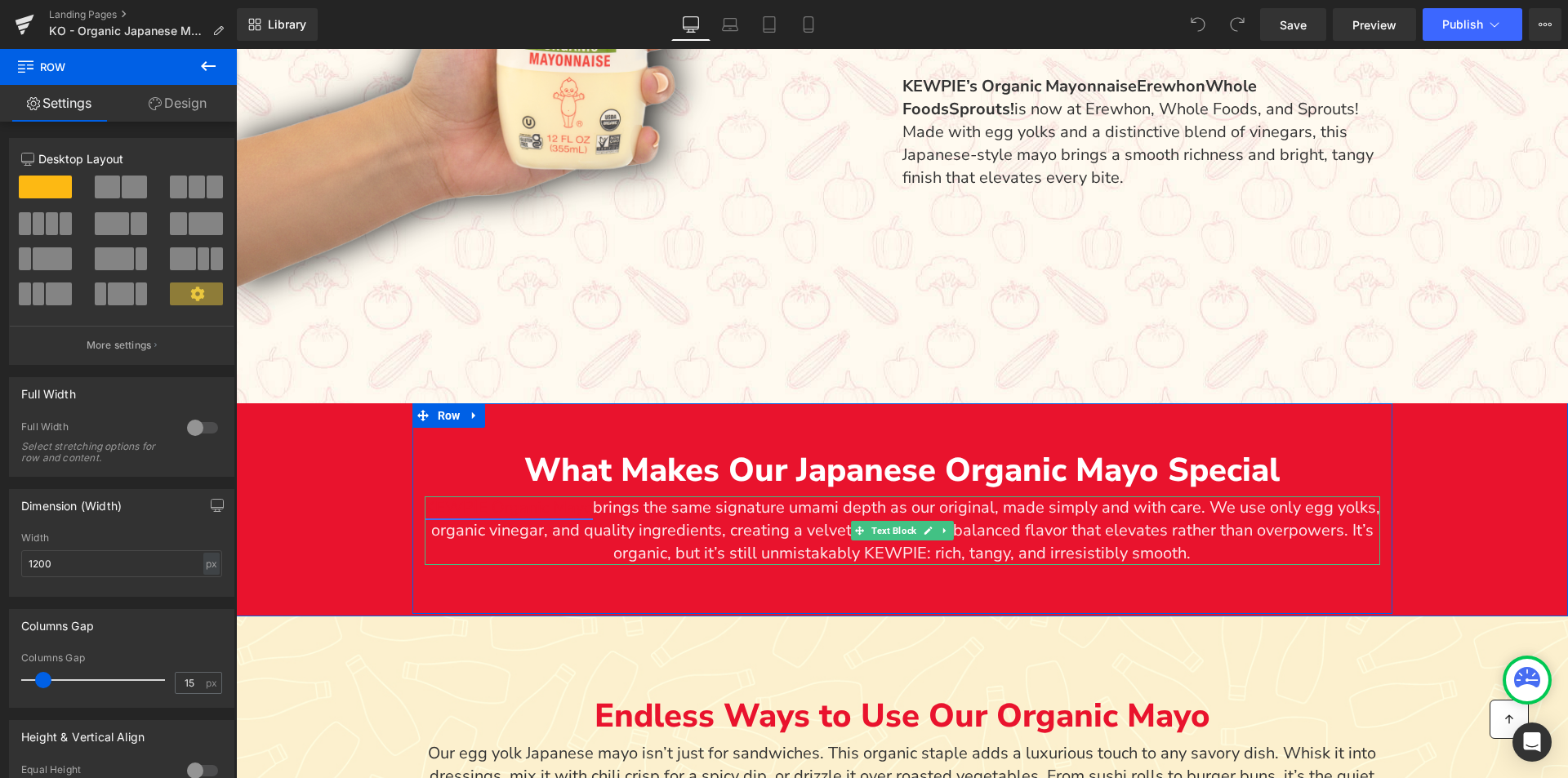
click at [589, 509] on link "KEWPIE Organic Mayo" at bounding box center [508, 507] width 169 height 22
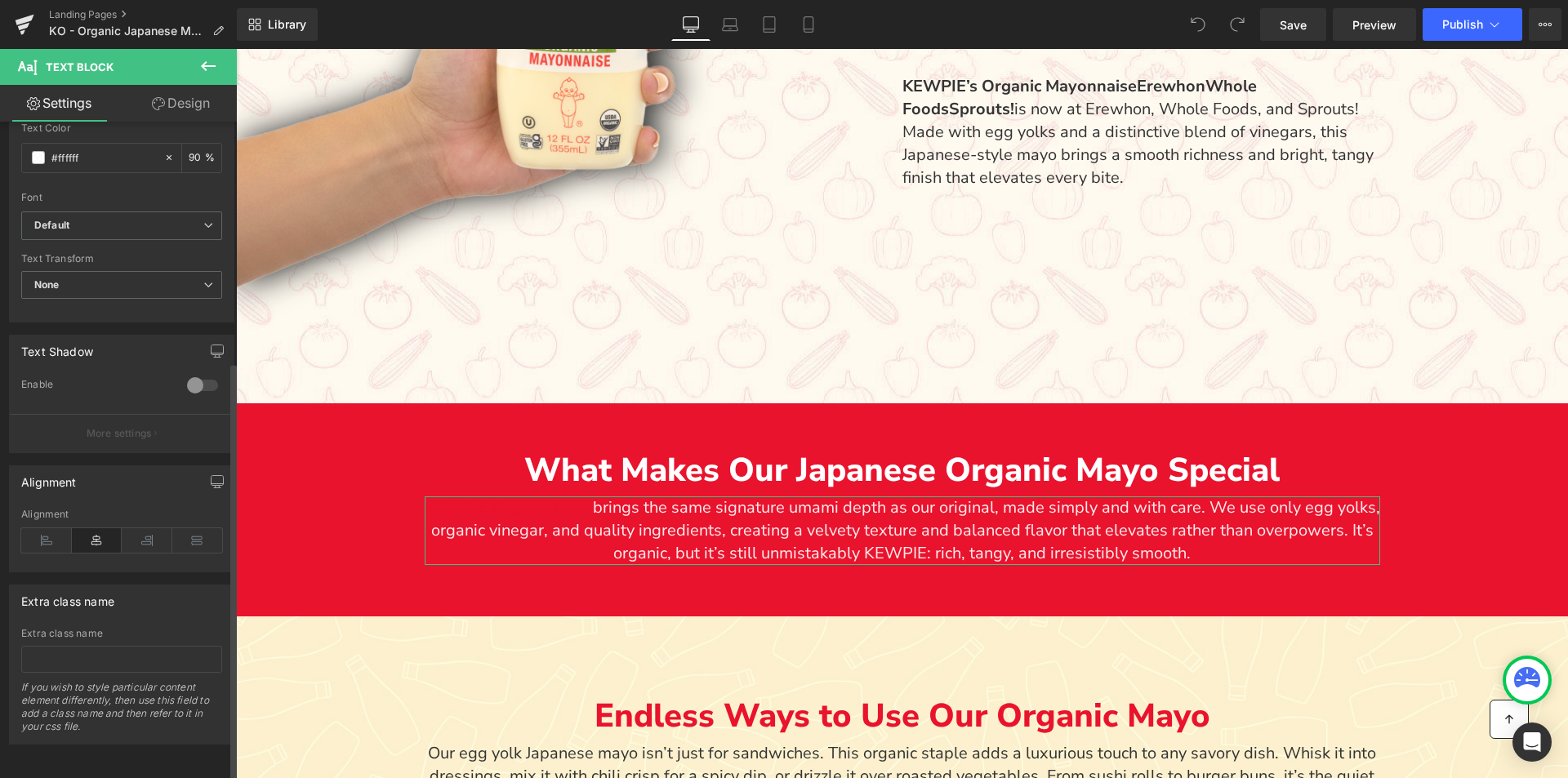
scroll to position [0, 0]
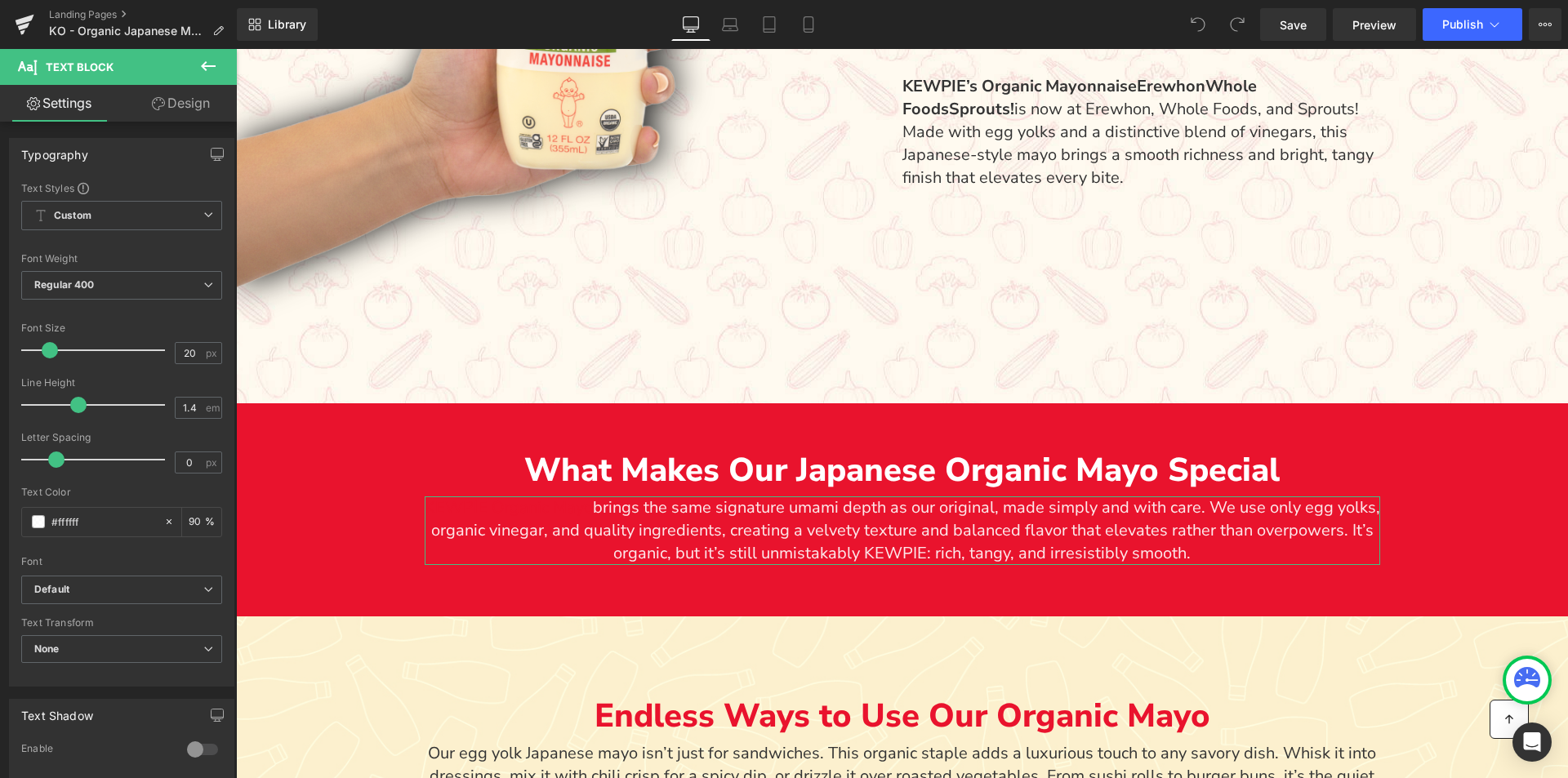
click at [179, 101] on link "Design" at bounding box center [181, 103] width 118 height 37
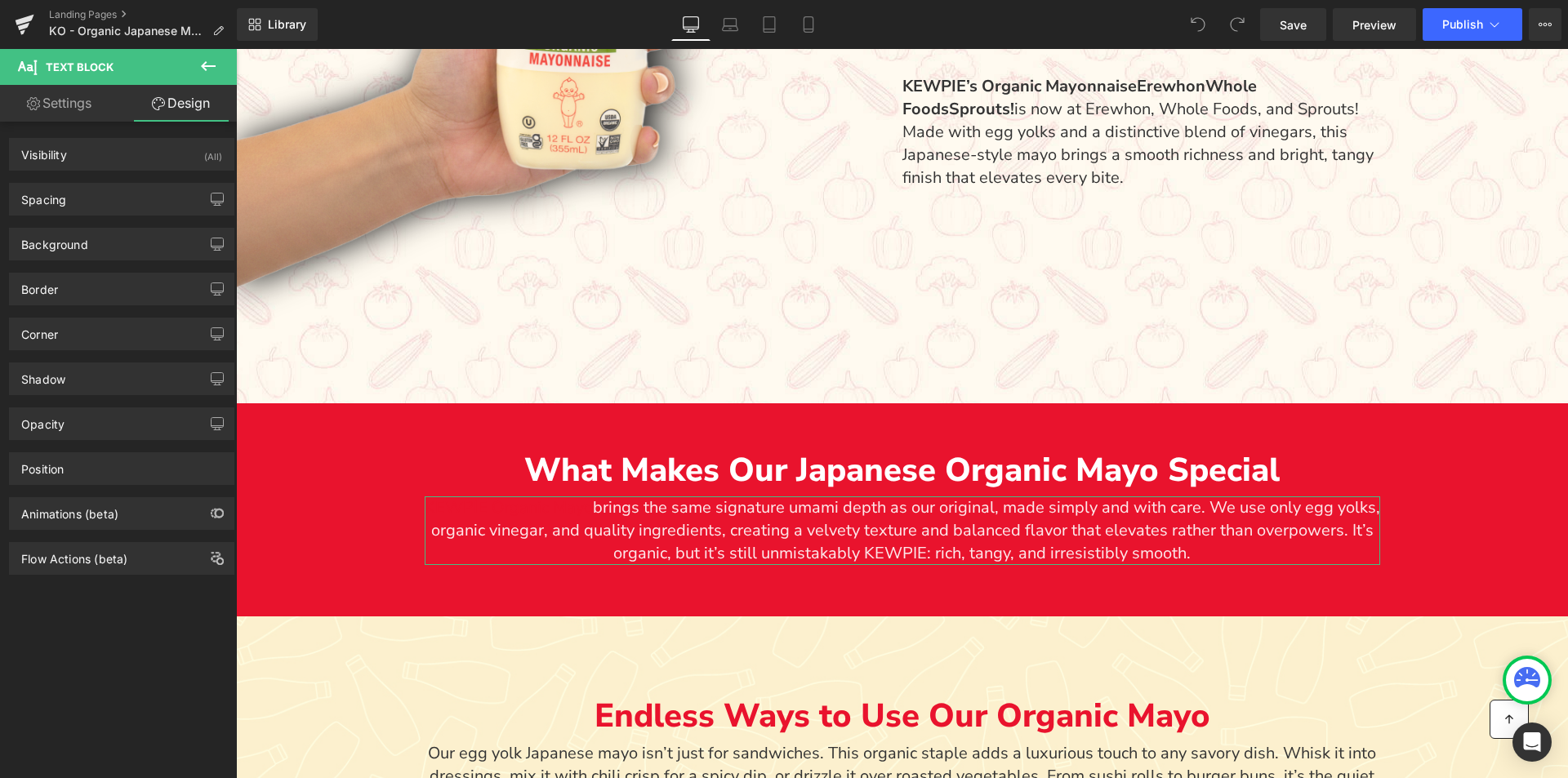
click at [72, 214] on div "Spacing Margin -20px -20 0px 0 0px 0 0px 0 Padding 0px 0 0px 0 0px 0 0px 0 Setu…" at bounding box center [121, 200] width 226 height 33
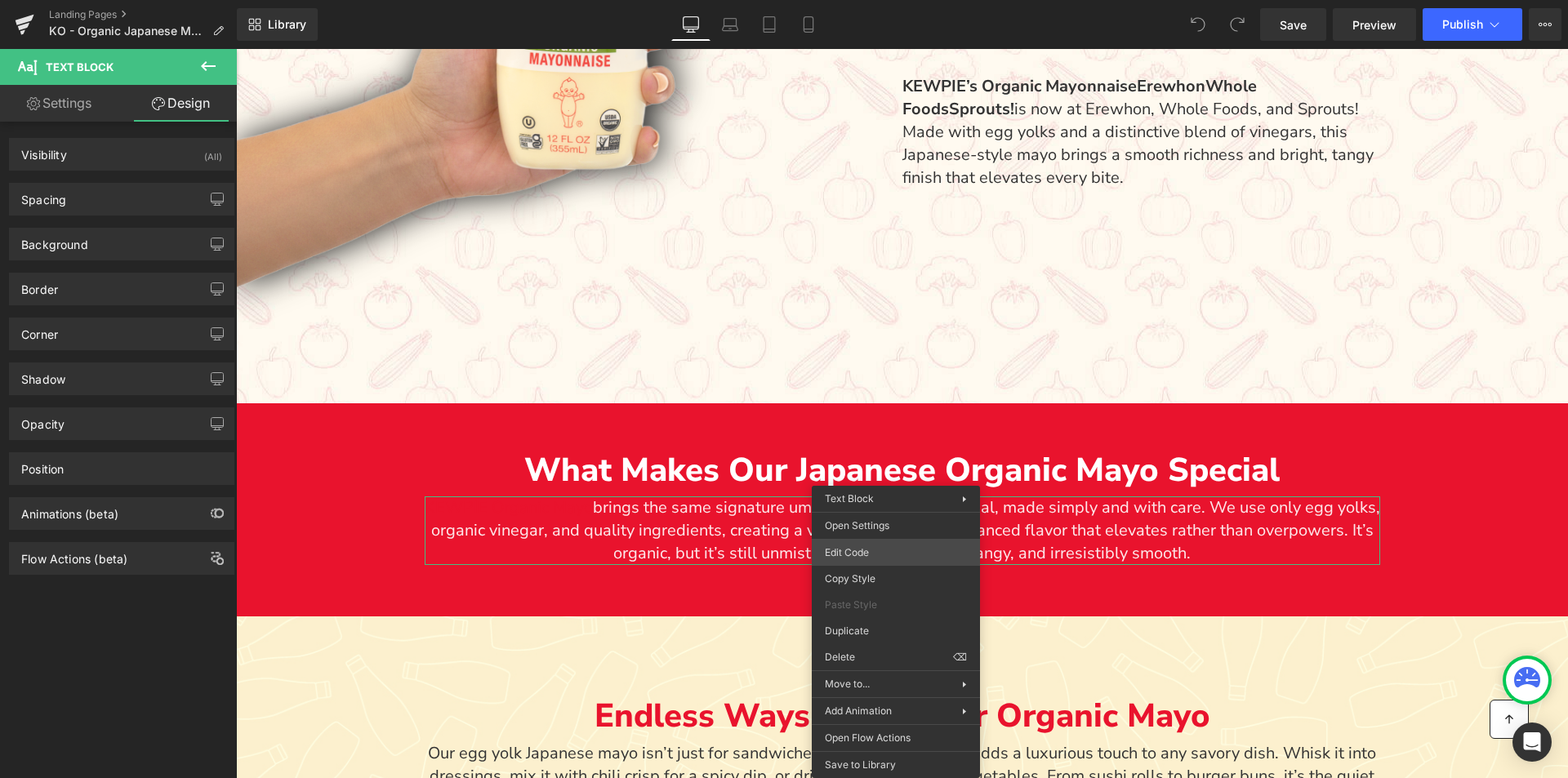
click at [847, 0] on div "You are previewing how the will restyle your page. You can not edit Elements in…" at bounding box center [784, 0] width 1568 height 0
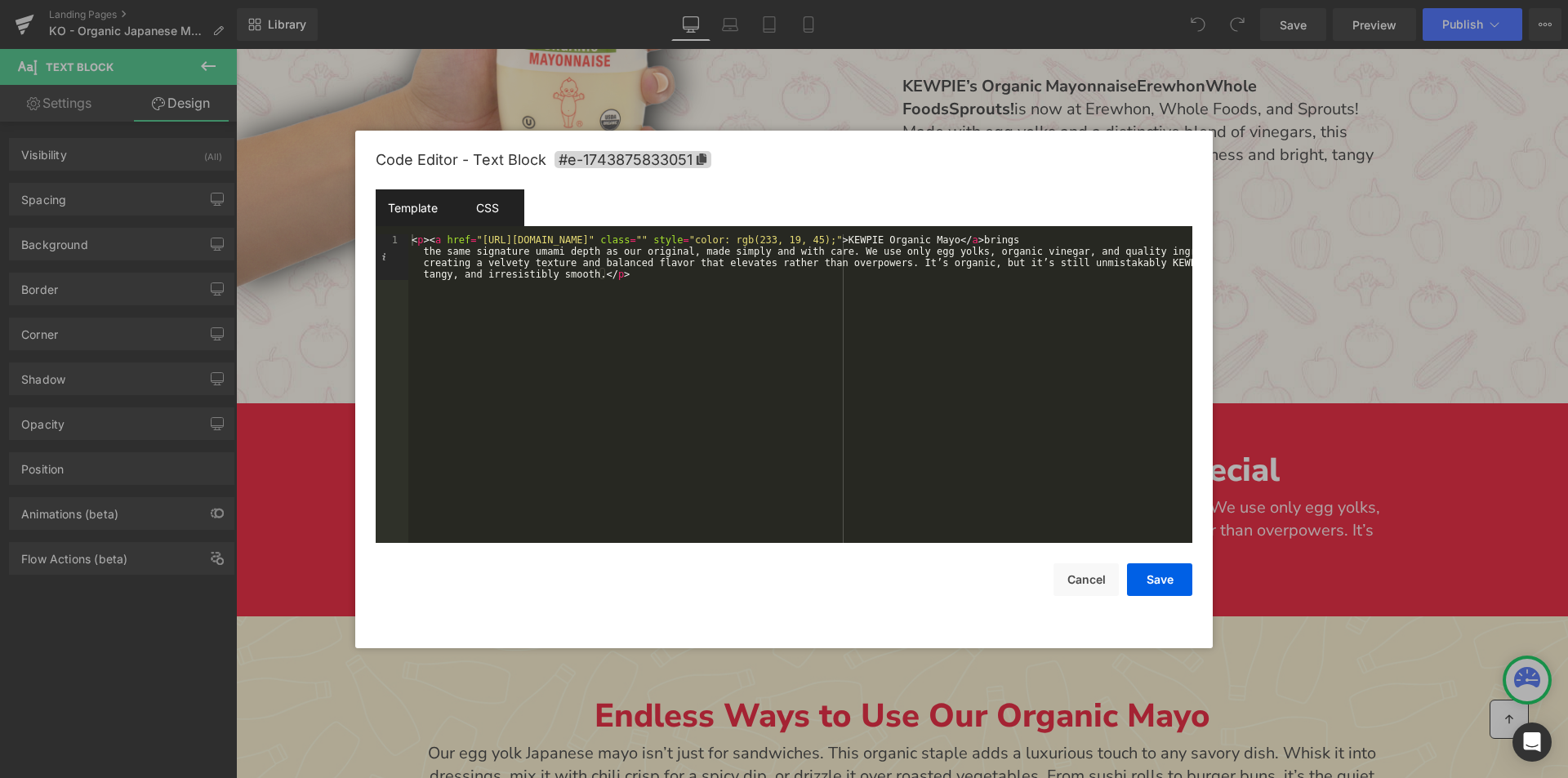
click at [513, 208] on div "CSS" at bounding box center [488, 207] width 74 height 37
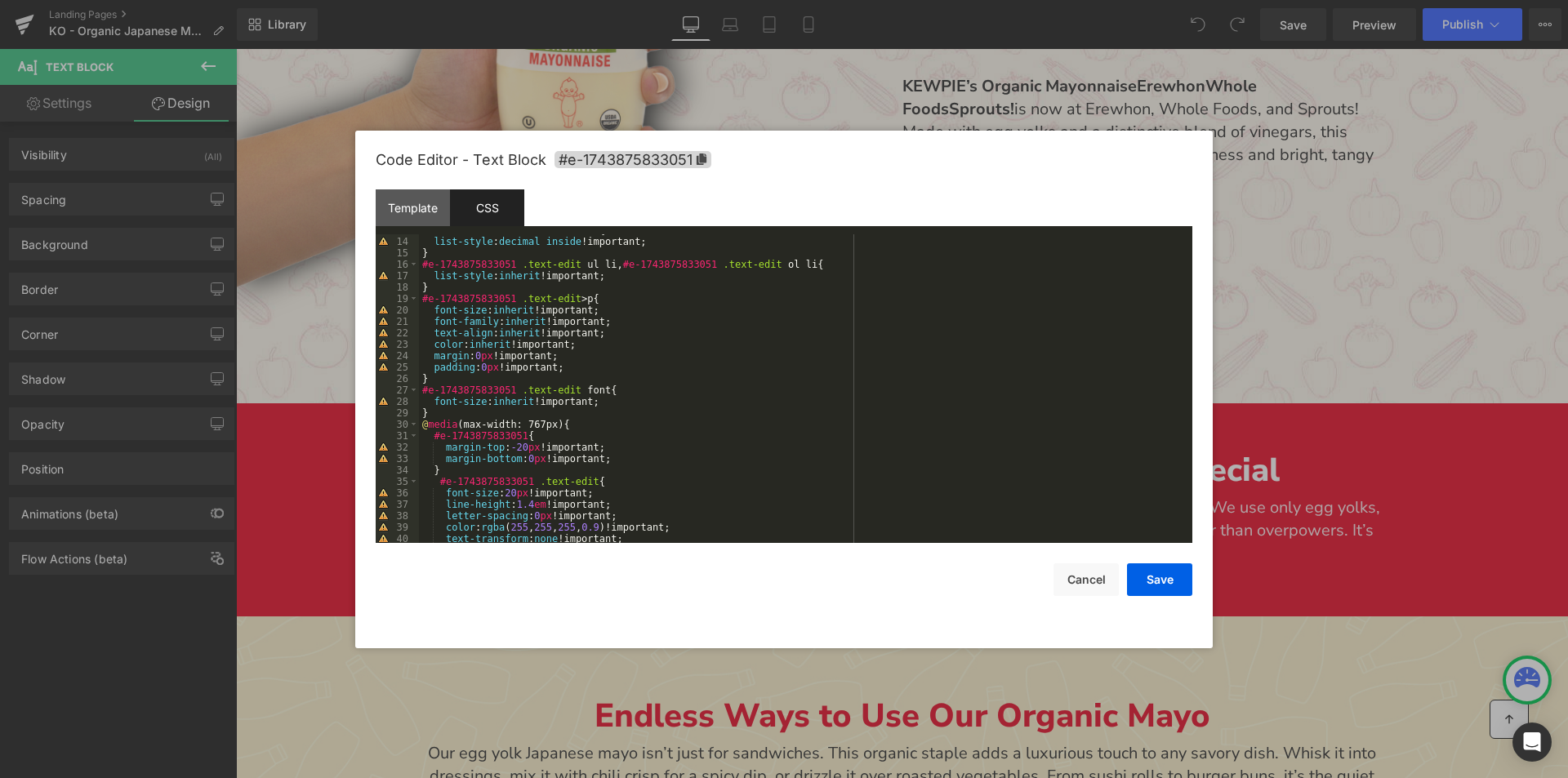
scroll to position [196, 0]
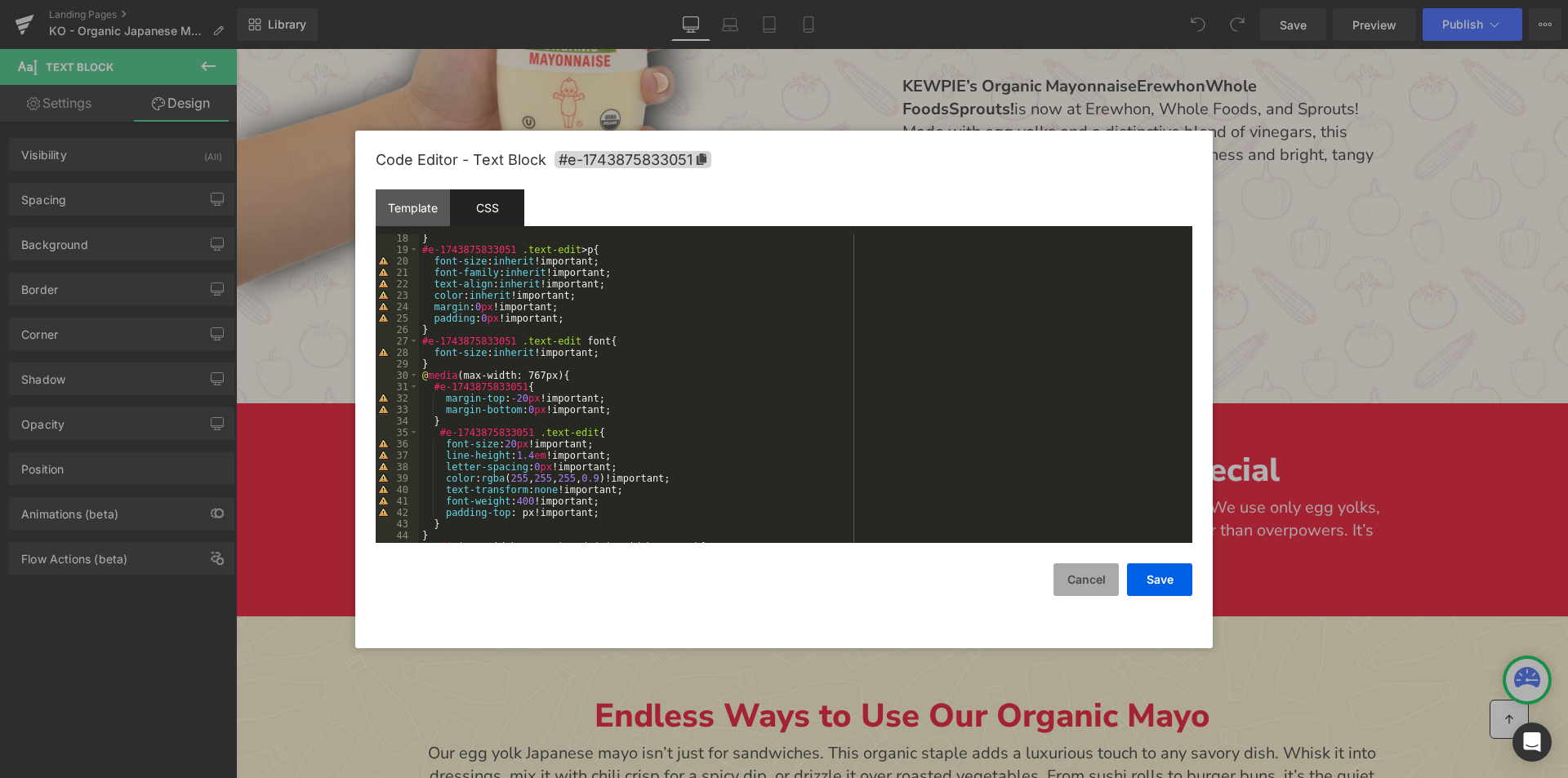
click at [1097, 570] on button "Cancel" at bounding box center [1087, 580] width 66 height 33
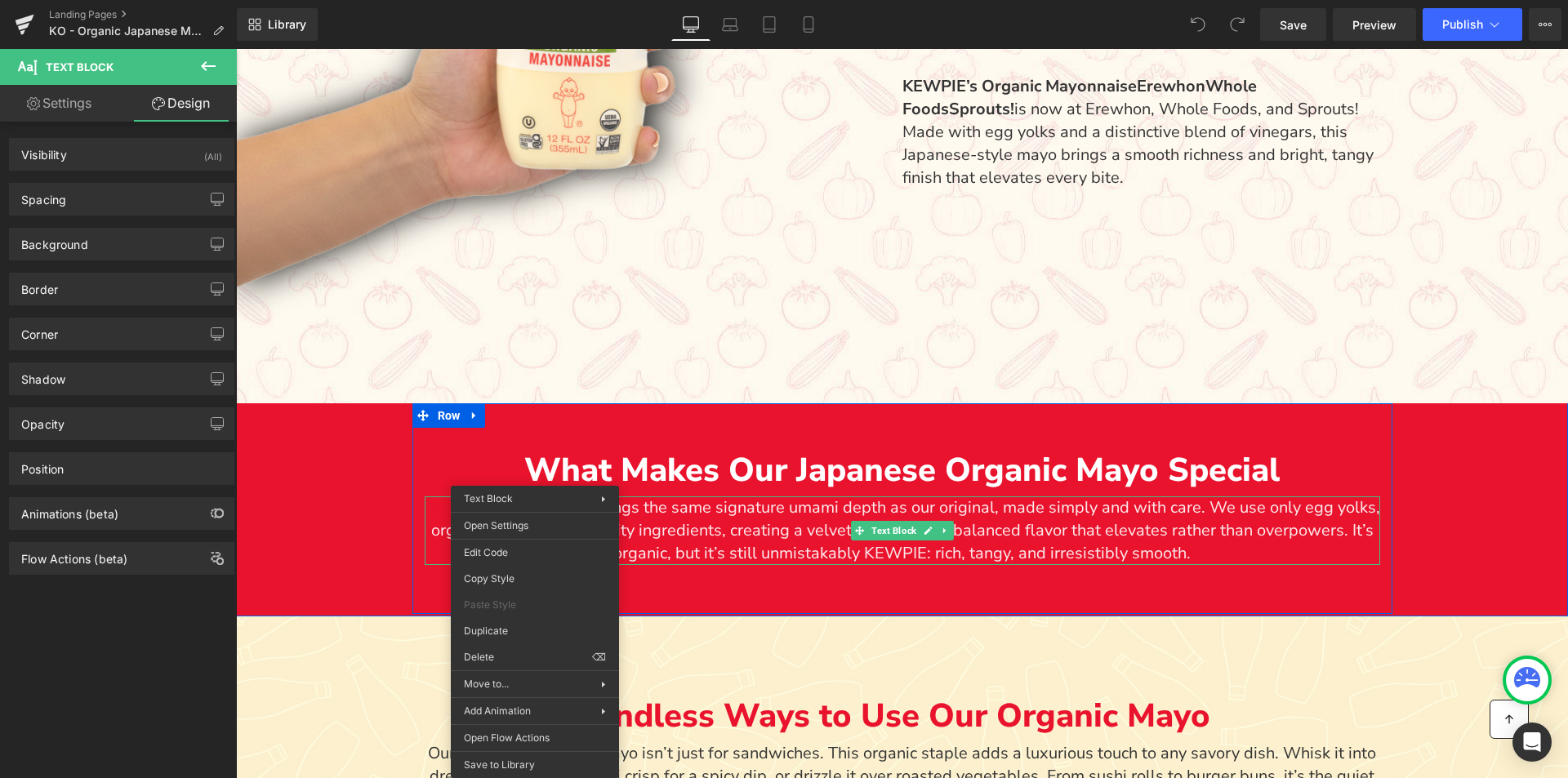
click at [685, 591] on div "What Makes Our Japanese Organic Mayo Special Text Block KEWPIE Organic Mayo bri…" at bounding box center [902, 509] width 980 height 211
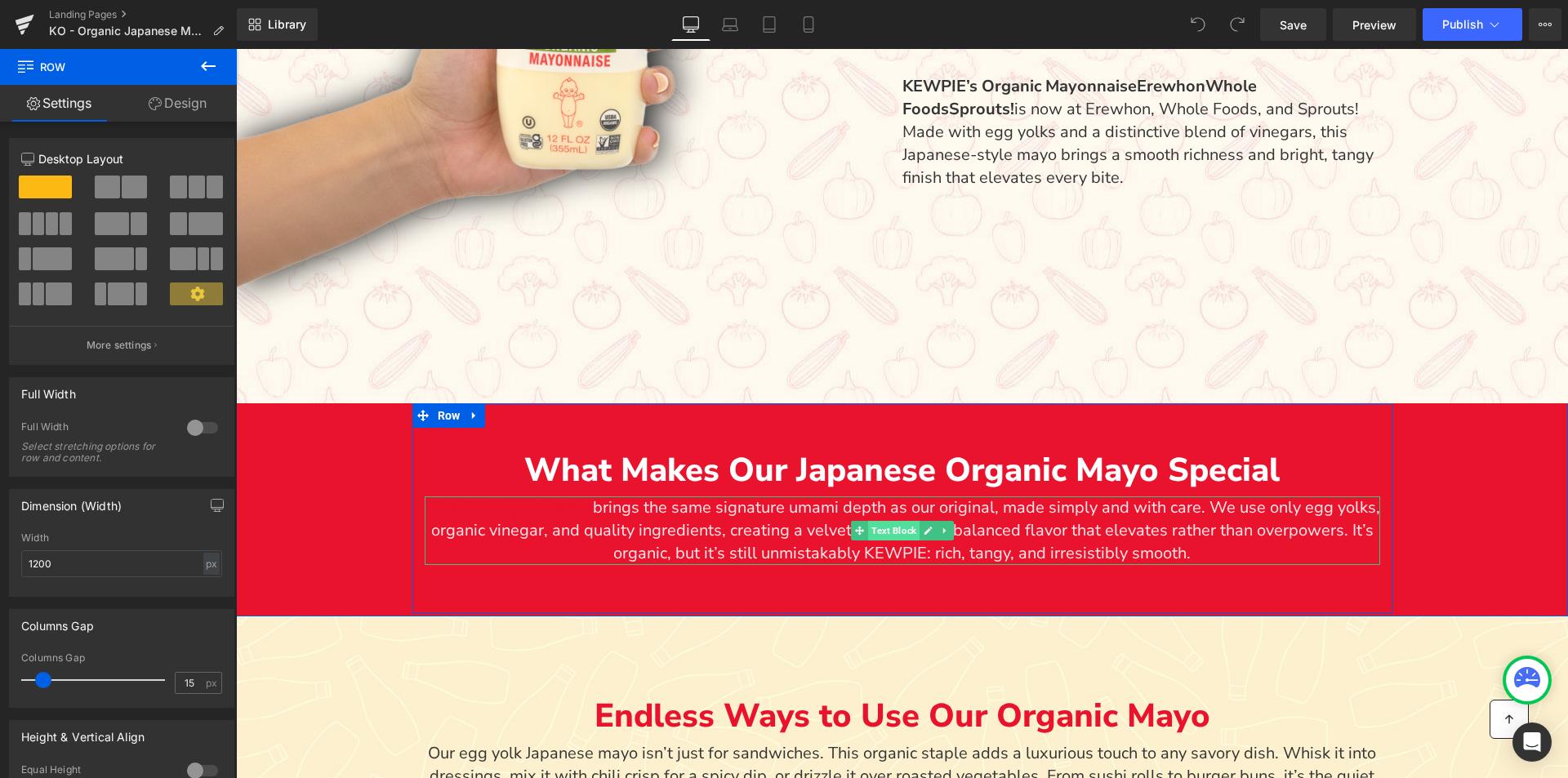
click at [896, 527] on span "Text Block" at bounding box center [894, 531] width 52 height 20
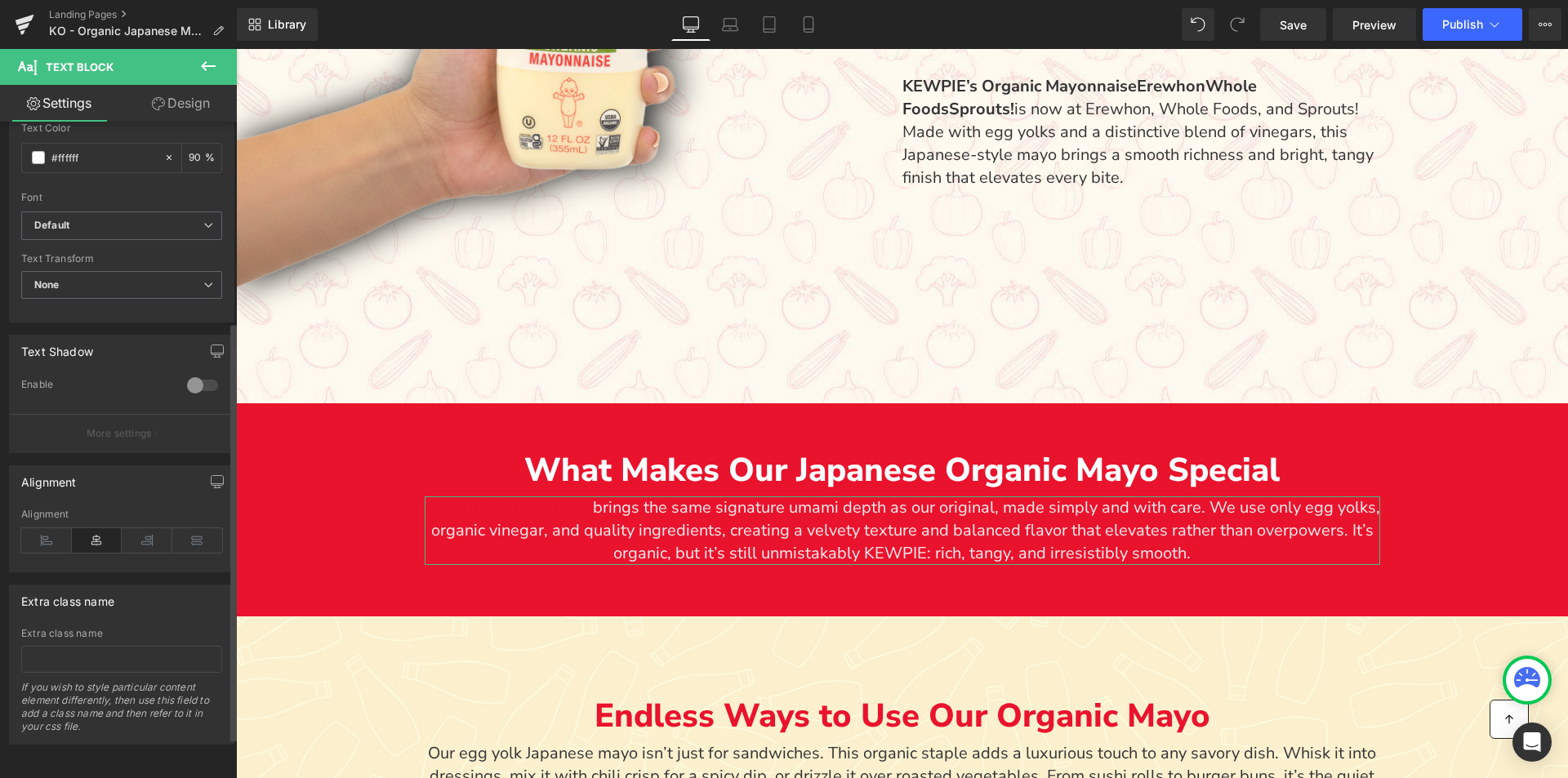
scroll to position [0, 0]
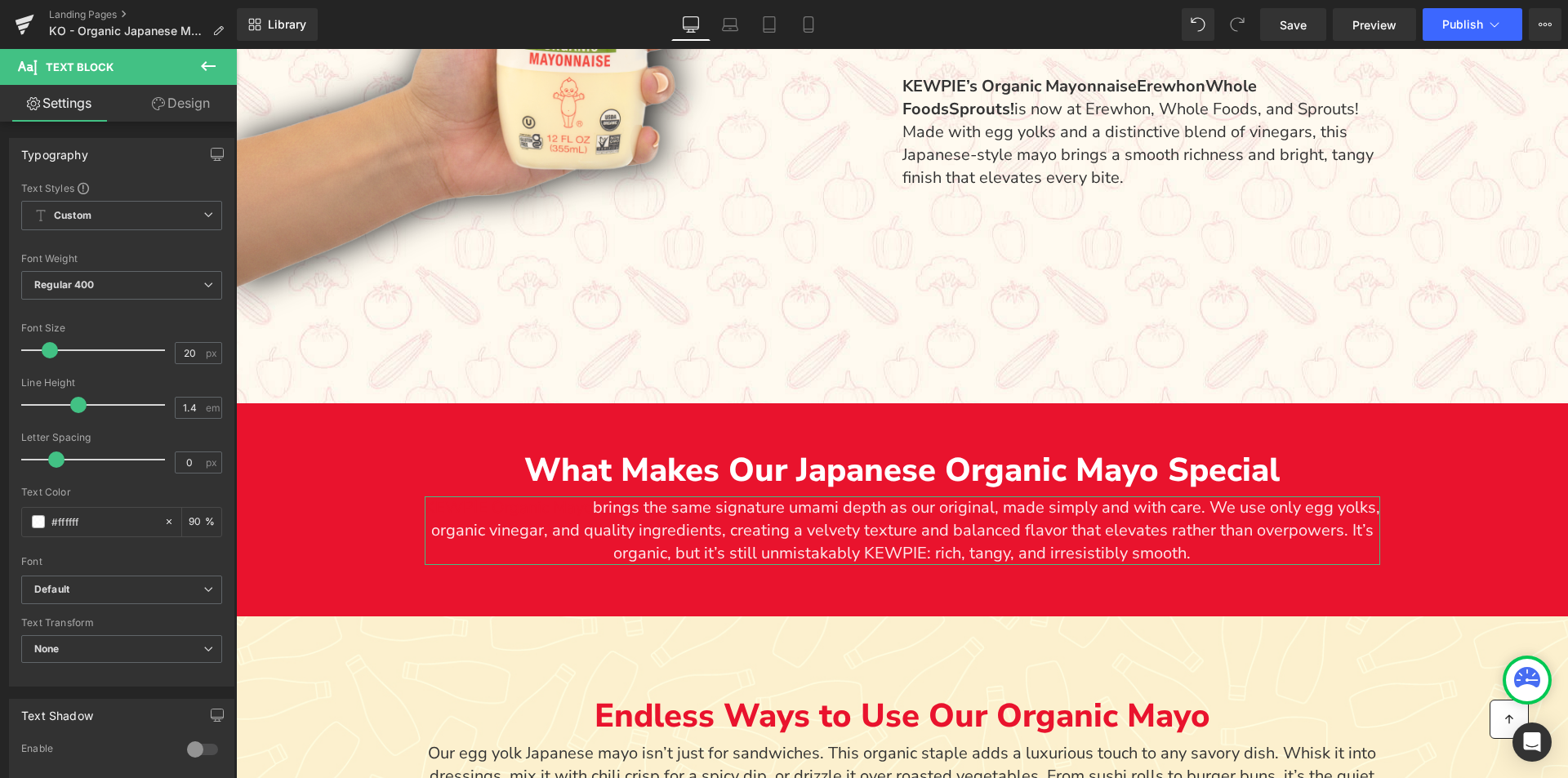
click at [193, 114] on link "Design" at bounding box center [181, 103] width 118 height 37
click at [0, 0] on div "Visibility" at bounding box center [0, 0] width 0 height 0
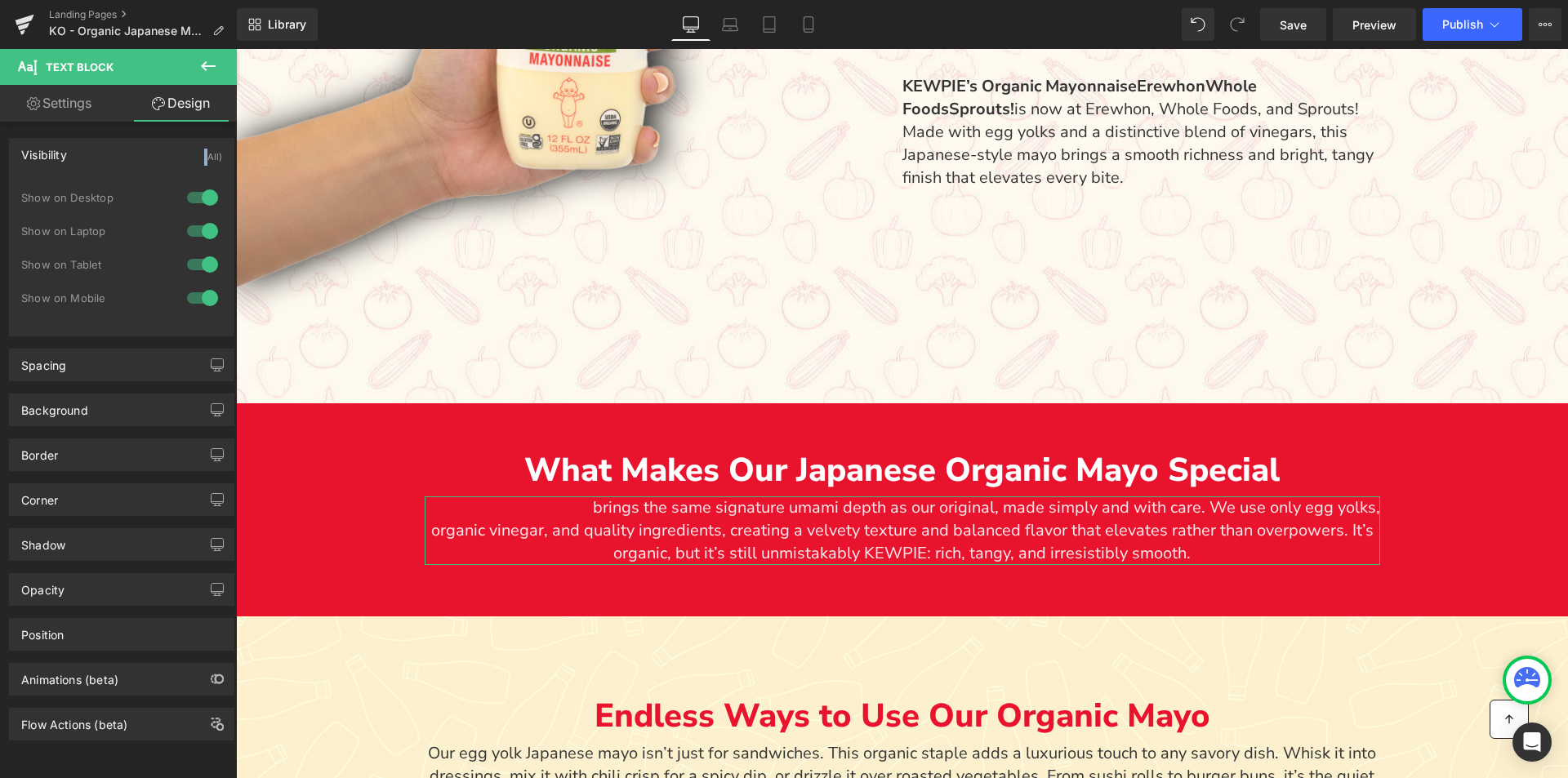
click at [75, 158] on div "Visibility (All)" at bounding box center [121, 155] width 224 height 31
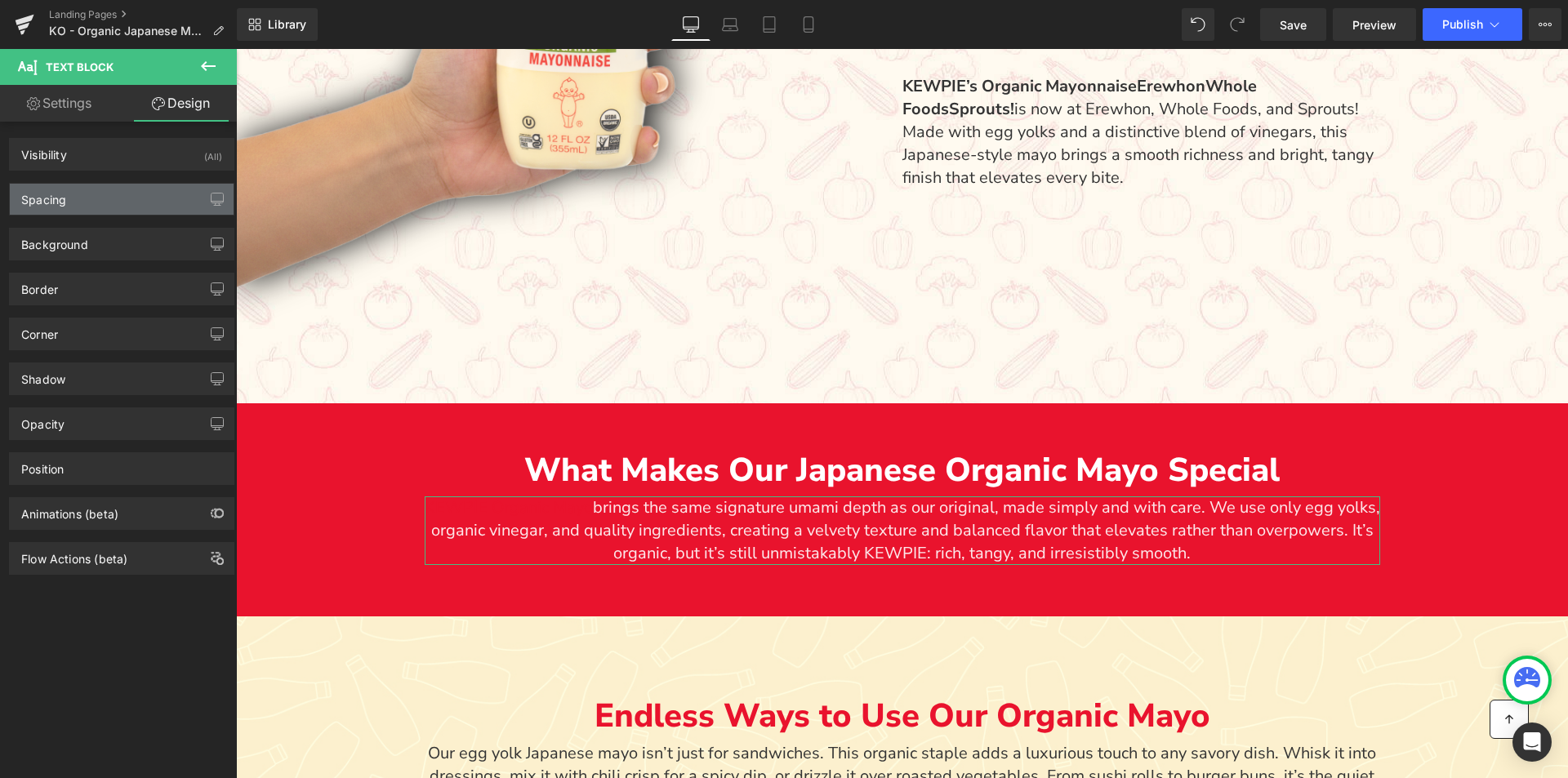
click at [61, 214] on div "Spacing" at bounding box center [121, 200] width 224 height 31
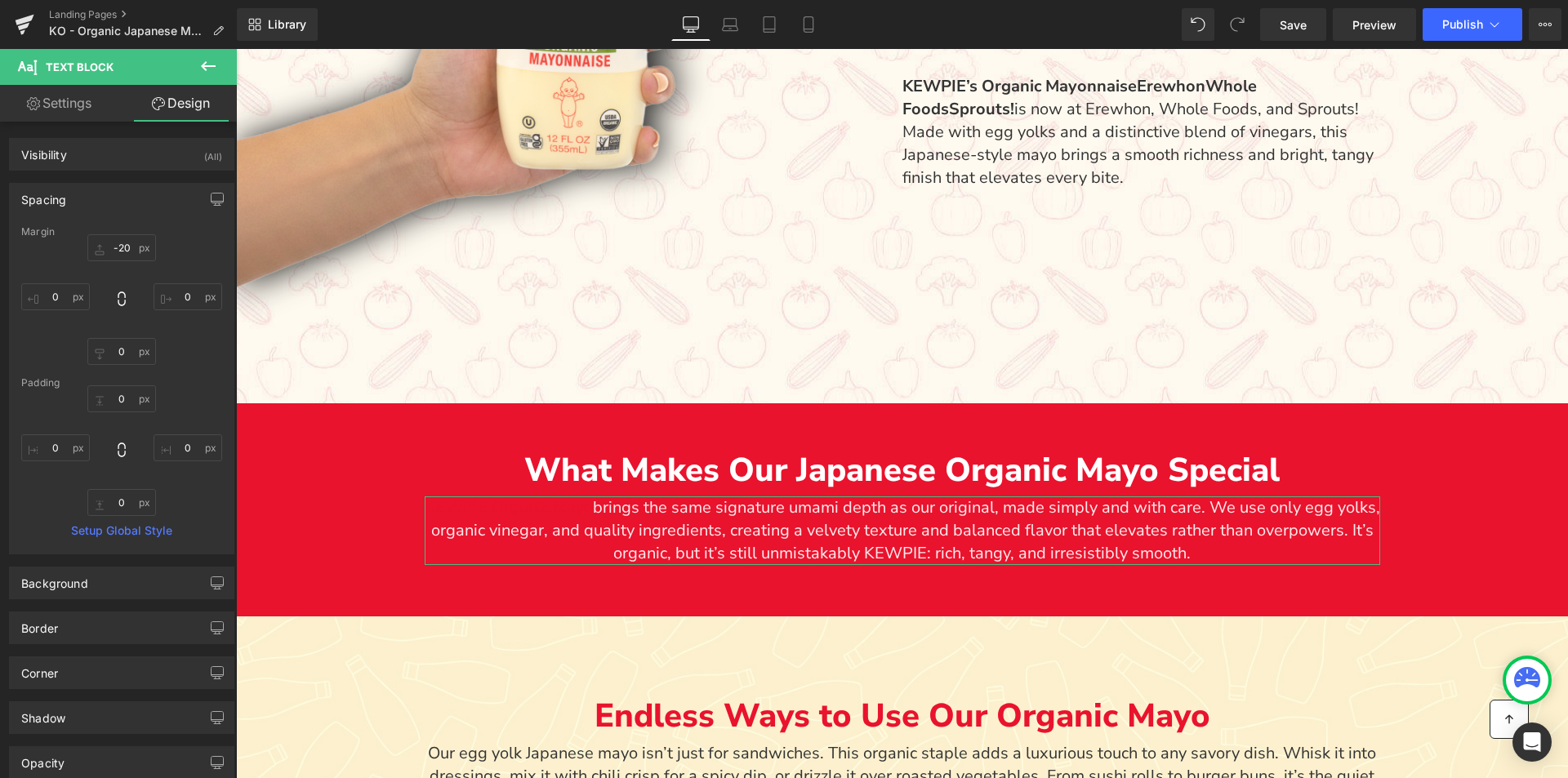
click at [66, 208] on div "Spacing" at bounding box center [121, 200] width 224 height 31
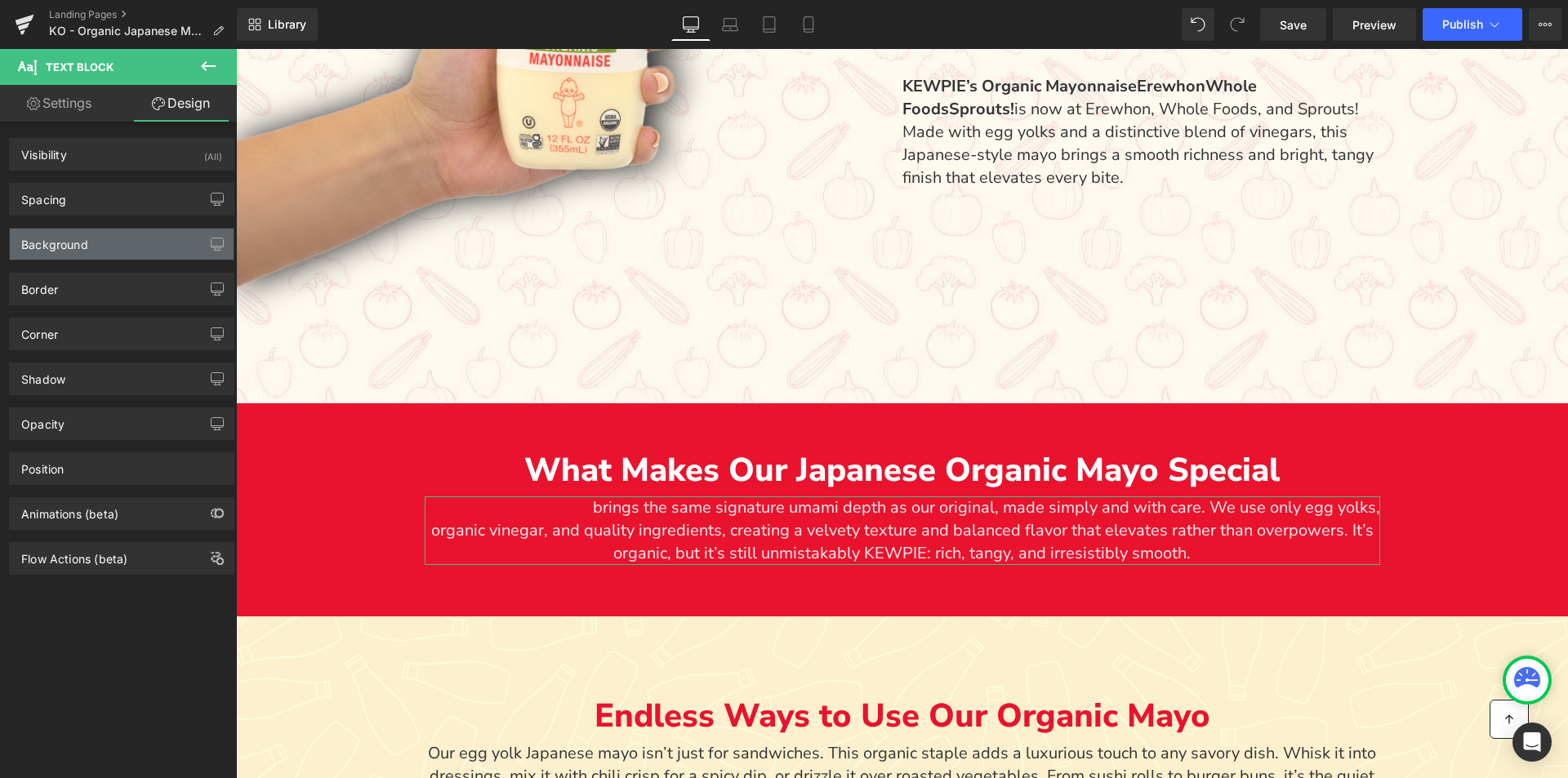
click at [71, 257] on div "Background" at bounding box center [121, 245] width 224 height 31
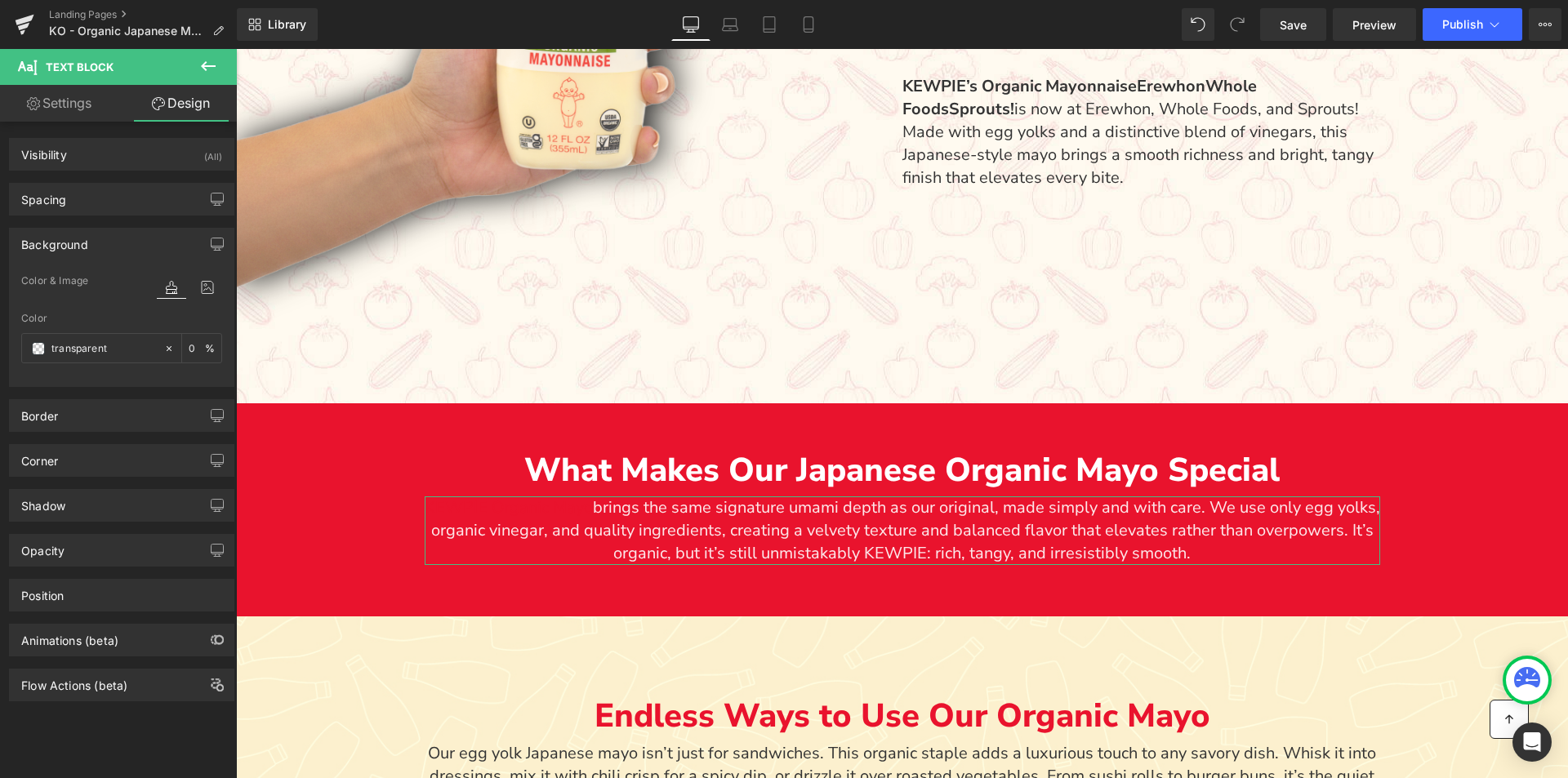
click at [71, 257] on div "Background" at bounding box center [121, 245] width 224 height 31
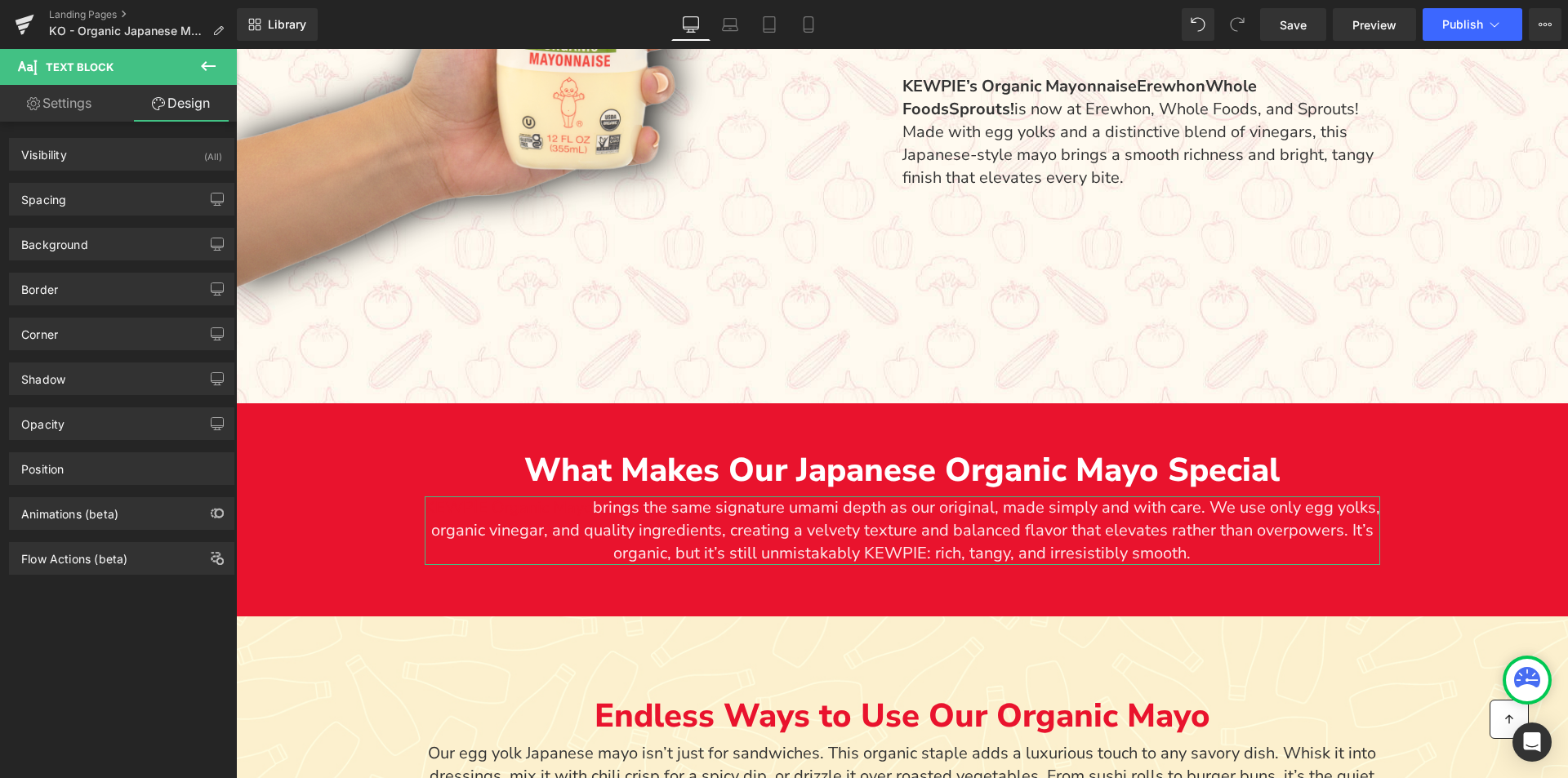
click at [70, 104] on link "Settings" at bounding box center [59, 103] width 118 height 37
type input "90"
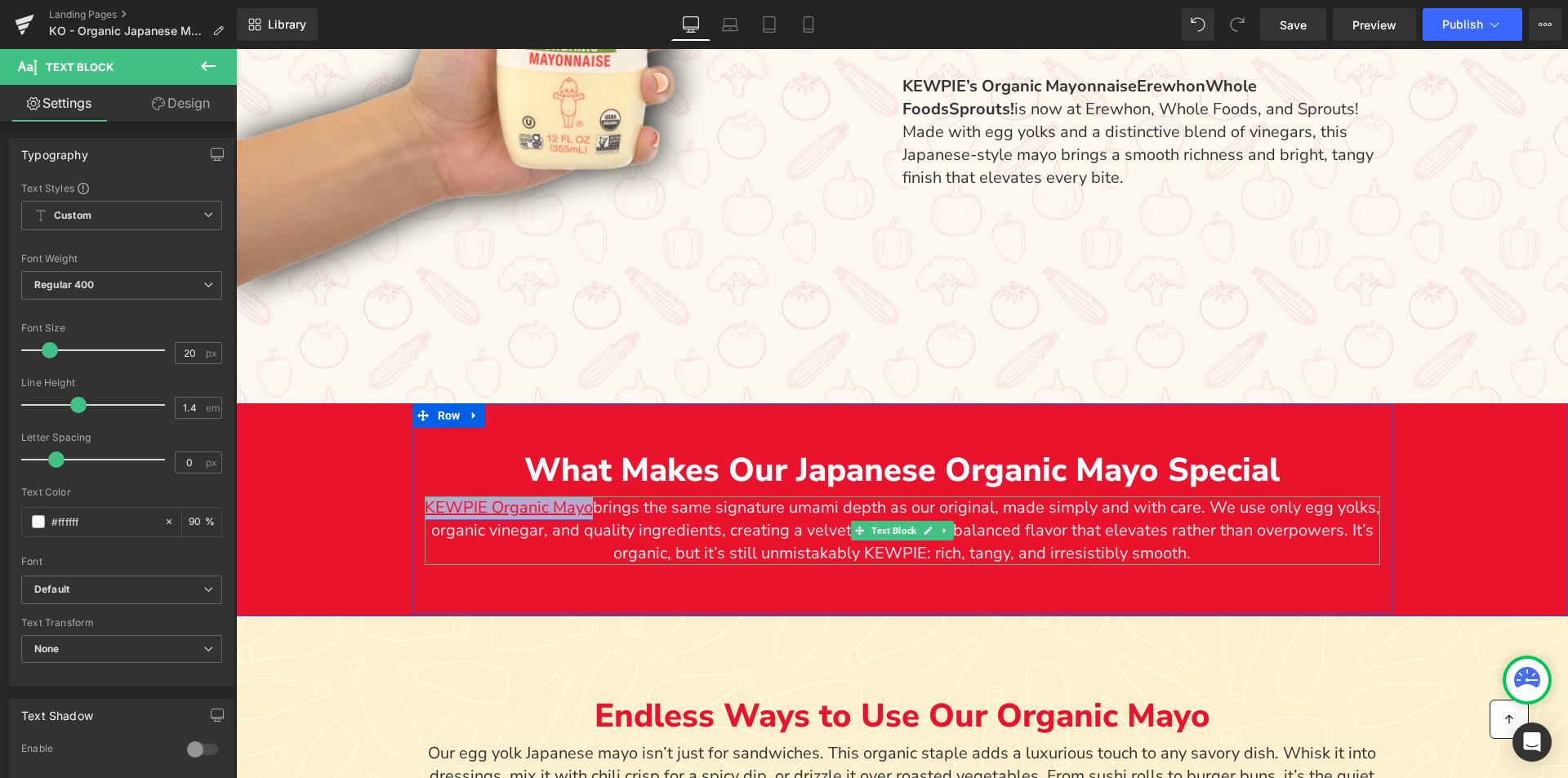
drag, startPoint x: 593, startPoint y: 511, endPoint x: 429, endPoint y: 504, distance: 164.1
click at [429, 504] on p "KEWPIE Organic Mayo brings the same signature umami depth as our original, made…" at bounding box center [902, 530] width 955 height 68
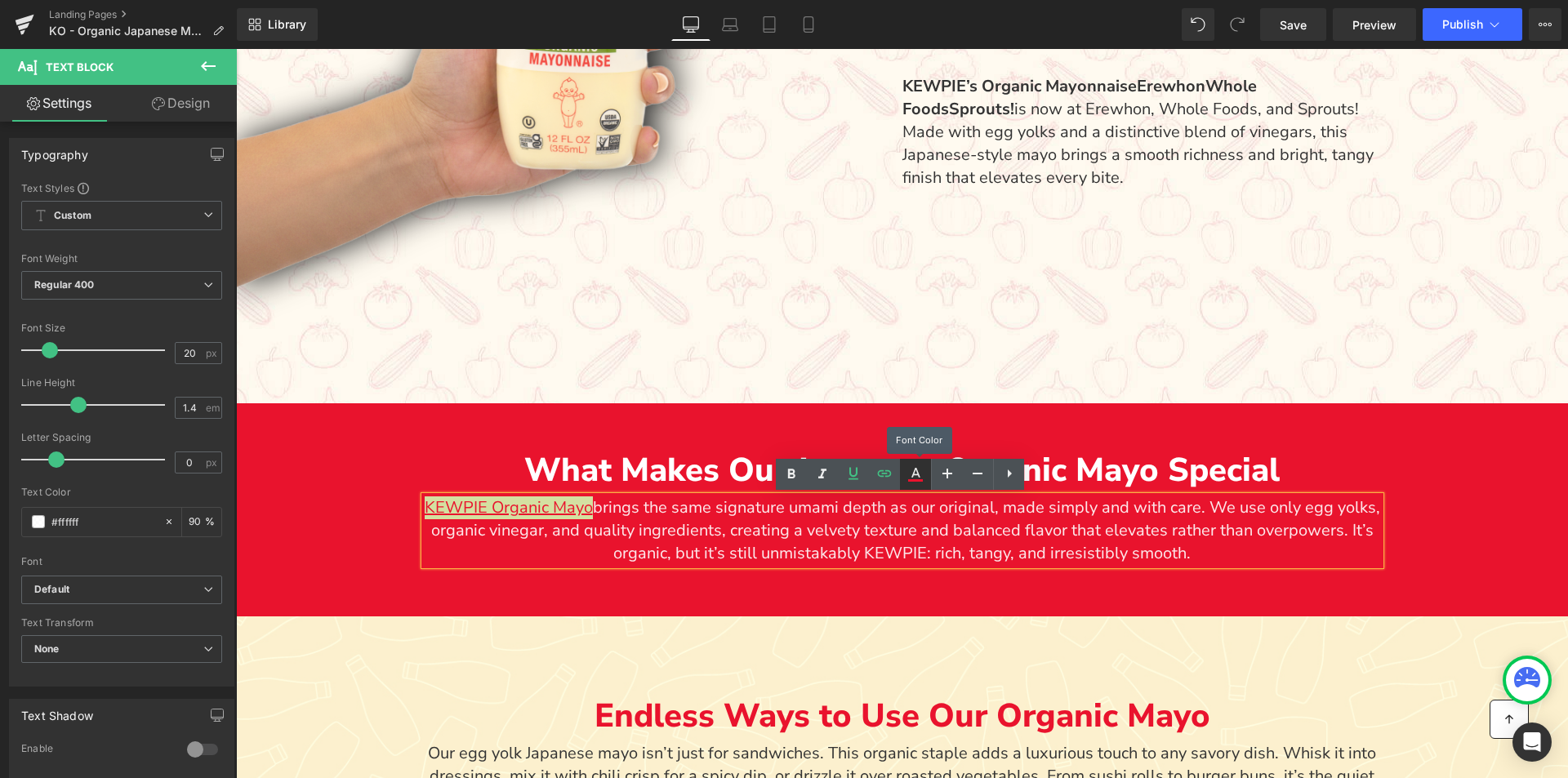
click at [919, 476] on icon at bounding box center [915, 472] width 9 height 10
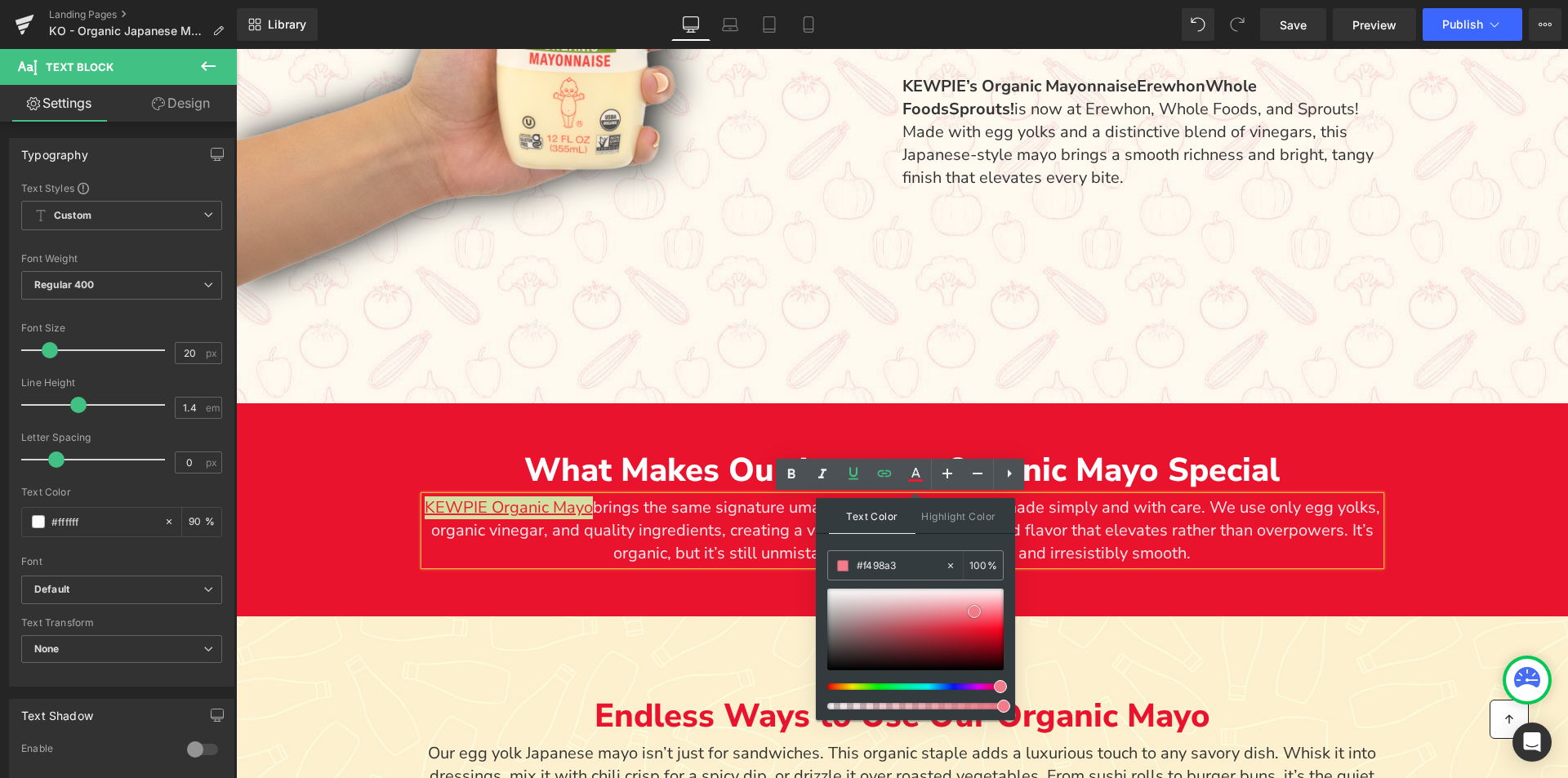
type input "#f59da7"
type input "#ffffff"
drag, startPoint x: 980, startPoint y: 629, endPoint x: 825, endPoint y: 570, distance: 165.8
click at [825, 570] on div "Text Color Highlight Color rgba(255, 255, 255, 1) #ffffff 100 % none 0 %" at bounding box center [915, 609] width 200 height 222
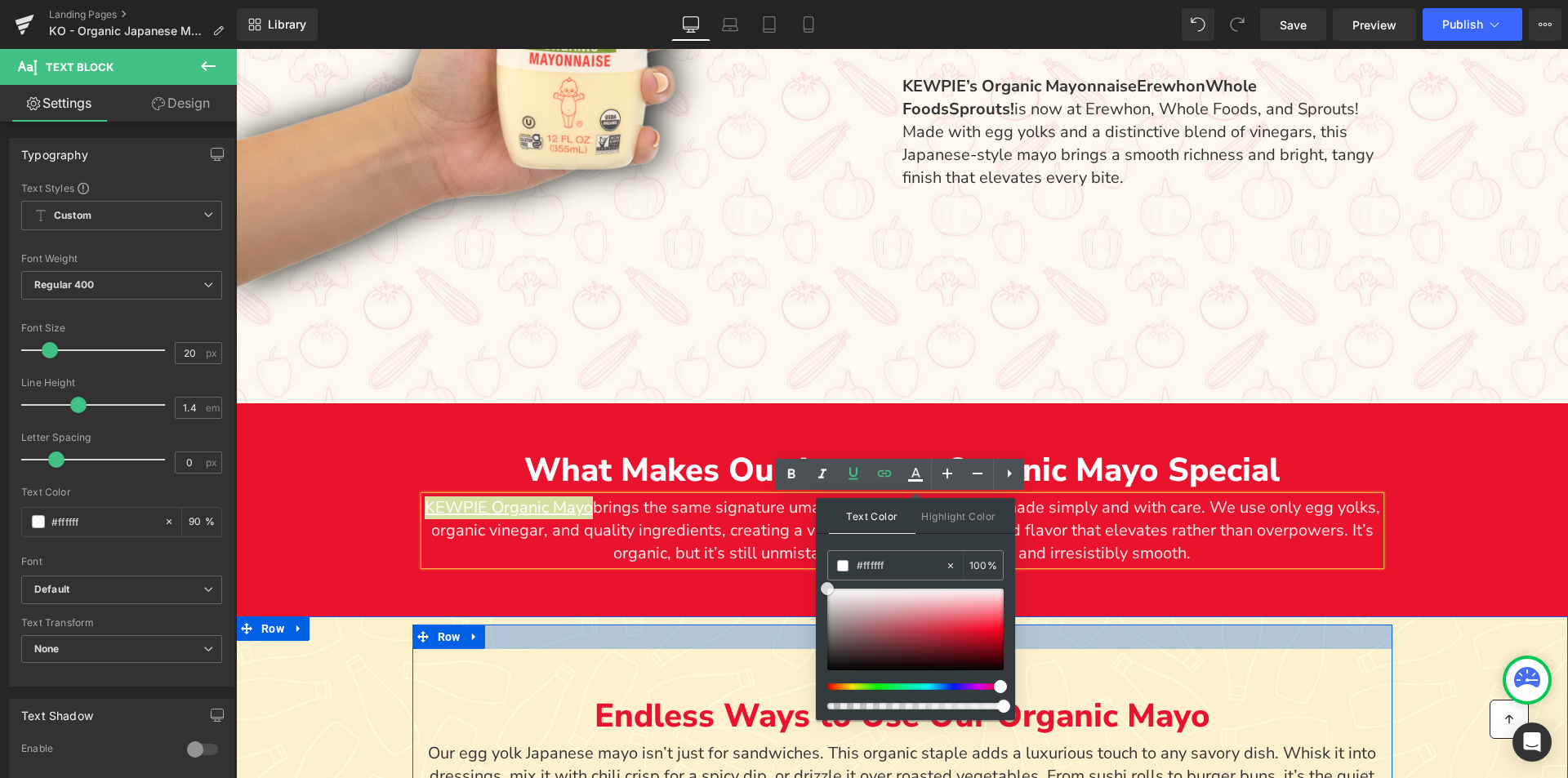
click at [1055, 628] on div "Main content" at bounding box center [902, 637] width 980 height 24
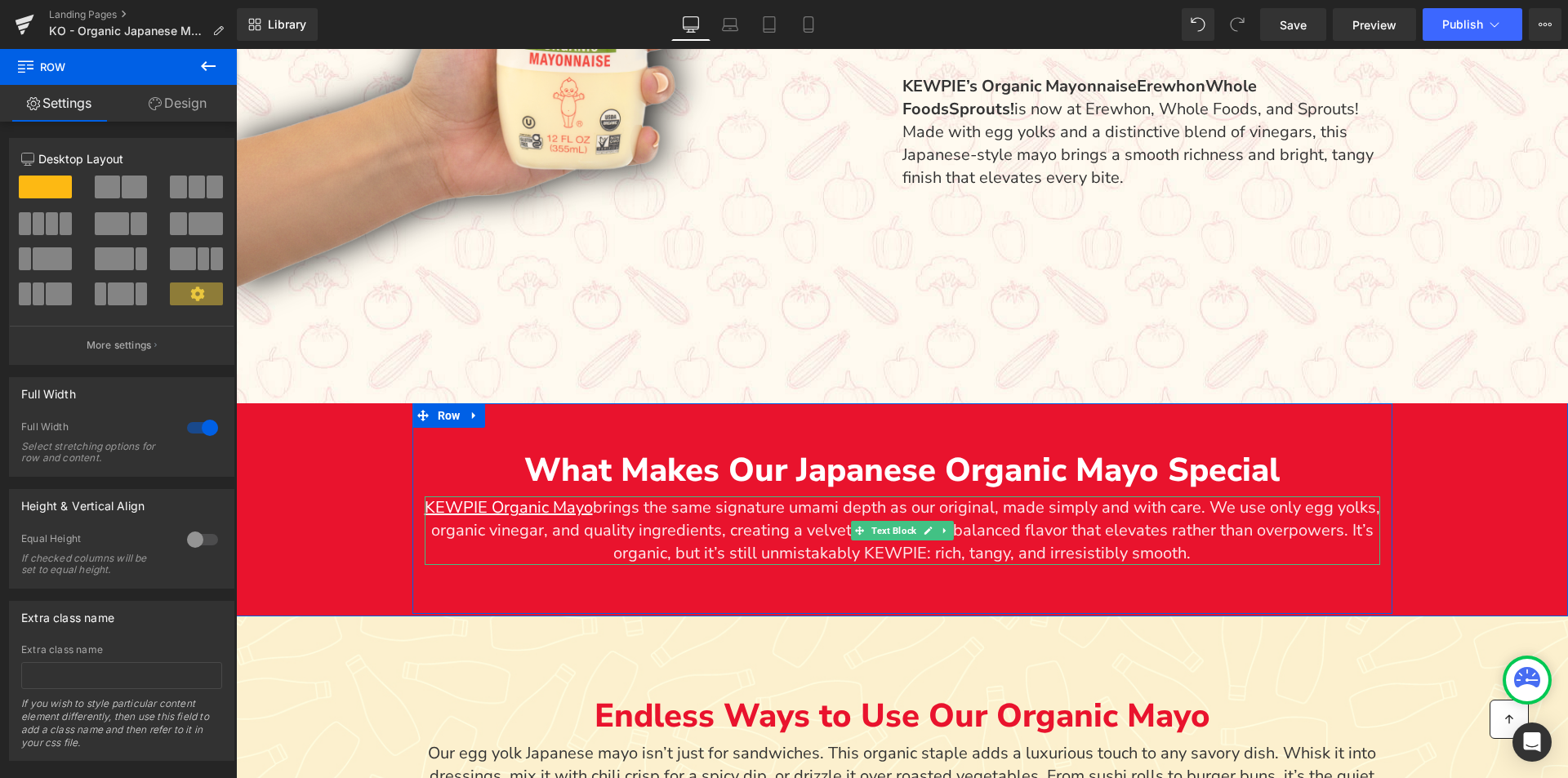
click at [593, 507] on p "KEWPIE Organic Mayo brings the same signature umami depth as our original, made…" at bounding box center [902, 530] width 955 height 68
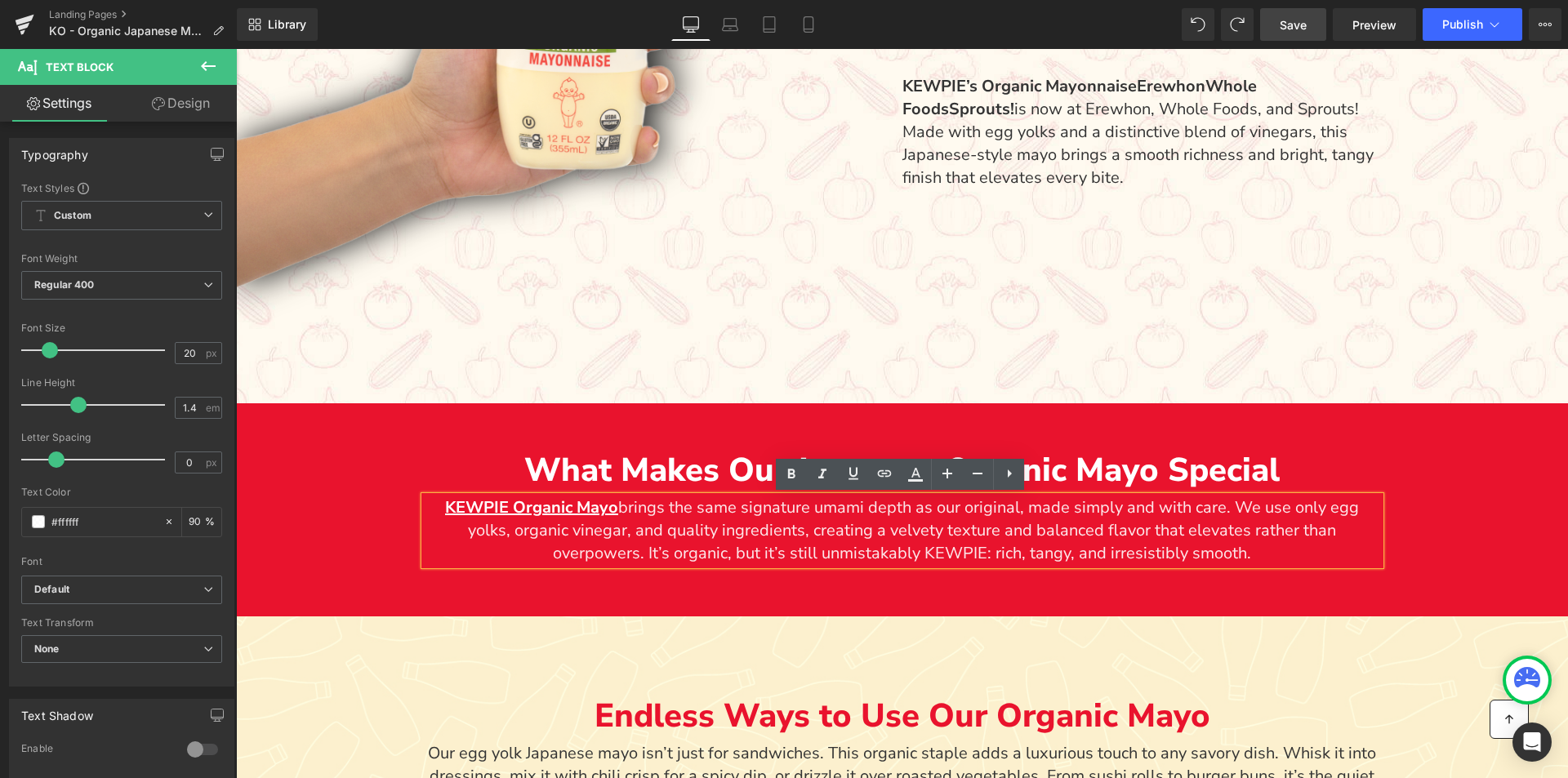
click at [1303, 29] on span "Save" at bounding box center [1293, 25] width 27 height 17
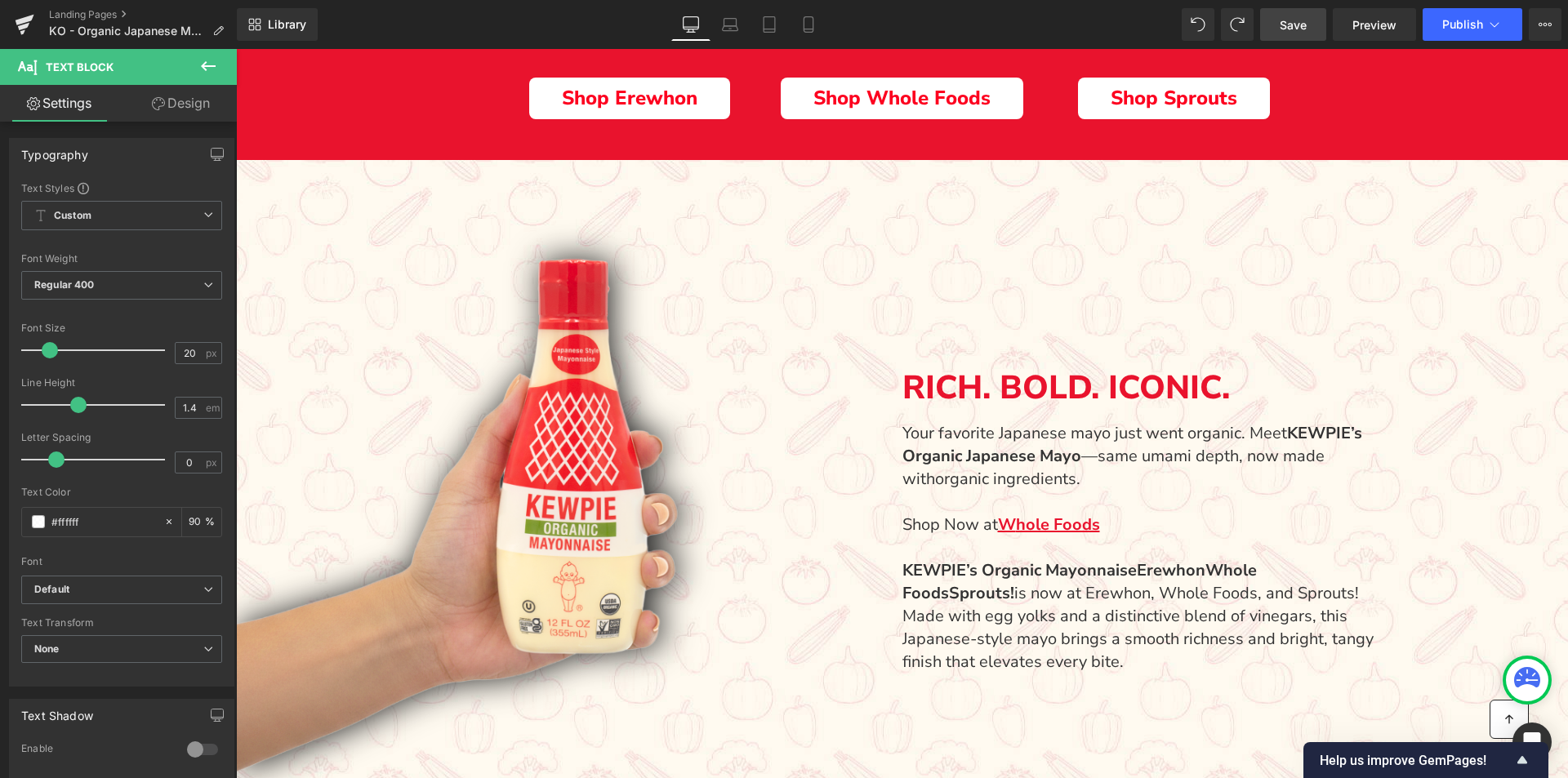
scroll to position [649, 0]
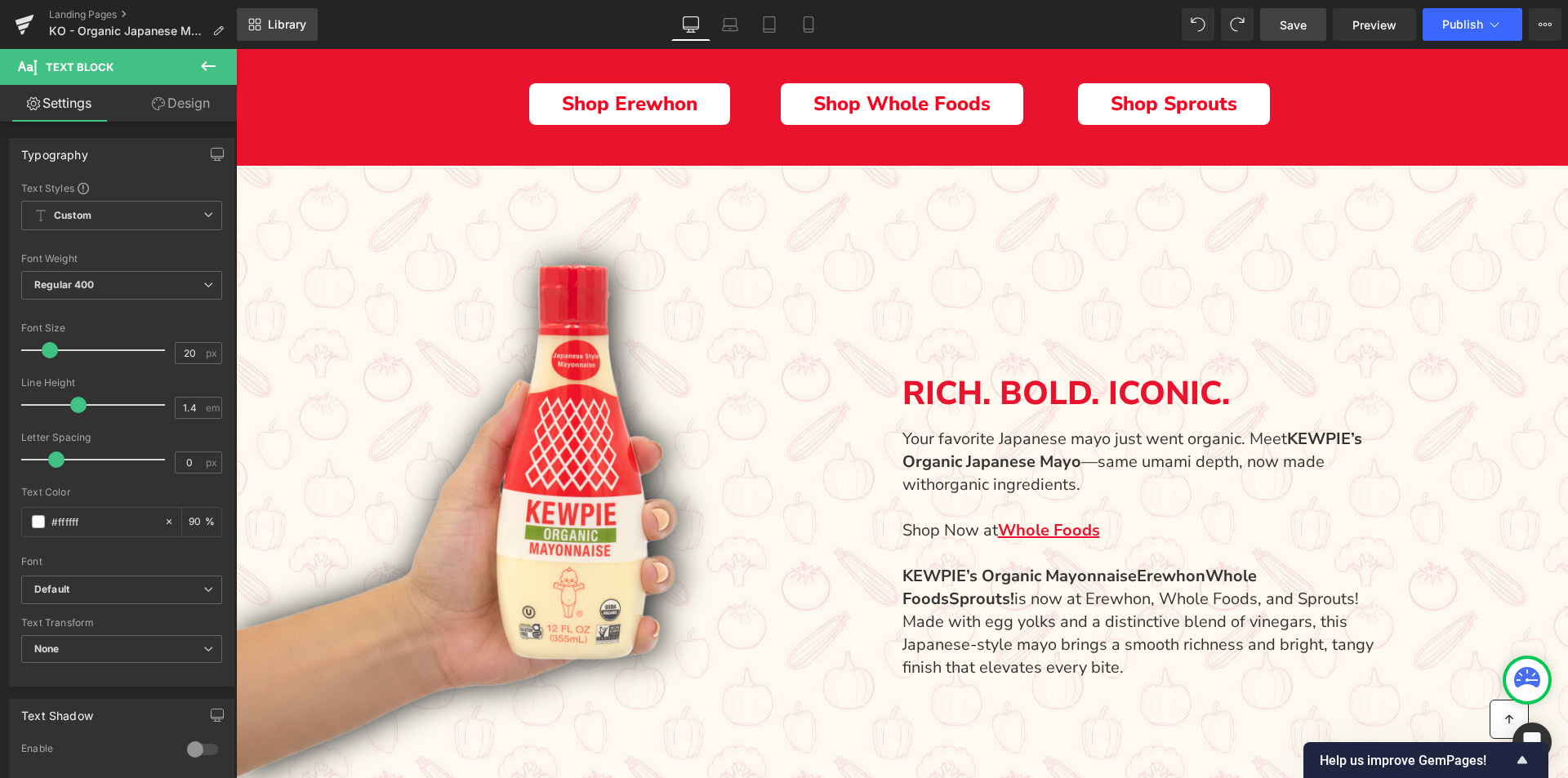
click at [271, 16] on link "Library" at bounding box center [277, 24] width 81 height 33
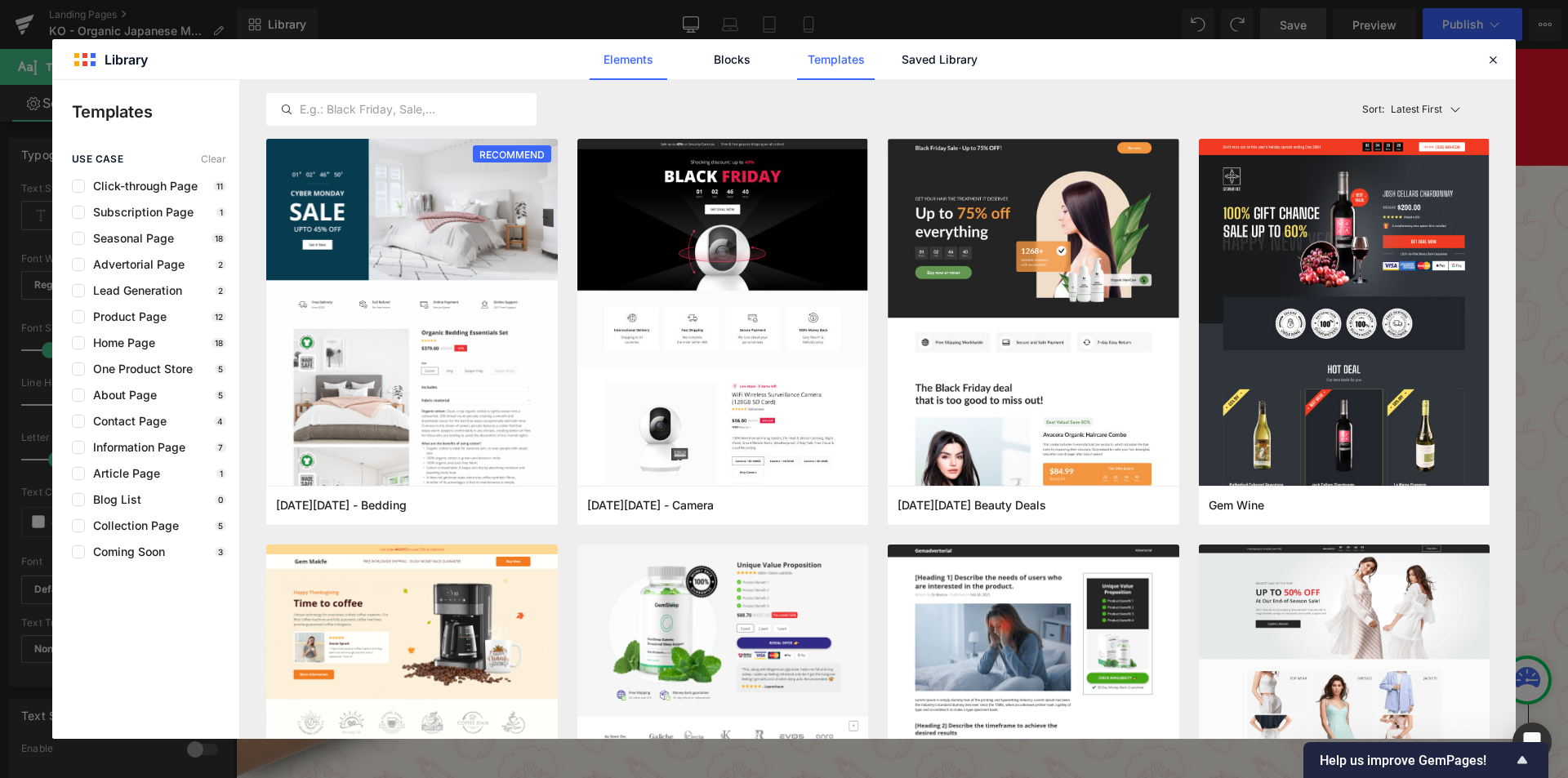
click at [635, 66] on link "Elements" at bounding box center [628, 59] width 78 height 41
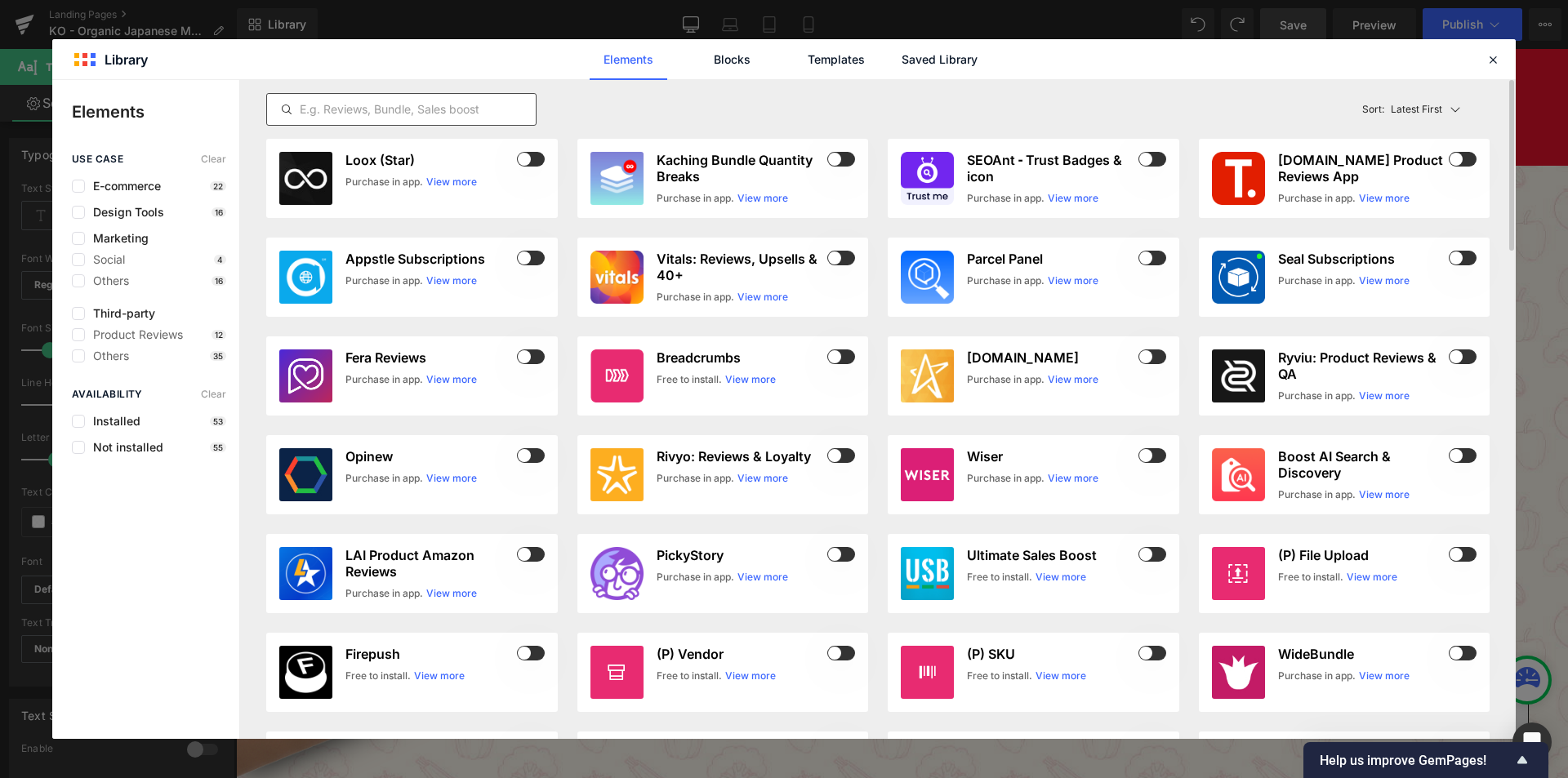
click at [462, 105] on input "text" at bounding box center [401, 109] width 269 height 20
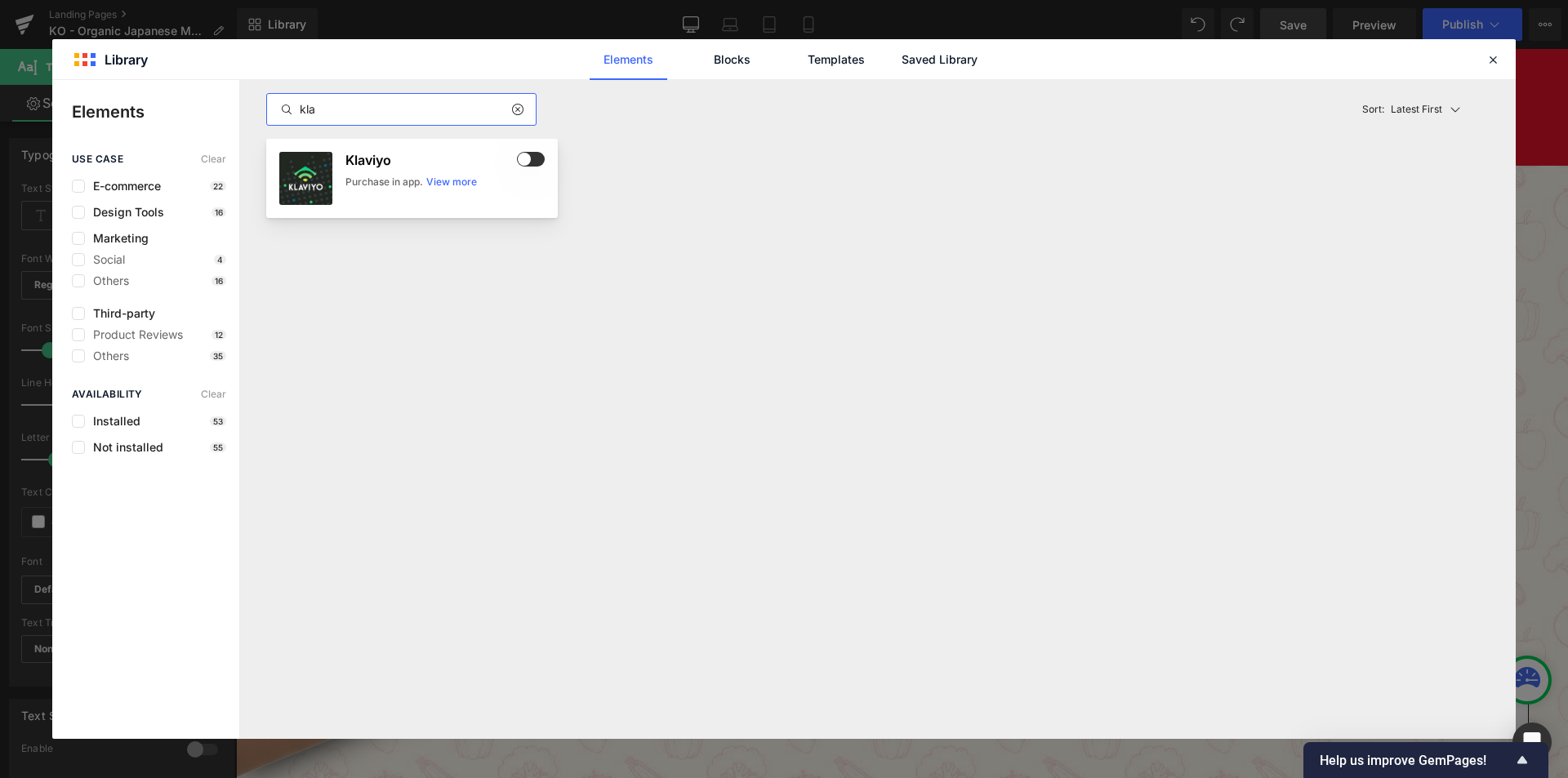
type input "kla"
click at [393, 183] on div "Purchase in app." at bounding box center [385, 182] width 78 height 15
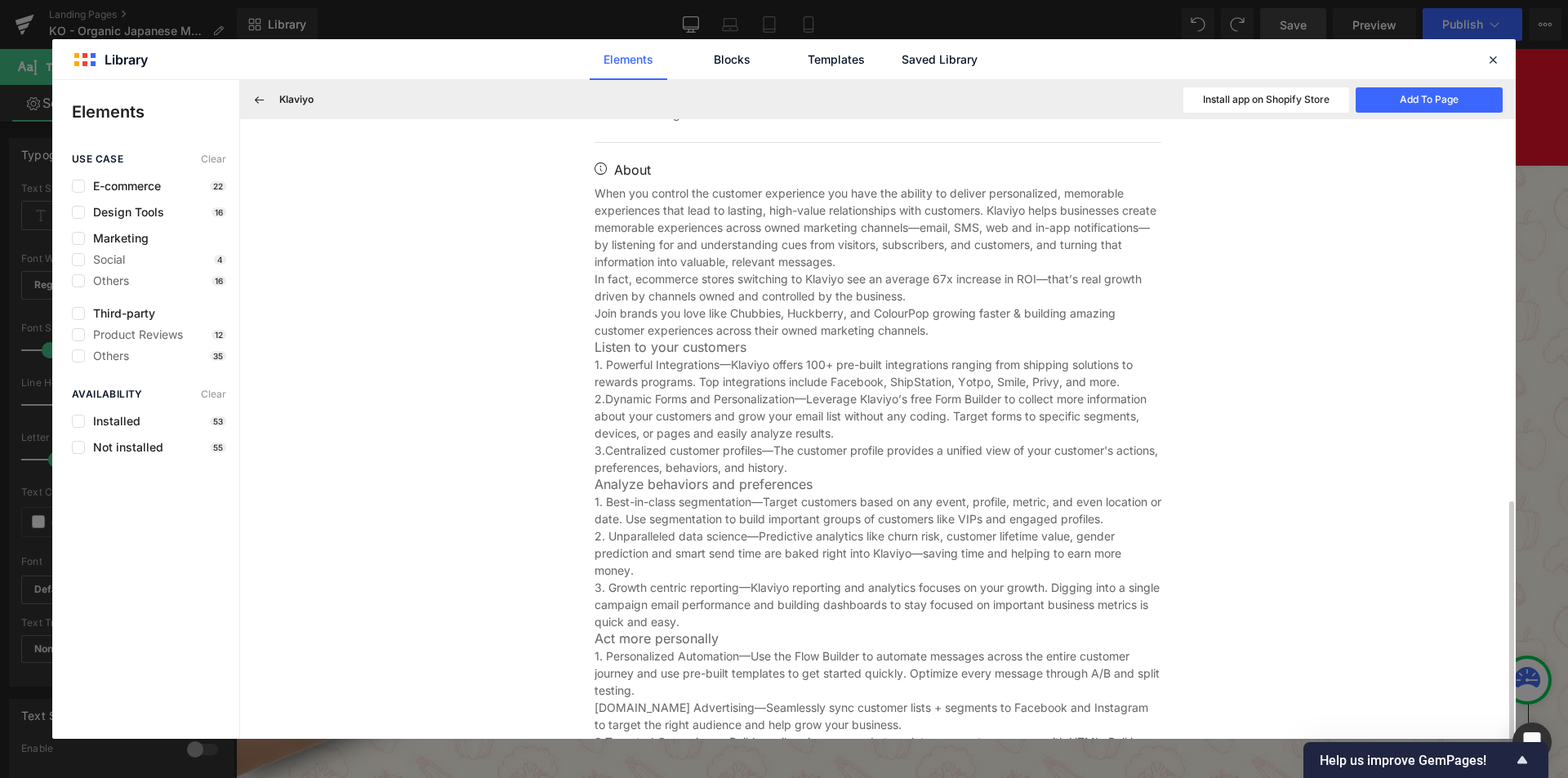
scroll to position [581, 0]
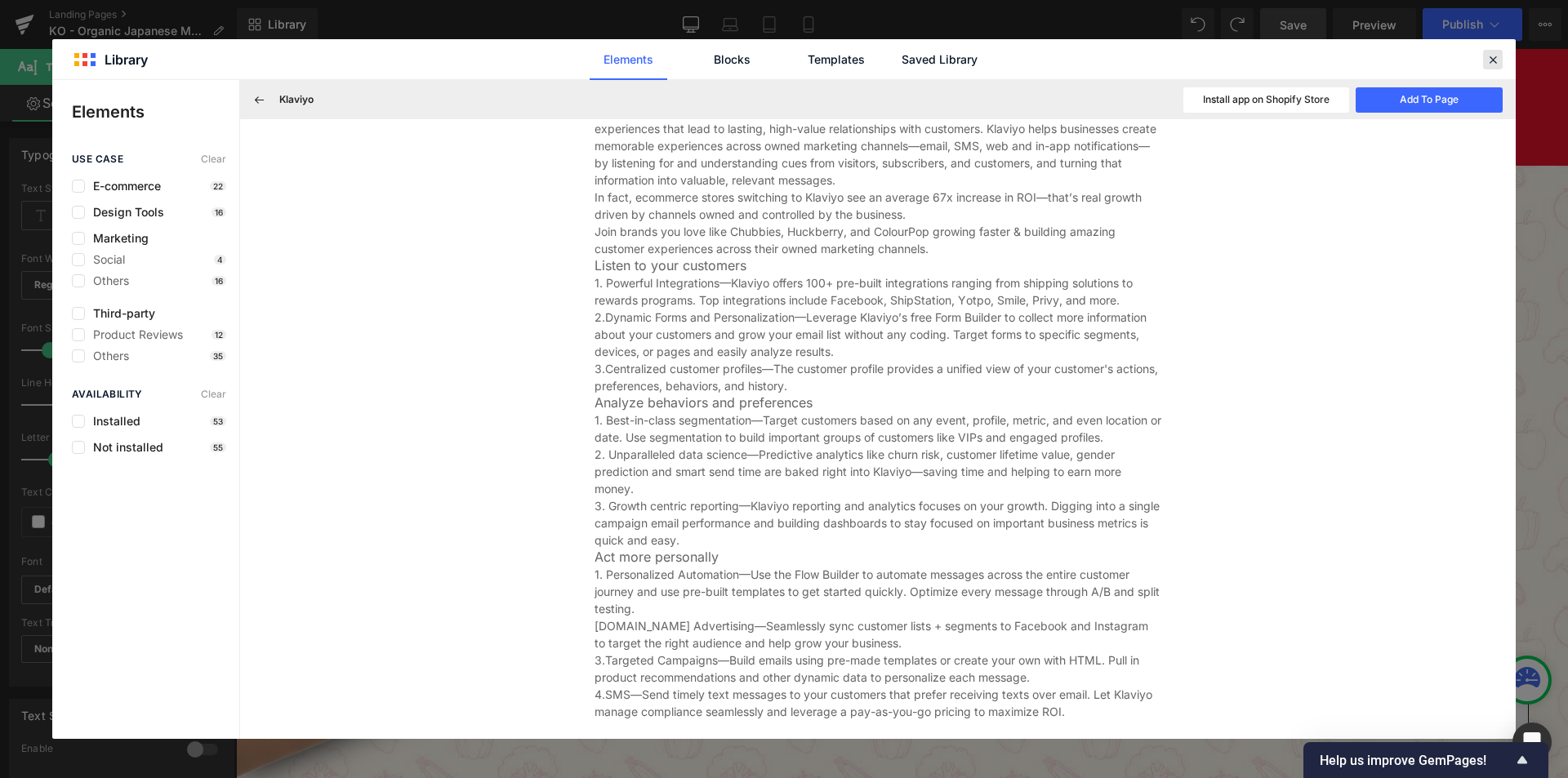
click at [1497, 54] on icon at bounding box center [1493, 59] width 15 height 15
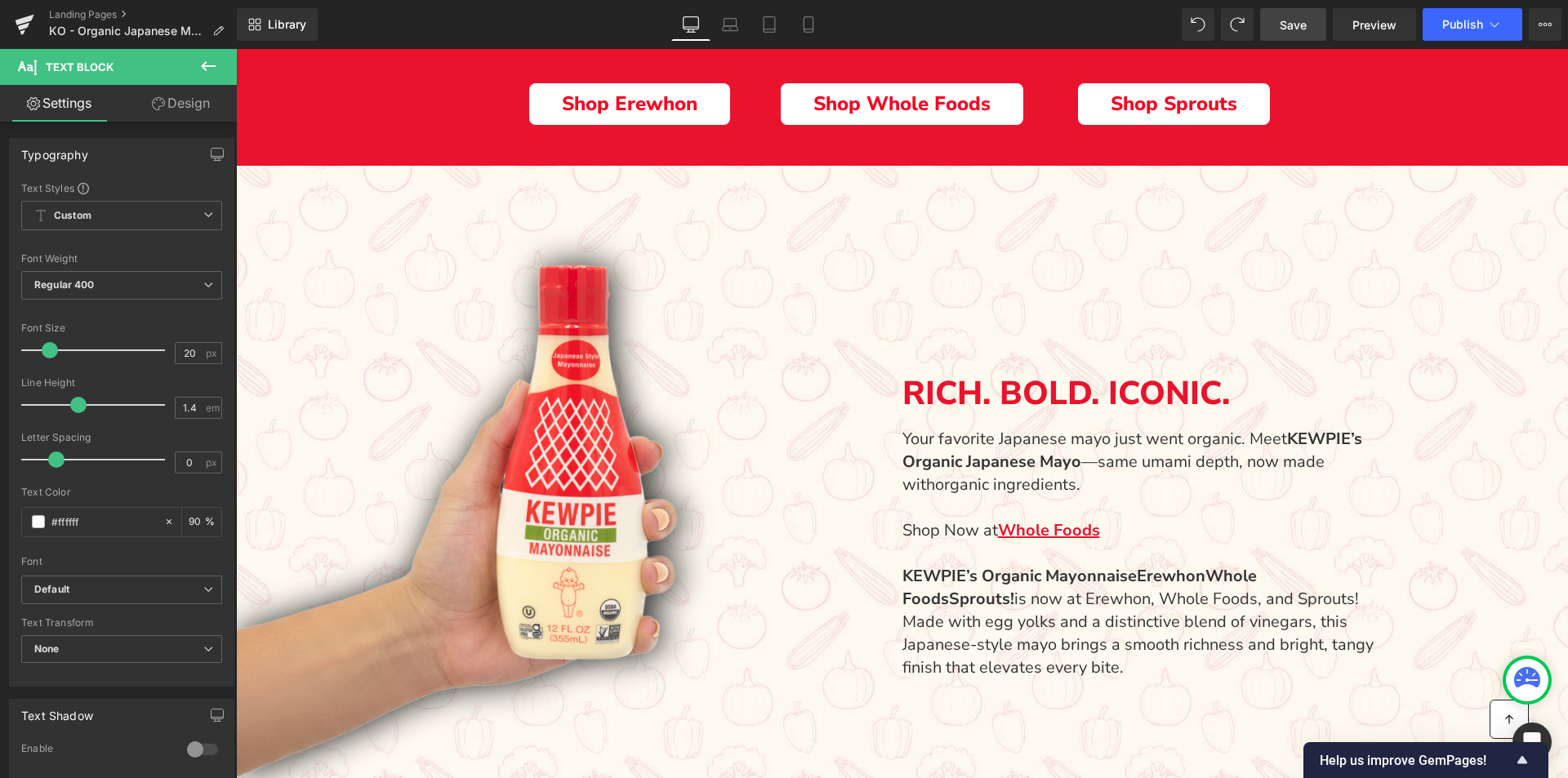
click at [204, 66] on icon at bounding box center [207, 66] width 15 height 10
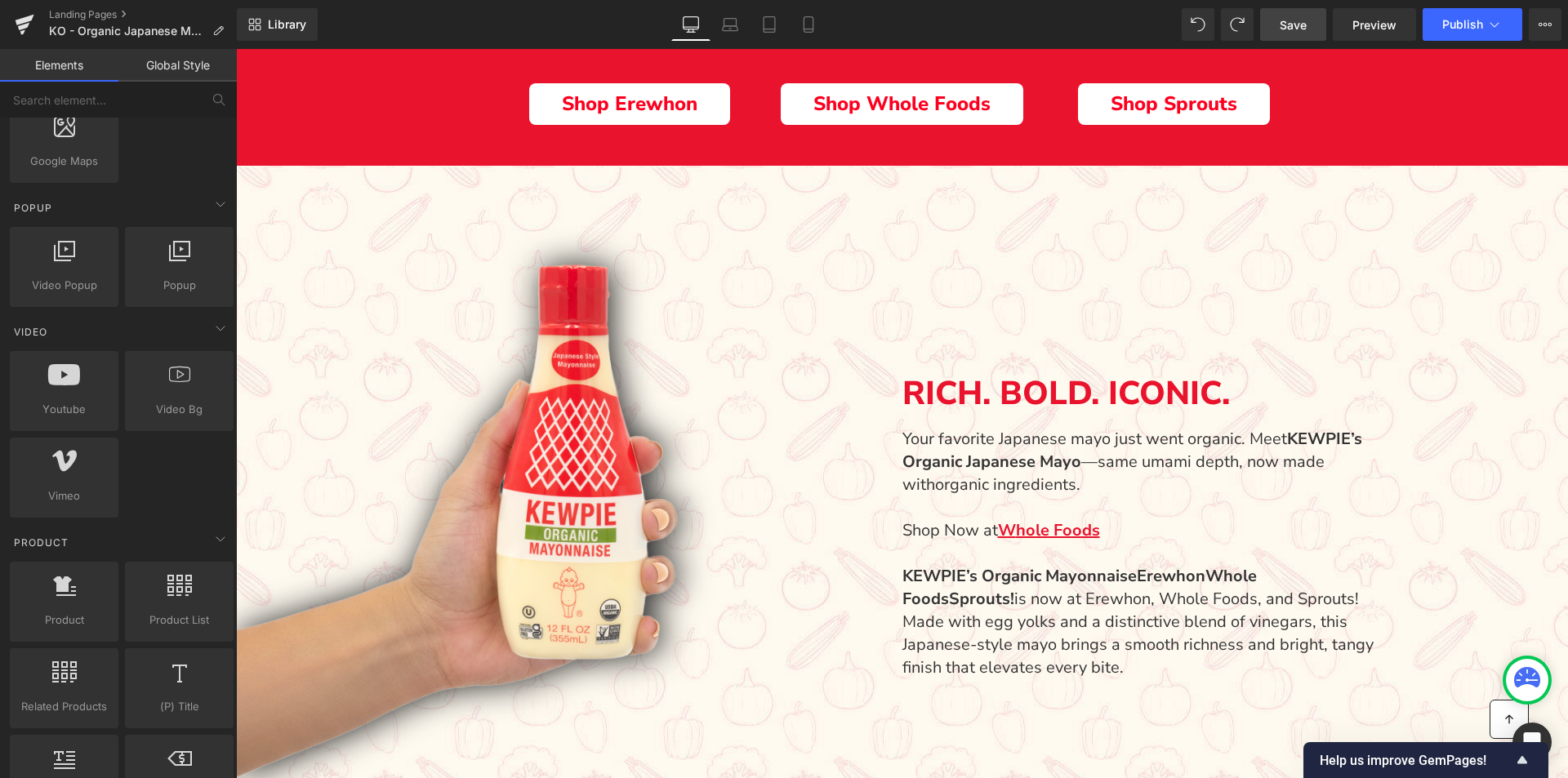
scroll to position [817, 0]
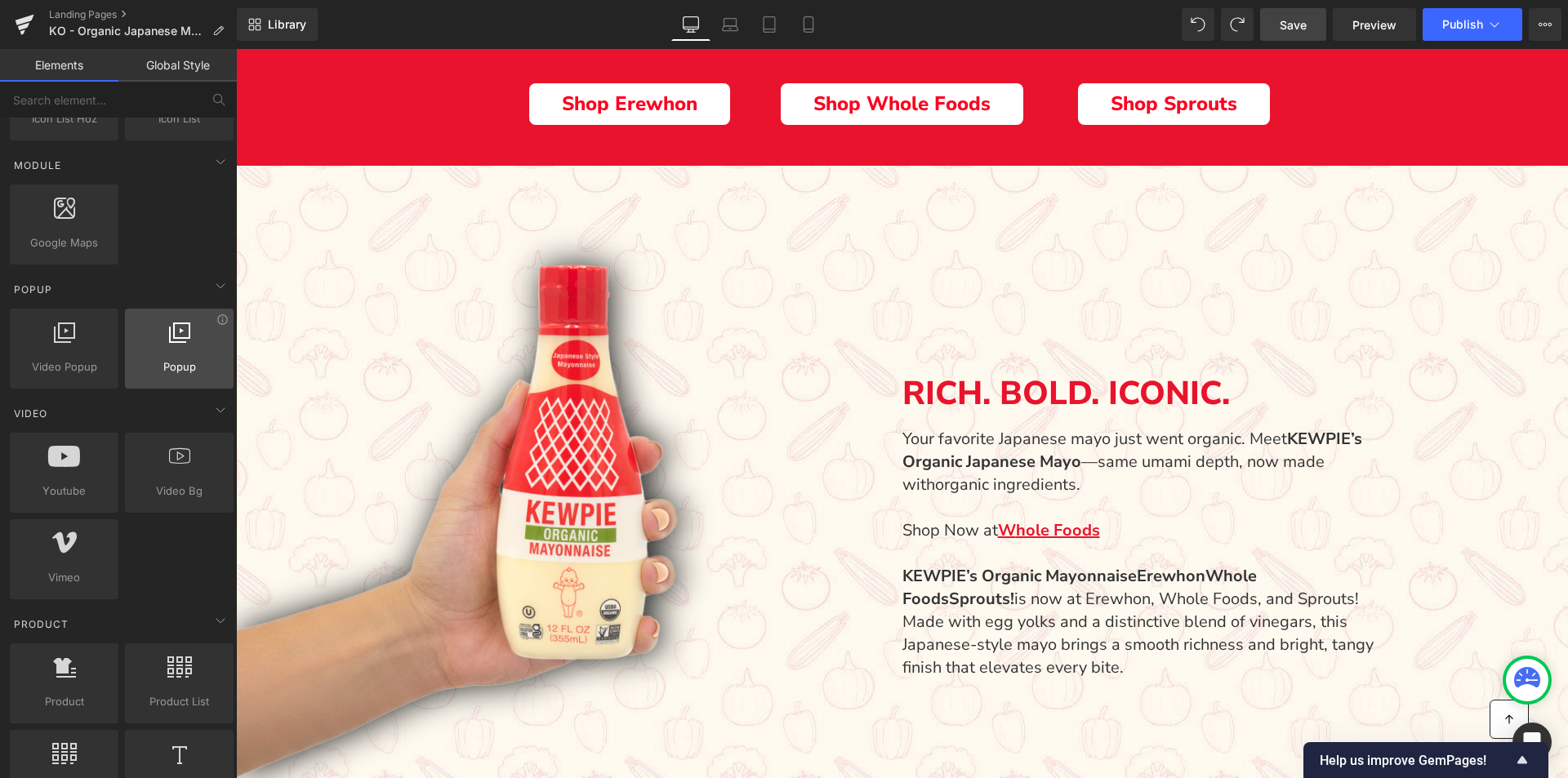
click at [182, 361] on span "Popup" at bounding box center [179, 367] width 99 height 17
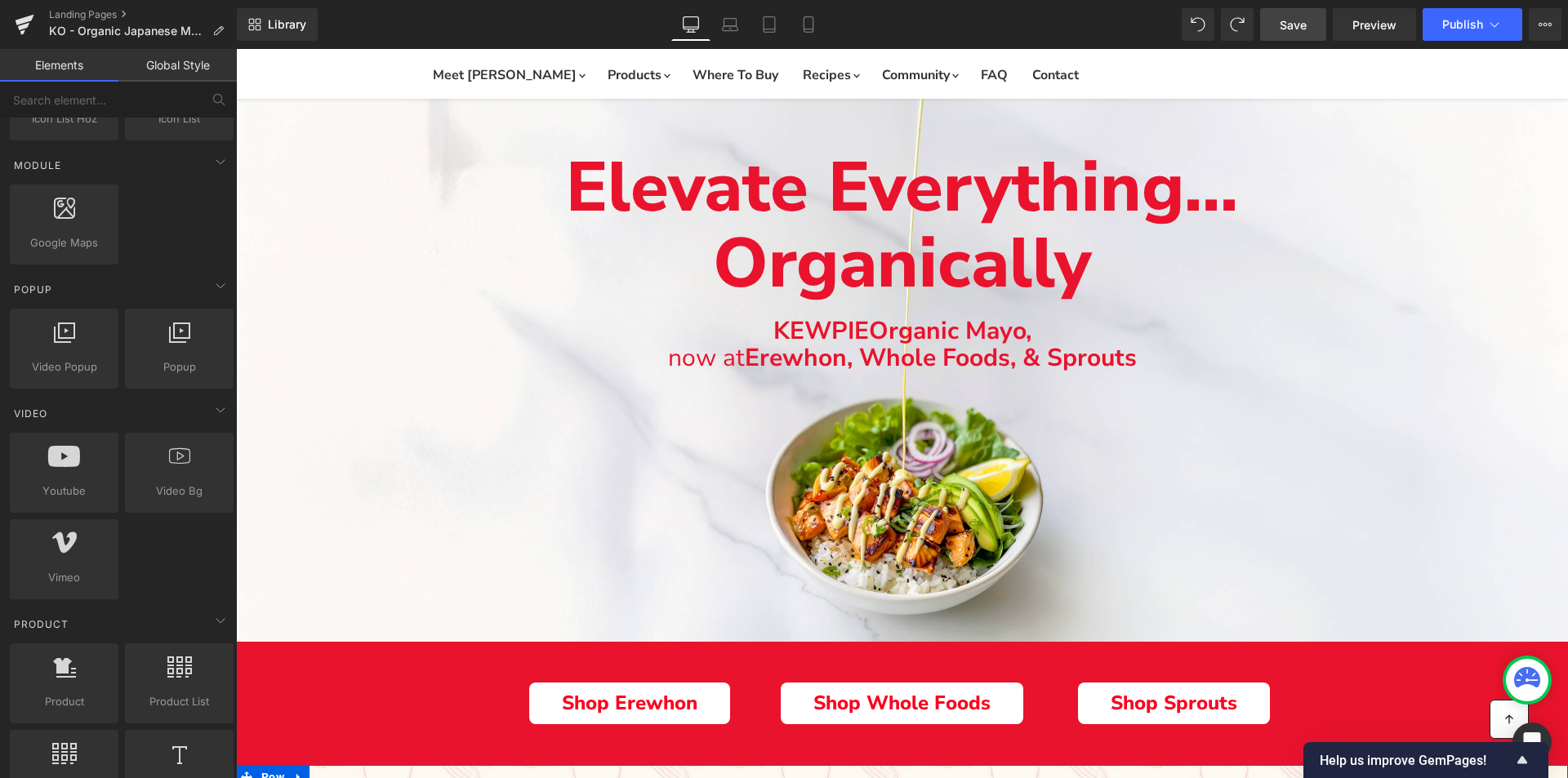
scroll to position [22, 0]
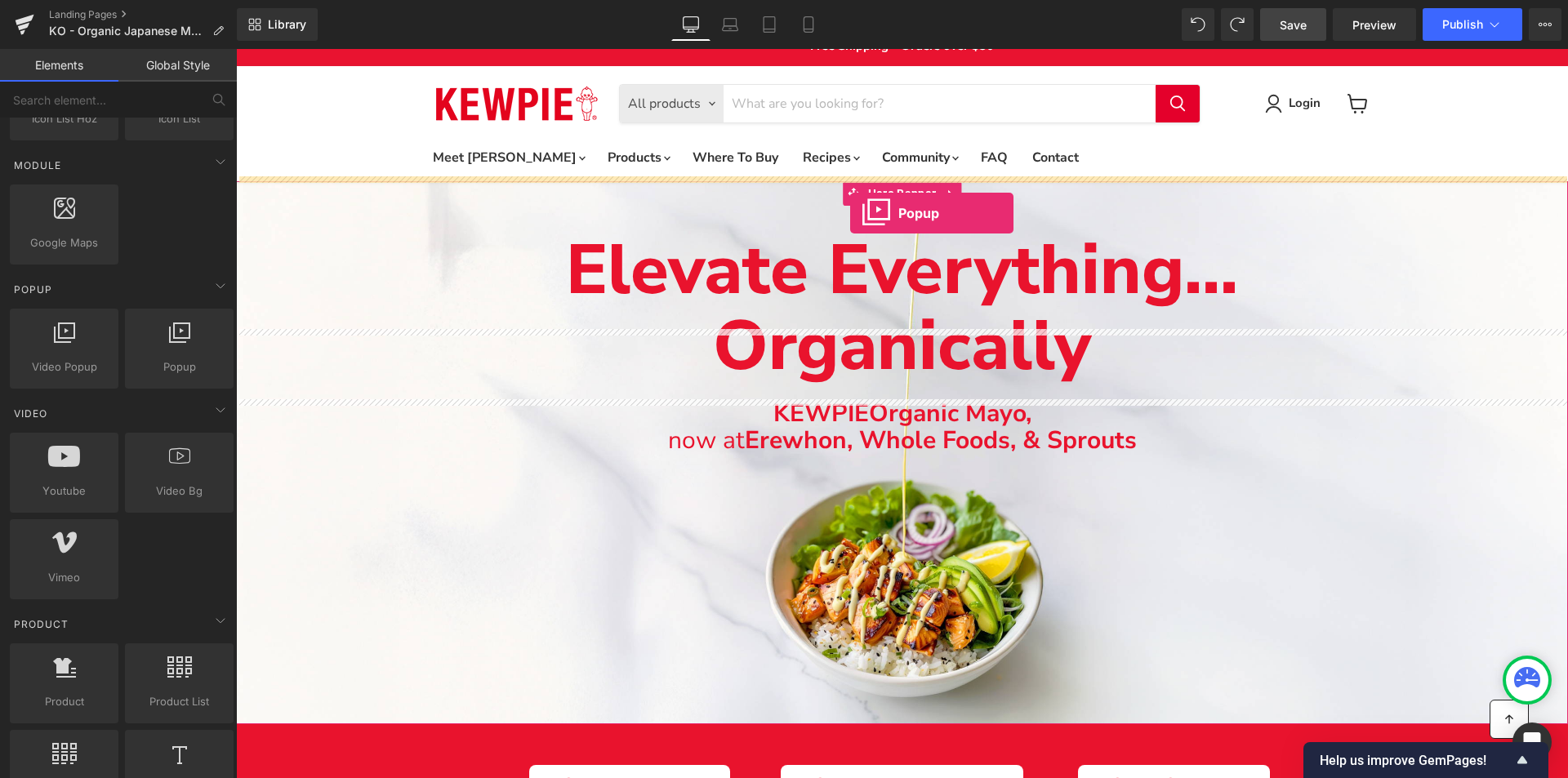
drag, startPoint x: 303, startPoint y: 360, endPoint x: 851, endPoint y: 214, distance: 567.1
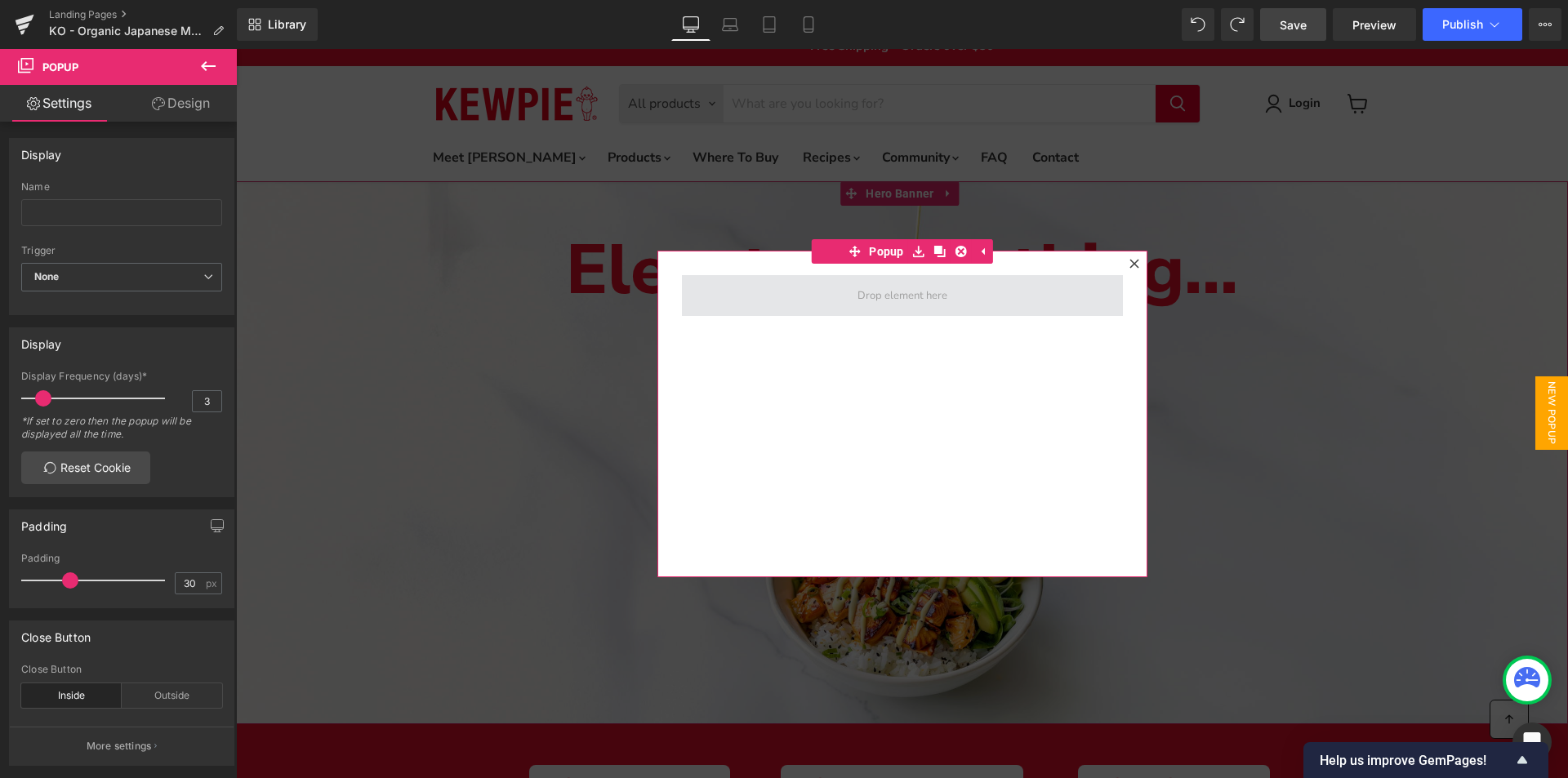
click at [903, 289] on span at bounding box center [902, 296] width 101 height 21
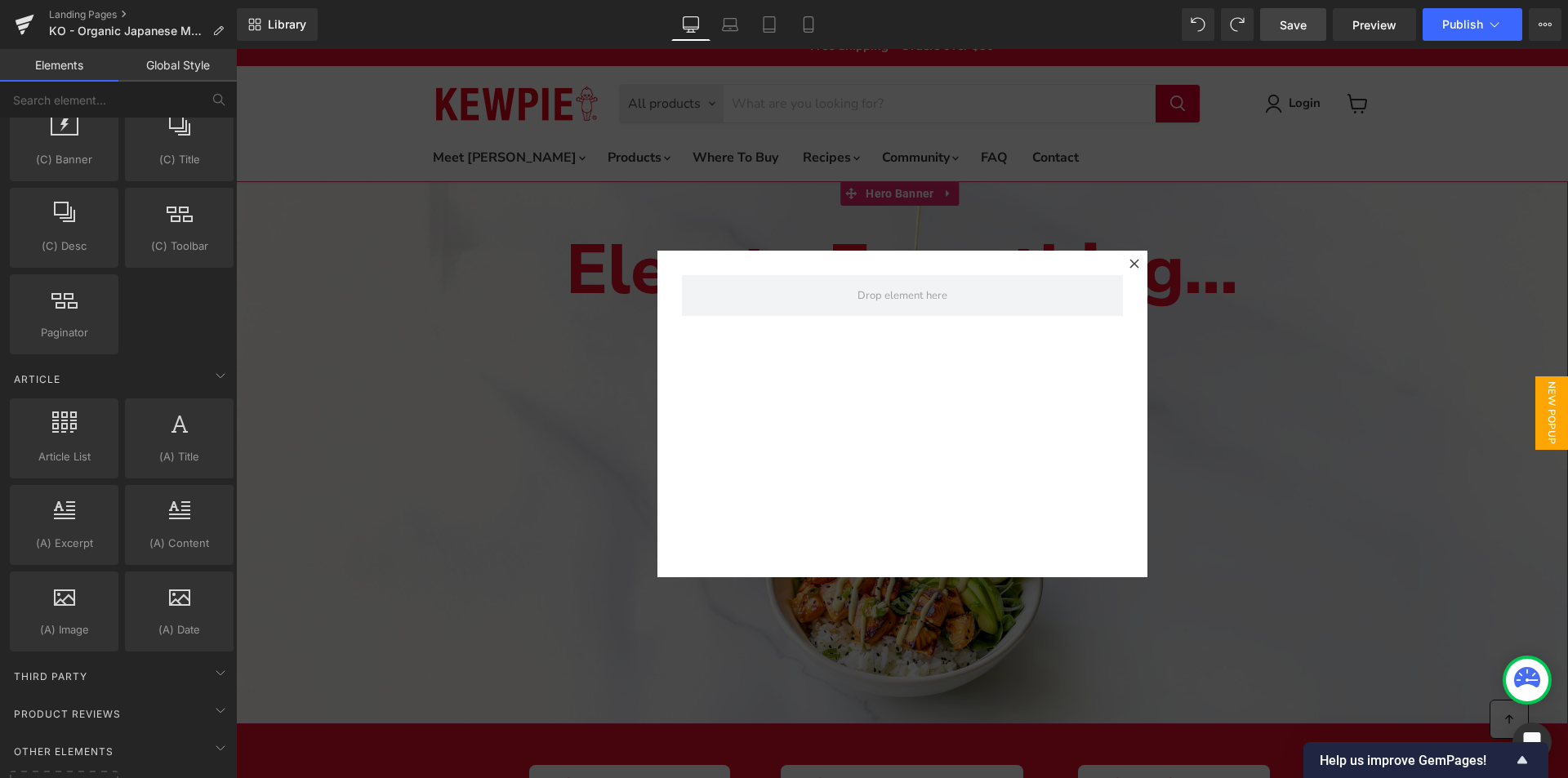
scroll to position [2682, 0]
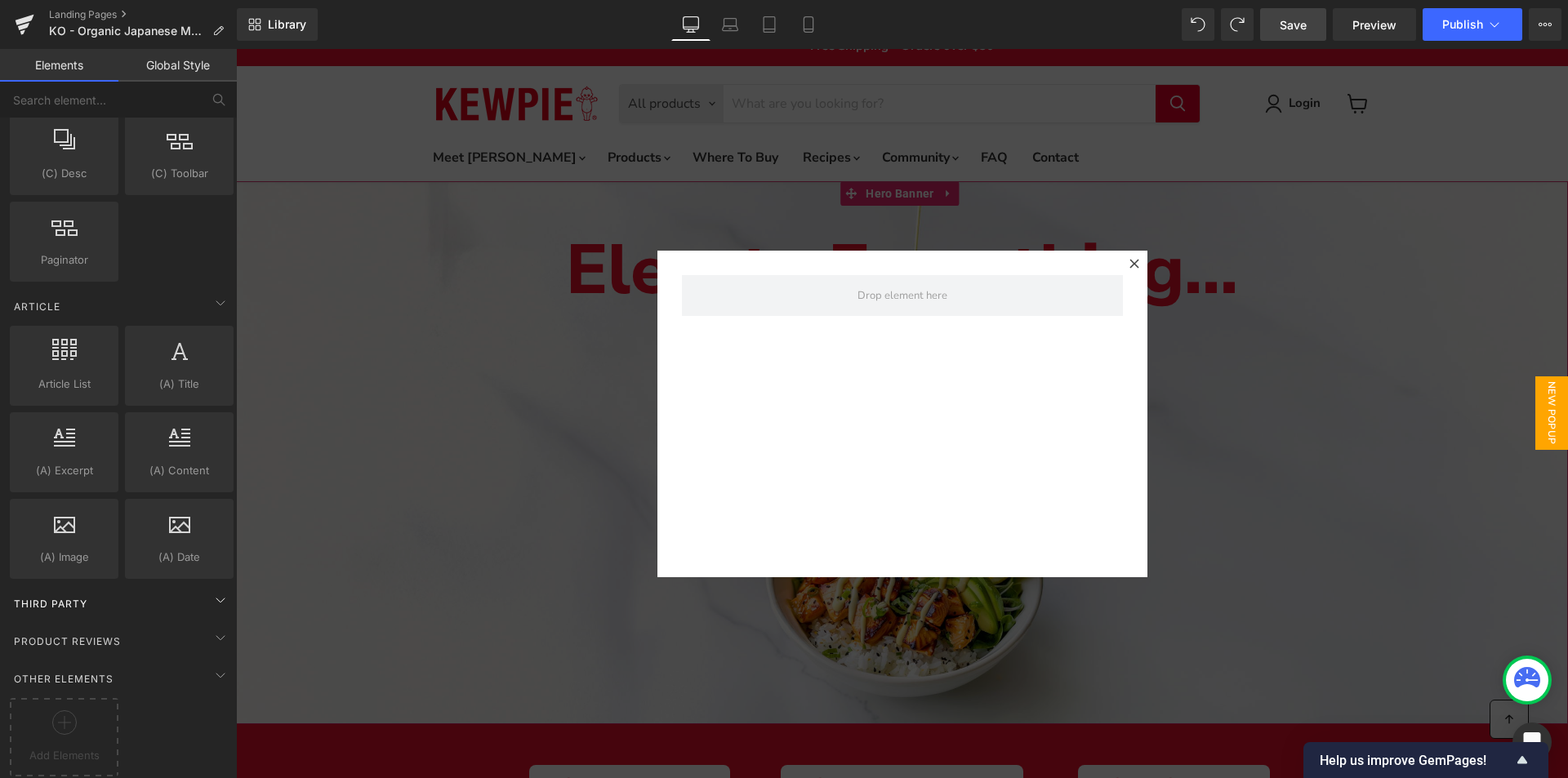
click at [89, 594] on div "Third Party" at bounding box center [122, 603] width 230 height 33
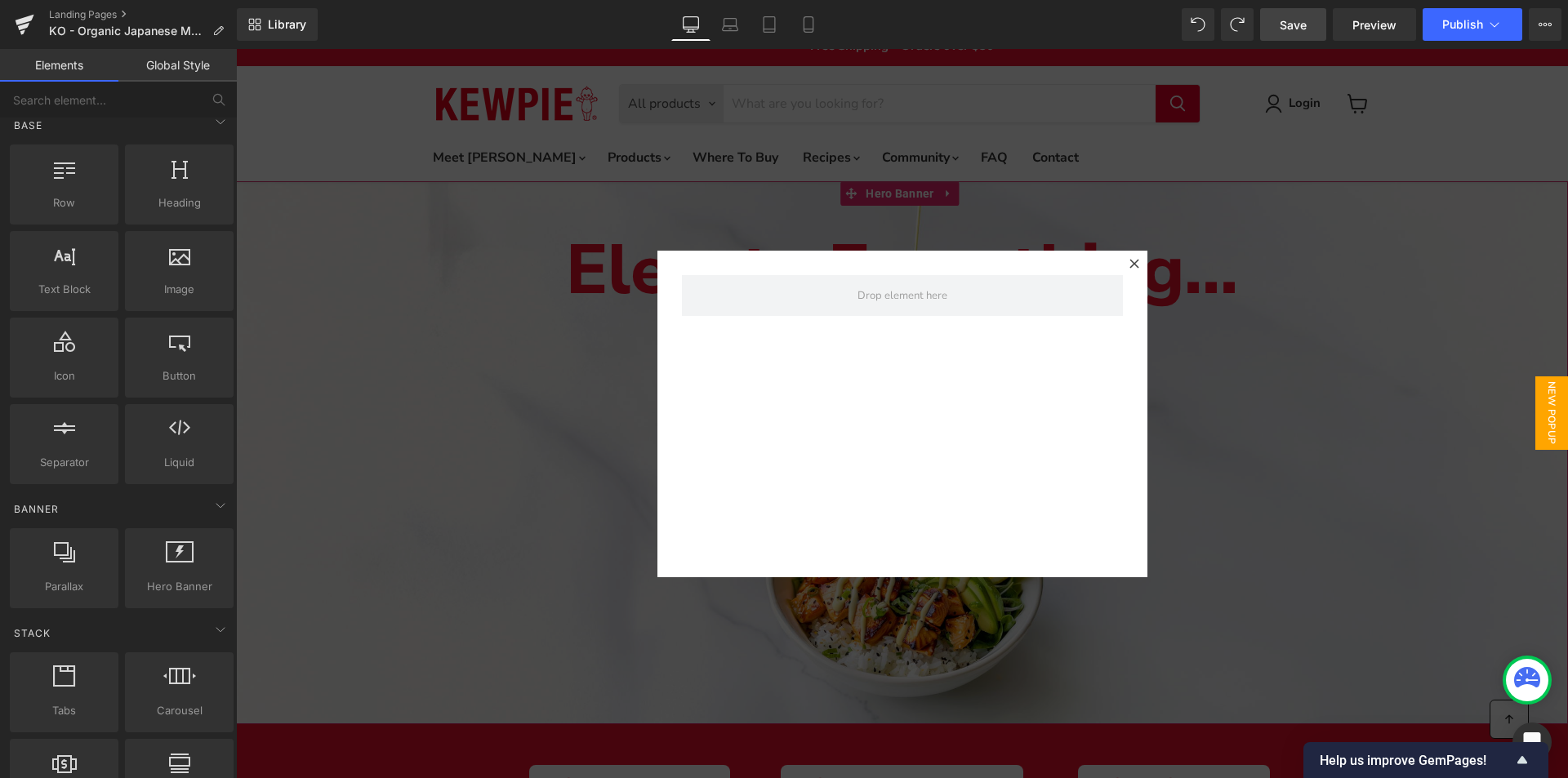
scroll to position [0, 0]
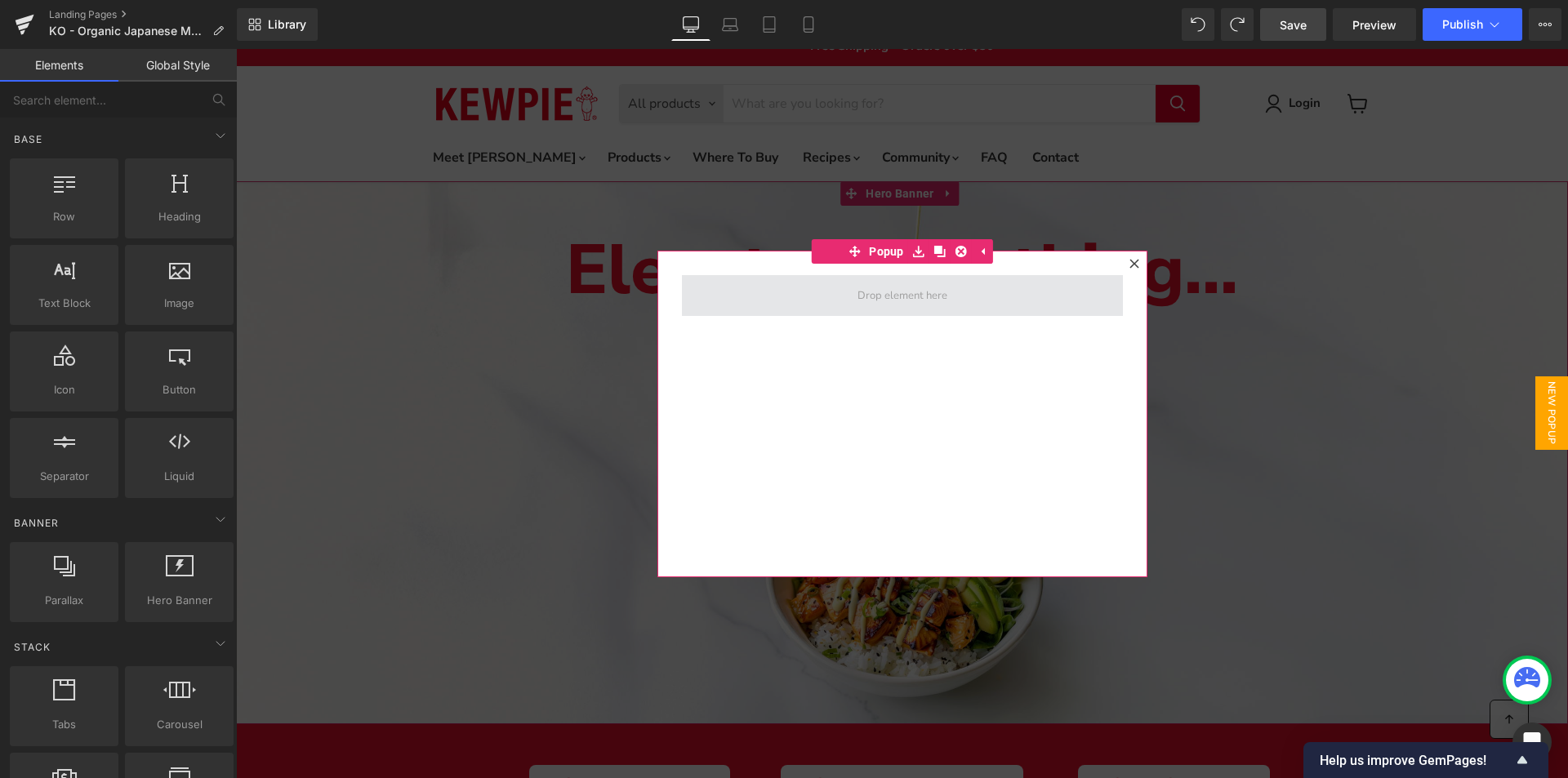
click at [838, 315] on span at bounding box center [902, 295] width 441 height 41
click at [854, 305] on span at bounding box center [902, 295] width 441 height 41
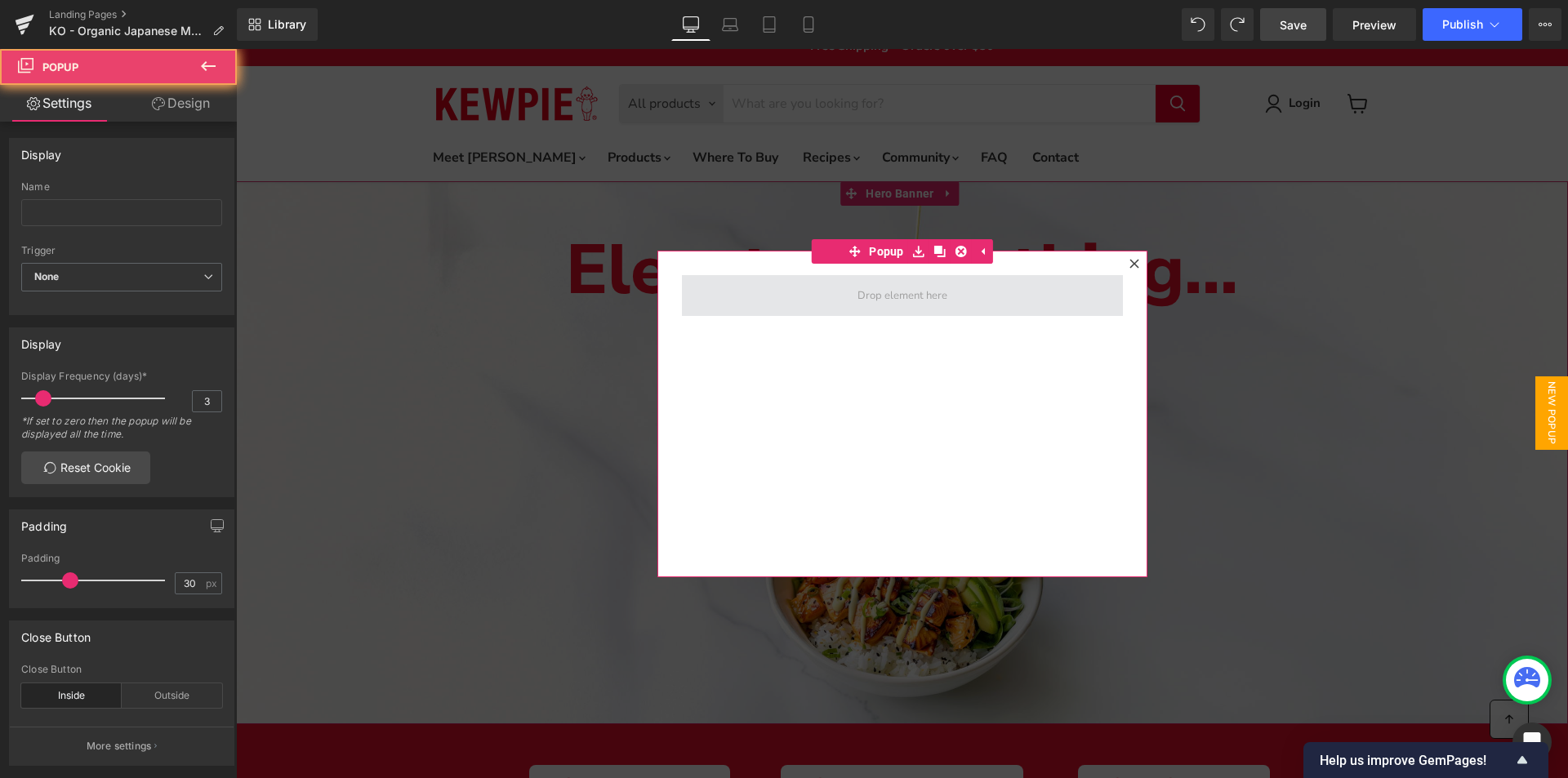
click at [865, 302] on span at bounding box center [902, 296] width 101 height 21
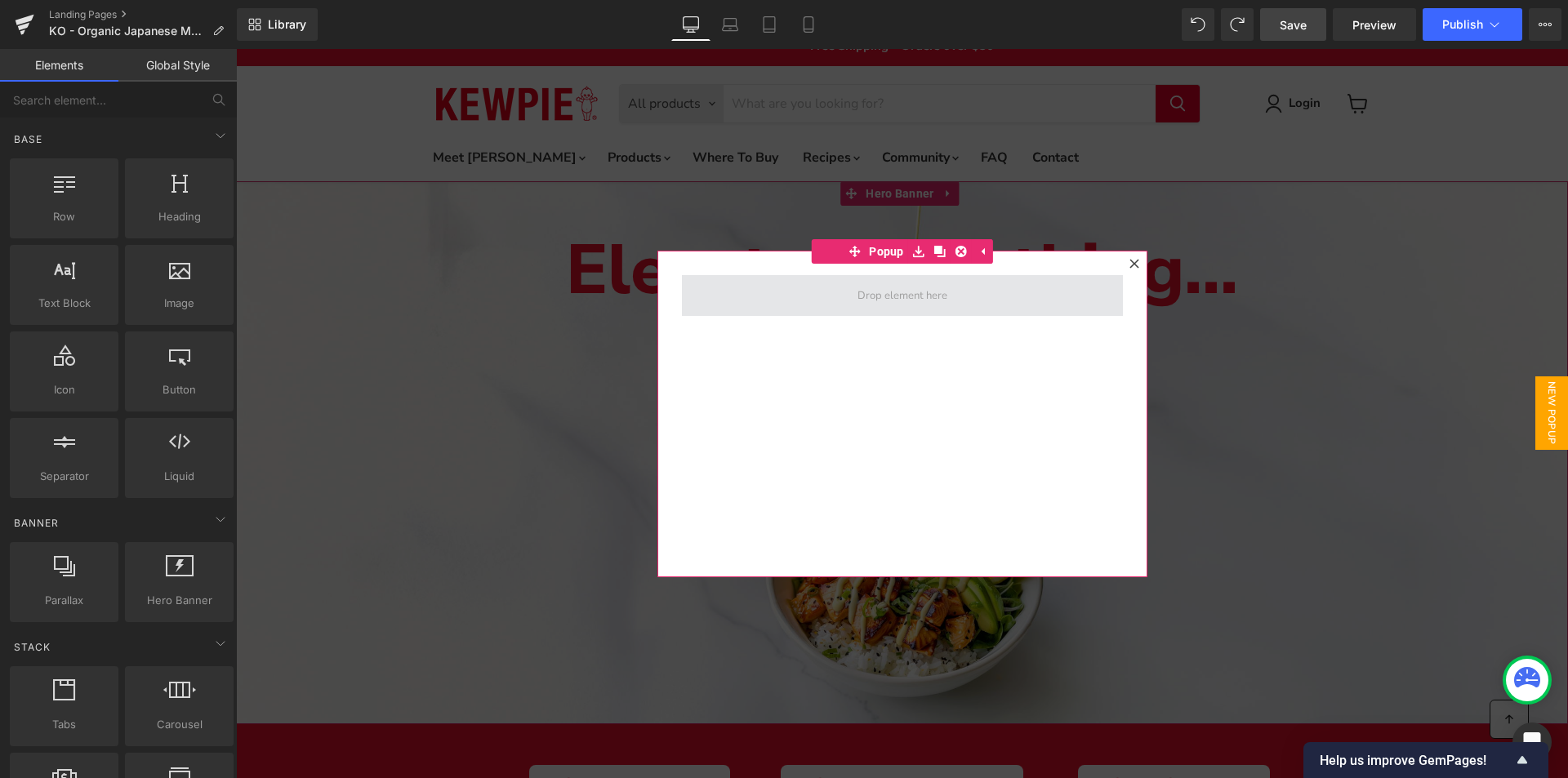
click at [873, 298] on span at bounding box center [902, 296] width 101 height 21
click at [849, 339] on div at bounding box center [902, 414] width 490 height 327
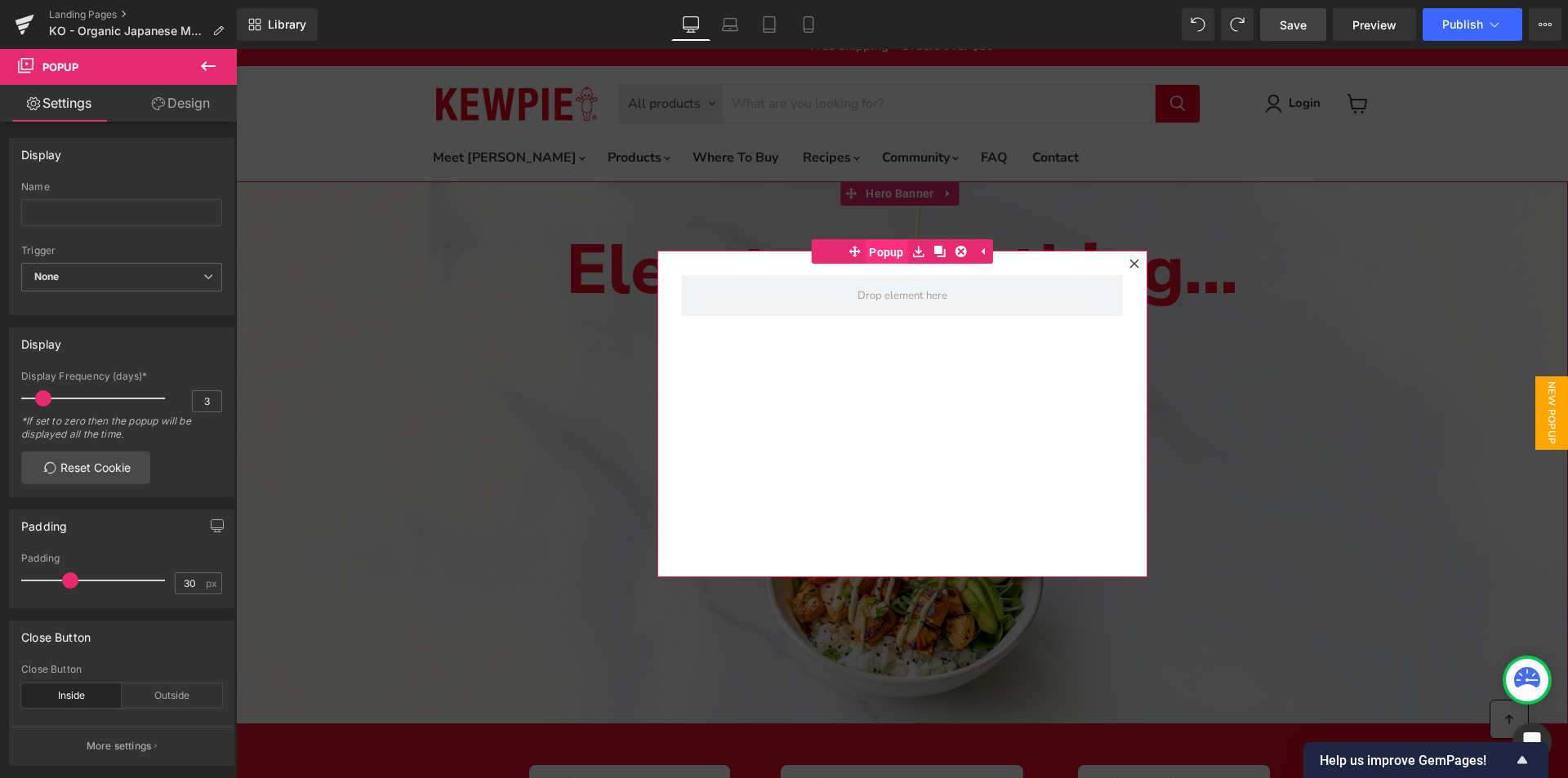
click at [893, 251] on span "Popup" at bounding box center [887, 252] width 43 height 24
click at [196, 109] on link "Design" at bounding box center [181, 103] width 118 height 37
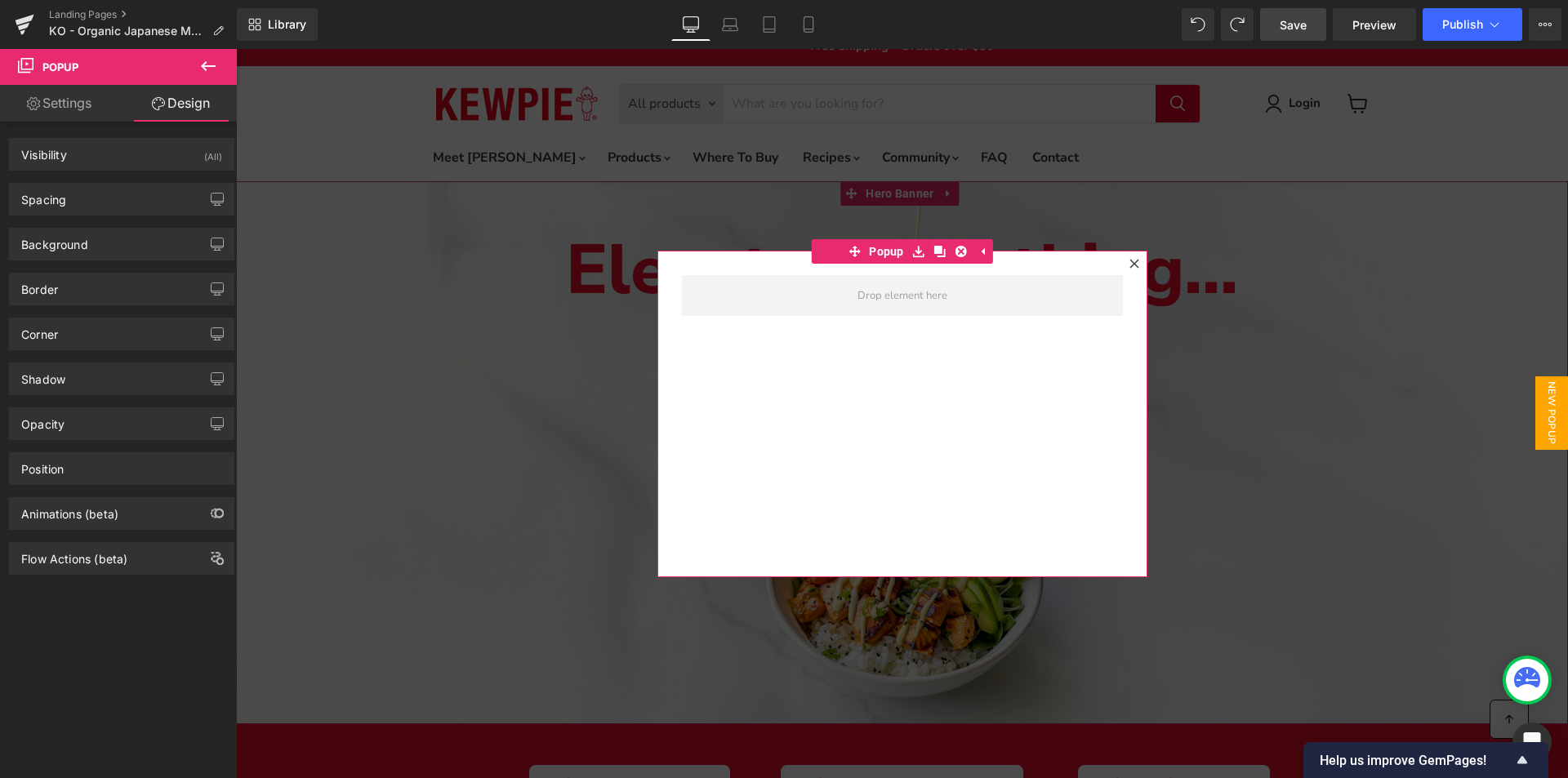
click at [67, 101] on link "Settings" at bounding box center [59, 103] width 118 height 37
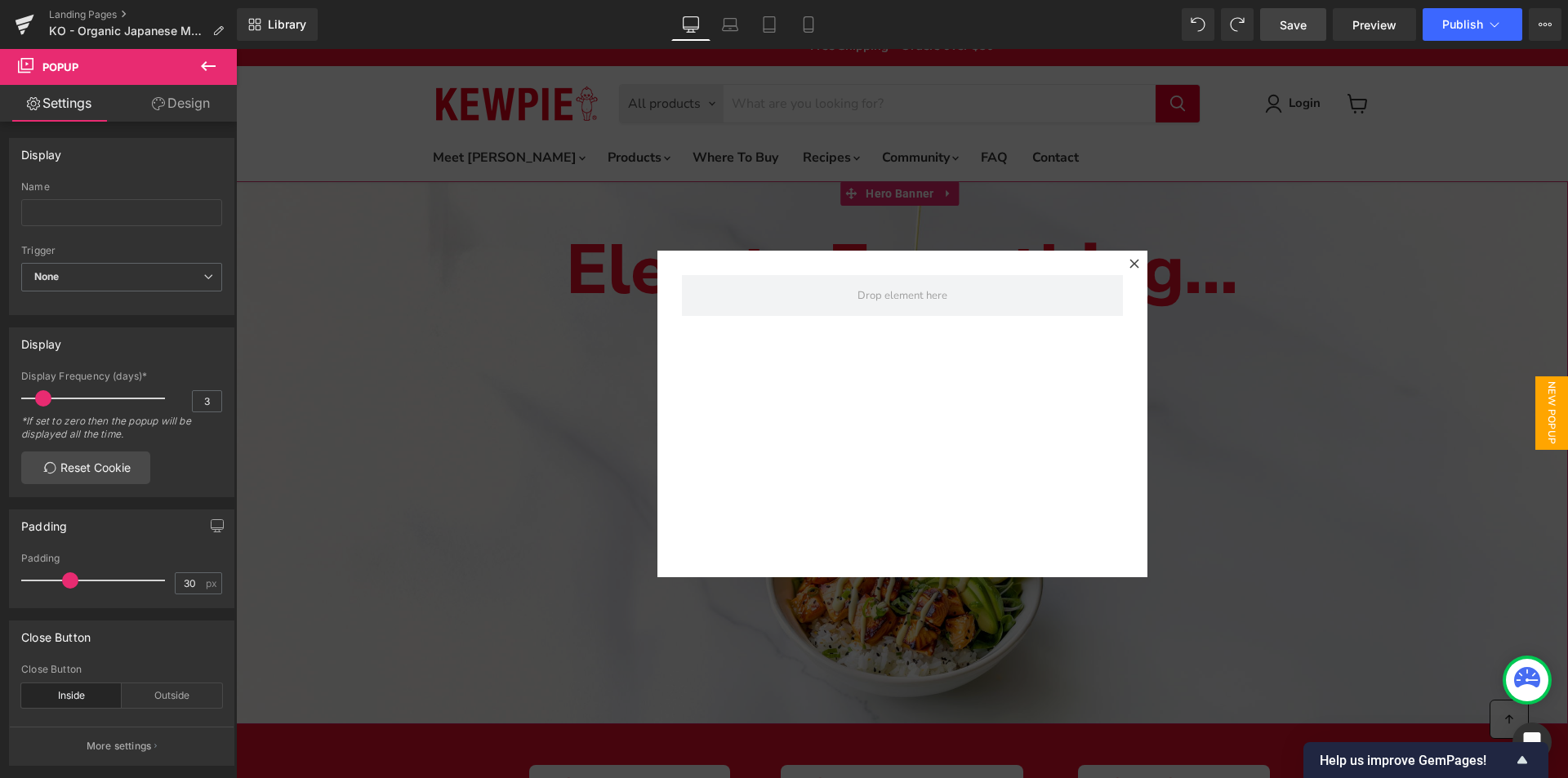
click at [1135, 264] on icon at bounding box center [1134, 264] width 10 height 10
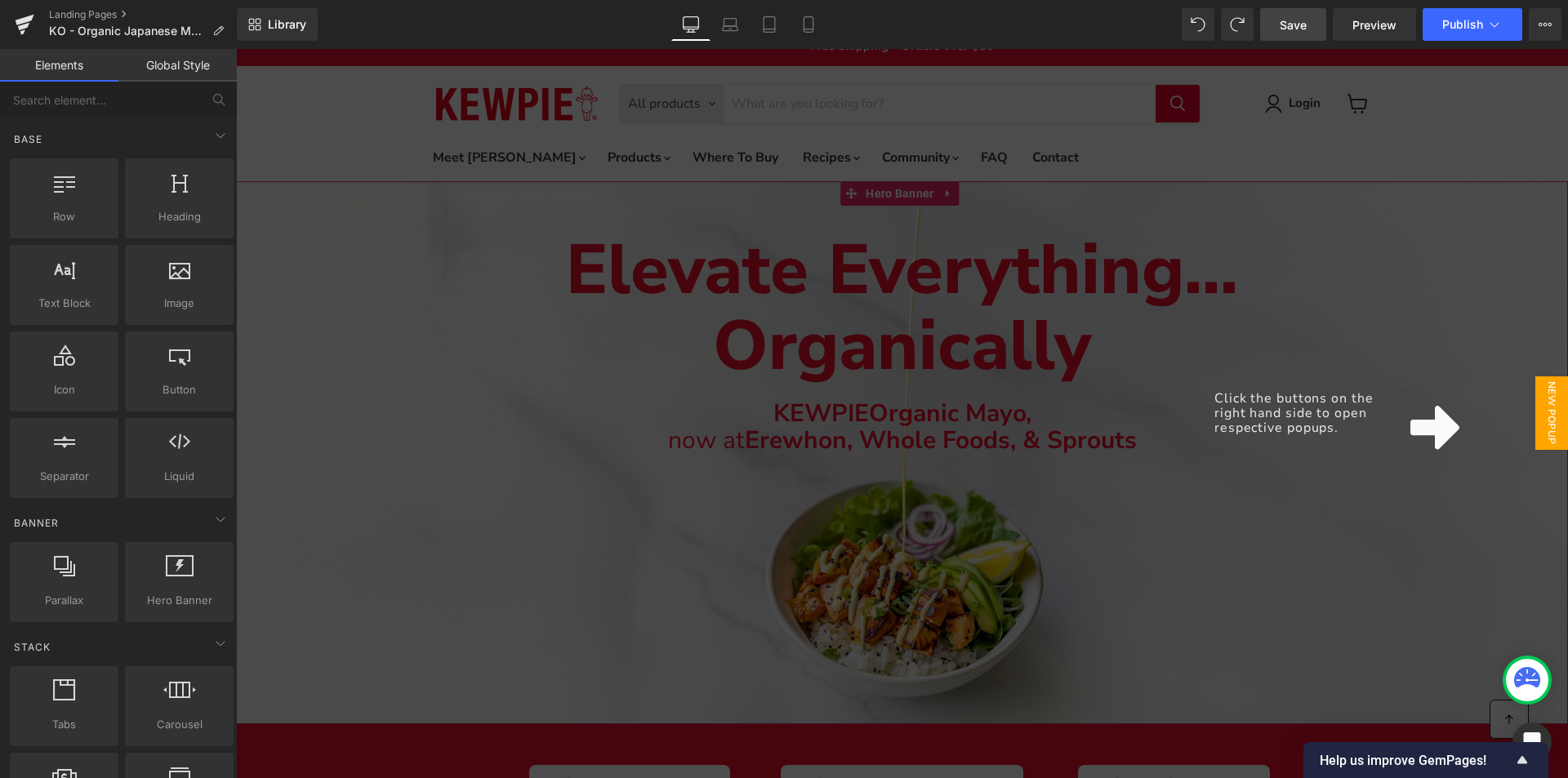
click at [1551, 423] on span "New Popup" at bounding box center [1552, 413] width 33 height 73
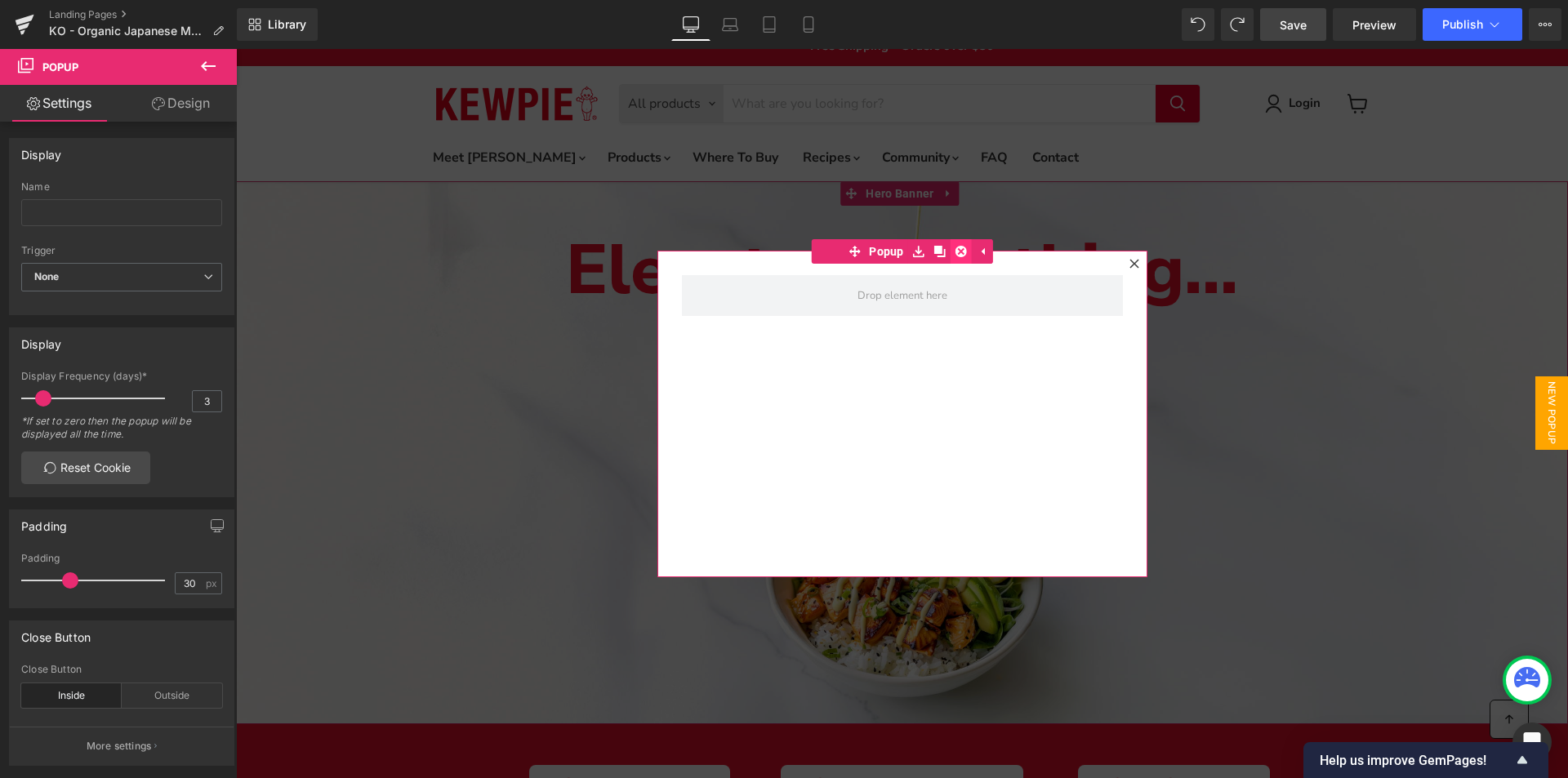
click at [957, 253] on icon at bounding box center [960, 251] width 11 height 12
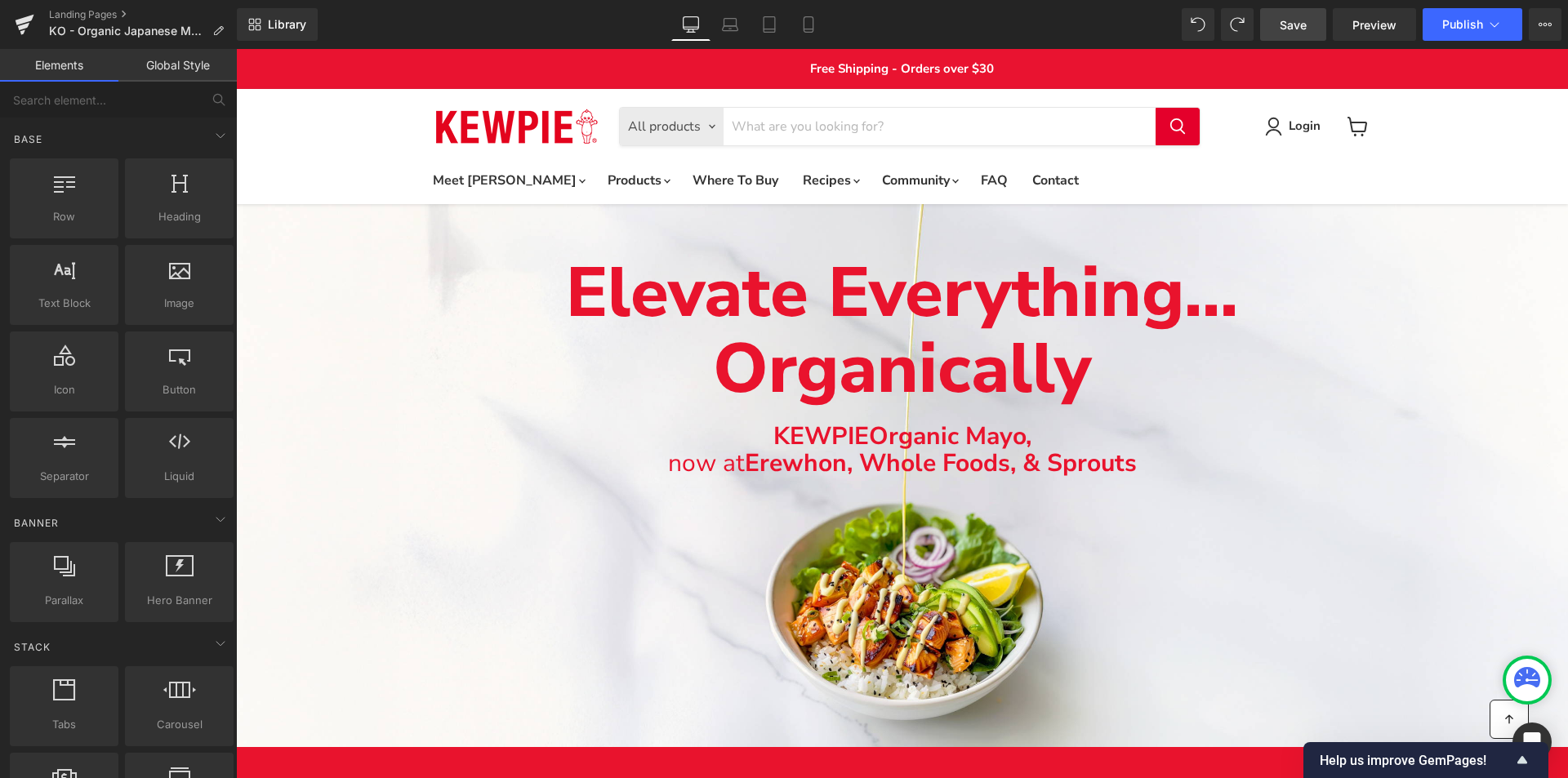
click at [58, 64] on link "Elements" at bounding box center [59, 66] width 118 height 33
click at [166, 60] on link "Global Style" at bounding box center [177, 66] width 118 height 33
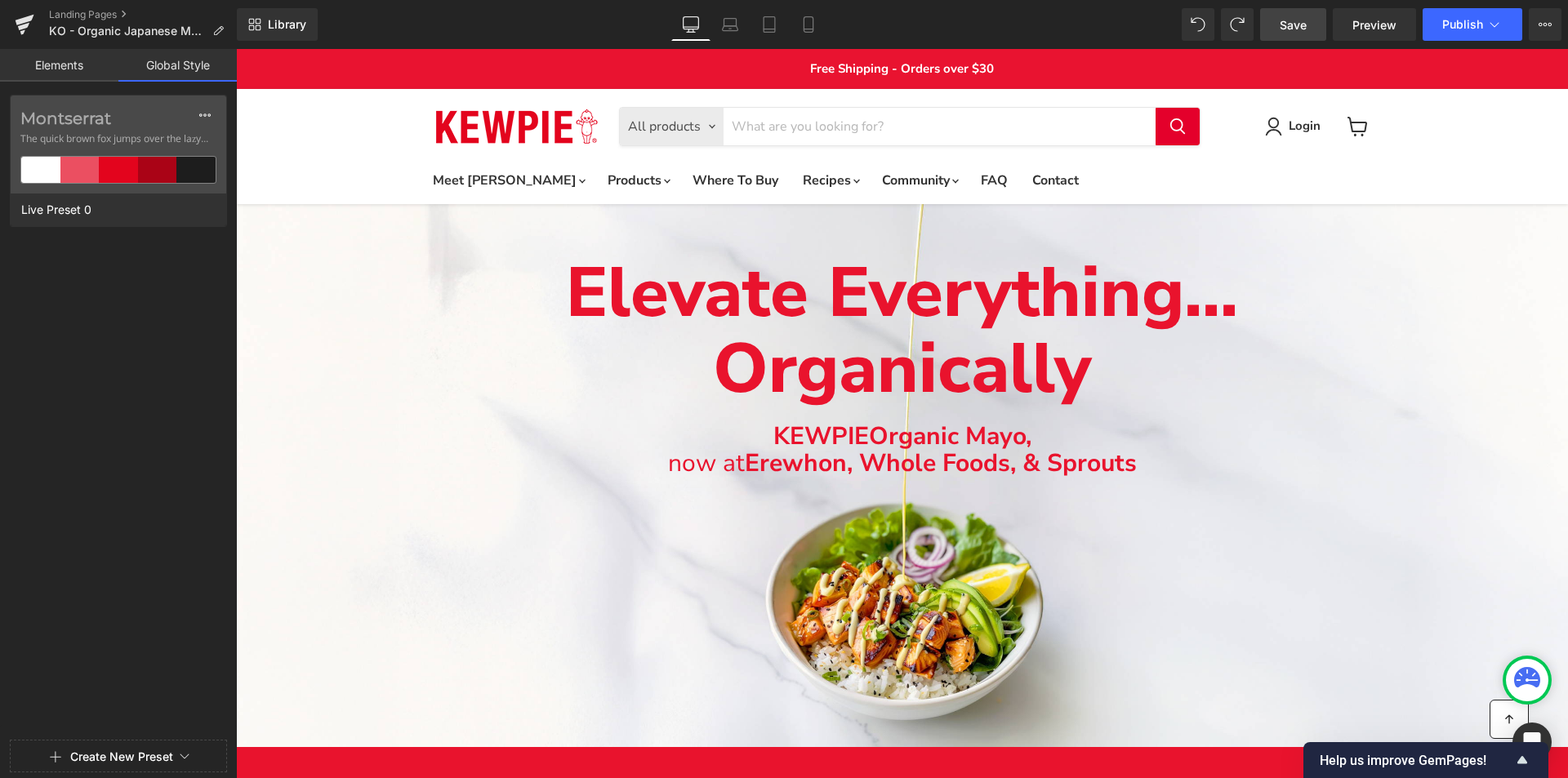
click at [73, 67] on link "Elements" at bounding box center [59, 66] width 118 height 33
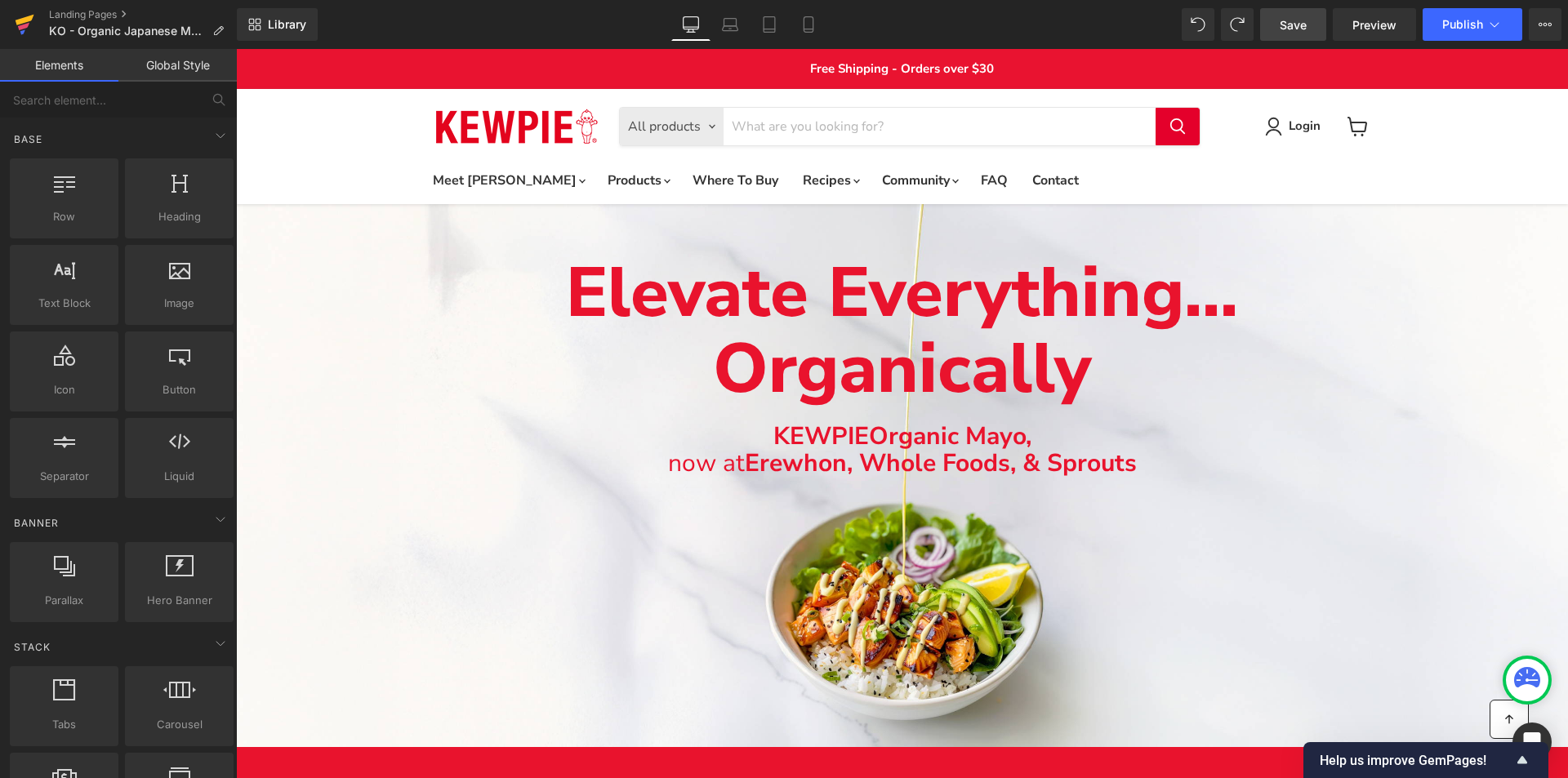
click at [26, 20] on icon at bounding box center [25, 20] width 19 height 10
click at [1305, 28] on span "Save" at bounding box center [1293, 25] width 27 height 17
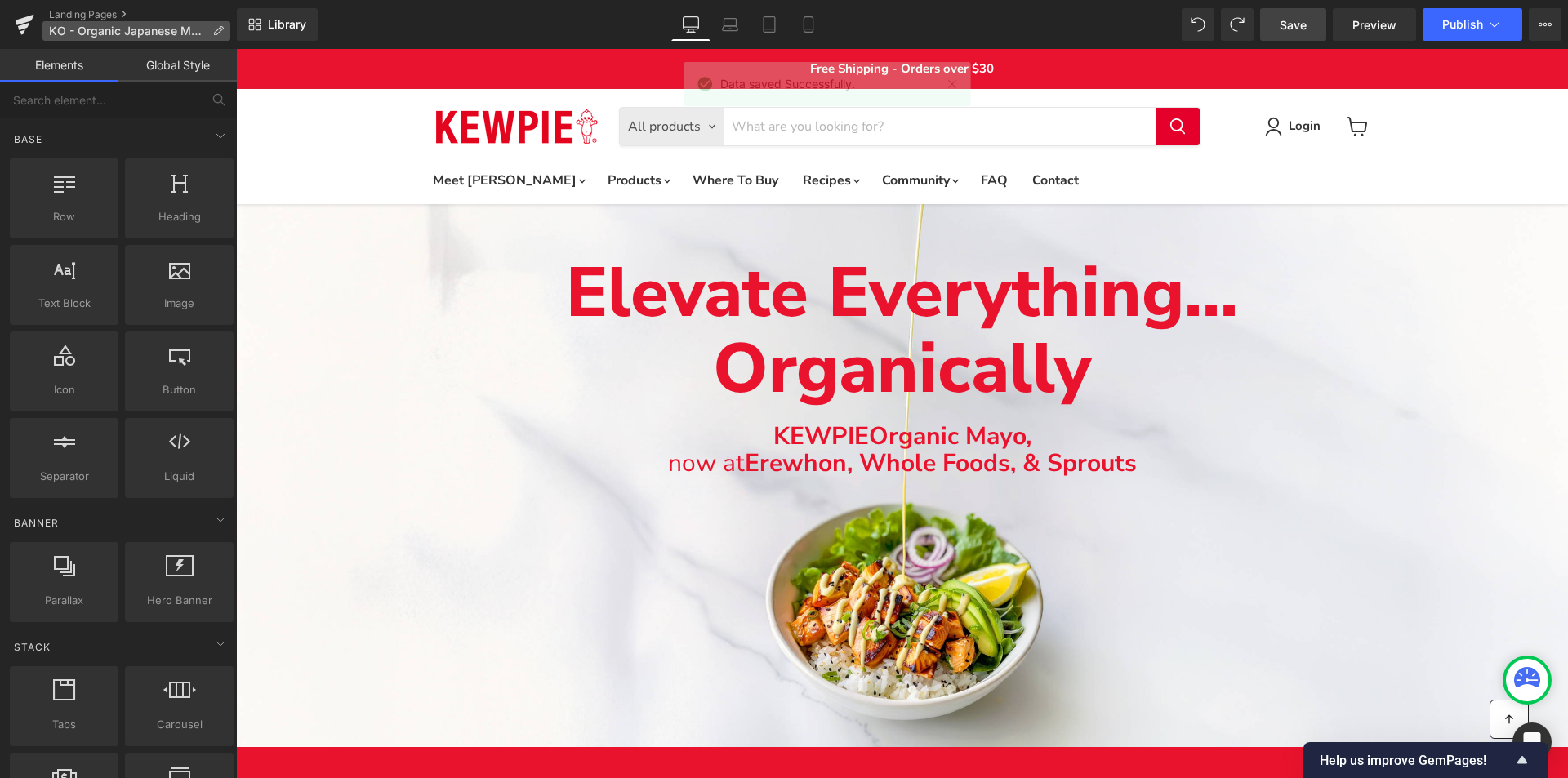
click at [67, 30] on span "KO - Organic Japanese Mayonnaise ([DATE])" at bounding box center [127, 30] width 156 height 13
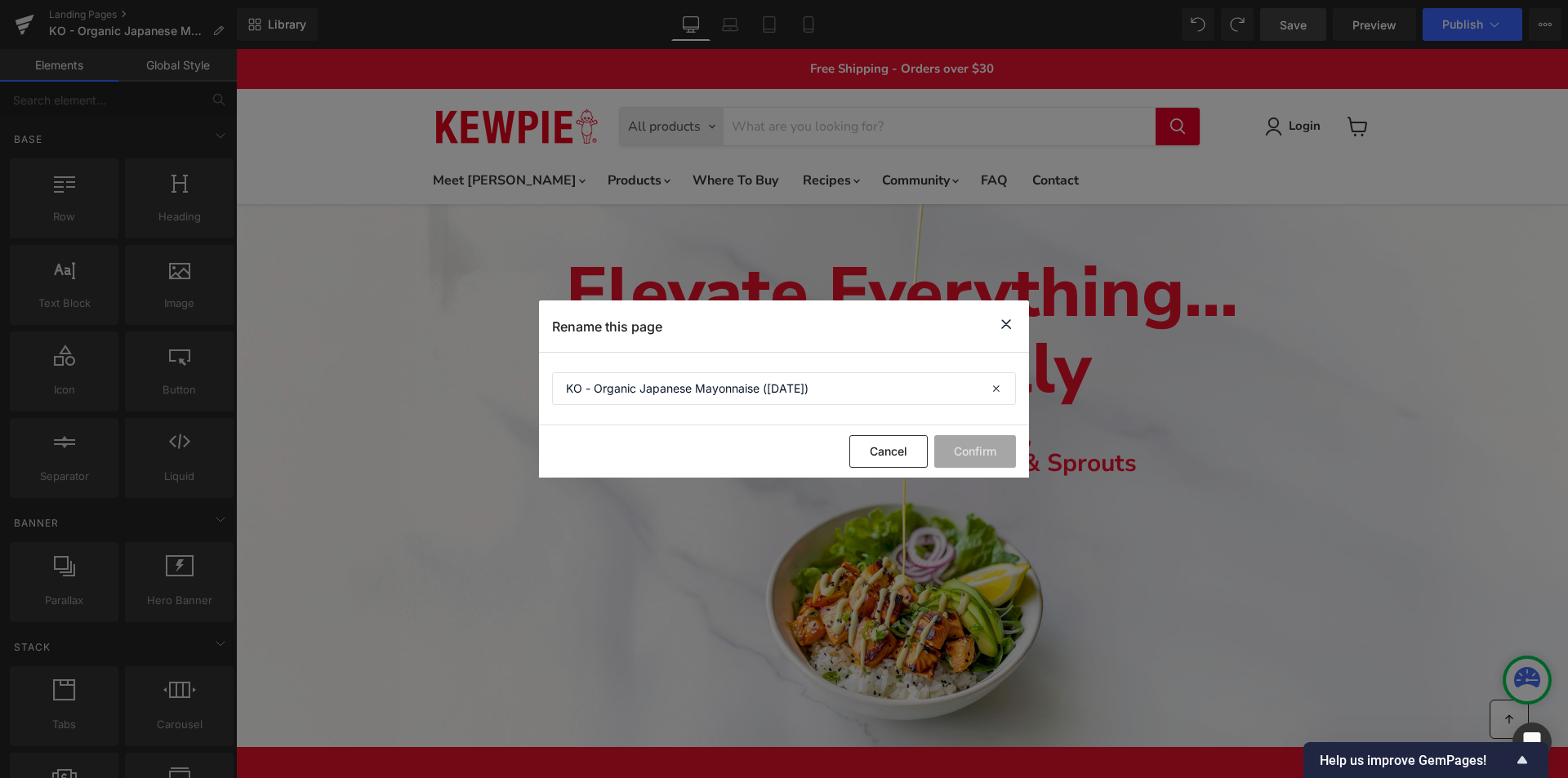
drag, startPoint x: 1005, startPoint y: 316, endPoint x: 43, endPoint y: 106, distance: 984.7
click at [1005, 316] on icon at bounding box center [1006, 325] width 20 height 21
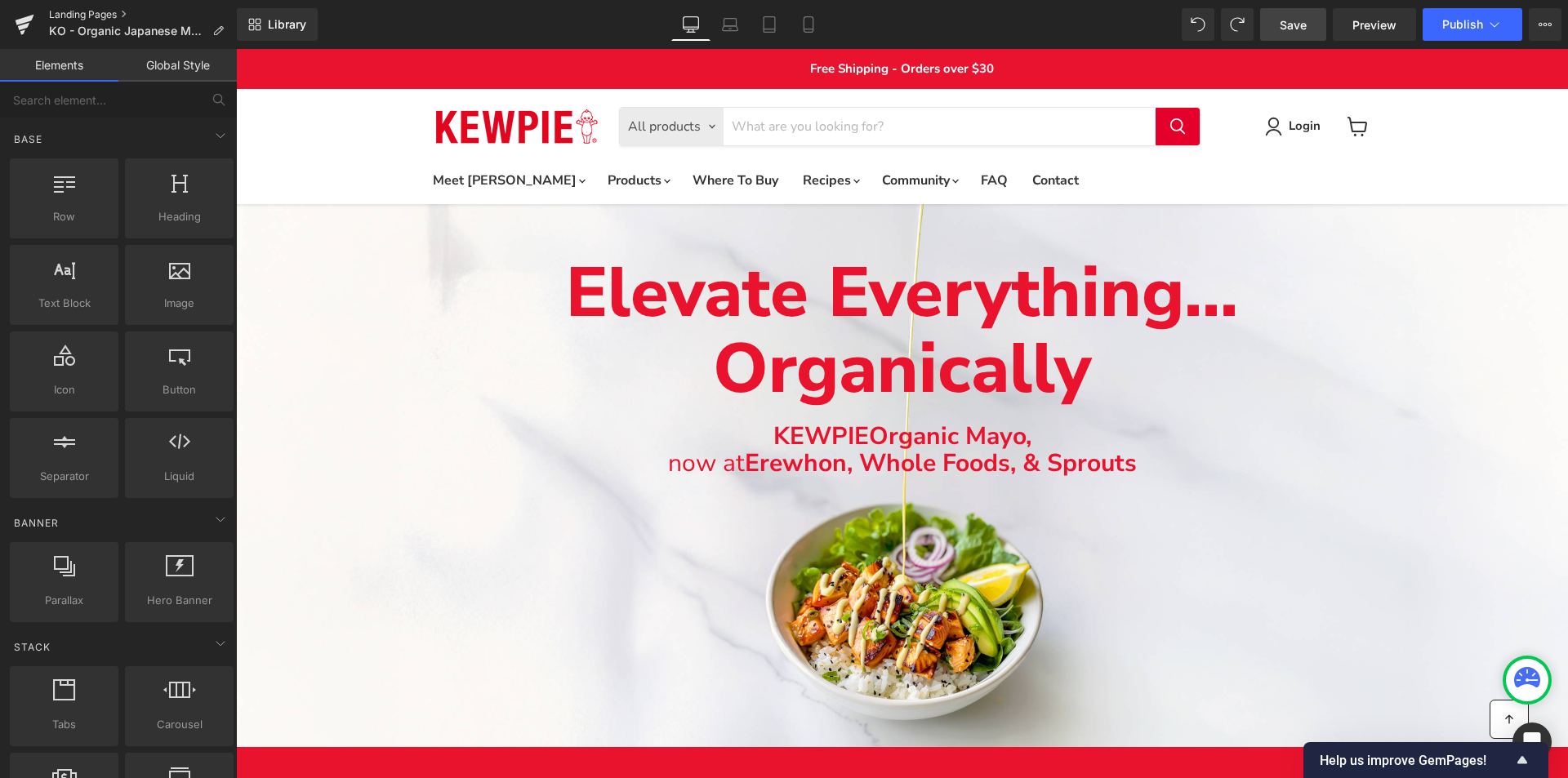
click at [111, 10] on link "Landing Pages" at bounding box center [143, 14] width 188 height 13
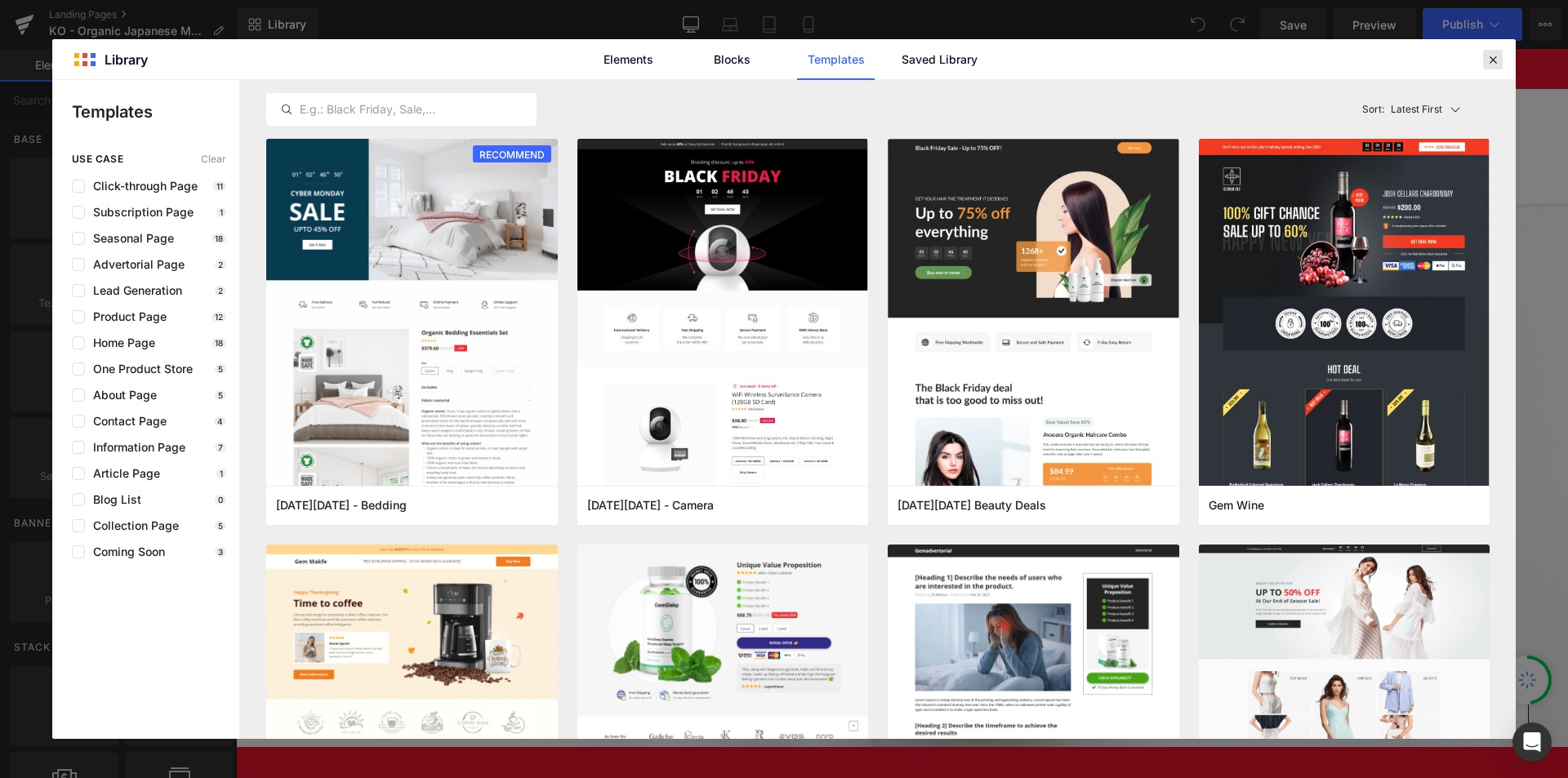
click at [1490, 59] on icon at bounding box center [1493, 59] width 15 height 15
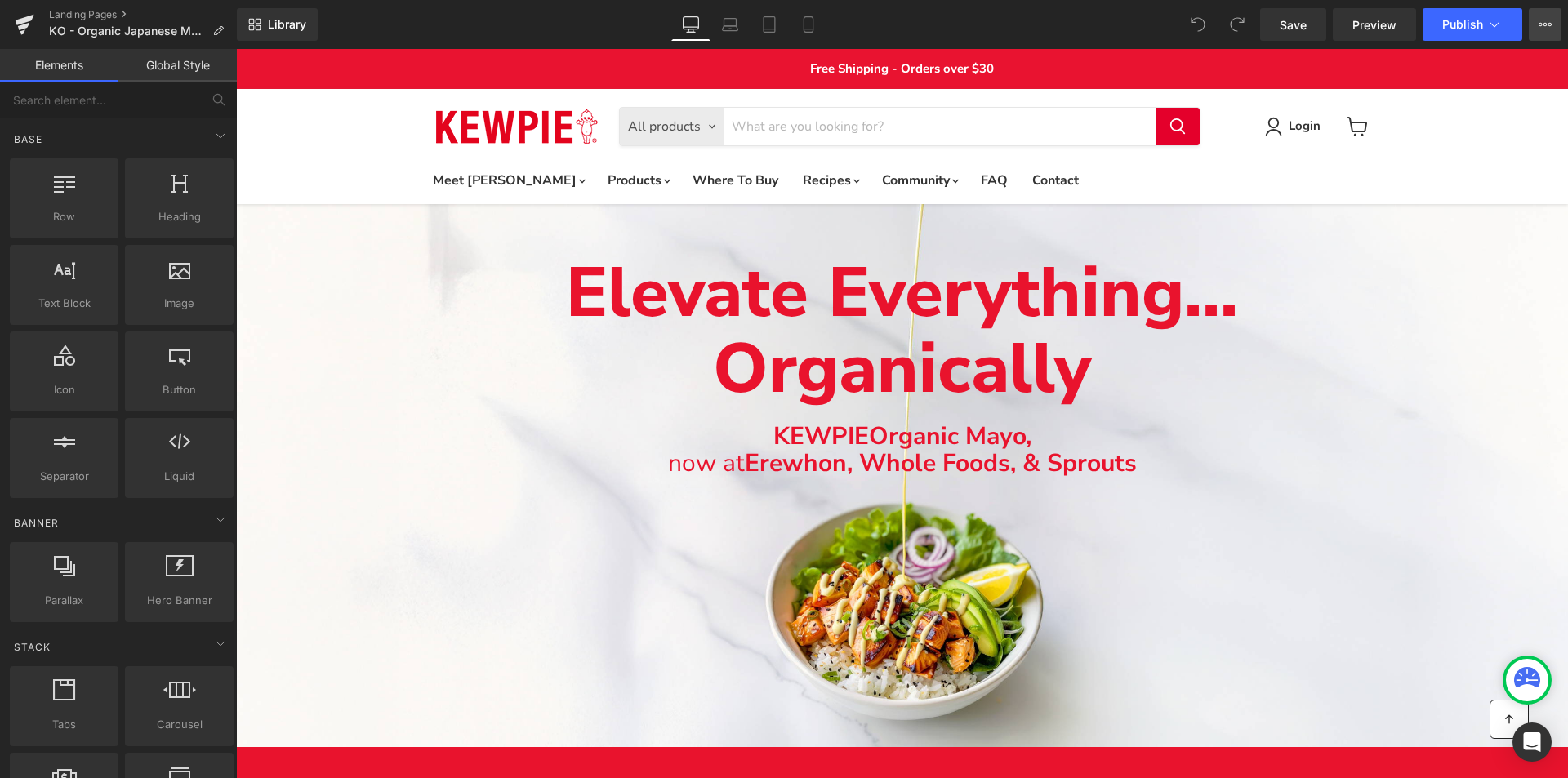
click at [1557, 22] on button "View Live Page View with current Template Save Template to Library Schedule Pub…" at bounding box center [1546, 24] width 33 height 33
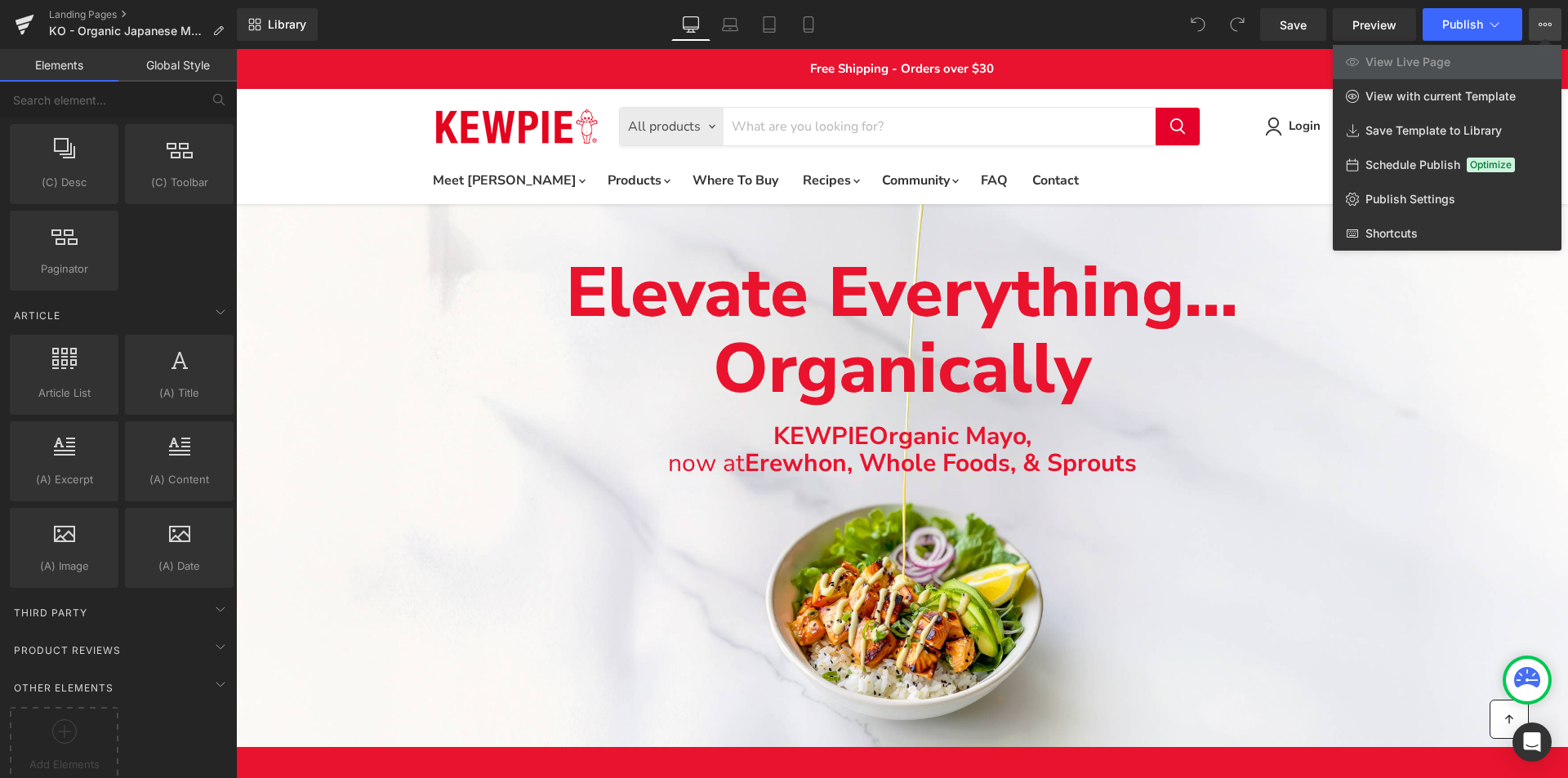
scroll to position [2682, 0]
click at [70, 718] on icon at bounding box center [64, 723] width 24 height 24
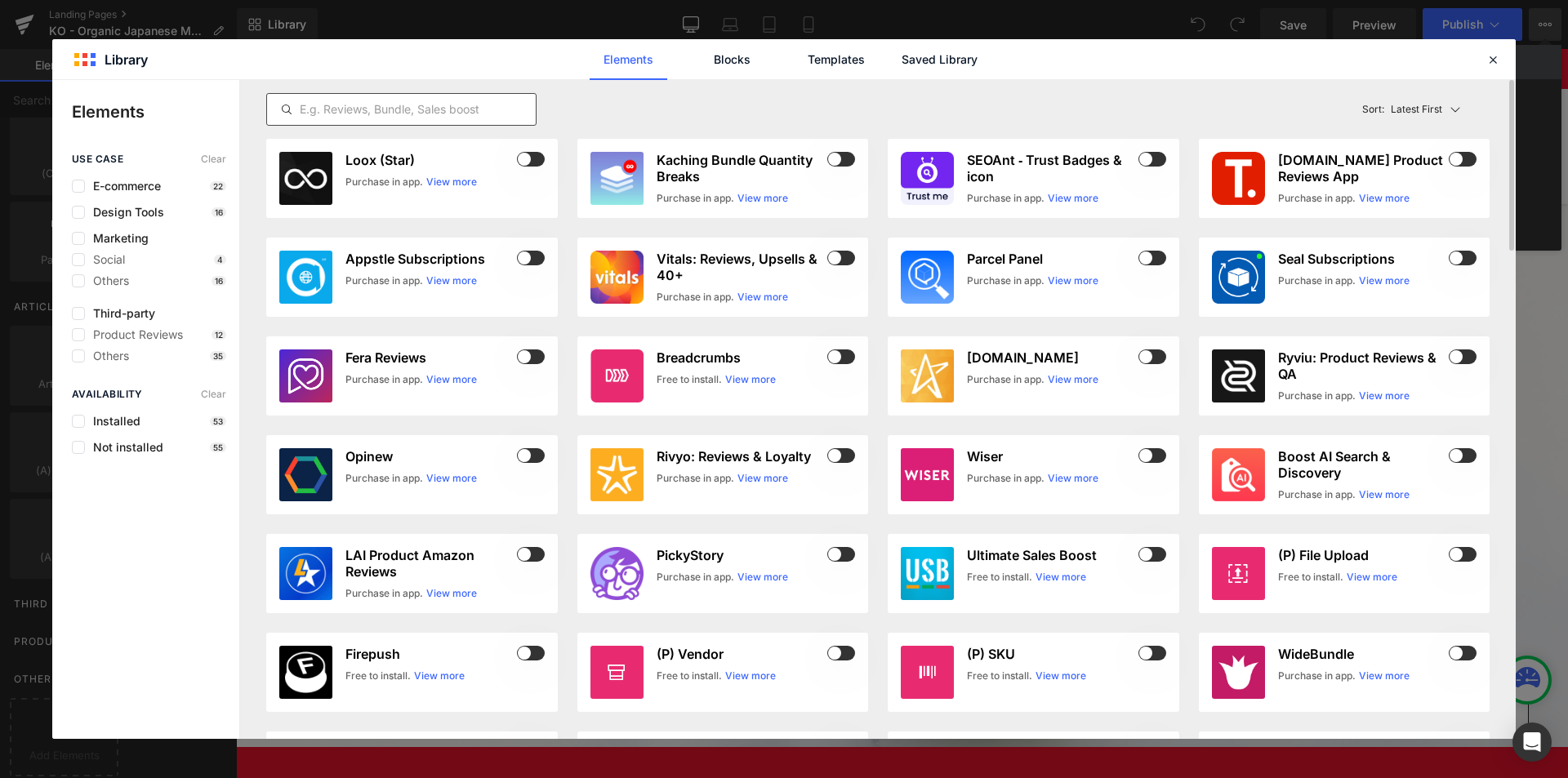
click at [415, 111] on input "text" at bounding box center [401, 109] width 269 height 20
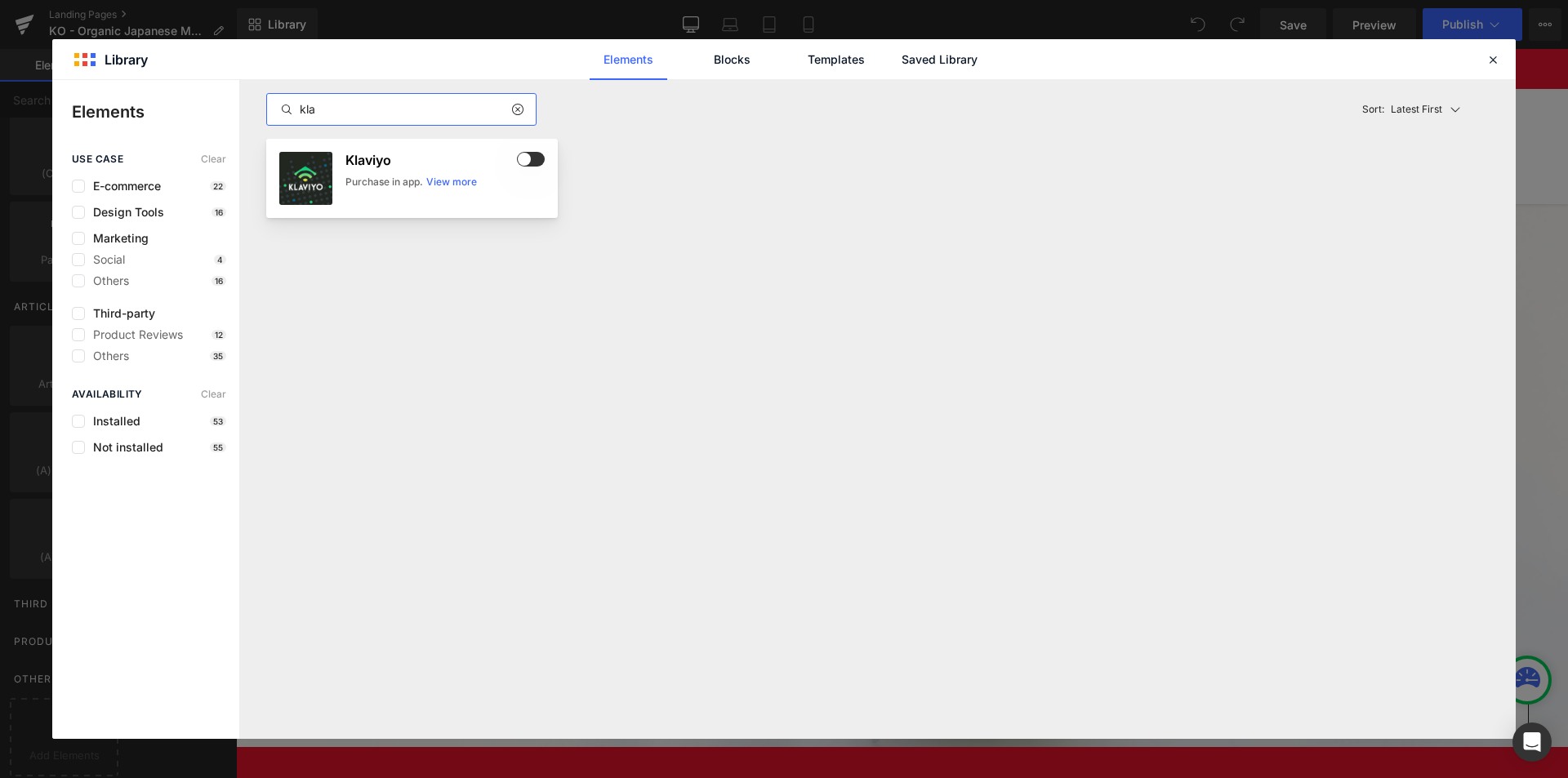
type input "kla"
click at [363, 178] on div "Purchase in app." at bounding box center [385, 182] width 78 height 15
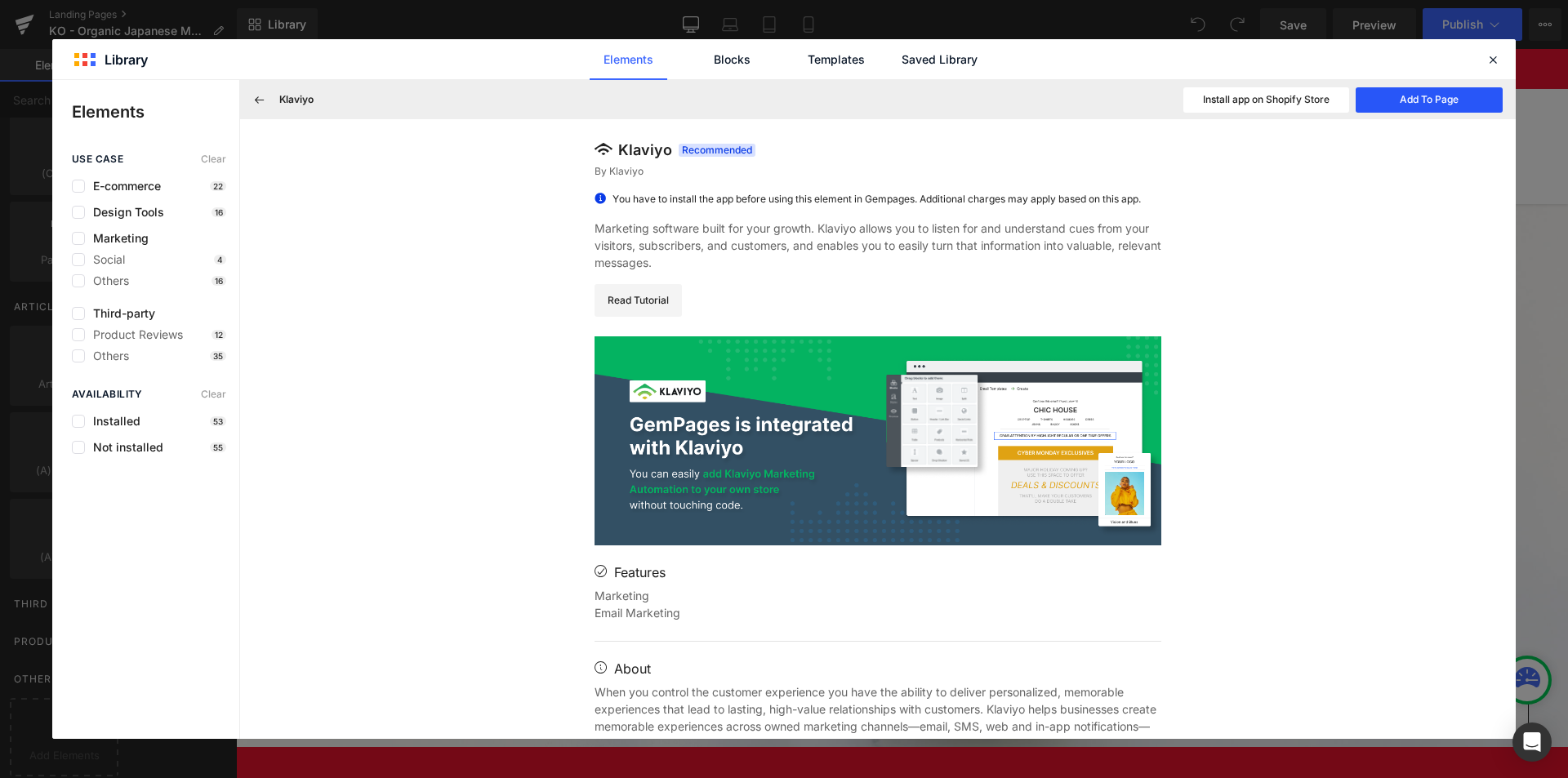
click at [1445, 104] on button "Add To Page" at bounding box center [1429, 99] width 147 height 25
click at [1488, 60] on icon at bounding box center [1493, 59] width 15 height 15
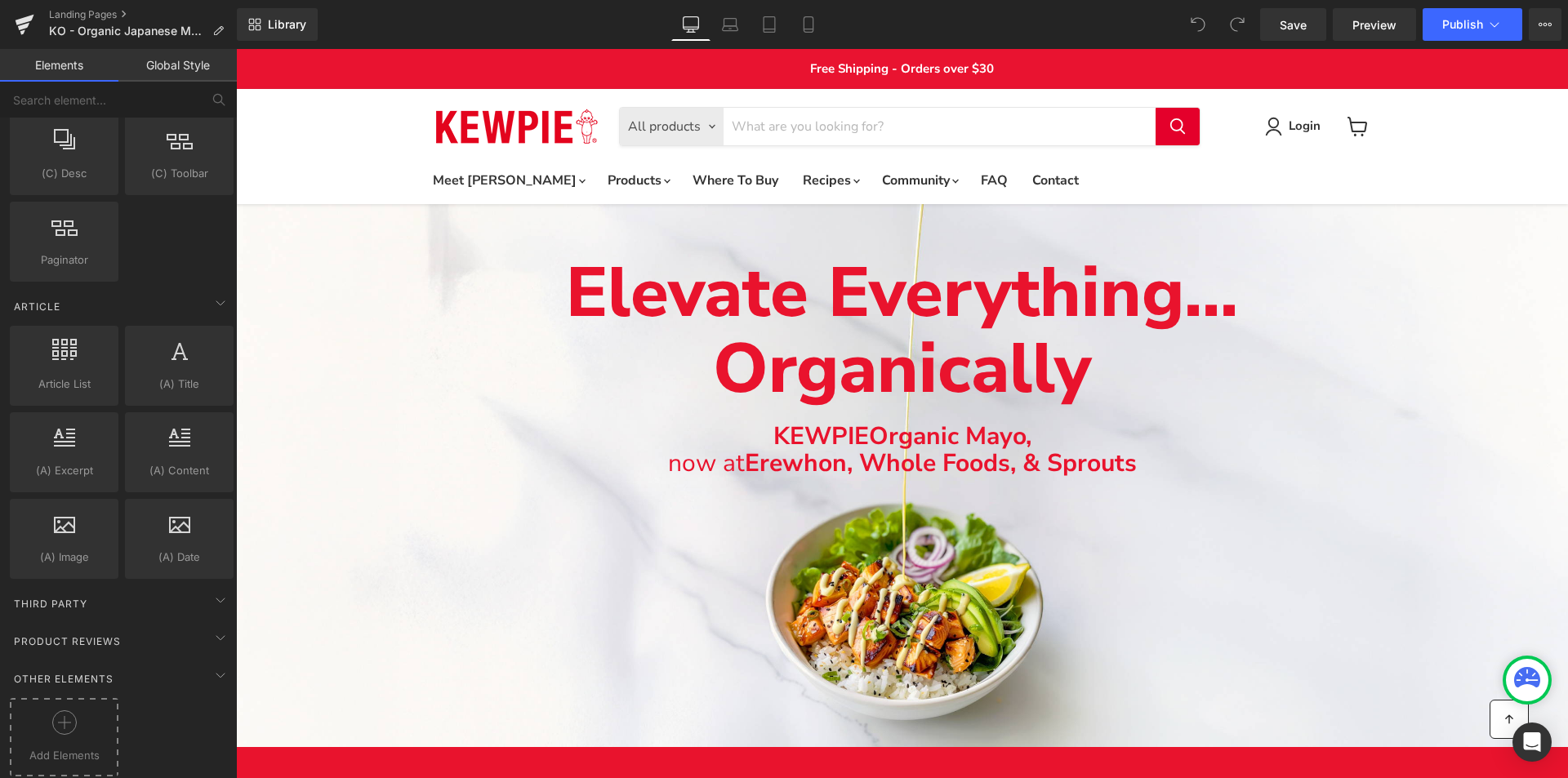
click at [81, 724] on div at bounding box center [64, 729] width 100 height 37
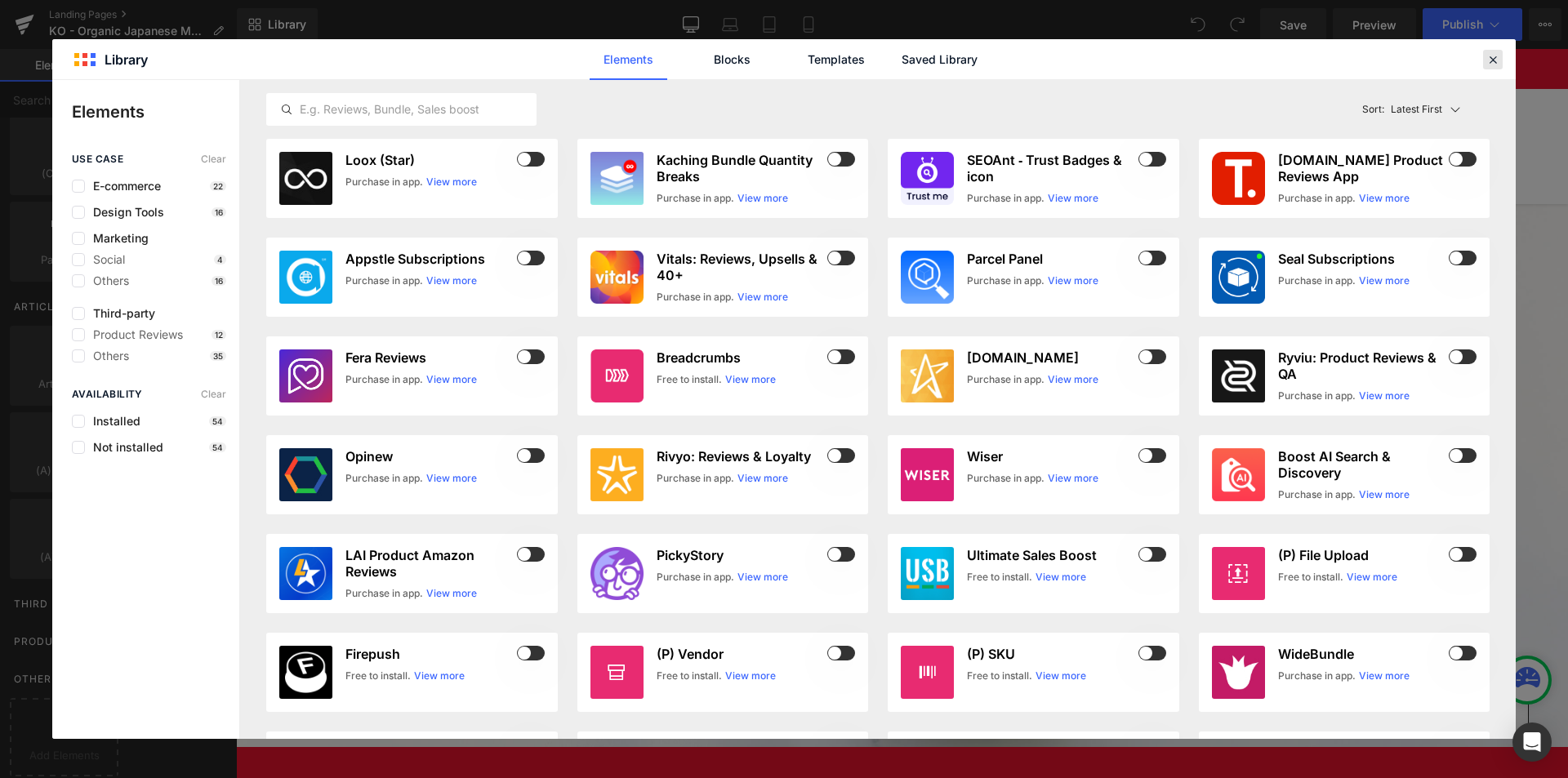
click at [1495, 59] on icon at bounding box center [1493, 59] width 15 height 15
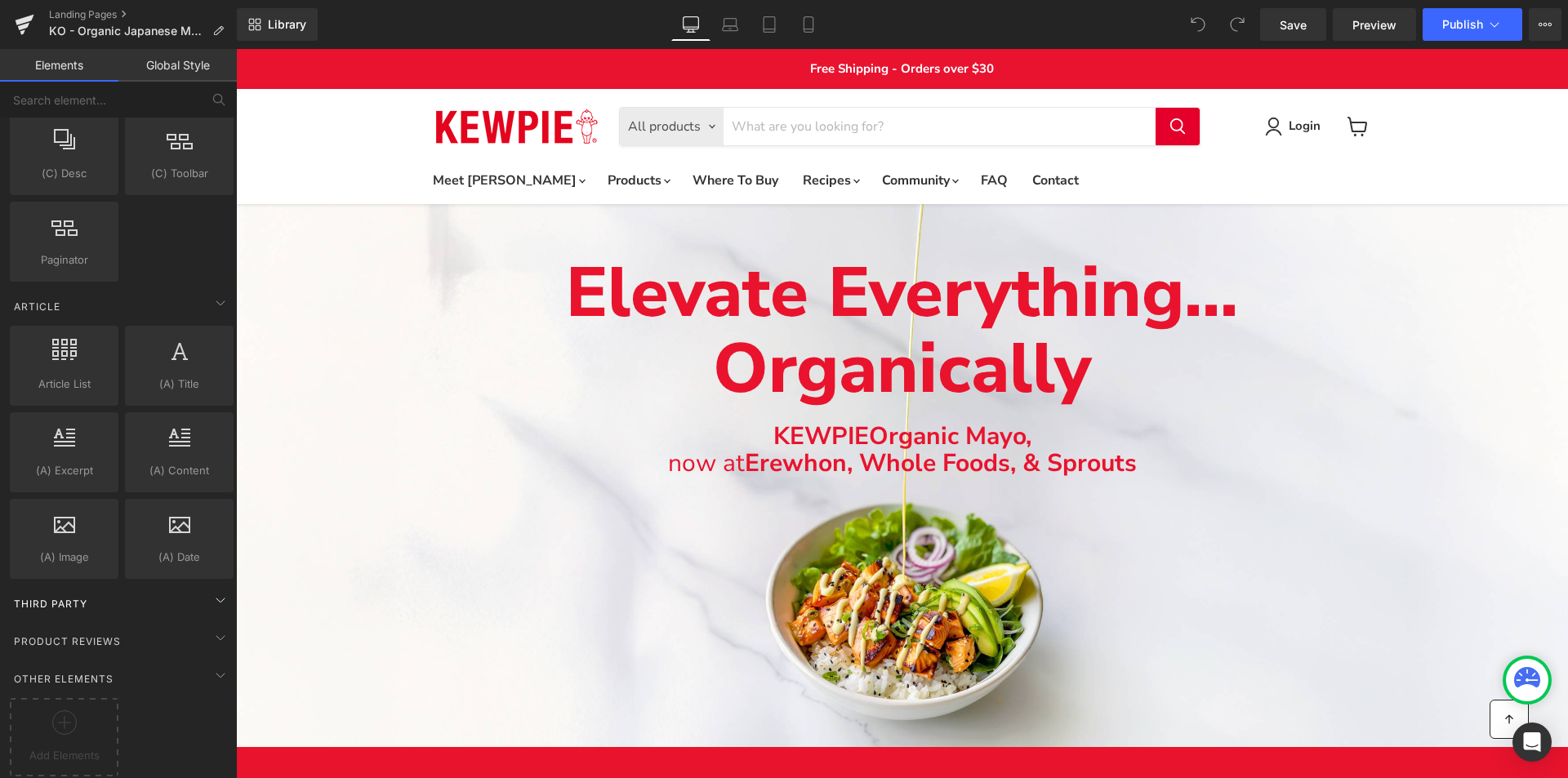
click at [169, 587] on div "Third Party" at bounding box center [122, 603] width 230 height 33
click at [199, 625] on div "Product Reviews" at bounding box center [122, 641] width 230 height 33
click at [214, 666] on icon at bounding box center [220, 675] width 20 height 20
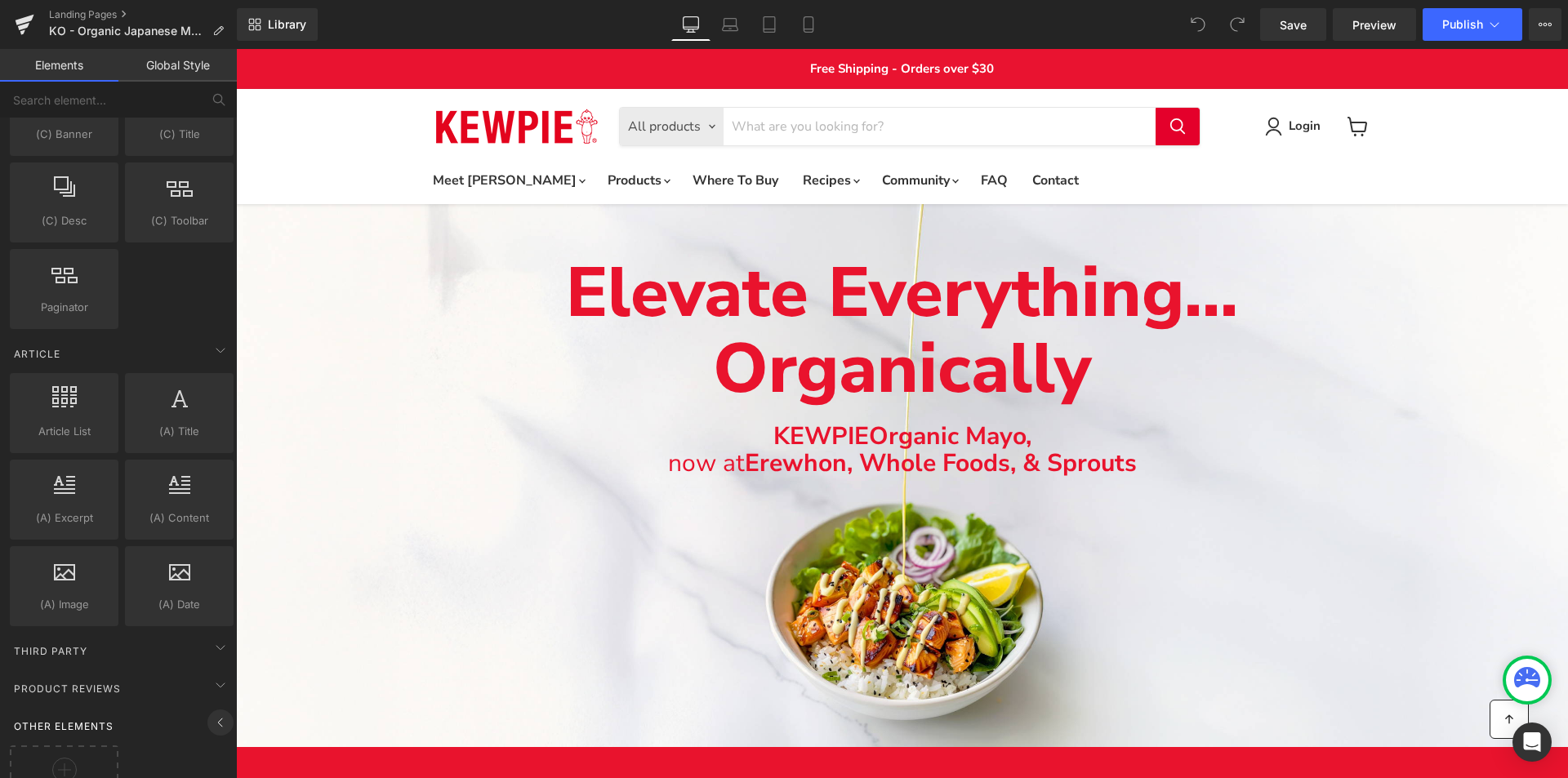
scroll to position [2598, 0]
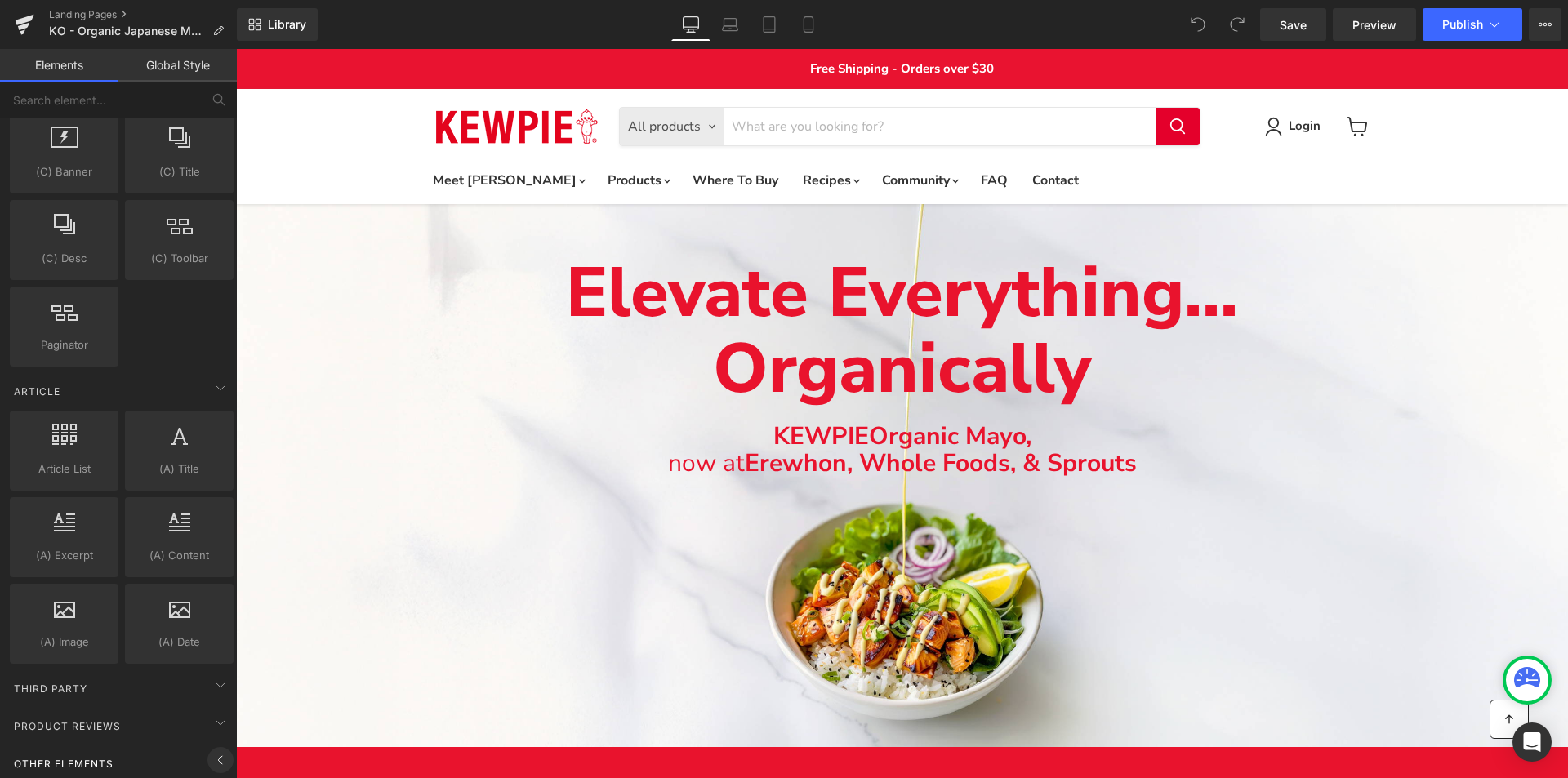
click at [213, 748] on span at bounding box center [220, 761] width 26 height 26
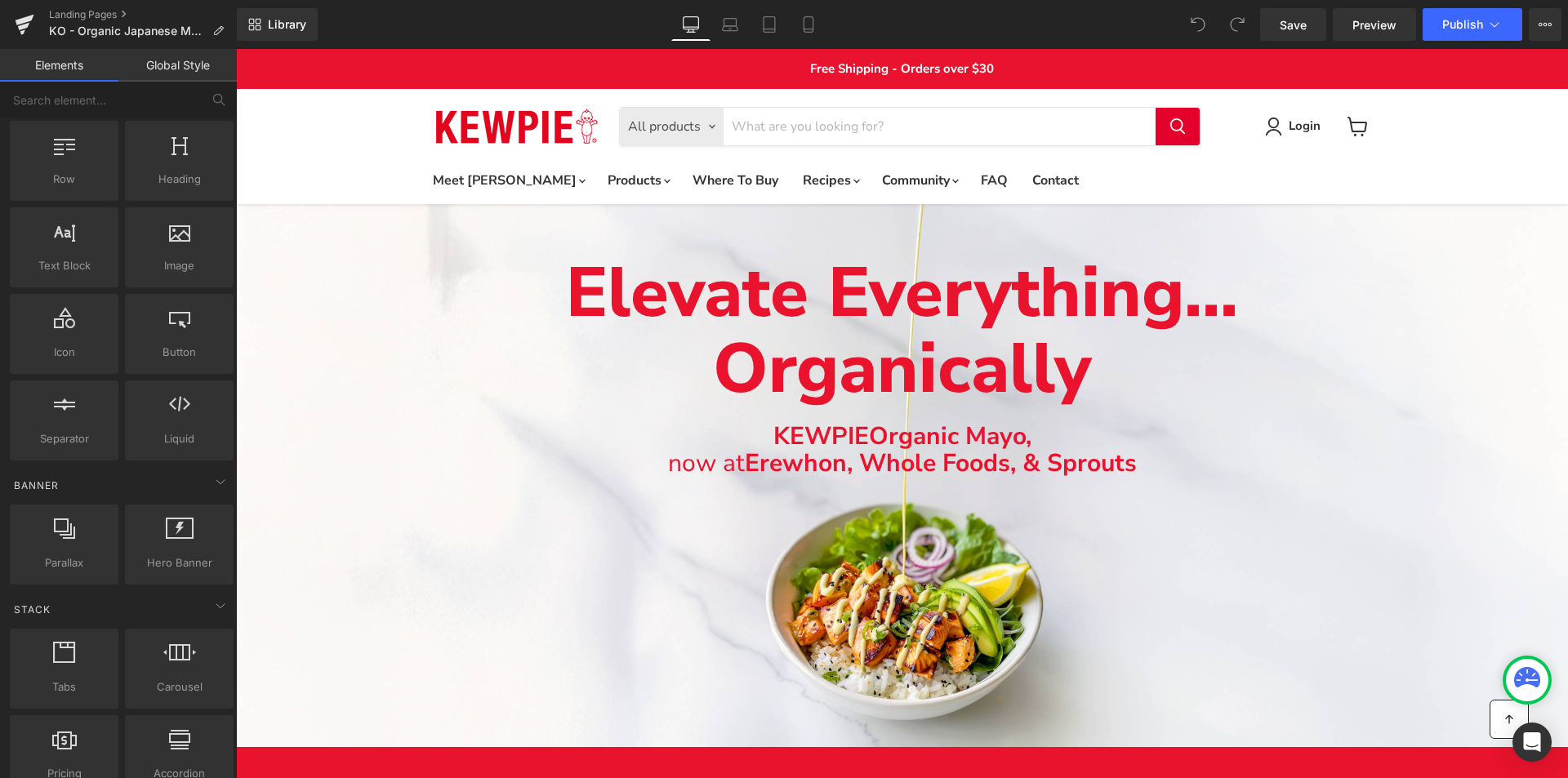
scroll to position [0, 0]
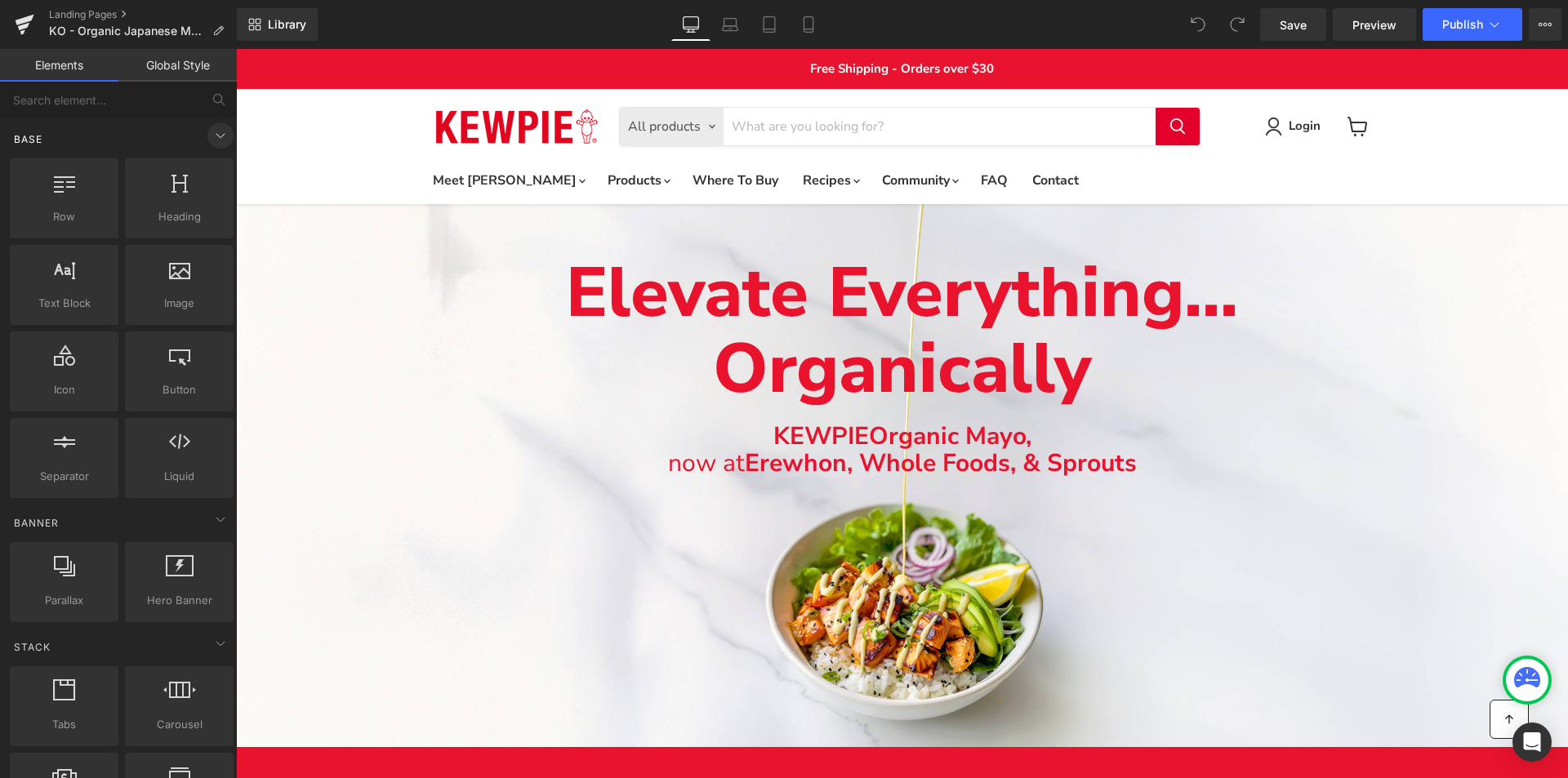
click at [222, 133] on icon at bounding box center [220, 136] width 20 height 20
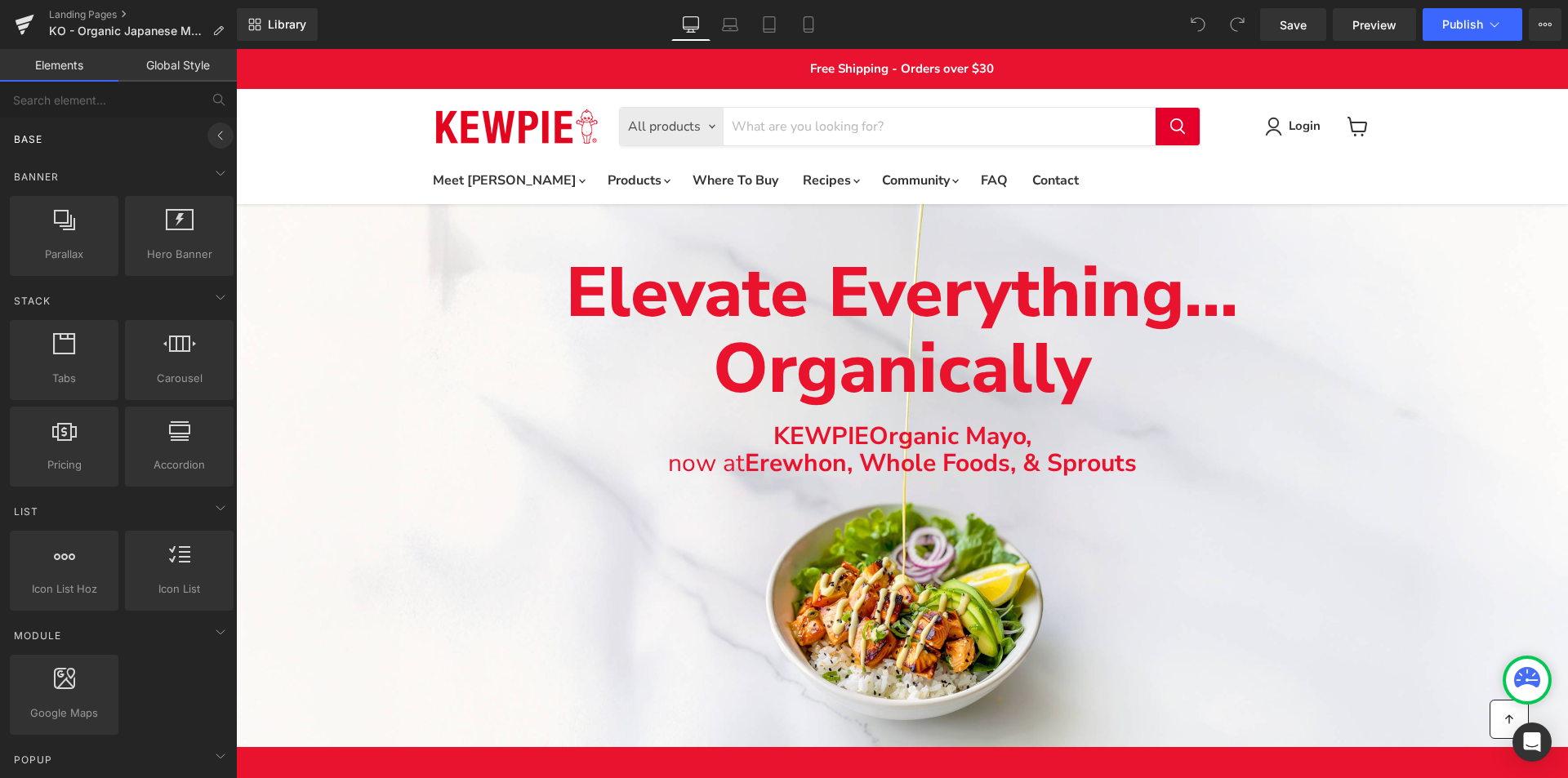
click at [220, 132] on icon at bounding box center [220, 136] width 20 height 20
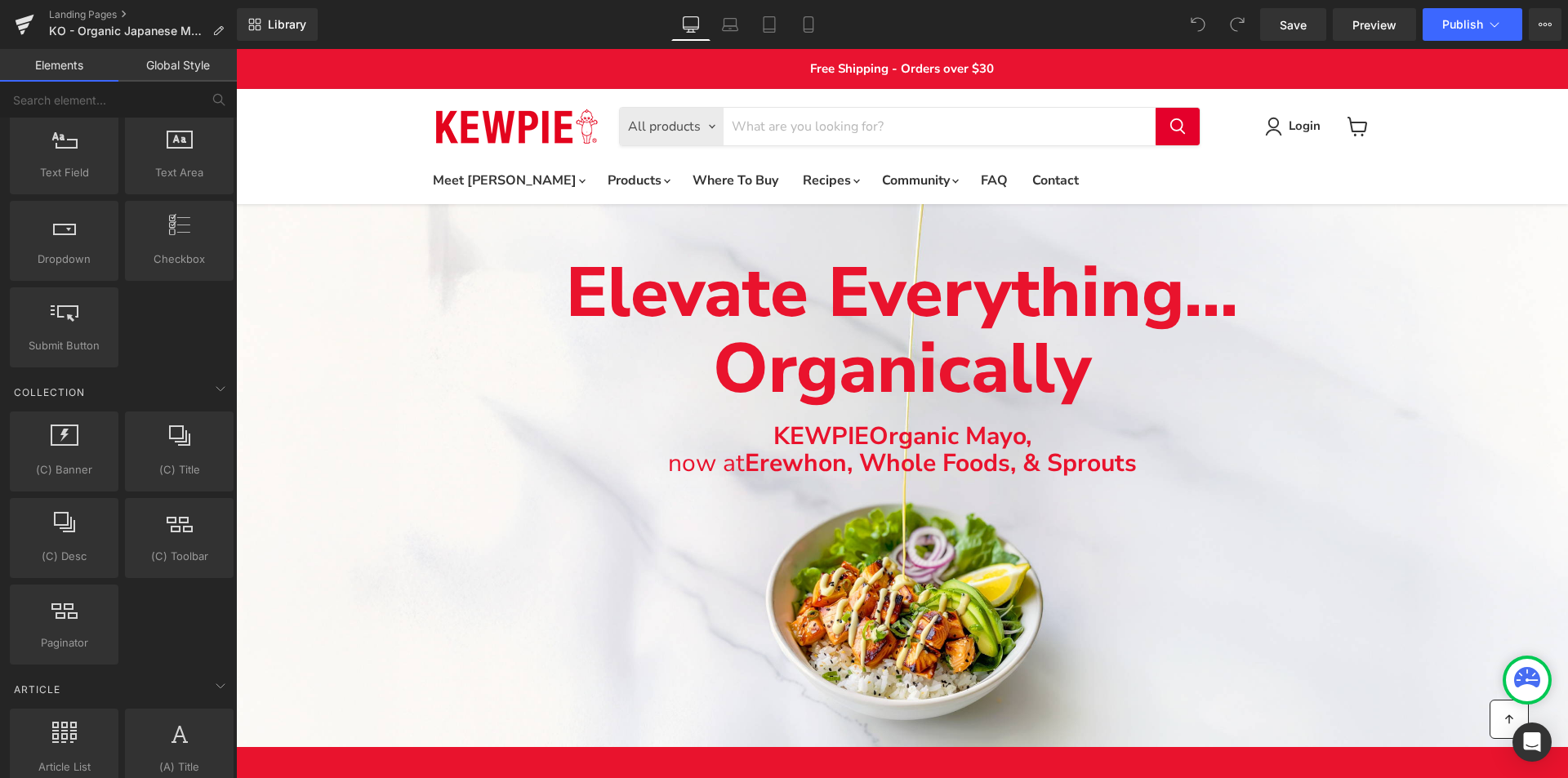
scroll to position [2682, 0]
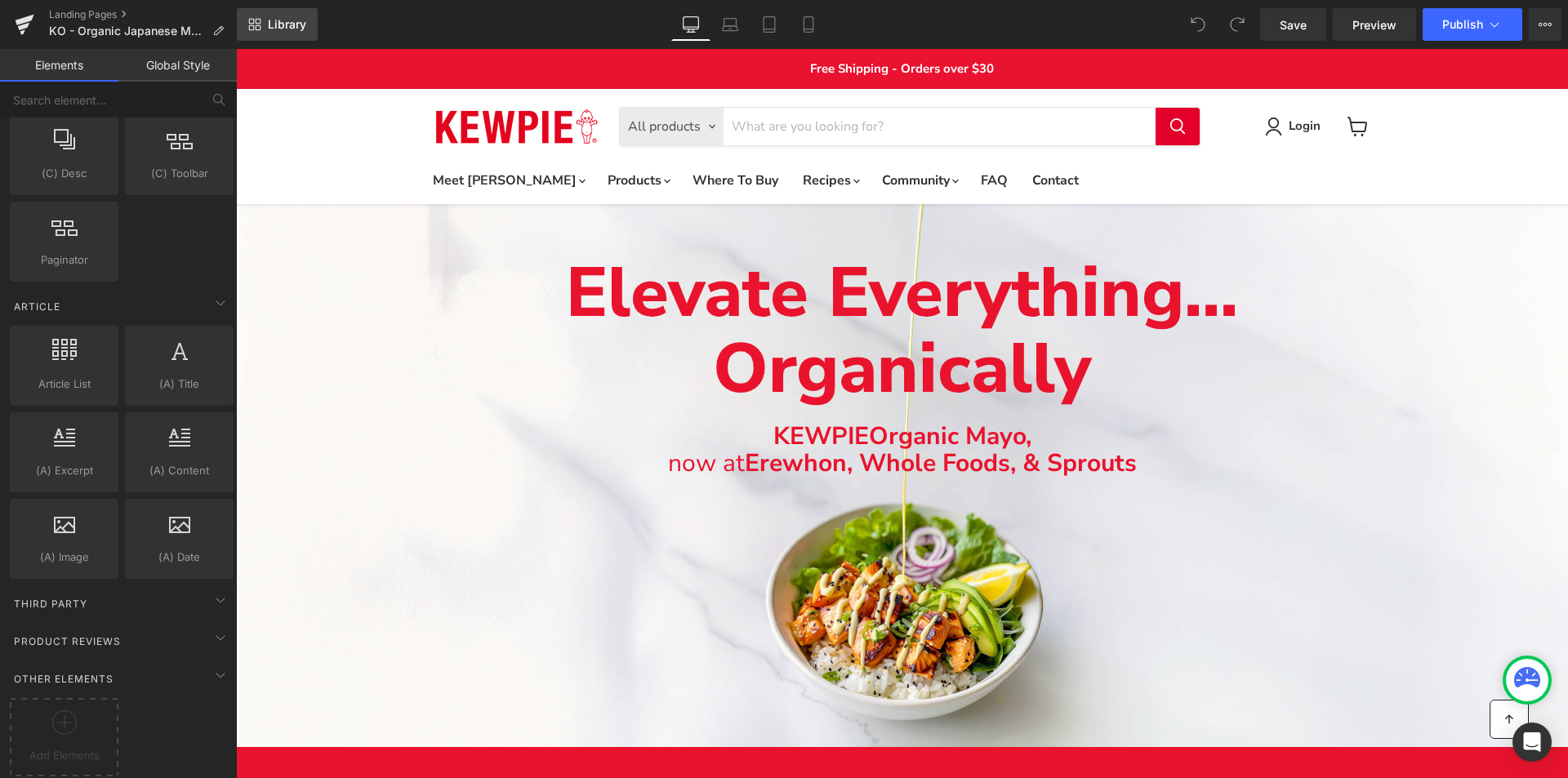
click at [303, 27] on span "Library" at bounding box center [287, 24] width 38 height 15
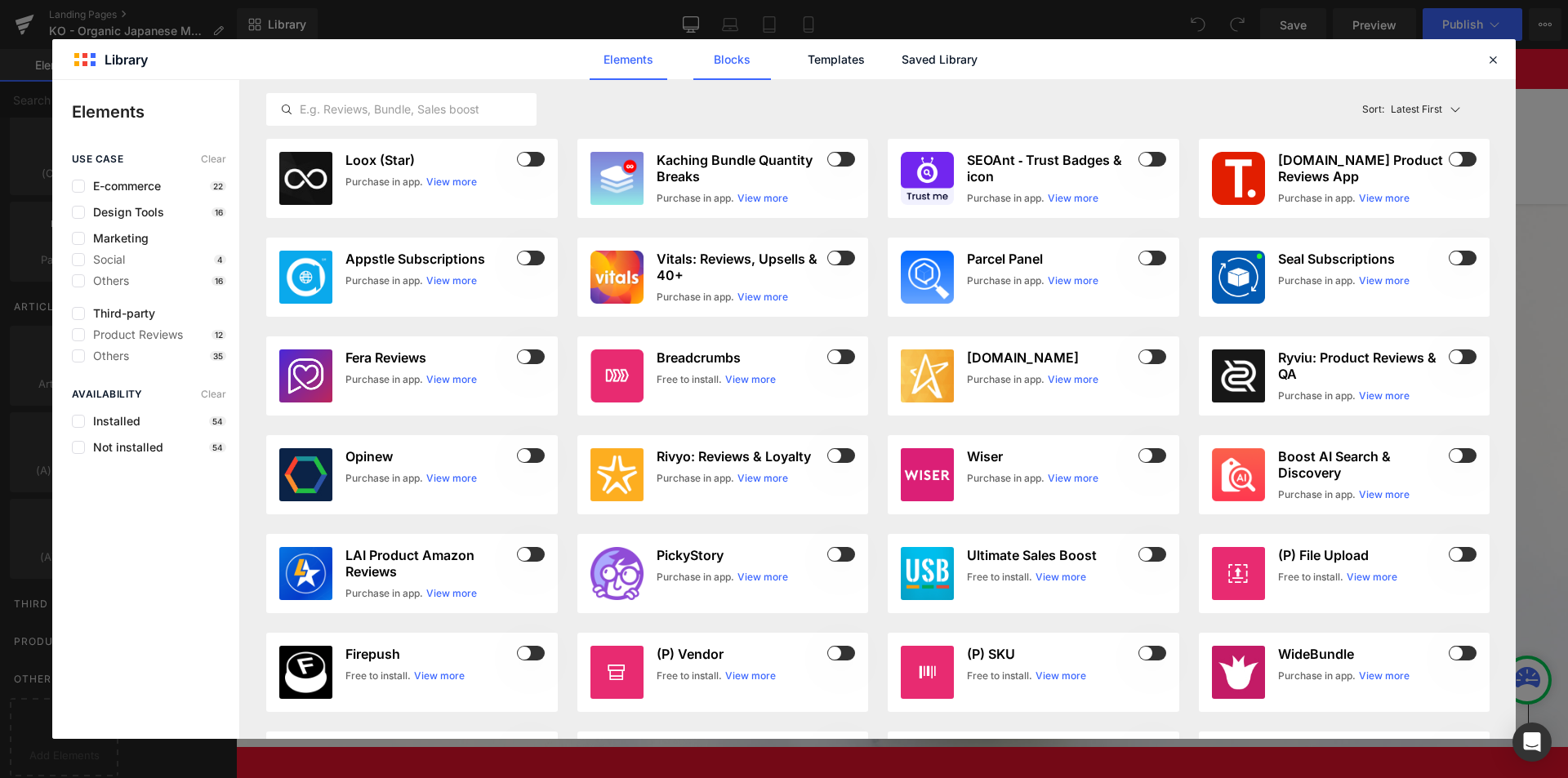
click at [739, 68] on link "Blocks" at bounding box center [732, 59] width 78 height 41
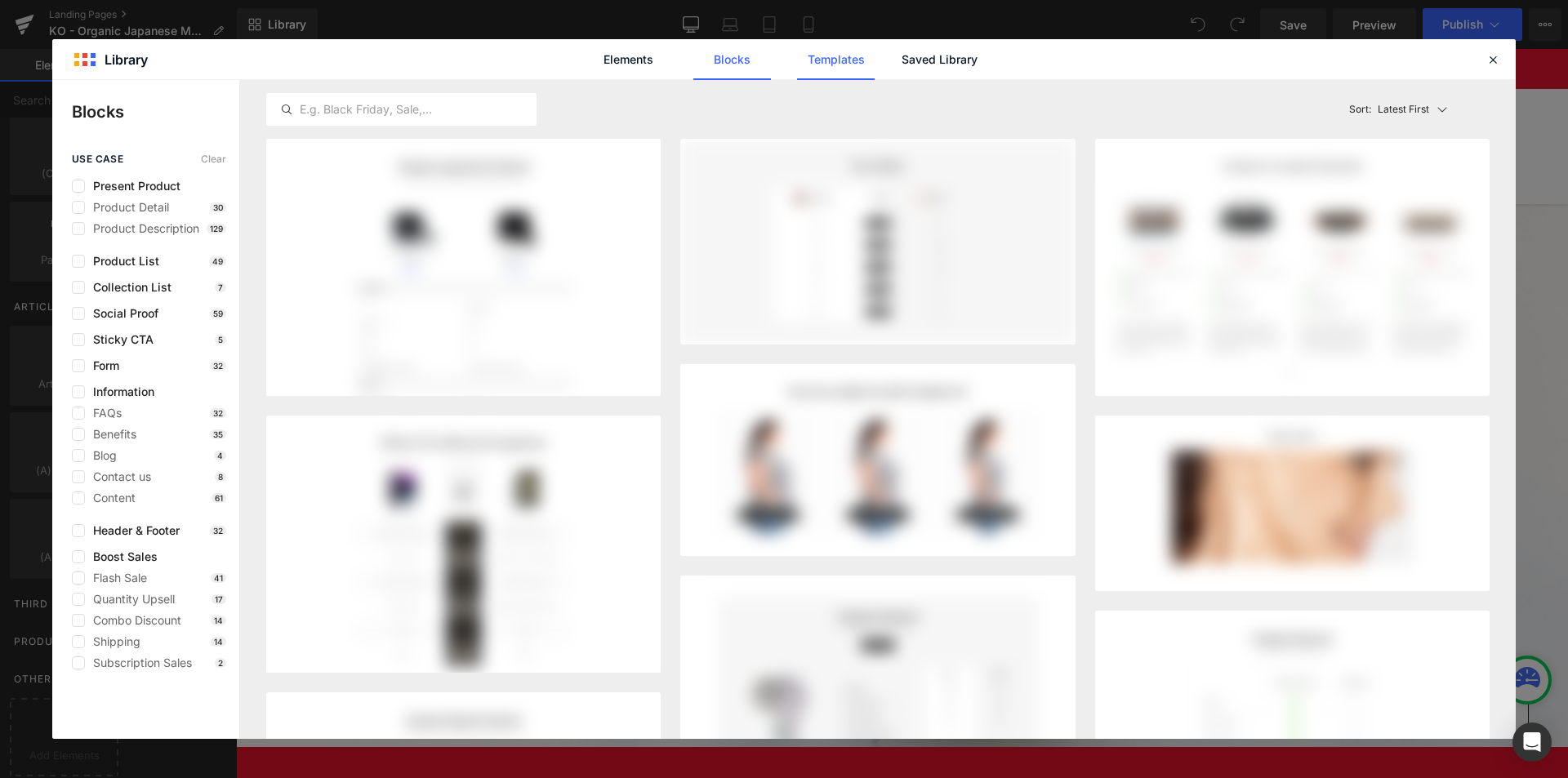
click at [838, 58] on link "Templates" at bounding box center [836, 59] width 78 height 41
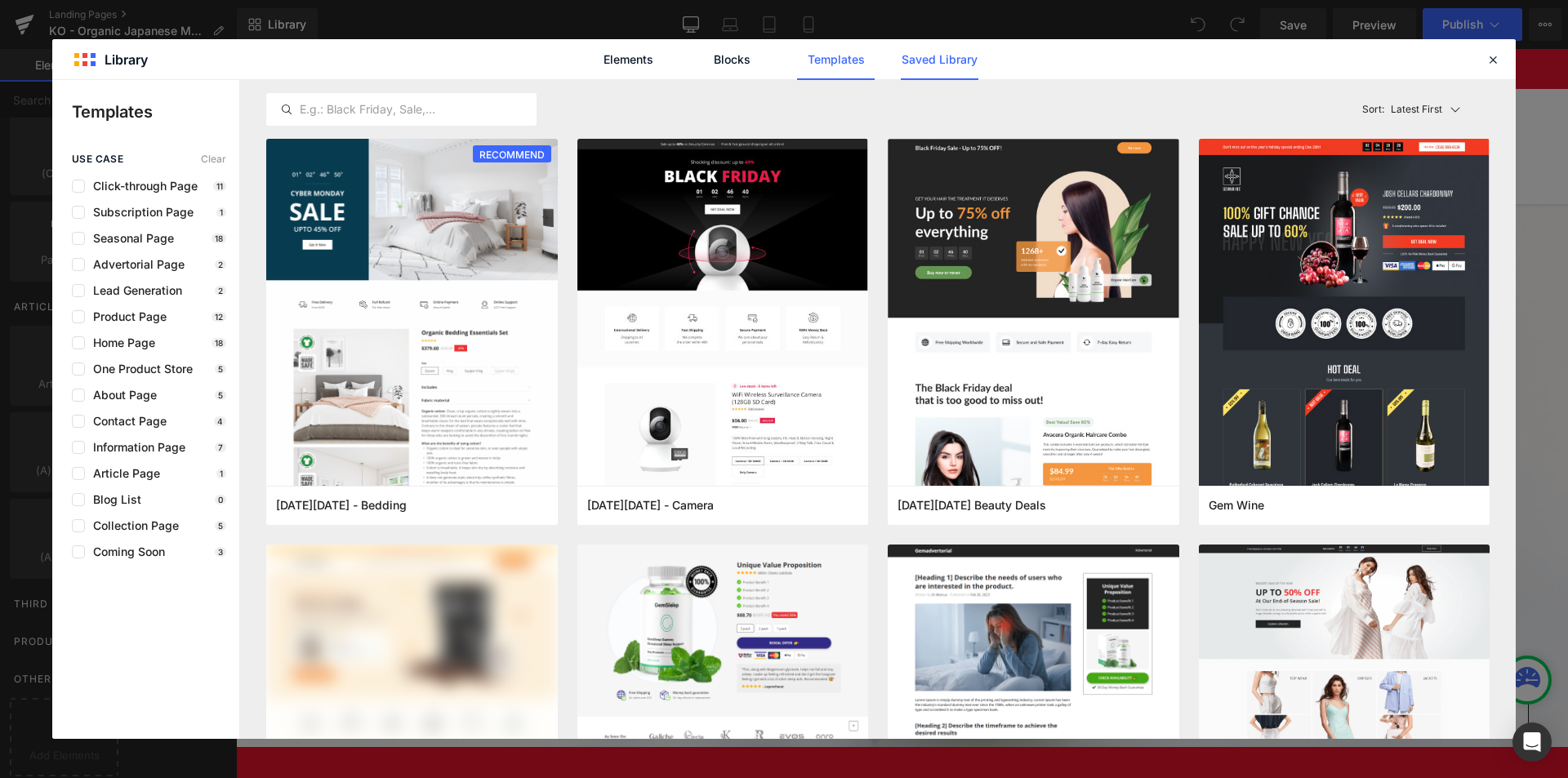
click at [918, 54] on link "Saved Library" at bounding box center [940, 59] width 78 height 41
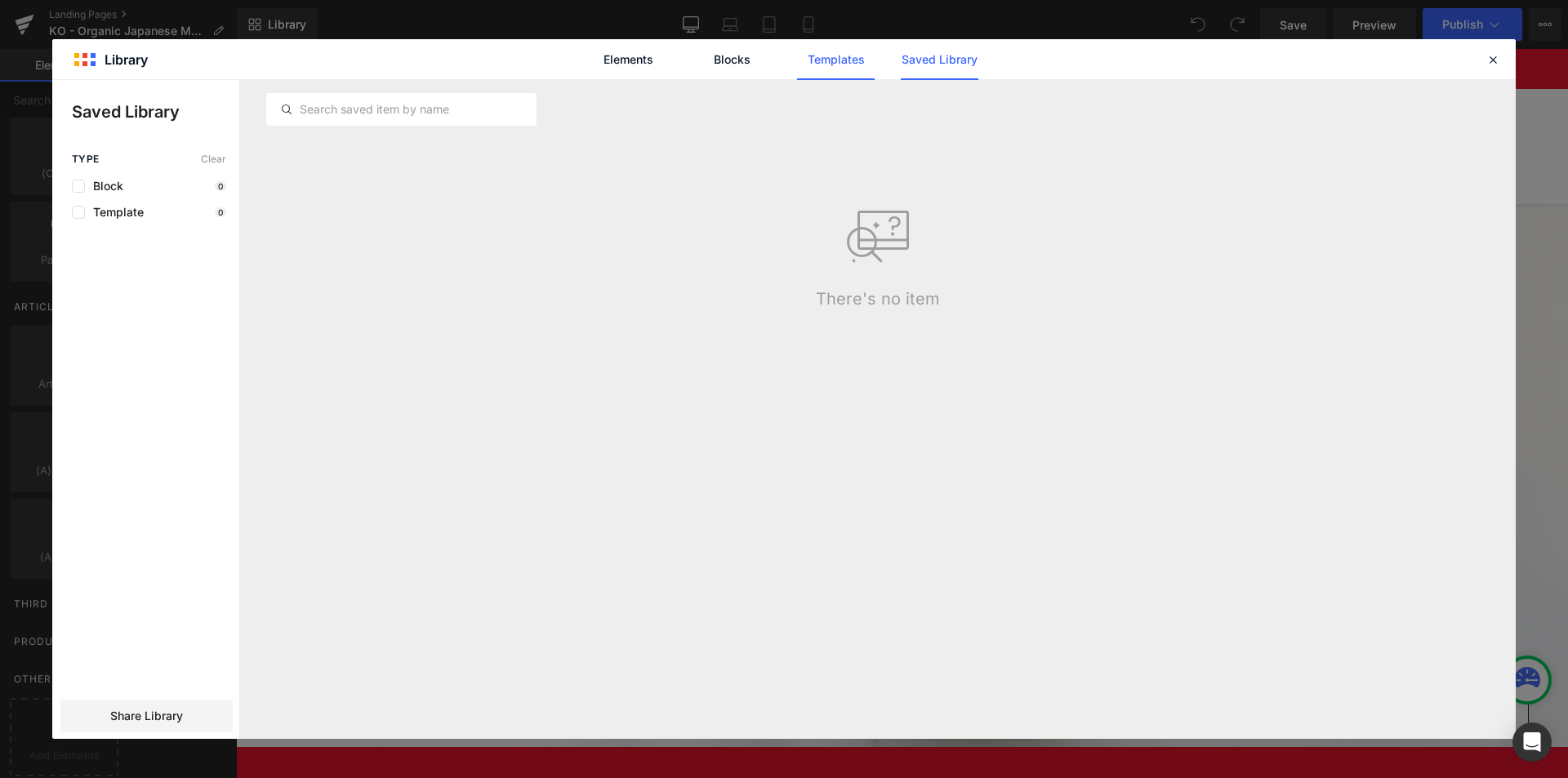
click at [845, 63] on link "Templates" at bounding box center [836, 59] width 78 height 41
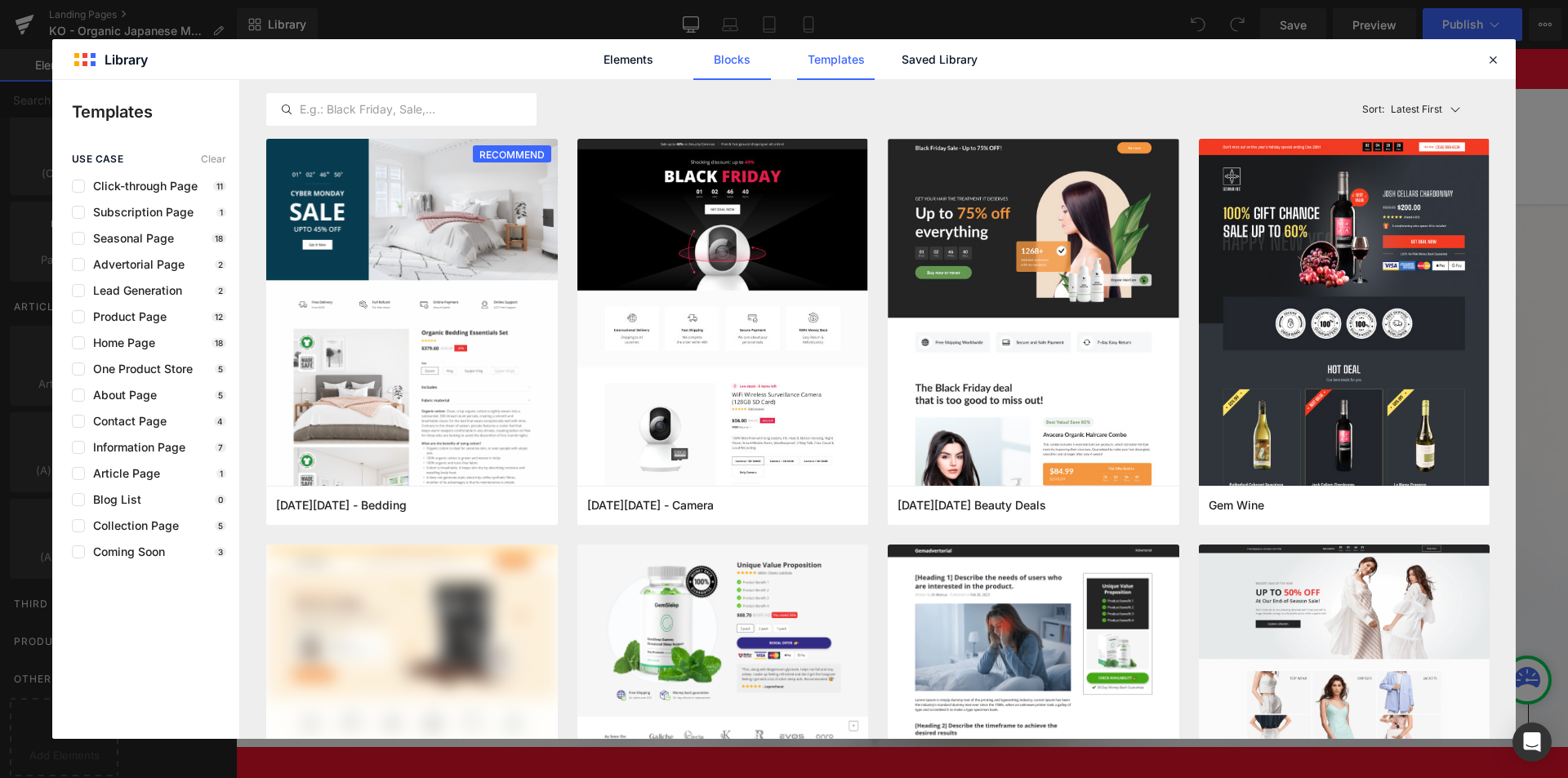
click at [762, 64] on link "Blocks" at bounding box center [732, 59] width 78 height 41
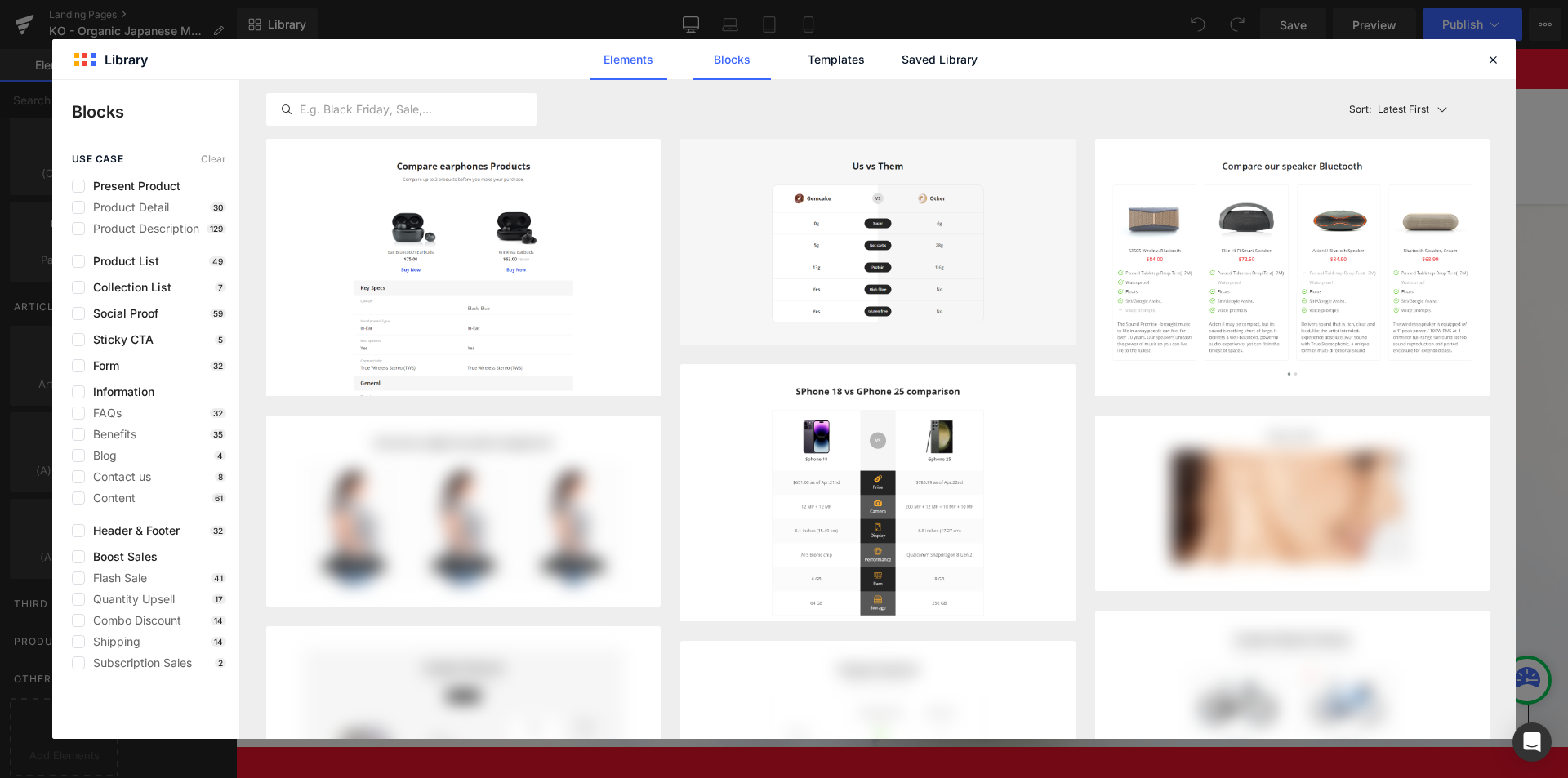
click at [619, 57] on link "Elements" at bounding box center [628, 59] width 78 height 41
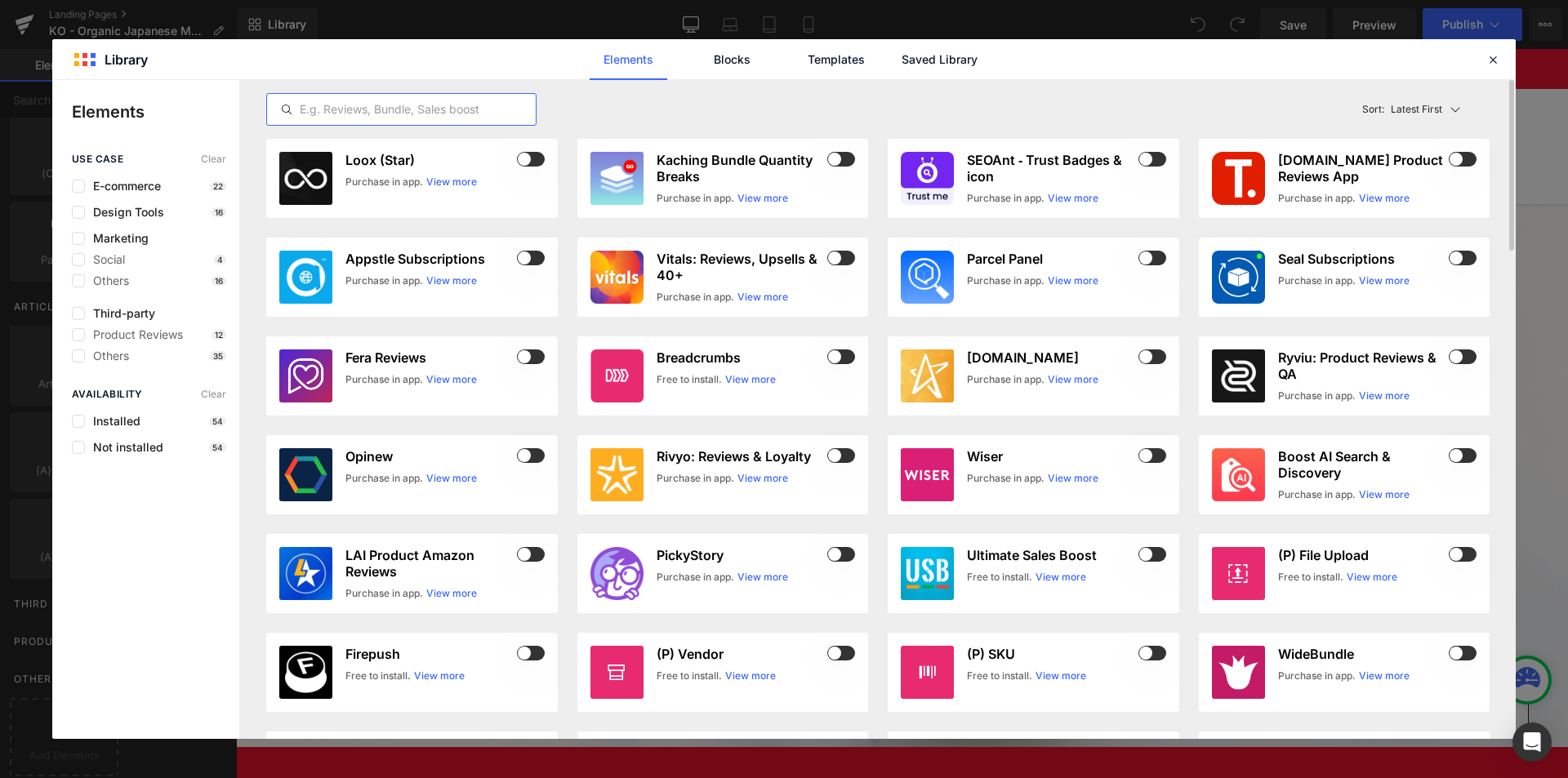
click at [358, 110] on input "text" at bounding box center [401, 109] width 269 height 20
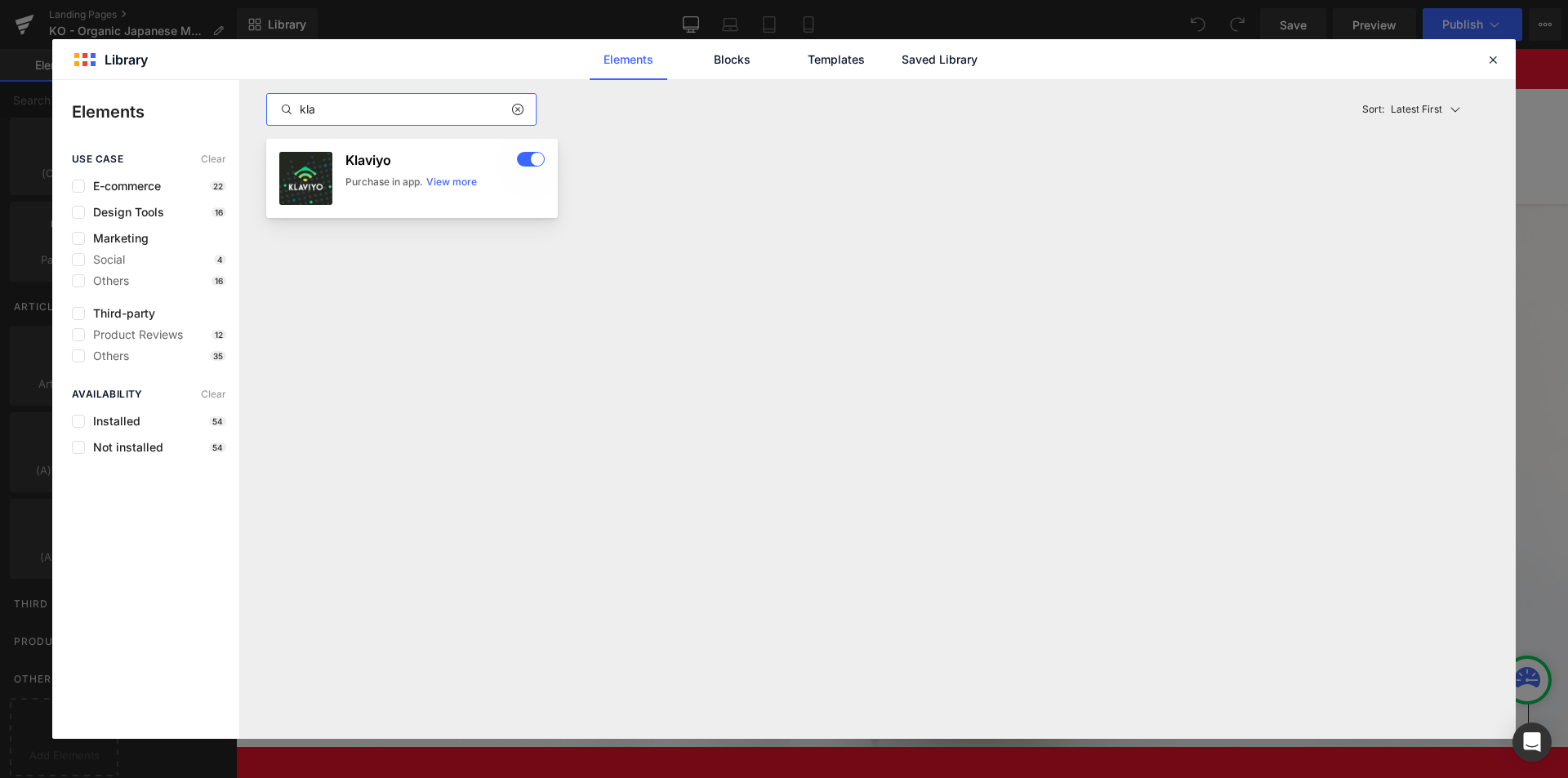
type input "kla"
click at [466, 178] on link "View more" at bounding box center [451, 182] width 51 height 15
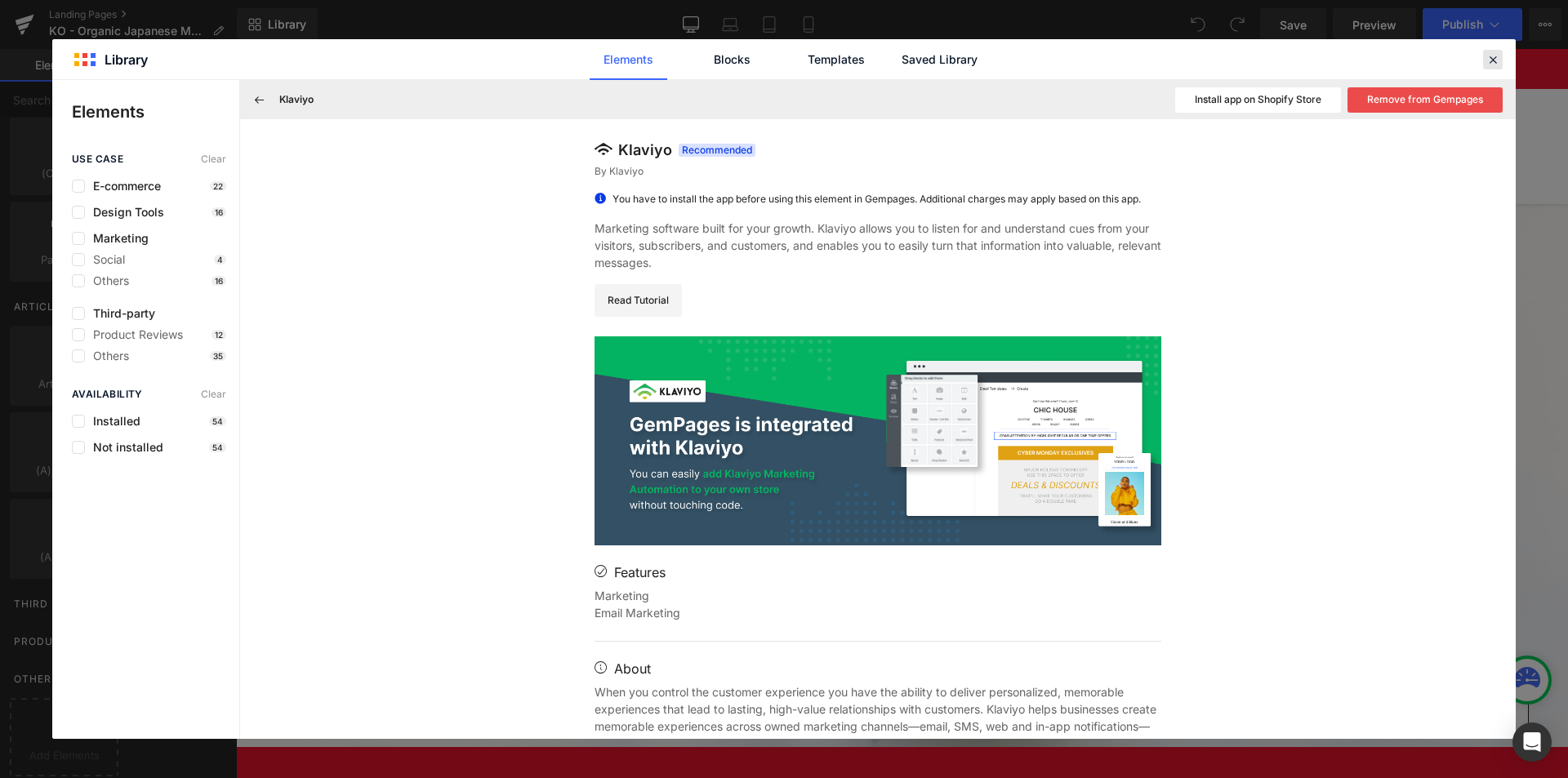
click at [1493, 61] on icon at bounding box center [1493, 59] width 15 height 15
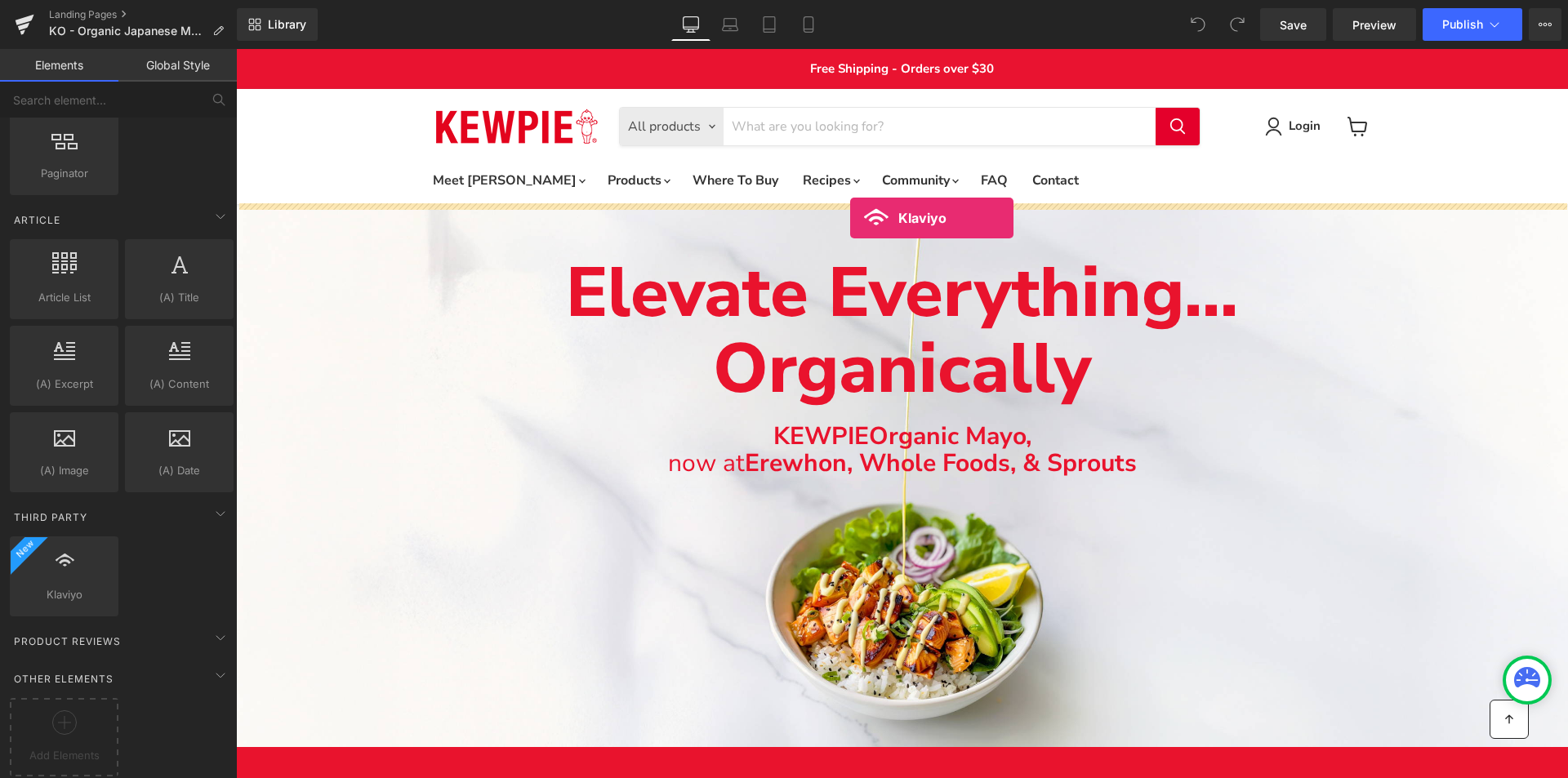
drag, startPoint x: 286, startPoint y: 611, endPoint x: 851, endPoint y: 218, distance: 688.2
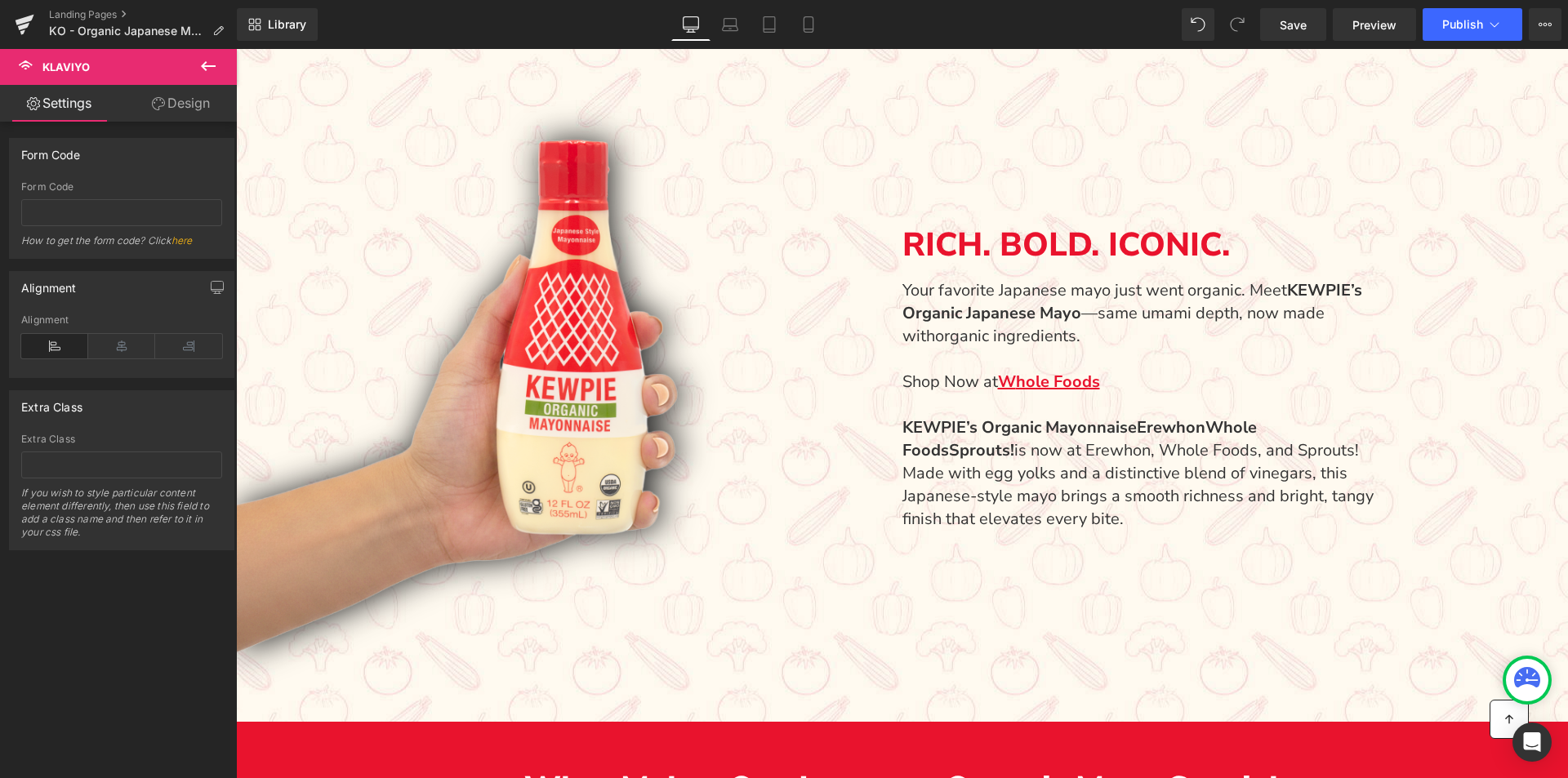
scroll to position [843, 0]
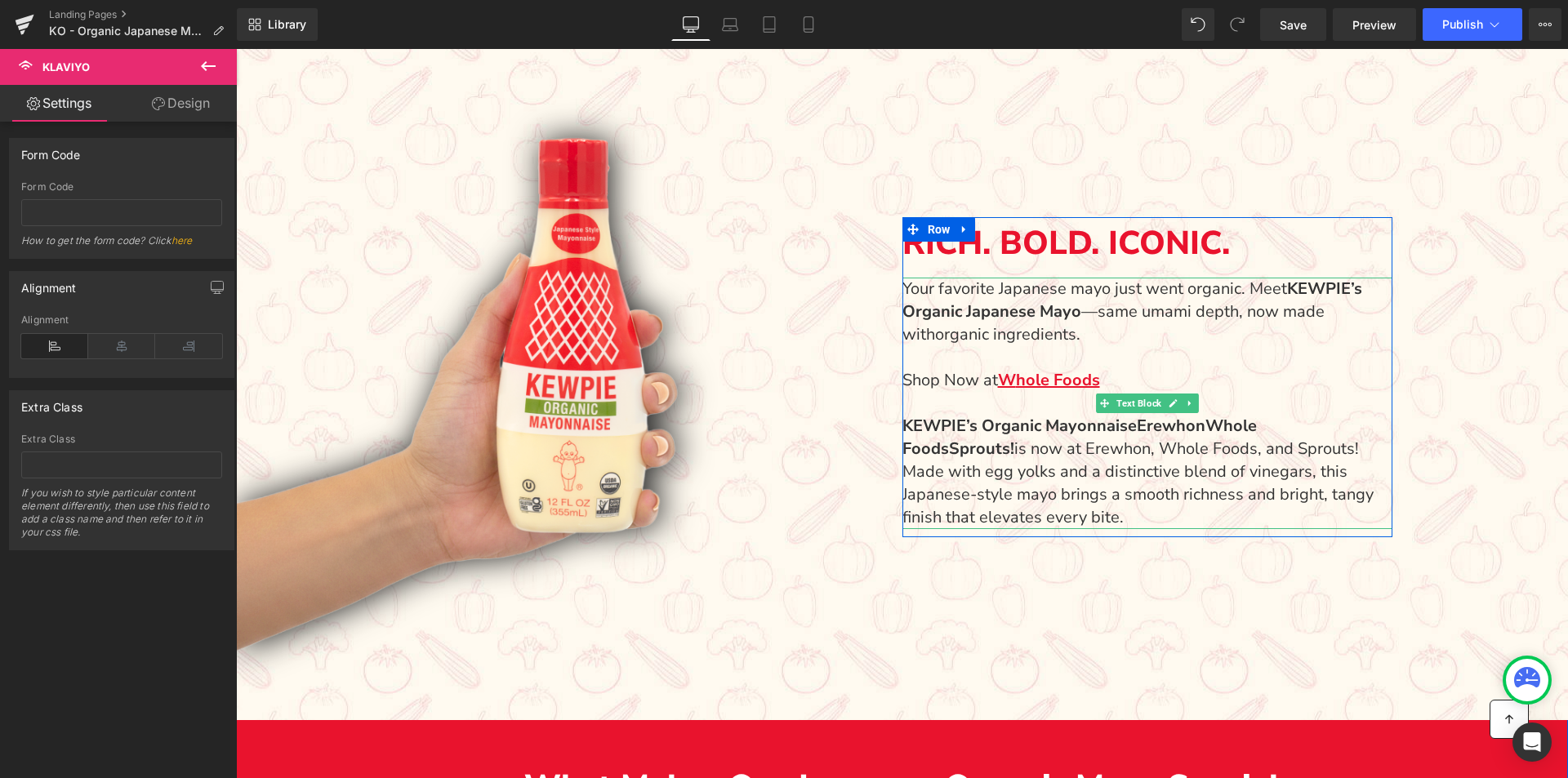
click at [1082, 311] on p "Your favorite Japanese mayo just went organic. Meet [PERSON_NAME]’s Organic Jap…" at bounding box center [1139, 311] width 474 height 68
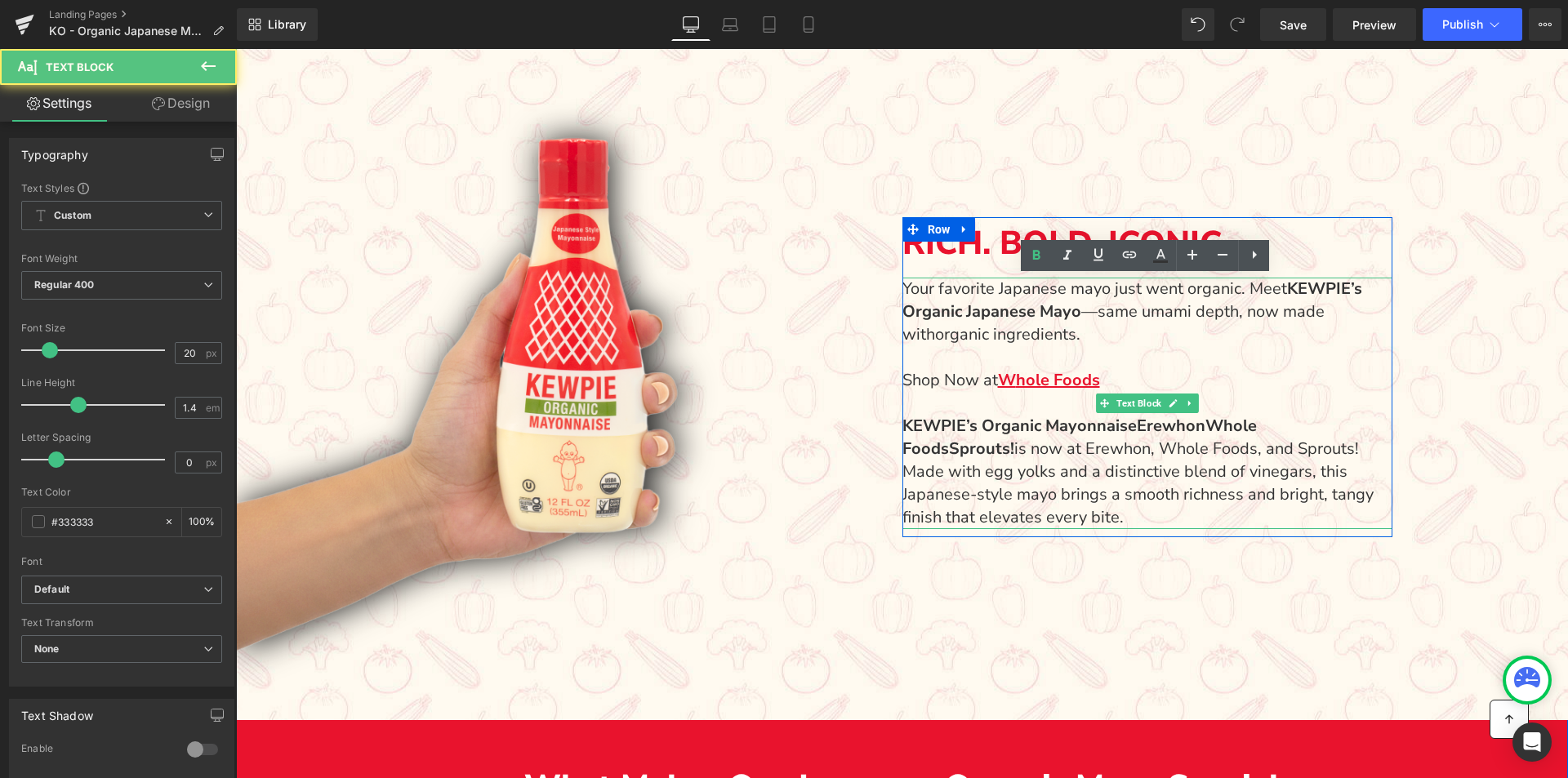
click at [1079, 312] on p "Your favorite Japanese mayo just went organic. Meet [PERSON_NAME]’s Organic Jap…" at bounding box center [1139, 311] width 474 height 68
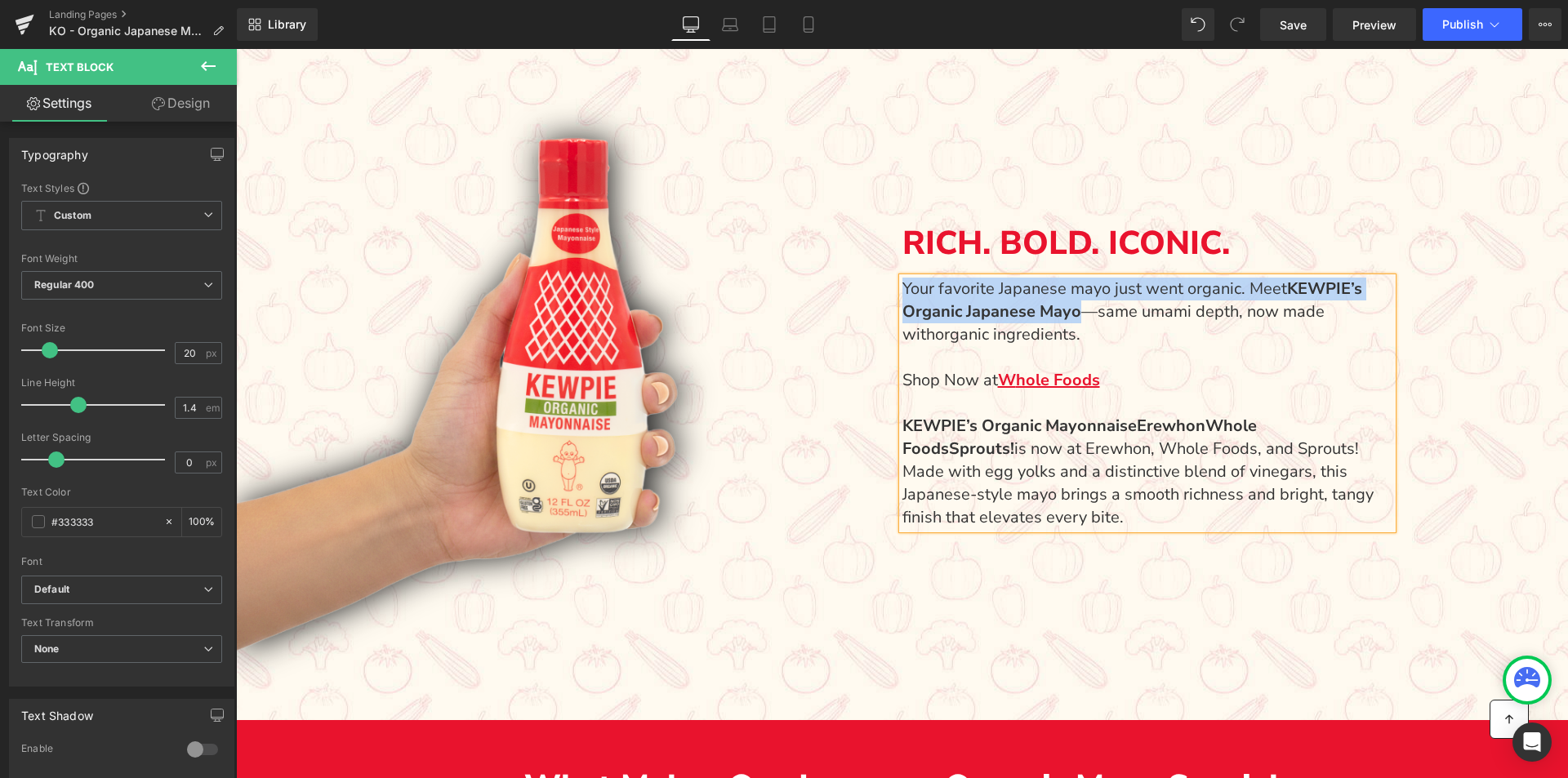
copy p "Your favorite Japanese mayo just went organic. Meet [PERSON_NAME]’s Organic Jap…"
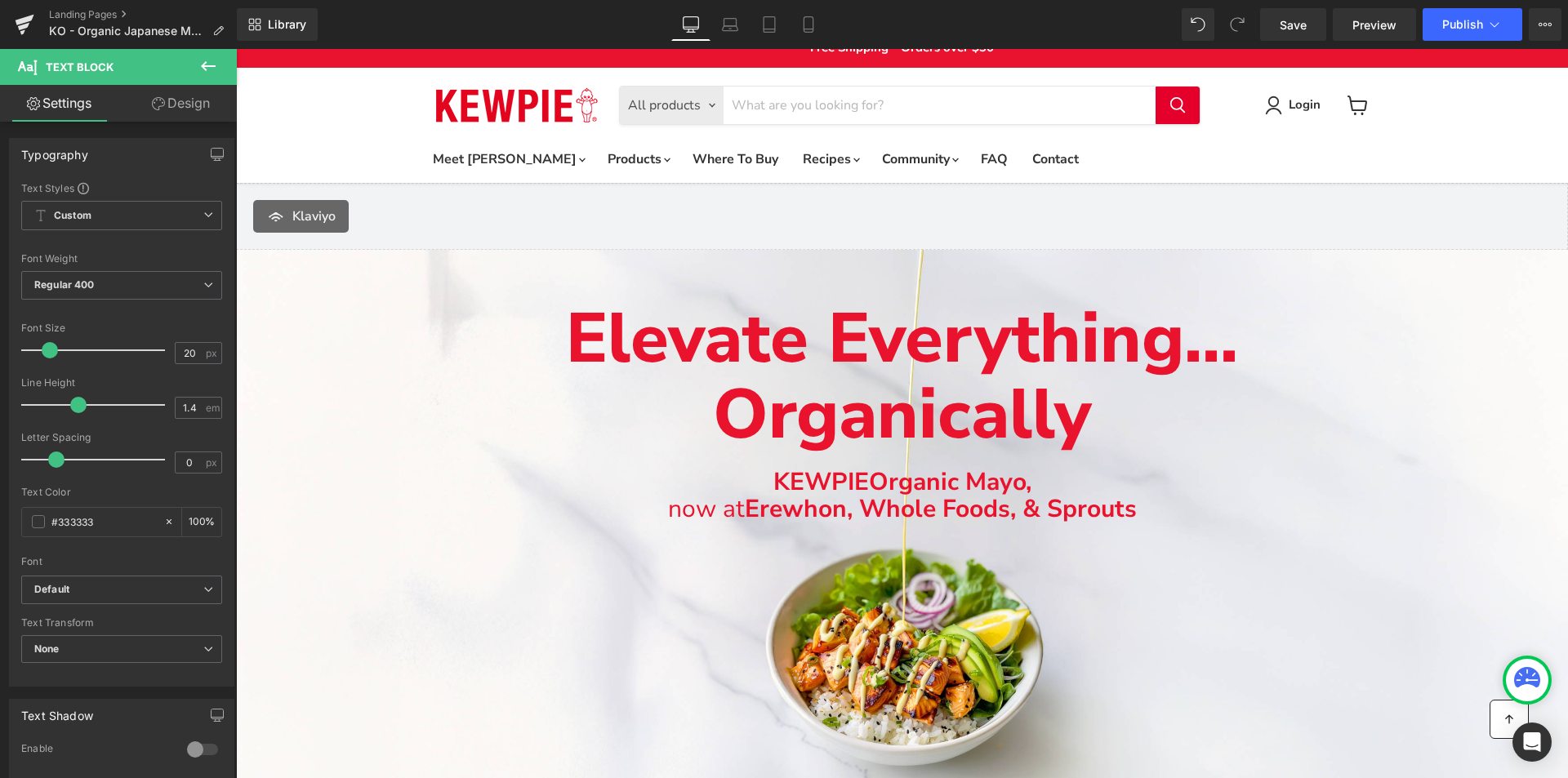
scroll to position [0, 0]
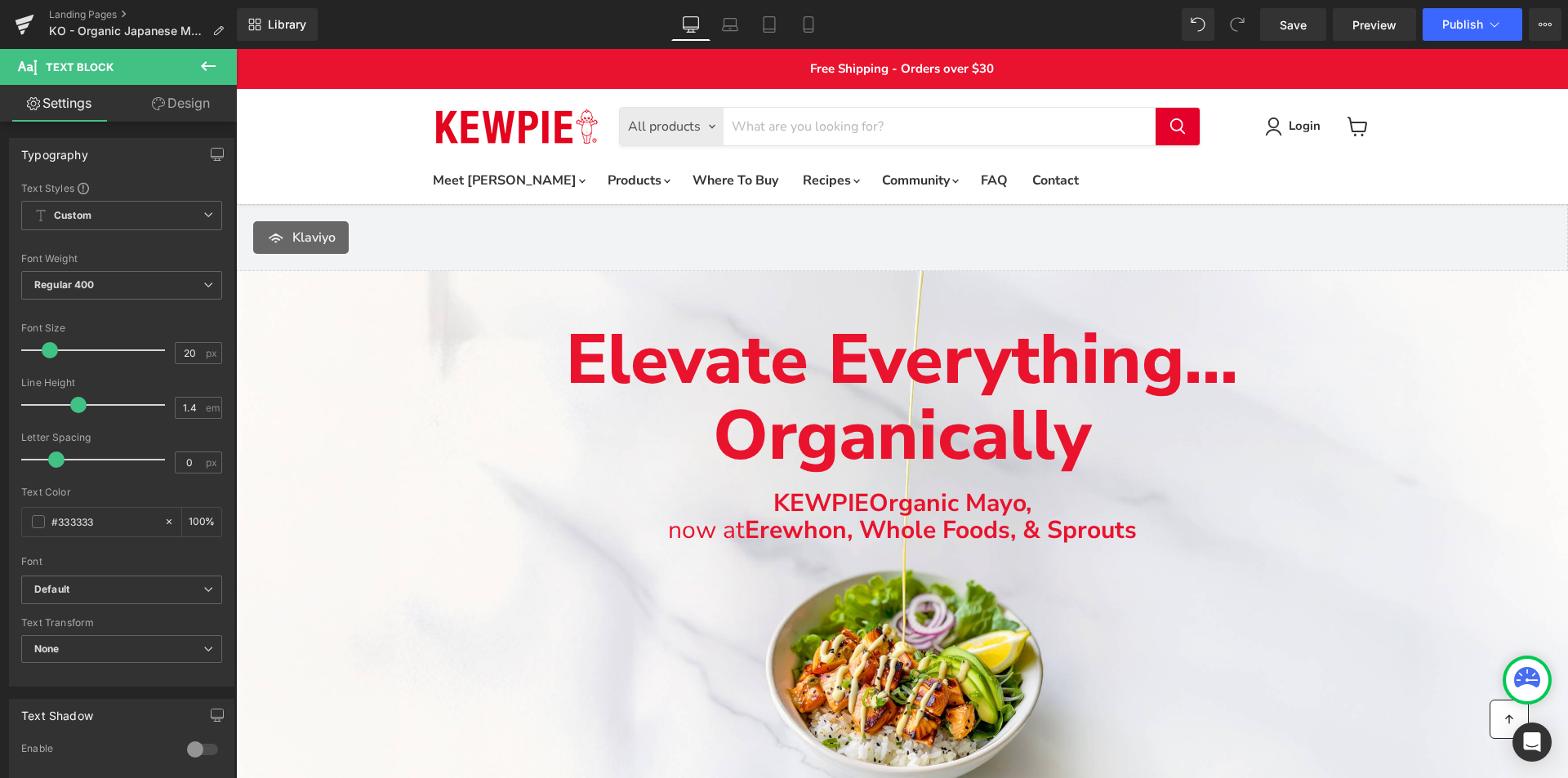
click at [217, 58] on icon at bounding box center [208, 66] width 20 height 20
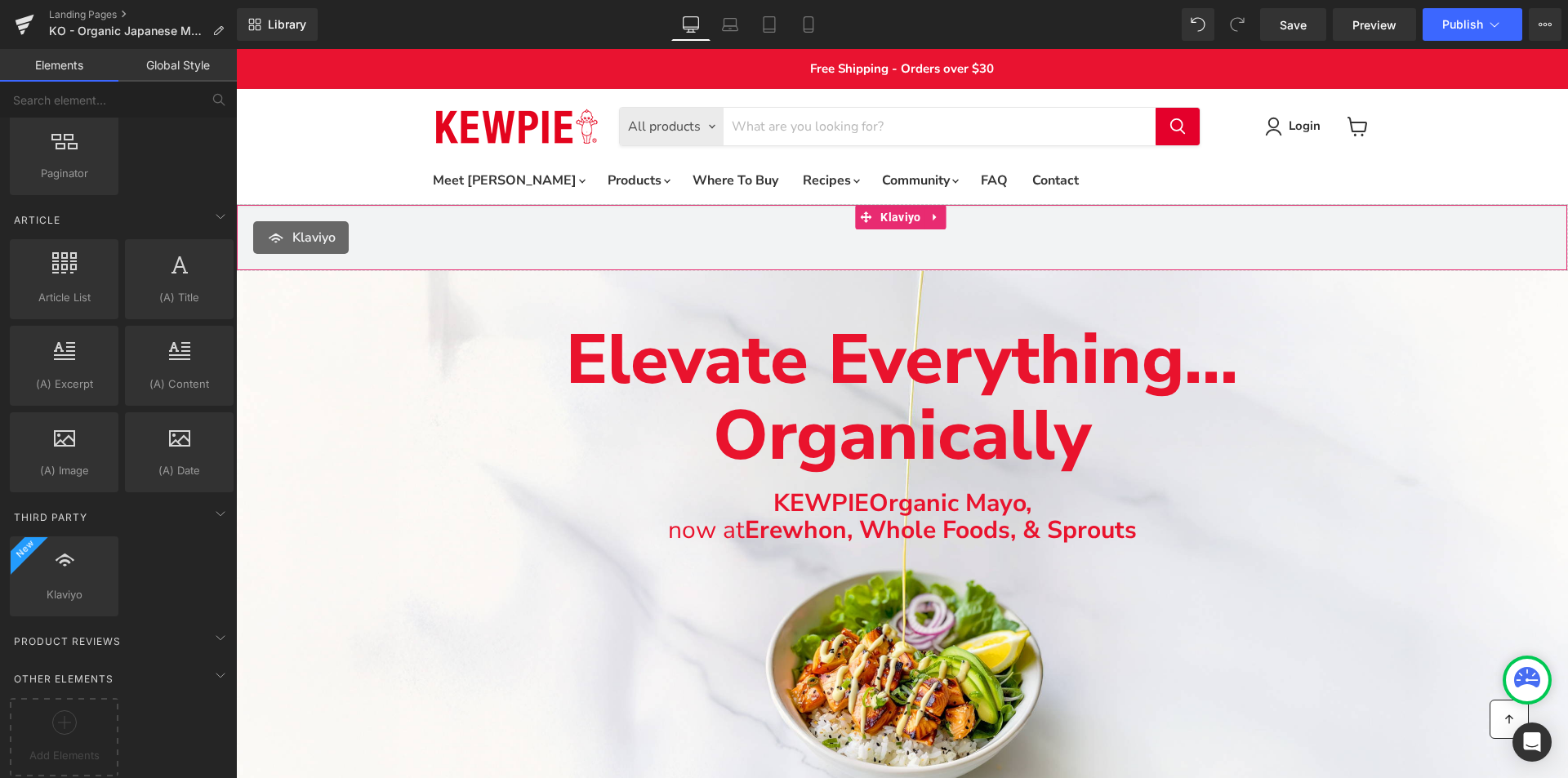
click at [433, 240] on div "Klaviyo" at bounding box center [902, 238] width 1297 height 33
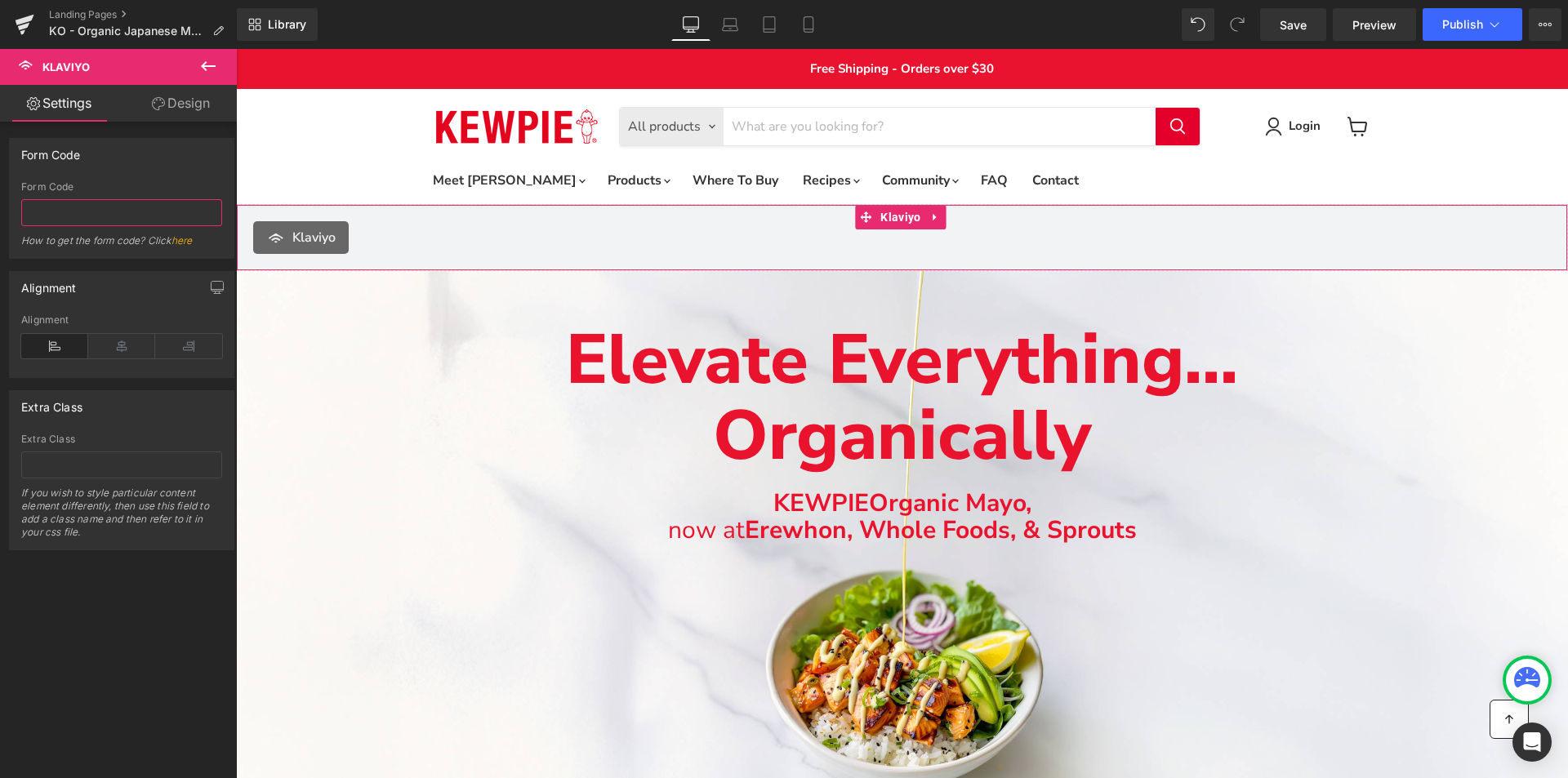
click at [107, 222] on input "text" at bounding box center [122, 213] width 201 height 27
